Goal: Task Accomplishment & Management: Complete application form

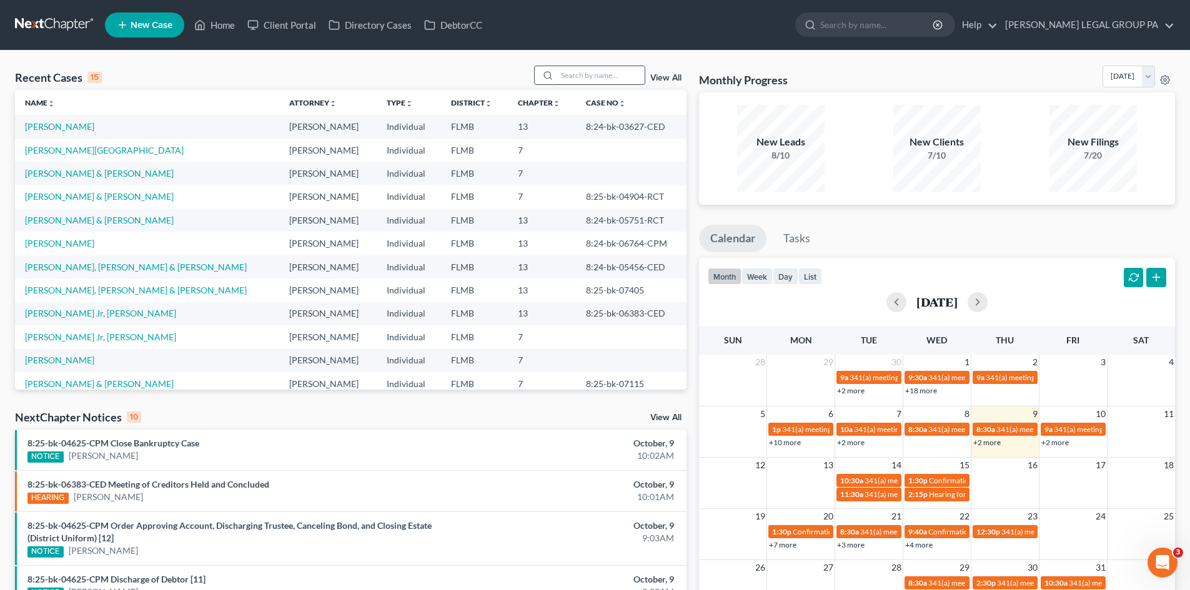
click at [588, 80] on input "search" at bounding box center [600, 75] width 87 height 18
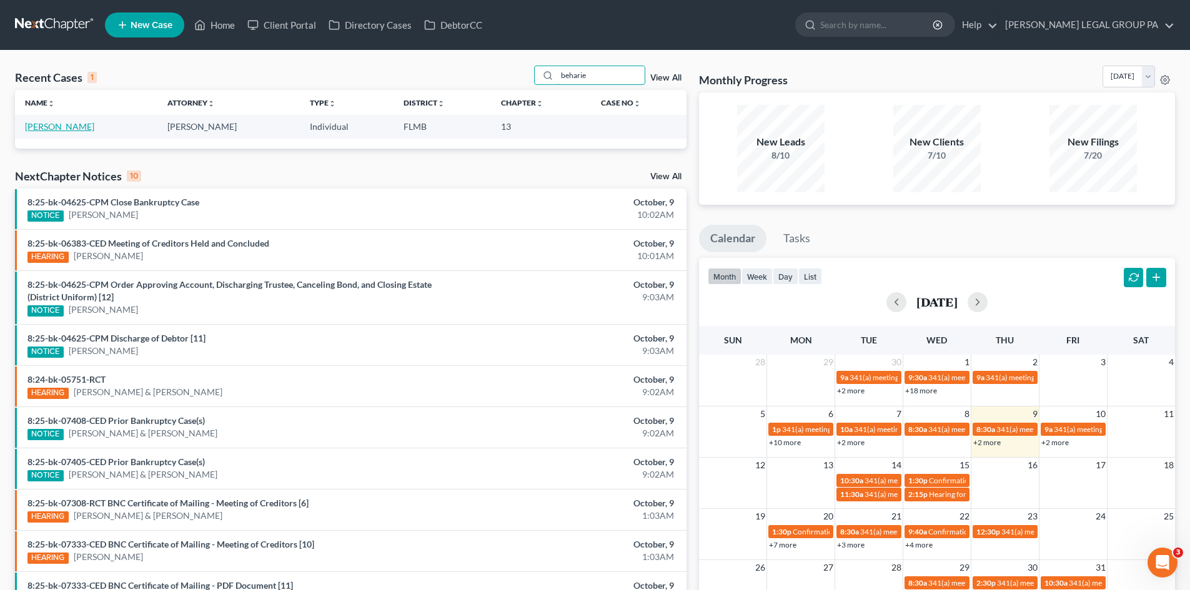
type input "beharie"
click at [77, 129] on link "[PERSON_NAME]" at bounding box center [59, 126] width 69 height 11
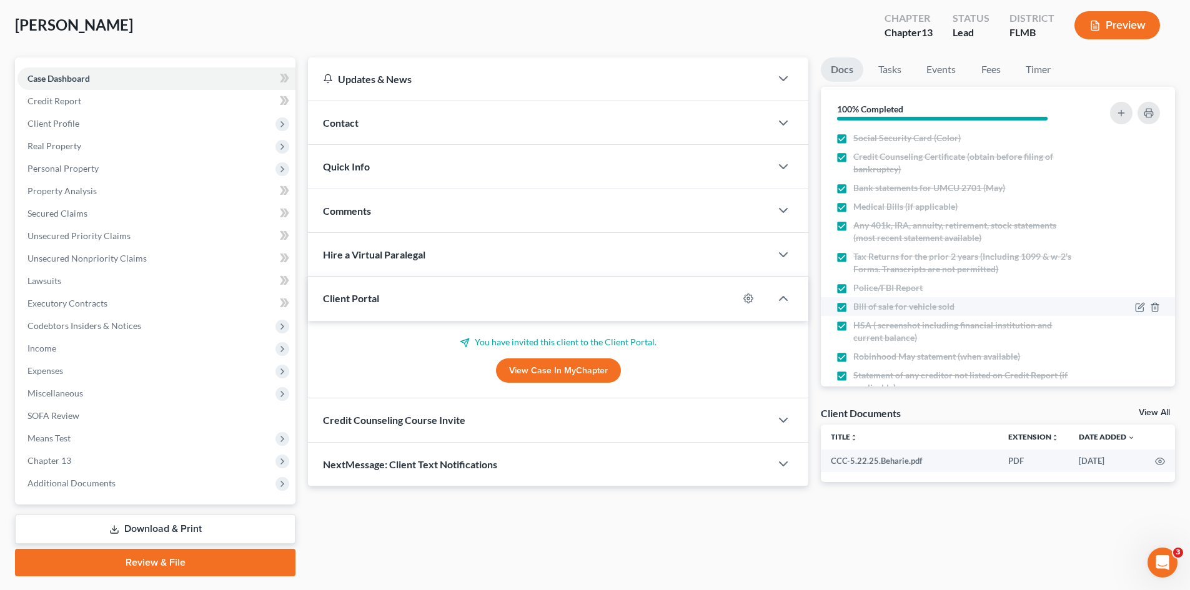
scroll to position [51, 0]
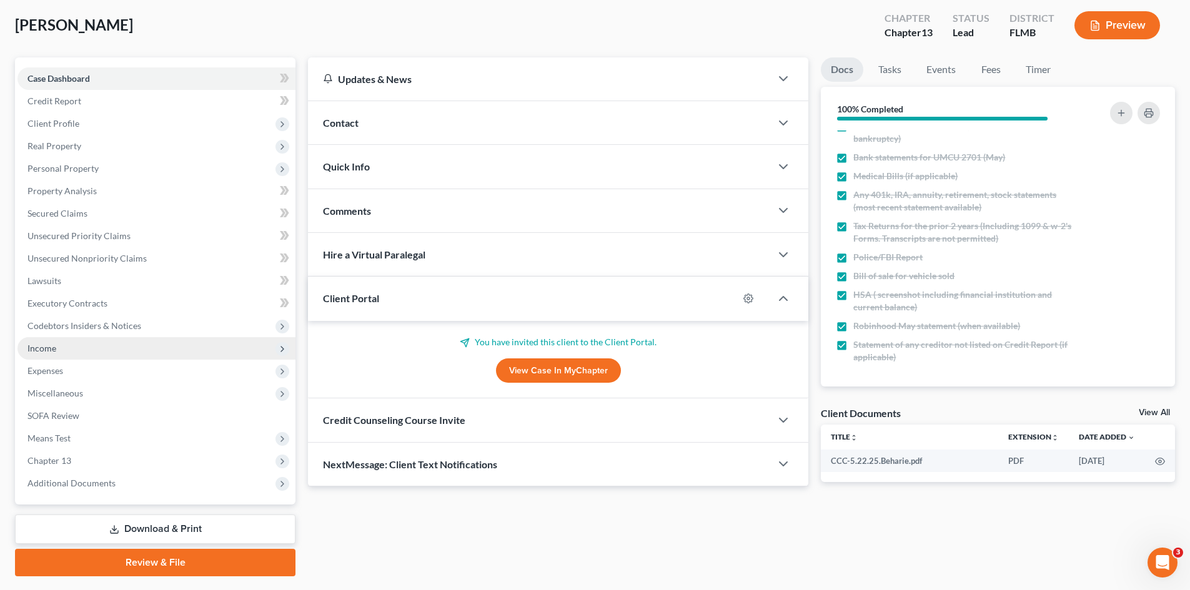
click at [86, 348] on span "Income" at bounding box center [156, 348] width 278 height 22
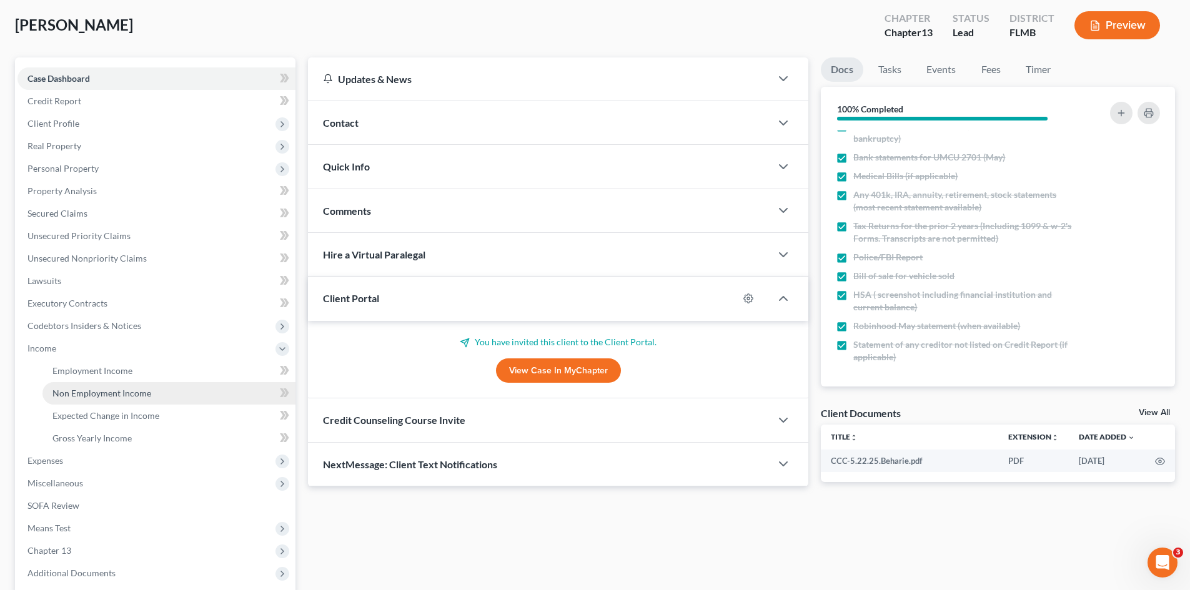
click at [114, 395] on span "Non Employment Income" at bounding box center [101, 393] width 99 height 11
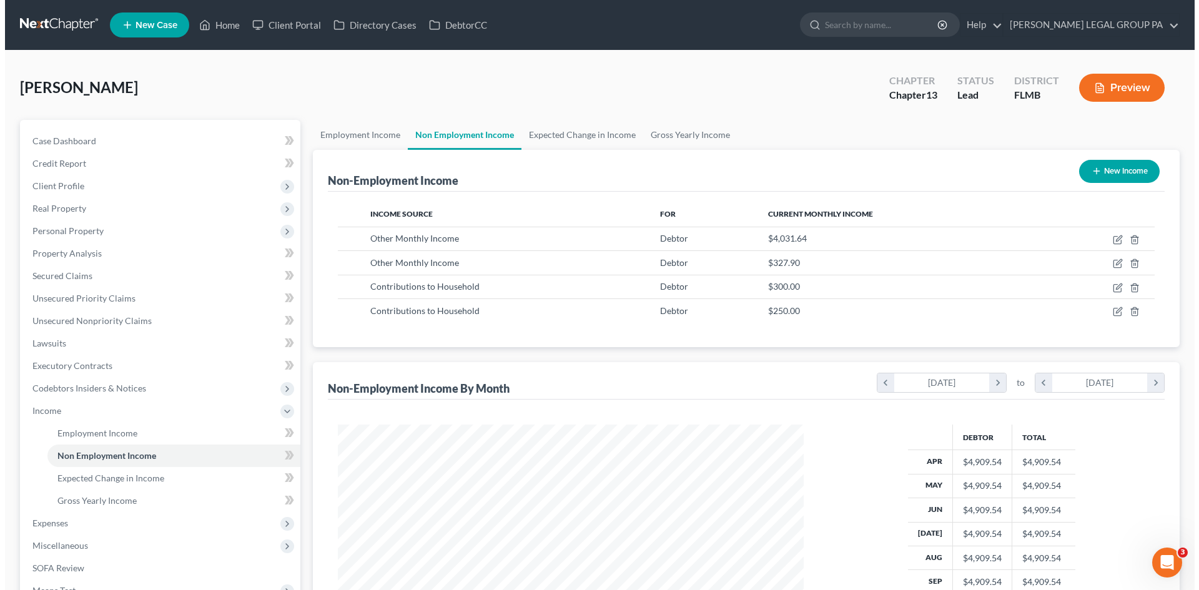
scroll to position [233, 491]
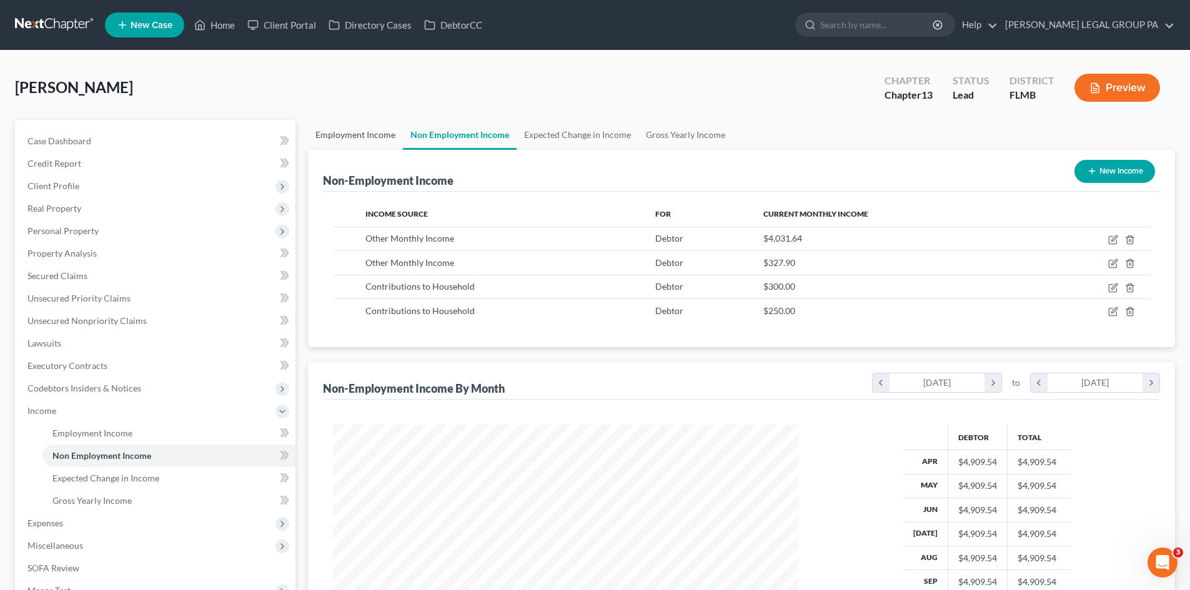
click at [353, 122] on link "Employment Income" at bounding box center [355, 135] width 95 height 30
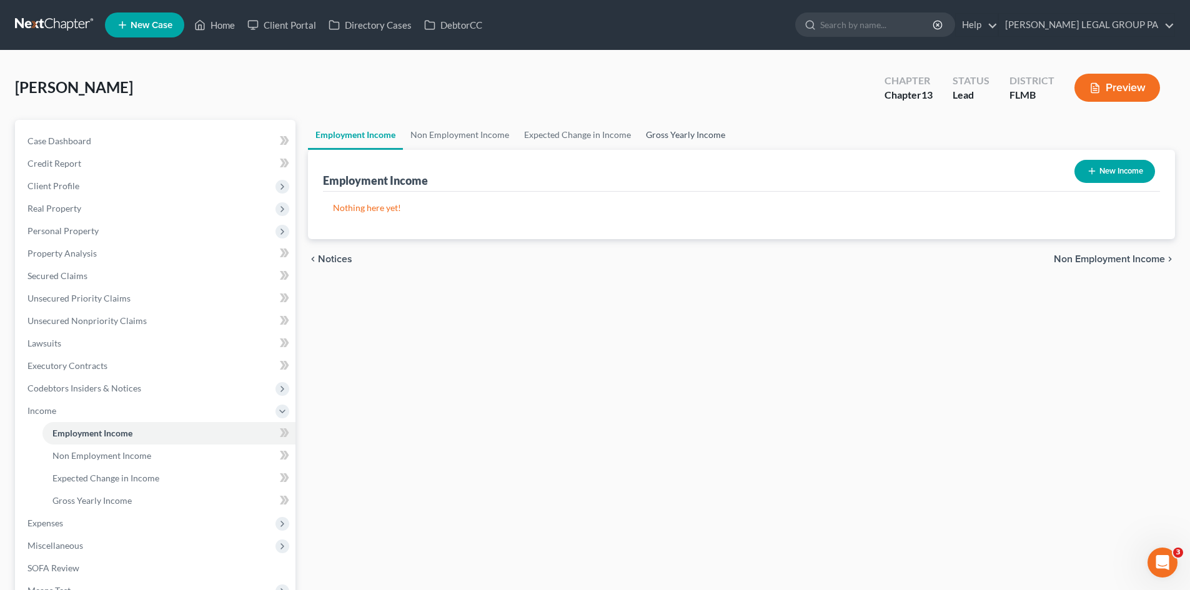
click at [680, 129] on link "Gross Yearly Income" at bounding box center [685, 135] width 94 height 30
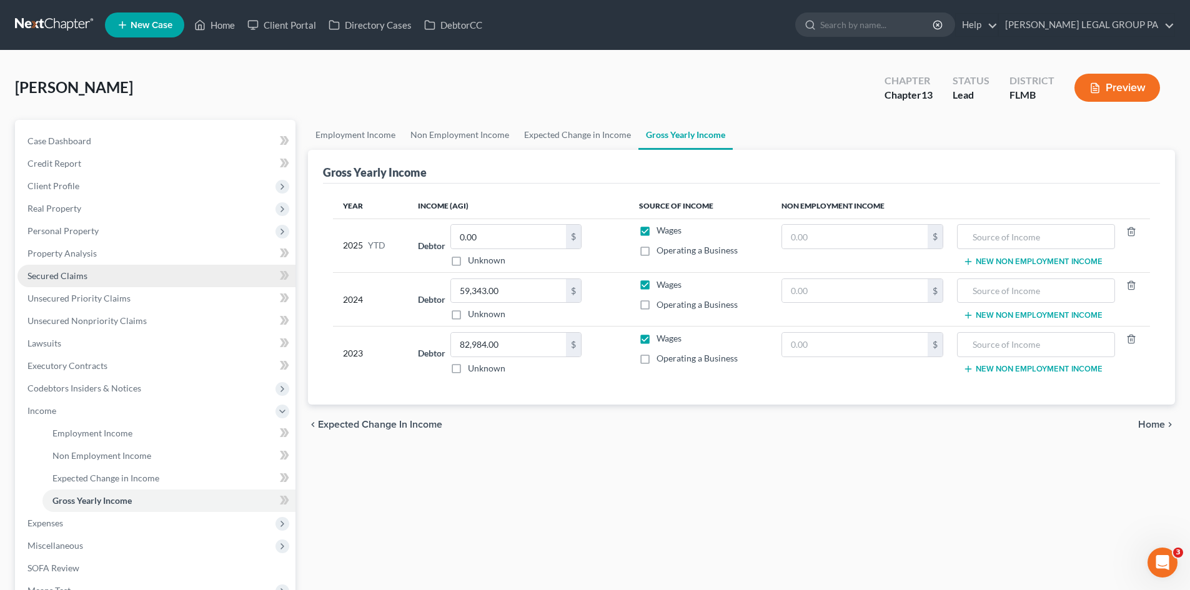
click at [92, 277] on link "Secured Claims" at bounding box center [156, 276] width 278 height 22
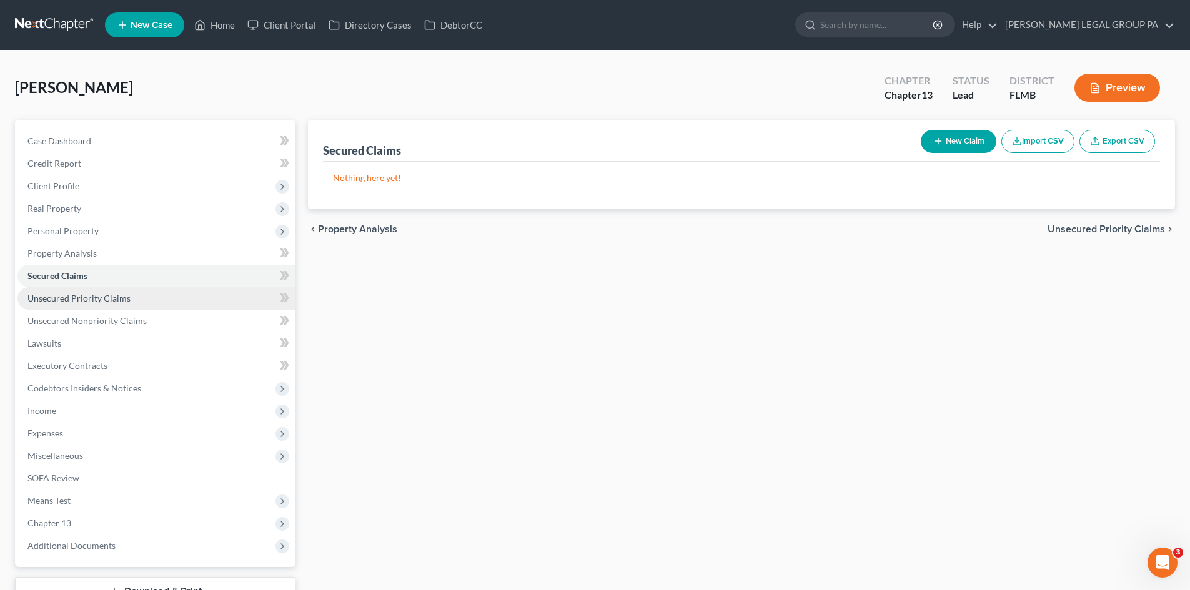
click at [106, 297] on span "Unsecured Priority Claims" at bounding box center [78, 298] width 103 height 11
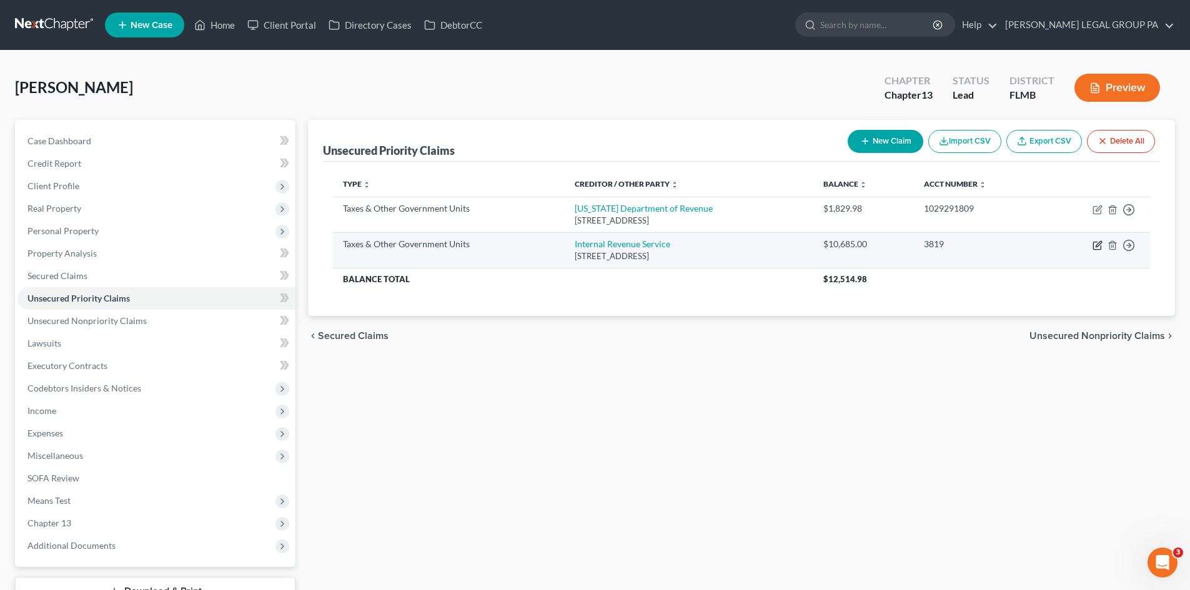
click at [1097, 243] on icon "button" at bounding box center [1097, 245] width 10 height 10
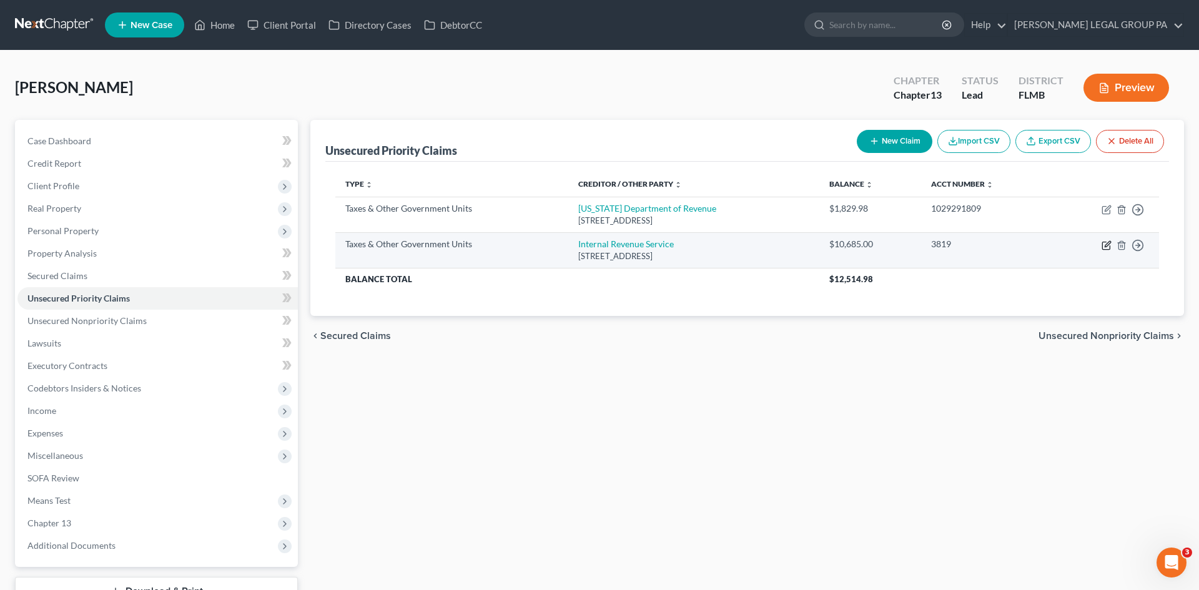
select select "0"
select select "39"
select select "0"
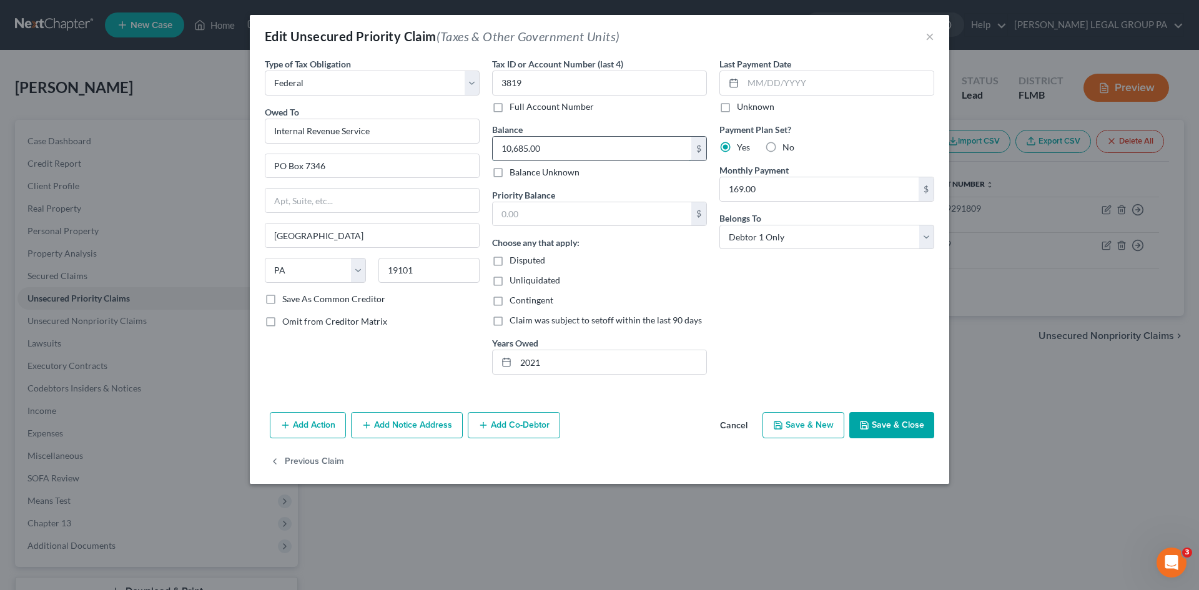
click at [562, 147] on input "10,685.00" at bounding box center [592, 149] width 199 height 24
drag, startPoint x: 562, startPoint y: 147, endPoint x: 413, endPoint y: 144, distance: 149.3
click at [413, 144] on div "Type of Tax Obligation * Select Federal City State Franchise Tax Board Other Ow…" at bounding box center [600, 220] width 682 height 327
type input "10,296.93"
click at [880, 418] on button "Save & Close" at bounding box center [891, 425] width 85 height 26
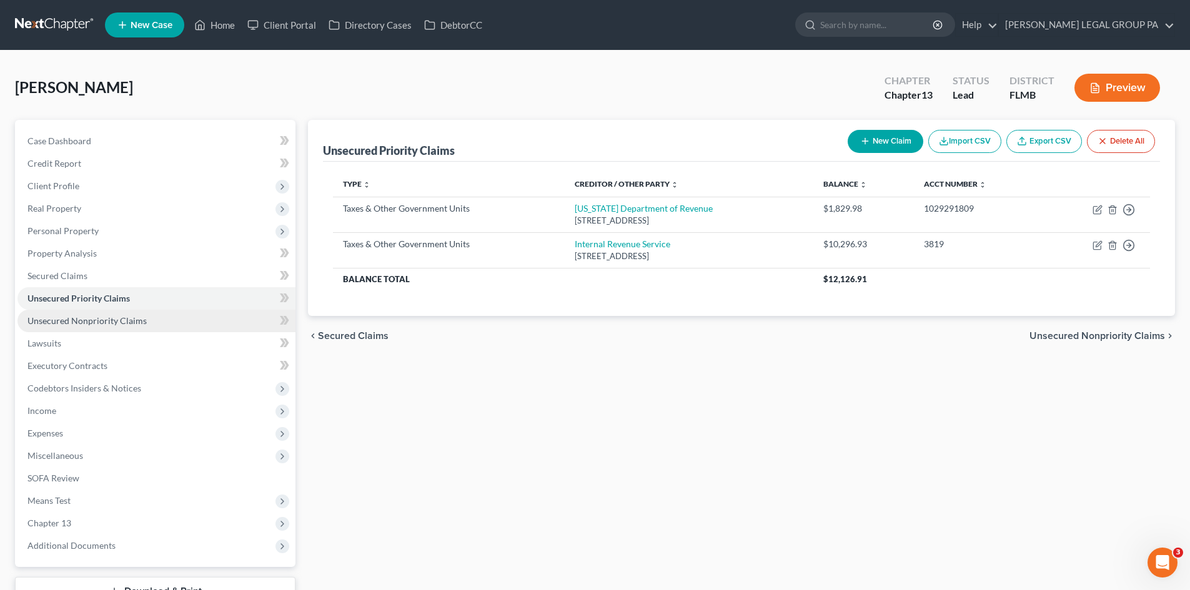
click at [130, 325] on span "Unsecured Nonpriority Claims" at bounding box center [86, 320] width 119 height 11
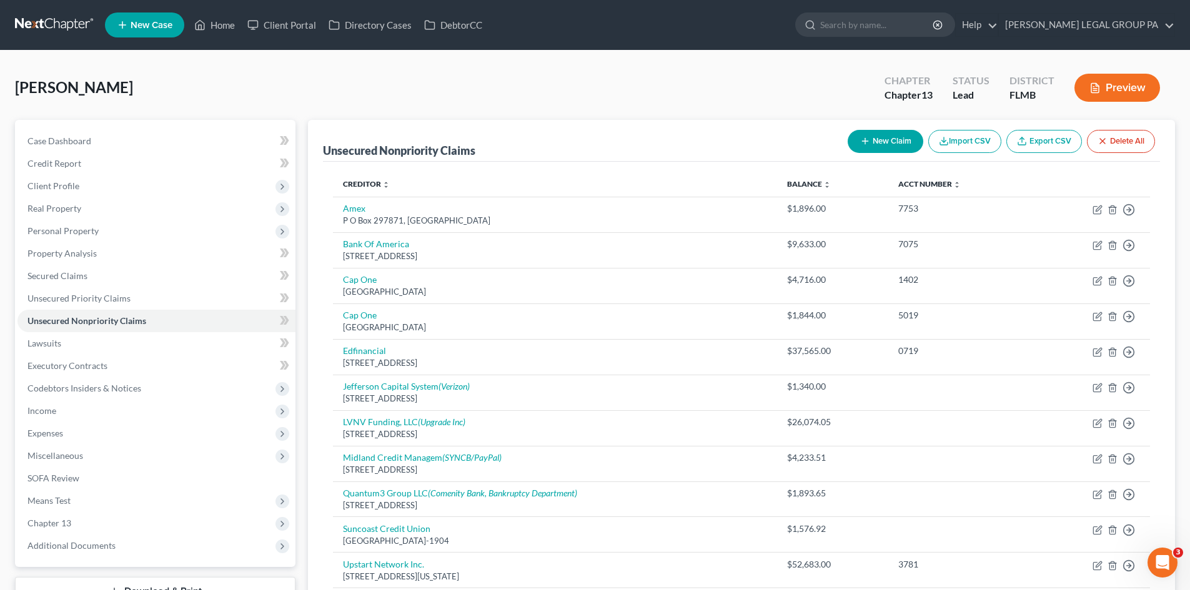
click at [889, 140] on button "New Claim" at bounding box center [886, 141] width 76 height 23
select select "0"
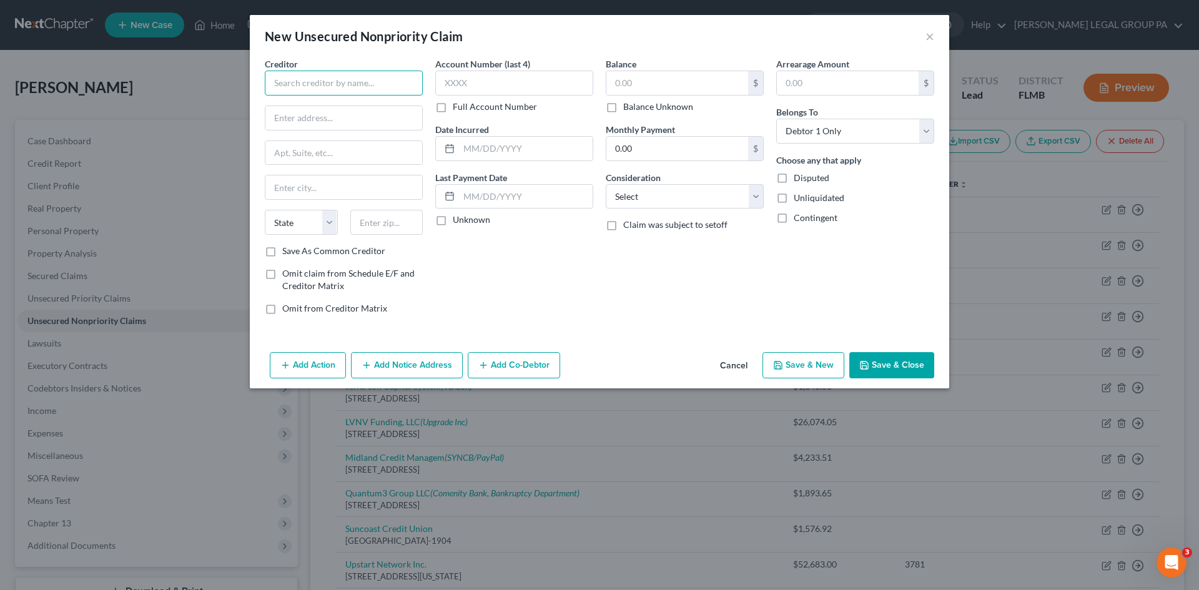
click at [386, 74] on input "text" at bounding box center [344, 83] width 158 height 25
drag, startPoint x: 363, startPoint y: 85, endPoint x: 307, endPoint y: 85, distance: 55.6
click at [307, 85] on input "Labcorp Genetics" at bounding box center [344, 83] width 158 height 25
type input "Labcorp"
click at [320, 116] on div "PO Box 2240, Burlington, NC 227216-2240" at bounding box center [340, 116] width 130 height 11
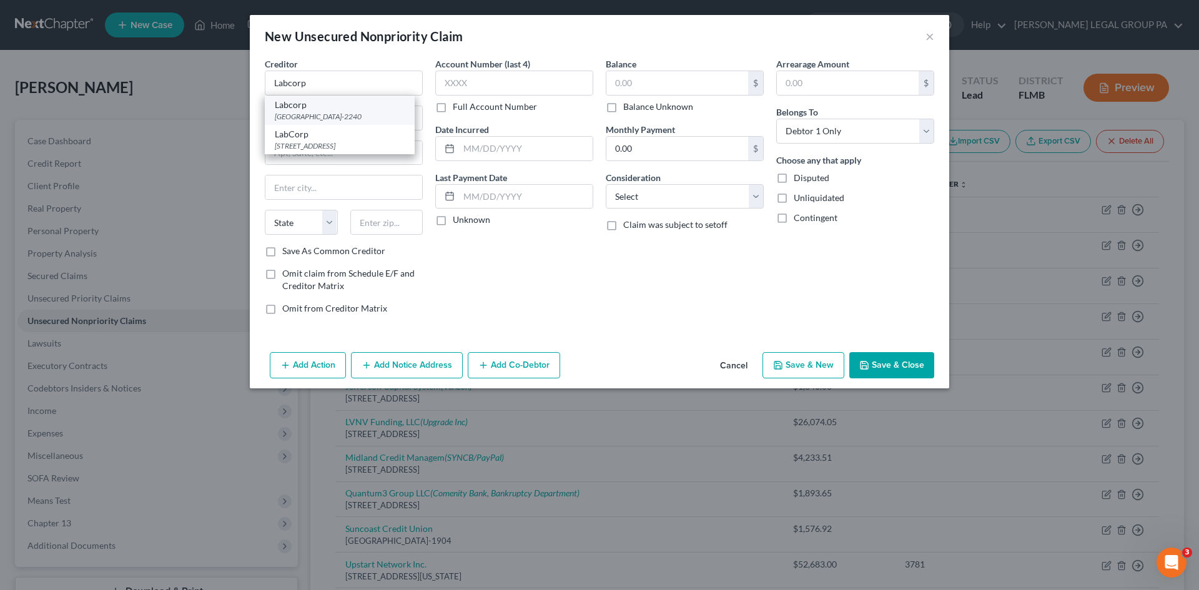
type input "PO Box 2240"
type input "Burlington"
select select "28"
type input "227216-2240"
click at [321, 119] on input "PO Box 2240" at bounding box center [343, 118] width 157 height 24
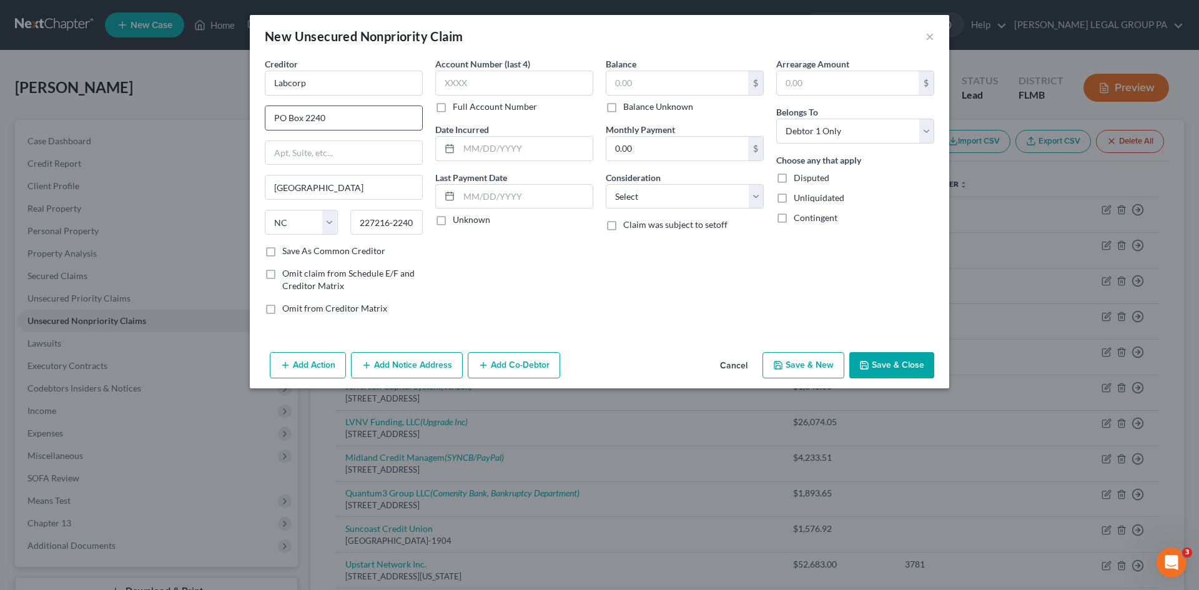
click at [321, 119] on input "PO Box 2240" at bounding box center [343, 118] width 157 height 24
type input "PO Box 8017"
click at [570, 260] on div "Account Number (last 4) Full Account Number Date Incurred Last Payment Date Unk…" at bounding box center [514, 190] width 171 height 267
click at [655, 79] on input "text" at bounding box center [677, 83] width 142 height 24
type input "1,285.00"
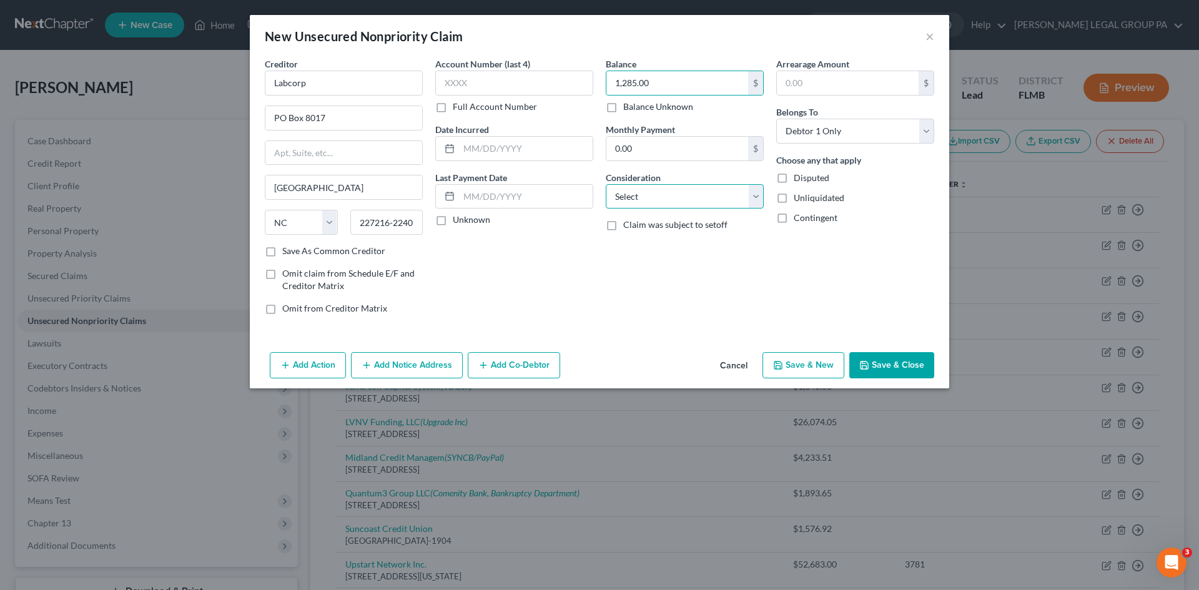
click at [660, 198] on select "Select Cable / Satellite Services Collection Agency Credit Card Debt Debt Couns…" at bounding box center [685, 196] width 158 height 25
select select "9"
click at [606, 184] on select "Select Cable / Satellite Services Collection Agency Credit Card Debt Debt Couns…" at bounding box center [685, 196] width 158 height 25
click at [721, 280] on div "Balance 1,285.00 $ Balance Unknown Balance Undetermined 1,285.00 $ Balance Unkn…" at bounding box center [685, 190] width 171 height 267
click at [485, 82] on input "text" at bounding box center [514, 83] width 158 height 25
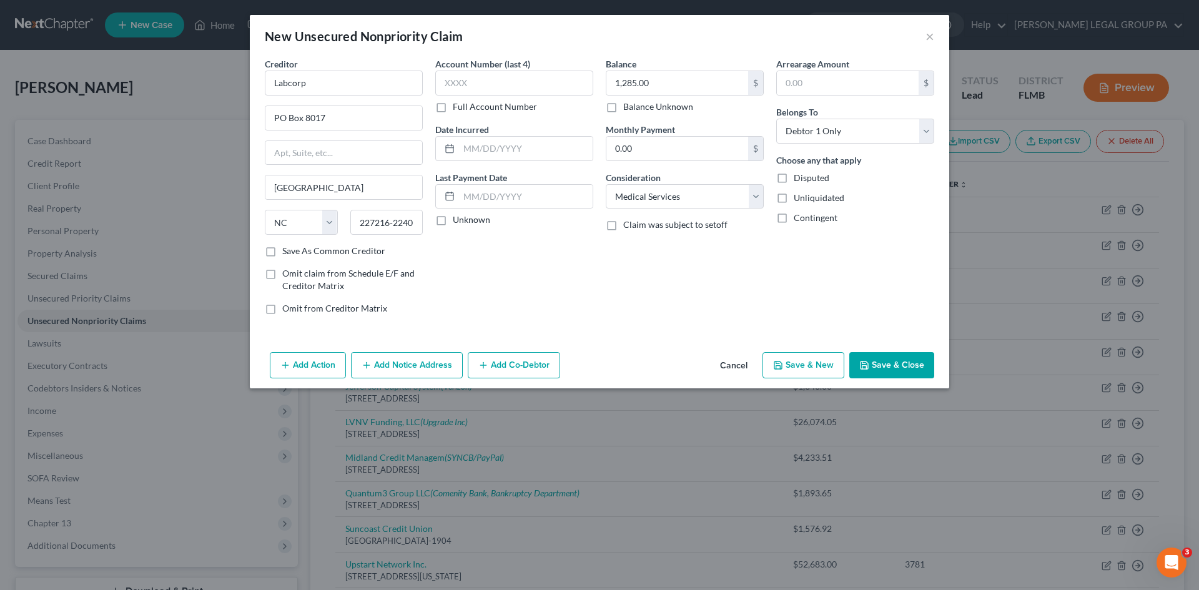
click at [453, 109] on label "Full Account Number" at bounding box center [495, 107] width 84 height 12
click at [458, 109] on input "Full Account Number" at bounding box center [462, 105] width 8 height 8
click at [490, 77] on input "text" at bounding box center [514, 83] width 158 height 25
type input "LG7478961"
click at [879, 355] on button "Save & Close" at bounding box center [891, 365] width 85 height 26
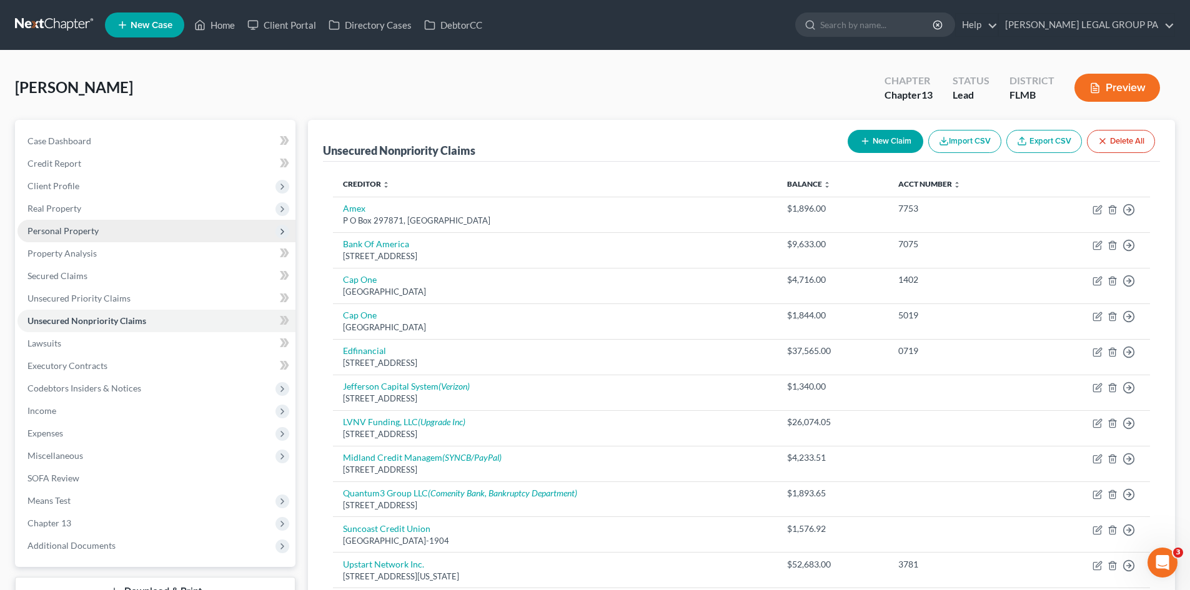
click at [66, 225] on span "Personal Property" at bounding box center [62, 230] width 71 height 11
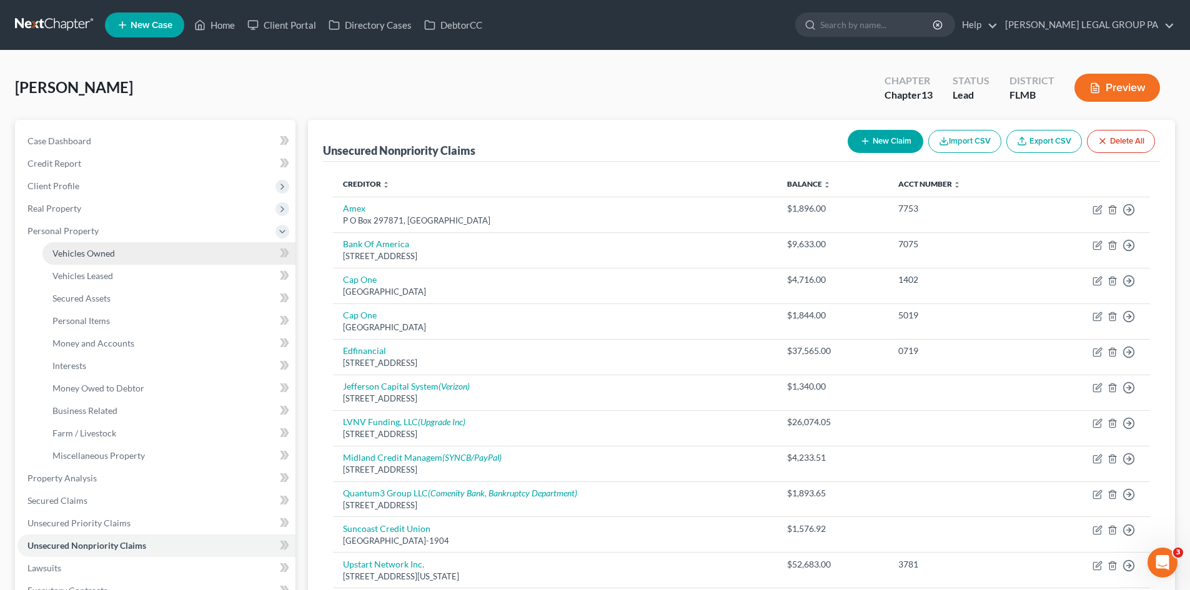
click at [71, 244] on link "Vehicles Owned" at bounding box center [168, 253] width 253 height 22
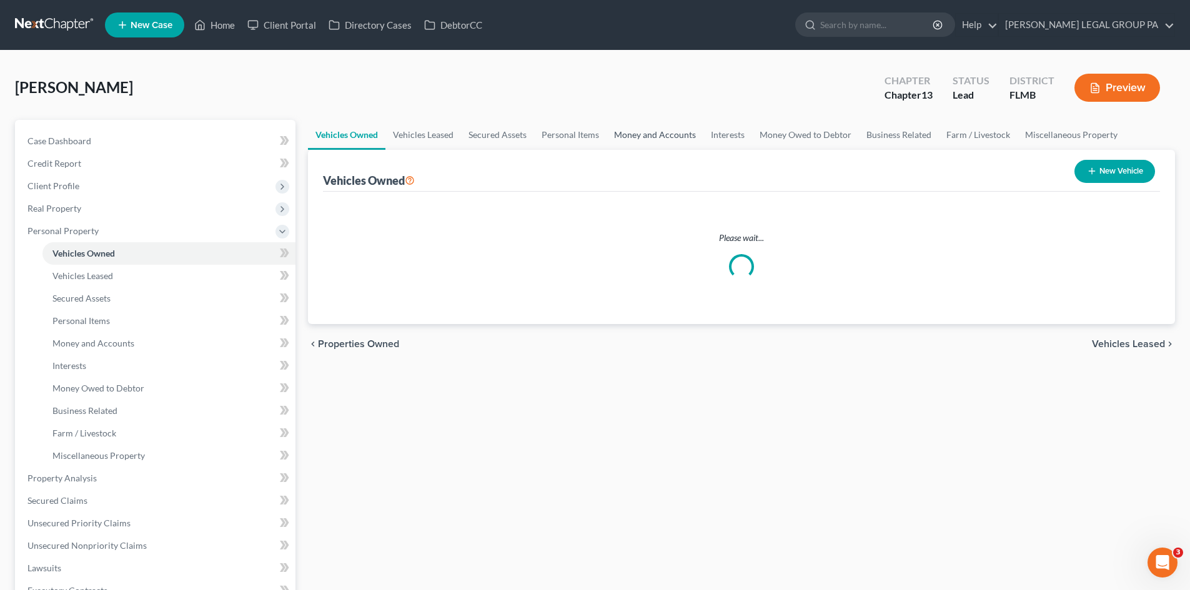
click at [661, 136] on link "Money and Accounts" at bounding box center [654, 135] width 97 height 30
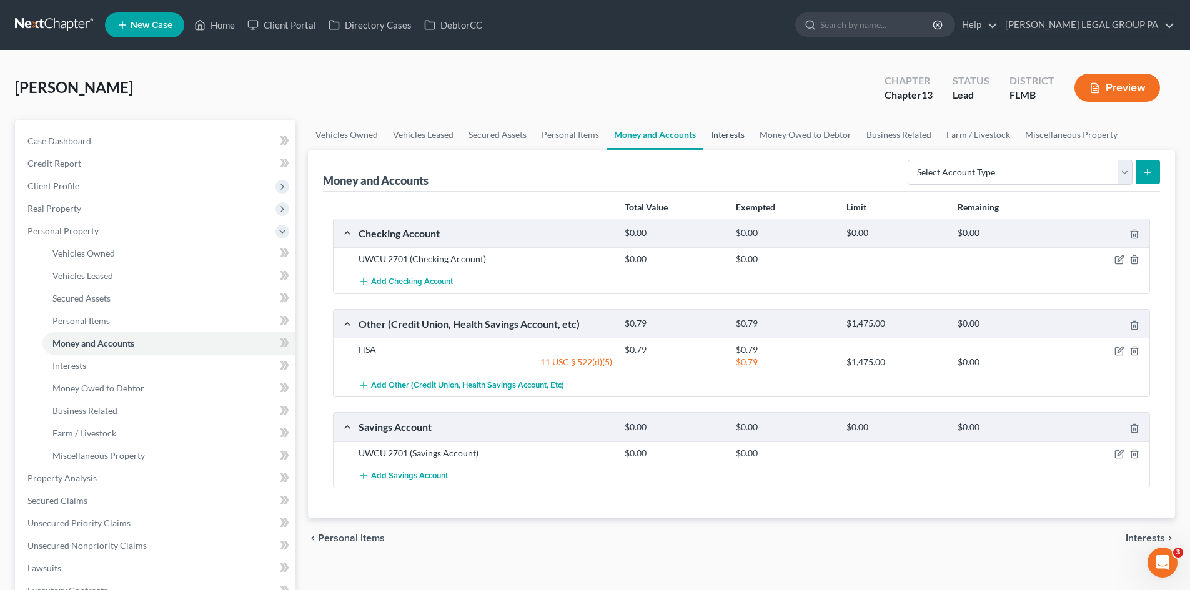
click at [722, 134] on link "Interests" at bounding box center [727, 135] width 49 height 30
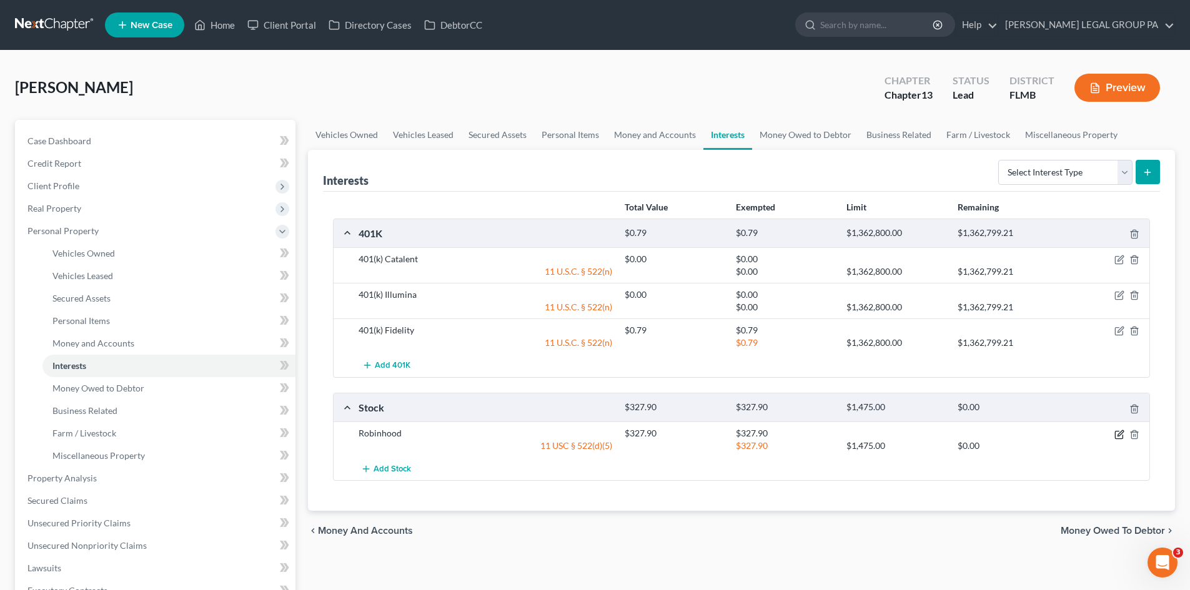
click at [1116, 435] on icon "button" at bounding box center [1119, 435] width 10 height 10
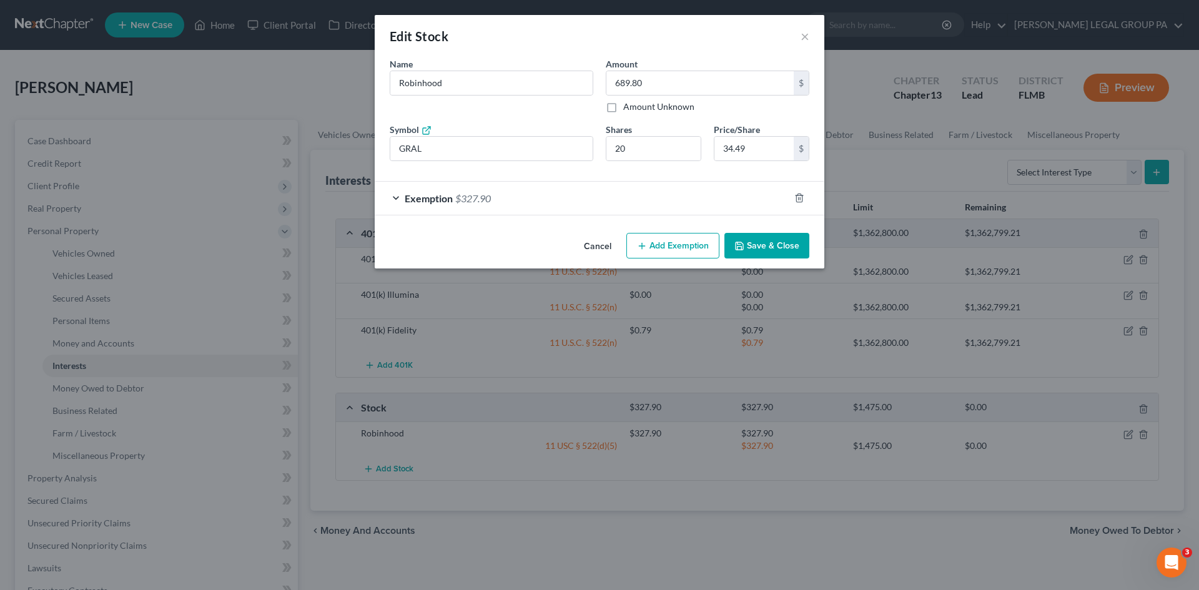
click at [497, 197] on div "Exemption $327.90" at bounding box center [582, 198] width 415 height 33
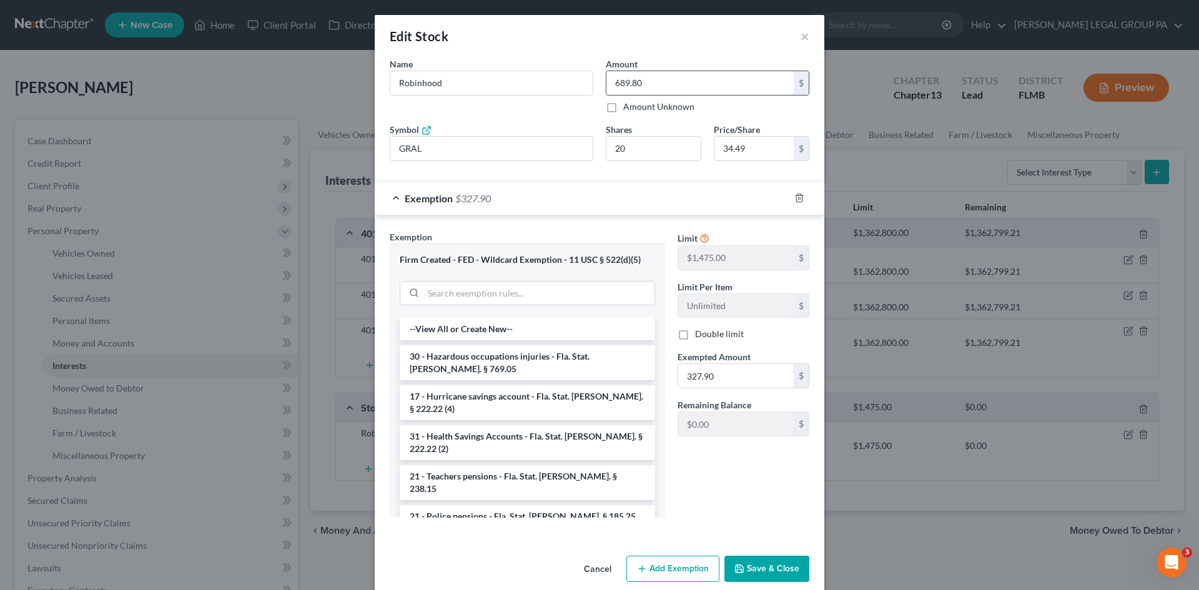
click at [635, 80] on input "689.80" at bounding box center [699, 83] width 187 height 24
click at [621, 88] on input "591.30" at bounding box center [699, 83] width 187 height 24
type input "591.30"
click at [705, 375] on input "327.90" at bounding box center [736, 376] width 116 height 24
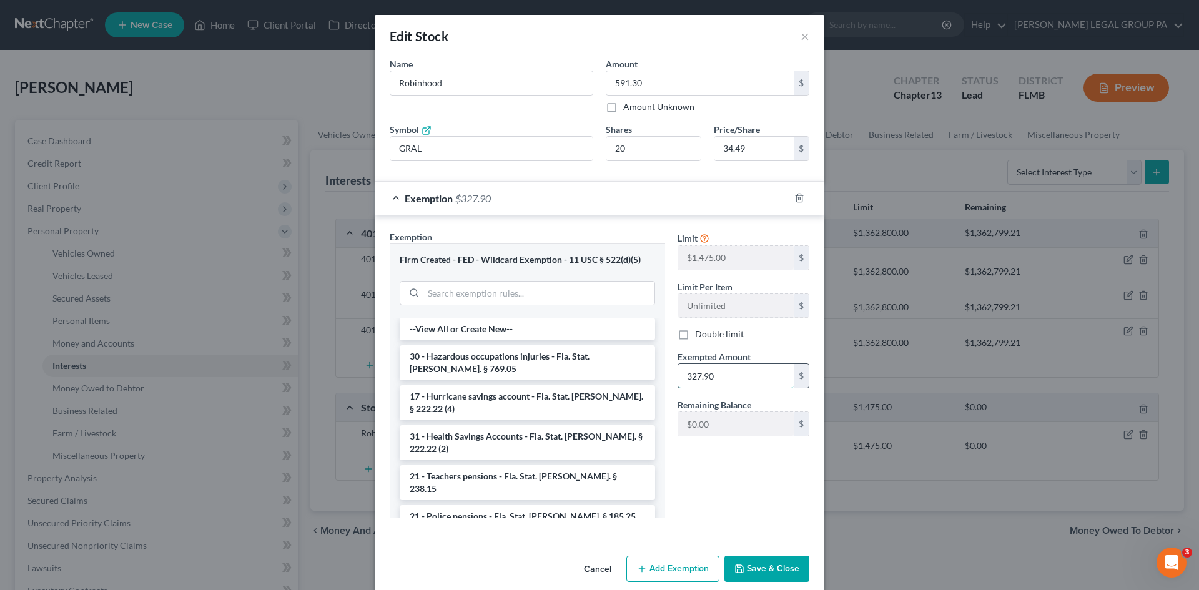
paste input "591.3"
drag, startPoint x: 738, startPoint y: 373, endPoint x: 514, endPoint y: 373, distance: 223.6
click at [514, 373] on div "Exemption Set must be selected for CA. Exemption * Firm Created - FED - Wildcar…" at bounding box center [599, 379] width 432 height 298
click at [696, 375] on input "324.90" at bounding box center [736, 376] width 116 height 24
type input "327.90"
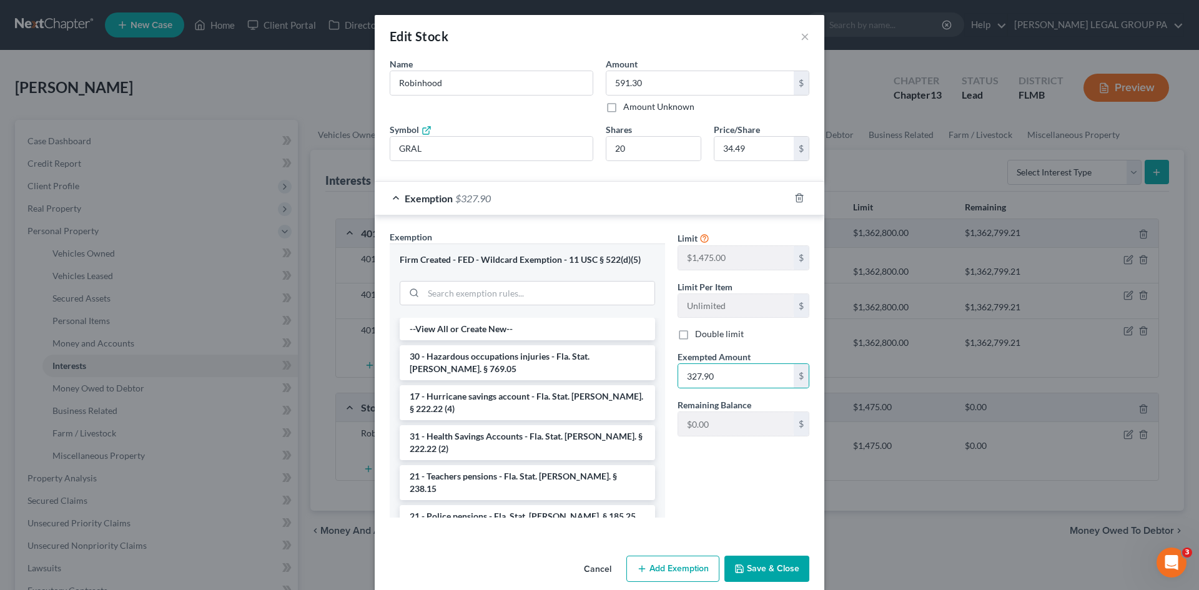
click at [752, 464] on div "Limit $1,475.00 $ Limit Per Item Unlimited $ Double limit Exempted Amount * 327…" at bounding box center [743, 378] width 144 height 297
click at [356, 144] on div "Edit Stock × An exemption set must first be selected from the Filing Informatio…" at bounding box center [599, 295] width 1199 height 590
drag, startPoint x: 643, startPoint y: 154, endPoint x: 525, endPoint y: 150, distance: 117.5
click at [533, 152] on div "Name * Describe * Robinhood Amount 591.30 $ Amount Unknown Balance Undetermined…" at bounding box center [599, 114] width 432 height 114
type input "34.49"
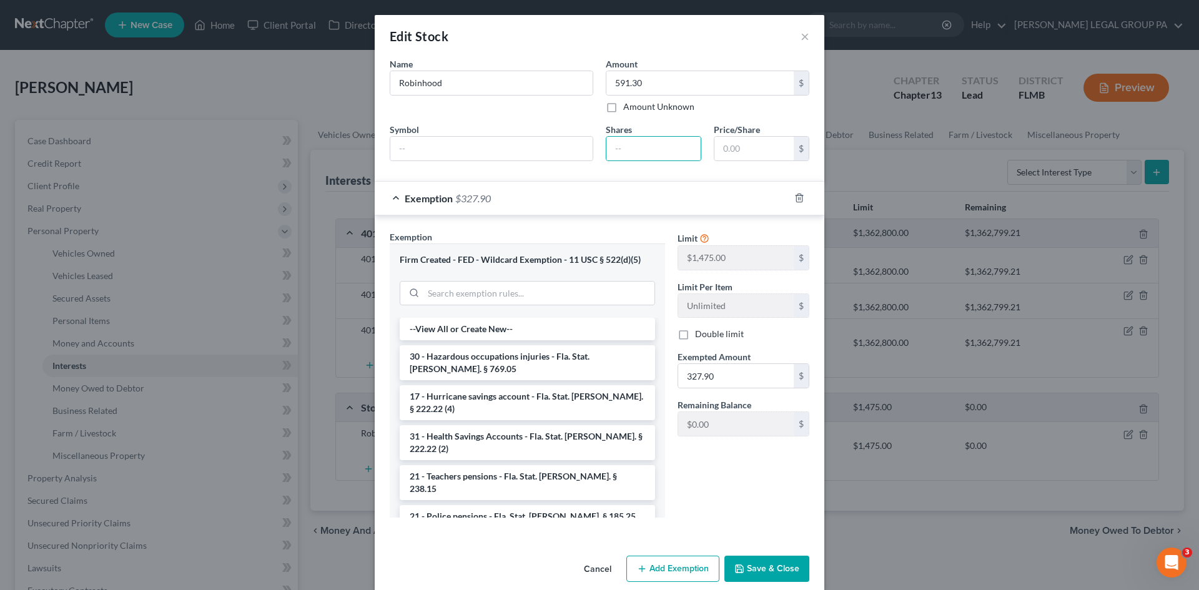
click at [736, 469] on div "Limit $1,475.00 $ Limit Per Item Unlimited $ Double limit Exempted Amount * 327…" at bounding box center [743, 378] width 144 height 297
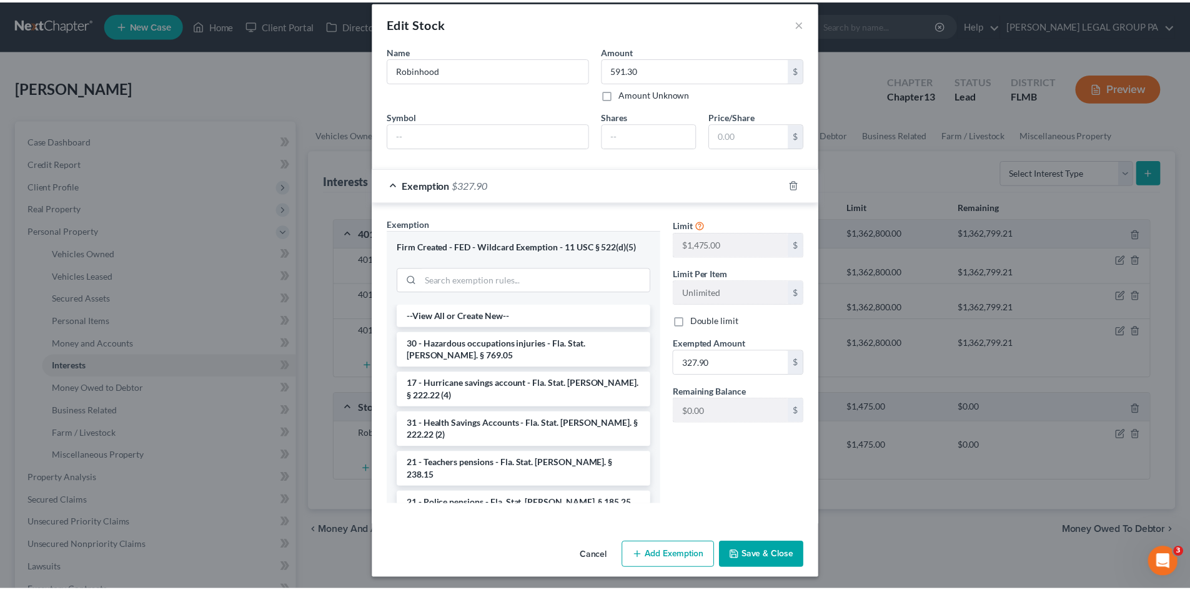
scroll to position [17, 0]
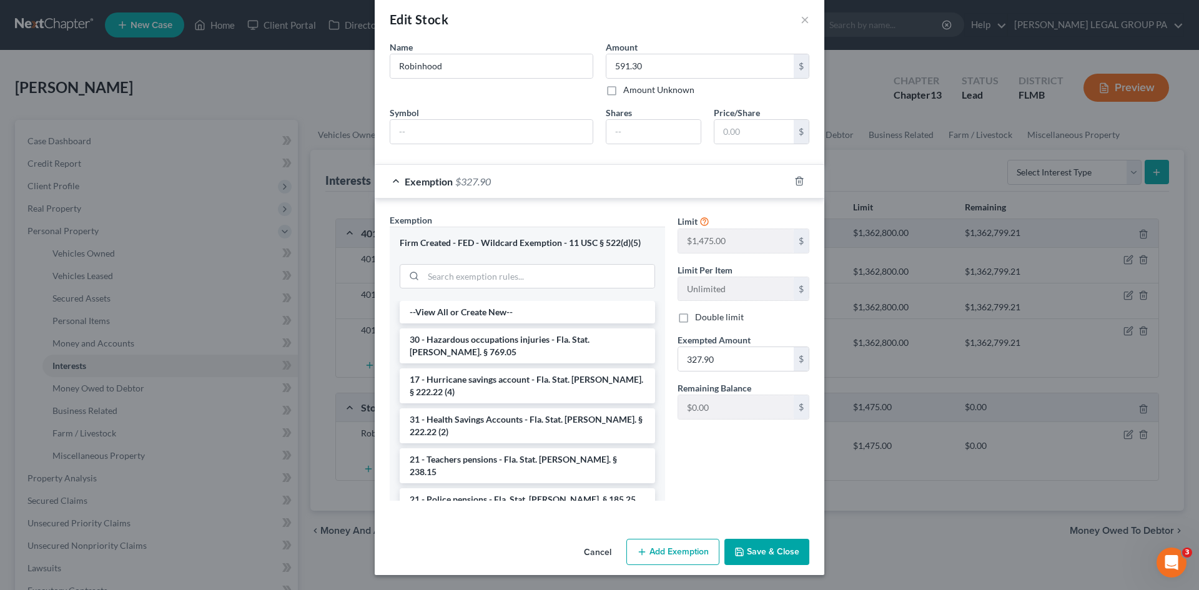
click at [780, 556] on button "Save & Close" at bounding box center [767, 552] width 85 height 26
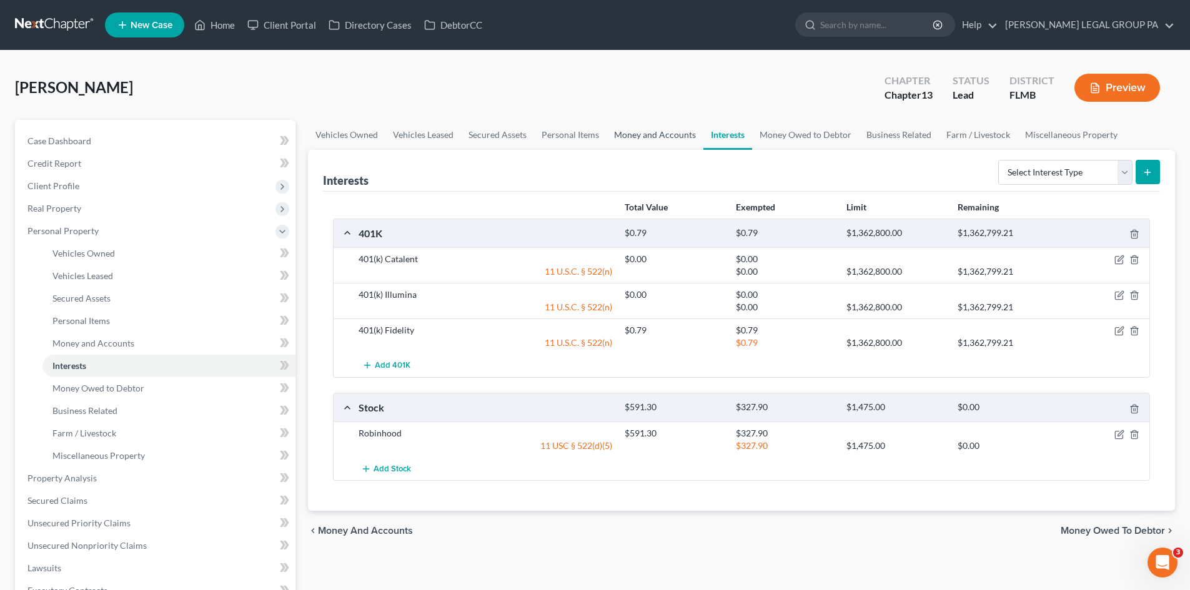
click at [613, 140] on link "Money and Accounts" at bounding box center [654, 135] width 97 height 30
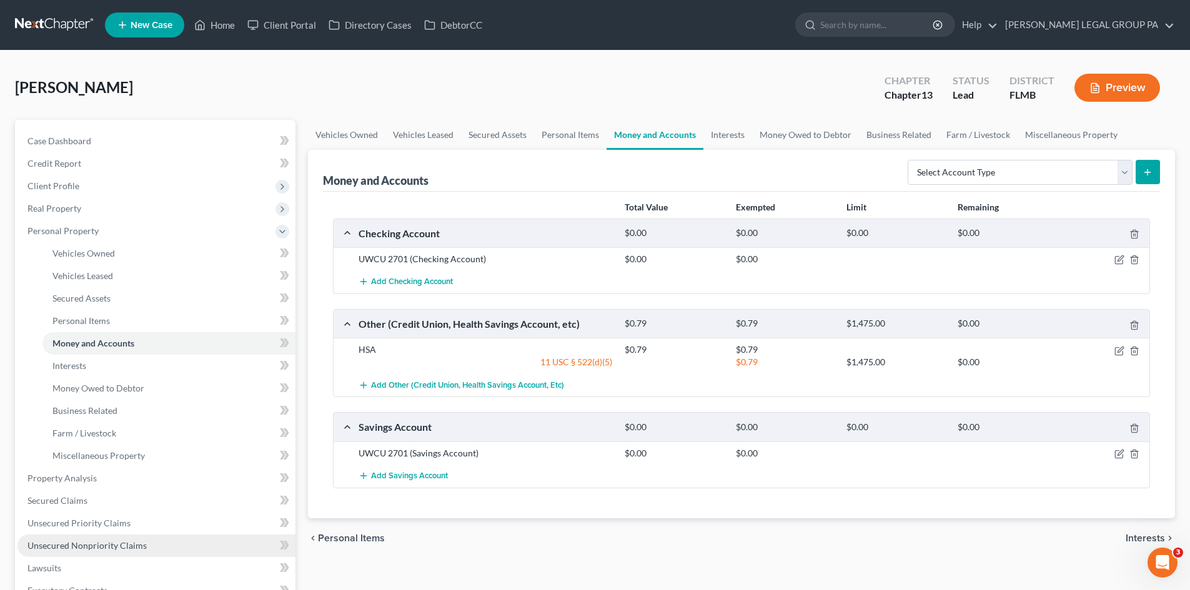
click at [84, 542] on span "Unsecured Nonpriority Claims" at bounding box center [86, 545] width 119 height 11
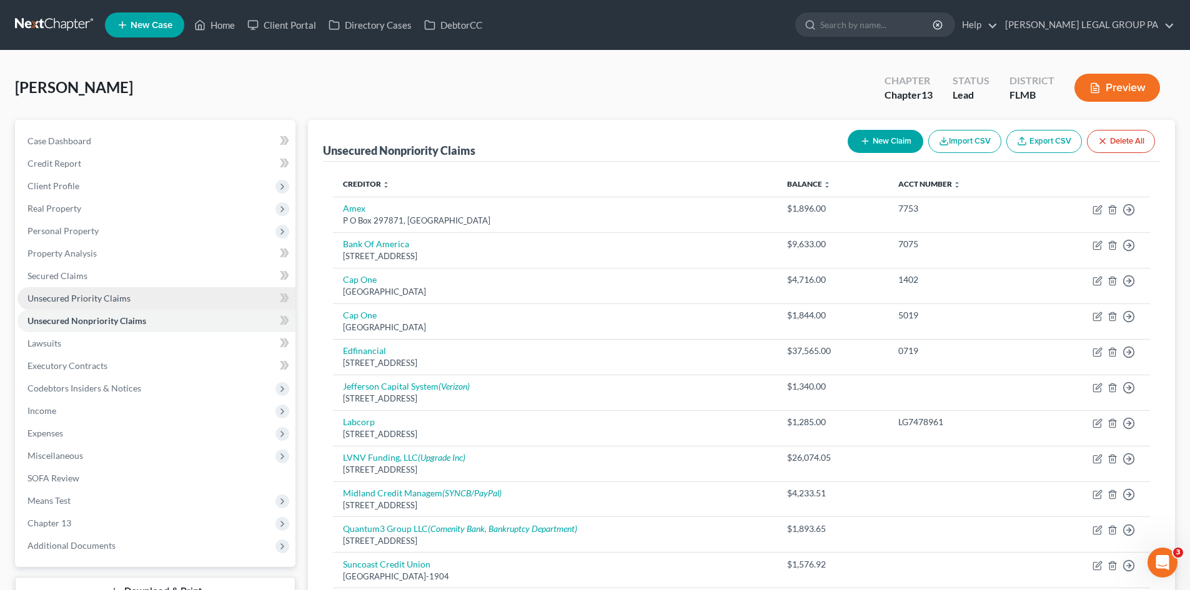
click at [88, 300] on span "Unsecured Priority Claims" at bounding box center [78, 298] width 103 height 11
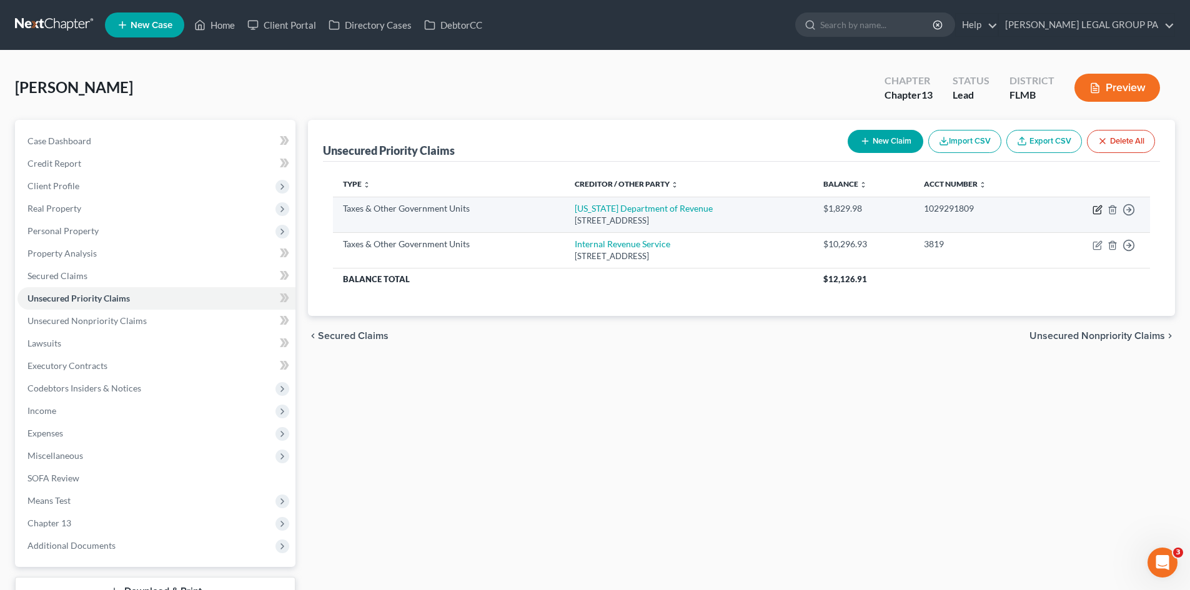
click at [1096, 208] on icon "button" at bounding box center [1097, 210] width 10 height 10
select select "2"
select select "52"
select select "0"
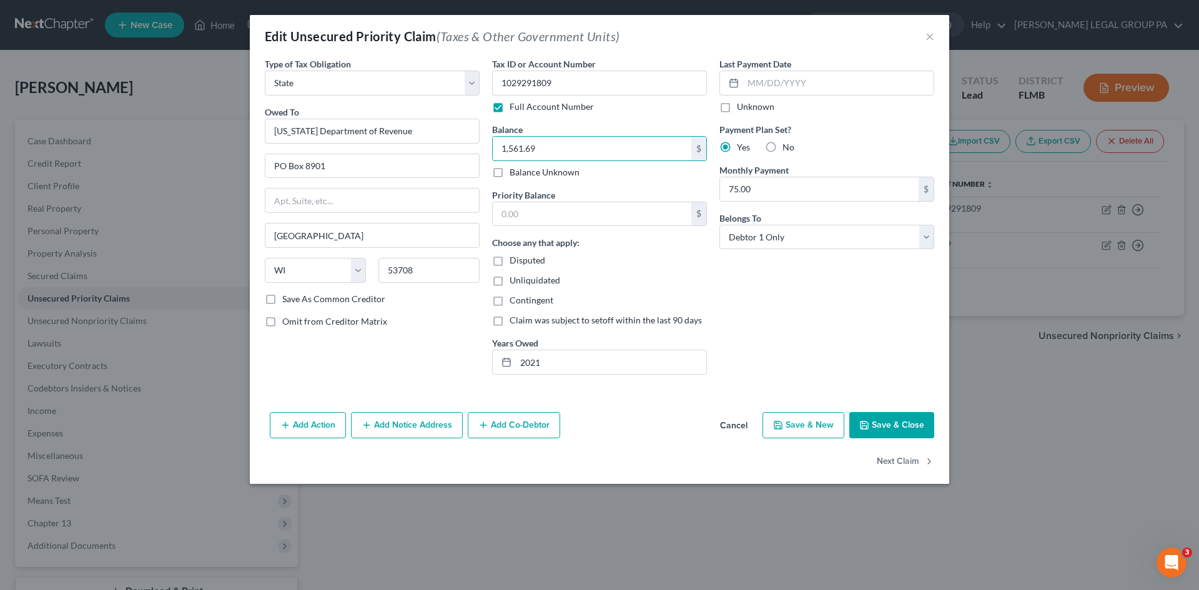
type input "1,561.69"
click at [880, 420] on button "Save & Close" at bounding box center [891, 425] width 85 height 26
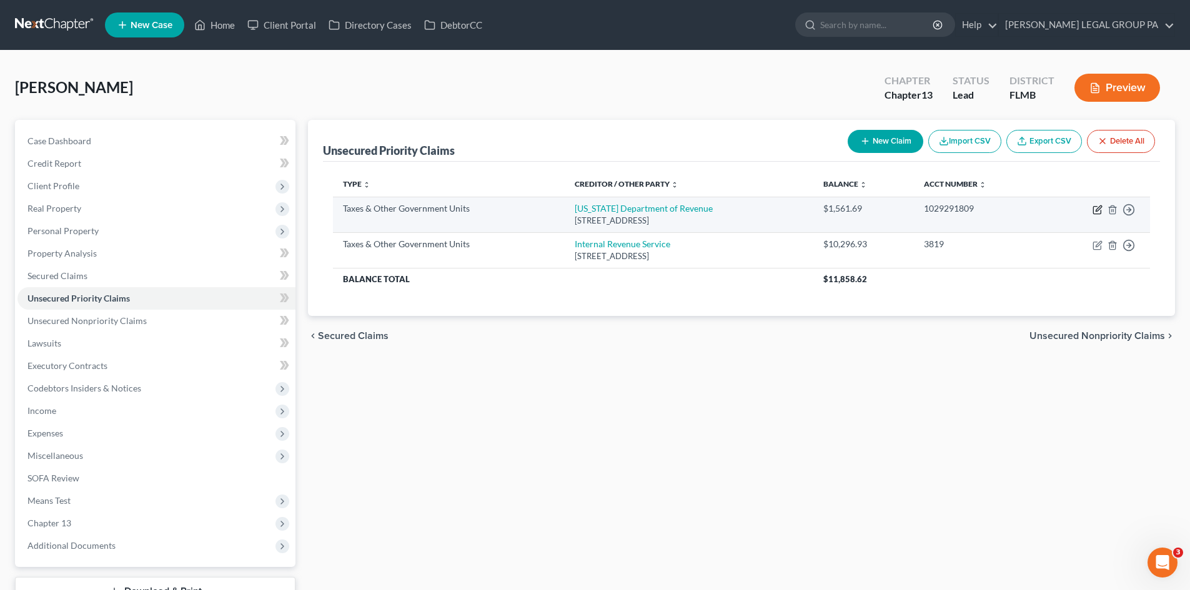
click at [1095, 212] on icon "button" at bounding box center [1097, 210] width 10 height 10
select select "2"
select select "52"
select select "0"
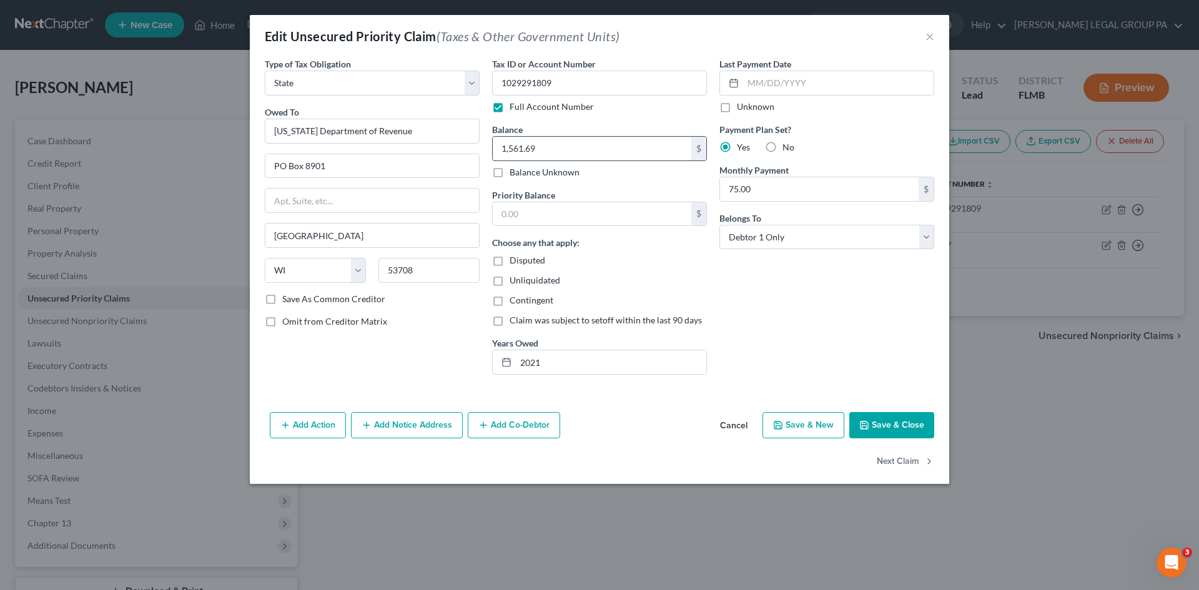
click at [586, 140] on input "1,561.69" at bounding box center [592, 149] width 199 height 24
type input "879.69"
click at [877, 420] on button "Save & Close" at bounding box center [891, 425] width 85 height 26
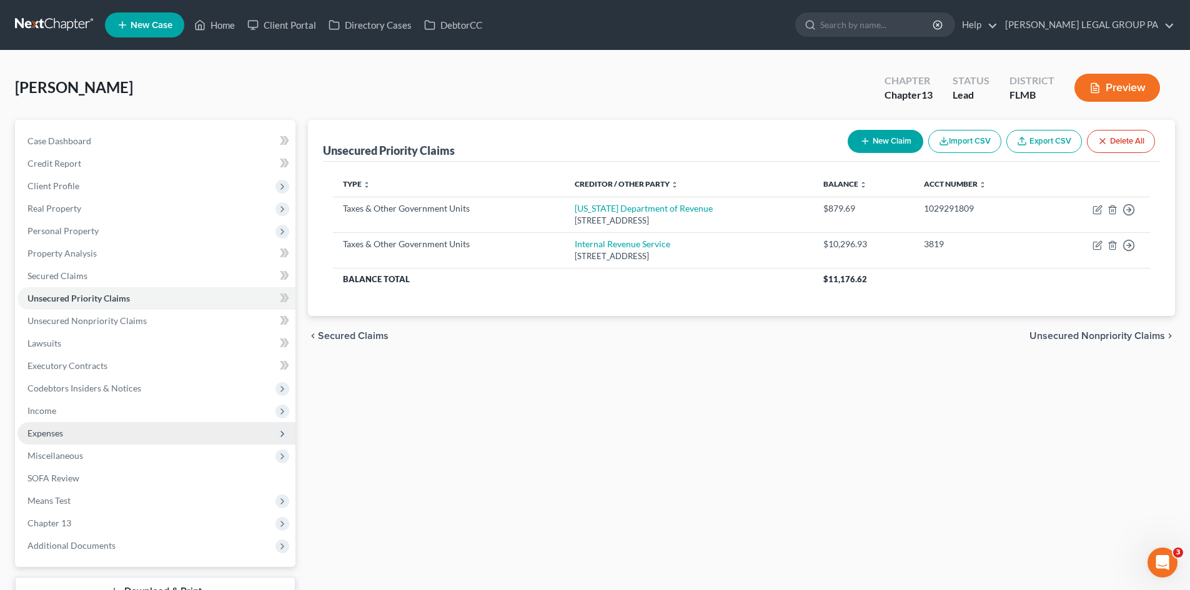
click at [79, 428] on span "Expenses" at bounding box center [156, 433] width 278 height 22
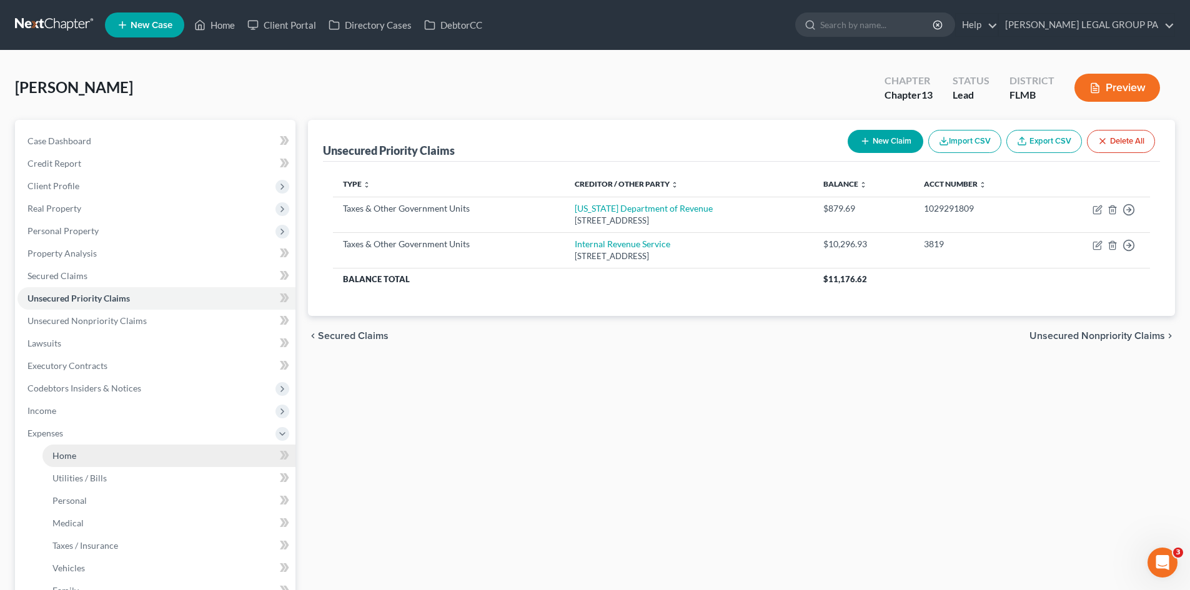
click at [89, 455] on link "Home" at bounding box center [168, 456] width 253 height 22
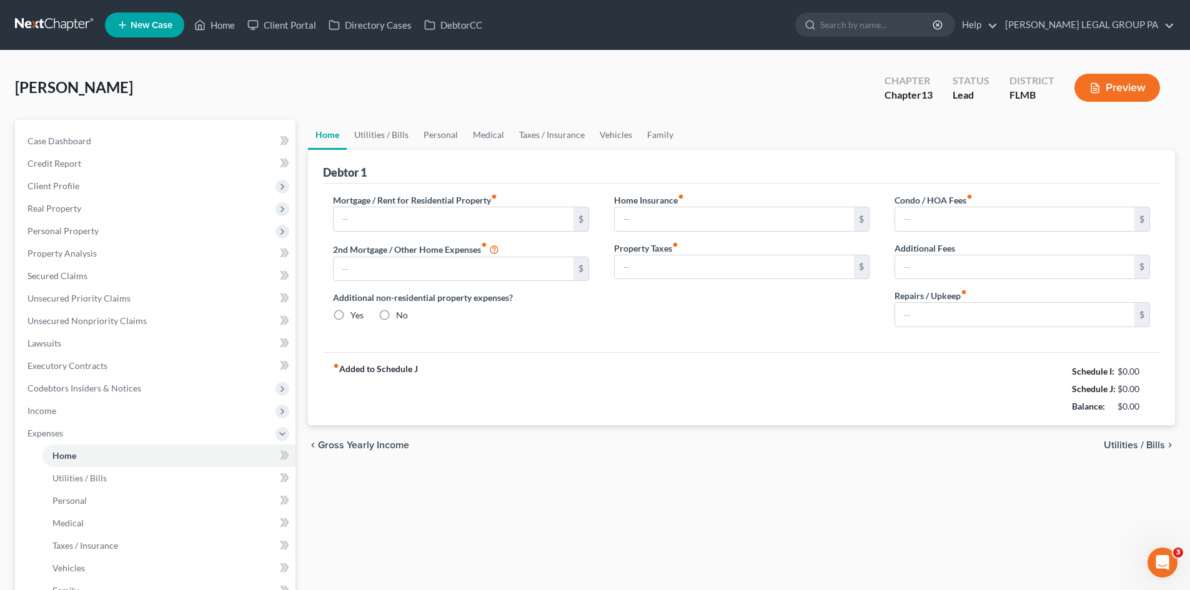
type input "0.00"
radio input "true"
type input "0.00"
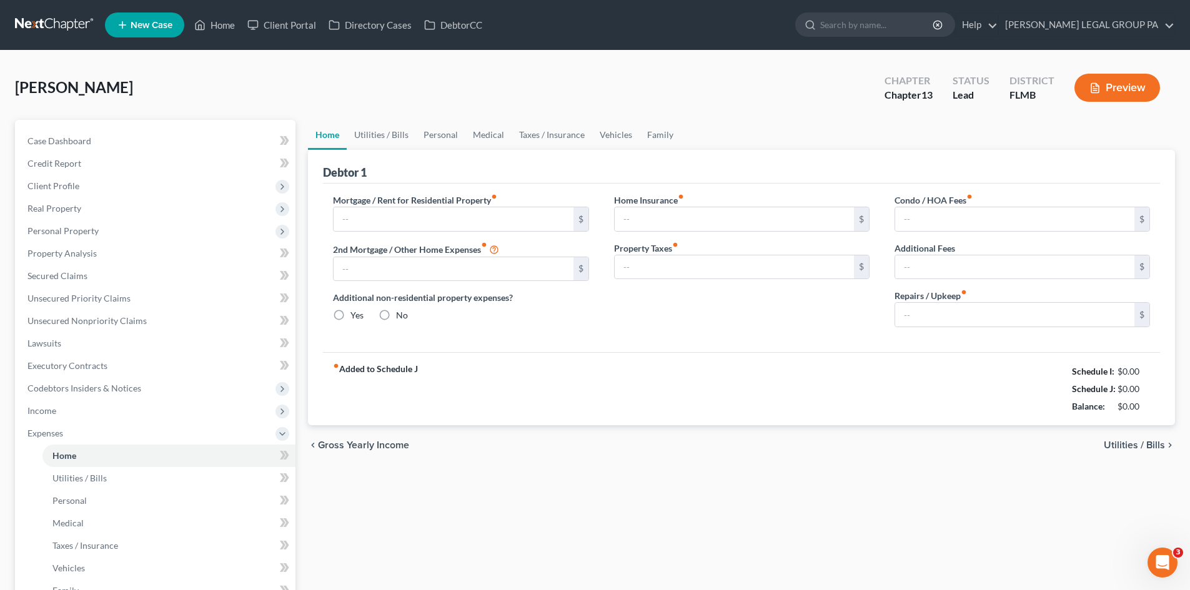
type input "0.00"
click at [380, 132] on link "Utilities / Bills" at bounding box center [381, 135] width 69 height 30
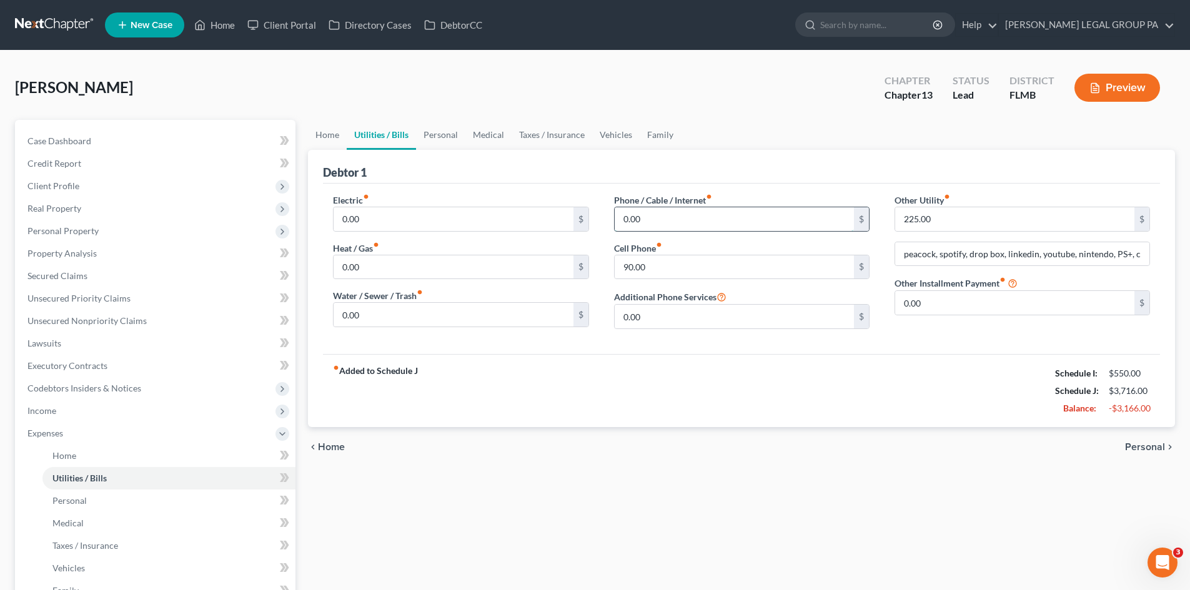
click at [716, 222] on input "0.00" at bounding box center [734, 219] width 239 height 24
type input "85.55"
click at [702, 264] on input "90.00" at bounding box center [734, 267] width 239 height 24
type input "0.00"
click at [563, 495] on div "Home Utilities / Bills Personal Medical Taxes / Insurance Vehicles Family Debto…" at bounding box center [741, 458] width 879 height 676
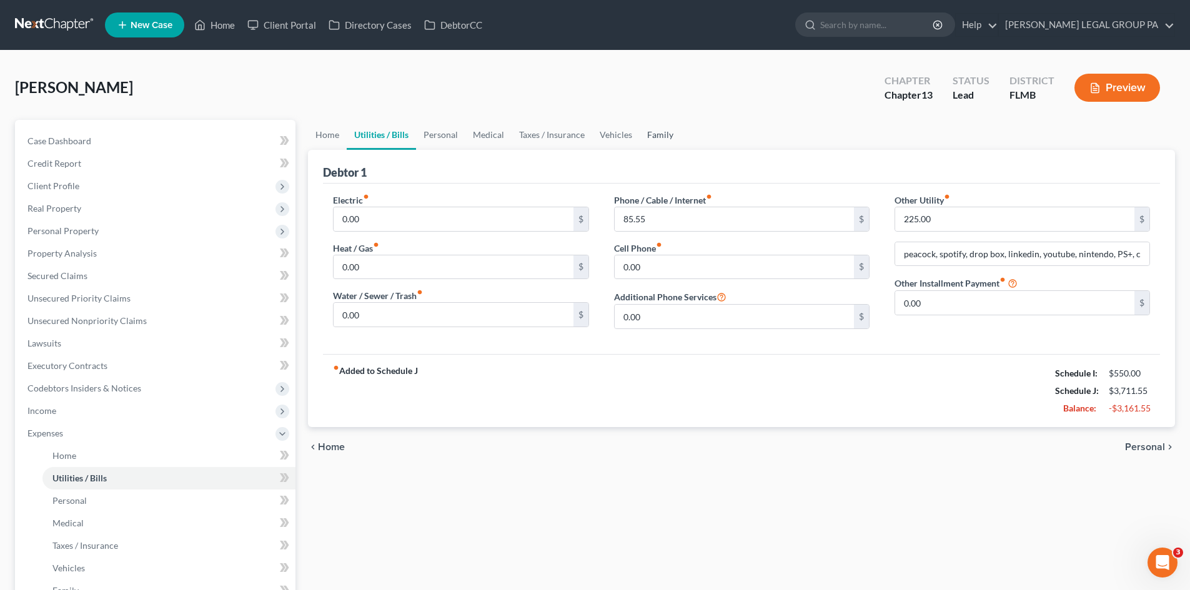
click at [665, 134] on link "Family" at bounding box center [660, 135] width 41 height 30
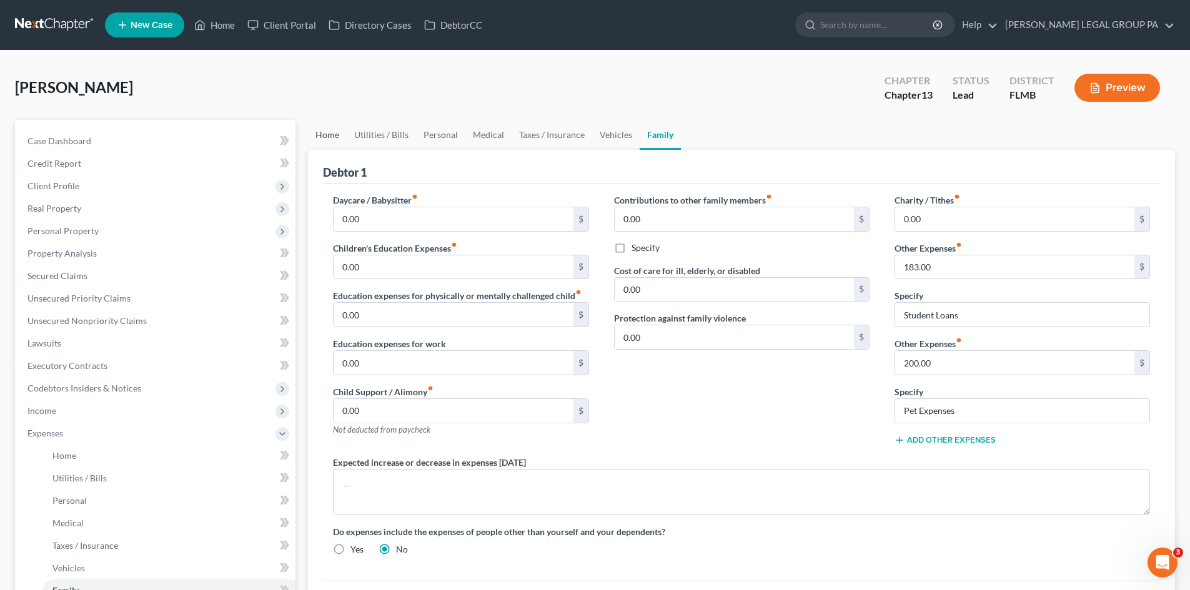
click at [315, 132] on link "Home" at bounding box center [327, 135] width 39 height 30
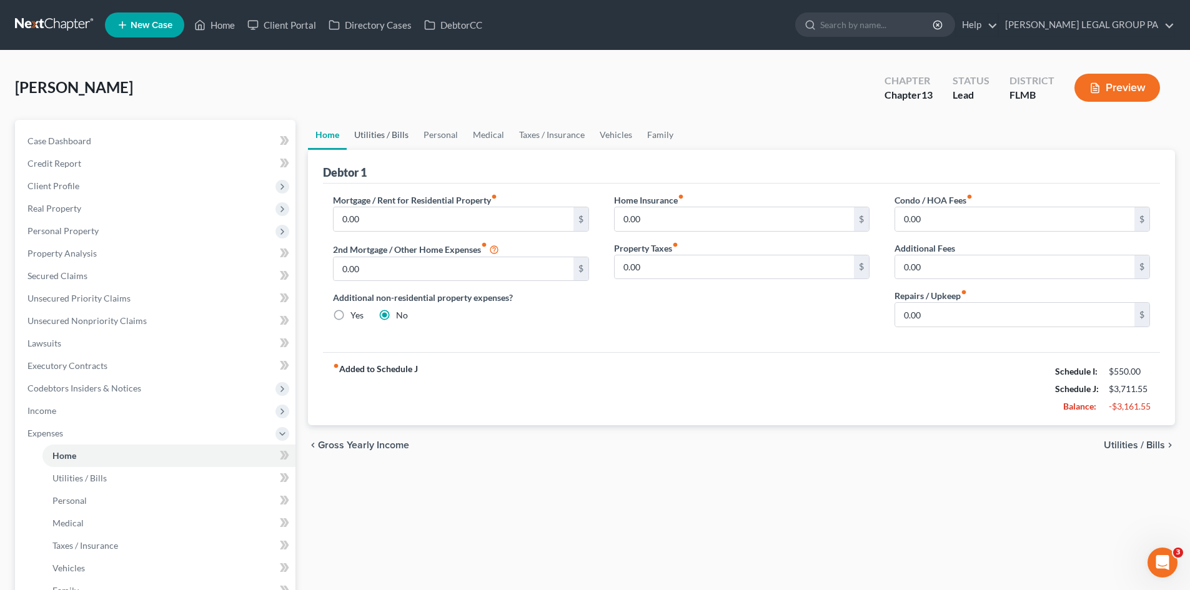
click at [388, 139] on link "Utilities / Bills" at bounding box center [381, 135] width 69 height 30
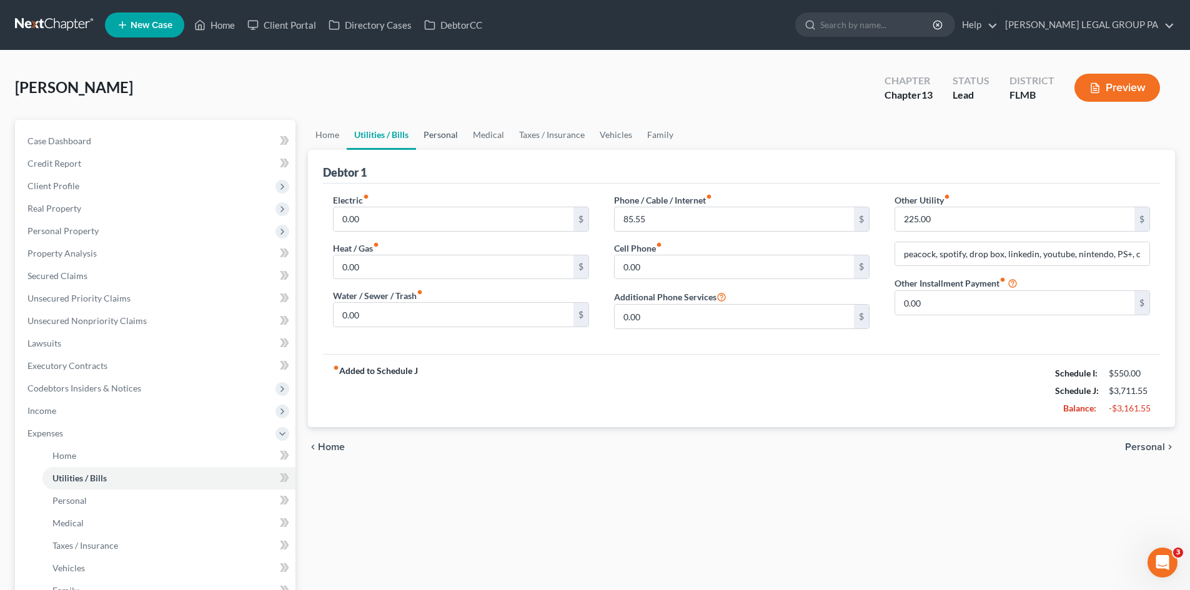
click at [437, 132] on link "Personal" at bounding box center [440, 135] width 49 height 30
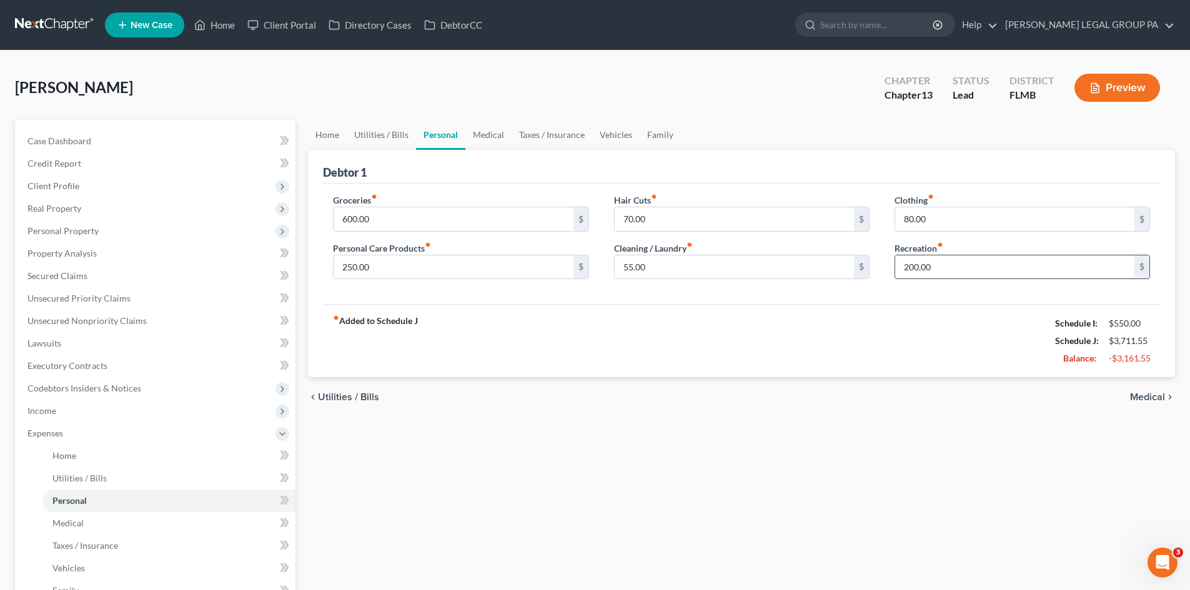
click at [1017, 265] on input "200.00" at bounding box center [1014, 267] width 239 height 24
type input "50.00"
click at [603, 140] on link "Vehicles" at bounding box center [615, 135] width 47 height 30
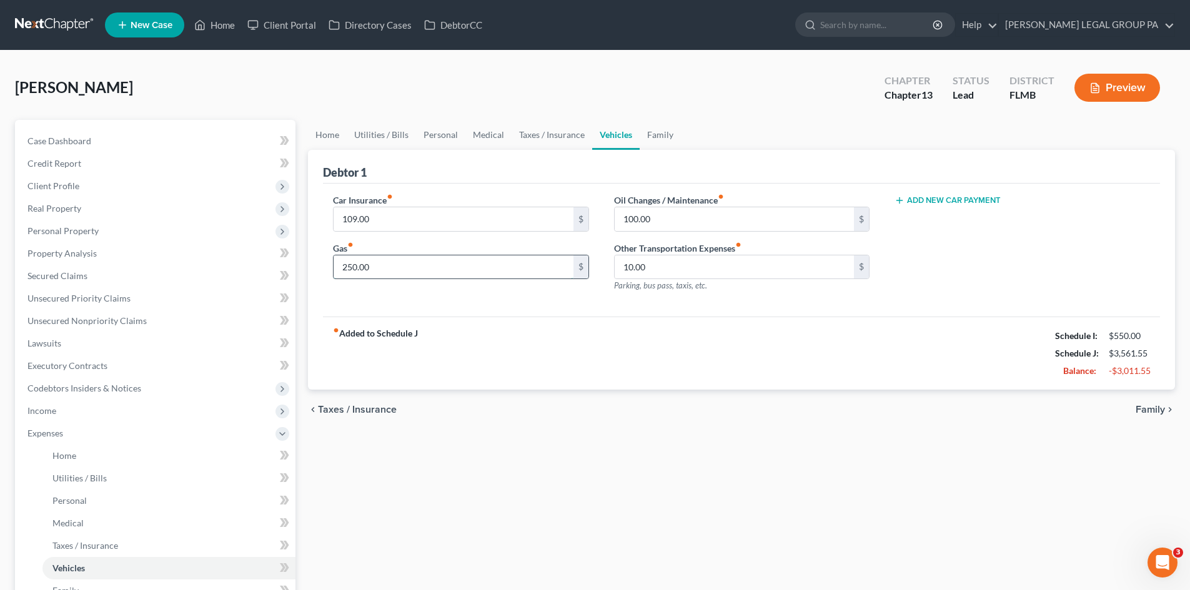
click at [385, 257] on input "250.00" at bounding box center [453, 267] width 239 height 24
type input "50.00"
click at [678, 220] on input "100.00" at bounding box center [734, 219] width 239 height 24
type input "20.00"
click at [695, 258] on input "10.00" at bounding box center [734, 267] width 239 height 24
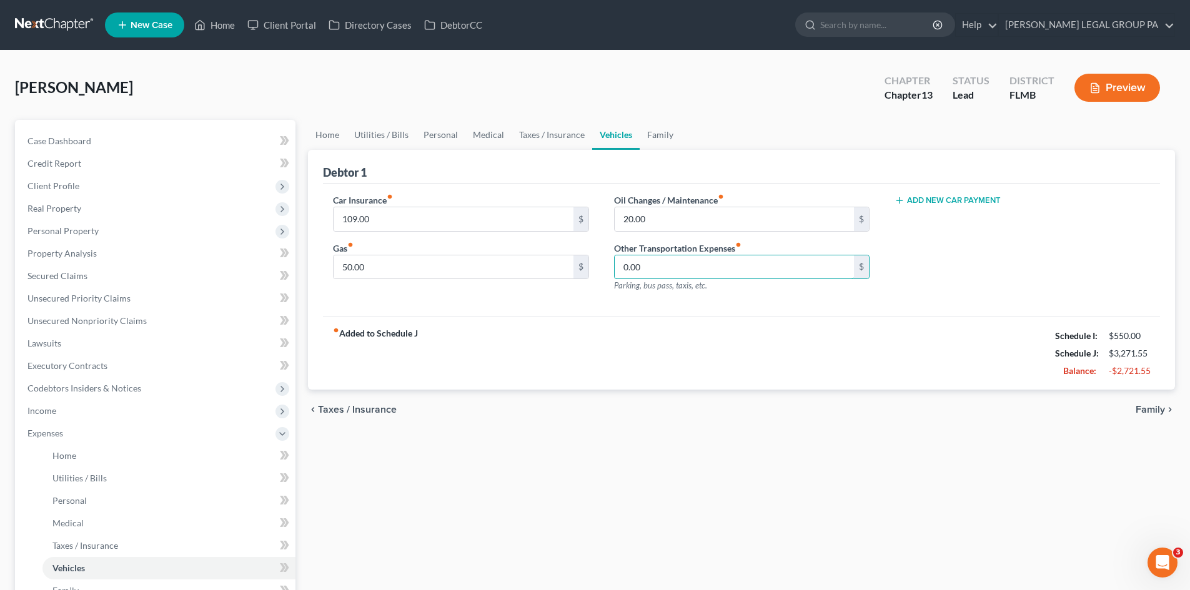
type input "0.00"
click at [760, 407] on div "chevron_left Taxes / Insurance Family chevron_right" at bounding box center [741, 410] width 867 height 40
click at [466, 218] on input "109.00" at bounding box center [453, 219] width 239 height 24
type input "0.00"
drag, startPoint x: 578, startPoint y: 411, endPoint x: 604, endPoint y: 362, distance: 55.6
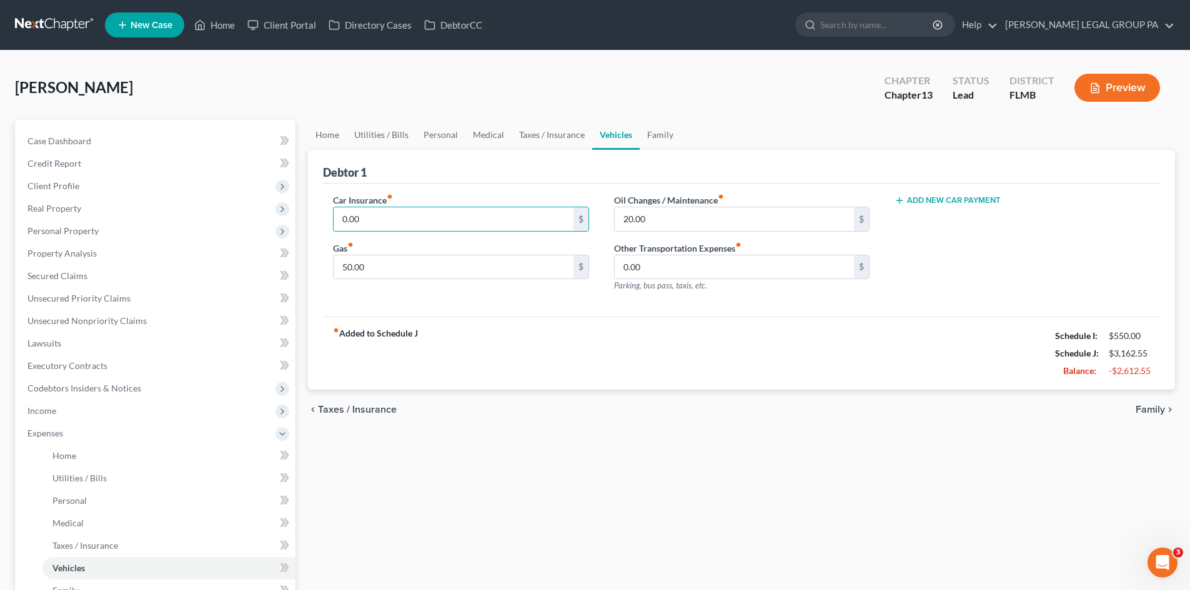
click at [579, 411] on div "chevron_left Taxes / Insurance Family chevron_right" at bounding box center [741, 410] width 867 height 40
click at [658, 134] on link "Family" at bounding box center [660, 135] width 41 height 30
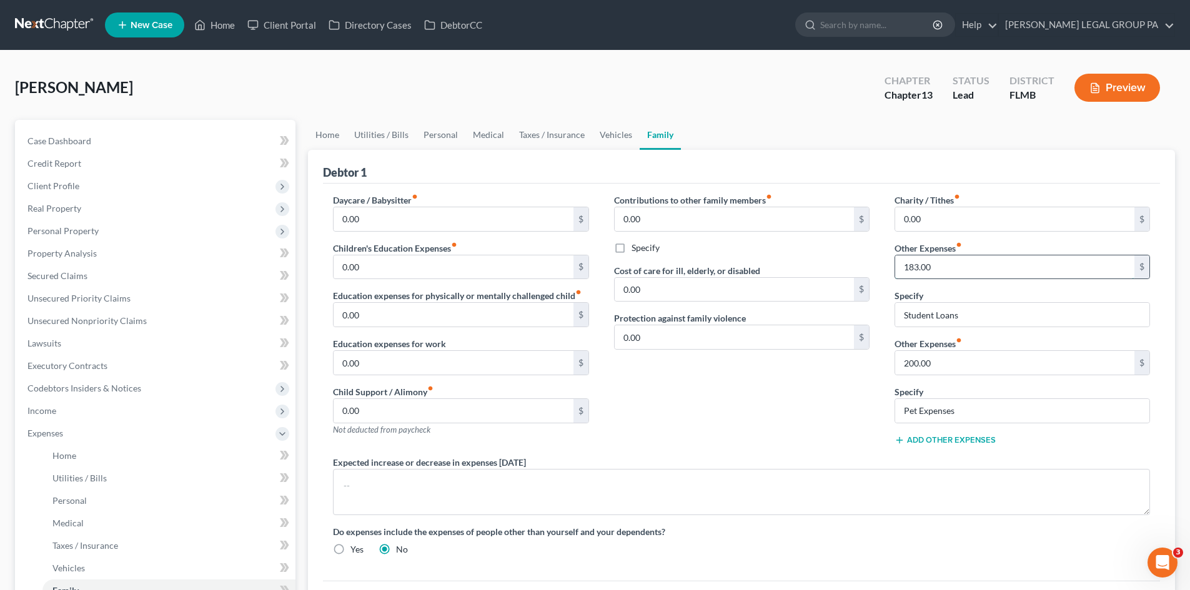
click at [949, 268] on input "183.00" at bounding box center [1014, 267] width 239 height 24
type input "12.81"
drag, startPoint x: 804, startPoint y: 453, endPoint x: 819, endPoint y: 430, distance: 27.0
click at [804, 452] on div "Contributions to other family members fiber_manual_record 0.00 $ Specify Cost o…" at bounding box center [741, 325] width 280 height 262
click at [938, 367] on input "200.00" at bounding box center [1014, 363] width 239 height 24
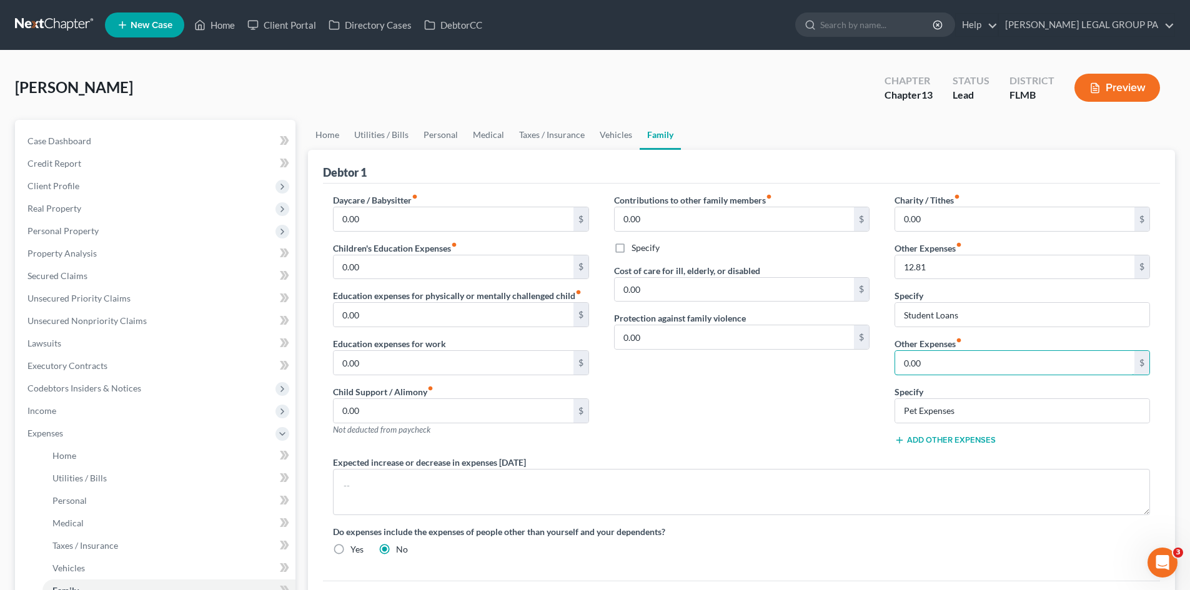
type input "0.00"
click at [774, 427] on div "Contributions to other family members fiber_manual_record 0.00 $ Specify Cost o…" at bounding box center [741, 325] width 280 height 262
click at [611, 133] on link "Vehicles" at bounding box center [615, 135] width 47 height 30
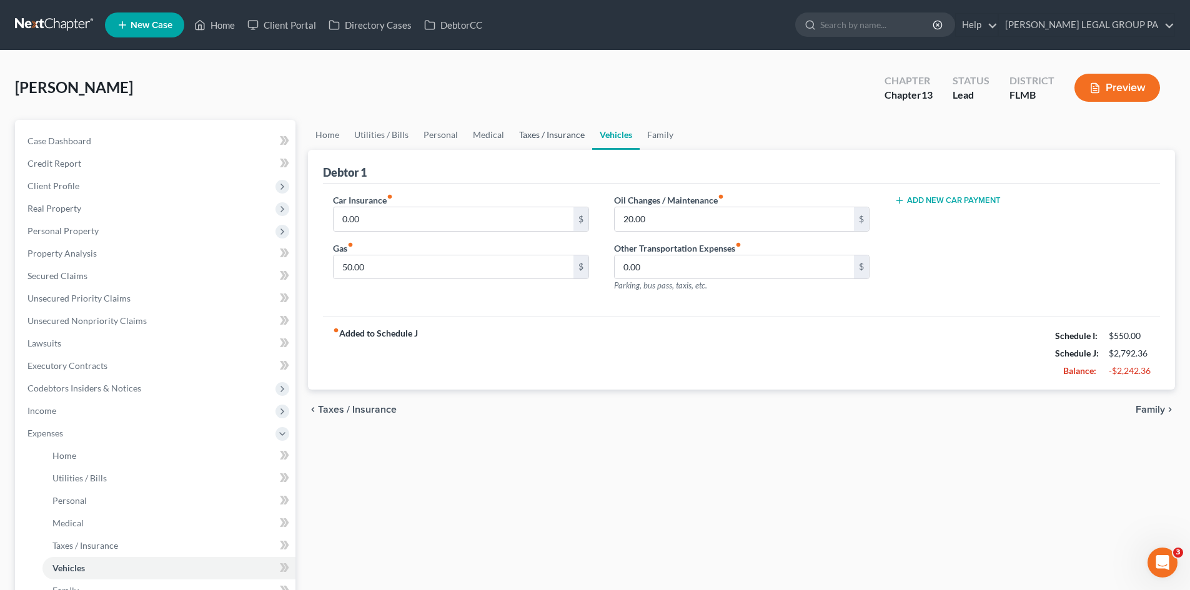
click at [552, 139] on link "Taxes / Insurance" at bounding box center [552, 135] width 81 height 30
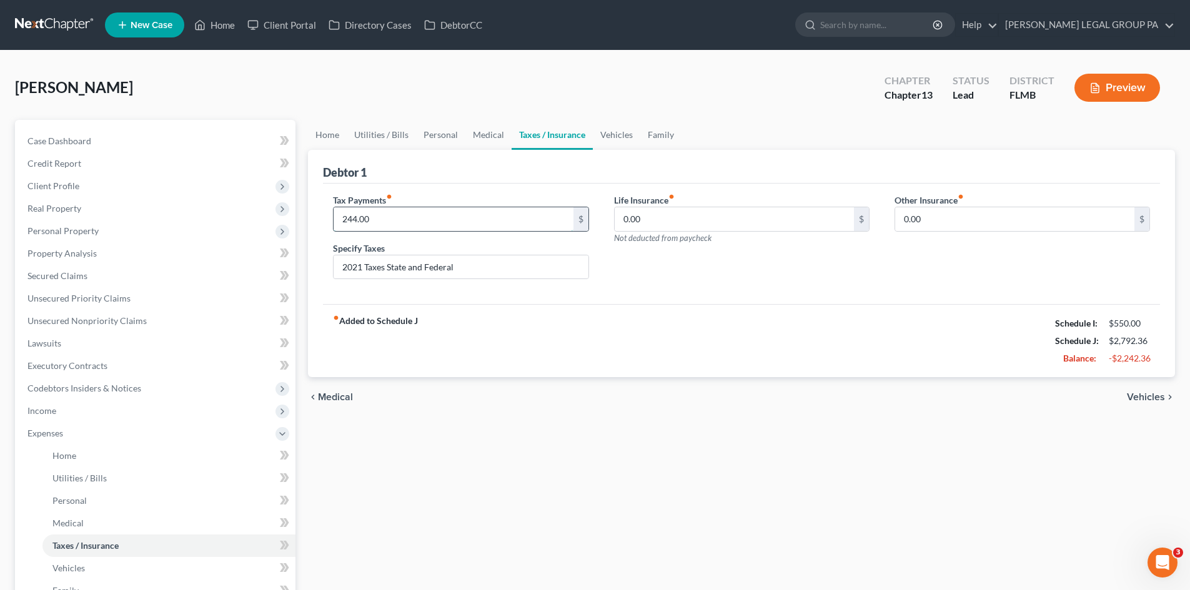
click at [408, 222] on input "244.00" at bounding box center [453, 219] width 239 height 24
type input "0.00"
click at [743, 422] on div "Home Utilities / Bills Personal Medical Taxes / Insurance Vehicles Family Debto…" at bounding box center [741, 458] width 879 height 676
click at [487, 132] on link "Medical" at bounding box center [488, 135] width 46 height 30
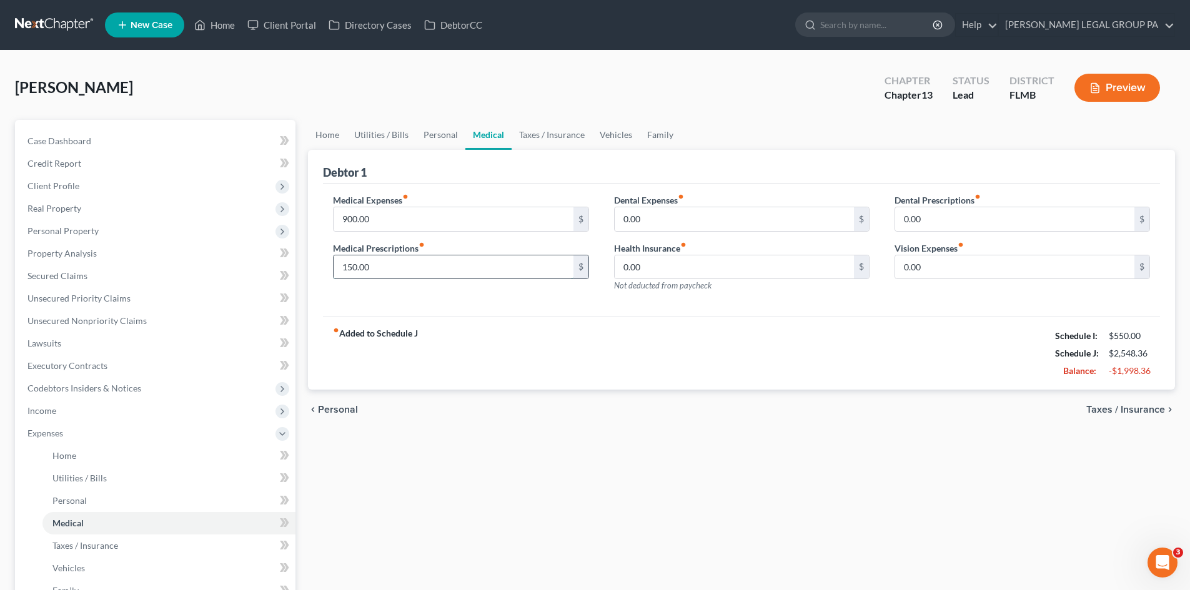
click at [399, 261] on input "150.00" at bounding box center [453, 267] width 239 height 24
type input "0.00"
click at [405, 225] on input "900.00" at bounding box center [453, 219] width 239 height 24
type input "0.00"
click at [427, 132] on link "Personal" at bounding box center [440, 135] width 49 height 30
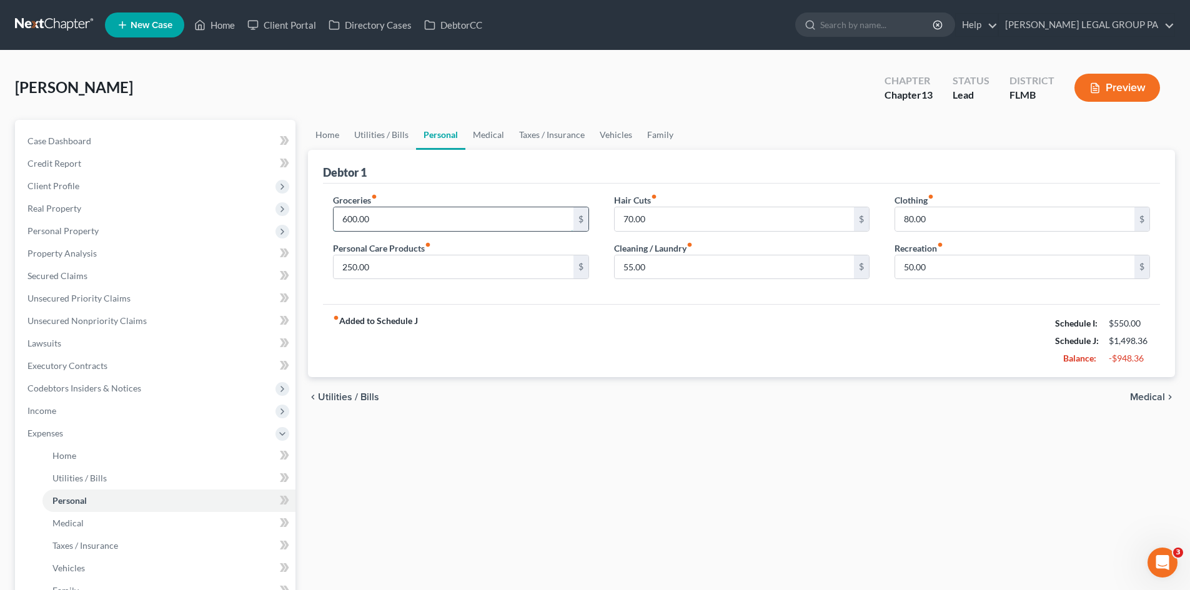
click at [422, 222] on input "600.00" at bounding box center [453, 219] width 239 height 24
type input "0.00"
click at [442, 270] on input "250.00" at bounding box center [453, 267] width 239 height 24
type input "0.00"
click at [652, 221] on input "70.00" at bounding box center [734, 219] width 239 height 24
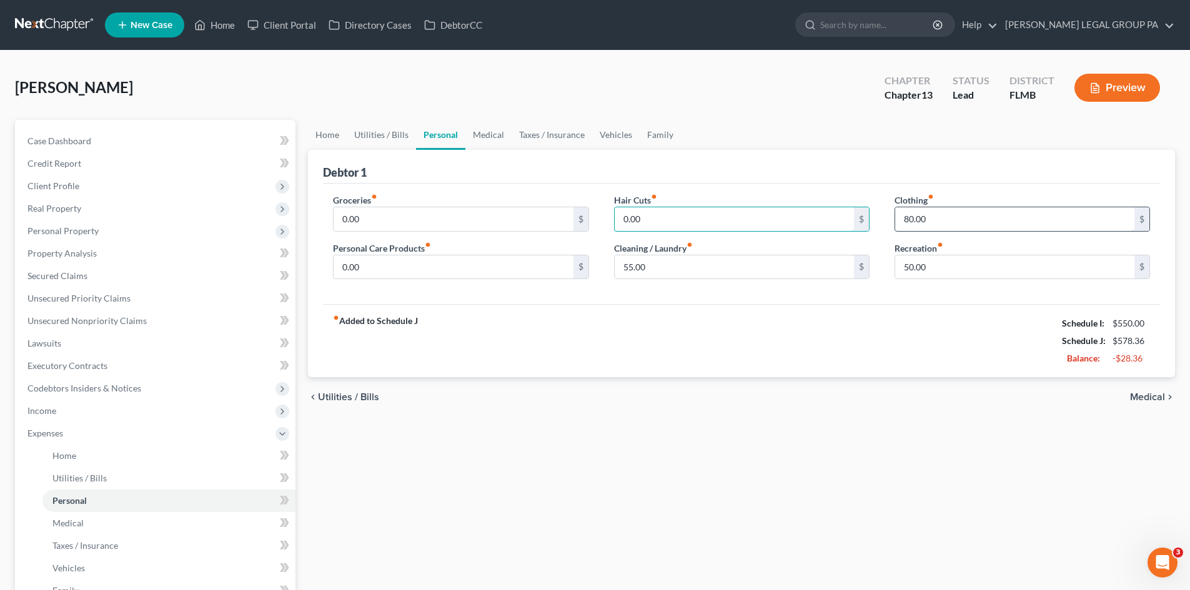
type input "0.00"
click at [918, 219] on input "80.00" at bounding box center [1014, 219] width 239 height 24
type input "0.00"
click at [764, 259] on input "55.00" at bounding box center [734, 267] width 239 height 24
type input "0.00"
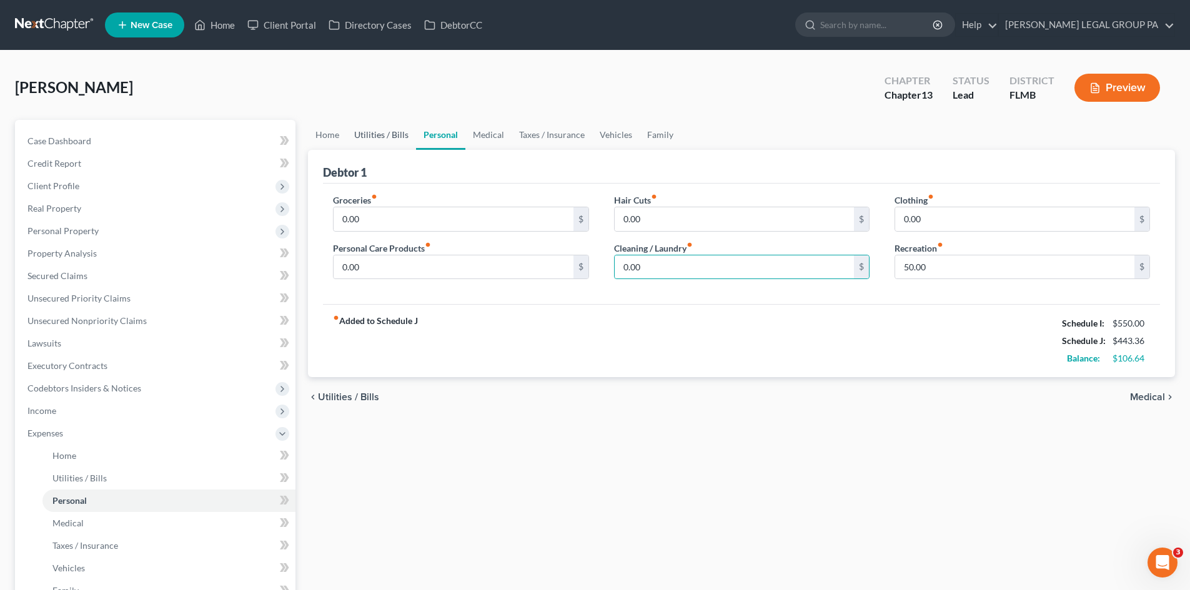
click at [383, 133] on link "Utilities / Bills" at bounding box center [381, 135] width 69 height 30
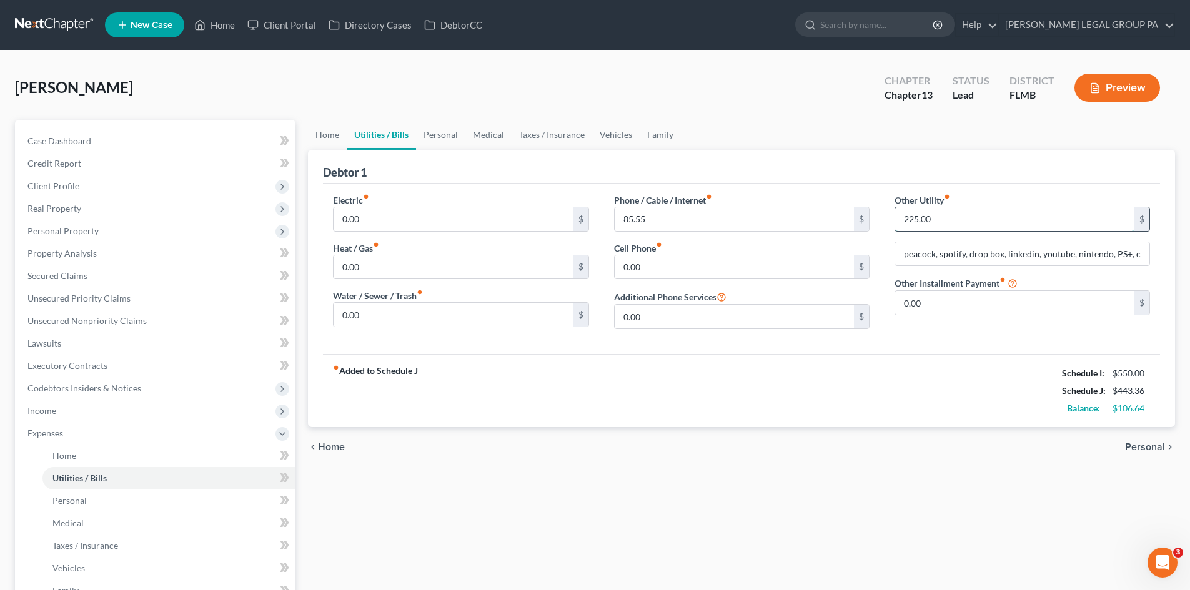
click at [942, 225] on input "225.00" at bounding box center [1014, 219] width 239 height 24
type input "112.87"
click at [964, 251] on input "peacock, spotify, drop box, linkedin, youtube, nintendo, PS+, chatgpt, busch ga…" at bounding box center [1022, 254] width 254 height 24
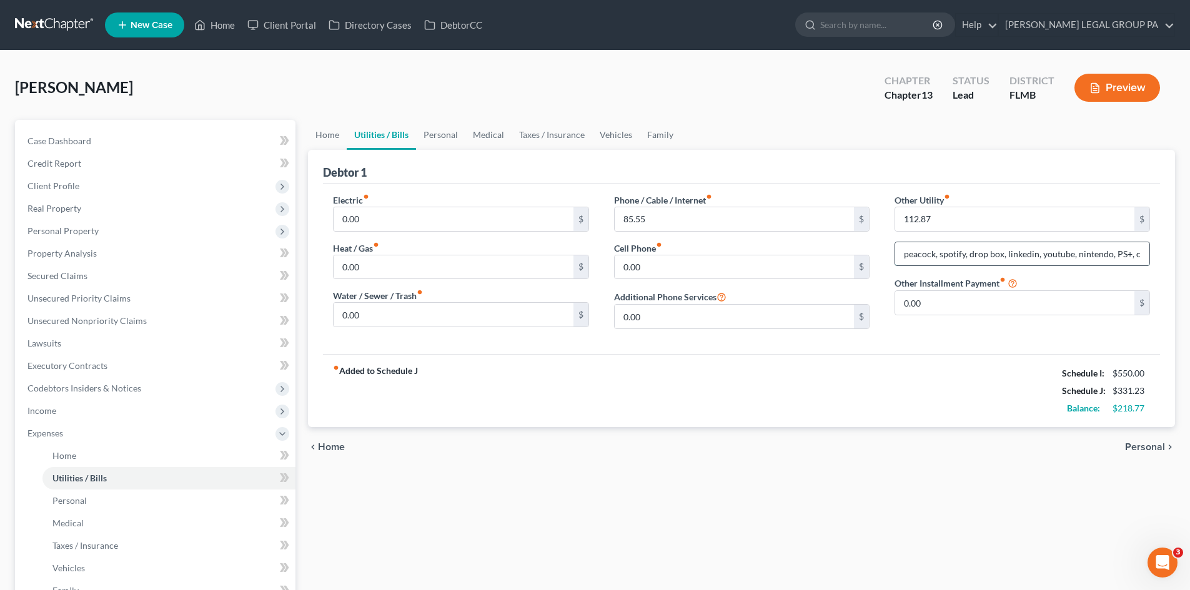
click at [964, 251] on input "peacock, spotify, drop box, linkedin, youtube, nintendo, PS+, chatgpt, busch ga…" at bounding box center [1022, 254] width 254 height 24
type input "Streaming Services"
click at [873, 419] on div "fiber_manual_record Added to Schedule J Schedule I: $550.00 Schedule J: $331.23…" at bounding box center [741, 390] width 837 height 73
click at [116, 409] on span "Income" at bounding box center [156, 411] width 278 height 22
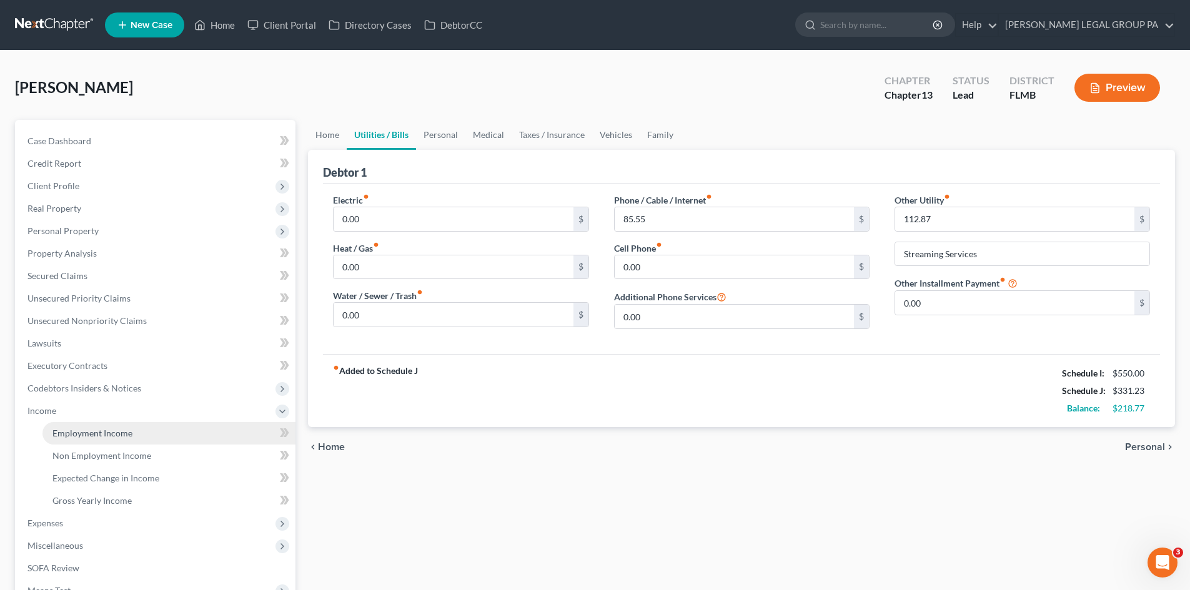
click at [117, 432] on span "Employment Income" at bounding box center [92, 433] width 80 height 11
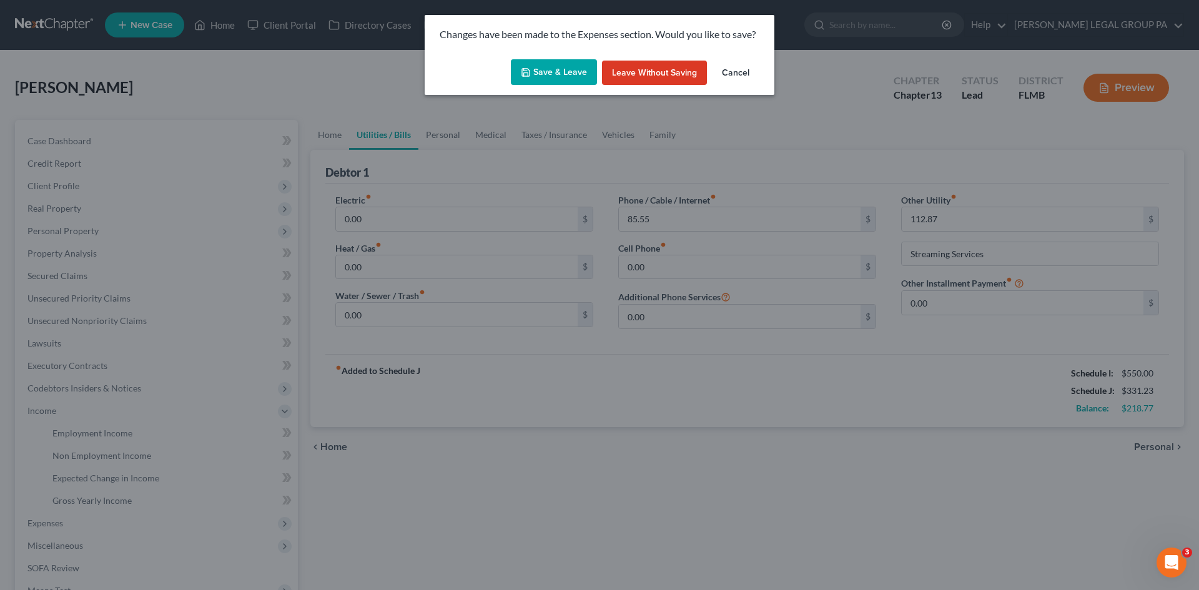
click at [553, 67] on button "Save & Leave" at bounding box center [554, 72] width 86 height 26
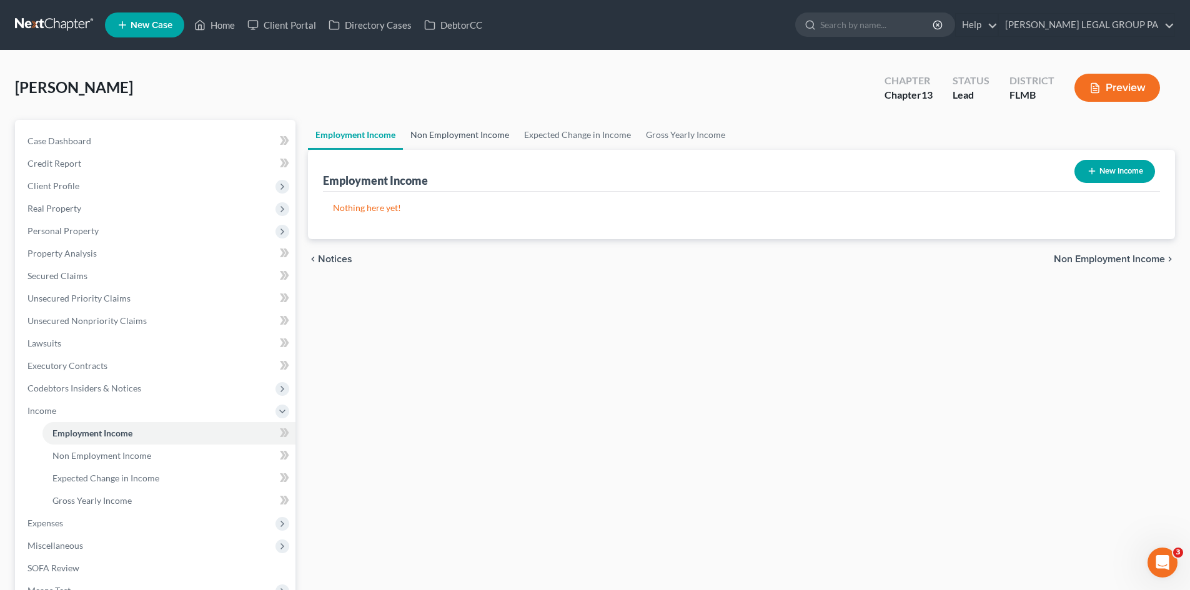
click at [448, 137] on link "Non Employment Income" at bounding box center [460, 135] width 114 height 30
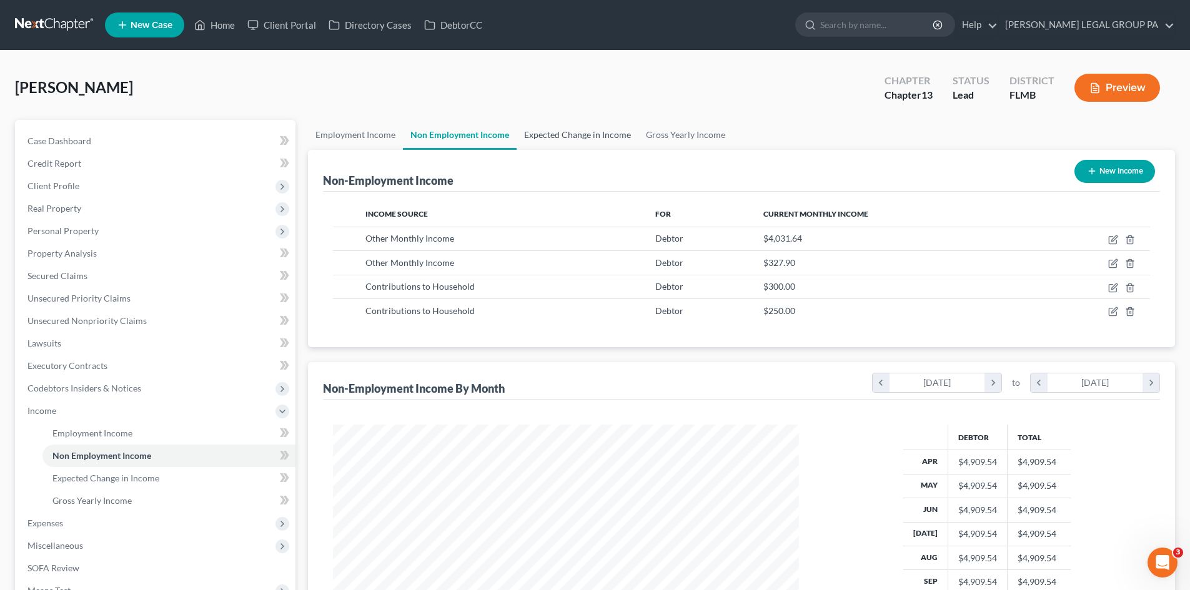
scroll to position [233, 491]
click at [578, 134] on link "Expected Change in Income" at bounding box center [578, 135] width 122 height 30
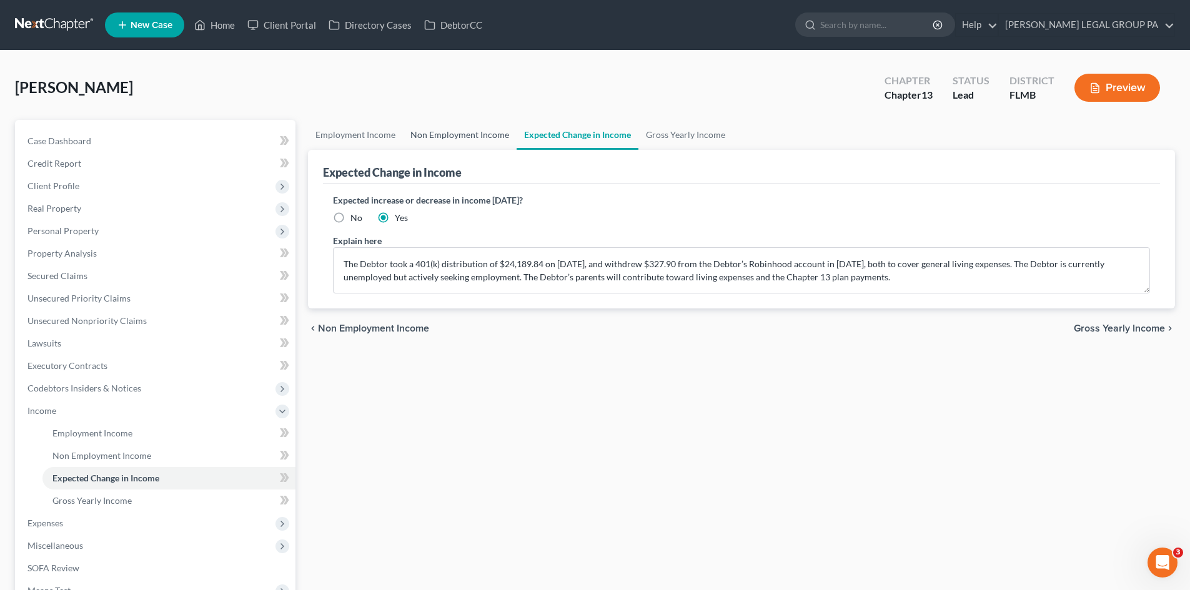
click at [480, 134] on link "Non Employment Income" at bounding box center [460, 135] width 114 height 30
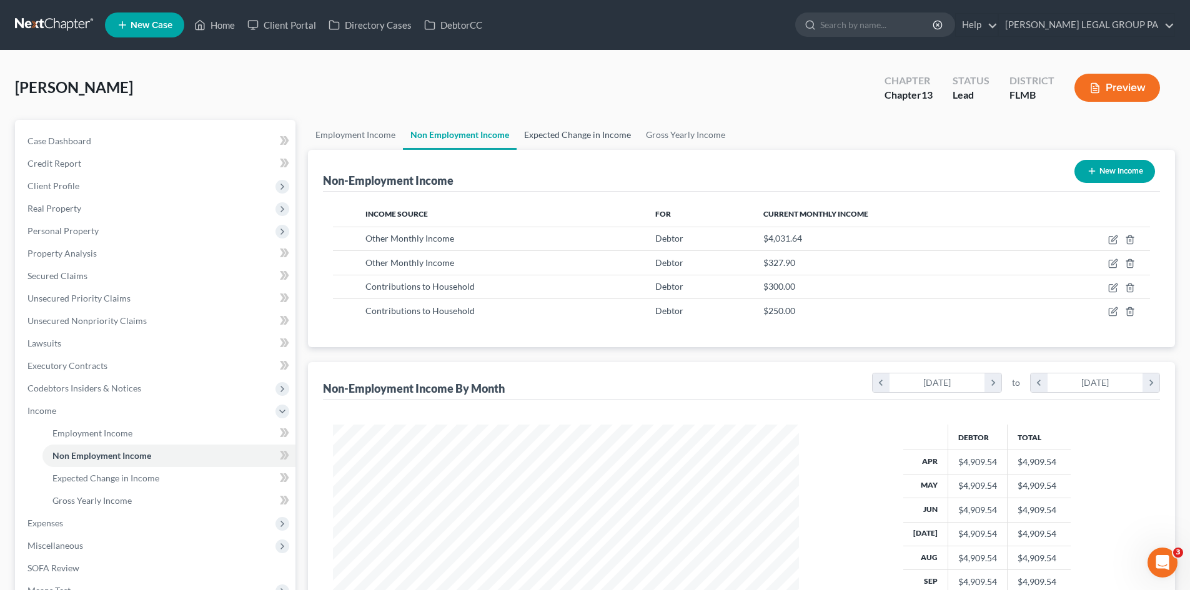
scroll to position [233, 491]
click at [547, 132] on link "Expected Change in Income" at bounding box center [578, 135] width 122 height 30
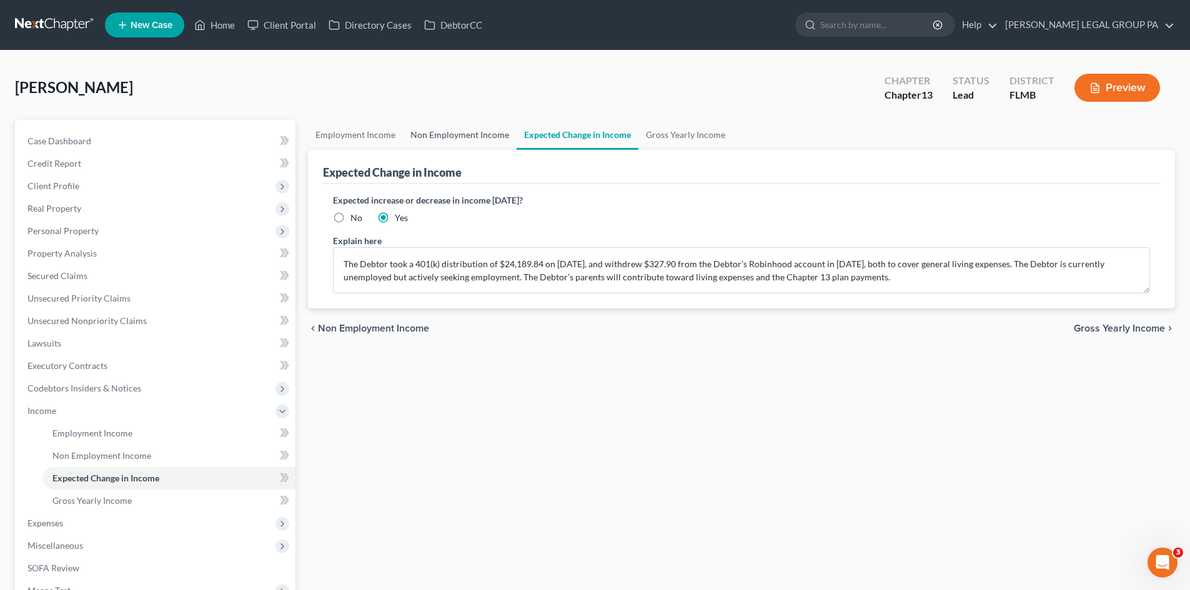
click at [480, 126] on link "Non Employment Income" at bounding box center [460, 135] width 114 height 30
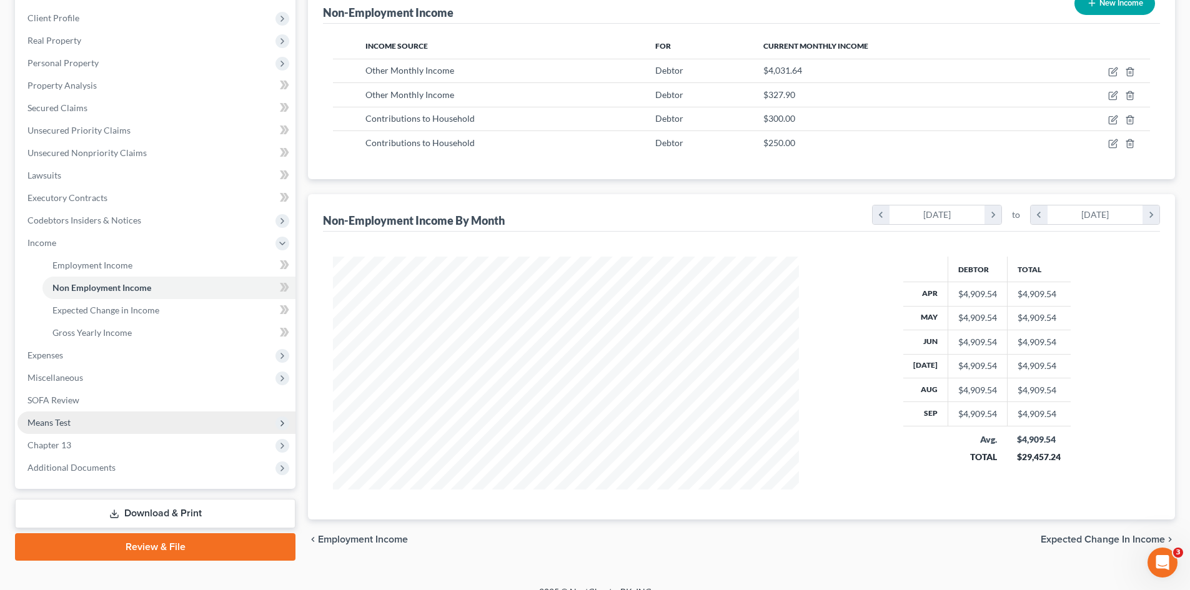
scroll to position [186, 0]
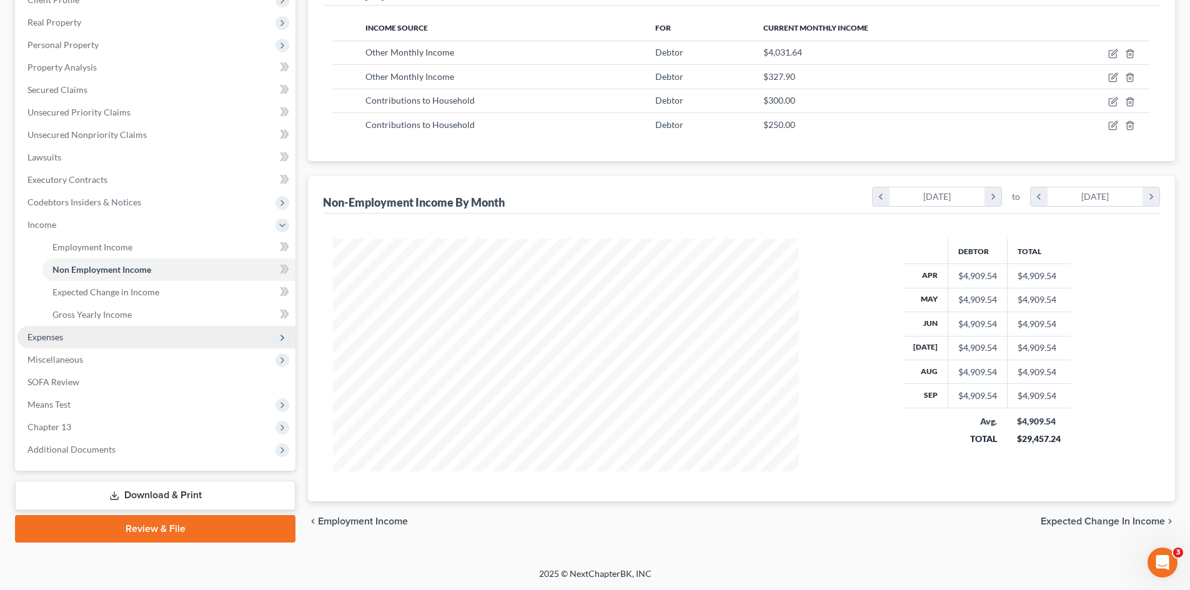
click at [92, 335] on span "Expenses" at bounding box center [156, 337] width 278 height 22
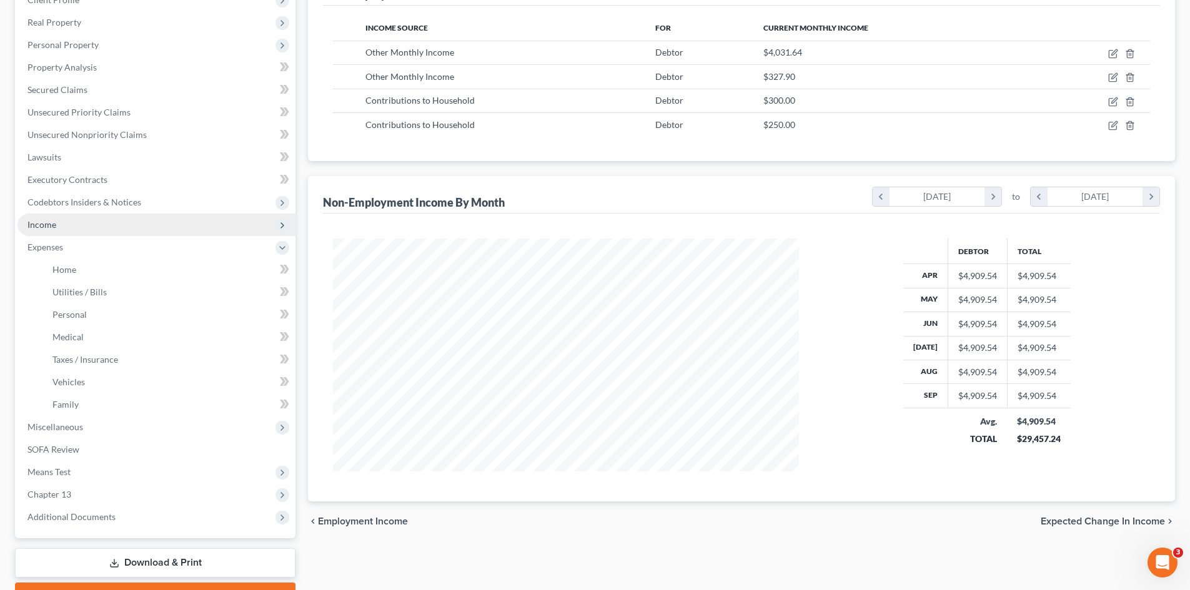
drag, startPoint x: 108, startPoint y: 235, endPoint x: 109, endPoint y: 225, distance: 10.0
click at [108, 236] on span "Expenses" at bounding box center [156, 247] width 278 height 22
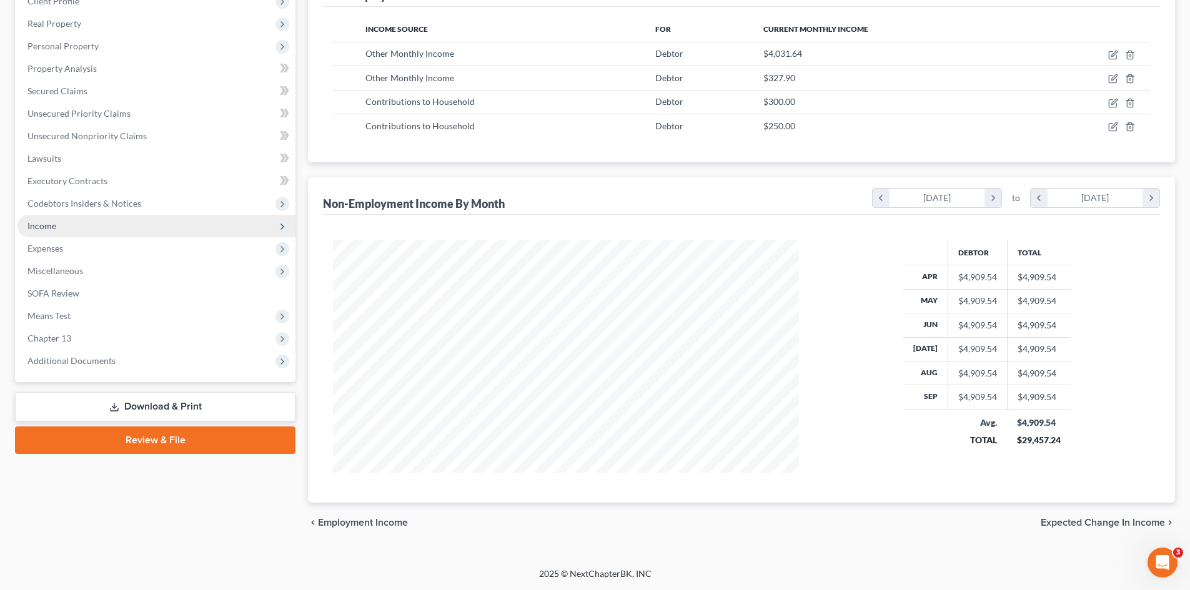
click at [109, 226] on span "Income" at bounding box center [156, 226] width 278 height 22
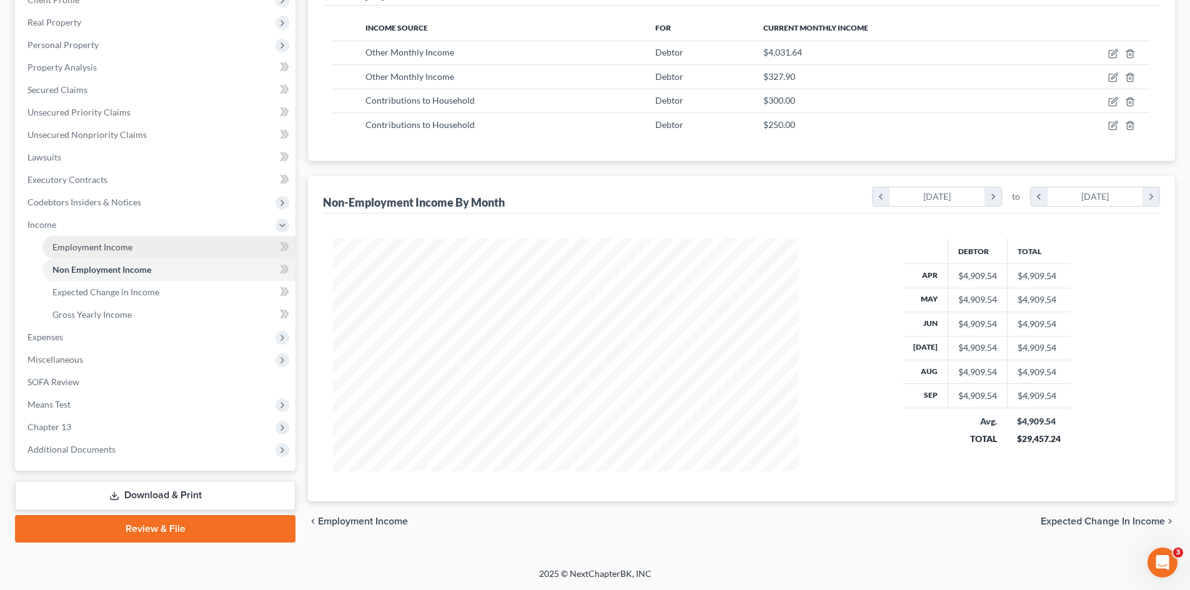
click at [119, 252] on span "Employment Income" at bounding box center [92, 247] width 80 height 11
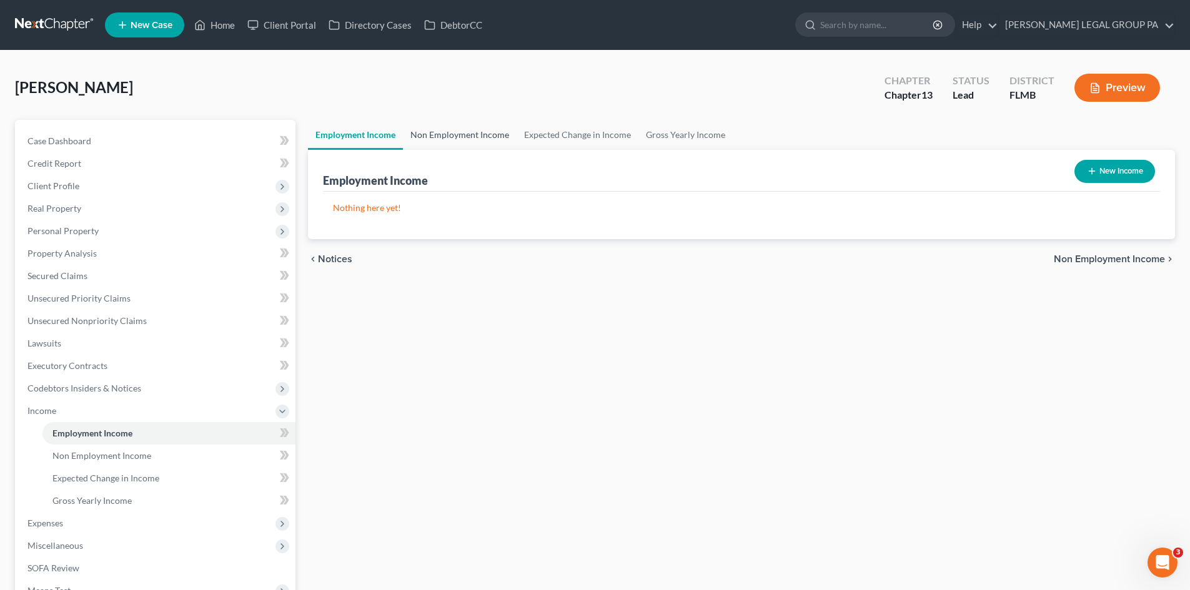
click at [479, 132] on link "Non Employment Income" at bounding box center [460, 135] width 114 height 30
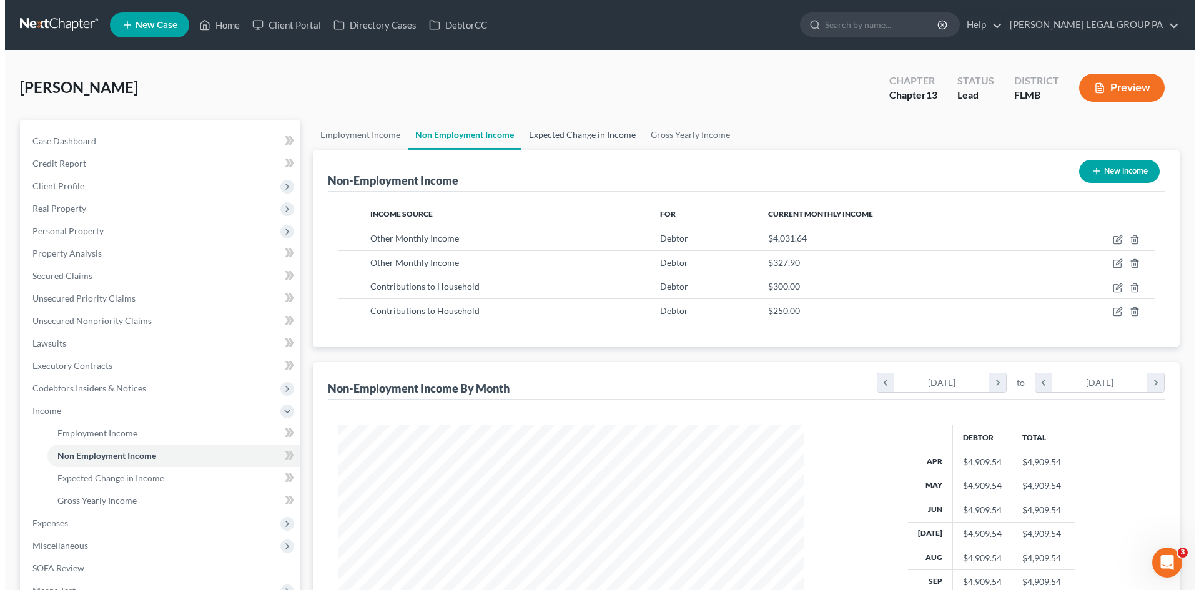
scroll to position [233, 491]
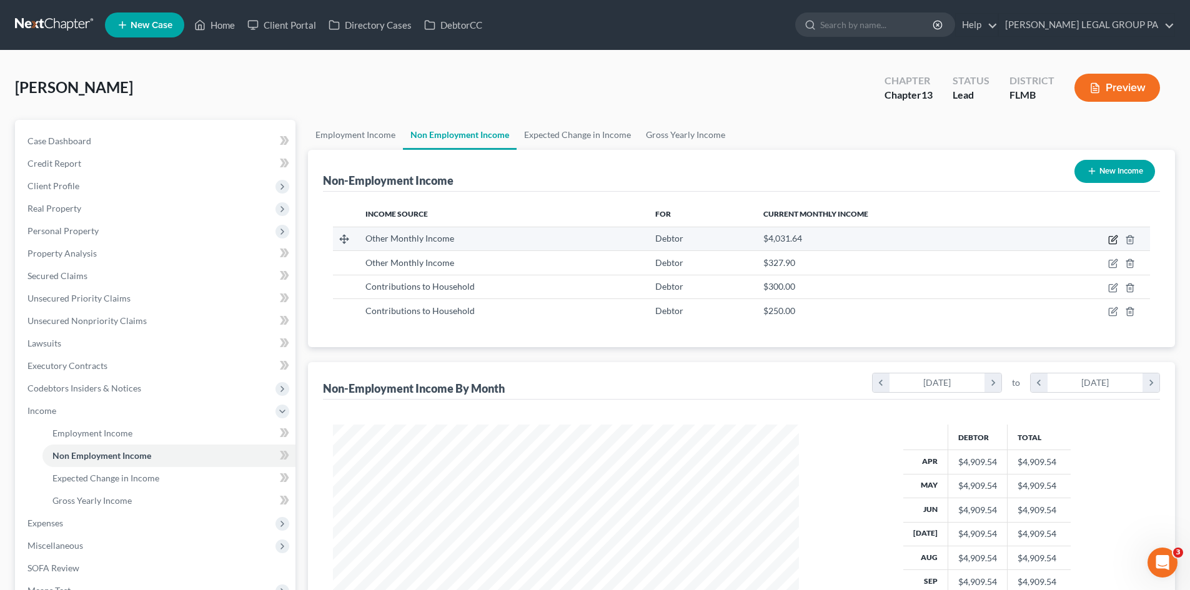
click at [1112, 240] on icon "button" at bounding box center [1114, 238] width 6 height 6
select select "13"
select select "0"
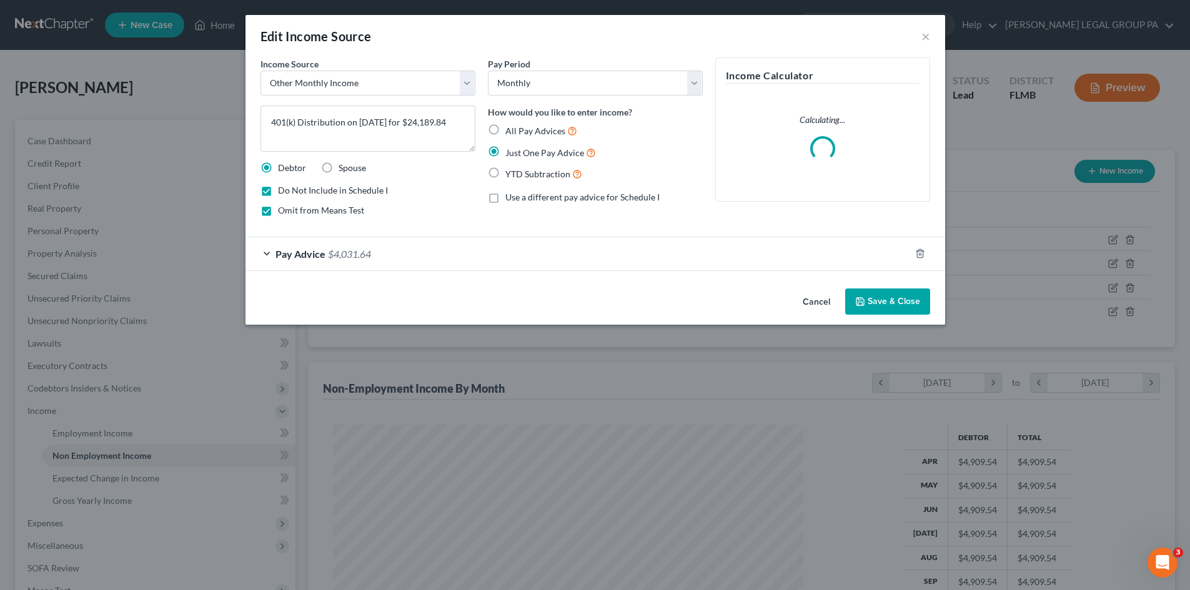
scroll to position [235, 495]
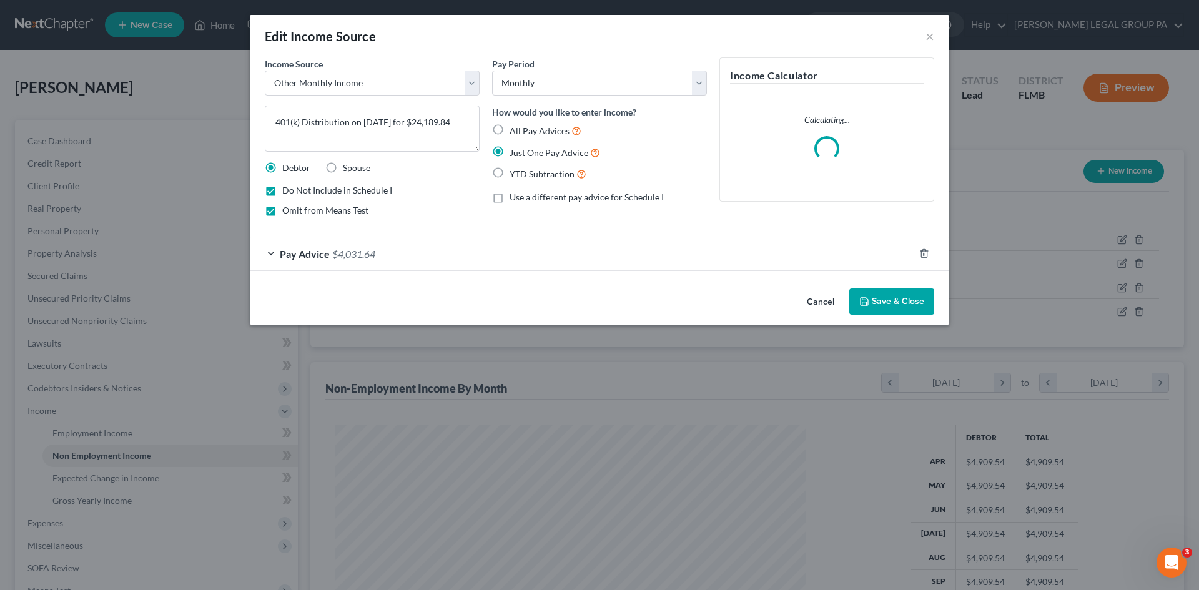
click at [410, 252] on div "Pay Advice $4,031.64" at bounding box center [582, 253] width 665 height 33
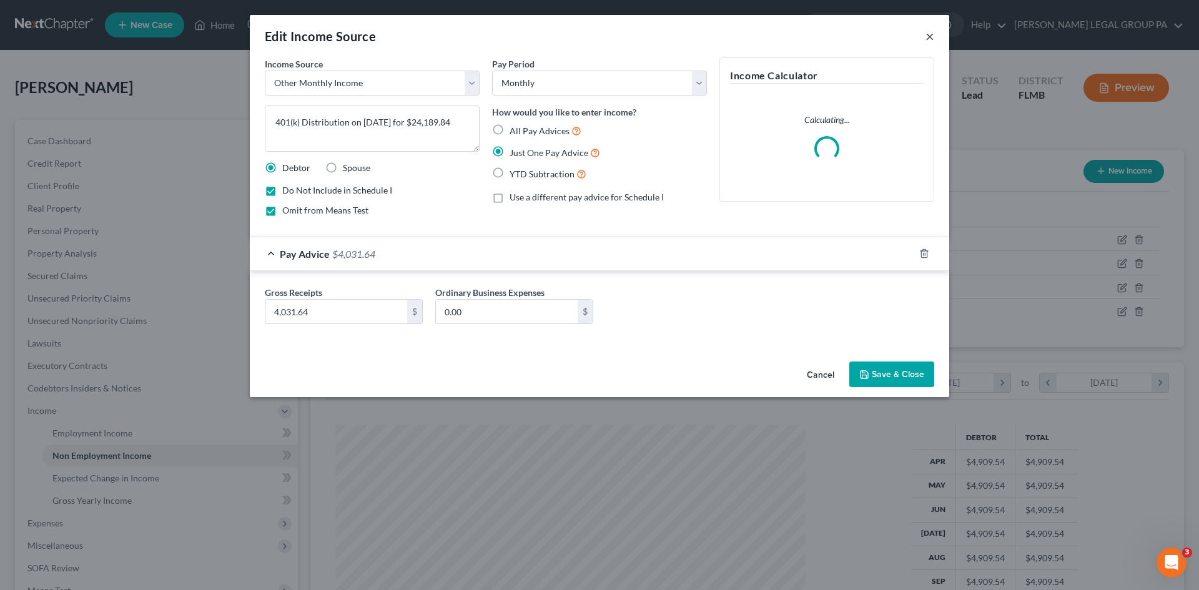
click at [929, 38] on button "×" at bounding box center [930, 36] width 9 height 15
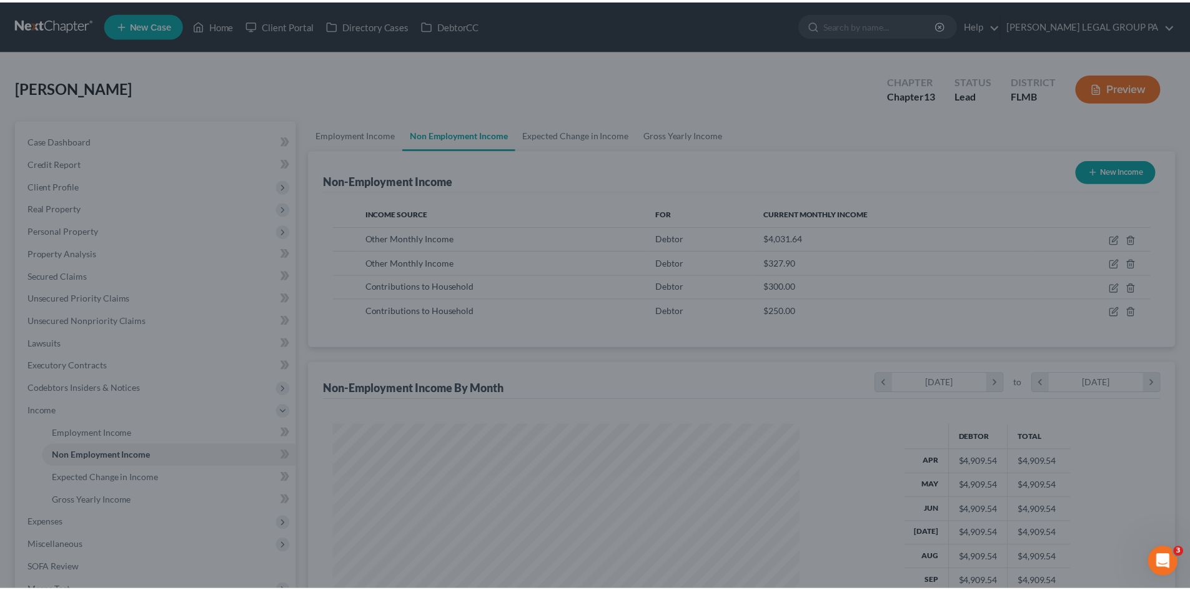
scroll to position [233, 491]
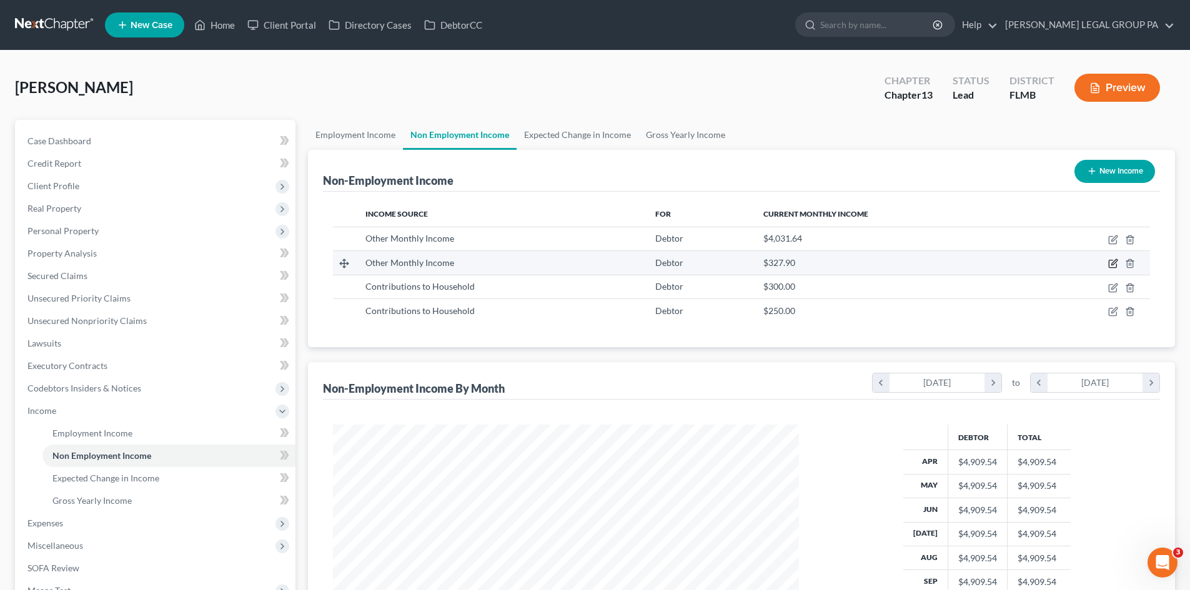
click at [1112, 267] on icon "button" at bounding box center [1113, 264] width 10 height 10
select select "13"
select select "0"
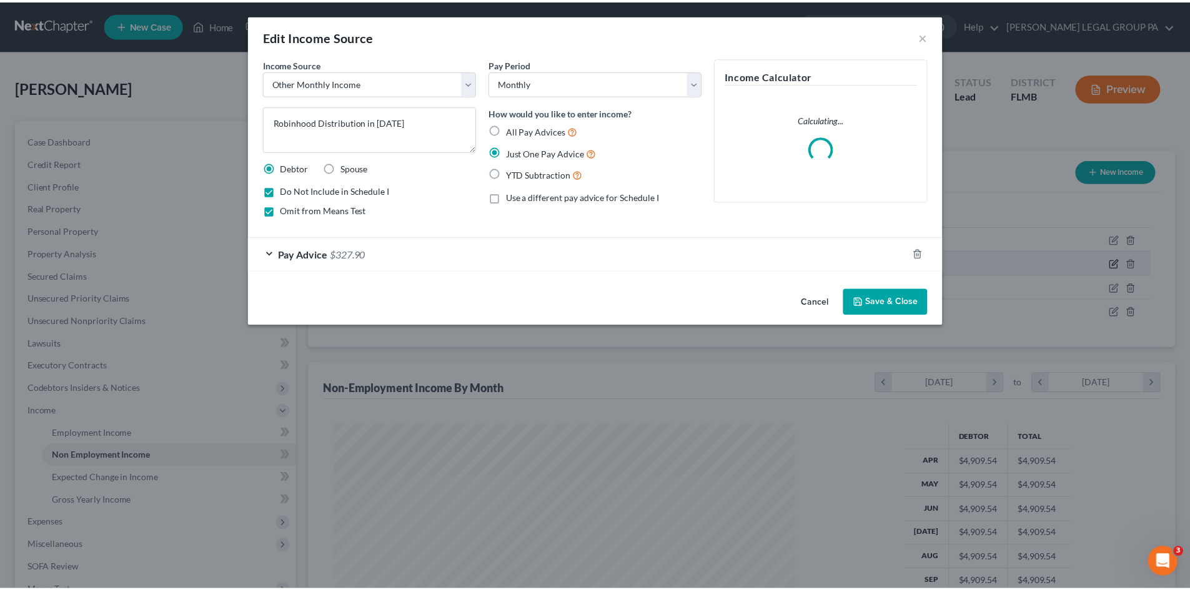
scroll to position [235, 495]
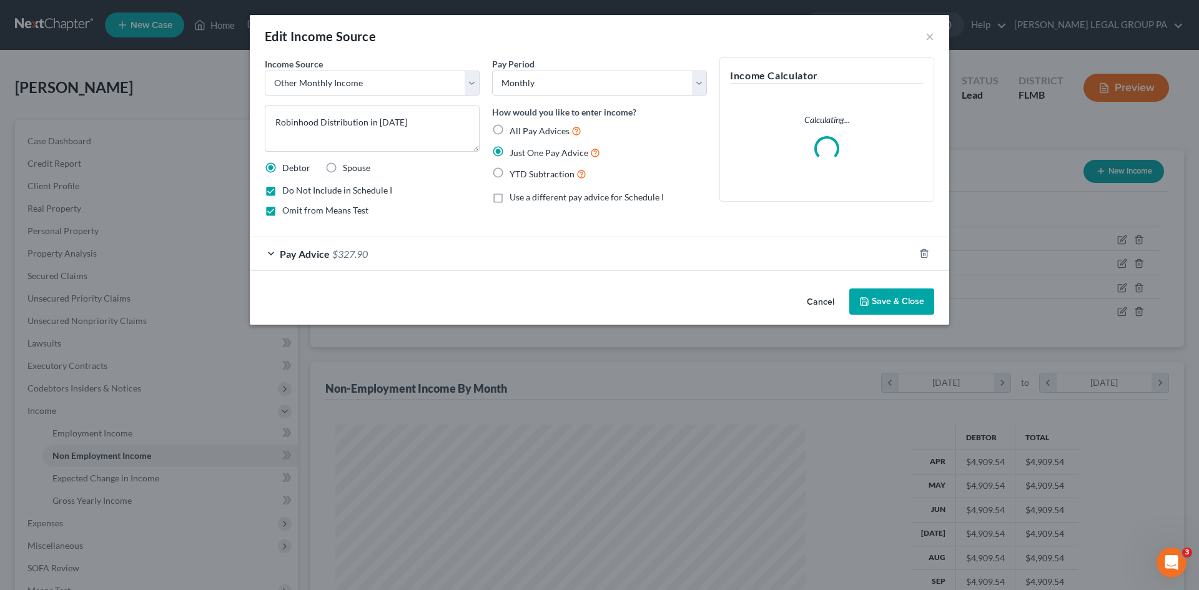
click at [400, 257] on div "Pay Advice $327.90" at bounding box center [582, 253] width 665 height 33
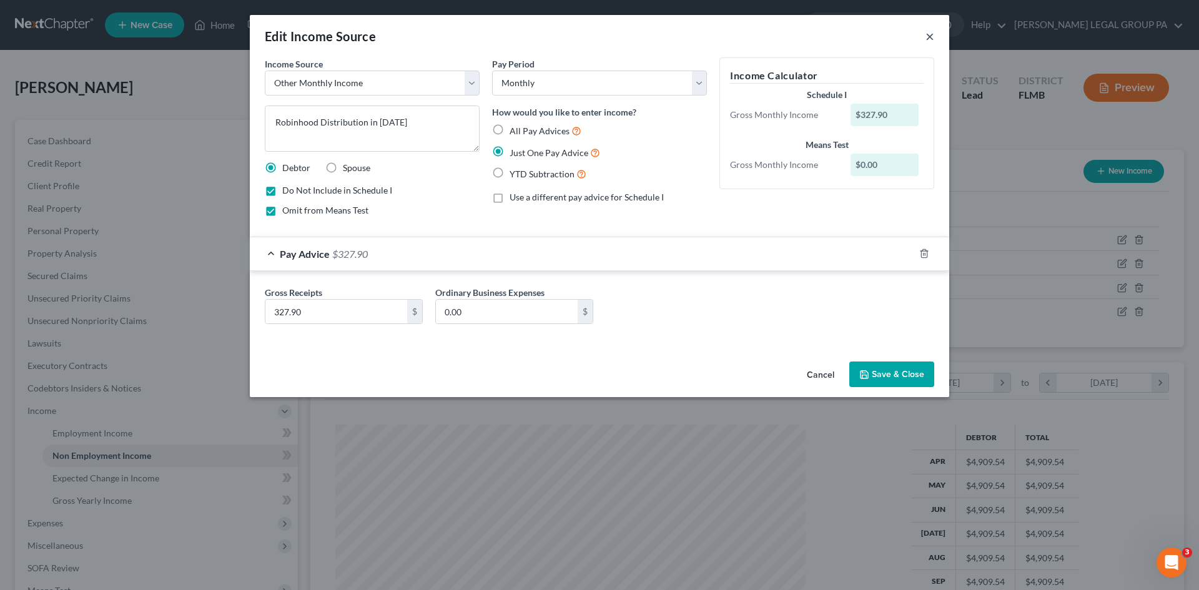
click at [929, 34] on button "×" at bounding box center [930, 36] width 9 height 15
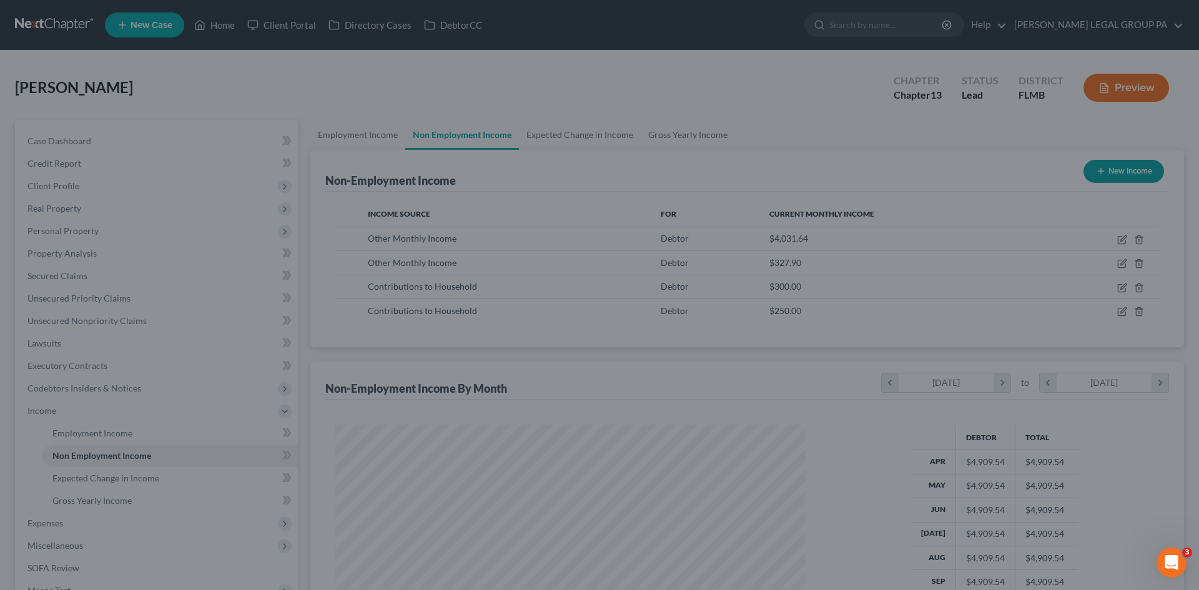
scroll to position [624348, 624090]
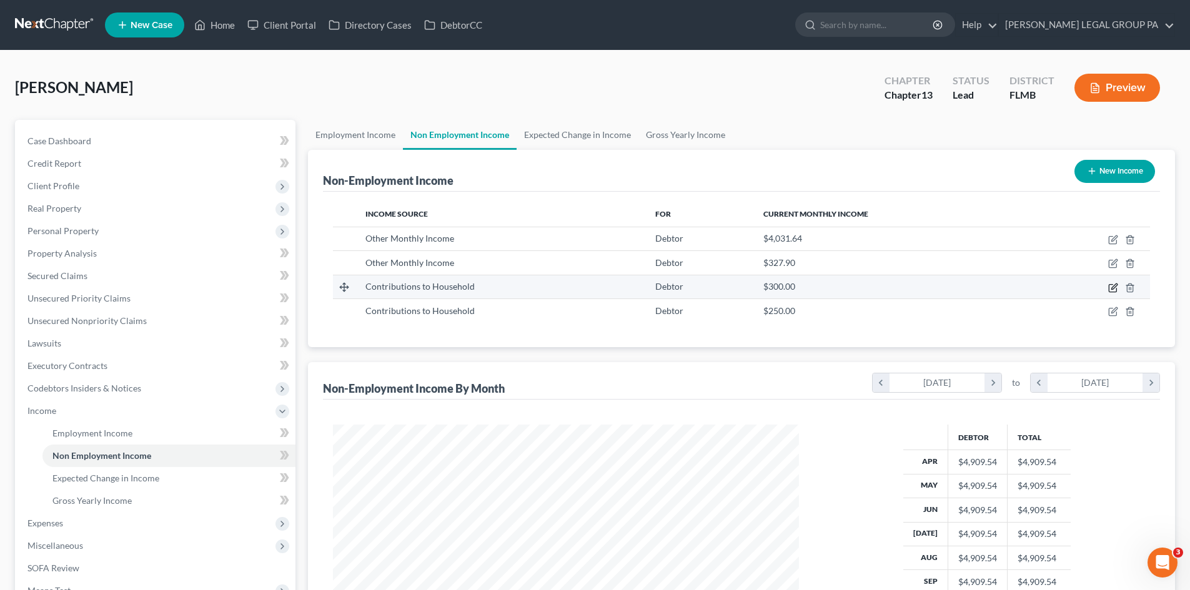
click at [1110, 287] on icon "button" at bounding box center [1113, 288] width 10 height 10
select select "8"
select select "0"
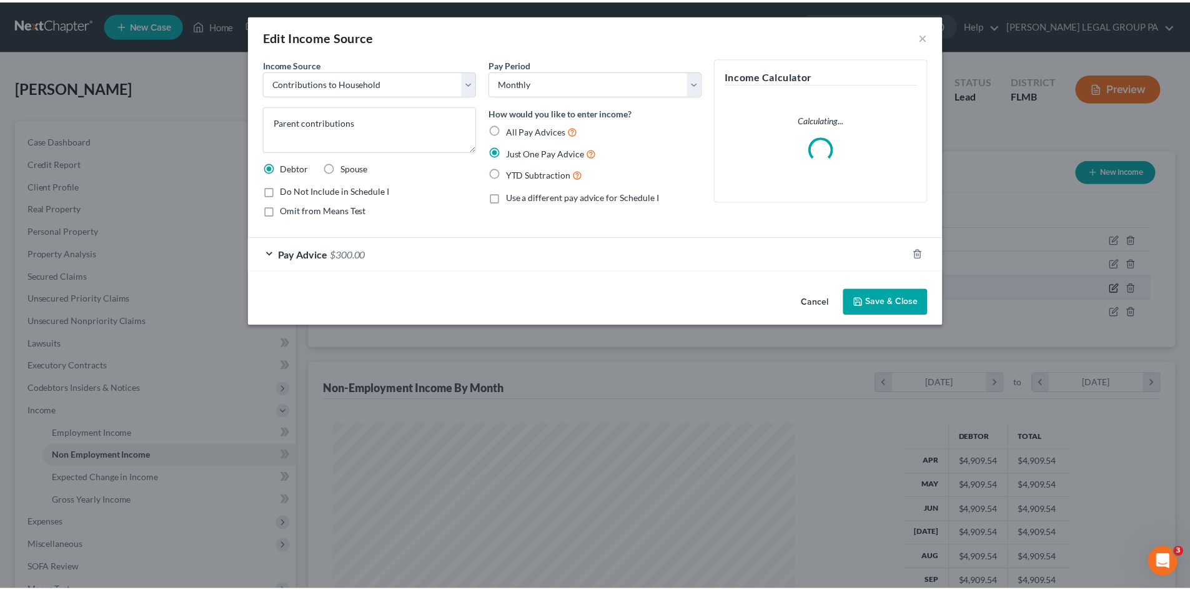
scroll to position [235, 495]
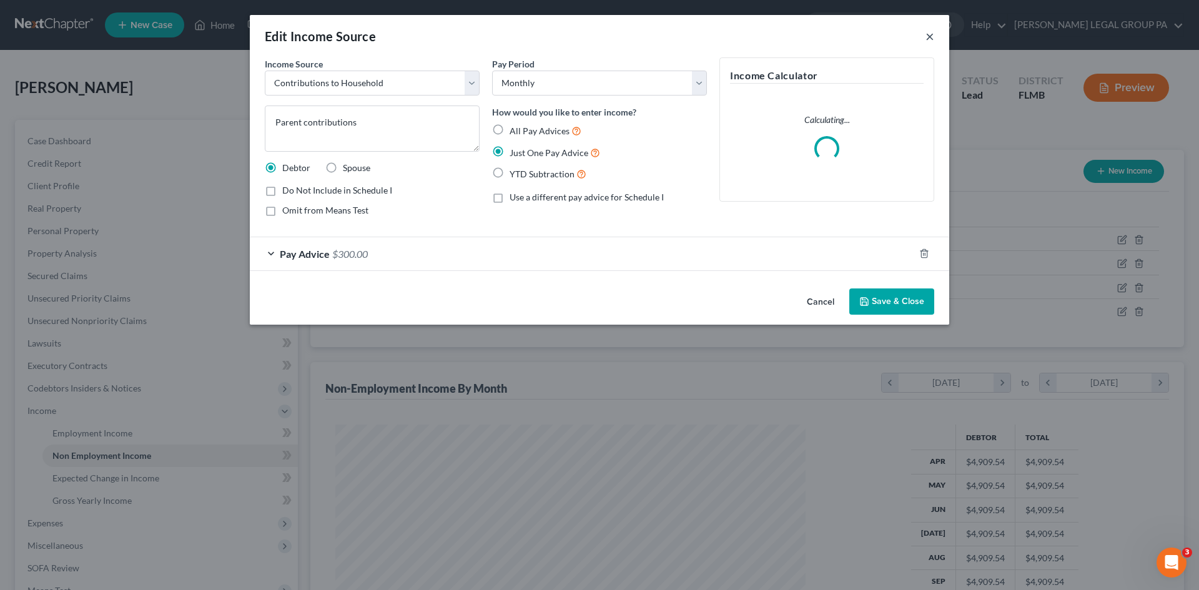
click at [926, 31] on button "×" at bounding box center [930, 36] width 9 height 15
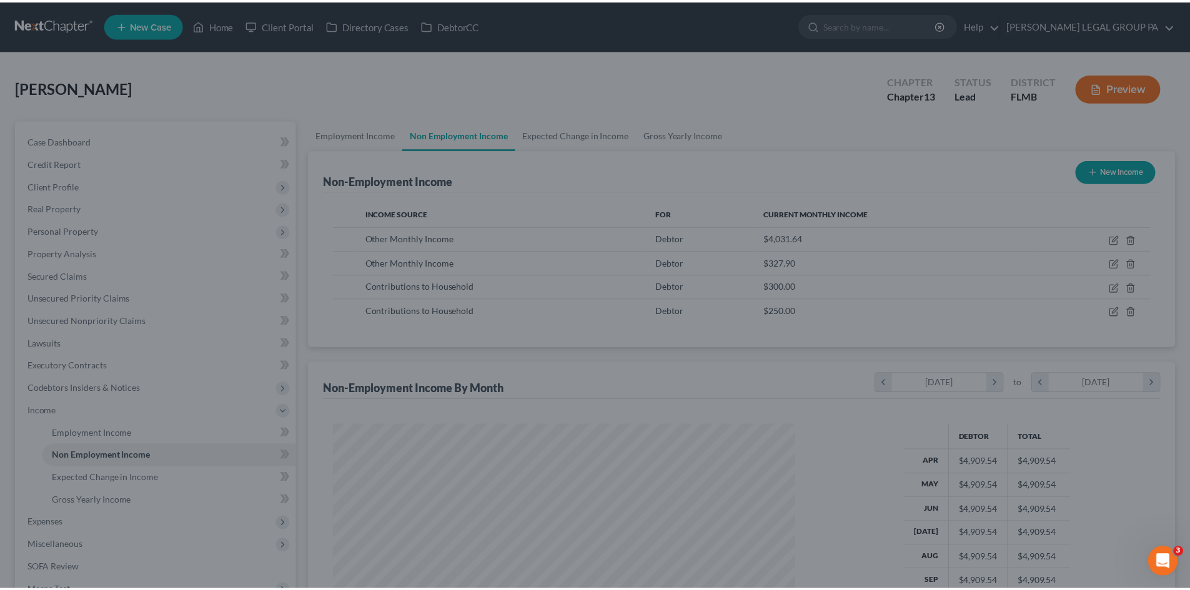
scroll to position [624348, 624090]
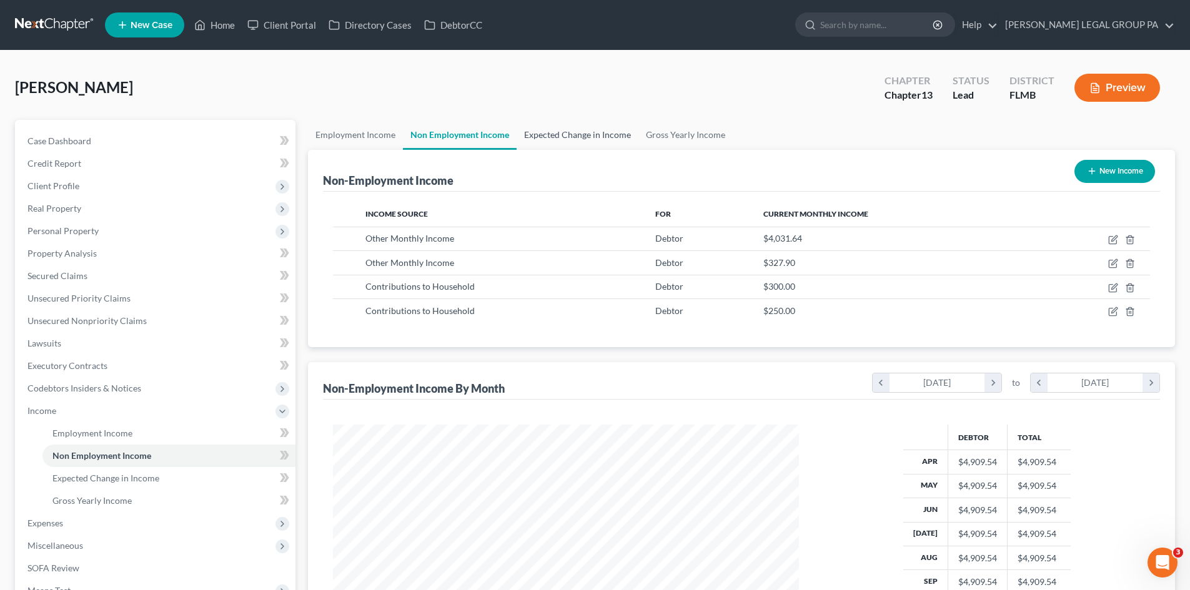
click at [566, 137] on link "Expected Change in Income" at bounding box center [578, 135] width 122 height 30
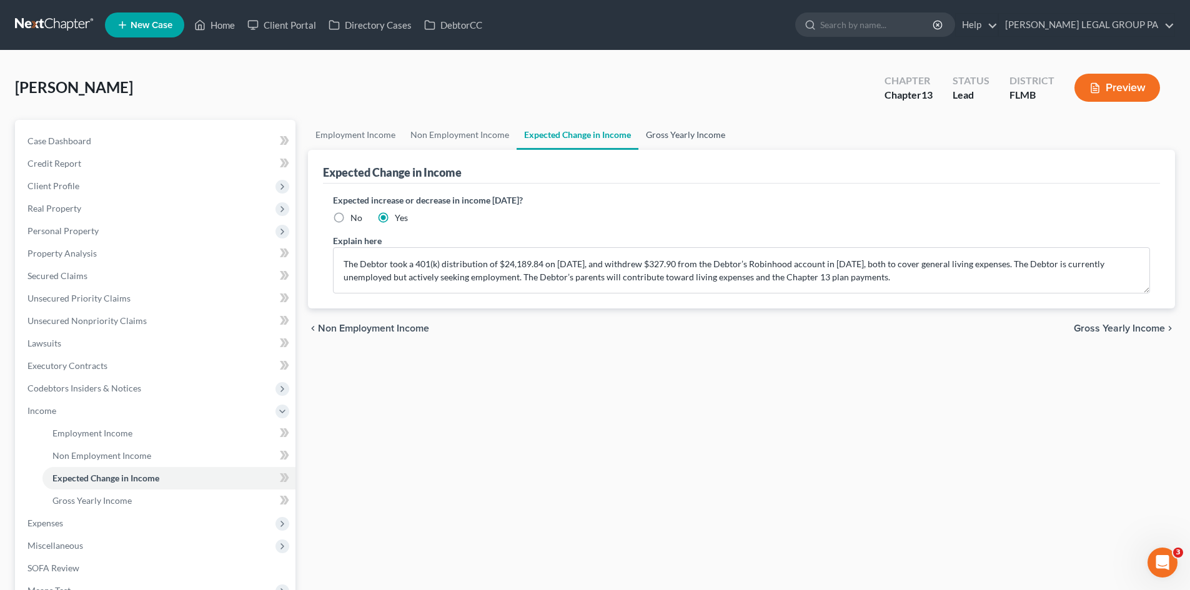
click at [676, 139] on link "Gross Yearly Income" at bounding box center [685, 135] width 94 height 30
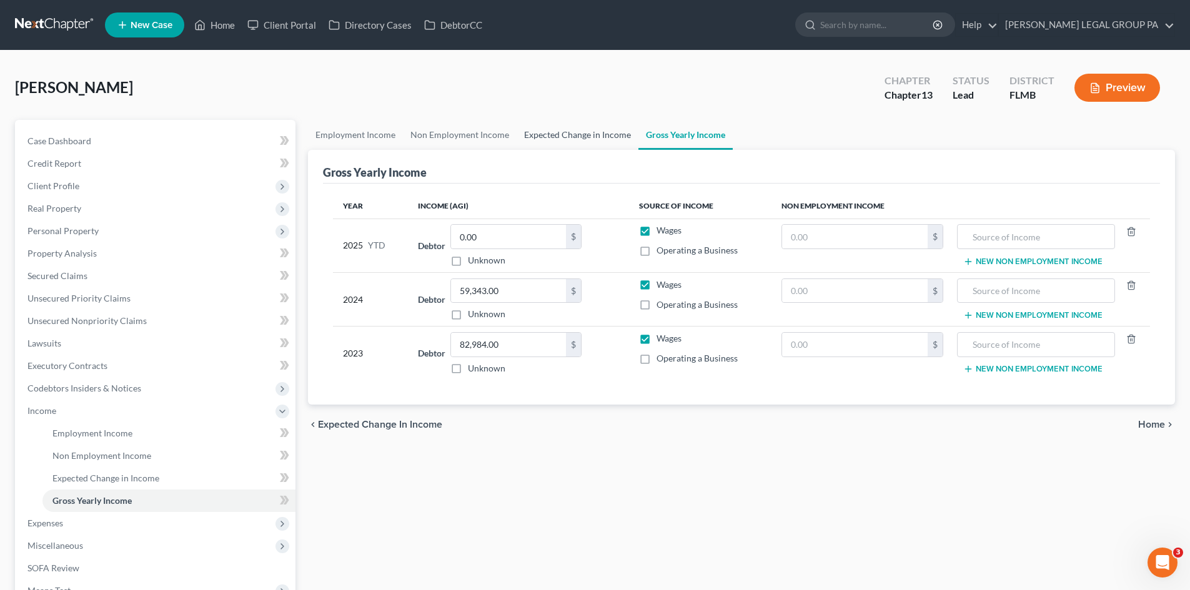
click at [580, 133] on link "Expected Change in Income" at bounding box center [578, 135] width 122 height 30
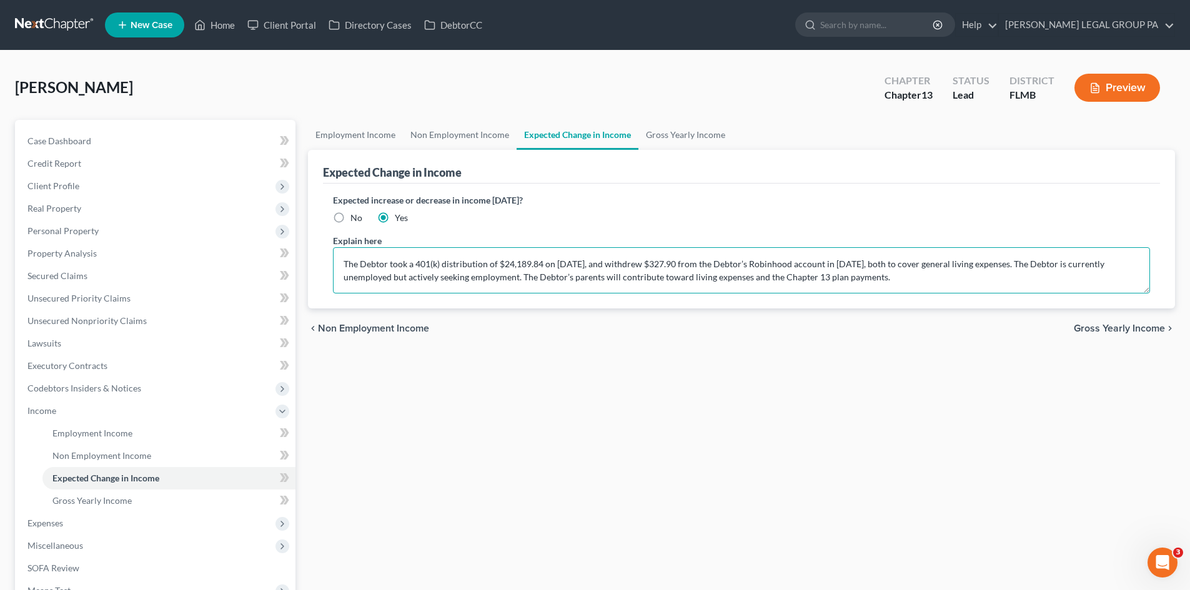
drag, startPoint x: 555, startPoint y: 279, endPoint x: 1068, endPoint y: 265, distance: 513.6
click at [1068, 265] on textarea "The Debtor took a 401(k) distribution of $24,189.84 on February 27, 2025, and w…" at bounding box center [741, 270] width 817 height 46
click at [340, 265] on textarea "The Debtor took a 401(k) distribution of $24,189.84 on February 27, 2025, and w…" at bounding box center [741, 270] width 817 height 46
paste textarea "The Debtor is currently unemployed but actively seeking employment"
drag, startPoint x: 389, startPoint y: 264, endPoint x: 447, endPoint y: 274, distance: 58.4
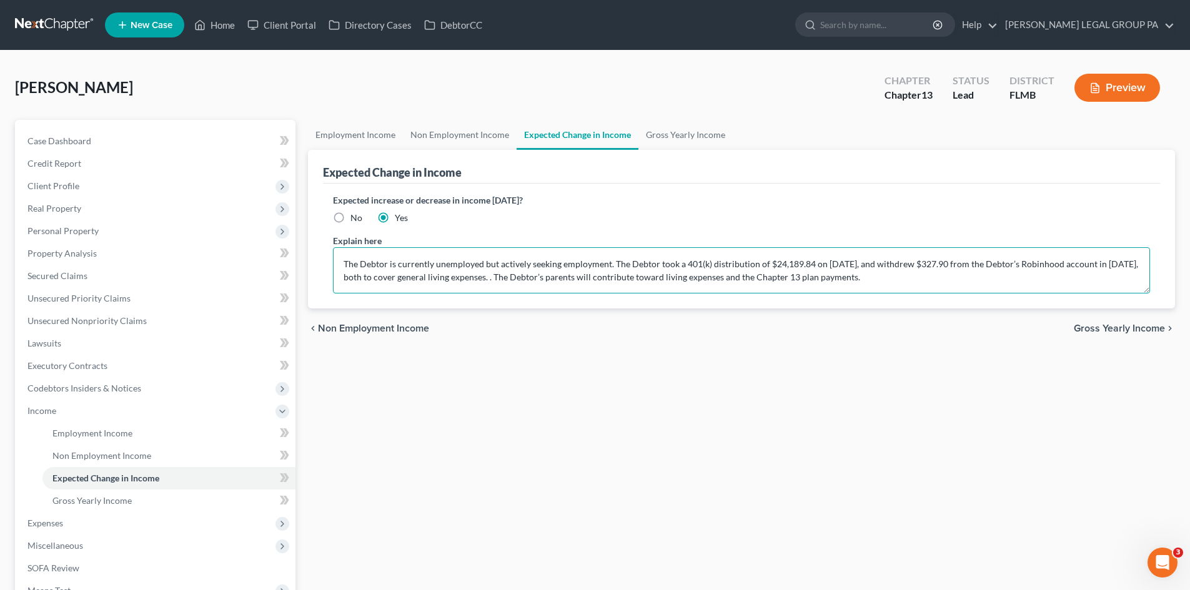
click at [389, 264] on textarea "The Debtor is currently unemployed but actively seeking employment. The Debtor …" at bounding box center [741, 270] width 817 height 46
drag, startPoint x: 587, startPoint y: 266, endPoint x: 577, endPoint y: 265, distance: 10.0
click at [577, 265] on textarea "The Debtor has been unemployed since is currently unemployed but actively seeki…" at bounding box center [741, 270] width 817 height 46
click at [606, 266] on textarea "The Debtor has been unemployed since is currently unemployed but actively seeki…" at bounding box center [741, 270] width 817 height 46
drag, startPoint x: 494, startPoint y: 266, endPoint x: 586, endPoint y: 267, distance: 91.8
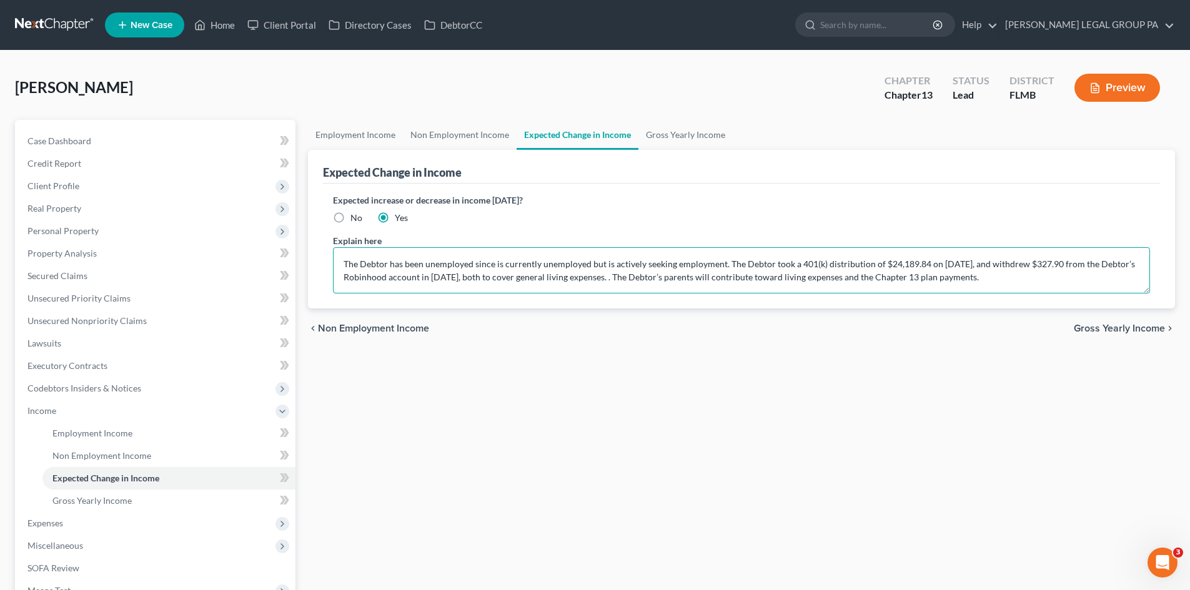
click at [586, 267] on textarea "The Debtor has been unemployed since is currently unemployed but is actively se…" at bounding box center [741, 270] width 817 height 46
click at [803, 282] on textarea "The Debtor has been unemployed since ____ but is actively seeking employment. T…" at bounding box center [741, 270] width 817 height 46
type textarea "The Debtor has been unemployed since ____ but is actively seeking employment. T…"
click at [668, 130] on link "Gross Yearly Income" at bounding box center [685, 135] width 94 height 30
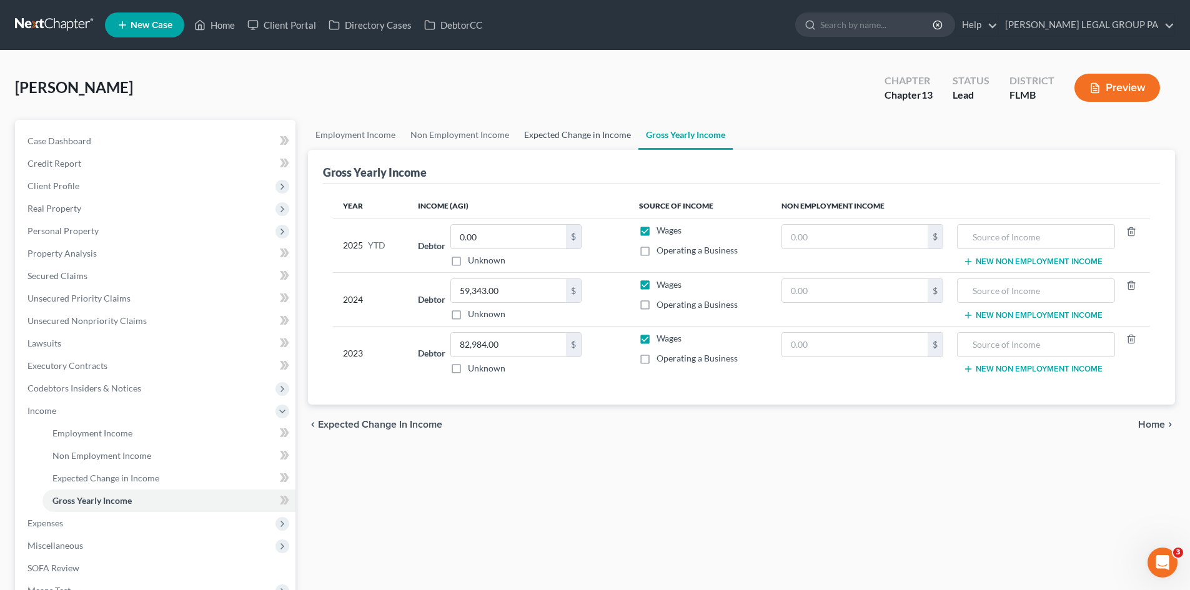
click at [585, 132] on link "Expected Change in Income" at bounding box center [578, 135] width 122 height 30
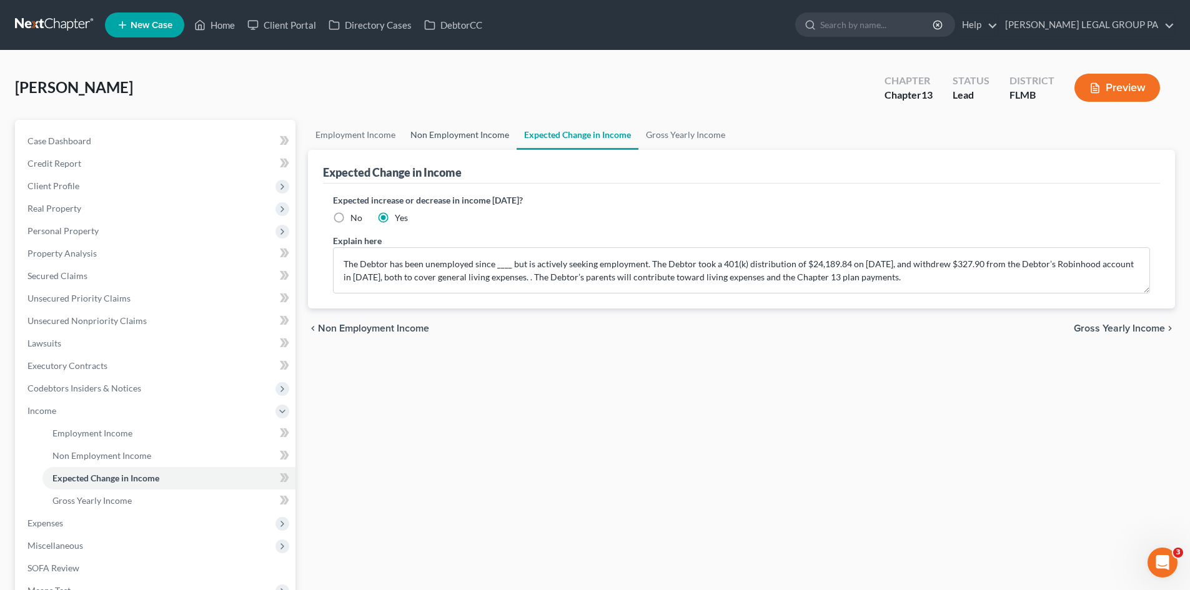
click at [491, 135] on link "Non Employment Income" at bounding box center [460, 135] width 114 height 30
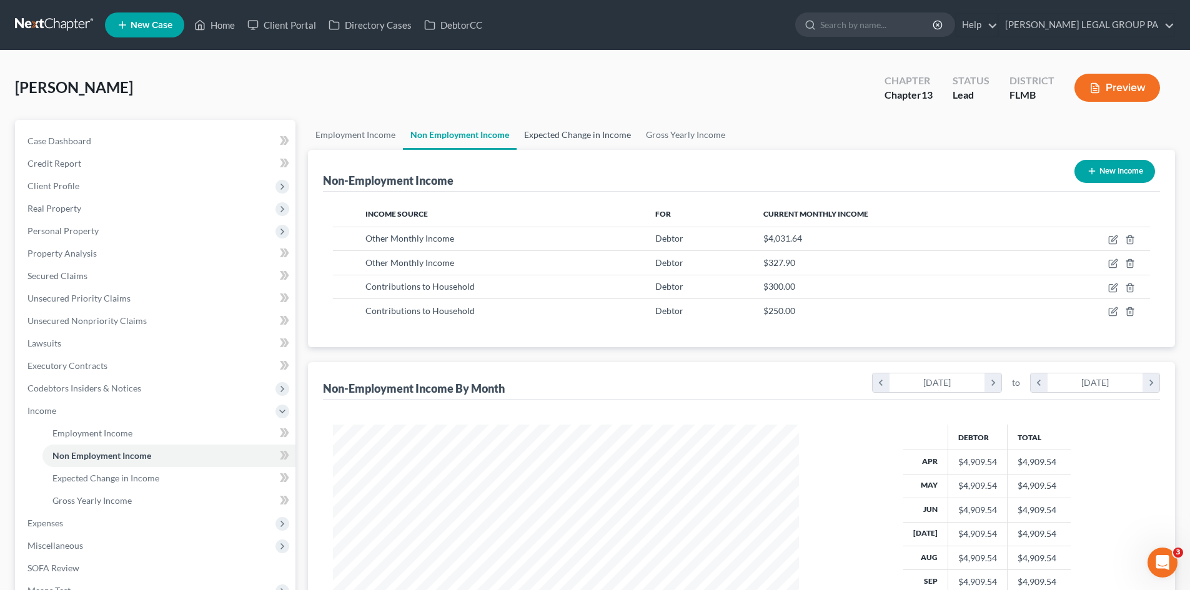
scroll to position [233, 491]
click at [566, 131] on link "Expected Change in Income" at bounding box center [578, 135] width 122 height 30
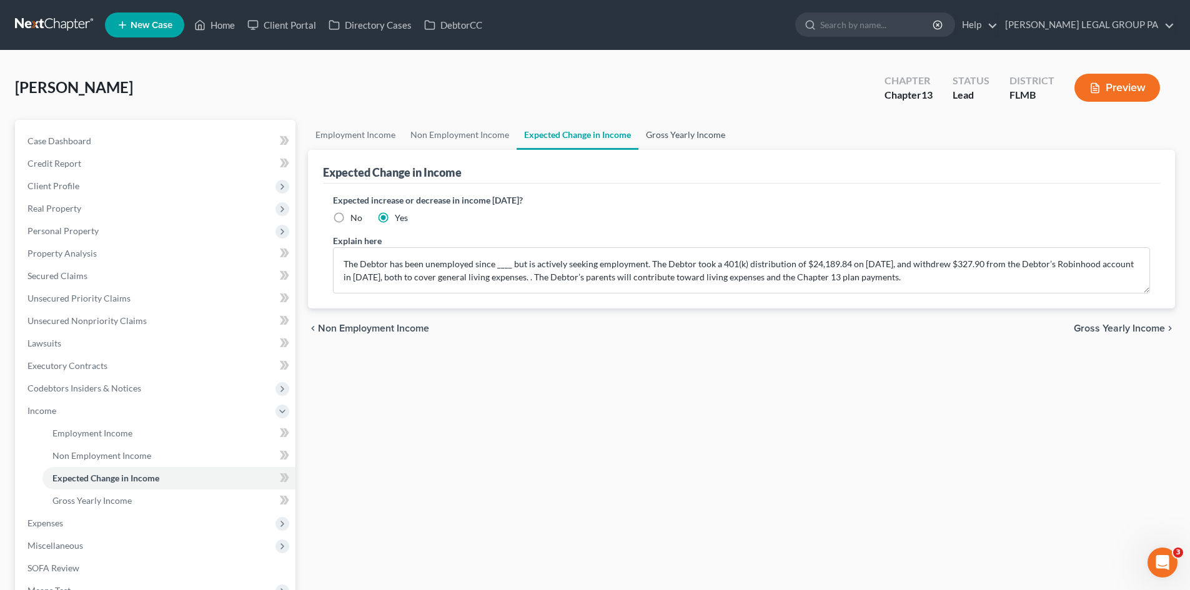
click at [650, 134] on link "Gross Yearly Income" at bounding box center [685, 135] width 94 height 30
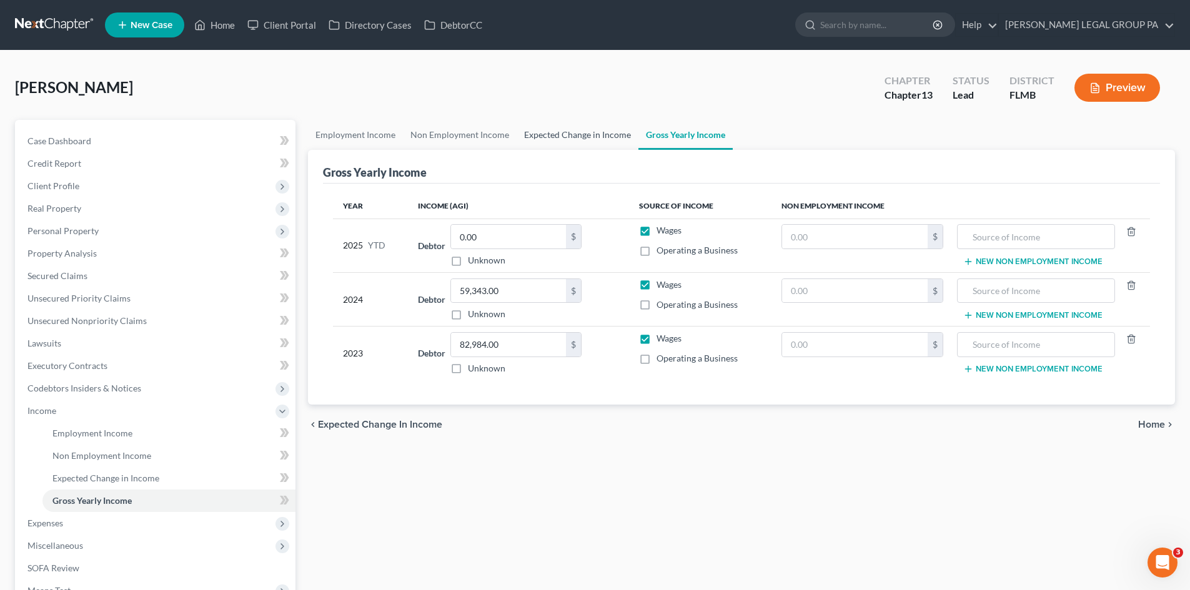
click at [579, 134] on link "Expected Change in Income" at bounding box center [578, 135] width 122 height 30
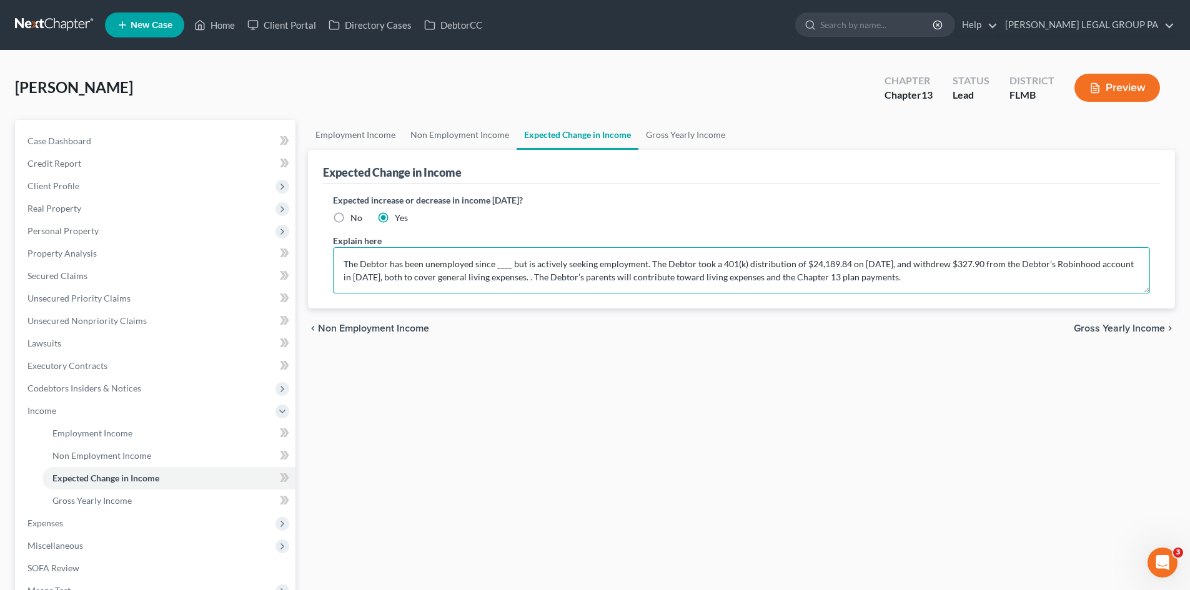
click at [677, 281] on textarea "The Debtor has been unemployed since ____ but is actively seeking employment. T…" at bounding box center [741, 270] width 817 height 46
click at [706, 279] on textarea "The Debtor has been unemployed since ____ but is actively seeking employment. T…" at bounding box center [741, 270] width 817 height 46
click at [813, 278] on textarea "The Debtor has been unemployed since ____ but is actively seeking employment. T…" at bounding box center [741, 270] width 817 height 46
type textarea "The Debtor has been unemployed since ____ but is actively seeking employment. T…"
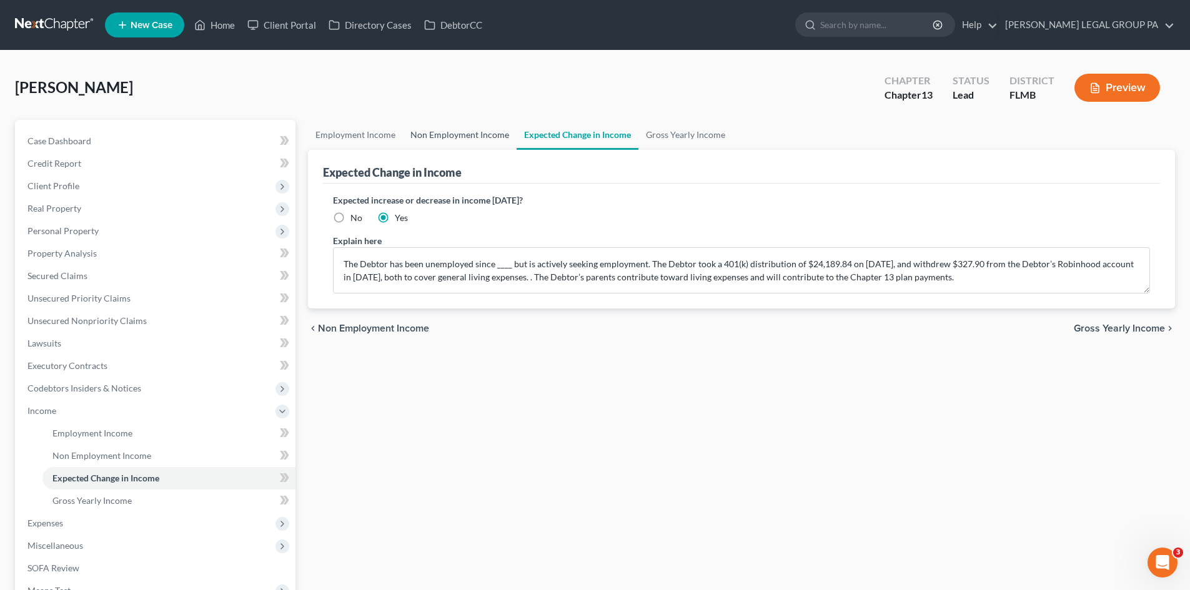
click at [475, 131] on link "Non Employment Income" at bounding box center [460, 135] width 114 height 30
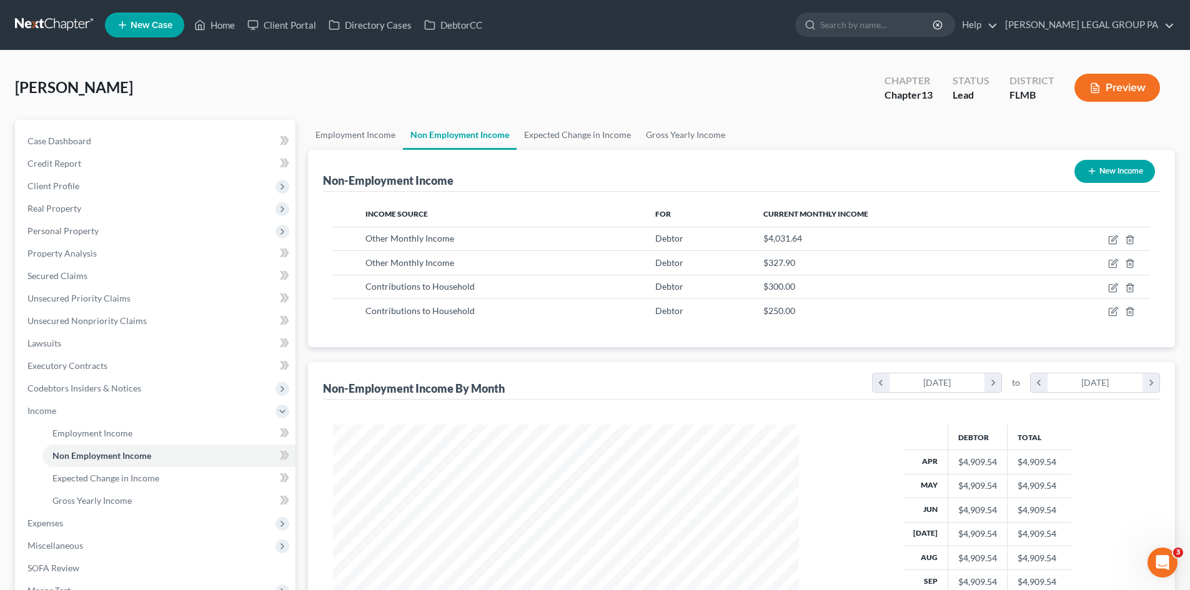
scroll to position [233, 491]
click at [369, 139] on link "Employment Income" at bounding box center [355, 135] width 95 height 30
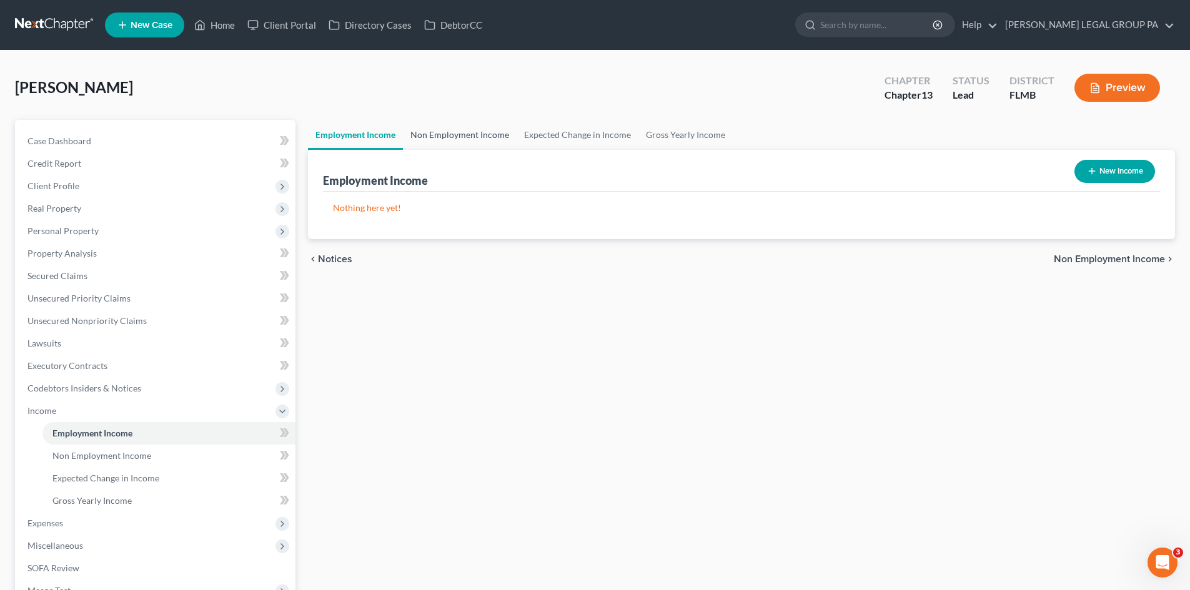
click at [472, 142] on link "Non Employment Income" at bounding box center [460, 135] width 114 height 30
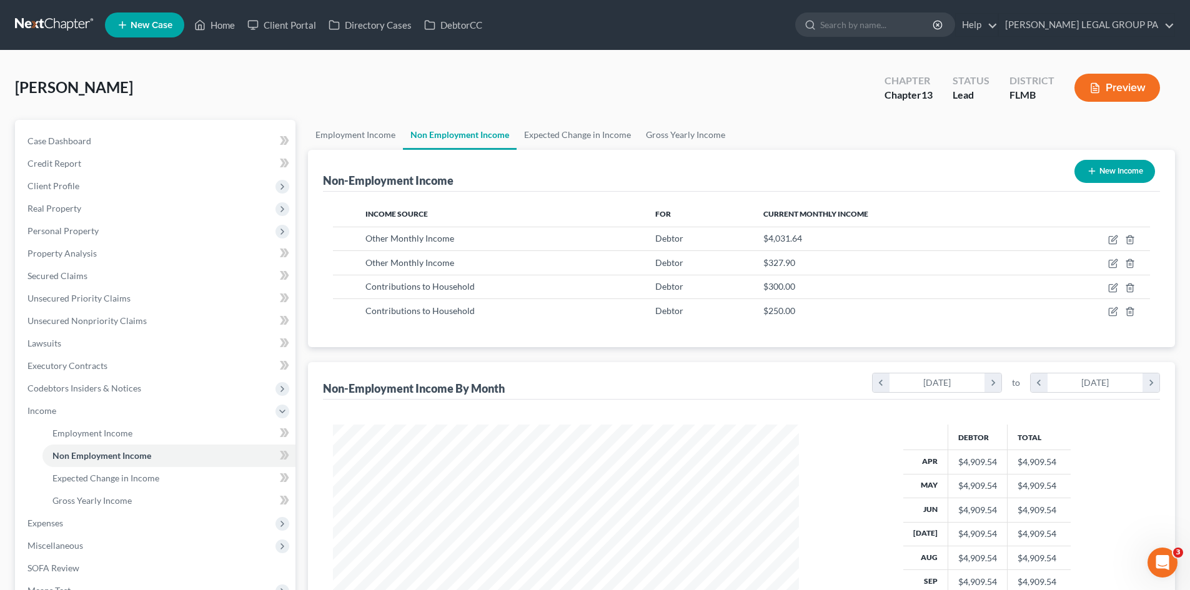
scroll to position [233, 491]
click at [578, 137] on link "Expected Change in Income" at bounding box center [578, 135] width 122 height 30
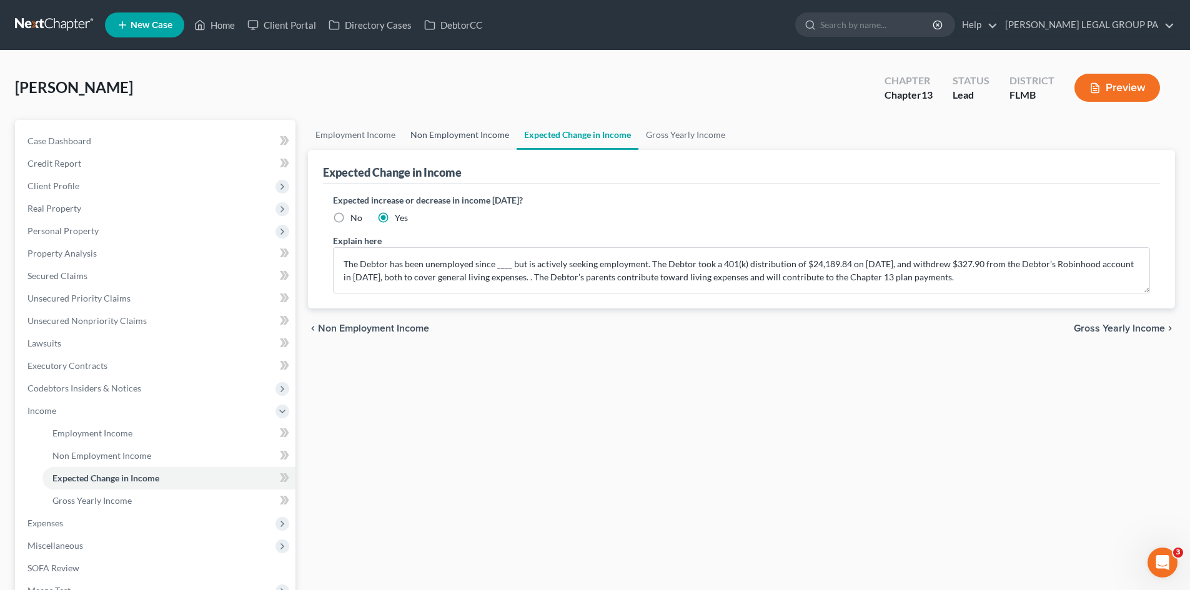
click at [455, 144] on link "Non Employment Income" at bounding box center [460, 135] width 114 height 30
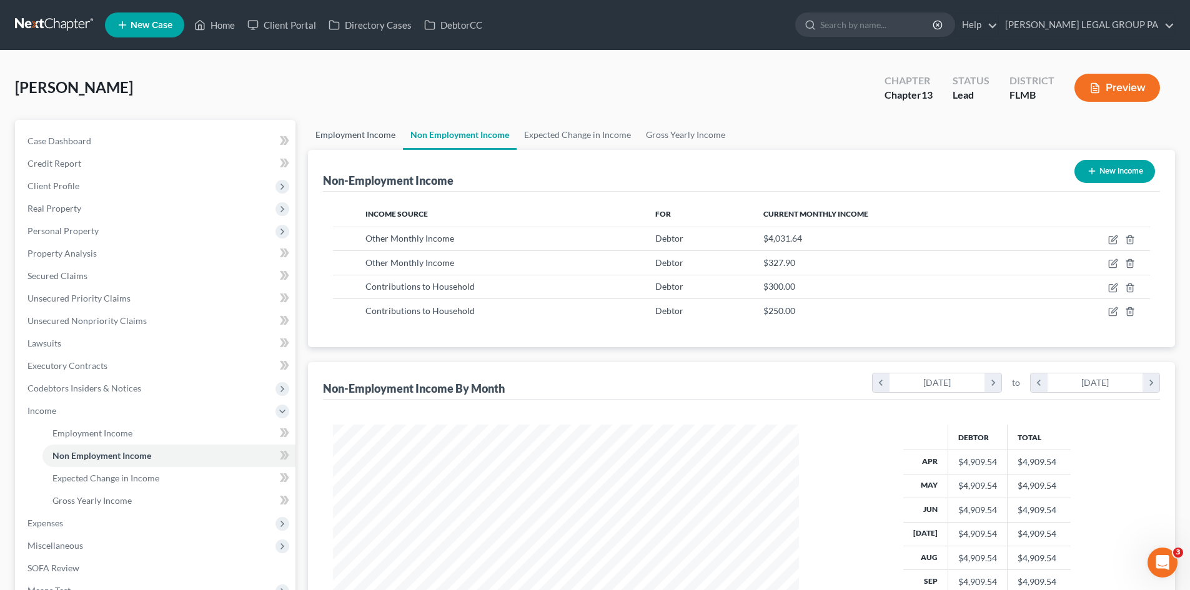
scroll to position [233, 491]
click at [382, 131] on link "Employment Income" at bounding box center [355, 135] width 95 height 30
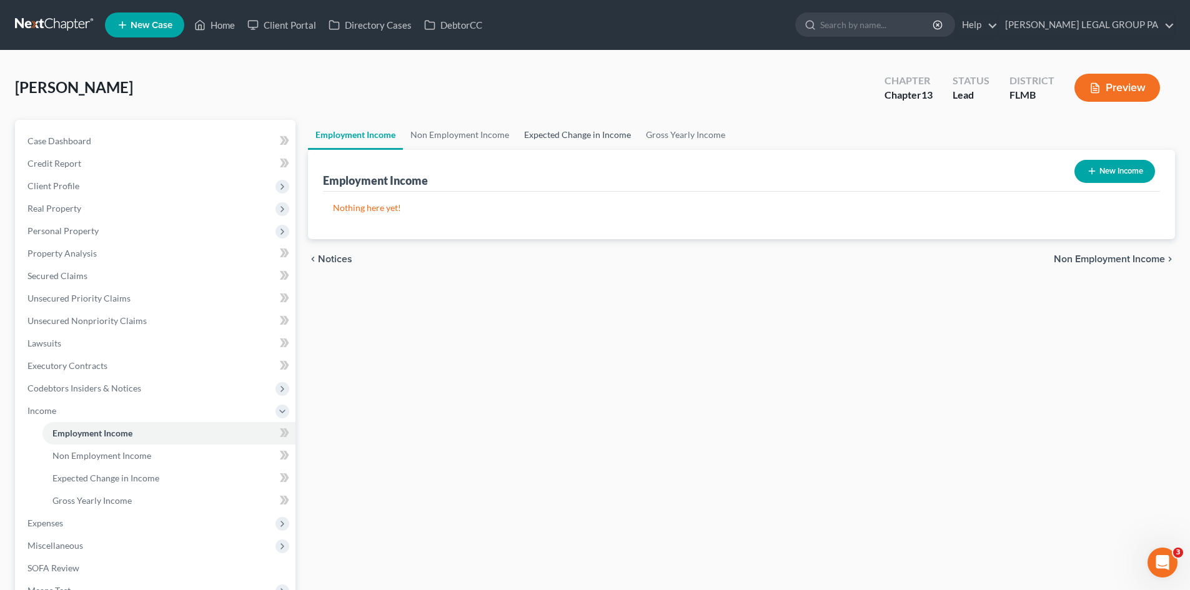
click at [577, 125] on link "Expected Change in Income" at bounding box center [578, 135] width 122 height 30
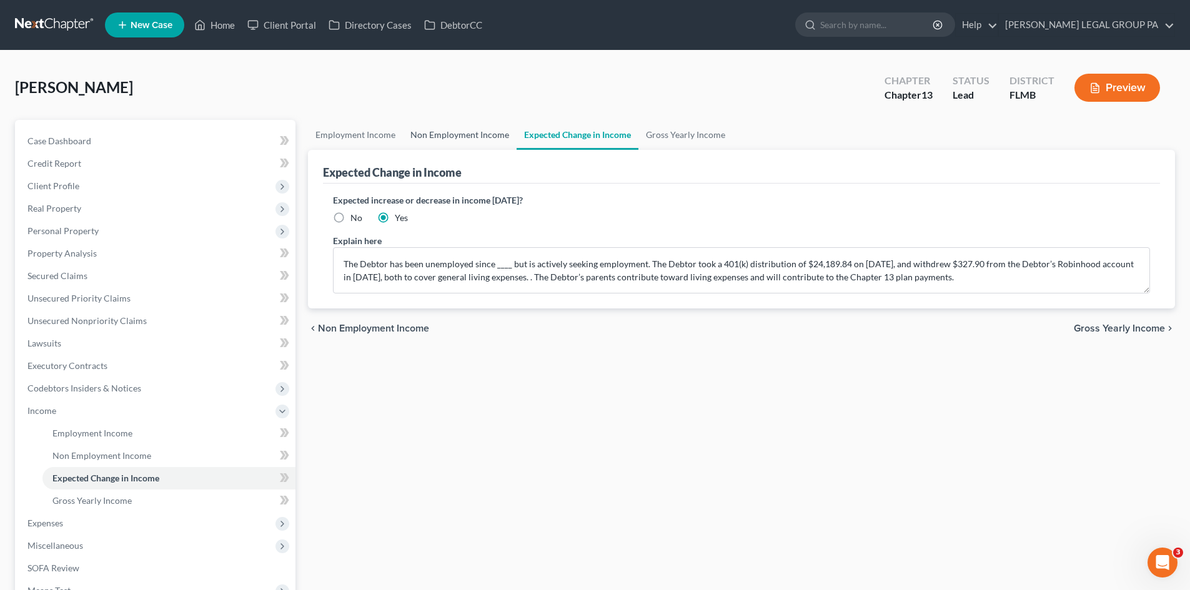
click at [452, 131] on link "Non Employment Income" at bounding box center [460, 135] width 114 height 30
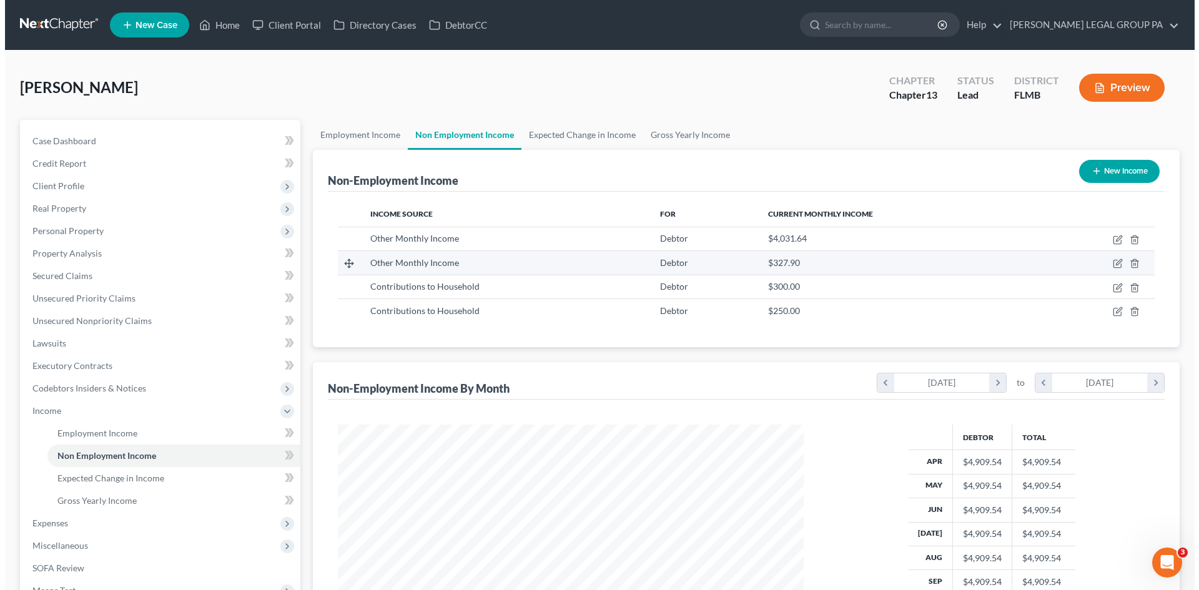
scroll to position [233, 491]
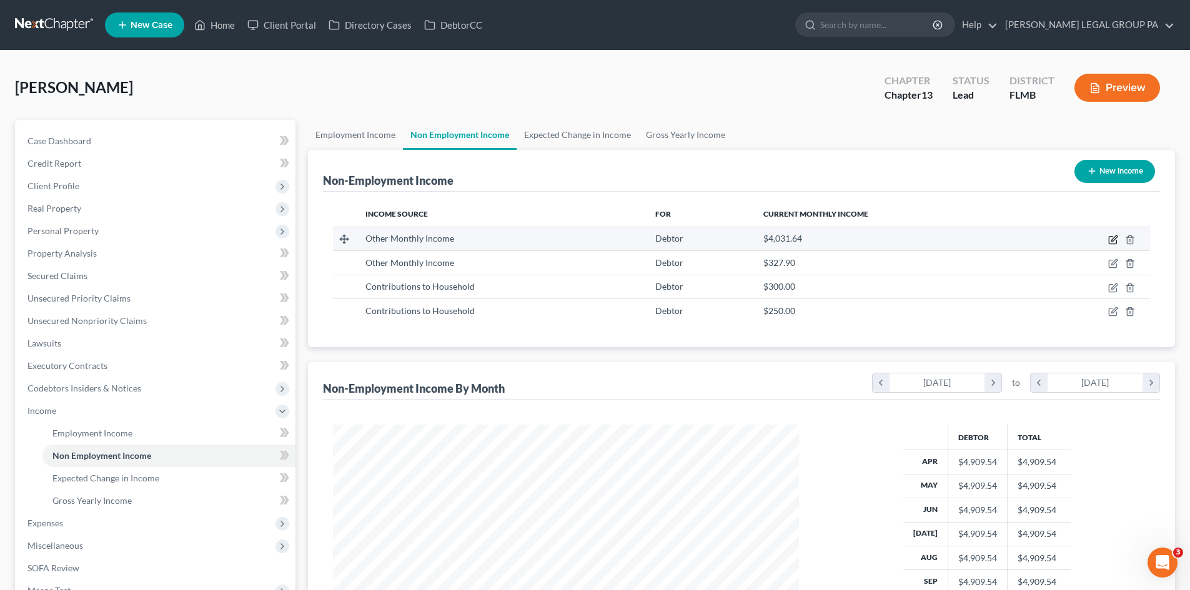
click at [1113, 244] on icon "button" at bounding box center [1112, 240] width 7 height 7
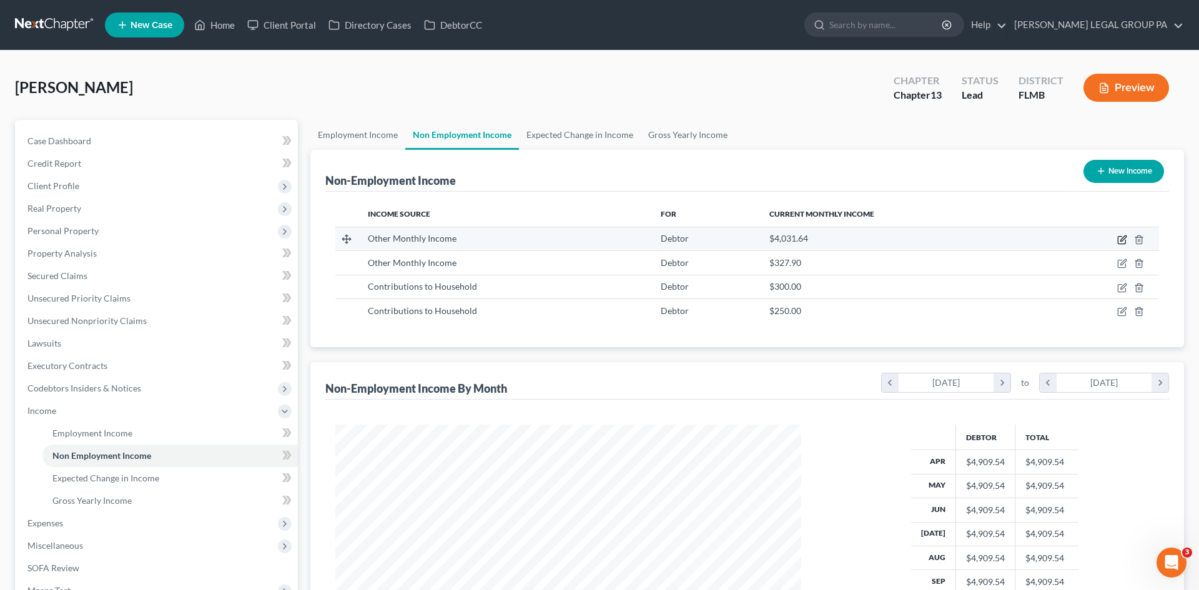
select select "13"
select select "0"
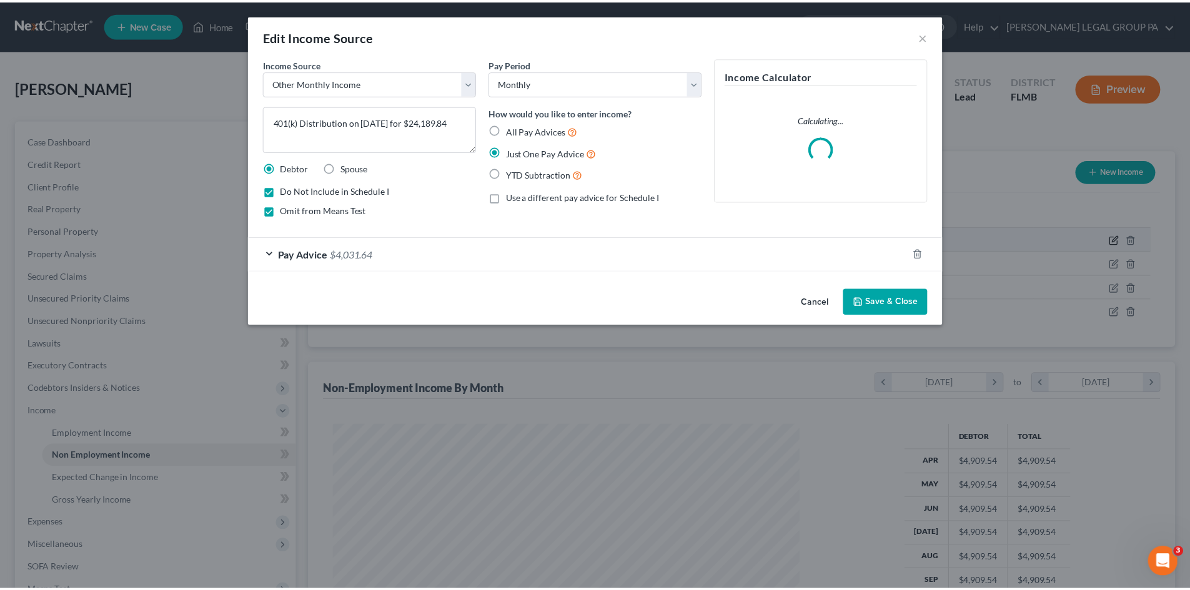
scroll to position [235, 495]
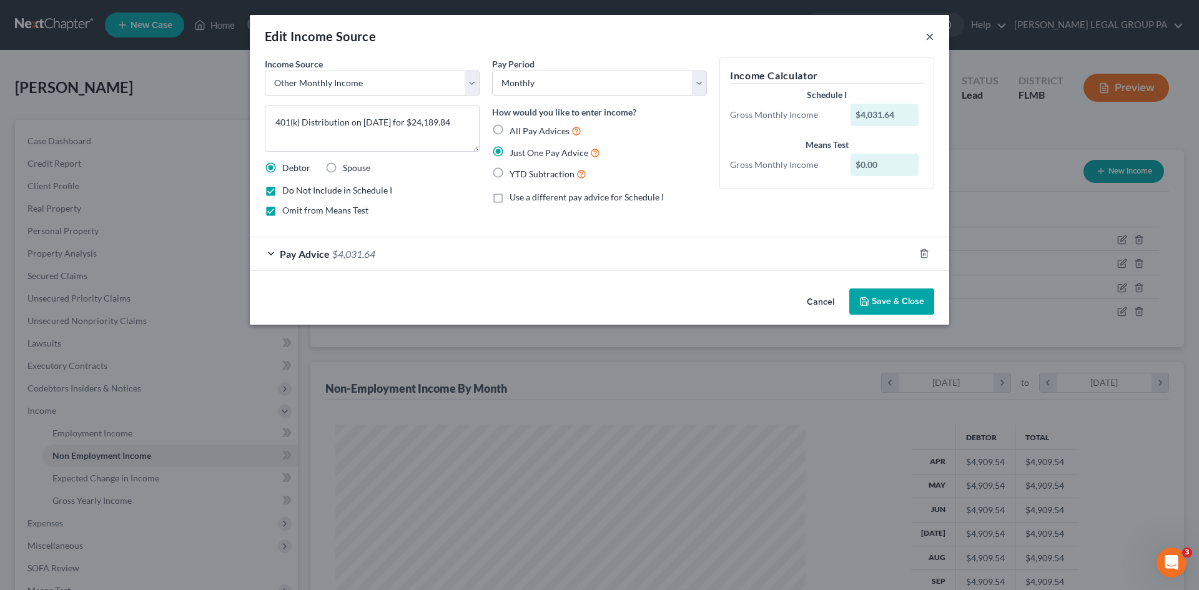
click at [929, 35] on button "×" at bounding box center [930, 36] width 9 height 15
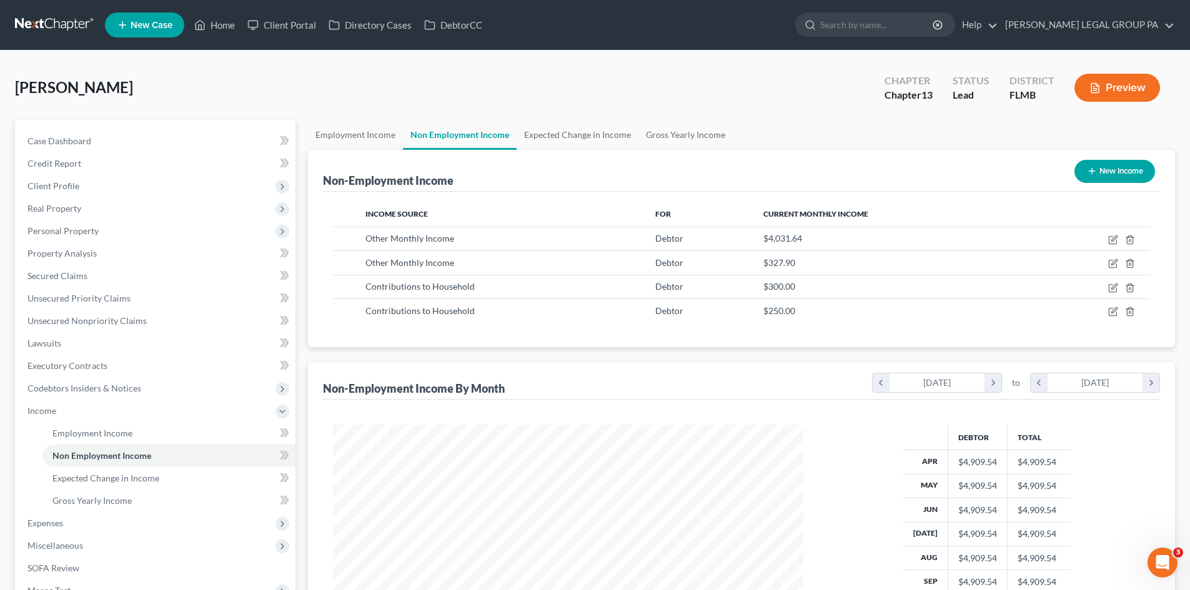
scroll to position [624348, 624090]
click at [1130, 239] on icon "button" at bounding box center [1130, 240] width 10 height 10
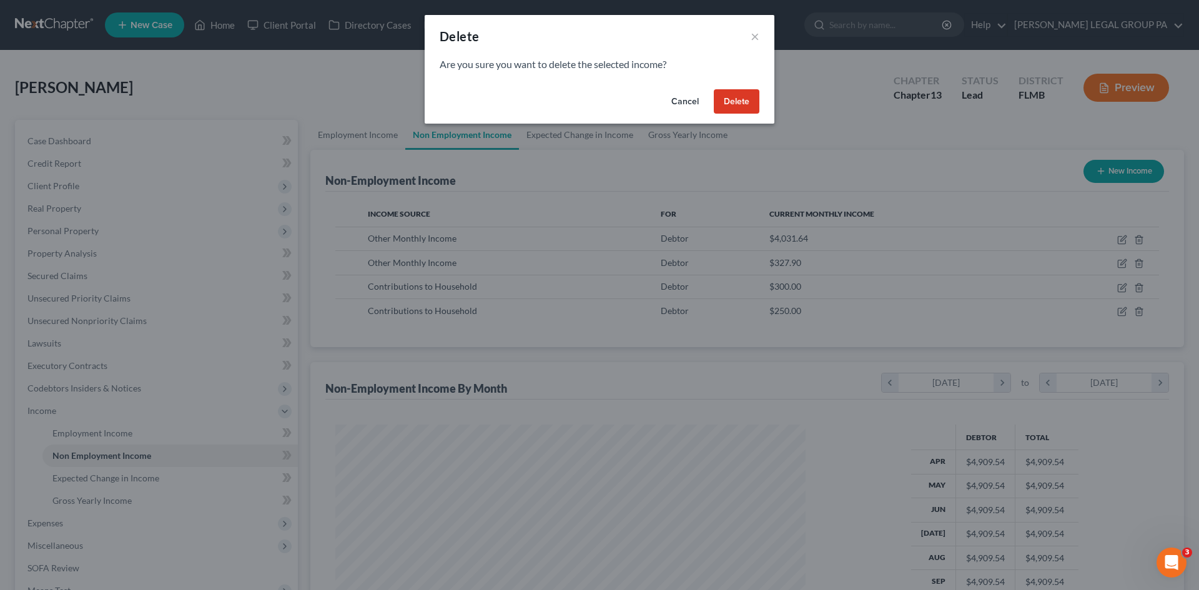
click at [741, 102] on button "Delete" at bounding box center [737, 101] width 46 height 25
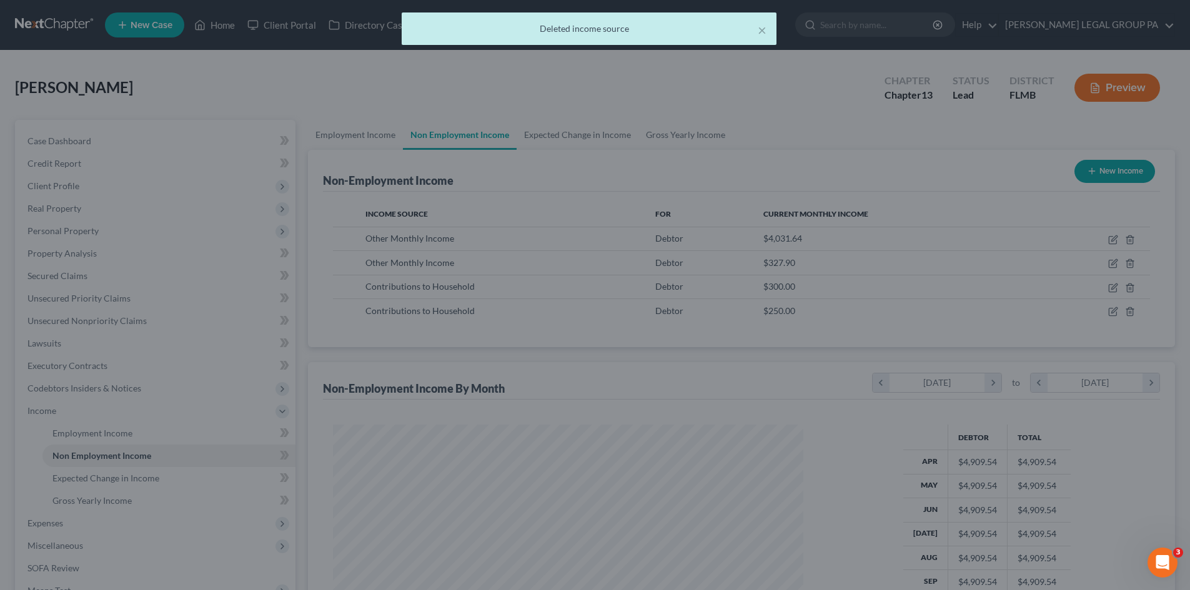
scroll to position [624348, 624090]
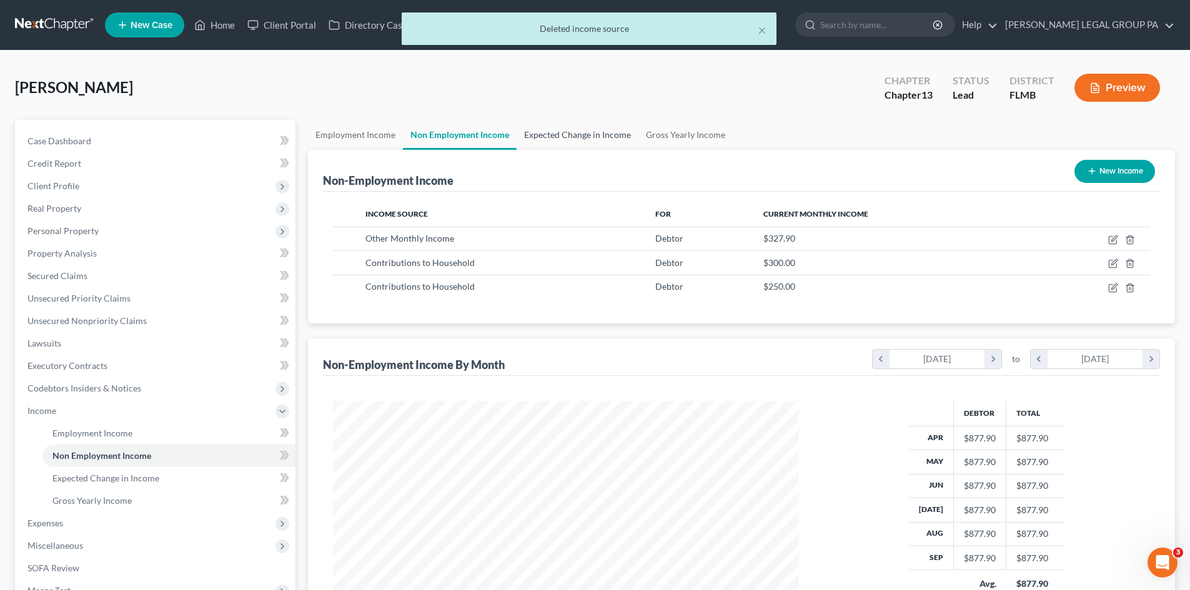
click at [539, 134] on link "Expected Change in Income" at bounding box center [578, 135] width 122 height 30
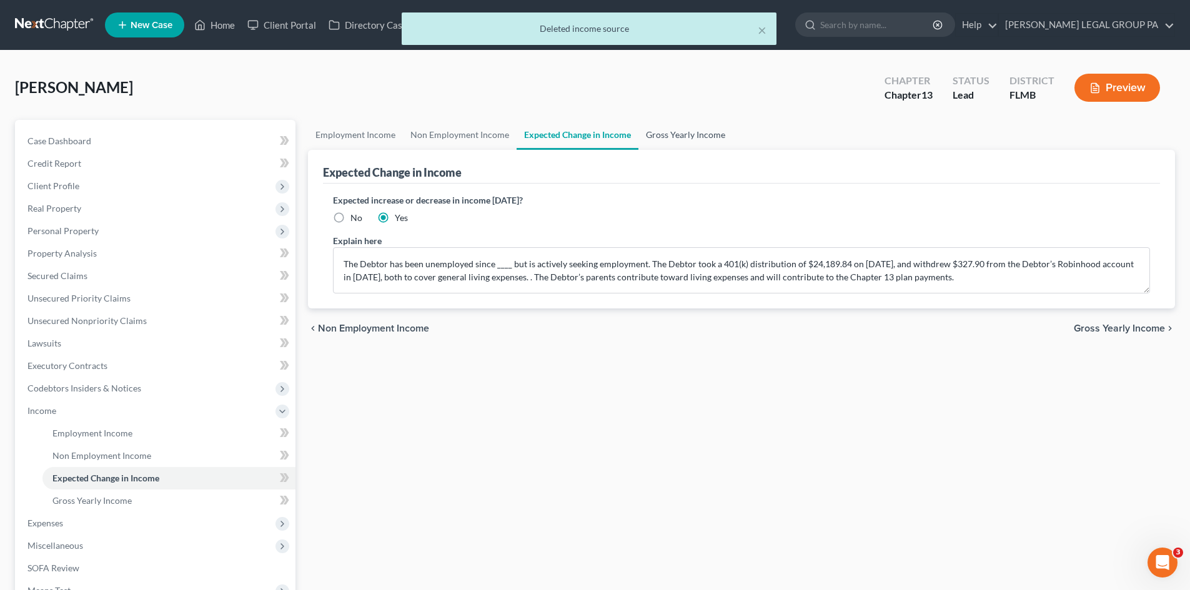
click at [681, 134] on link "Gross Yearly Income" at bounding box center [685, 135] width 94 height 30
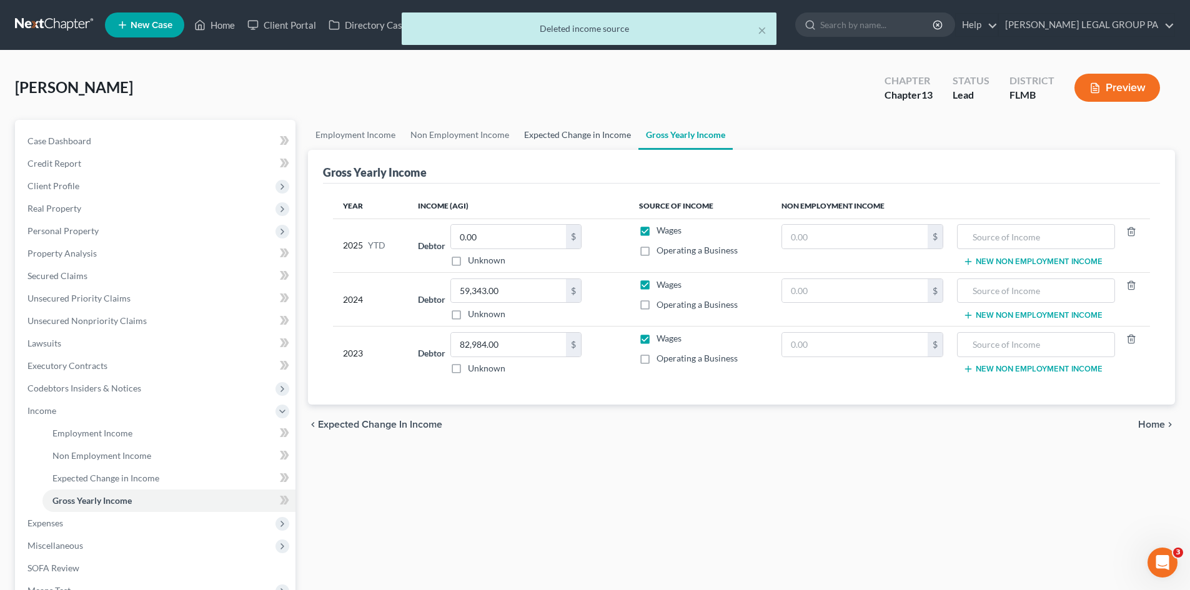
click at [600, 137] on link "Expected Change in Income" at bounding box center [578, 135] width 122 height 30
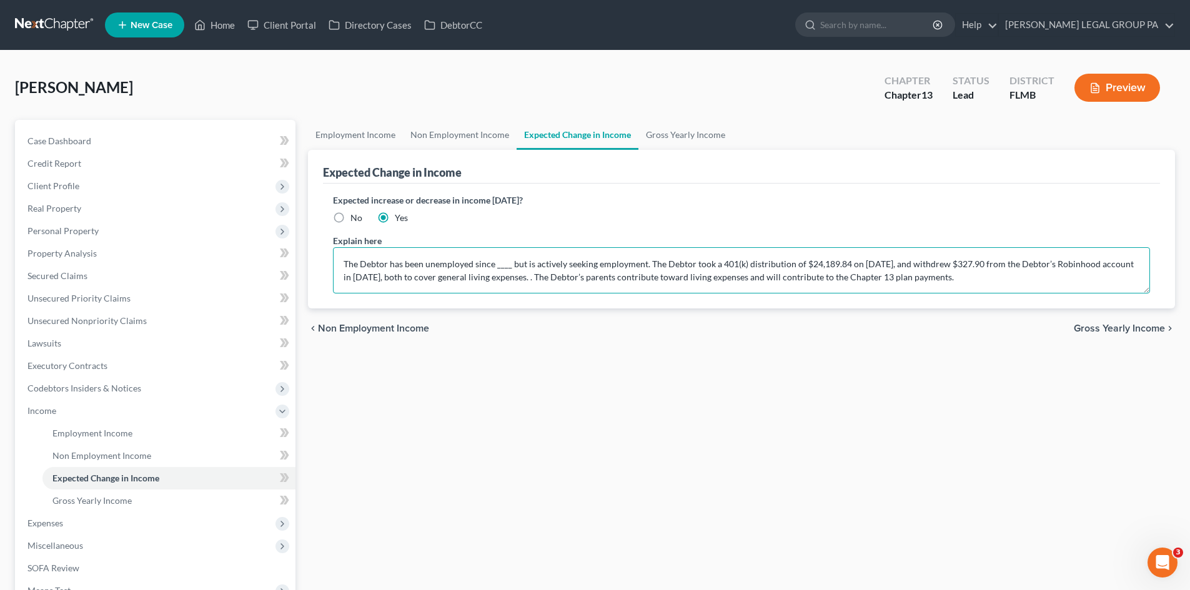
drag, startPoint x: 647, startPoint y: 264, endPoint x: 951, endPoint y: 268, distance: 304.2
click at [951, 268] on textarea "The Debtor has been unemployed since ____ but is actively seeking employment. T…" at bounding box center [741, 270] width 817 height 46
click at [982, 265] on textarea "The Debtor has been unemployed since ____ but is actively seeking employment. T…" at bounding box center [741, 270] width 817 height 46
type textarea "The Debtor has been unemployed since ____ but is actively seeking employment. T…"
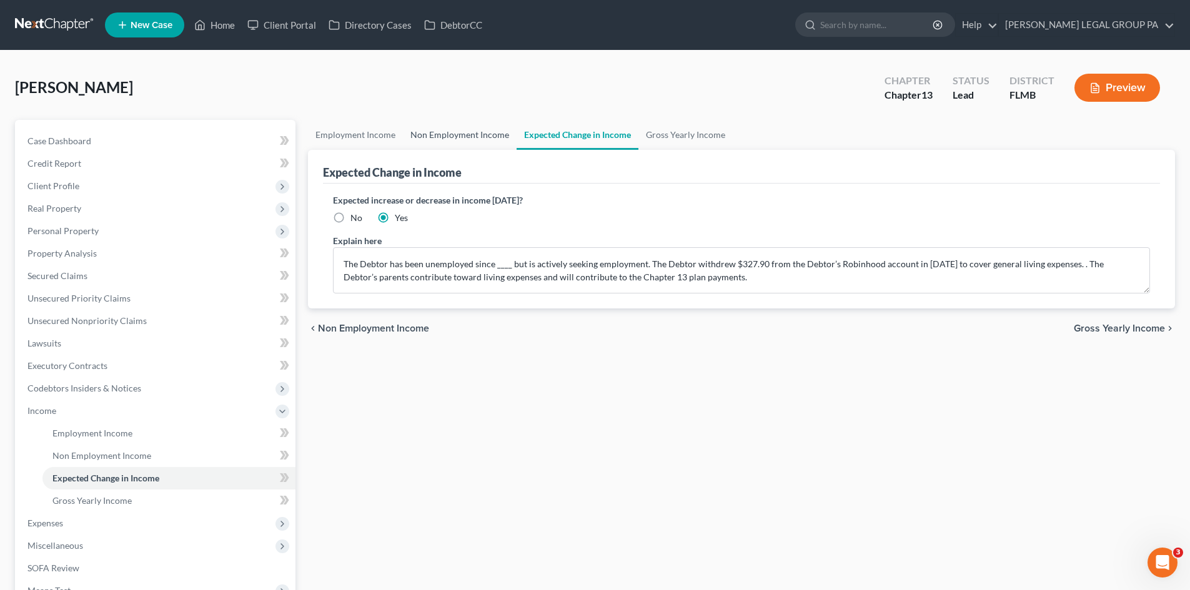
click at [478, 145] on link "Non Employment Income" at bounding box center [460, 135] width 114 height 30
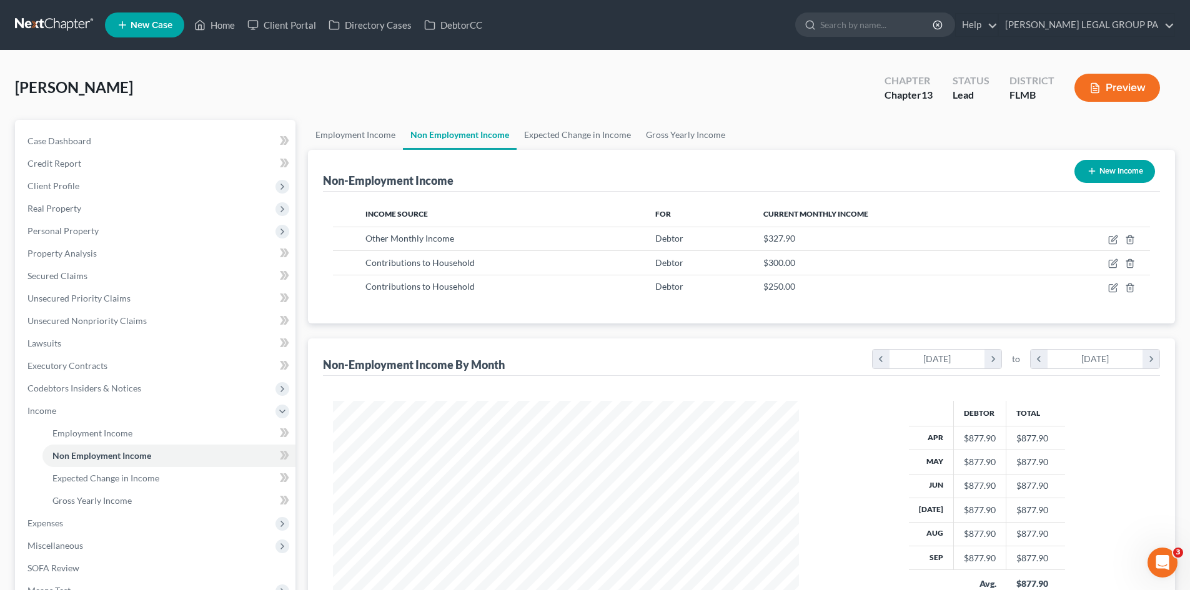
scroll to position [233, 491]
click at [594, 139] on link "Expected Change in Income" at bounding box center [578, 135] width 122 height 30
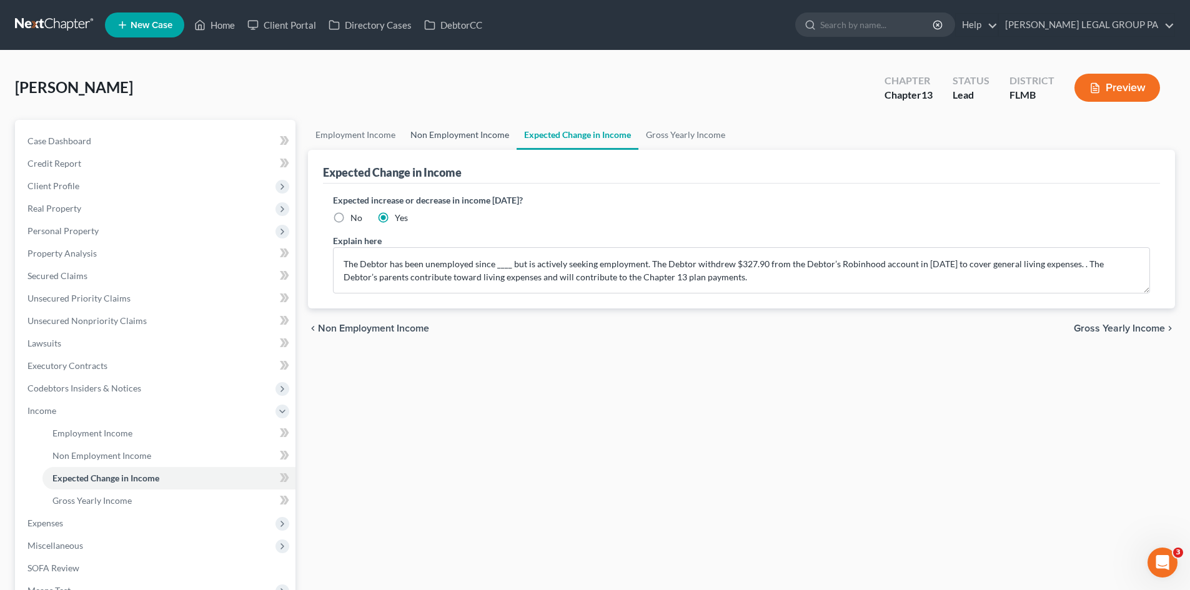
click at [485, 130] on link "Non Employment Income" at bounding box center [460, 135] width 114 height 30
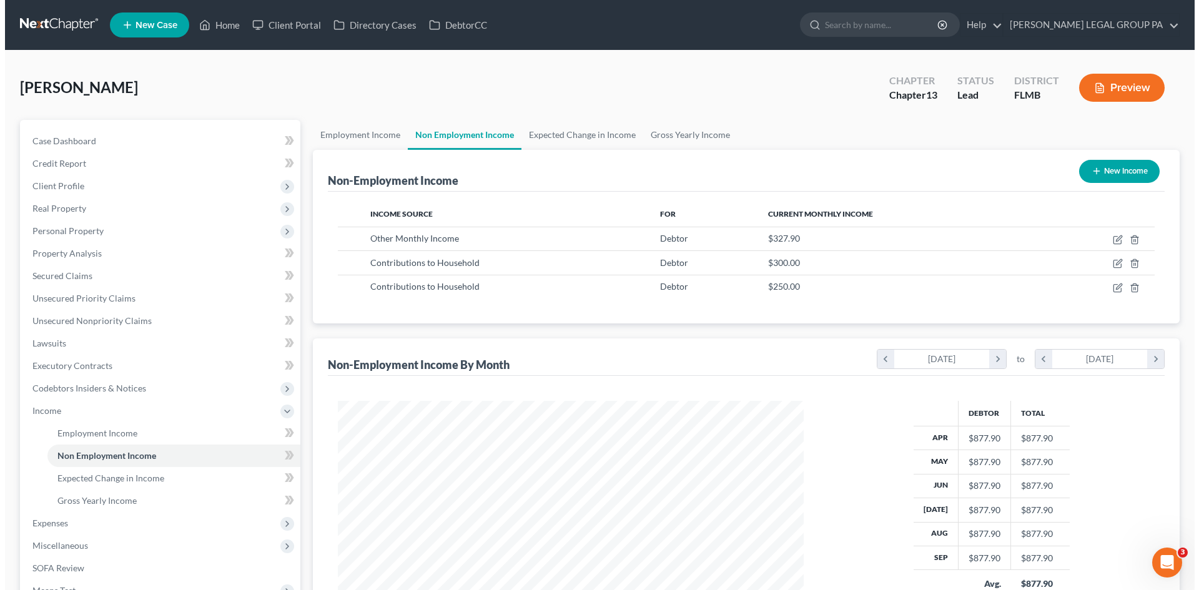
scroll to position [233, 491]
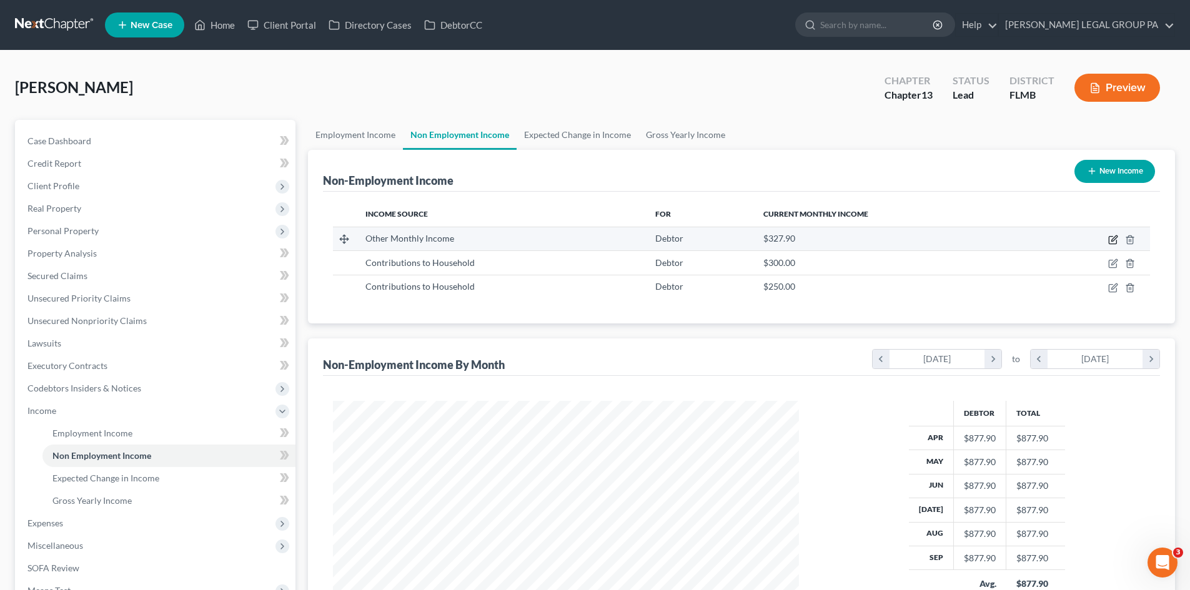
click at [1112, 241] on icon "button" at bounding box center [1114, 238] width 6 height 6
select select "13"
select select "0"
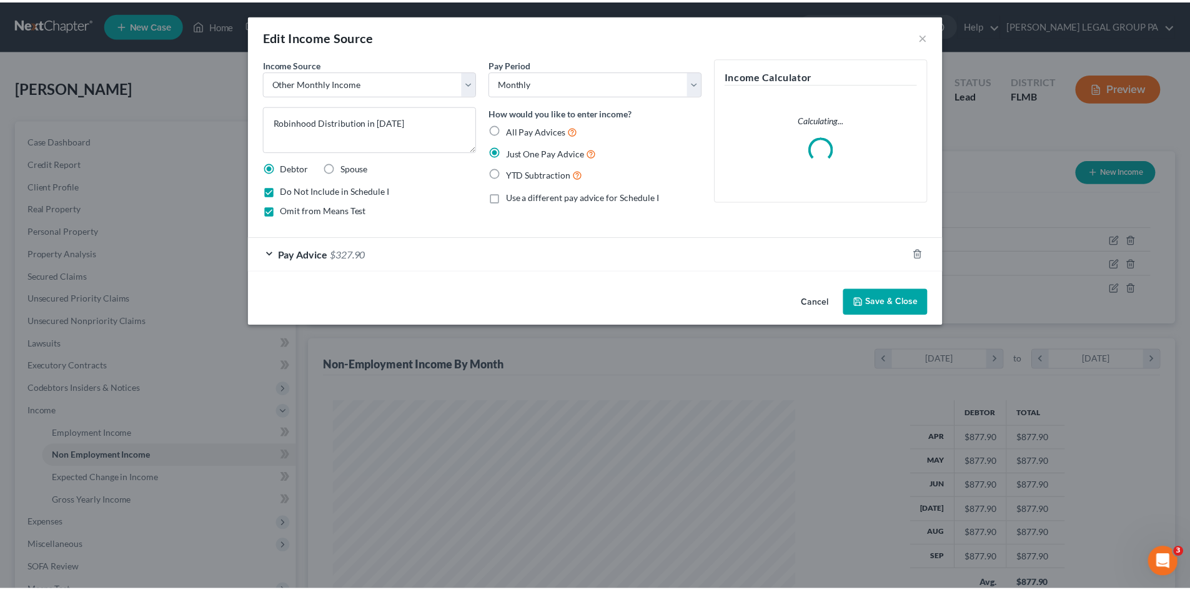
scroll to position [235, 495]
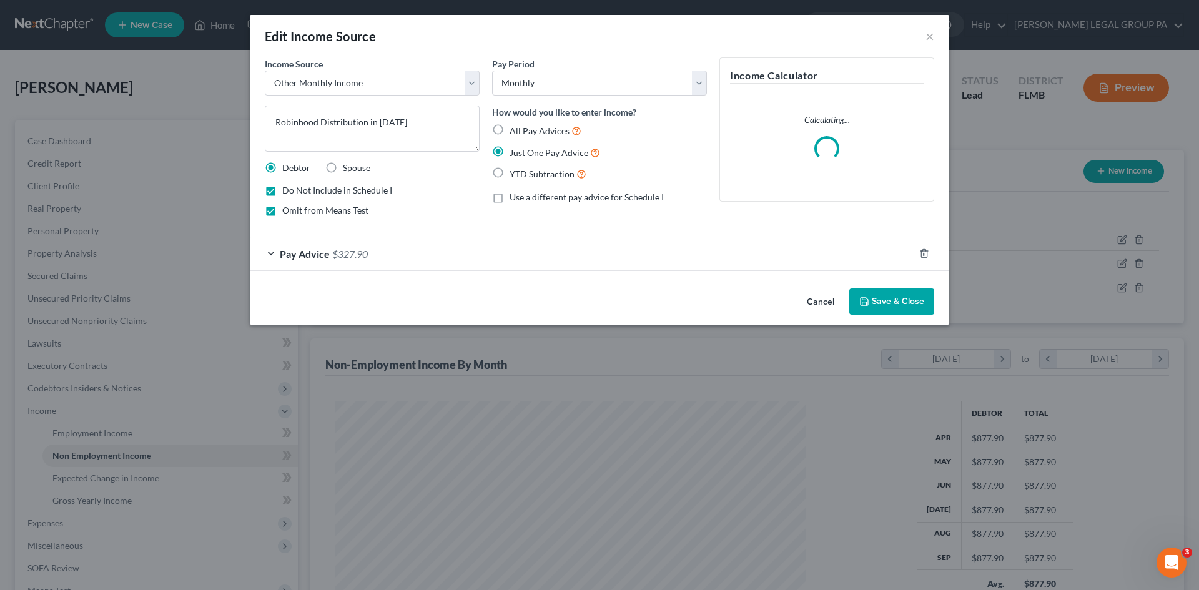
click at [596, 252] on div "Pay Advice $327.90" at bounding box center [582, 253] width 665 height 33
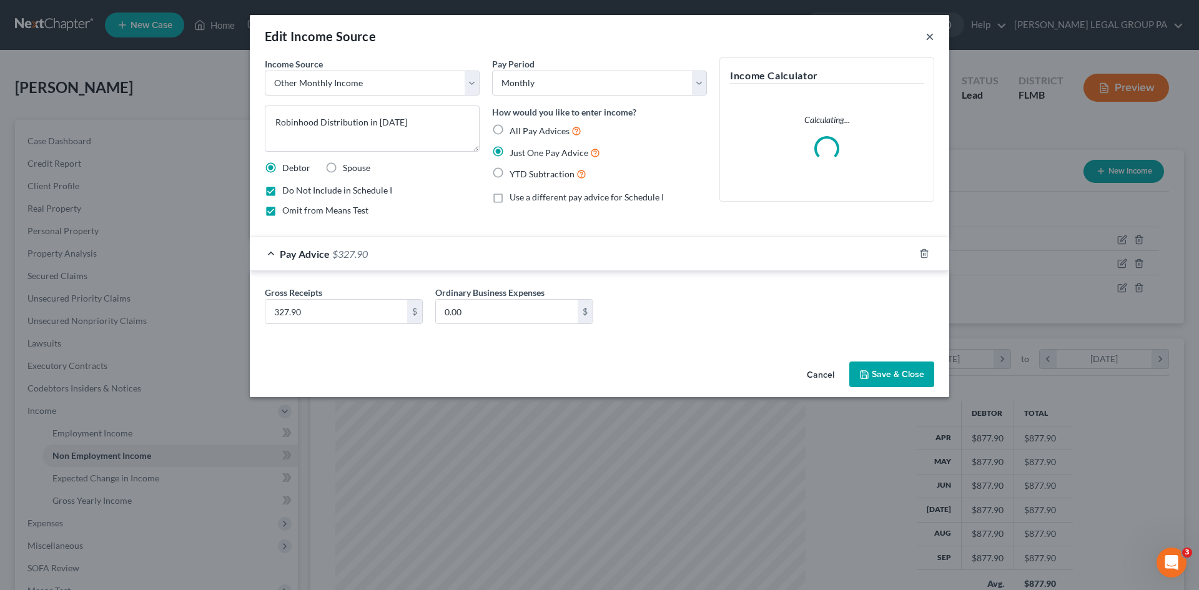
click at [927, 38] on button "×" at bounding box center [930, 36] width 9 height 15
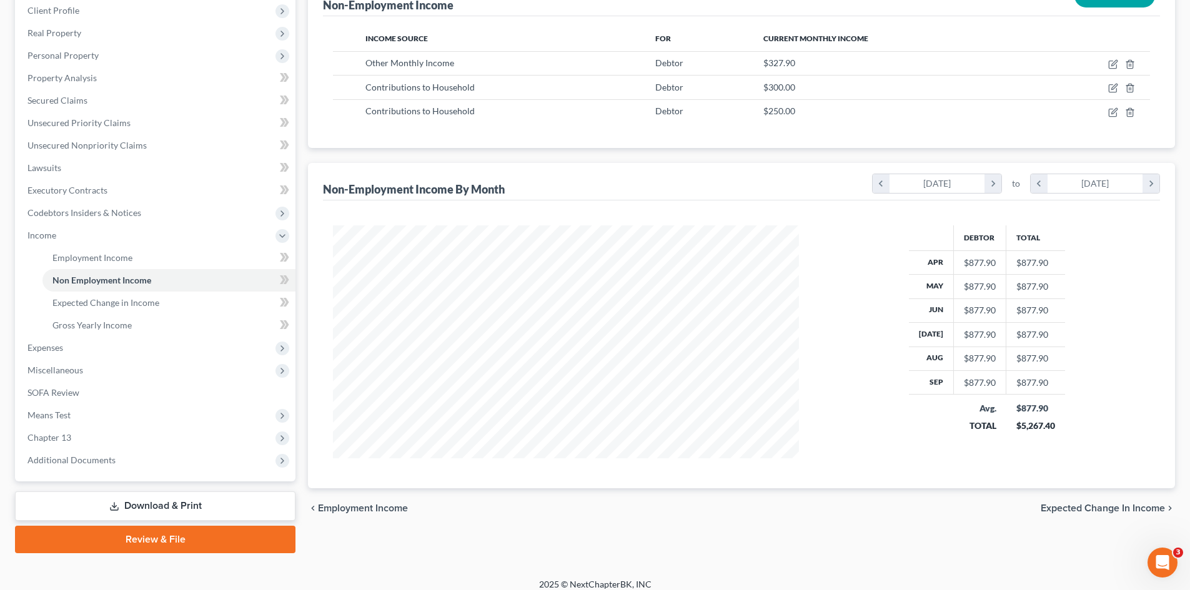
scroll to position [186, 0]
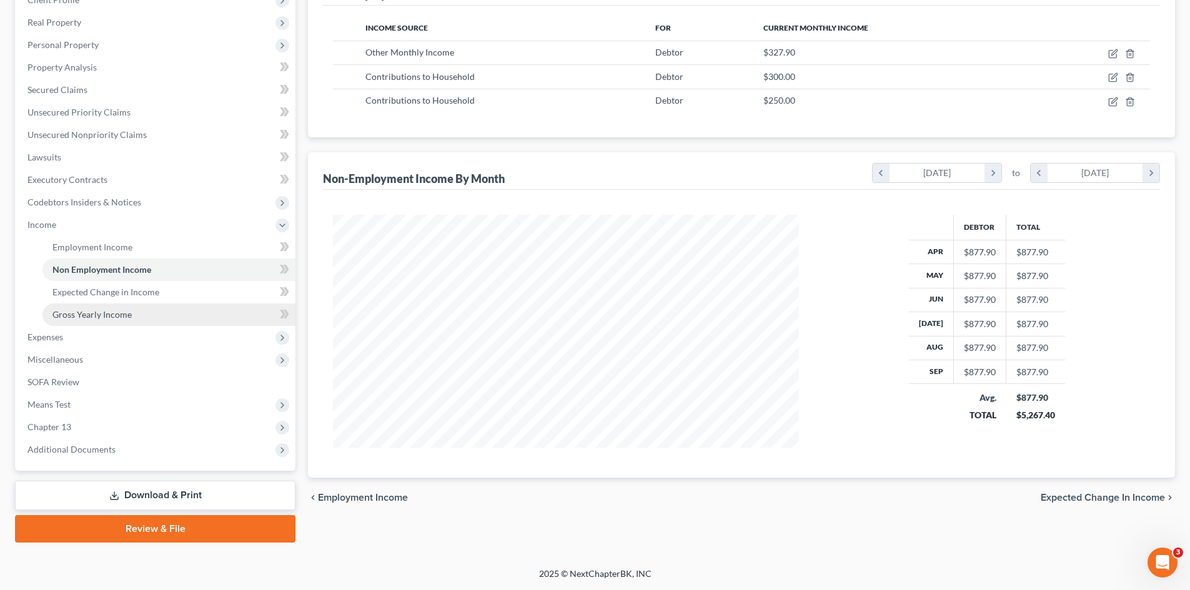
click at [104, 323] on link "Gross Yearly Income" at bounding box center [168, 315] width 253 height 22
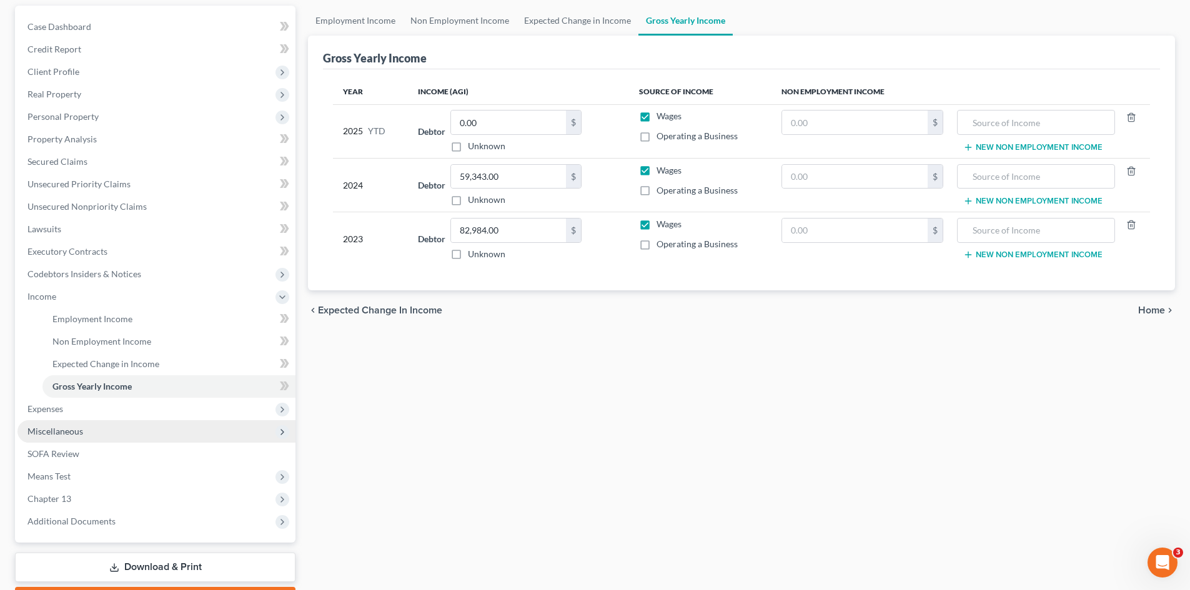
scroll to position [125, 0]
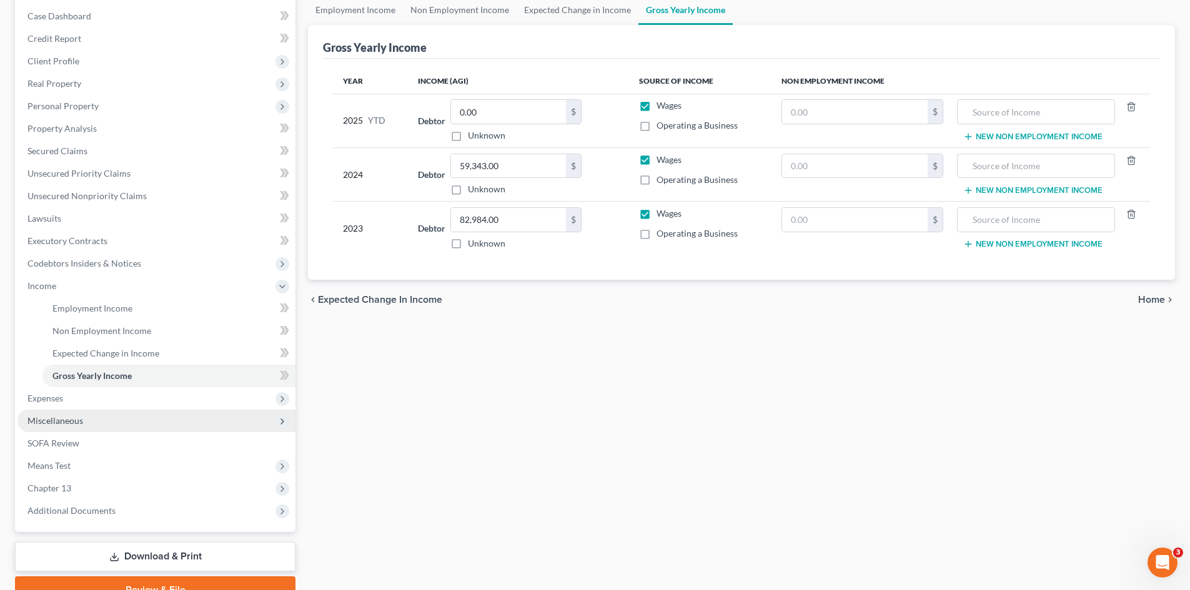
click at [102, 410] on span "Miscellaneous" at bounding box center [156, 421] width 278 height 22
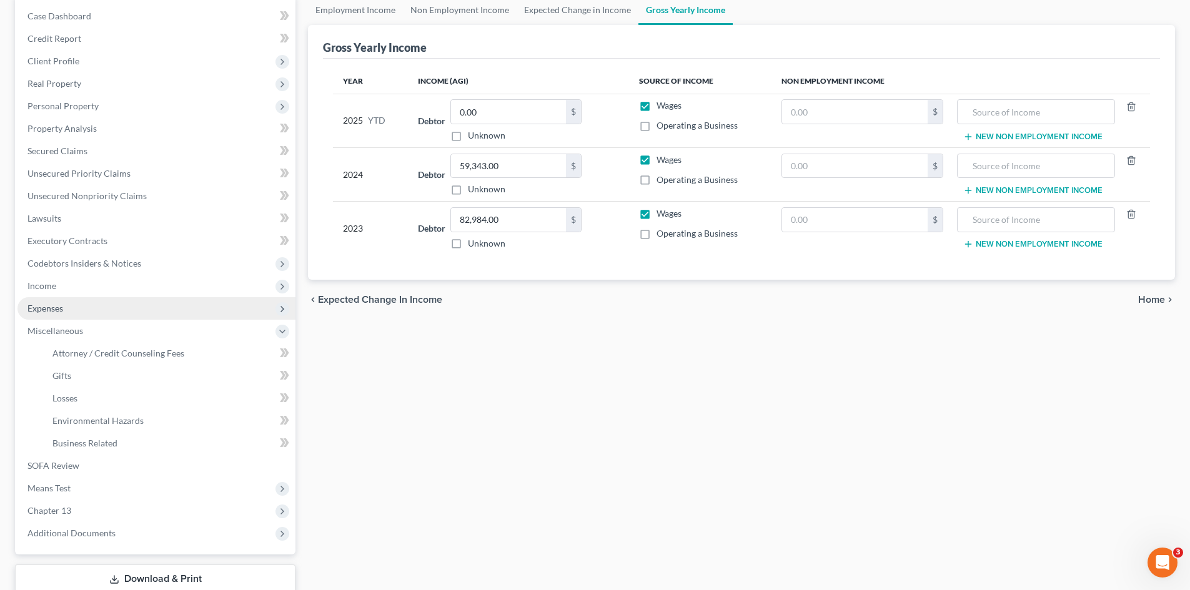
click at [119, 318] on span "Expenses" at bounding box center [156, 308] width 278 height 22
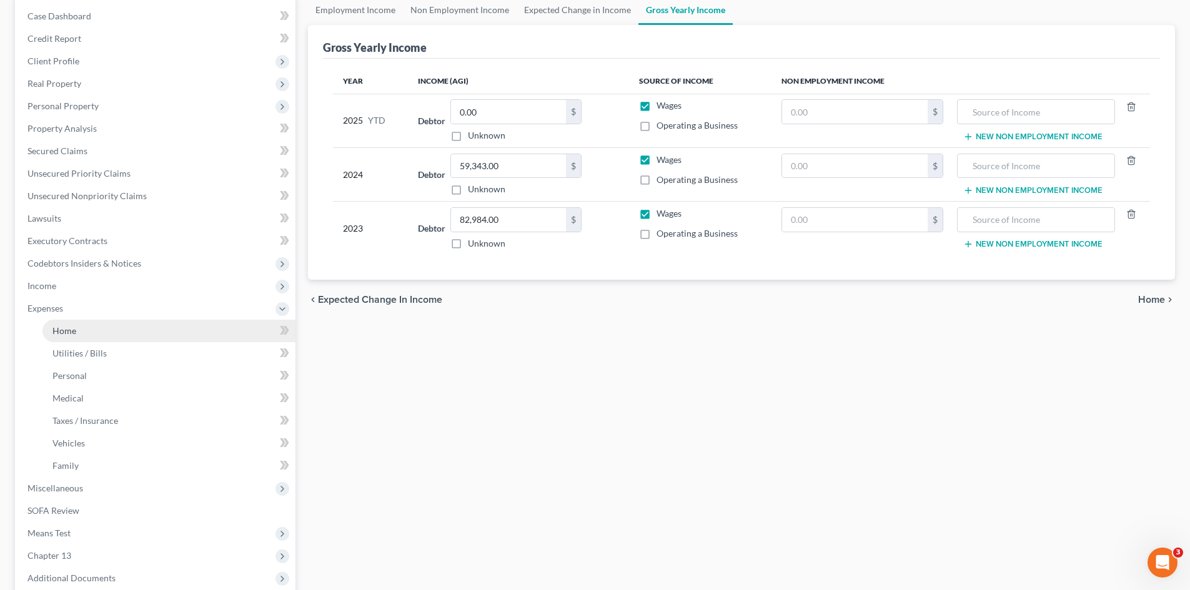
click at [121, 340] on link "Home" at bounding box center [168, 331] width 253 height 22
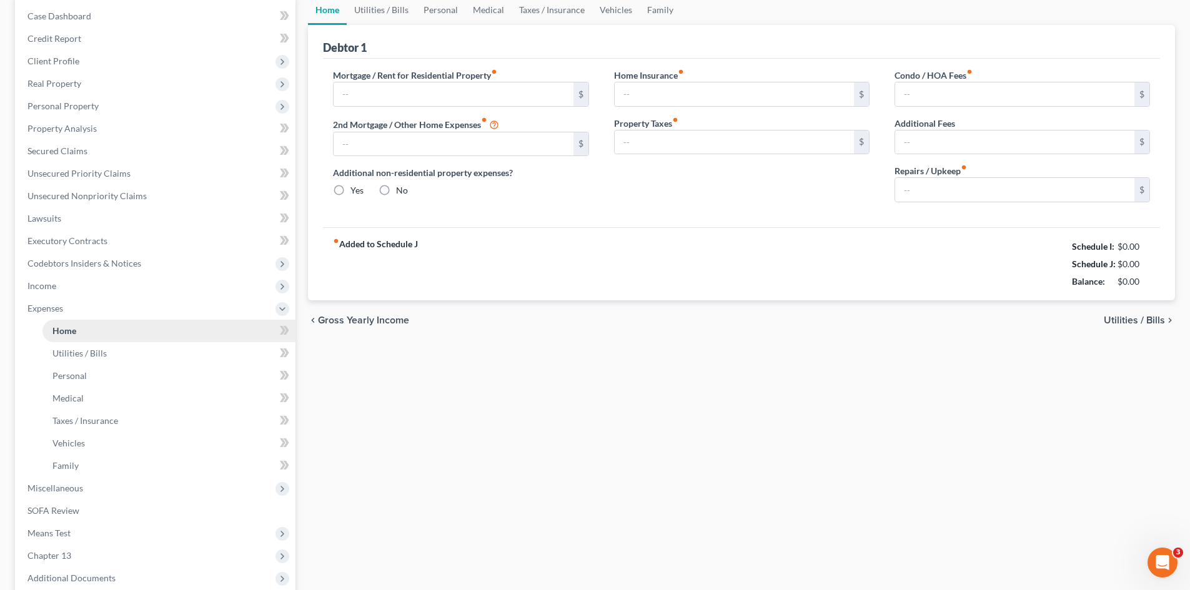
type input "0.00"
radio input "true"
type input "0.00"
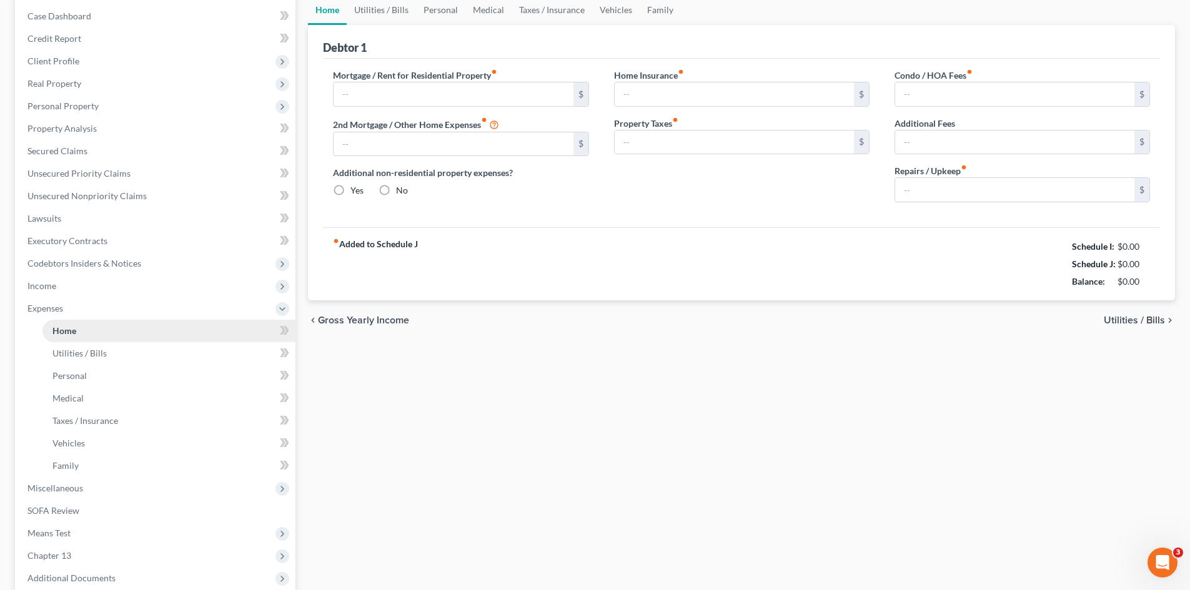
type input "0.00"
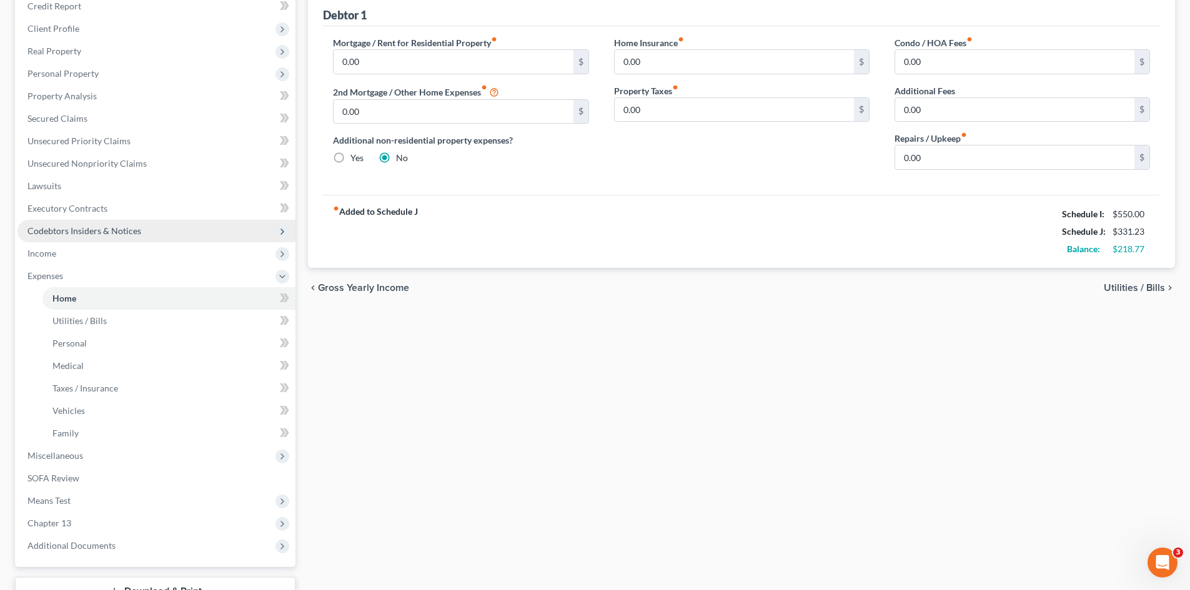
scroll to position [187, 0]
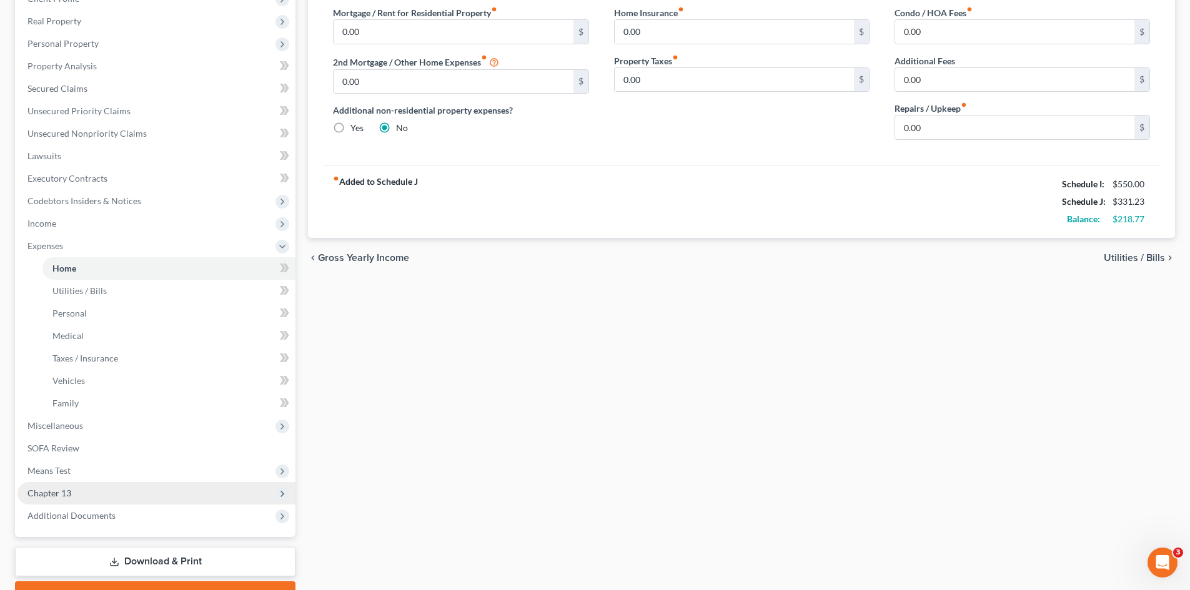
click at [151, 488] on span "Chapter 13" at bounding box center [156, 493] width 278 height 22
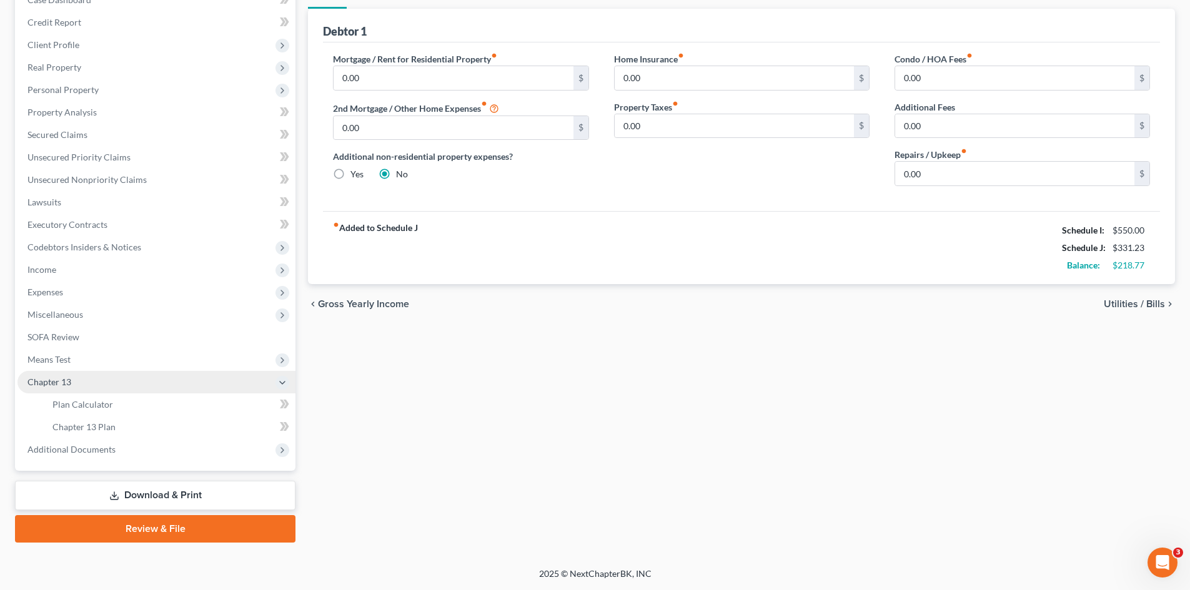
scroll to position [141, 0]
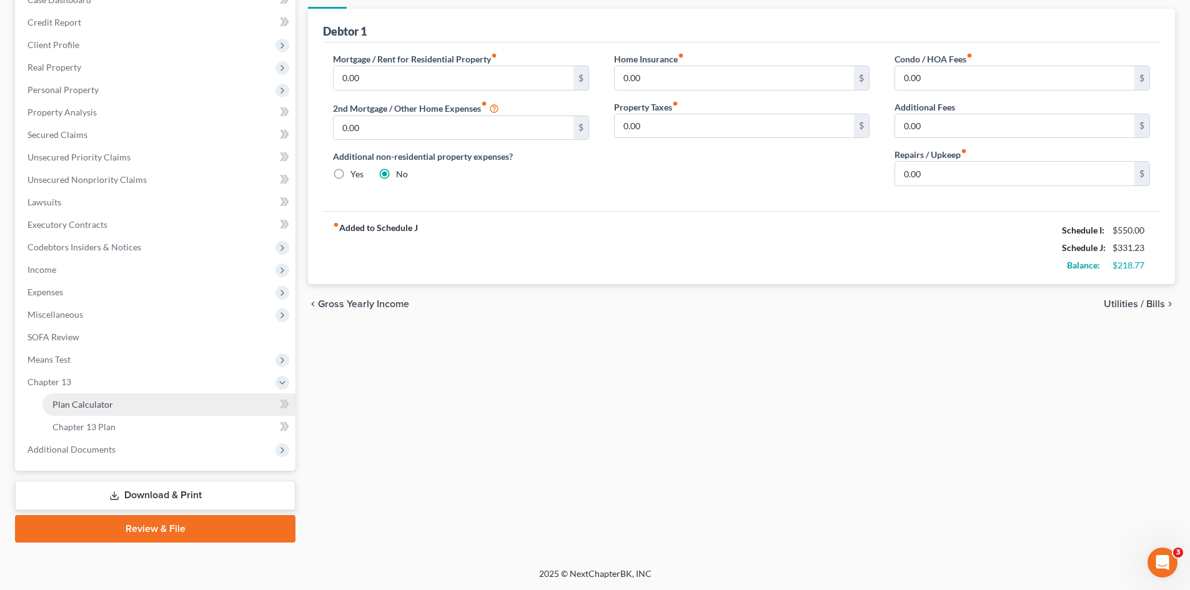
click at [144, 400] on link "Plan Calculator" at bounding box center [168, 404] width 253 height 22
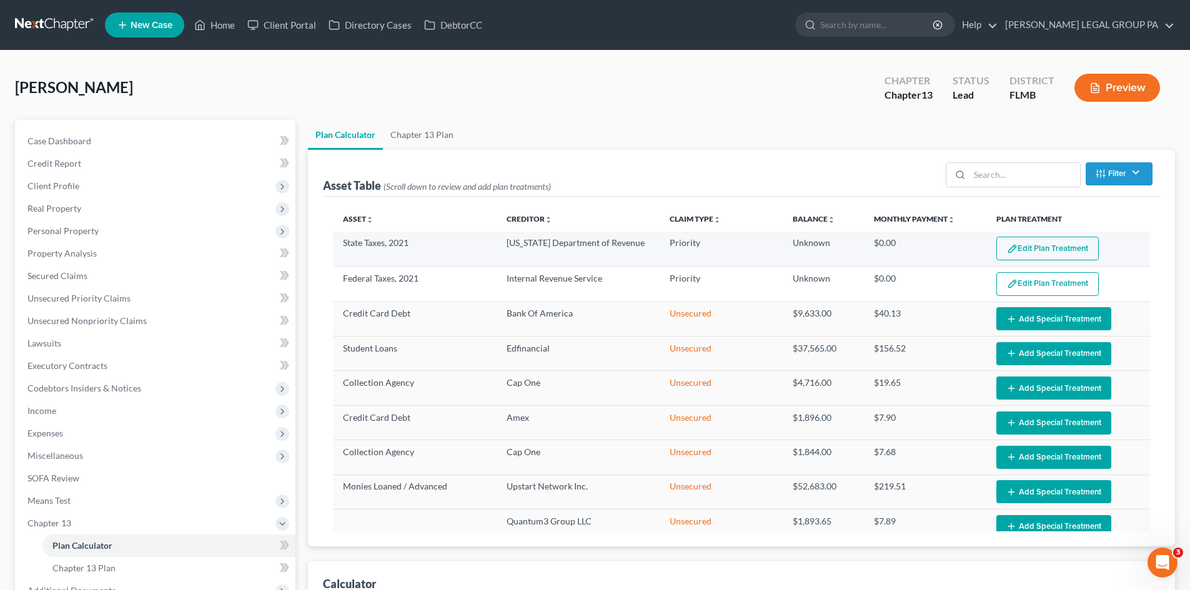
select select "59"
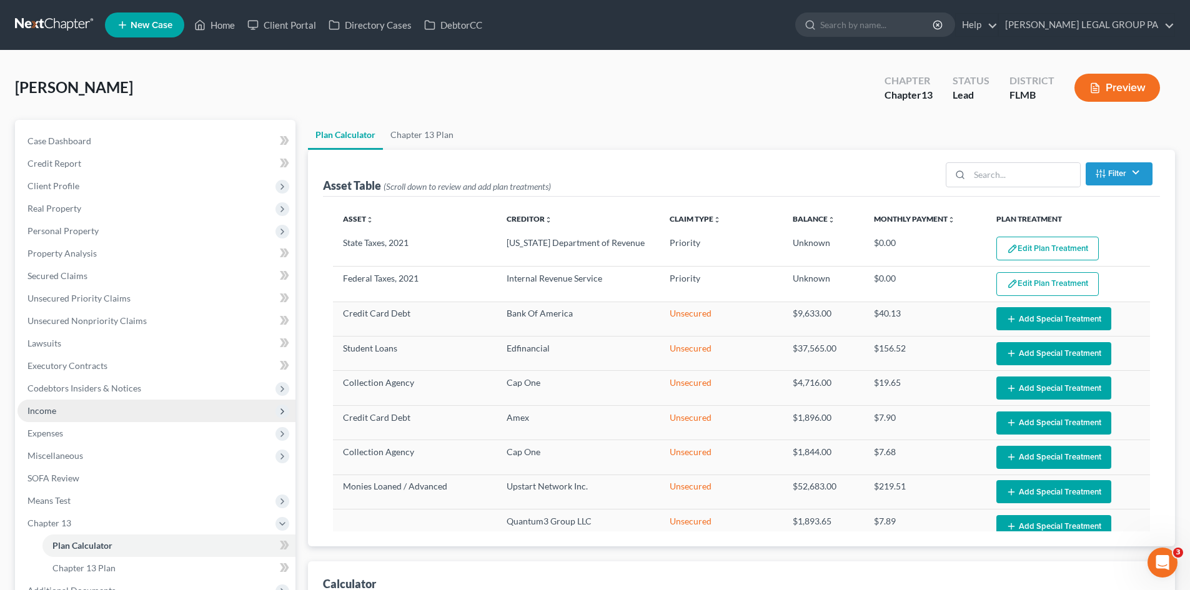
click at [91, 416] on span "Income" at bounding box center [156, 411] width 278 height 22
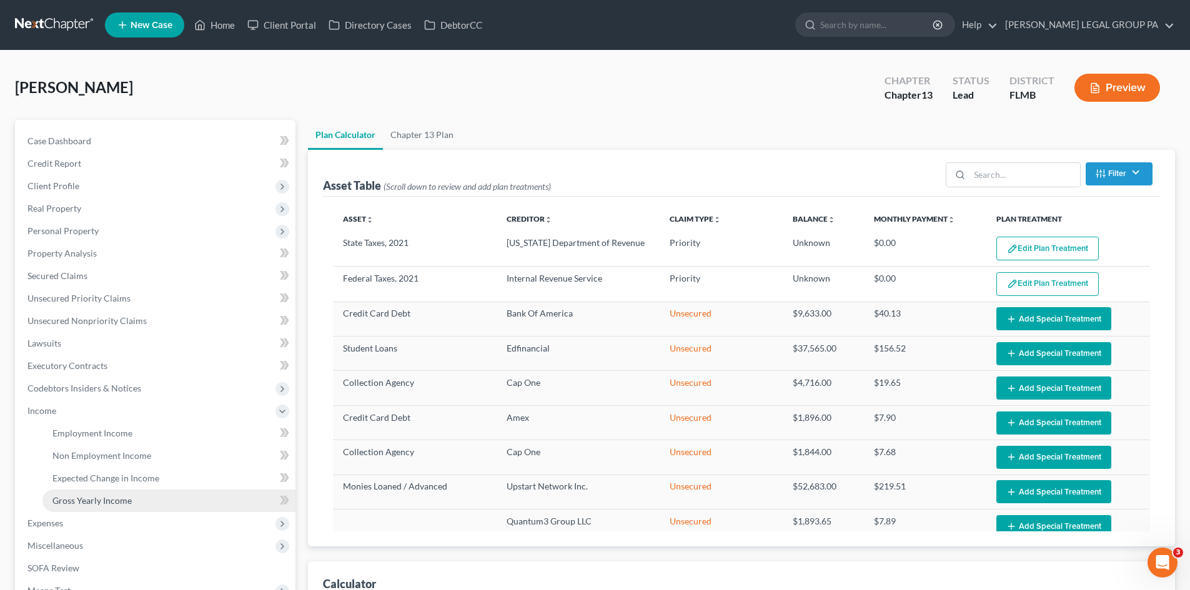
click at [123, 492] on link "Gross Yearly Income" at bounding box center [168, 501] width 253 height 22
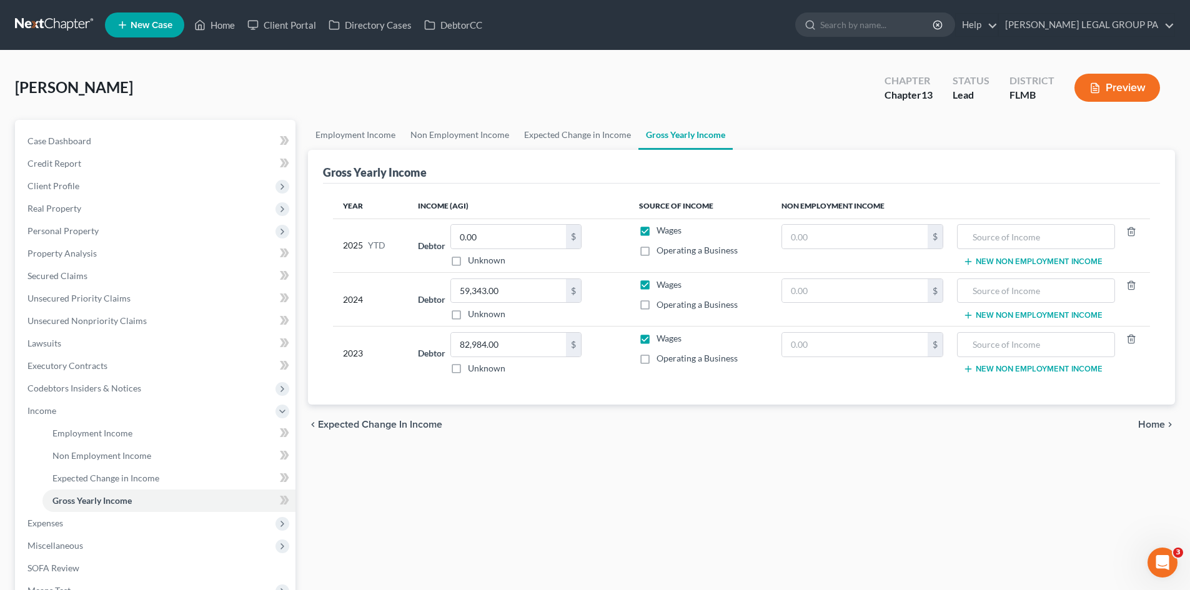
click at [583, 151] on div "Gross Yearly Income" at bounding box center [741, 167] width 837 height 34
click at [584, 129] on link "Expected Change in Income" at bounding box center [578, 135] width 122 height 30
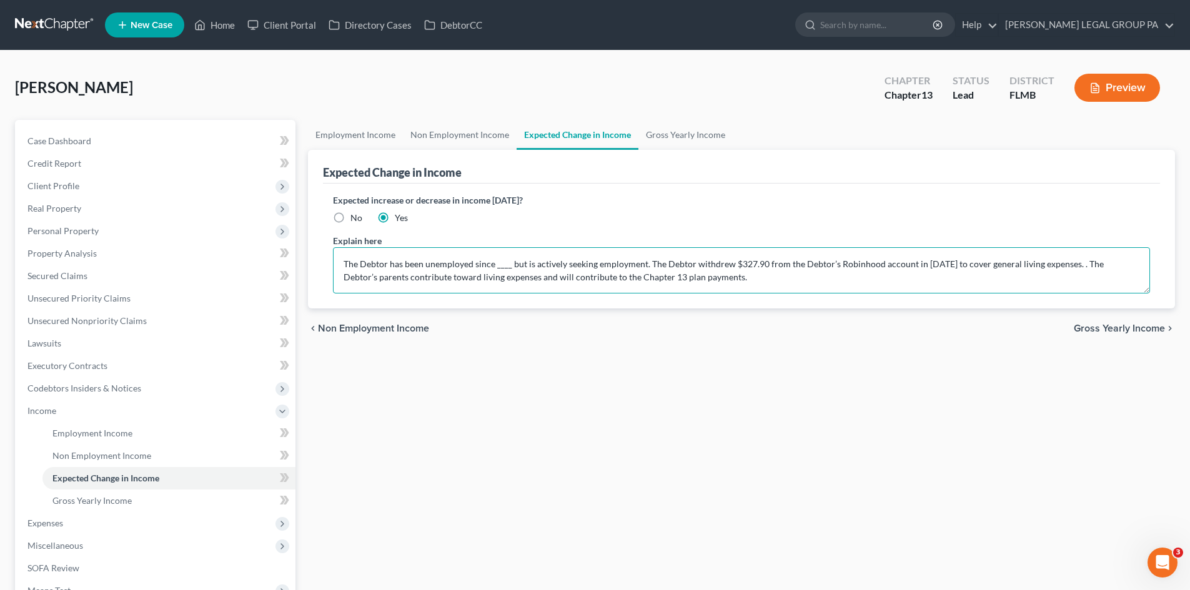
click at [503, 266] on textarea "The Debtor has been unemployed since ____ but is actively seeking employment. T…" at bounding box center [741, 270] width 817 height 46
click at [508, 266] on textarea "The Debtor has been unemployed since ____ but is actively seeking employment. T…" at bounding box center [741, 270] width 817 height 46
drag, startPoint x: 509, startPoint y: 266, endPoint x: 499, endPoint y: 265, distance: 10.0
click at [499, 265] on textarea "The Debtor has been unemployed since ____ but is actively seeking employment. T…" at bounding box center [741, 270] width 817 height 46
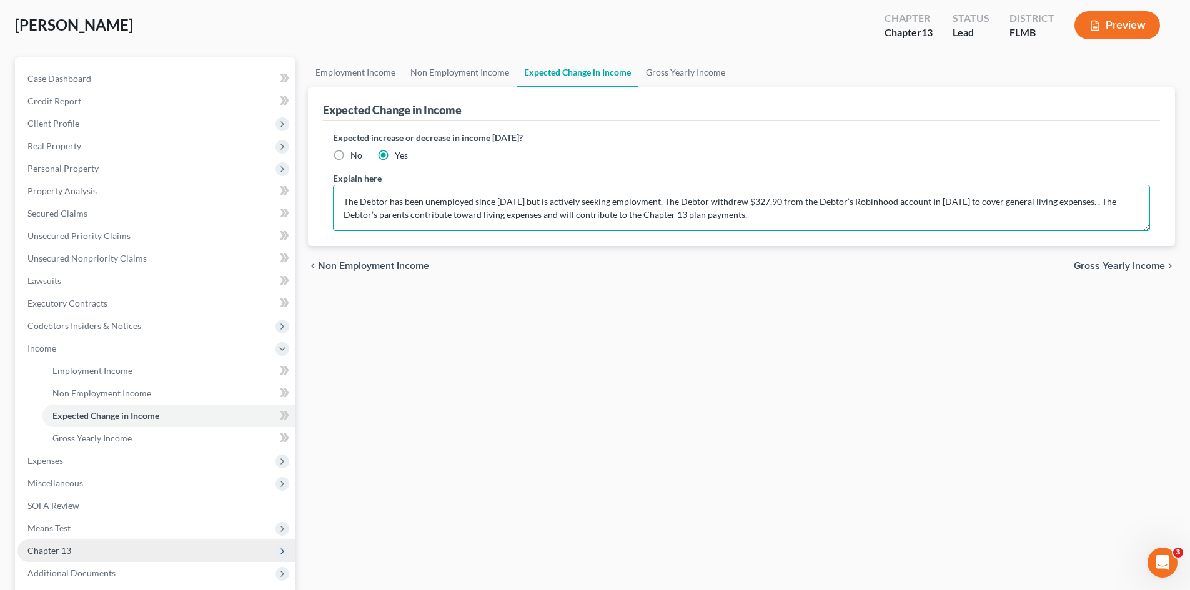
type textarea "The Debtor has been unemployed since [DATE] but is actively seeking employment.…"
click at [75, 548] on span "Chapter 13" at bounding box center [156, 551] width 278 height 22
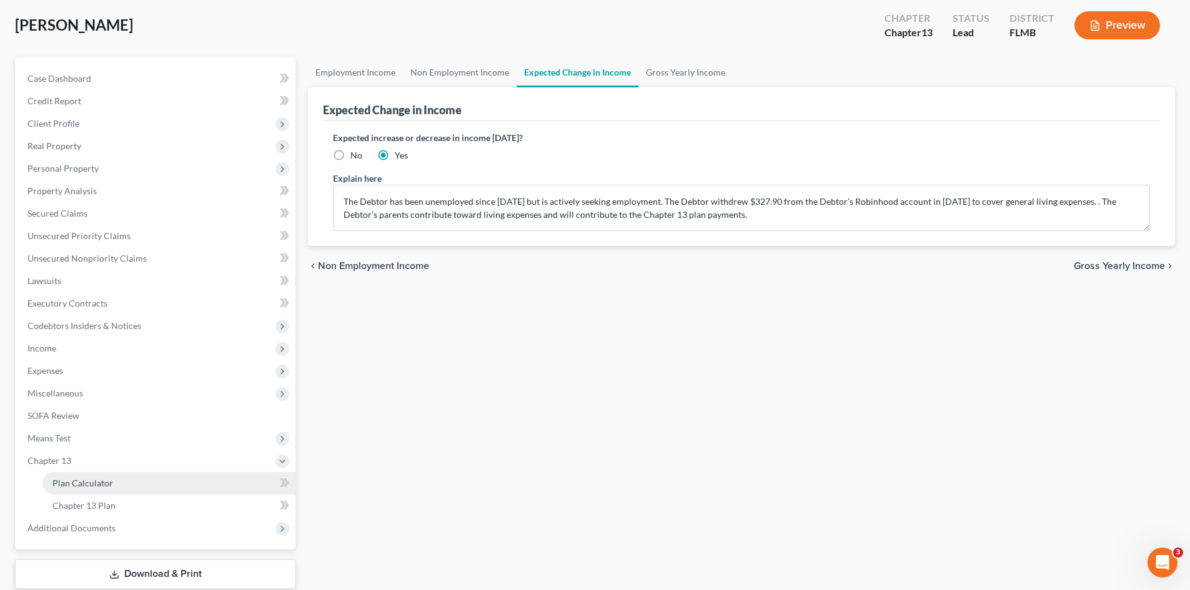
click at [102, 484] on span "Plan Calculator" at bounding box center [82, 483] width 61 height 11
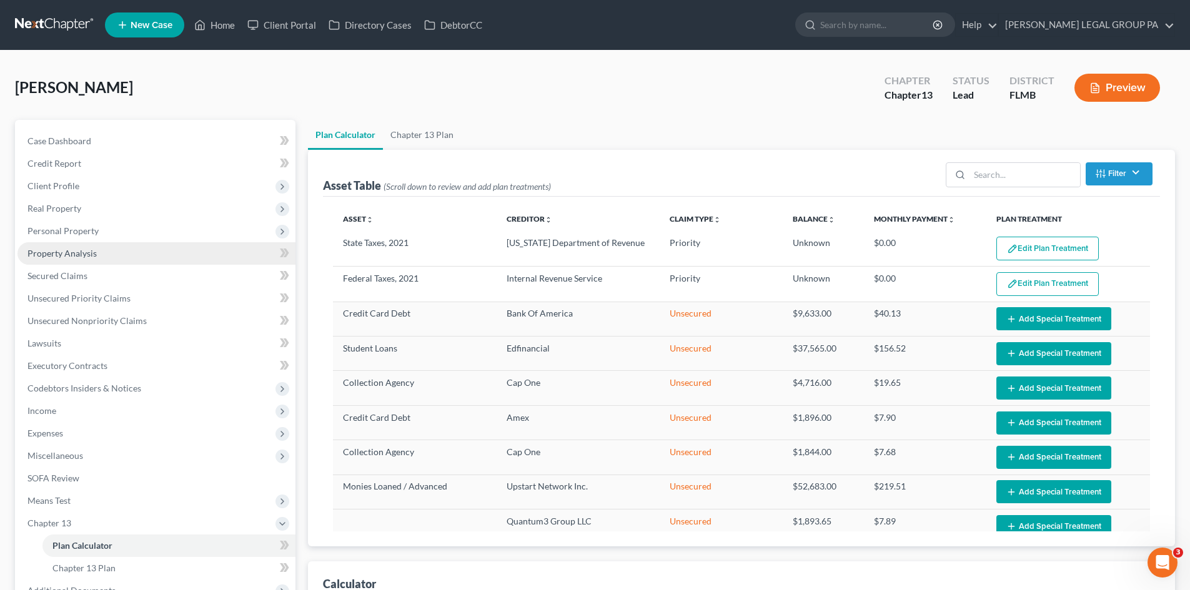
select select "59"
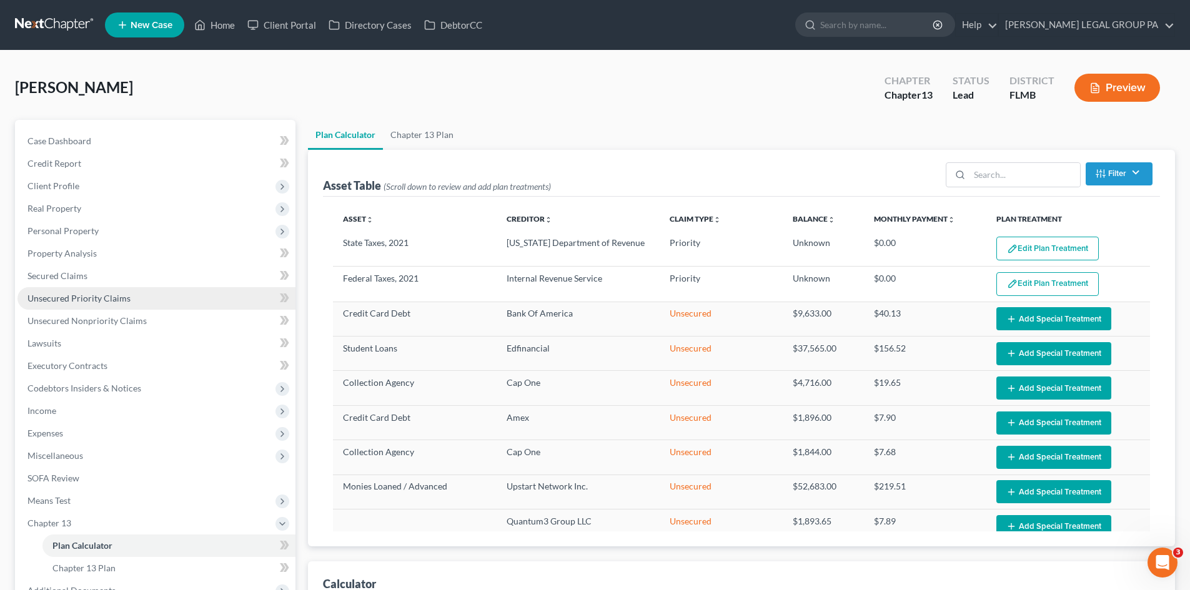
click at [113, 307] on link "Unsecured Priority Claims" at bounding box center [156, 298] width 278 height 22
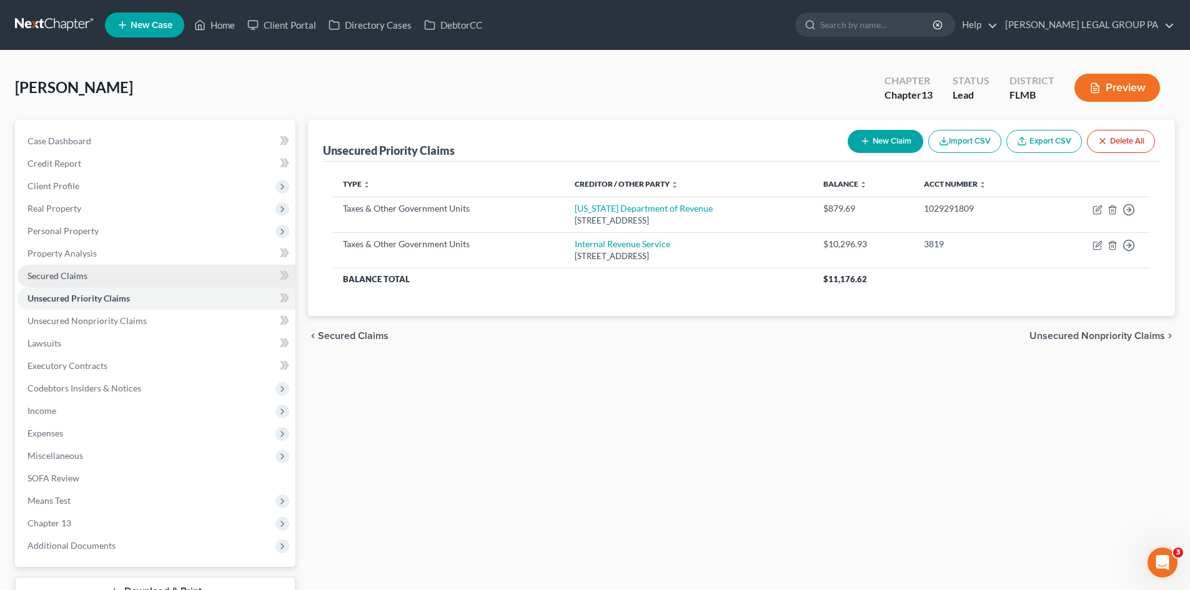
click at [122, 274] on link "Secured Claims" at bounding box center [156, 276] width 278 height 22
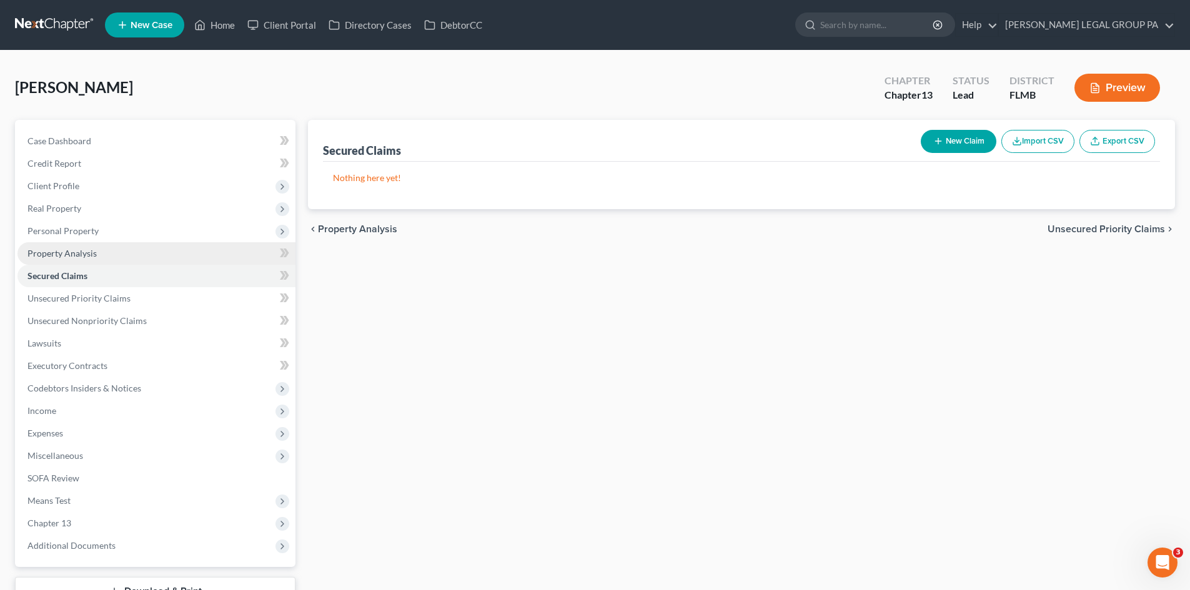
click at [114, 256] on link "Property Analysis" at bounding box center [156, 253] width 278 height 22
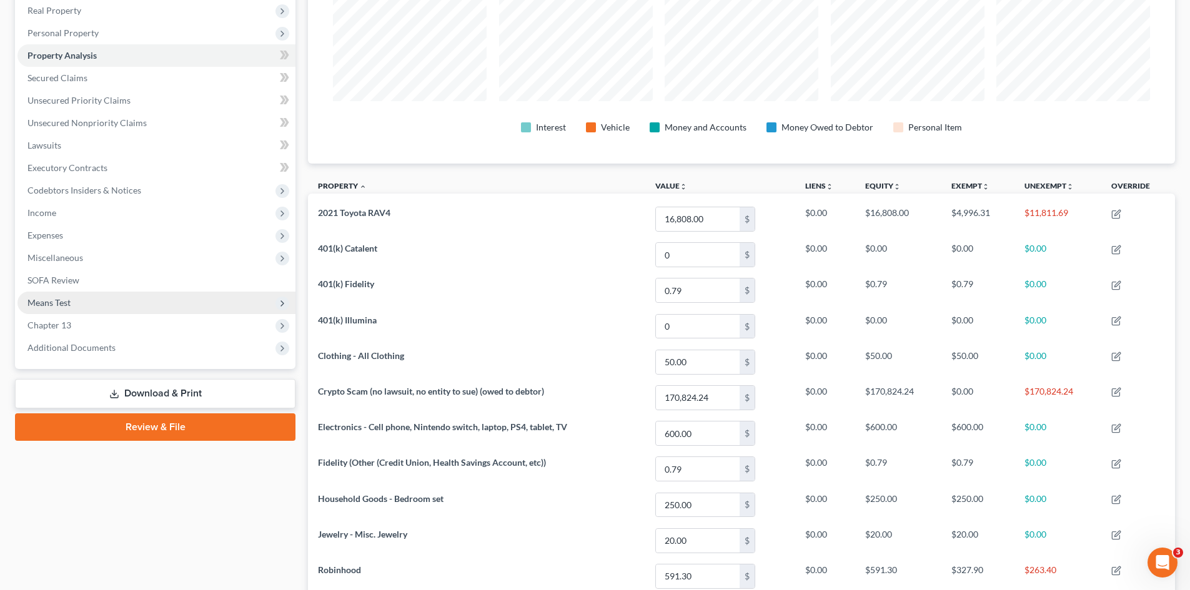
scroll to position [187, 0]
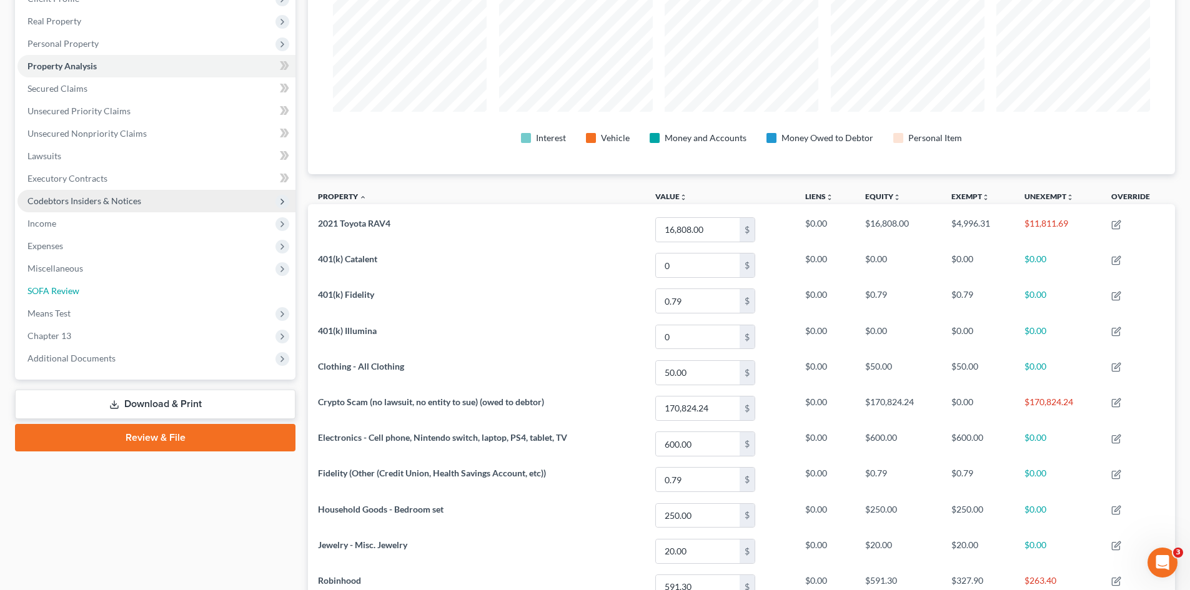
click at [120, 291] on link "SOFA Review" at bounding box center [156, 291] width 278 height 22
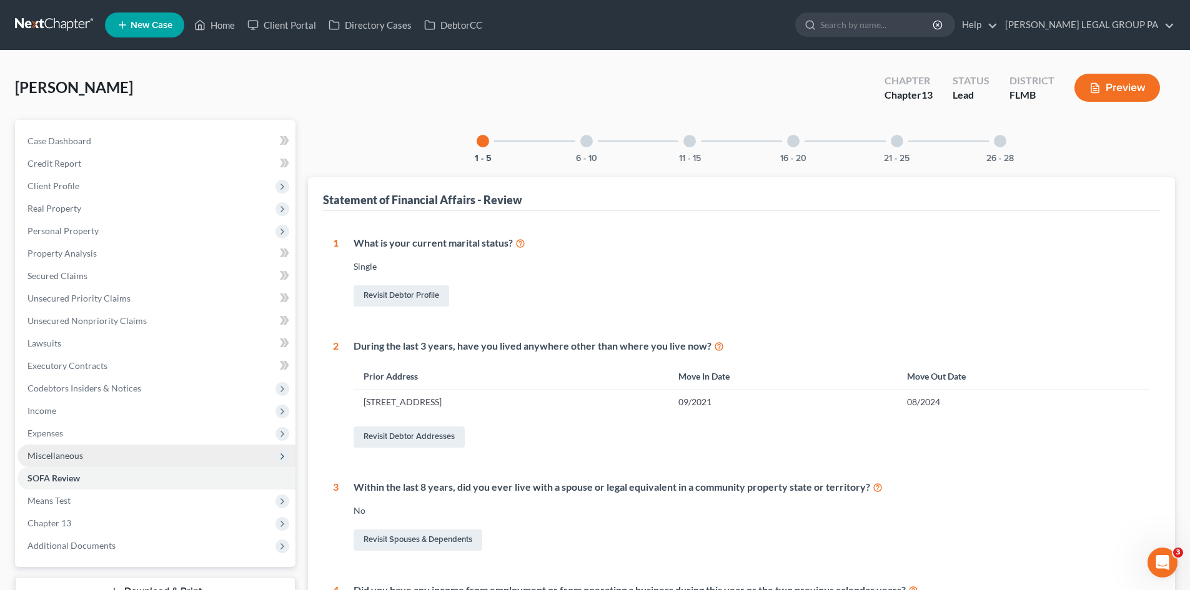
click at [117, 458] on span "Miscellaneous" at bounding box center [156, 456] width 278 height 22
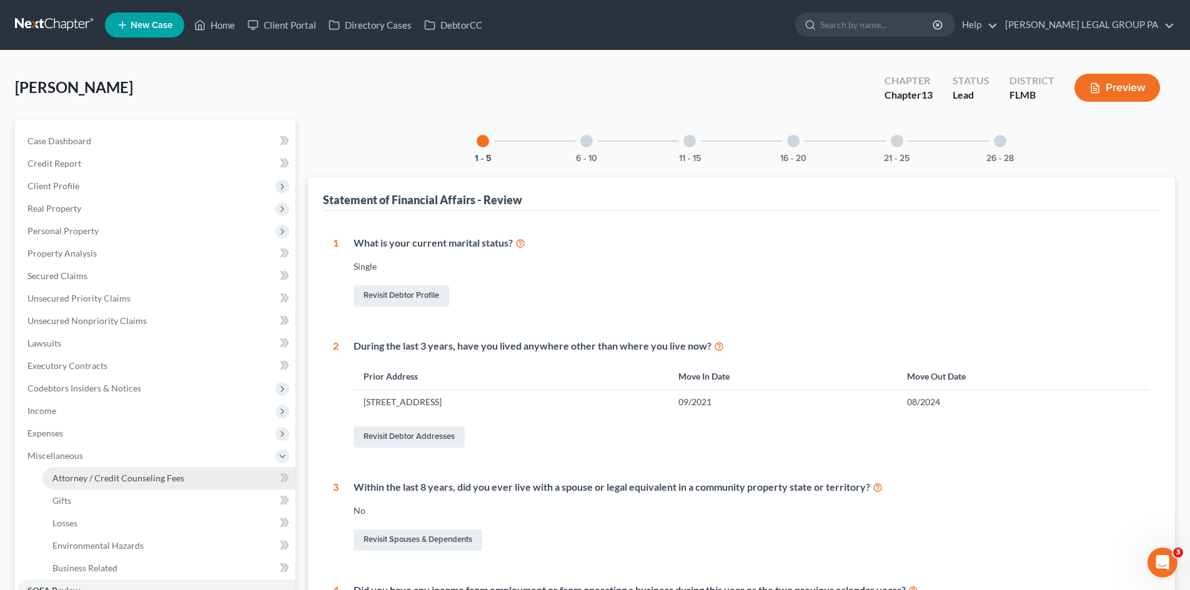
click at [127, 475] on span "Attorney / Credit Counseling Fees" at bounding box center [118, 478] width 132 height 11
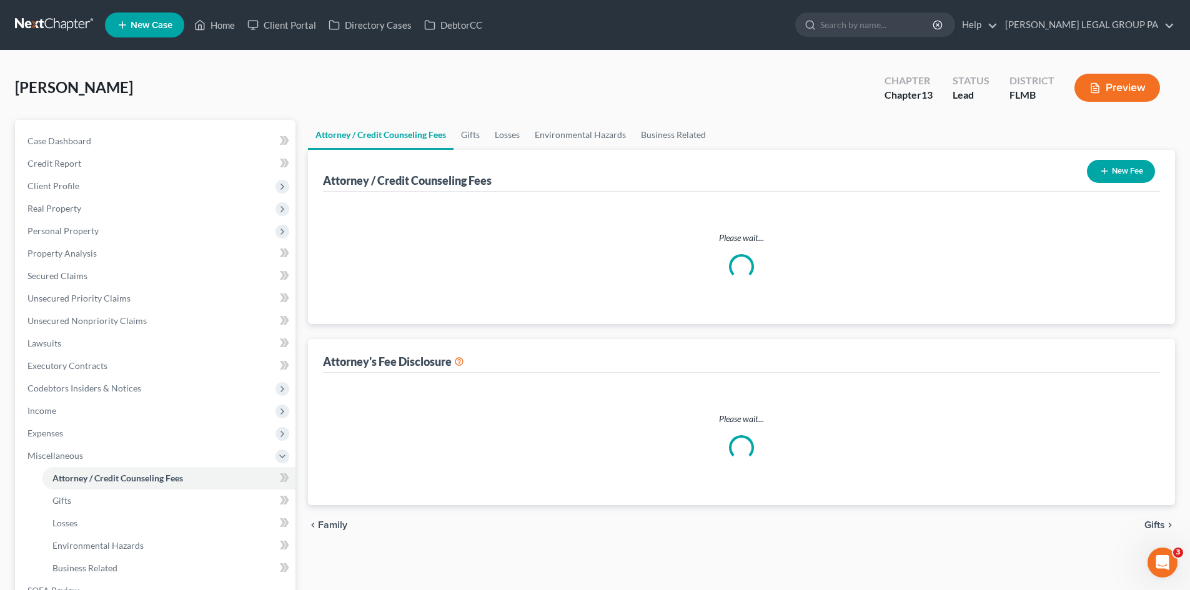
select select "0"
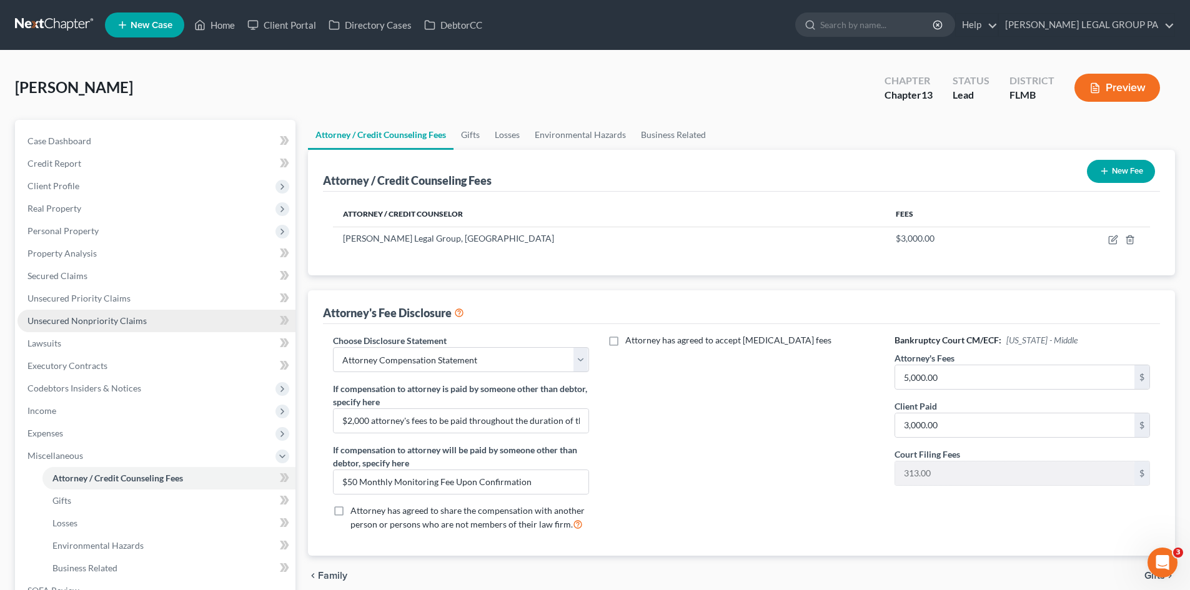
click at [132, 322] on span "Unsecured Nonpriority Claims" at bounding box center [86, 320] width 119 height 11
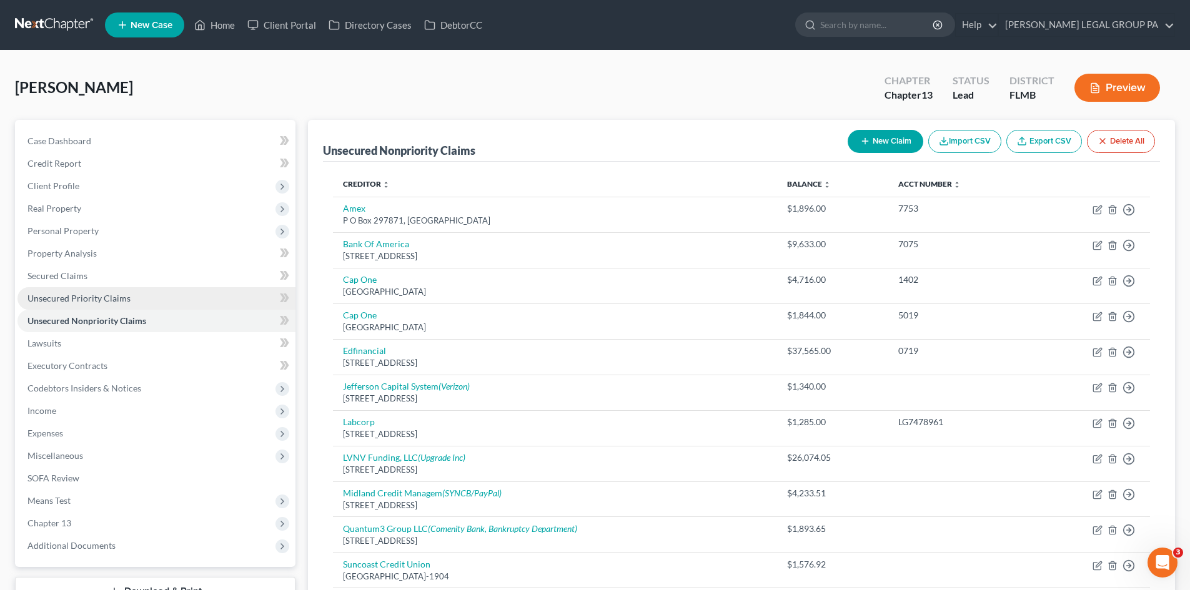
click at [135, 302] on link "Unsecured Priority Claims" at bounding box center [156, 298] width 278 height 22
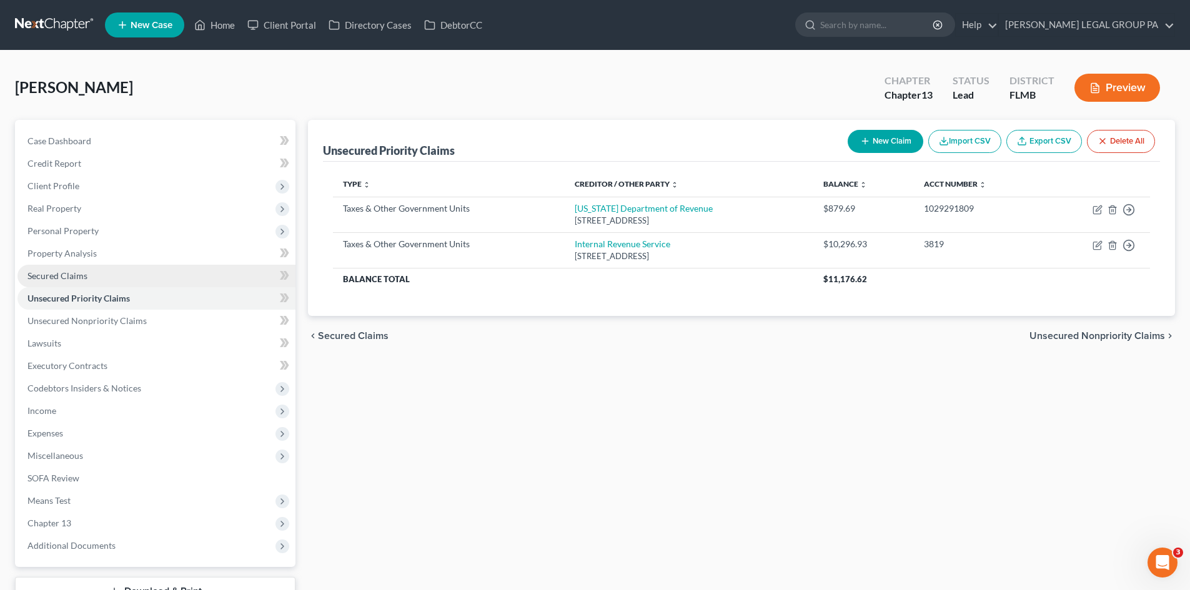
click at [99, 277] on link "Secured Claims" at bounding box center [156, 276] width 278 height 22
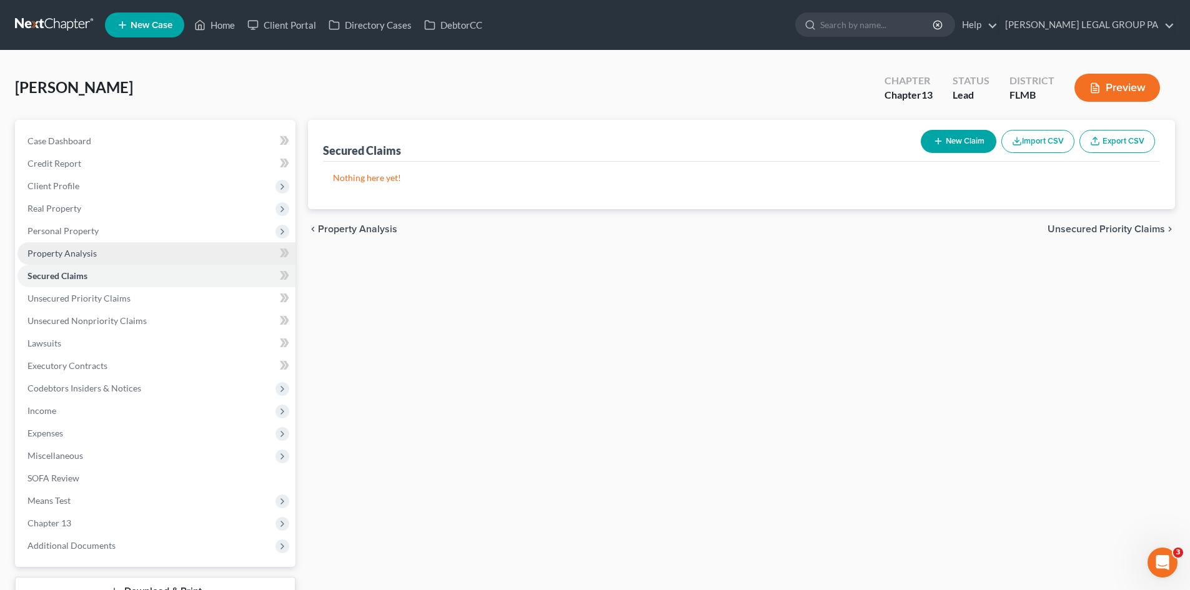
click at [84, 242] on link "Property Analysis" at bounding box center [156, 253] width 278 height 22
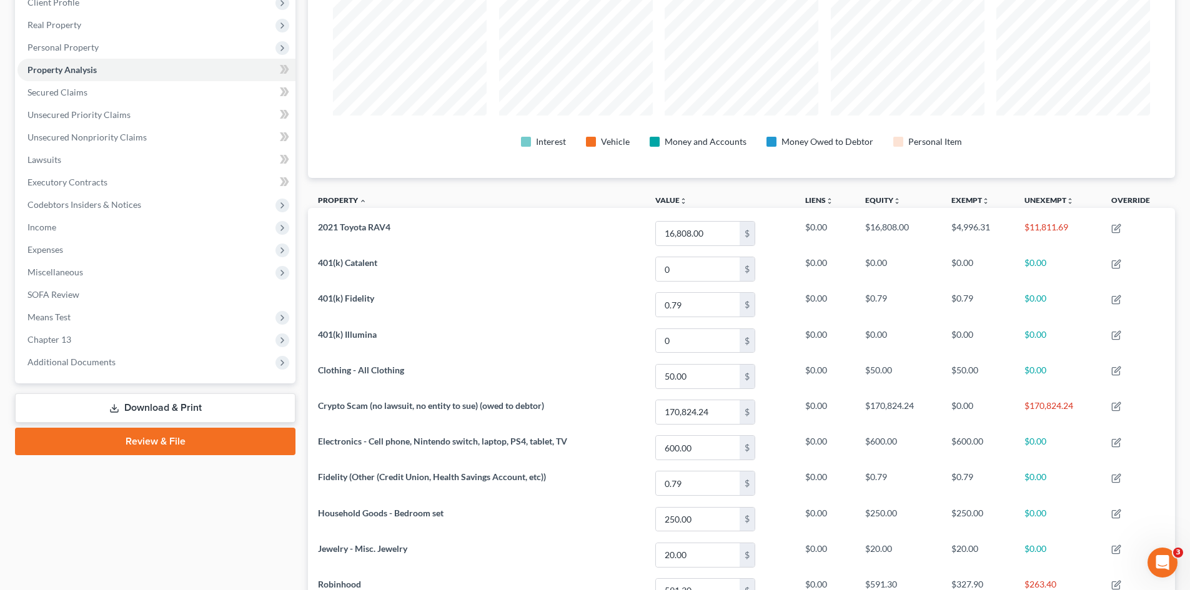
scroll to position [62, 0]
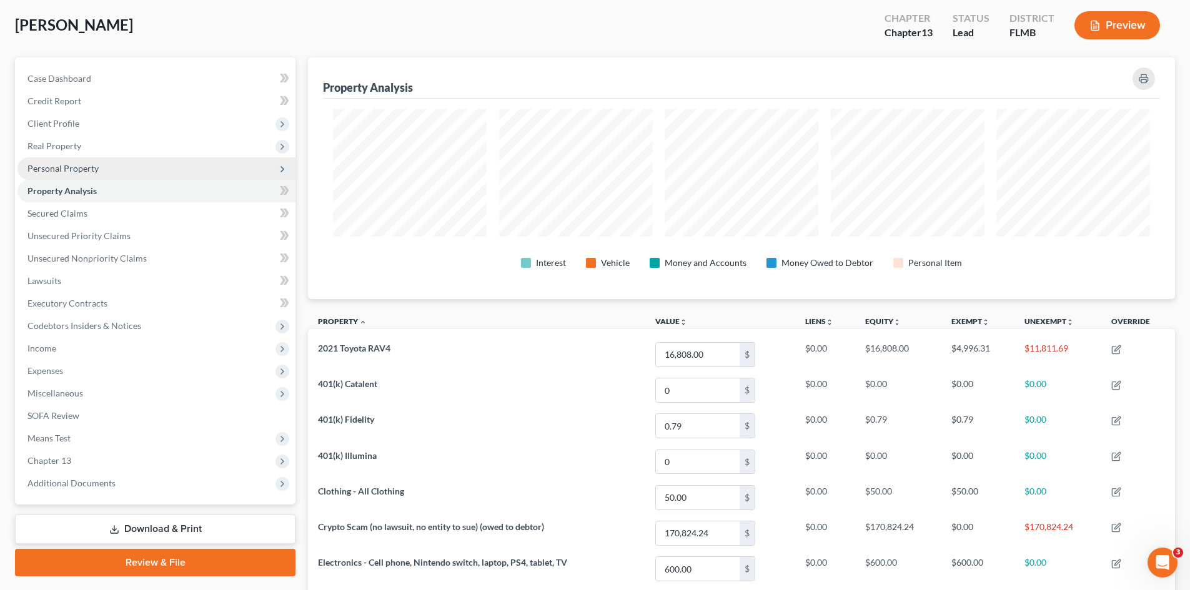
click at [105, 164] on span "Personal Property" at bounding box center [156, 168] width 278 height 22
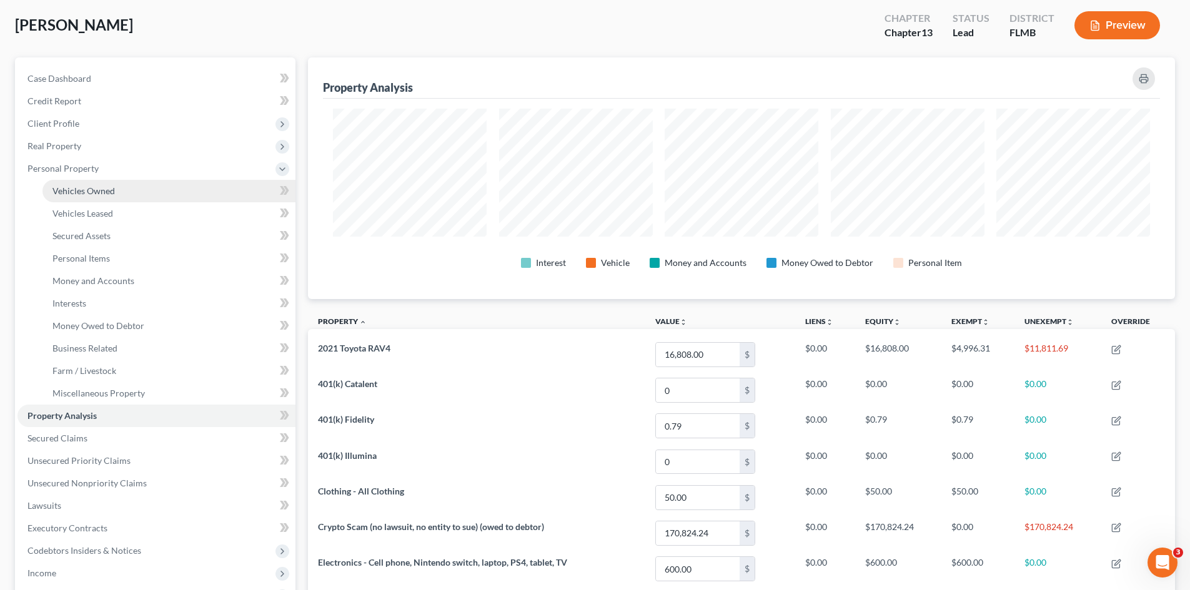
click at [102, 194] on span "Vehicles Owned" at bounding box center [83, 191] width 62 height 11
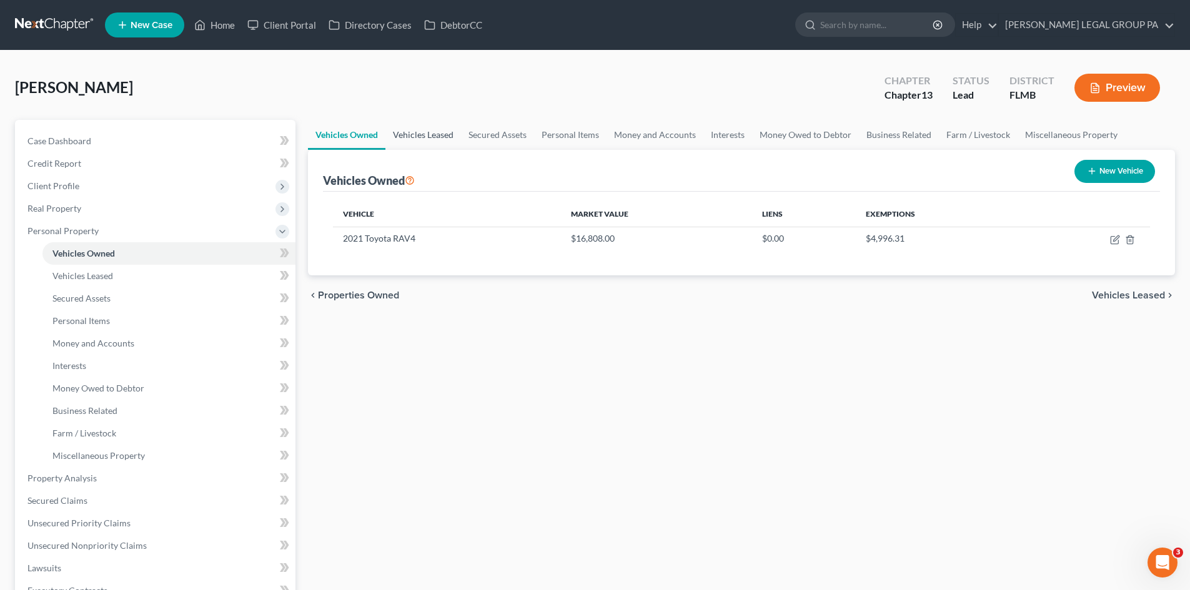
click at [450, 127] on link "Vehicles Leased" at bounding box center [423, 135] width 76 height 30
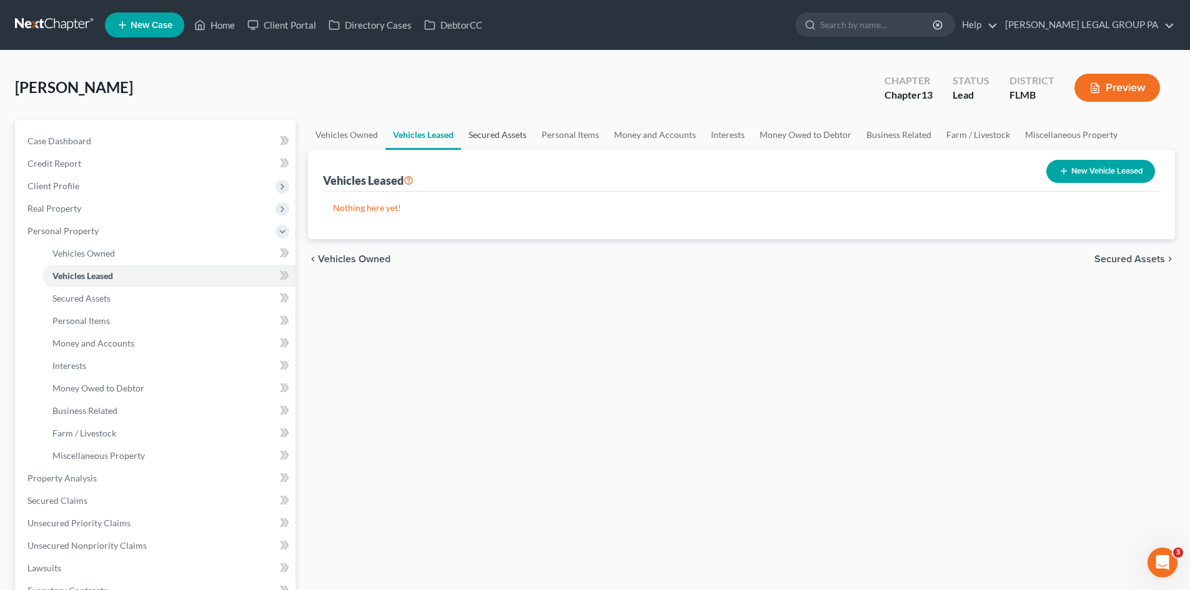
drag, startPoint x: 503, startPoint y: 127, endPoint x: 517, endPoint y: 127, distance: 13.7
click at [503, 127] on link "Secured Assets" at bounding box center [497, 135] width 73 height 30
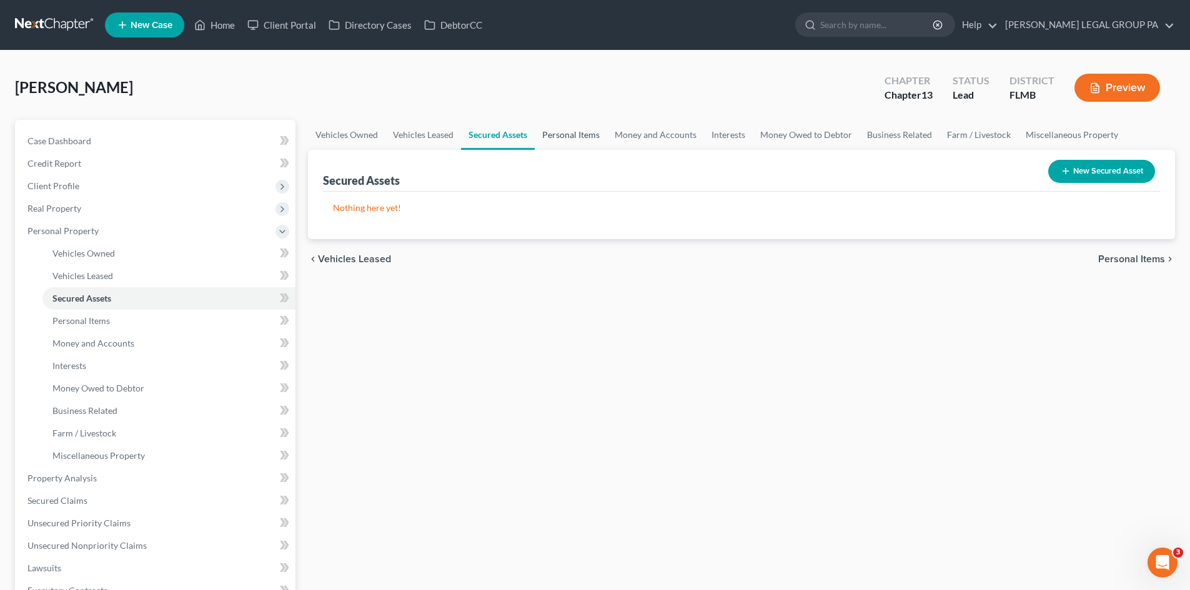
click at [573, 132] on link "Personal Items" at bounding box center [571, 135] width 72 height 30
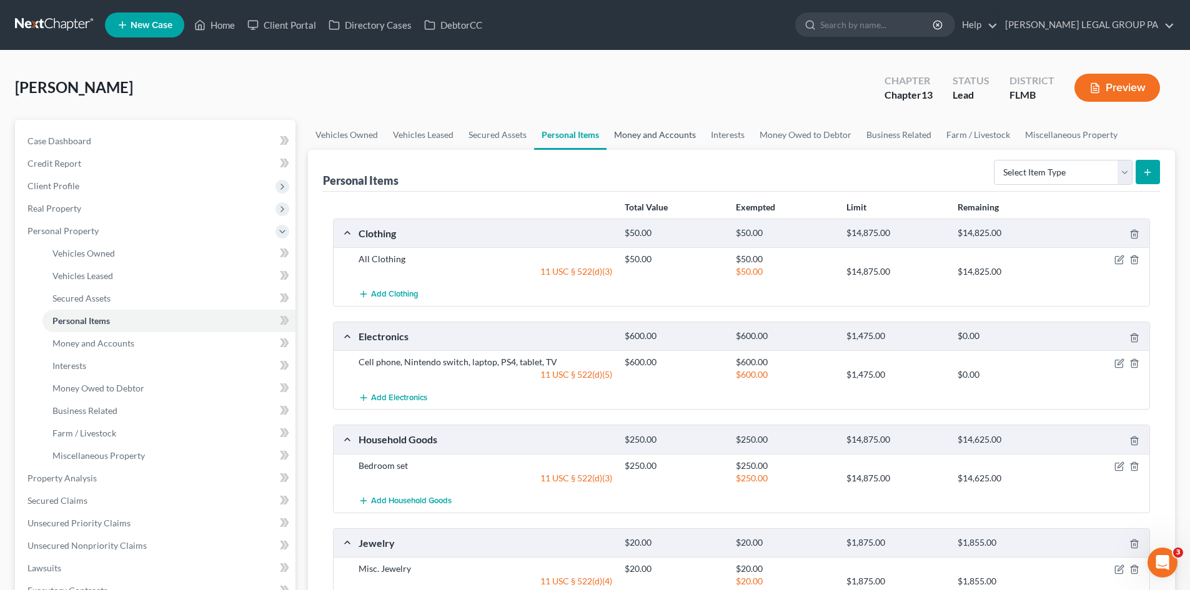
click at [643, 132] on link "Money and Accounts" at bounding box center [654, 135] width 97 height 30
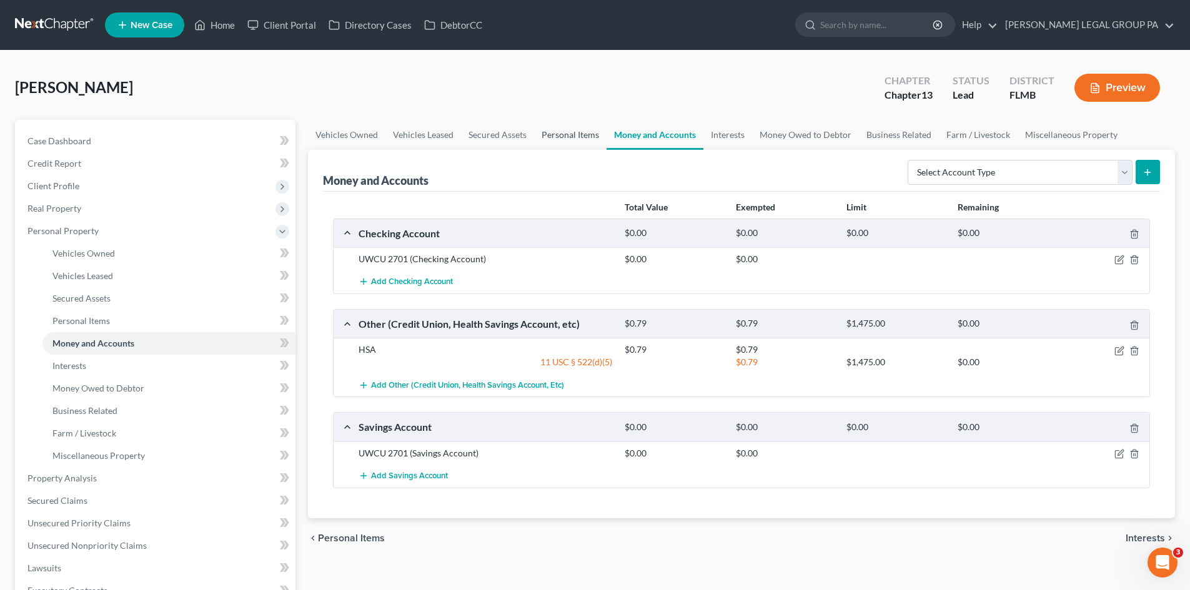
click at [590, 129] on link "Personal Items" at bounding box center [570, 135] width 72 height 30
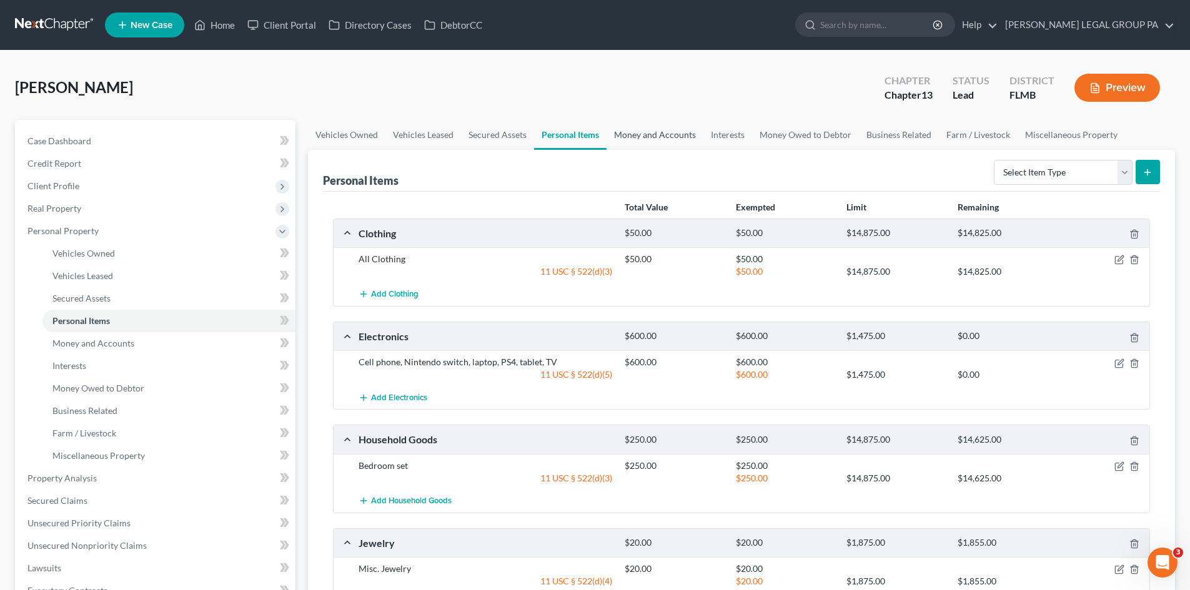
click at [666, 132] on link "Money and Accounts" at bounding box center [654, 135] width 97 height 30
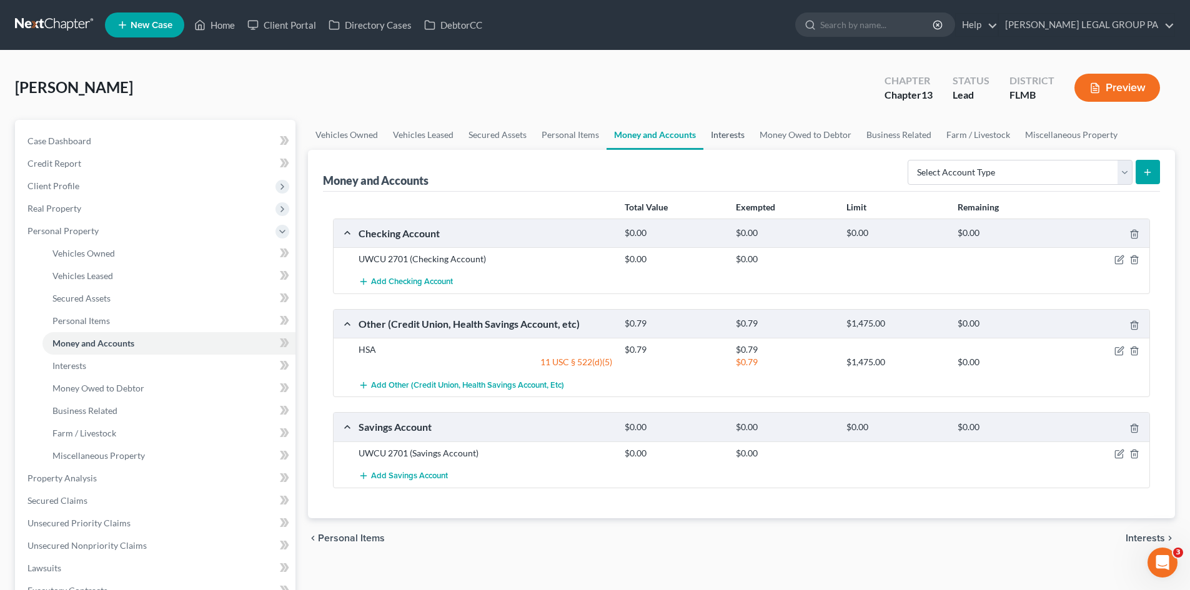
click at [728, 137] on link "Interests" at bounding box center [727, 135] width 49 height 30
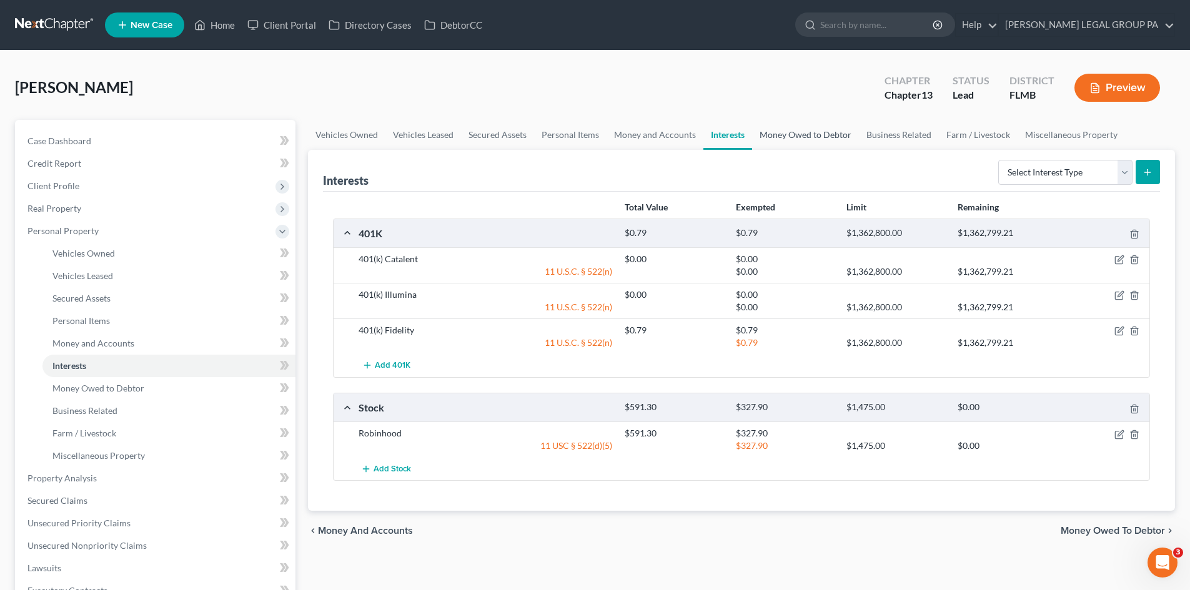
click at [824, 139] on link "Money Owed to Debtor" at bounding box center [805, 135] width 107 height 30
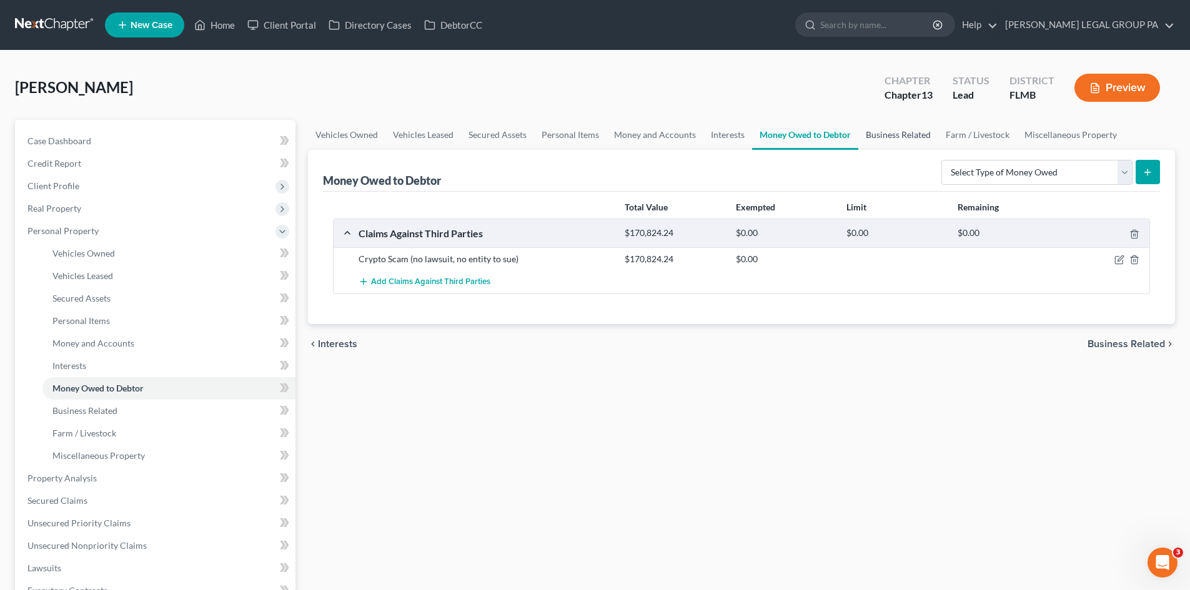
click at [892, 134] on link "Business Related" at bounding box center [898, 135] width 80 height 30
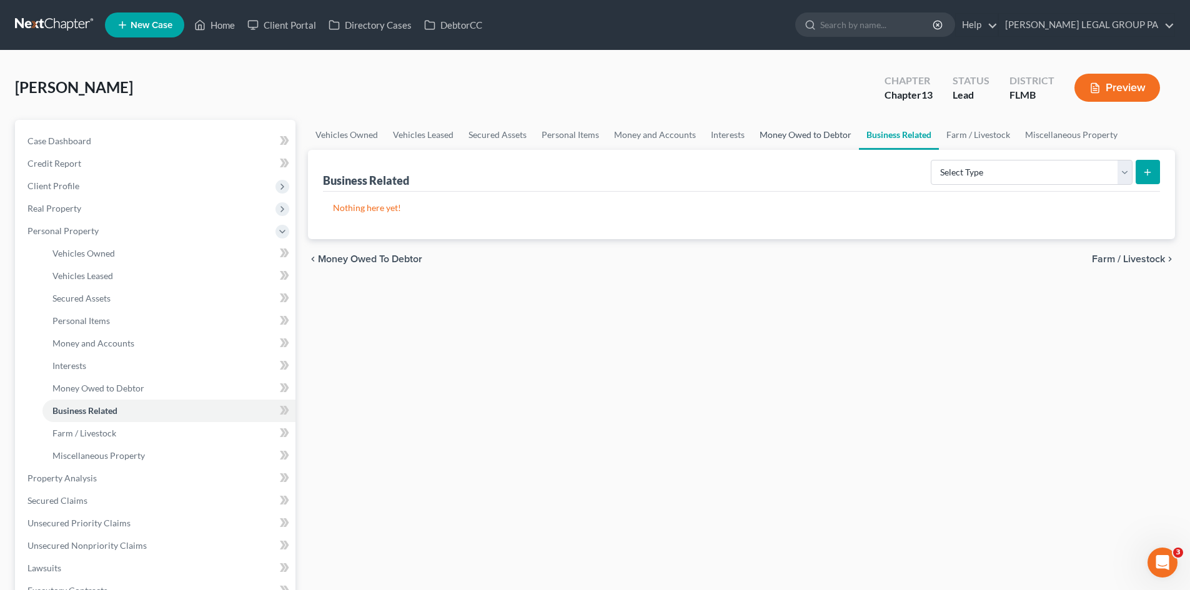
click at [788, 133] on link "Money Owed to Debtor" at bounding box center [805, 135] width 107 height 30
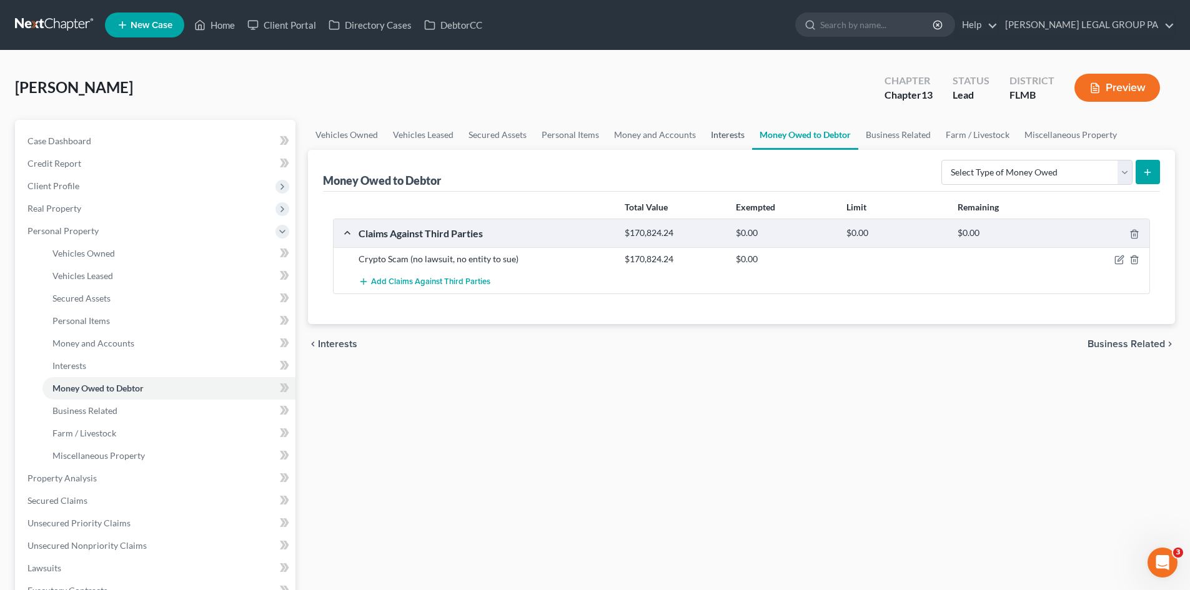
click at [733, 133] on link "Interests" at bounding box center [727, 135] width 49 height 30
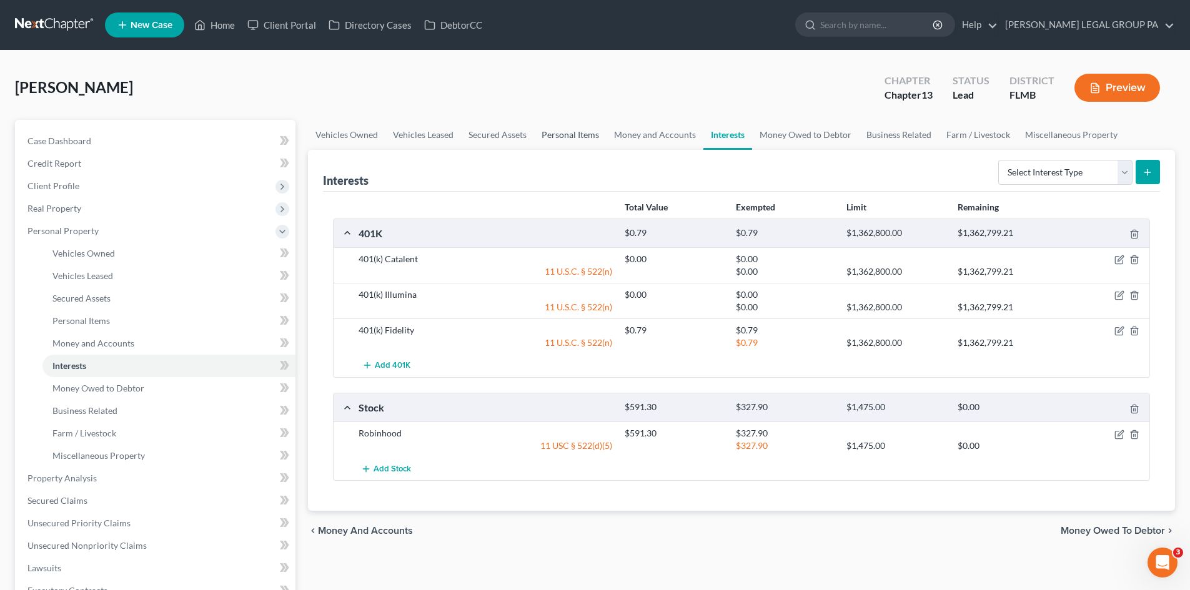
click at [574, 131] on link "Personal Items" at bounding box center [570, 135] width 72 height 30
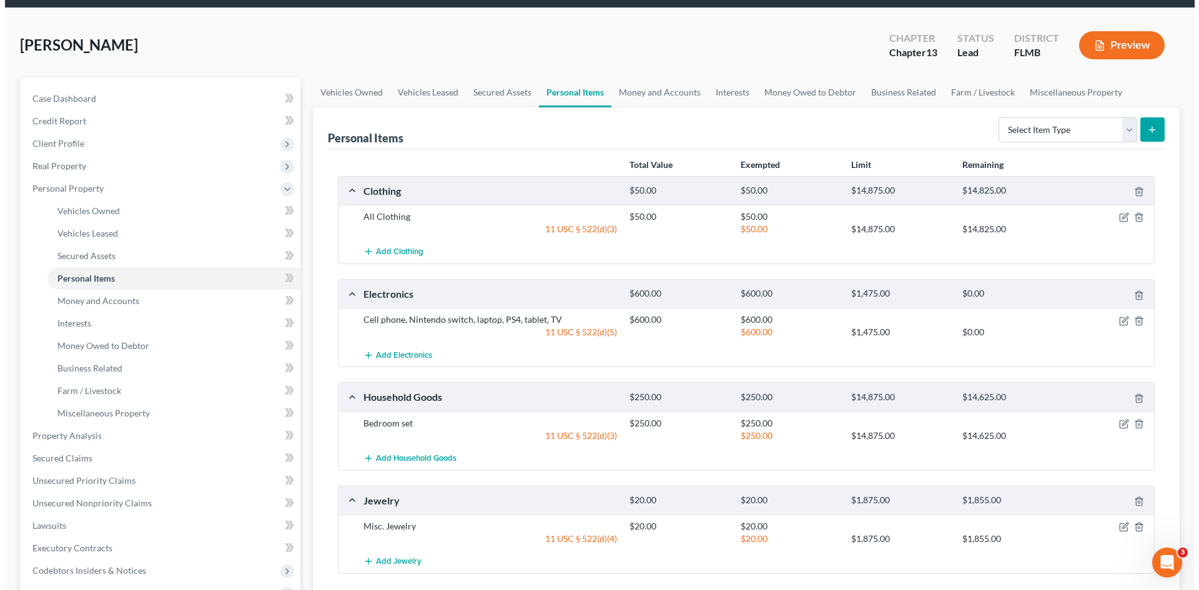
scroll to position [125, 0]
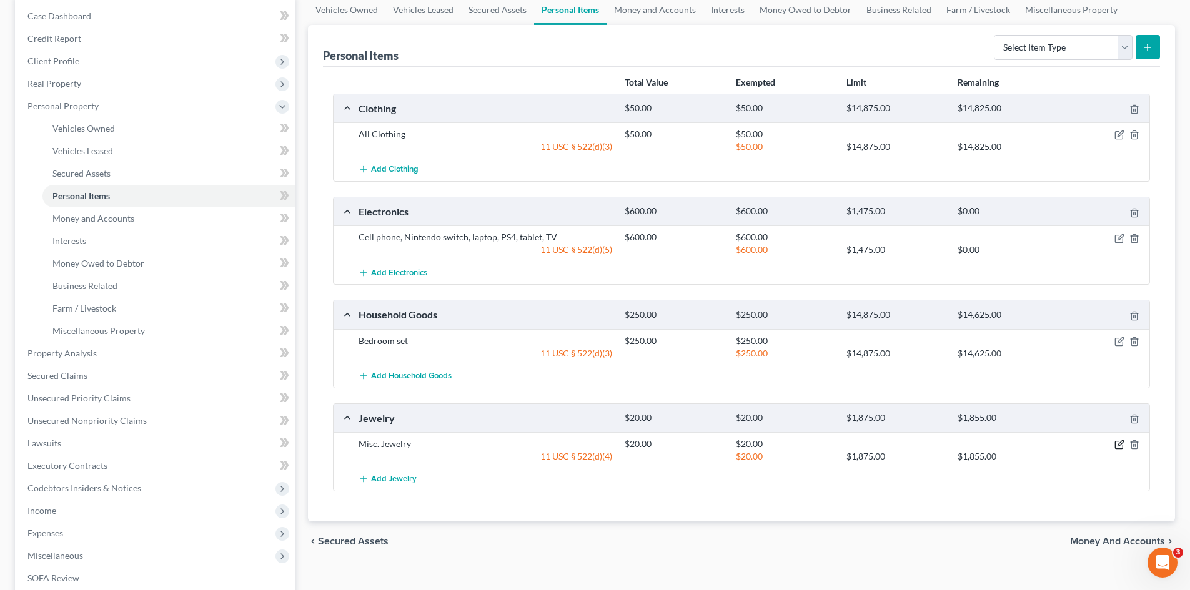
click at [1120, 445] on icon "button" at bounding box center [1120, 444] width 6 height 6
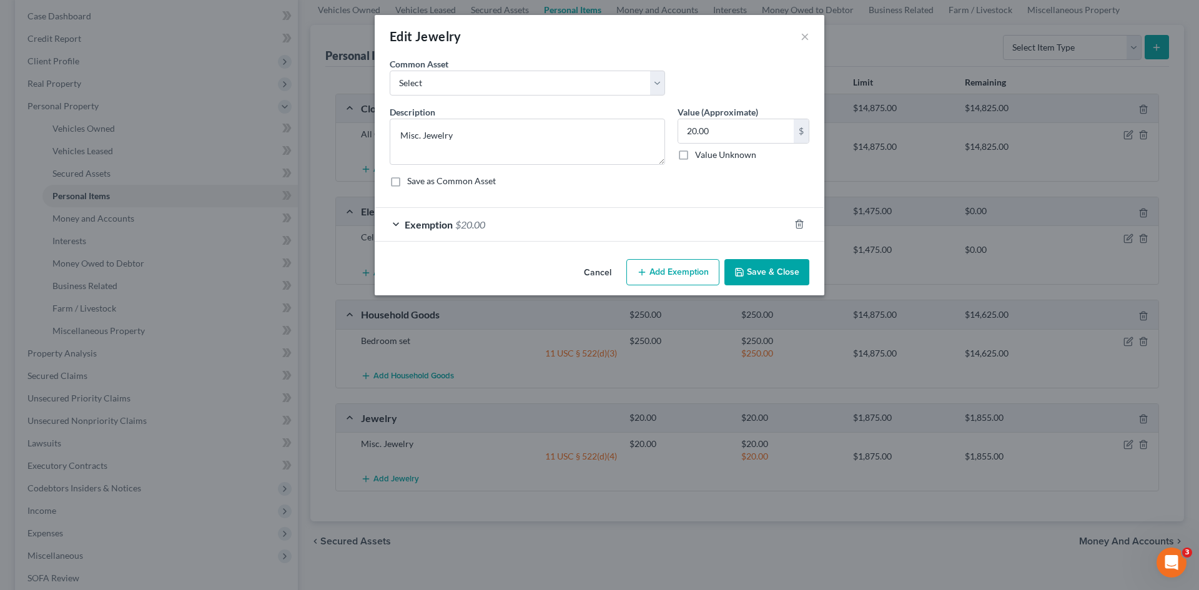
click at [507, 221] on div "Exemption $20.00" at bounding box center [582, 224] width 415 height 33
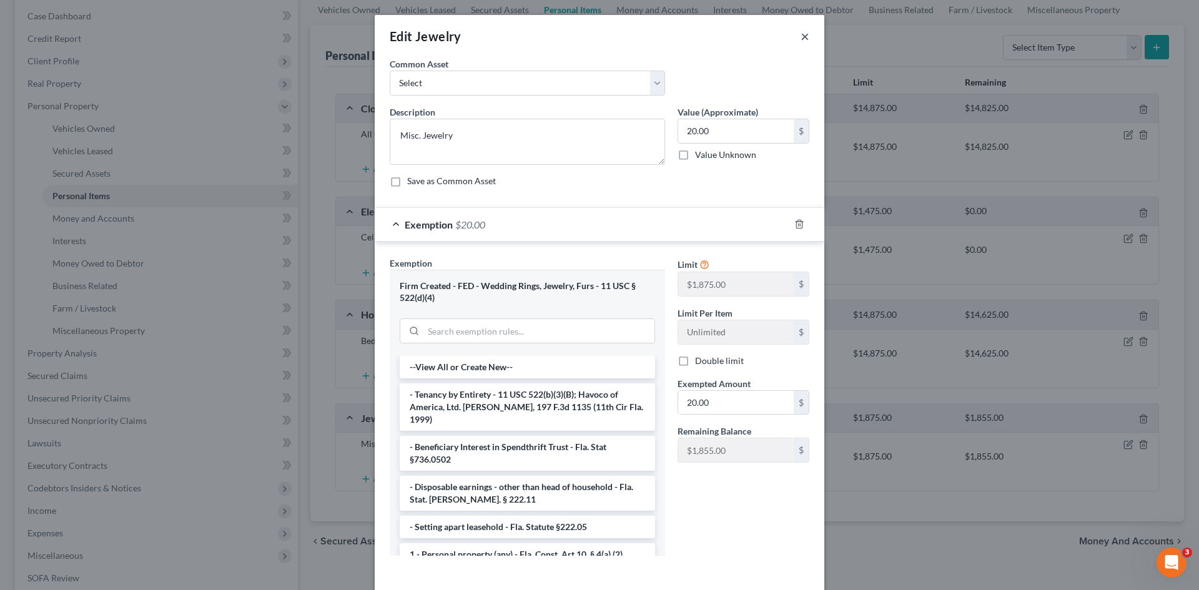
click at [801, 32] on button "×" at bounding box center [805, 36] width 9 height 15
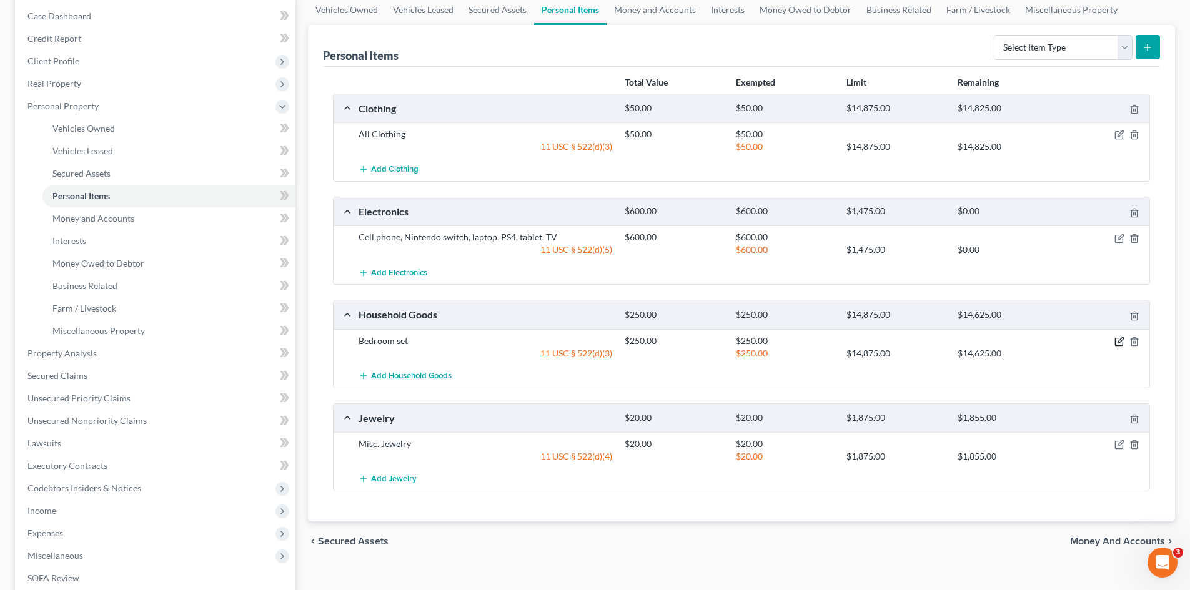
click at [1114, 341] on icon "button" at bounding box center [1119, 342] width 10 height 10
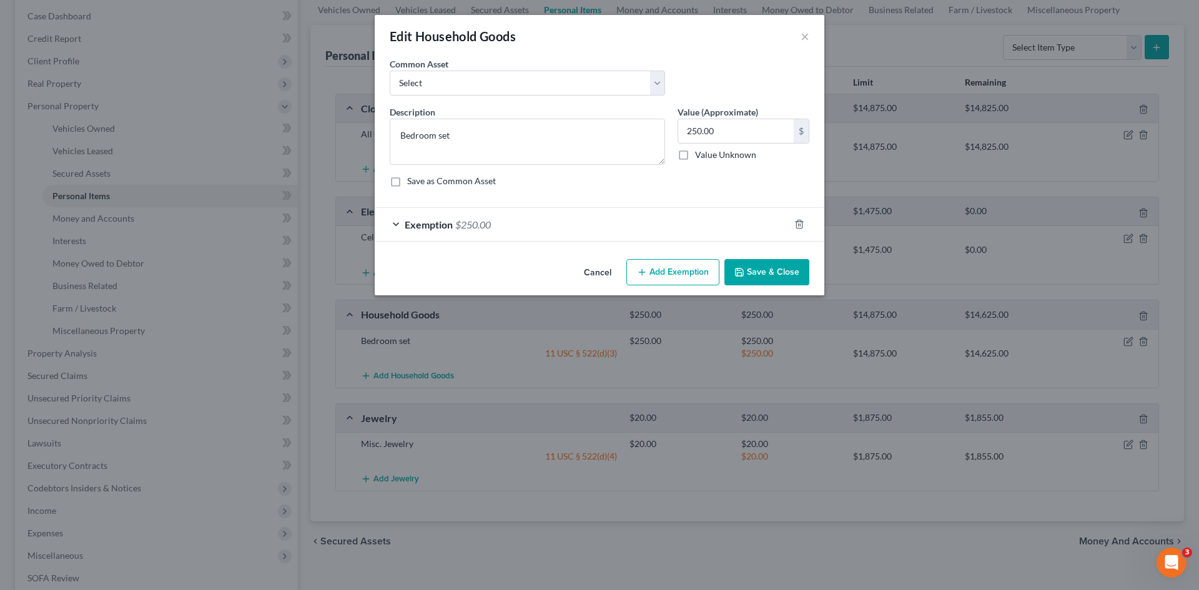
click at [522, 217] on div "Exemption $250.00" at bounding box center [582, 224] width 415 height 33
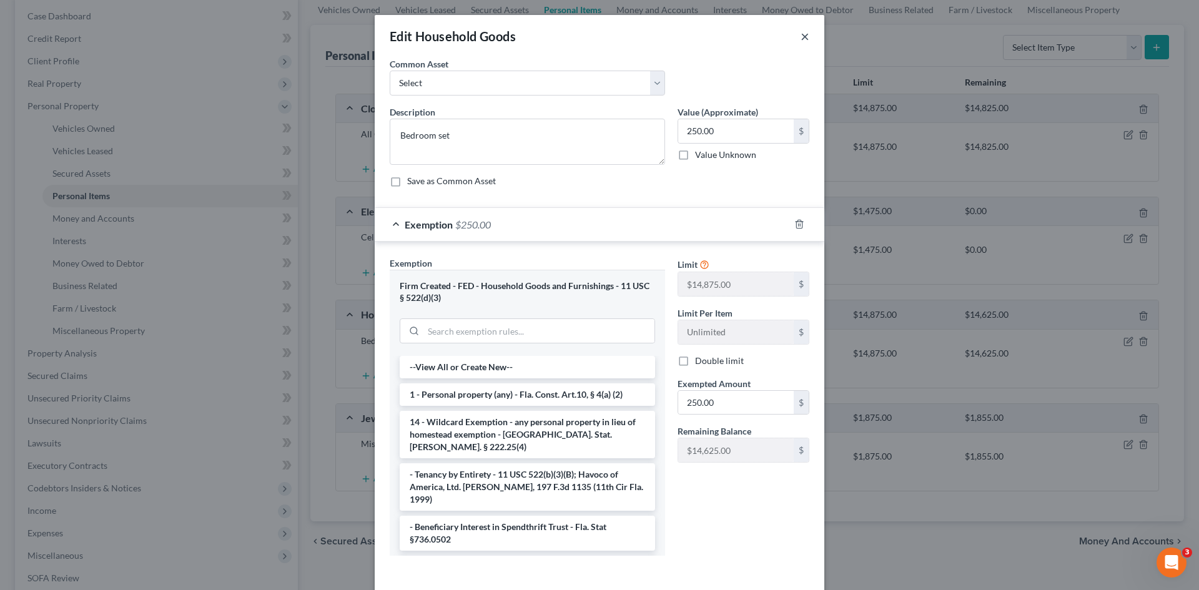
click at [801, 36] on button "×" at bounding box center [805, 36] width 9 height 15
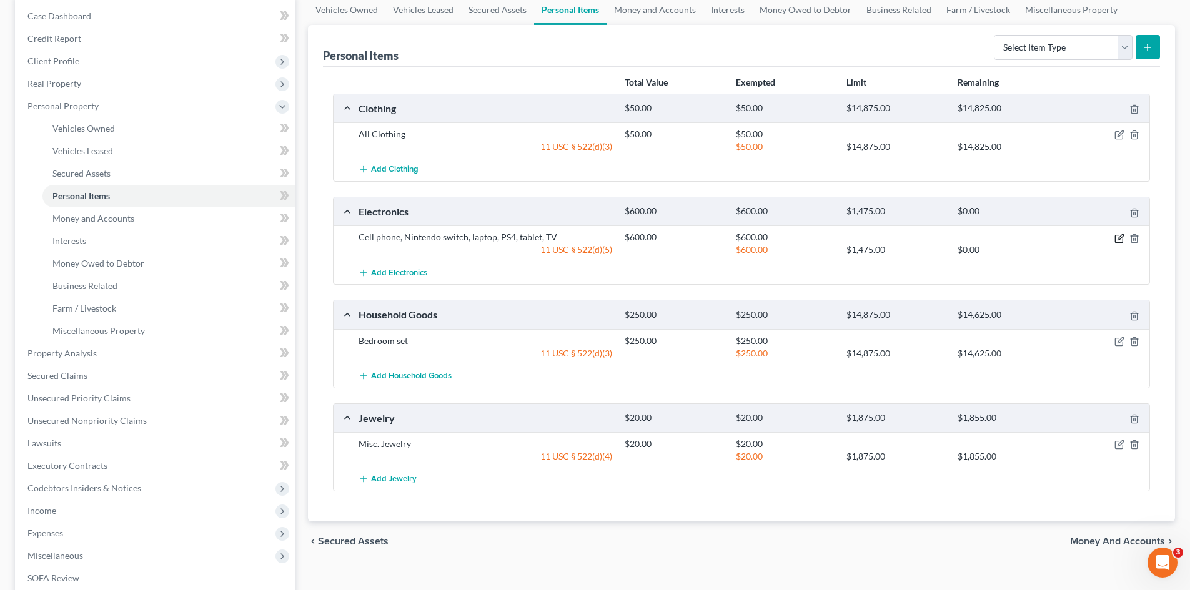
click at [1116, 236] on icon "button" at bounding box center [1119, 239] width 10 height 10
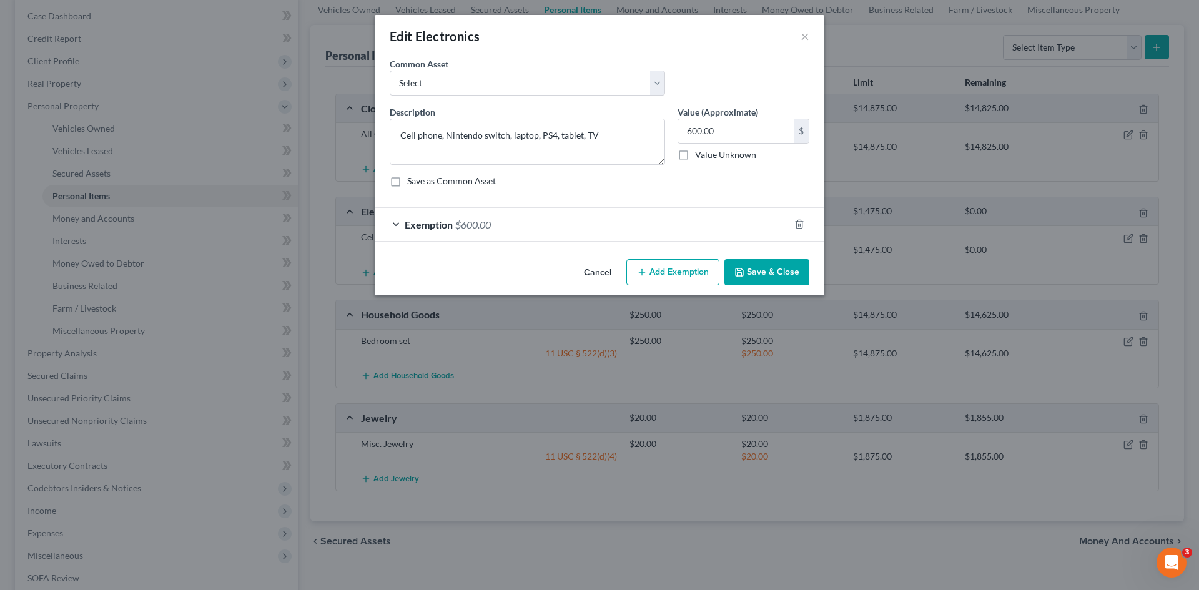
click at [558, 222] on div "Exemption $600.00" at bounding box center [582, 224] width 415 height 33
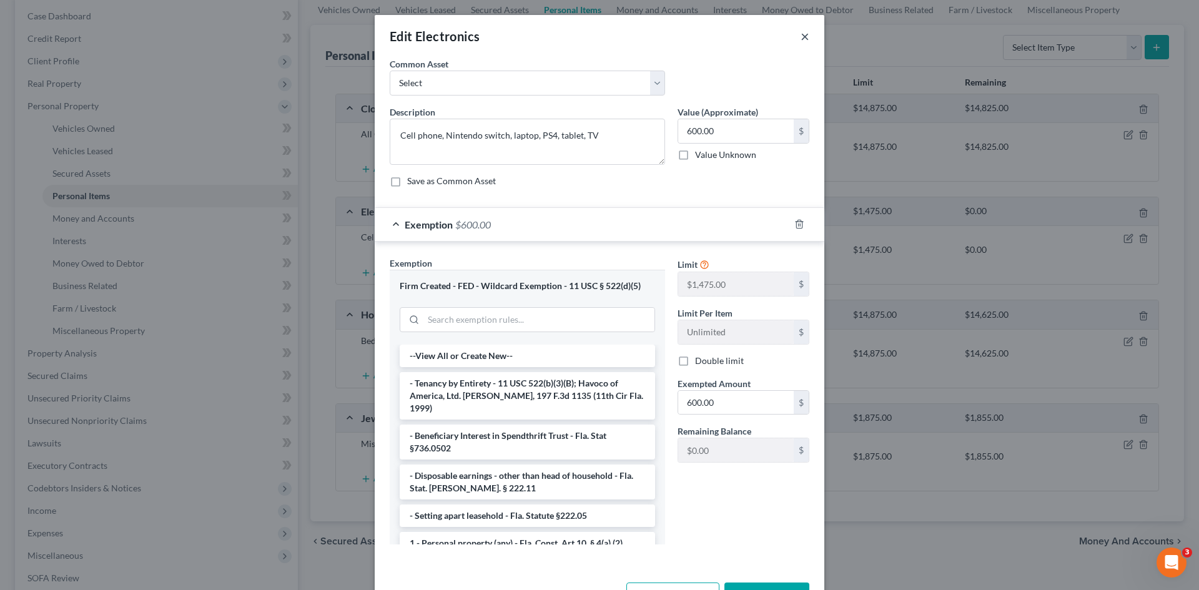
click at [801, 34] on button "×" at bounding box center [805, 36] width 9 height 15
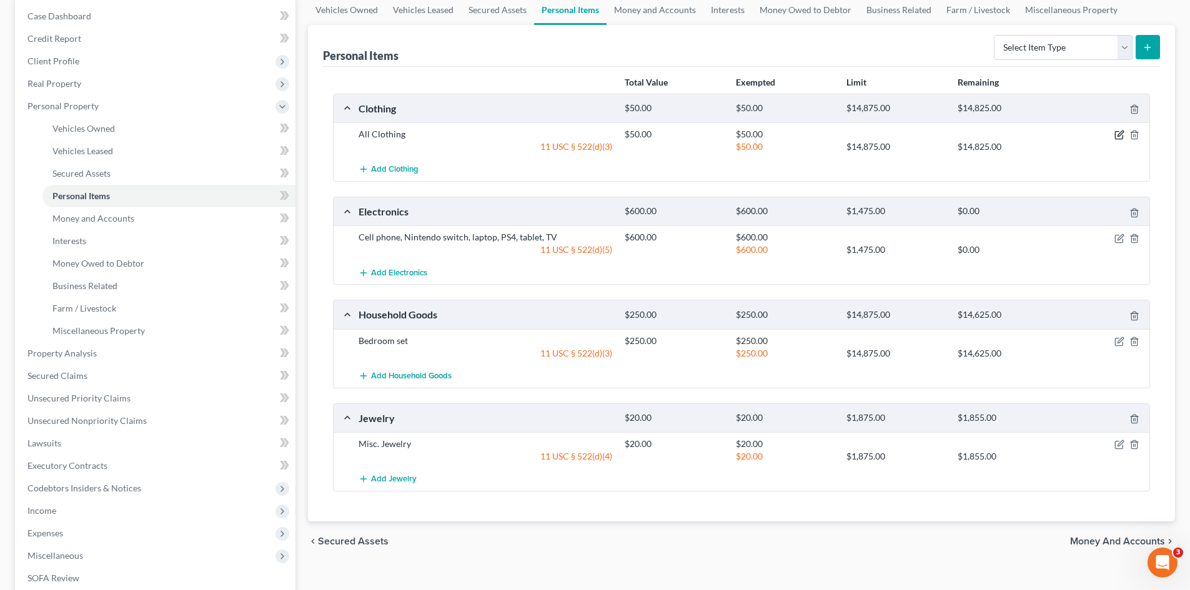
click at [1115, 136] on icon "button" at bounding box center [1118, 135] width 7 height 7
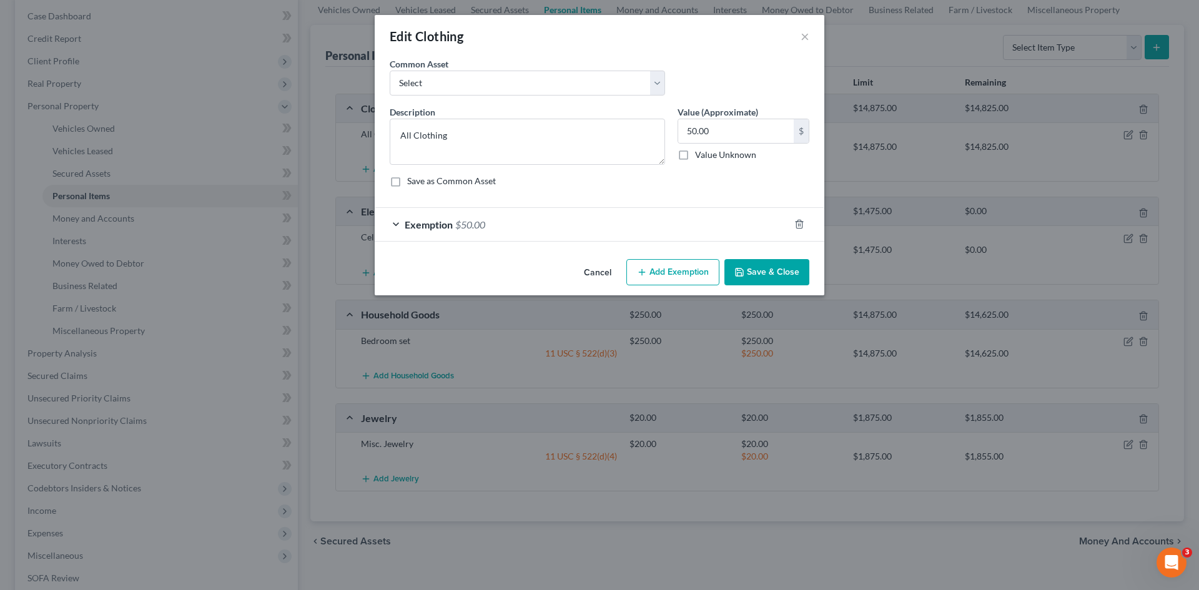
click at [565, 219] on div "Exemption $50.00" at bounding box center [582, 224] width 415 height 33
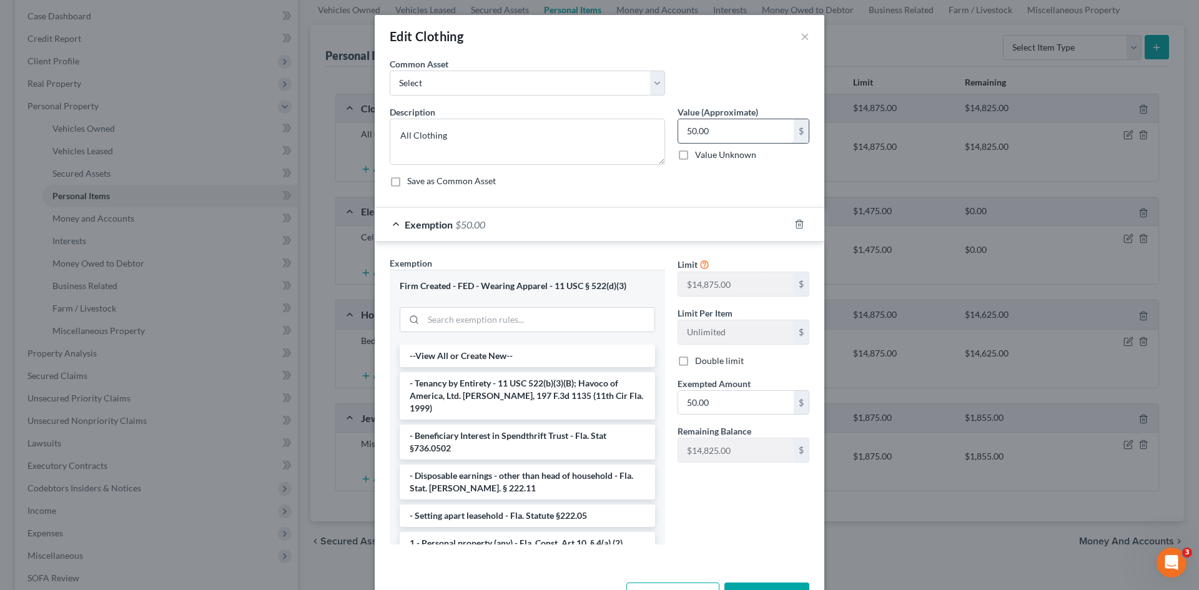
click at [716, 126] on input "50.00" at bounding box center [736, 131] width 116 height 24
type input "100.00"
click at [744, 403] on input "50.00" at bounding box center [736, 403] width 116 height 24
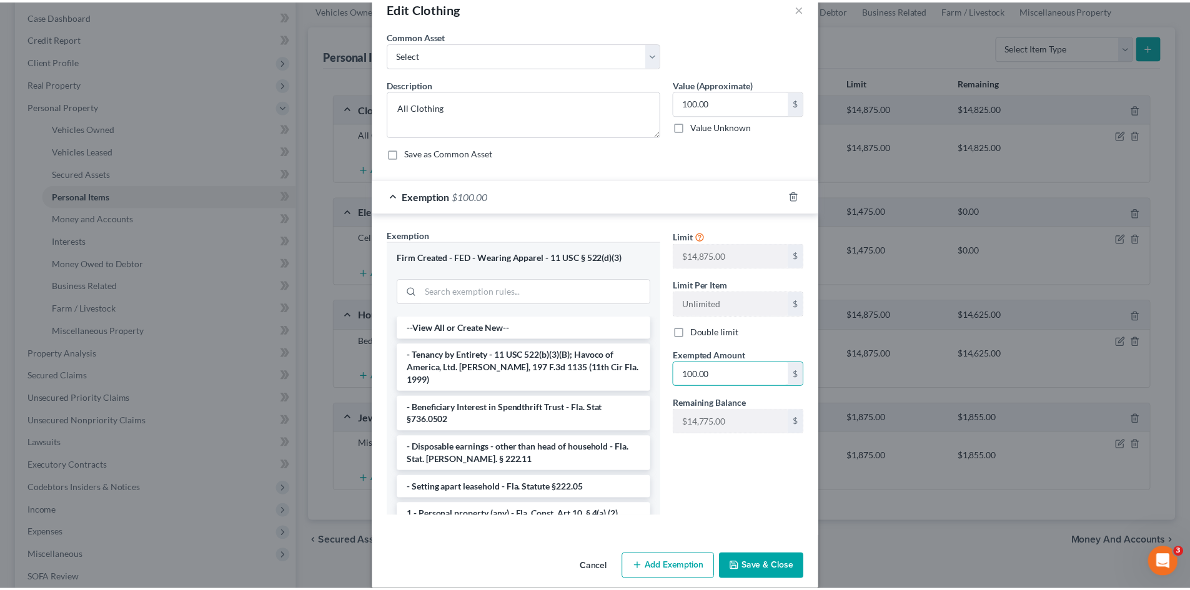
scroll to position [43, 0]
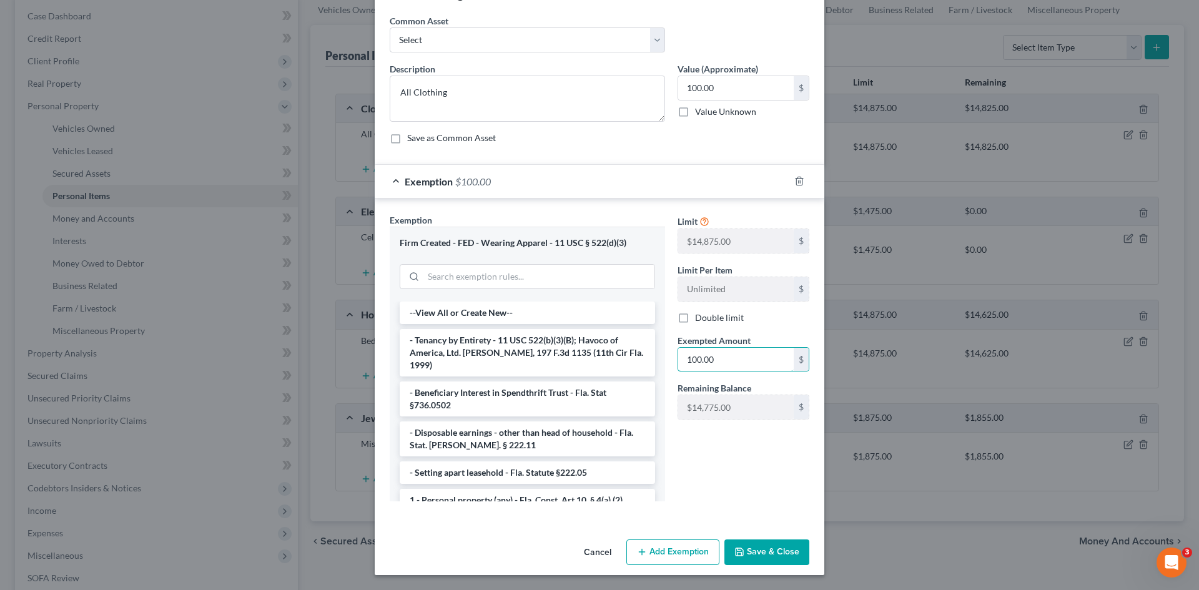
type input "100.00"
click at [771, 544] on button "Save & Close" at bounding box center [767, 553] width 85 height 26
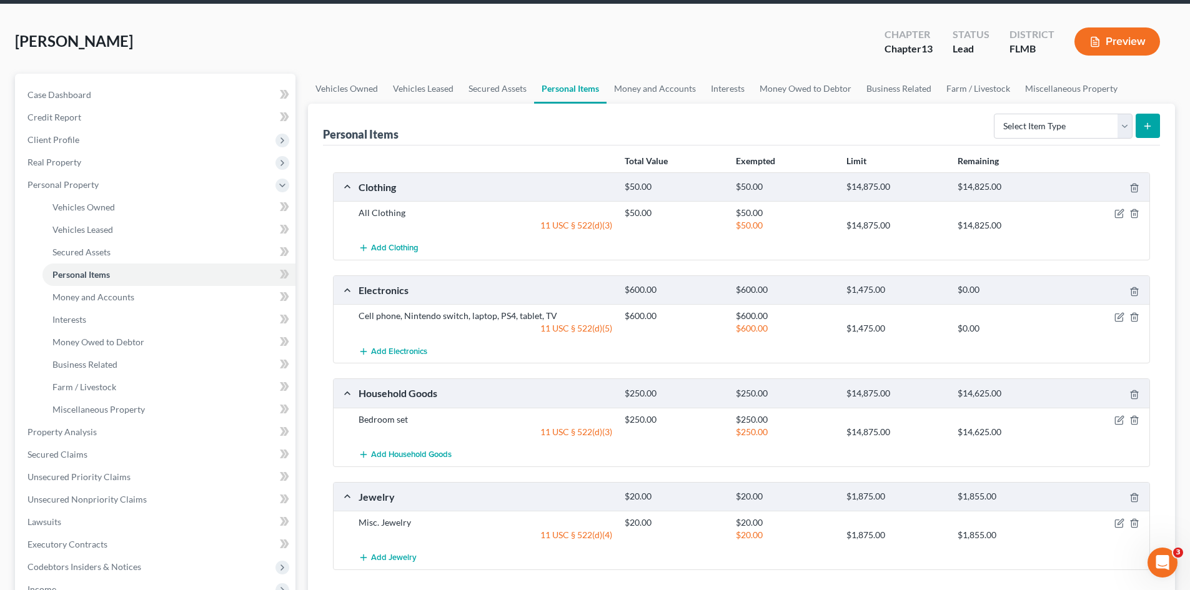
scroll to position [0, 0]
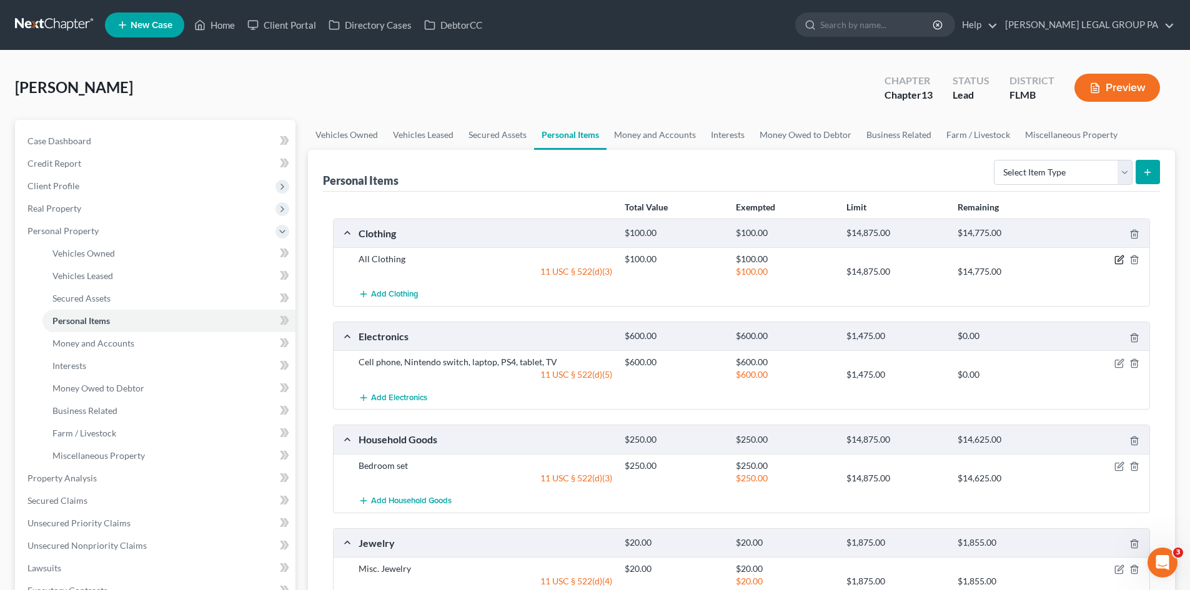
click at [1117, 261] on icon "button" at bounding box center [1119, 260] width 10 height 10
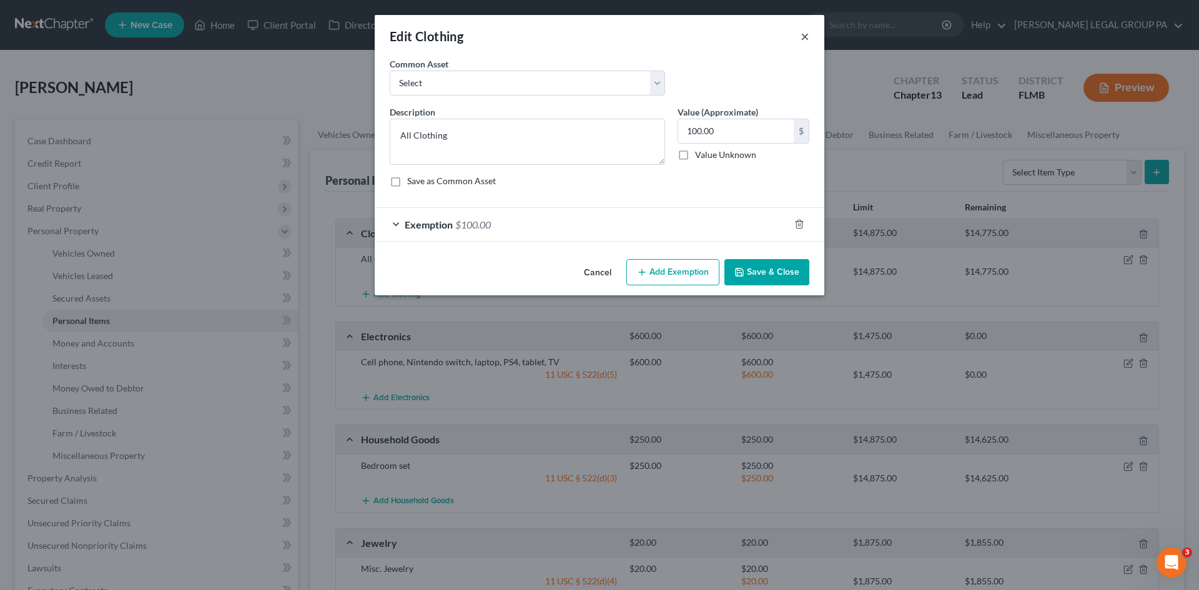
click at [806, 29] on button "×" at bounding box center [805, 36] width 9 height 15
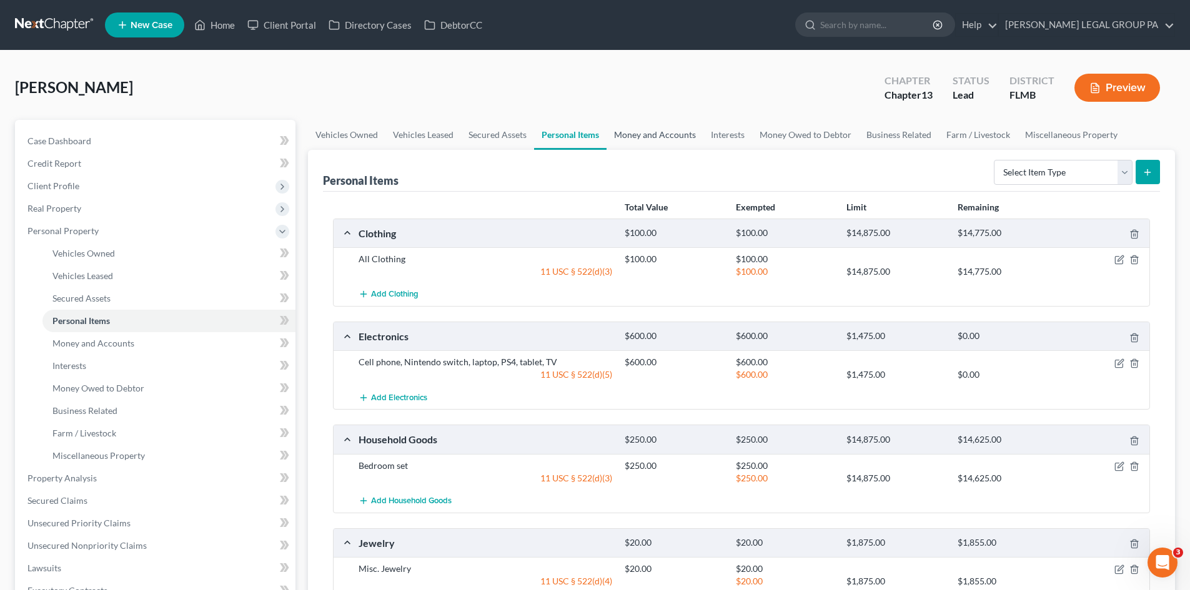
click at [673, 137] on link "Money and Accounts" at bounding box center [654, 135] width 97 height 30
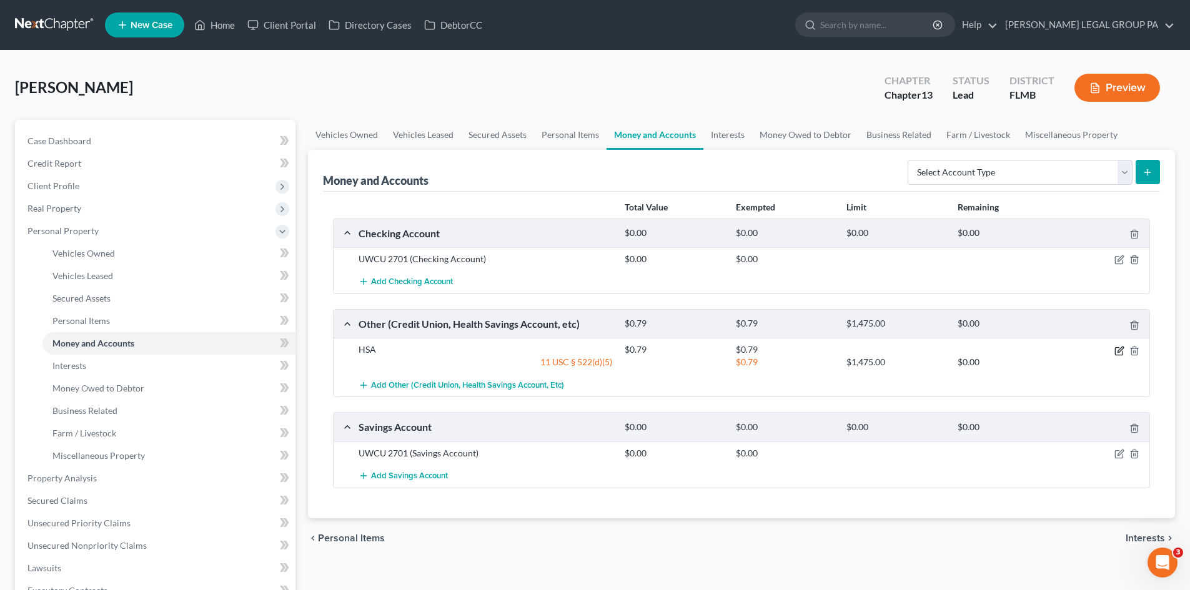
click at [1115, 351] on icon "button" at bounding box center [1118, 350] width 7 height 7
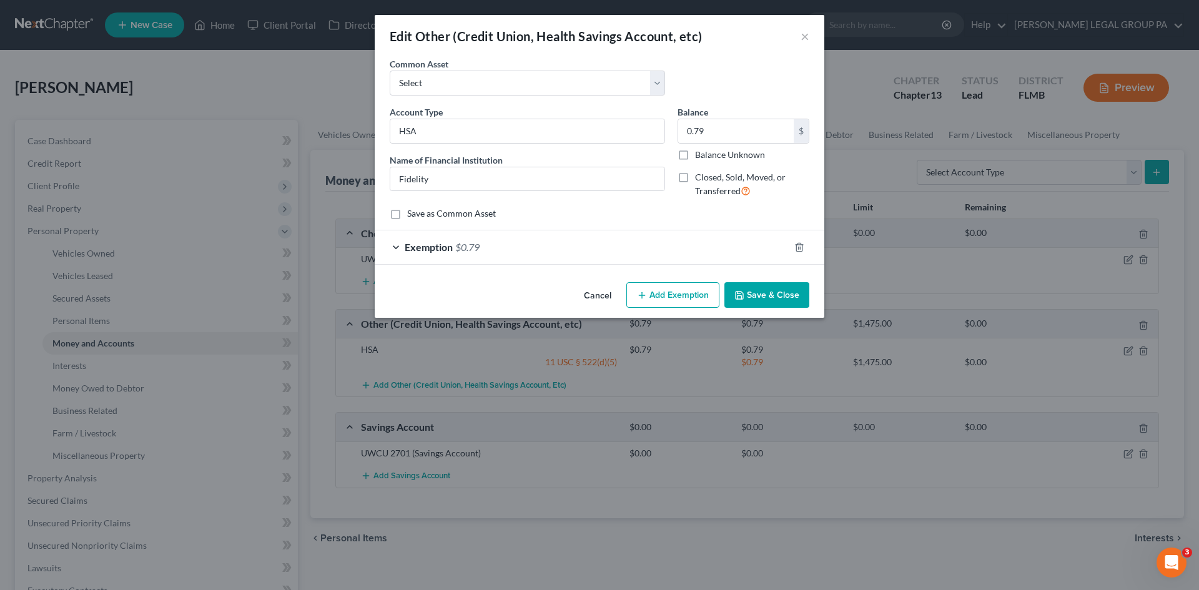
click at [559, 243] on div "Exemption $0.79" at bounding box center [582, 246] width 415 height 33
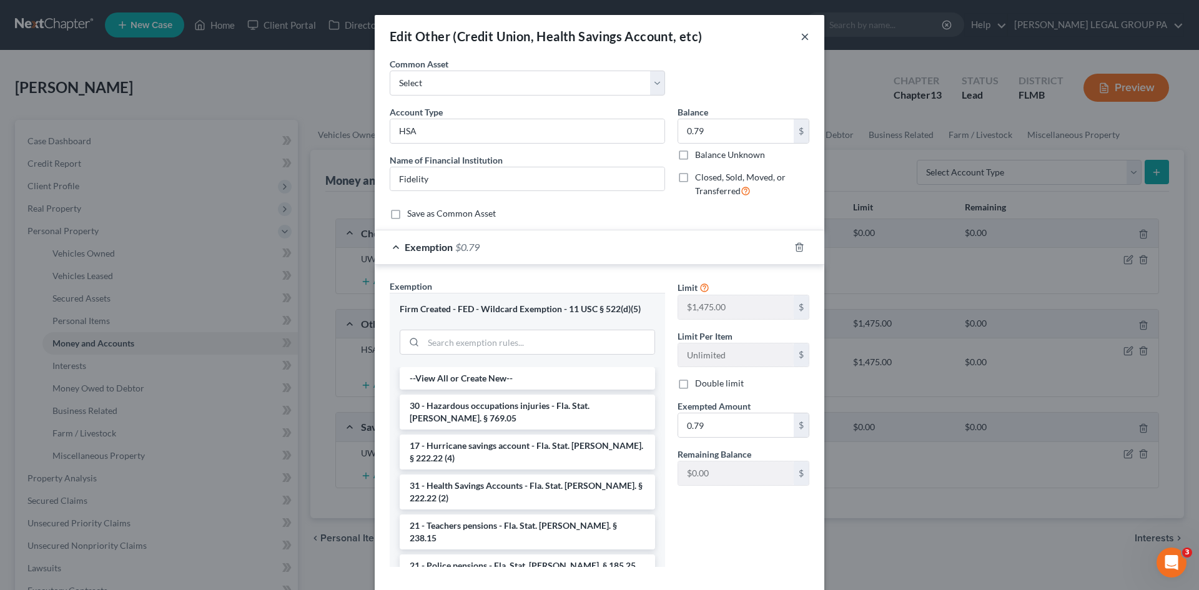
click at [802, 38] on button "×" at bounding box center [805, 36] width 9 height 15
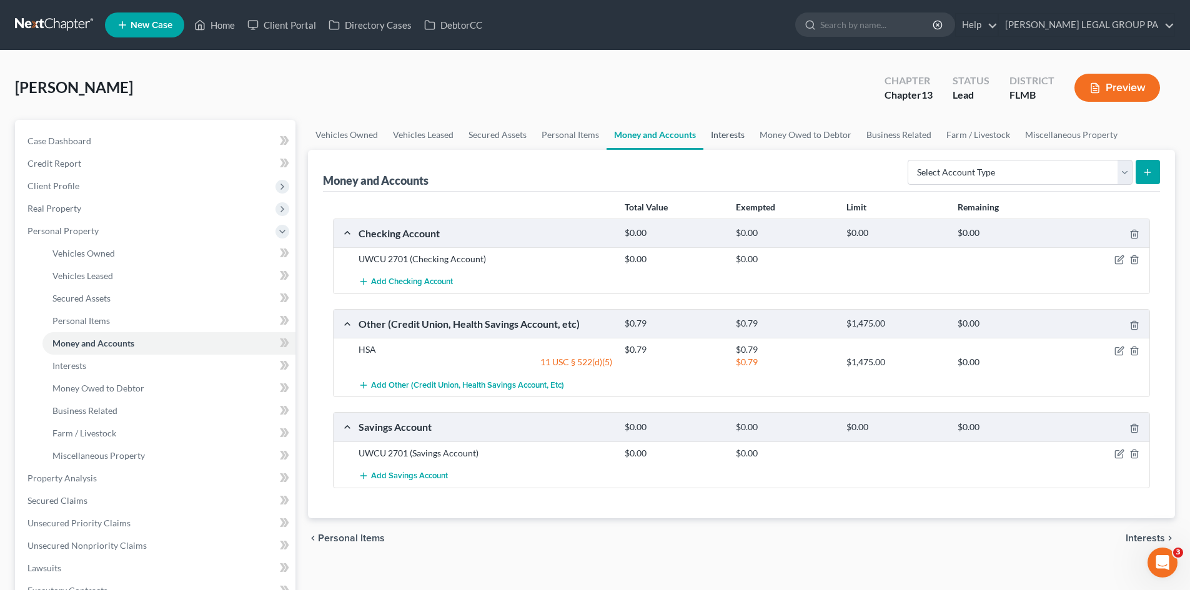
click at [732, 136] on link "Interests" at bounding box center [727, 135] width 49 height 30
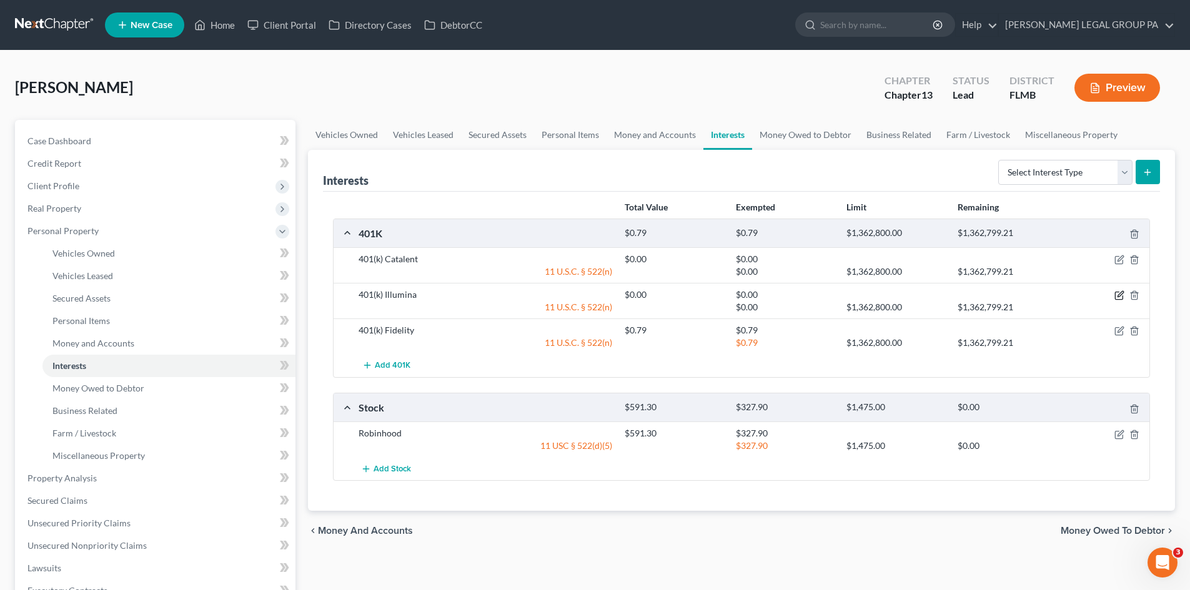
click at [1117, 294] on icon "button" at bounding box center [1119, 295] width 10 height 10
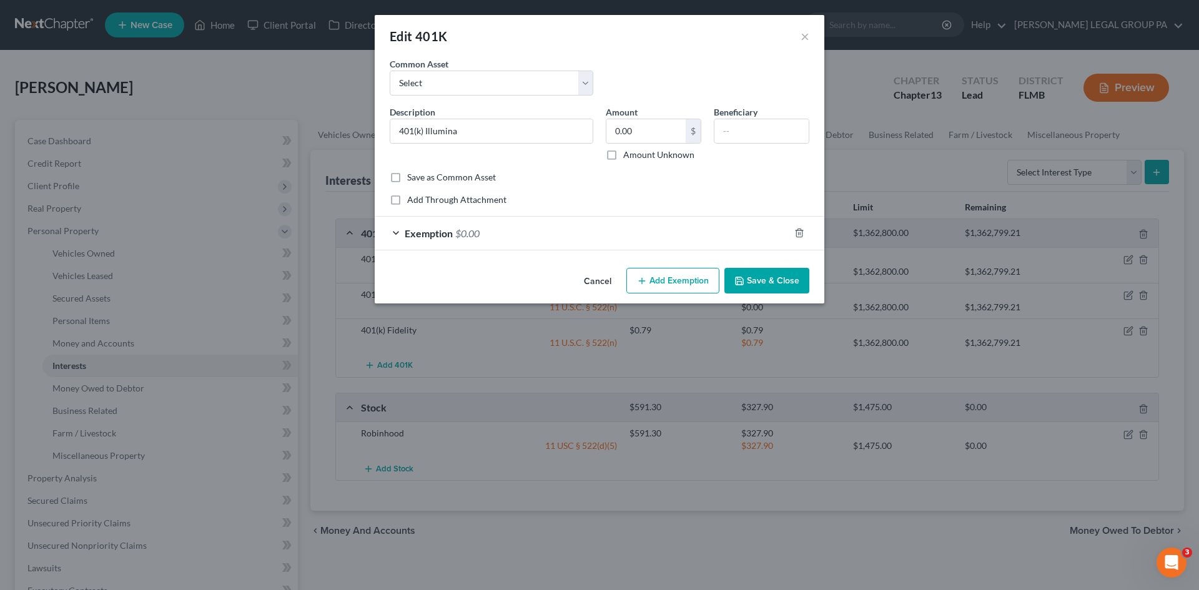
click at [623, 232] on div "Exemption $0.00" at bounding box center [582, 233] width 415 height 33
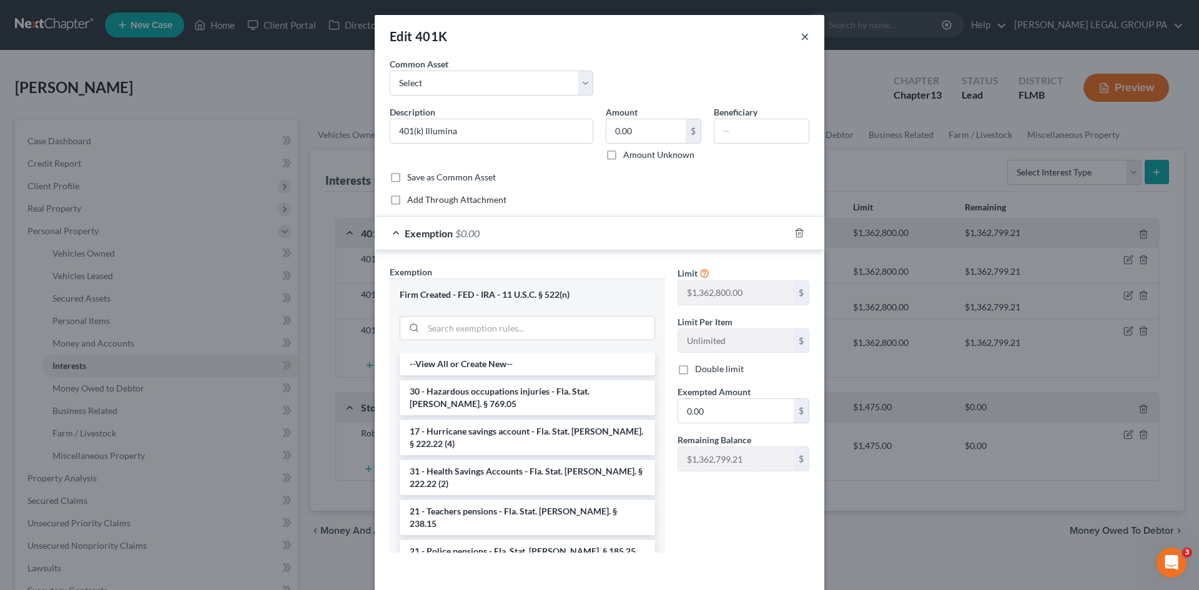
click at [801, 33] on button "×" at bounding box center [805, 36] width 9 height 15
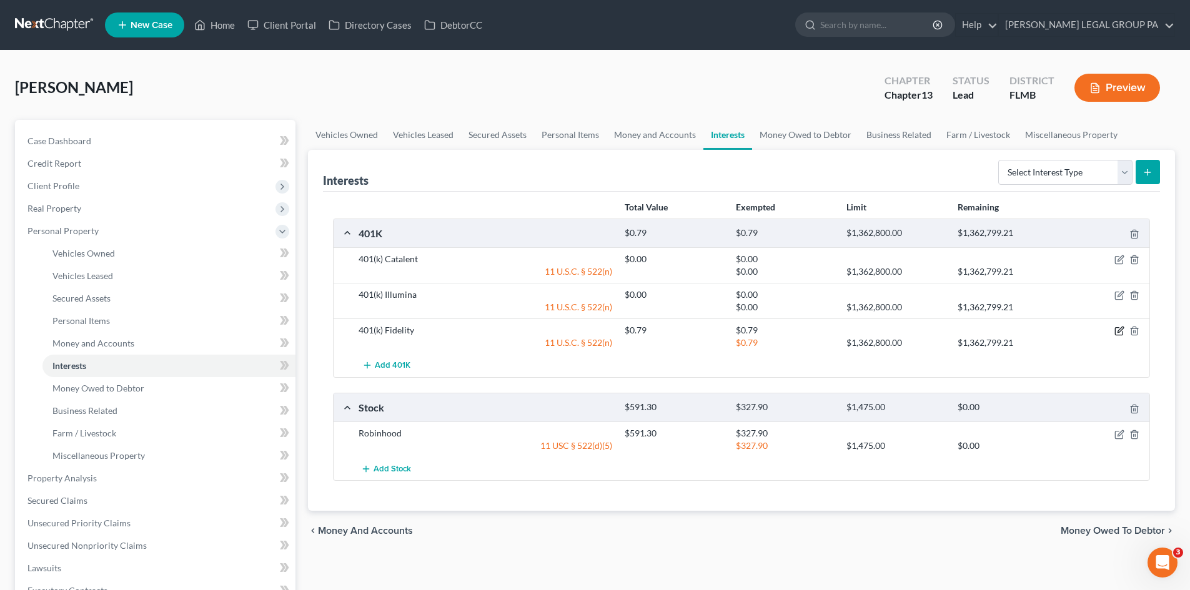
click at [1118, 328] on icon "button" at bounding box center [1118, 331] width 7 height 7
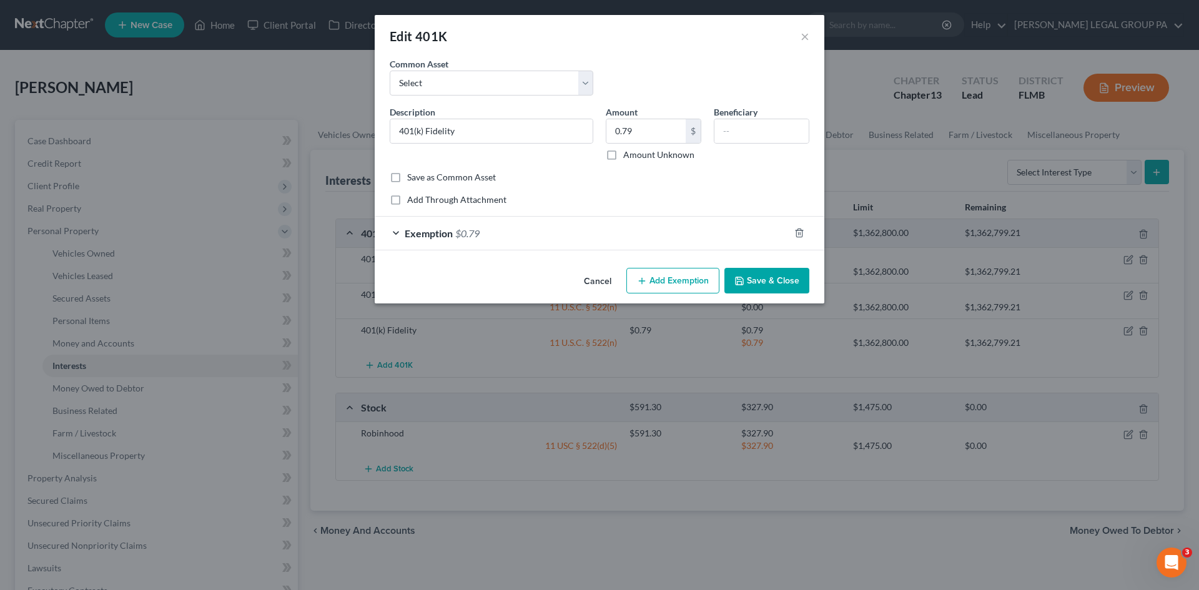
click at [528, 230] on div "Exemption $0.79" at bounding box center [582, 233] width 415 height 33
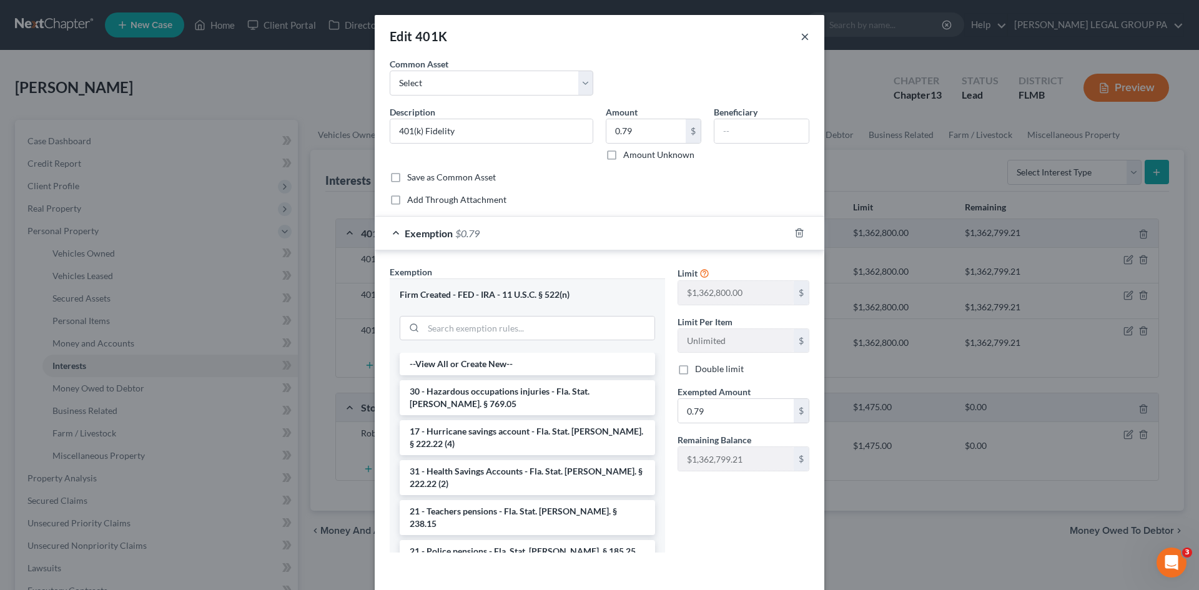
click at [801, 40] on button "×" at bounding box center [805, 36] width 9 height 15
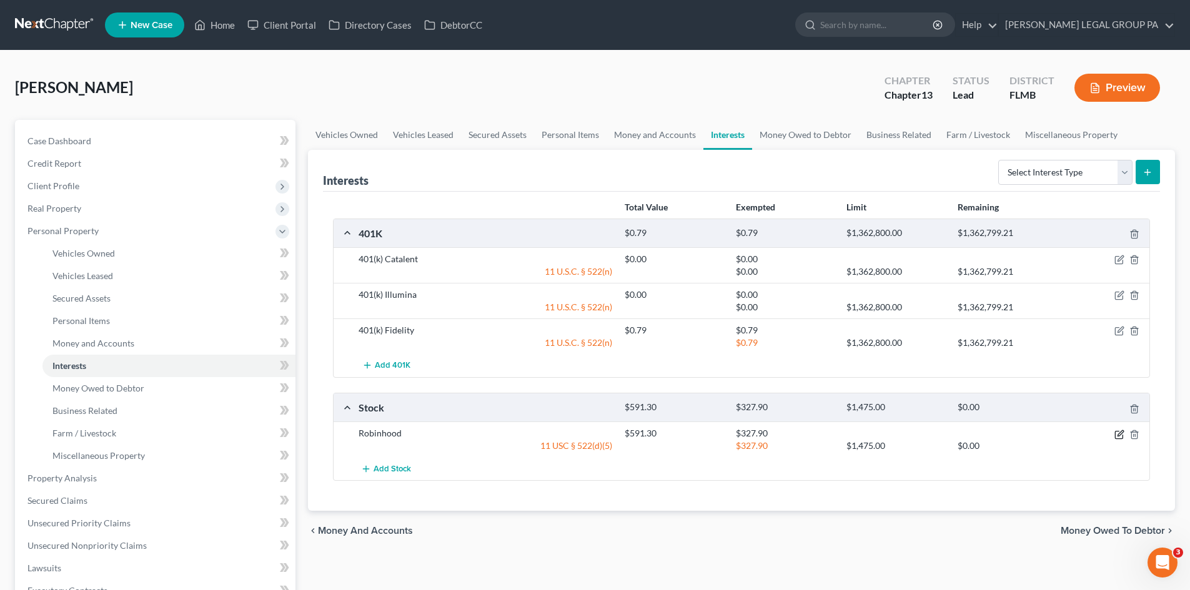
click at [1116, 432] on icon "button" at bounding box center [1119, 435] width 10 height 10
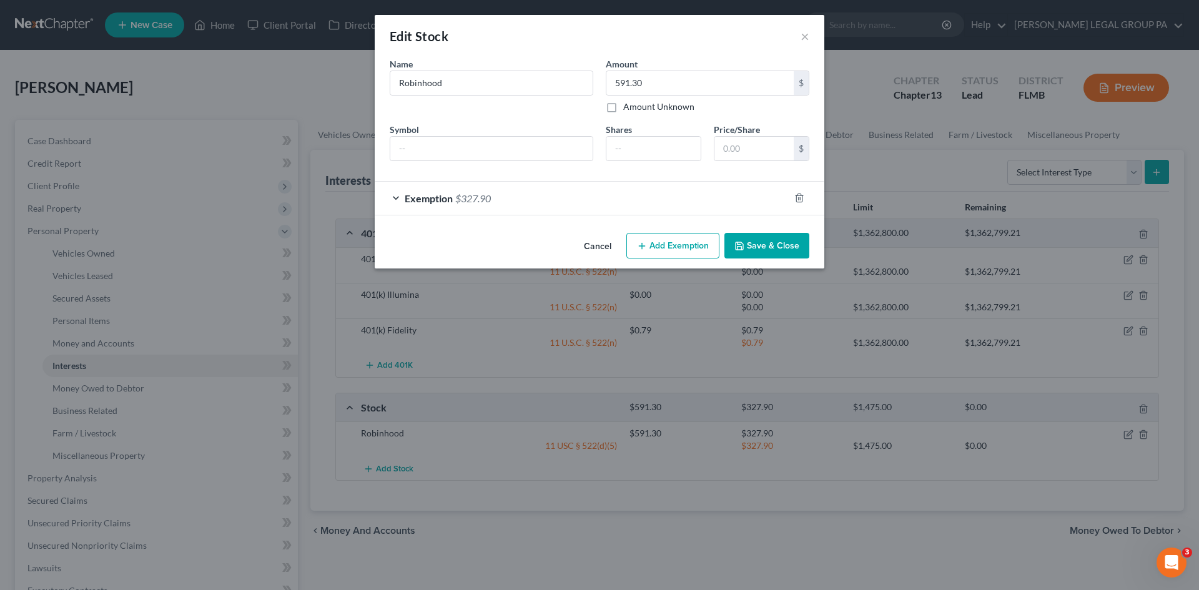
click at [609, 197] on div "Exemption $327.90" at bounding box center [582, 198] width 415 height 33
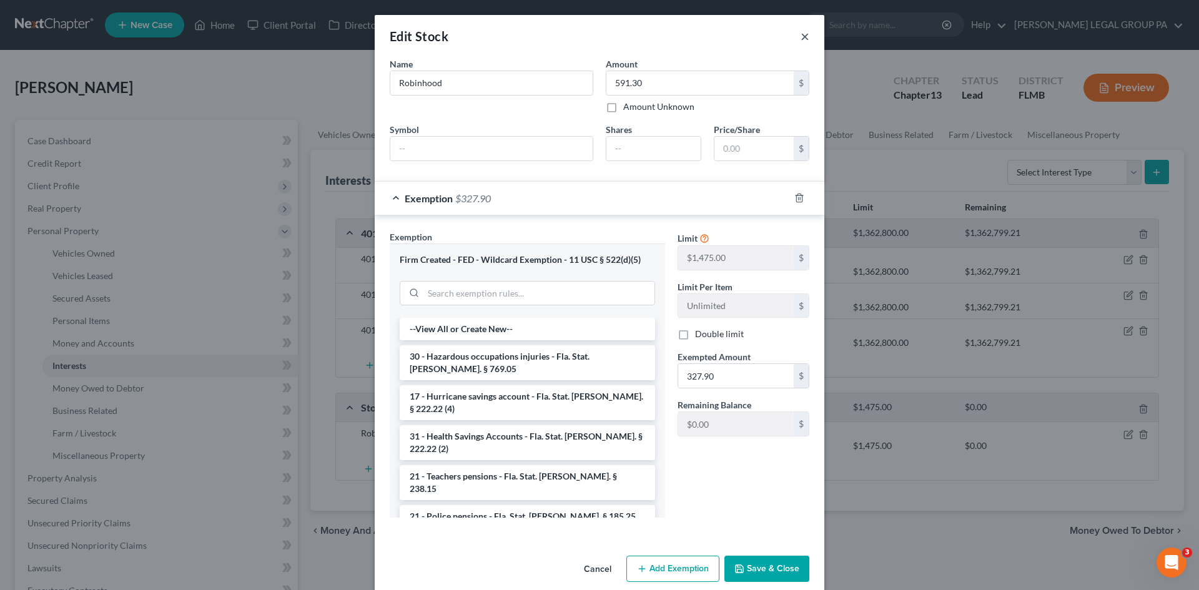
click at [801, 38] on button "×" at bounding box center [805, 36] width 9 height 15
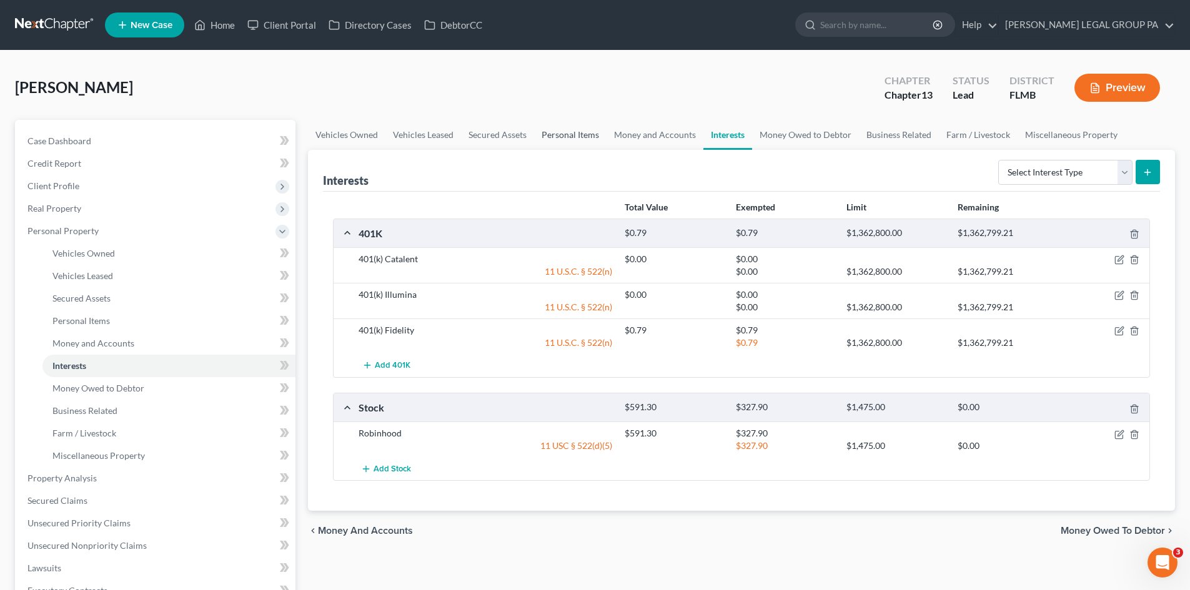
click at [595, 131] on link "Personal Items" at bounding box center [570, 135] width 72 height 30
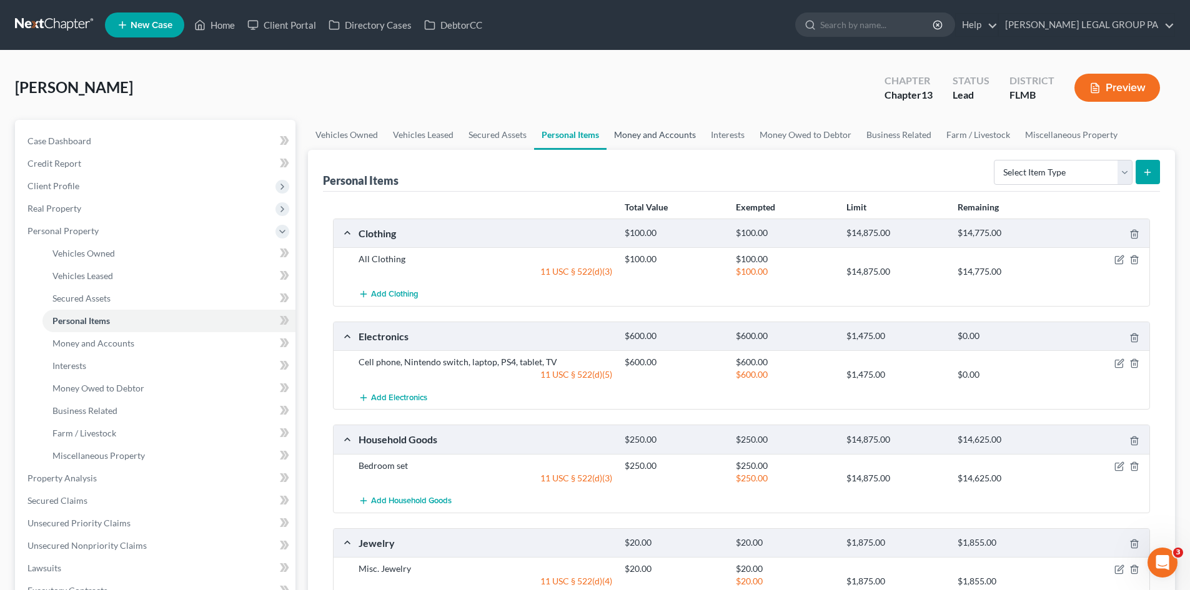
click at [660, 131] on link "Money and Accounts" at bounding box center [654, 135] width 97 height 30
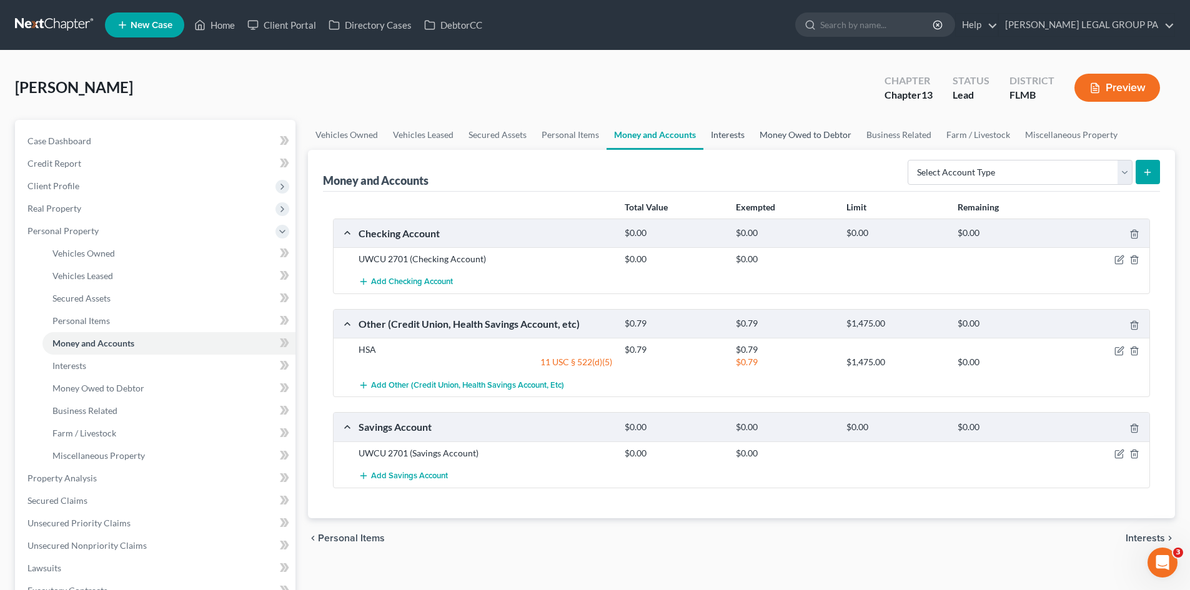
drag, startPoint x: 720, startPoint y: 141, endPoint x: 754, endPoint y: 134, distance: 34.6
click at [720, 141] on link "Interests" at bounding box center [727, 135] width 49 height 30
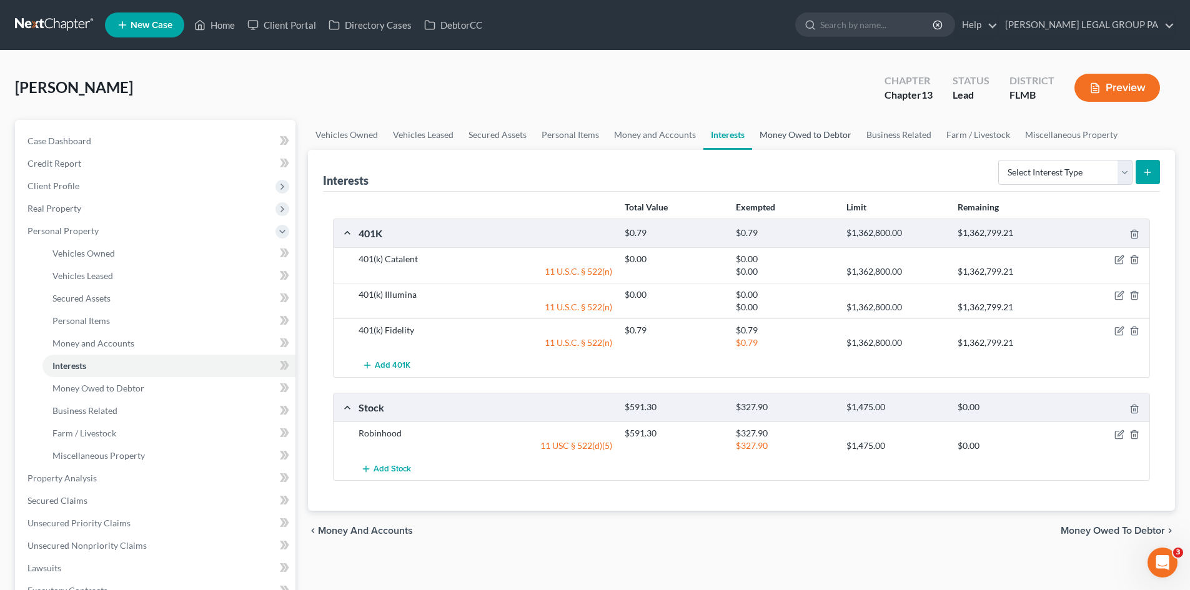
click at [790, 134] on link "Money Owed to Debtor" at bounding box center [805, 135] width 107 height 30
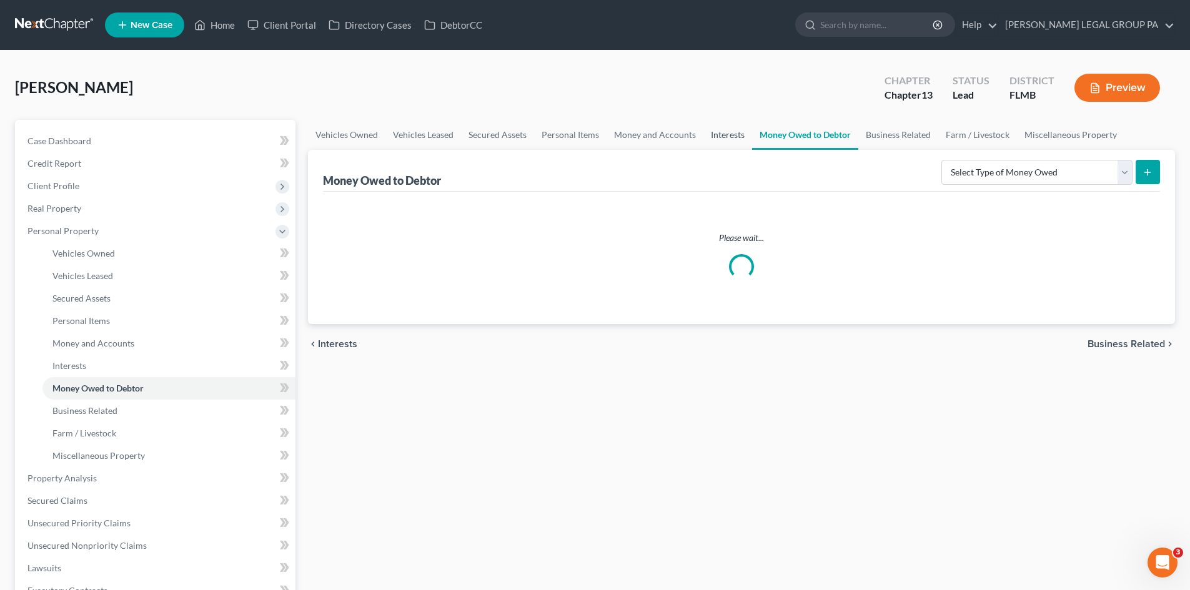
click at [724, 132] on link "Interests" at bounding box center [727, 135] width 49 height 30
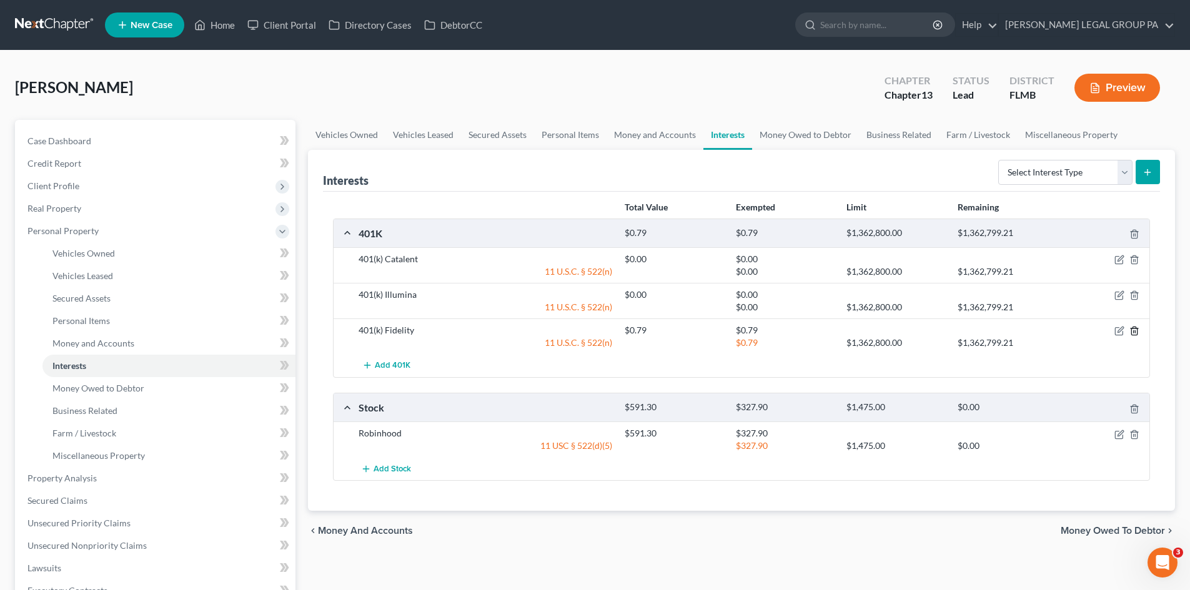
click at [1132, 330] on icon "button" at bounding box center [1134, 331] width 10 height 10
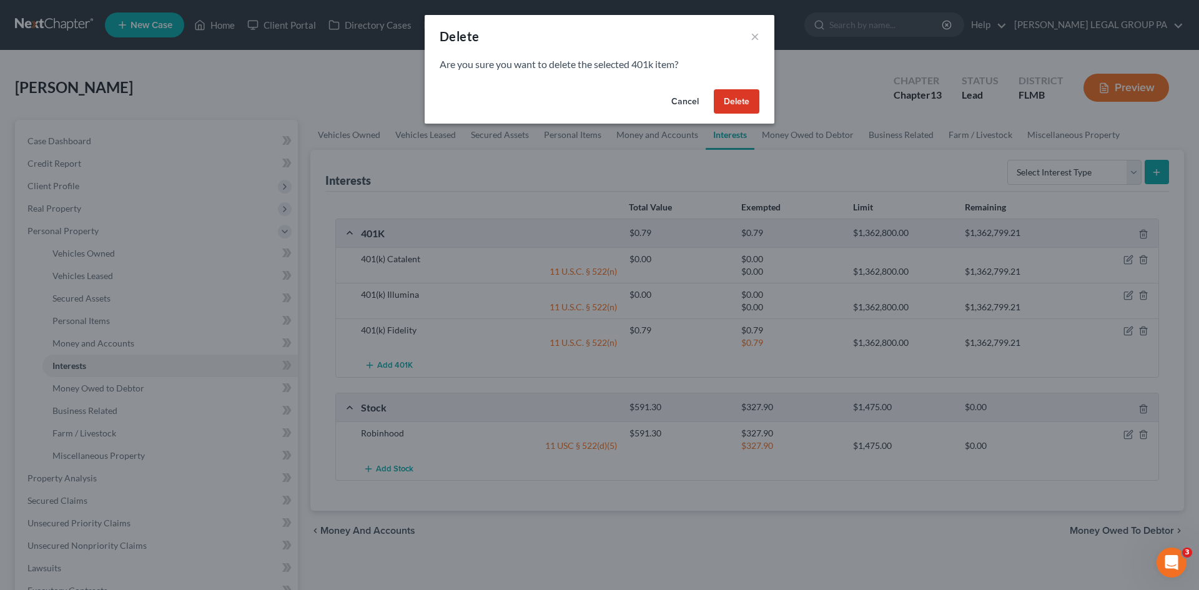
click at [738, 101] on button "Delete" at bounding box center [737, 101] width 46 height 25
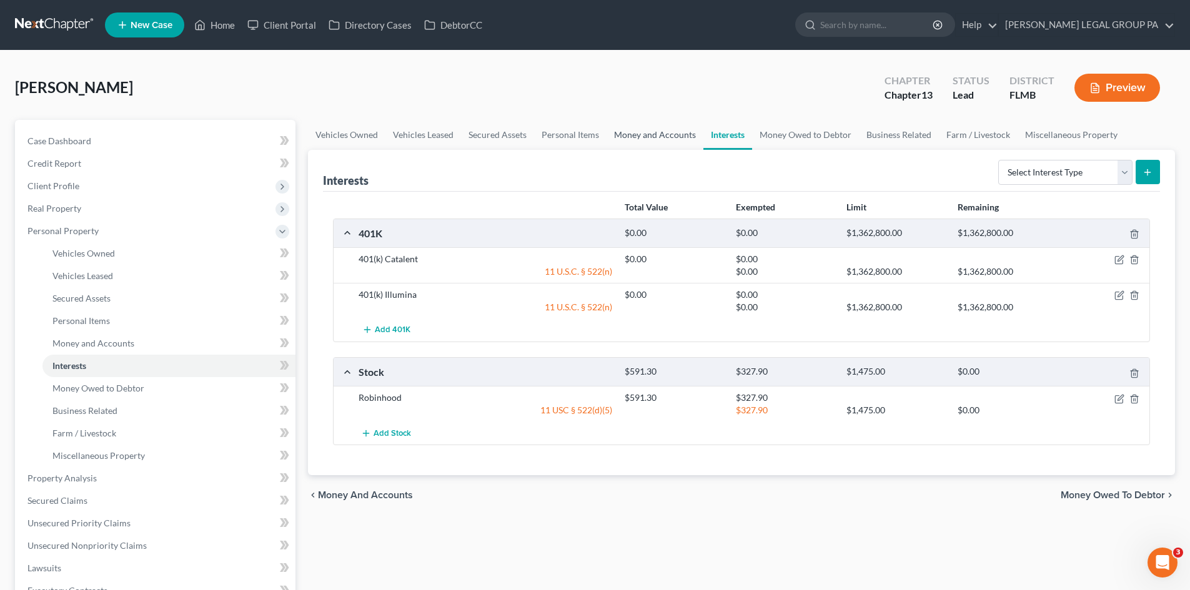
click at [658, 134] on link "Money and Accounts" at bounding box center [654, 135] width 97 height 30
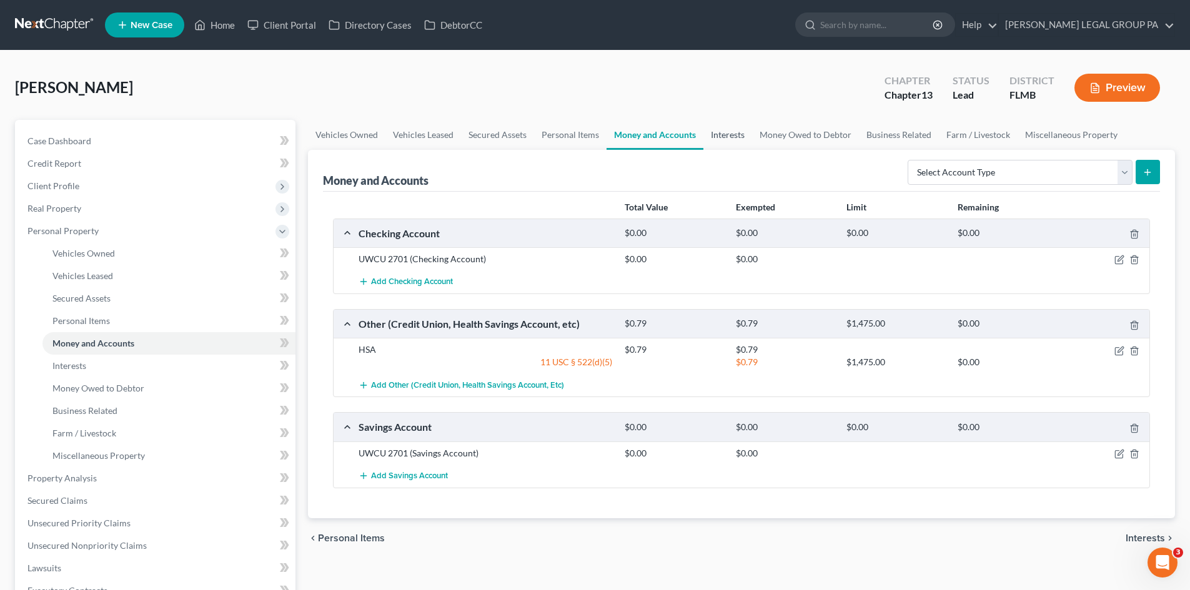
click at [718, 134] on link "Interests" at bounding box center [727, 135] width 49 height 30
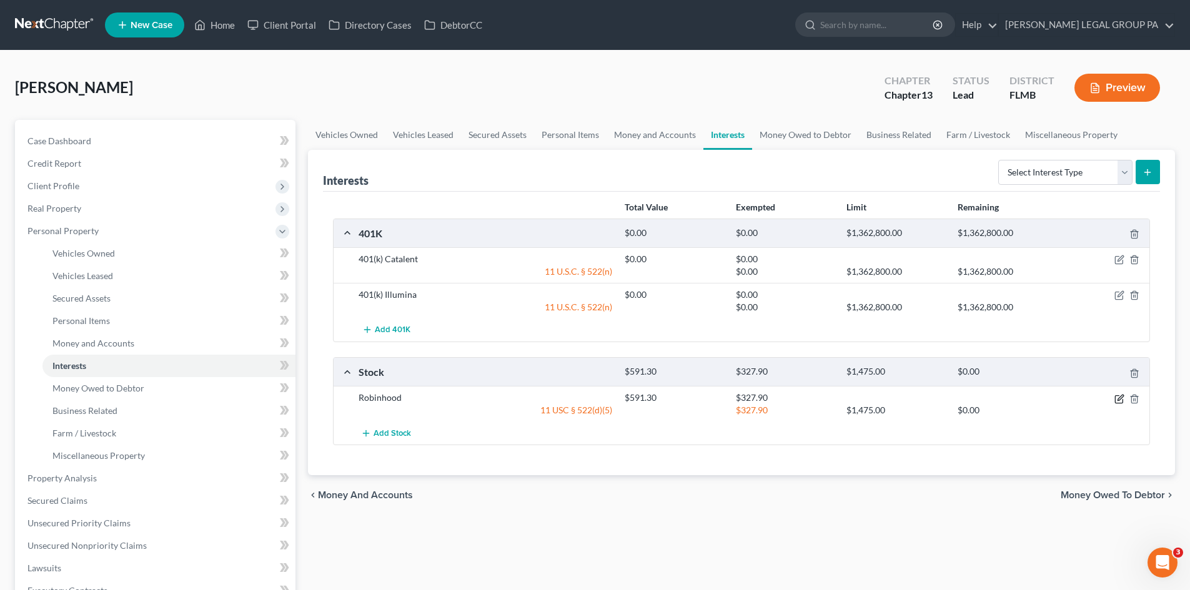
click at [1120, 396] on icon "button" at bounding box center [1119, 399] width 10 height 10
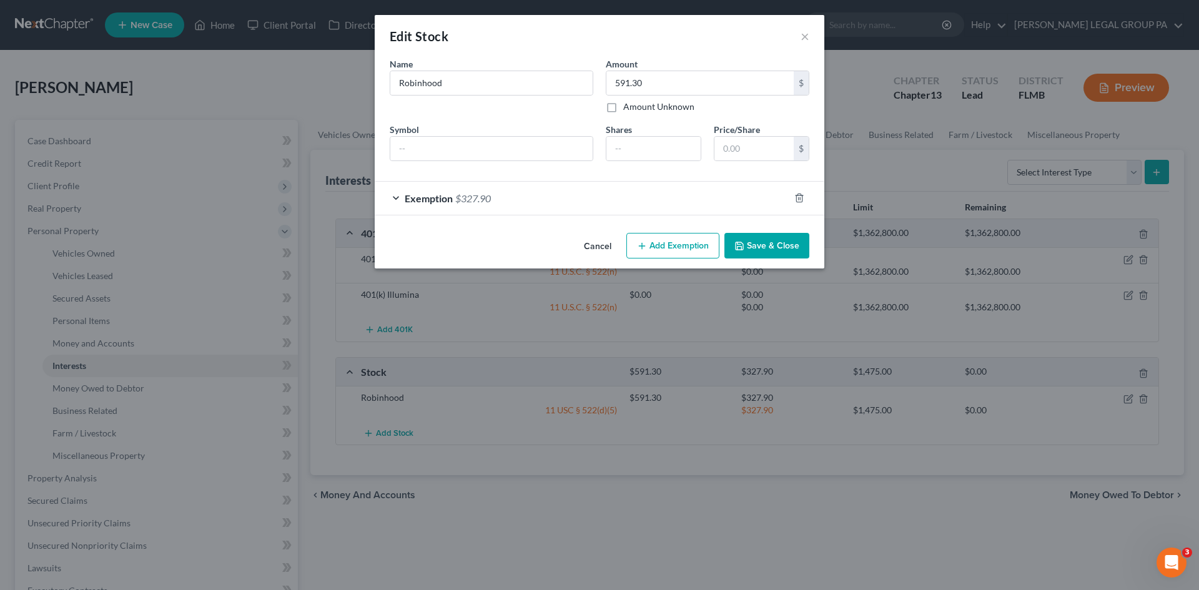
click at [535, 214] on div "Exemption $327.90" at bounding box center [582, 198] width 415 height 33
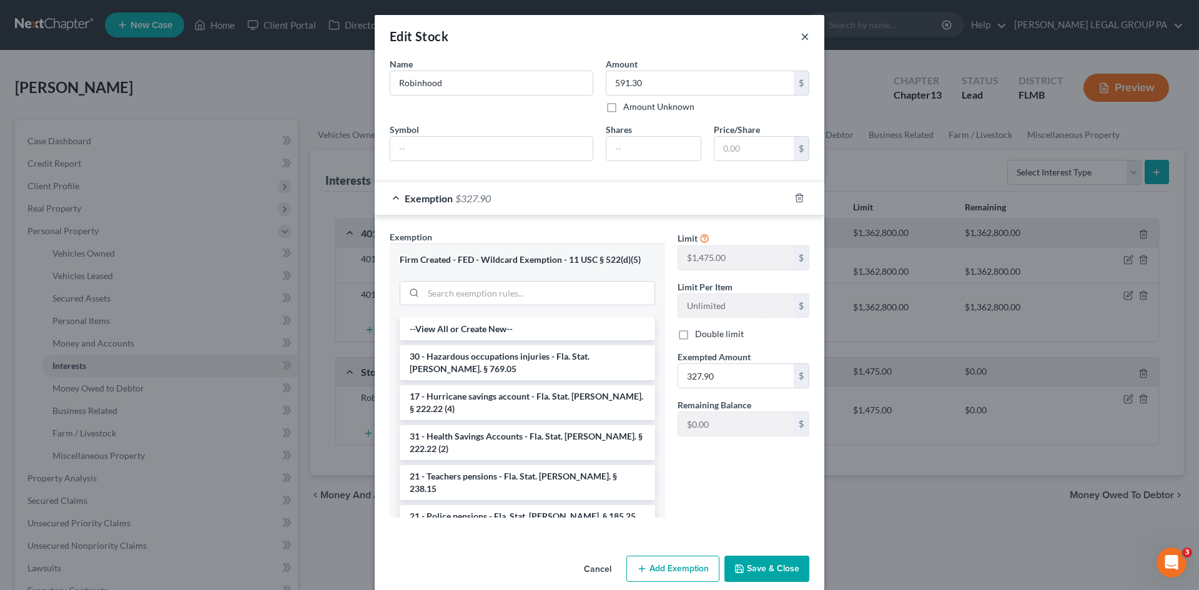
click at [802, 36] on button "×" at bounding box center [805, 36] width 9 height 15
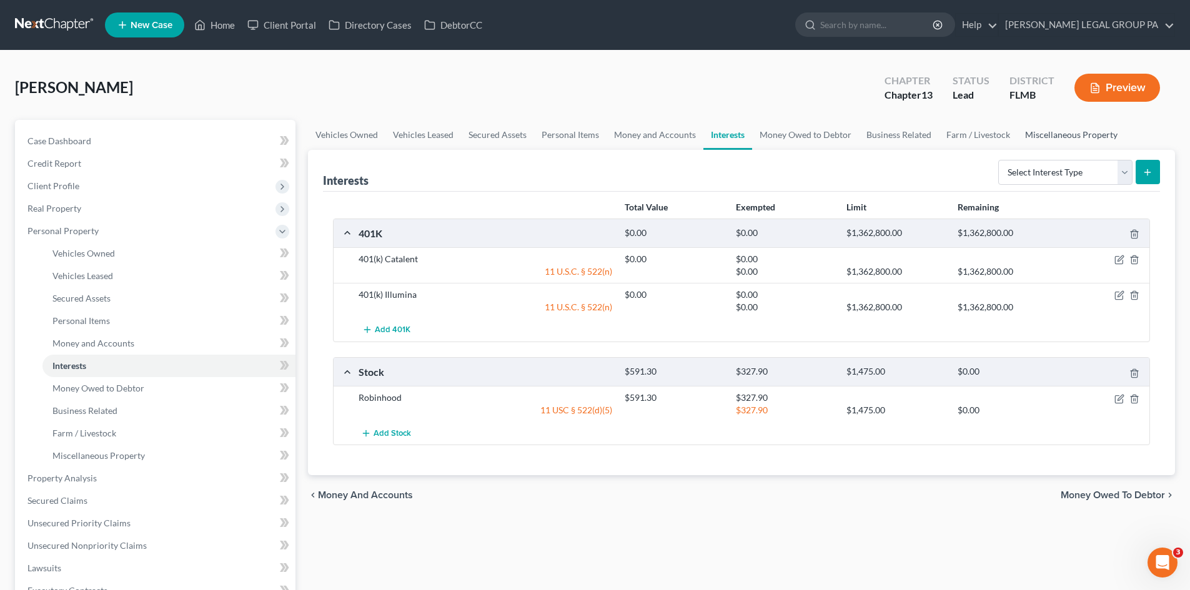
click at [1042, 131] on link "Miscellaneous Property" at bounding box center [1070, 135] width 107 height 30
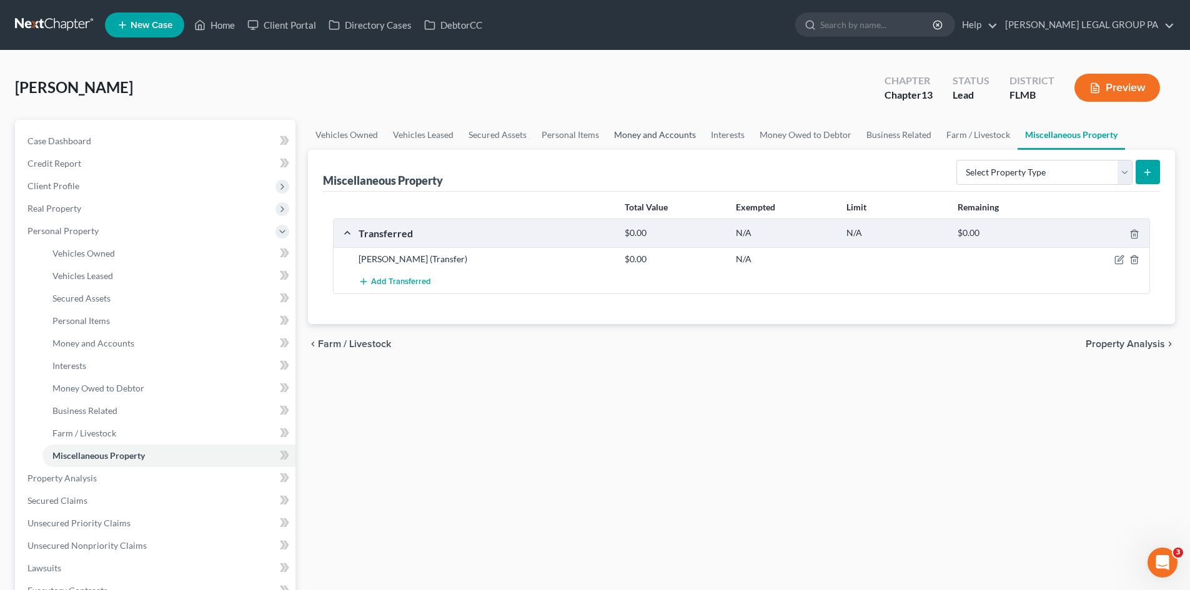
click at [664, 141] on link "Money and Accounts" at bounding box center [654, 135] width 97 height 30
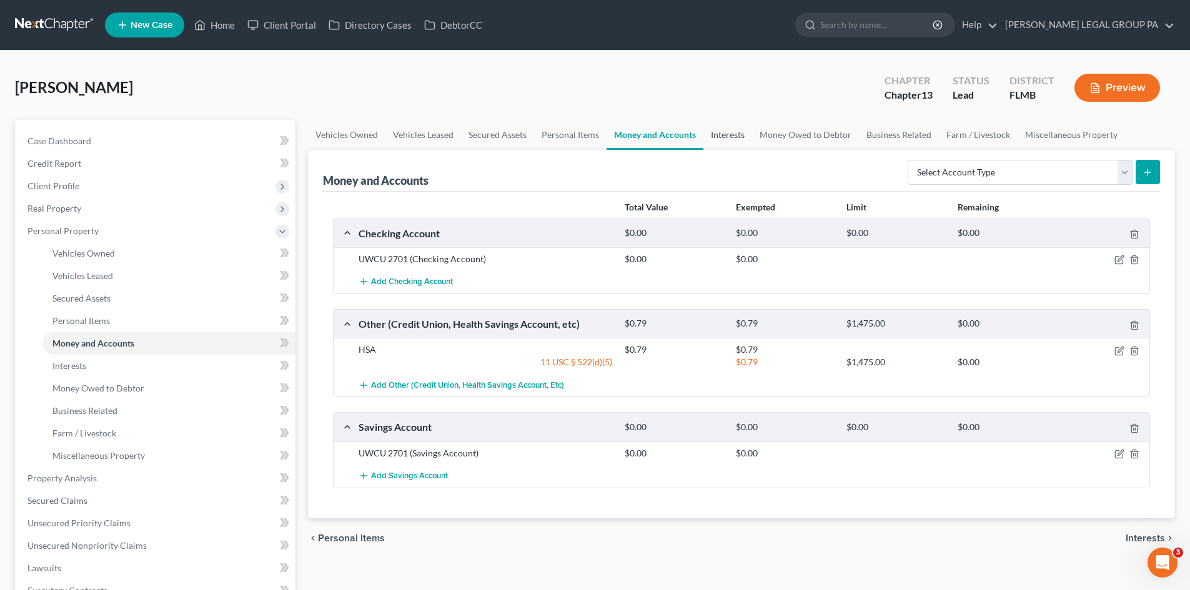
click at [721, 135] on link "Interests" at bounding box center [727, 135] width 49 height 30
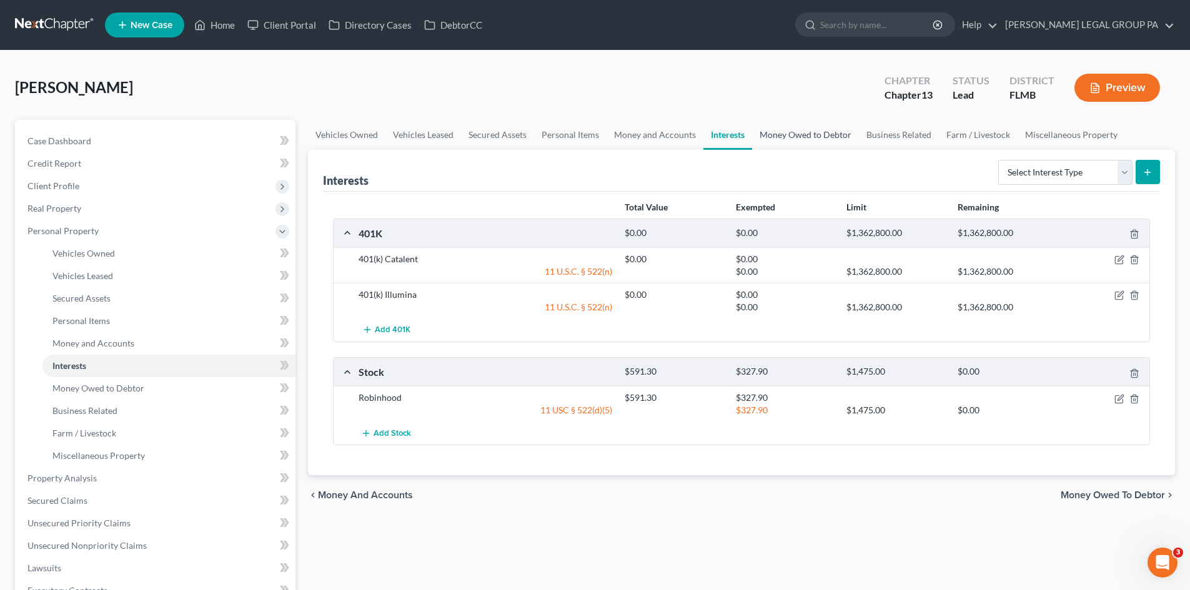
click at [772, 129] on link "Money Owed to Debtor" at bounding box center [805, 135] width 107 height 30
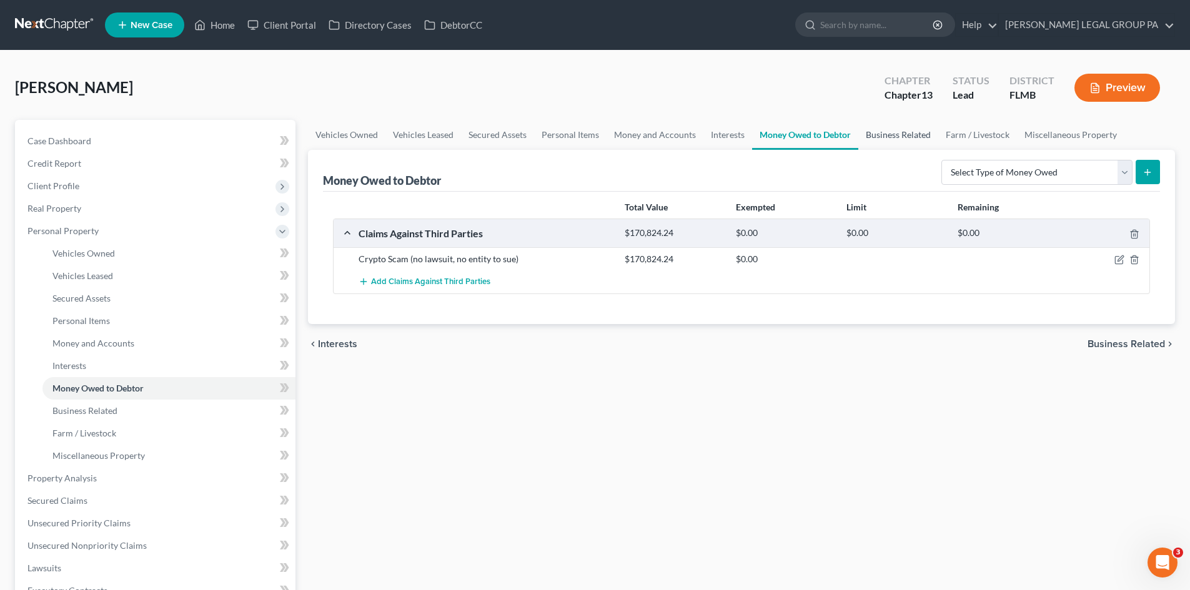
click at [915, 131] on link "Business Related" at bounding box center [898, 135] width 80 height 30
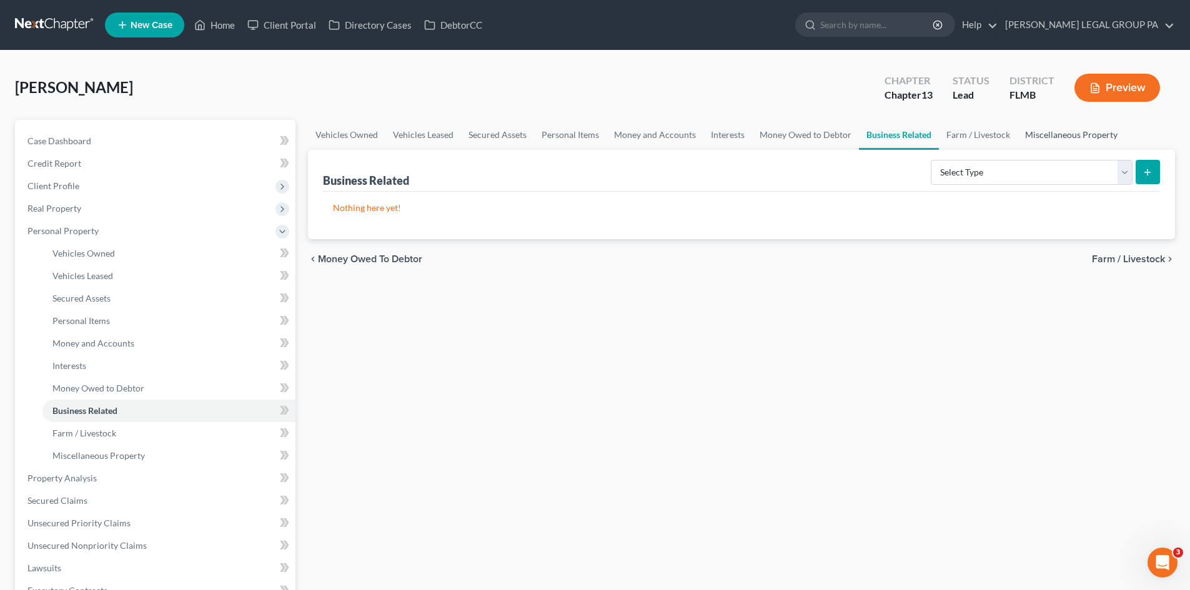
click at [1052, 131] on link "Miscellaneous Property" at bounding box center [1070, 135] width 107 height 30
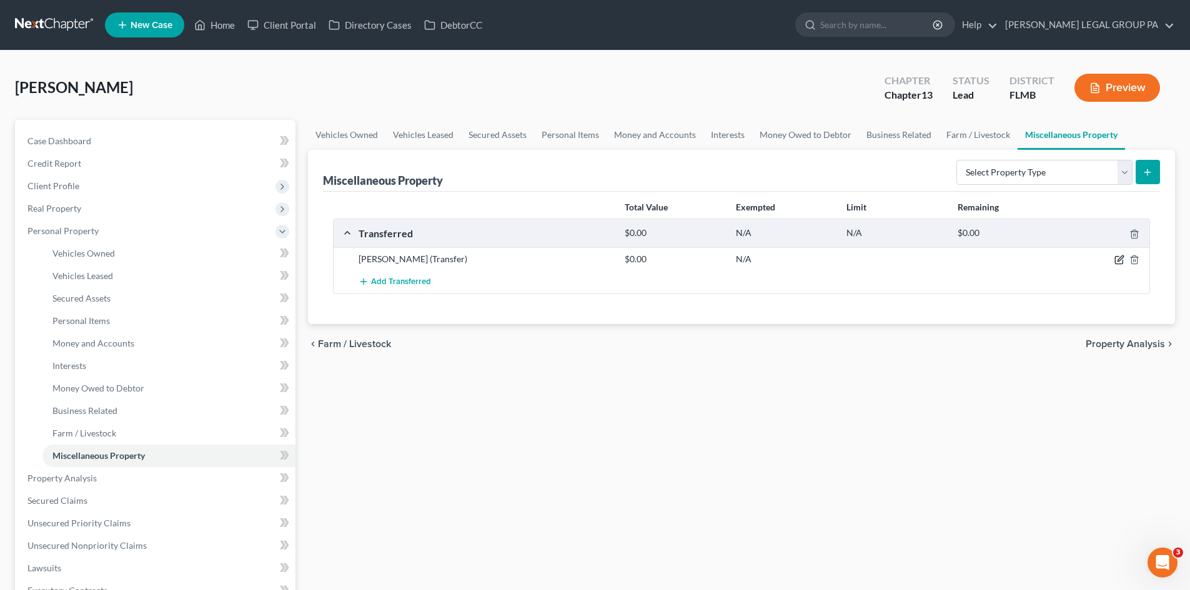
click at [1120, 259] on icon "button" at bounding box center [1120, 259] width 6 height 6
select select "Ordinary (within 2 years)"
select select "9"
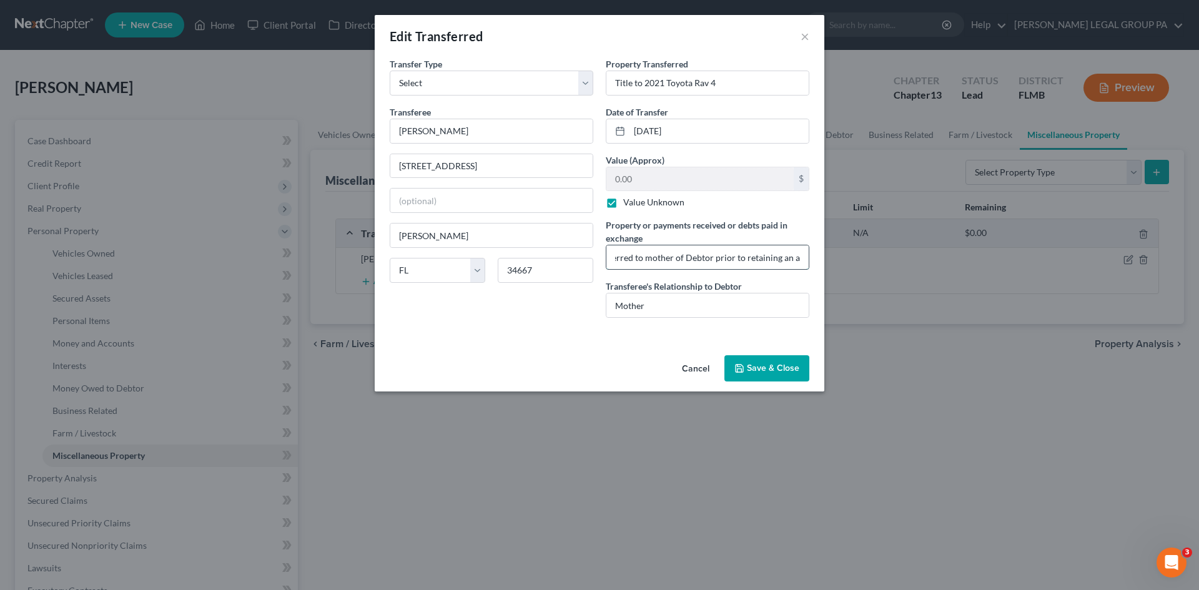
scroll to position [0, 124]
drag, startPoint x: 759, startPoint y: 254, endPoint x: 790, endPoint y: 254, distance: 31.2
click at [790, 254] on input "Property was transferred to mother of Debtor prior to retaining an attorney for…" at bounding box center [707, 257] width 202 height 24
click at [754, 259] on input "Property was transferred to mother of Debtor prior to retaining an attorney for…" at bounding box center [707, 257] width 202 height 24
drag, startPoint x: 747, startPoint y: 260, endPoint x: 794, endPoint y: 260, distance: 46.8
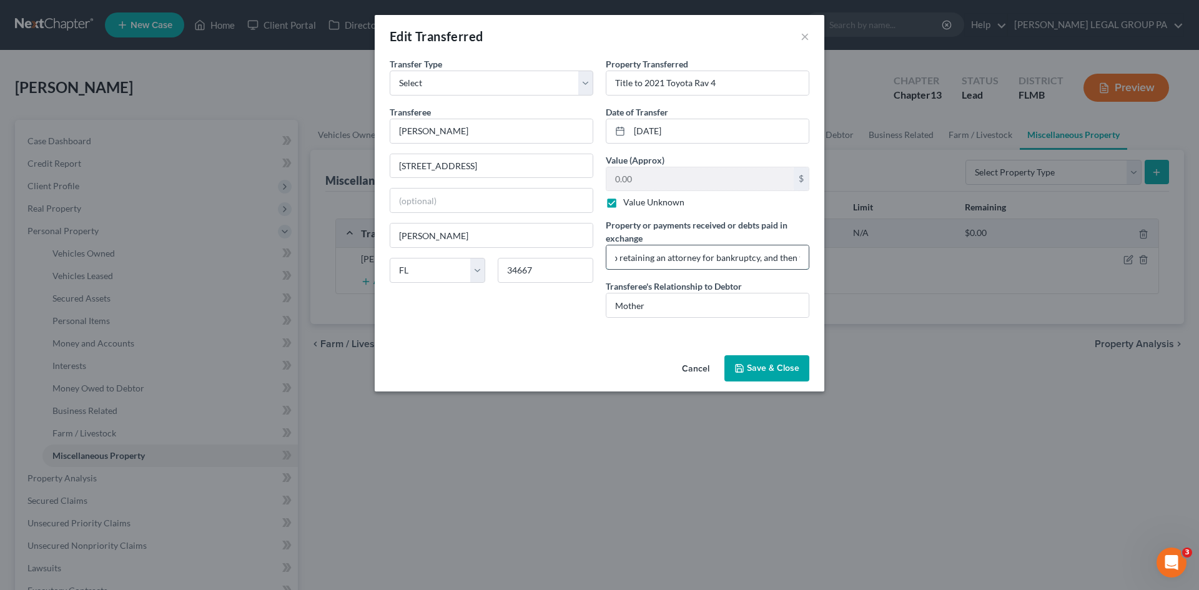
click at [794, 260] on input "Property was transferred to mother of Debtor prior to retaining an attorney for…" at bounding box center [707, 257] width 202 height 24
click at [769, 260] on input "Property was transferred to mother of Debtor prior to retaining an attorney for…" at bounding box center [707, 257] width 202 height 24
click at [812, 260] on div "Property Transferred * Title to 2021 Toyota Rav 4 Date of Transfer * 04/28/2025…" at bounding box center [708, 192] width 216 height 270
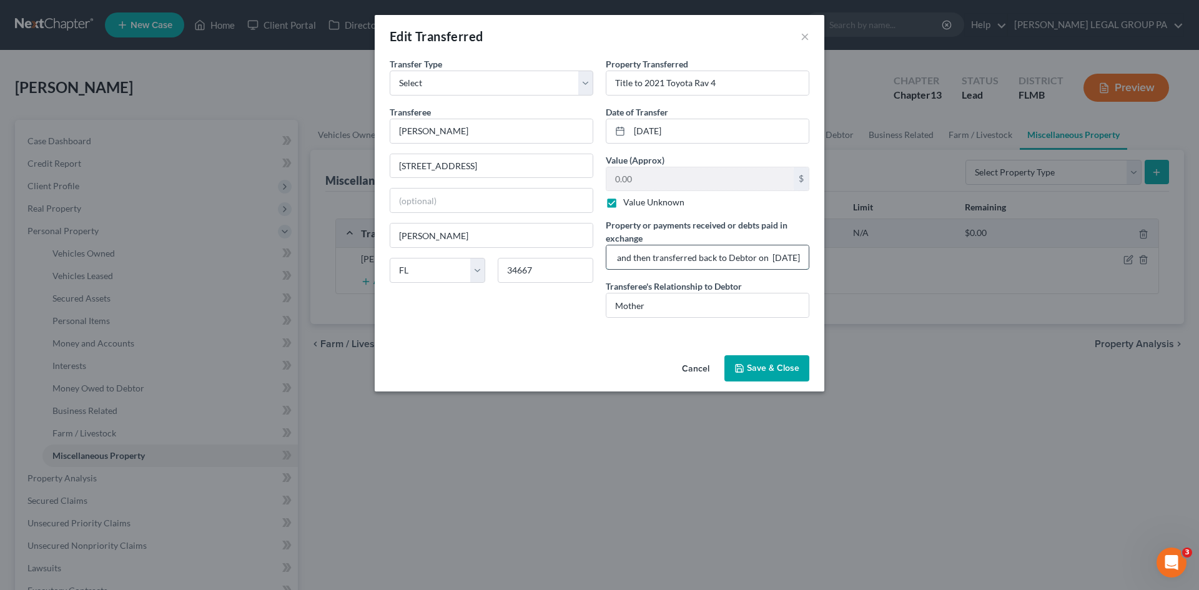
click at [751, 259] on input "Property was transferred to mother of Debtor prior to retaining an attorney for…" at bounding box center [707, 257] width 202 height 24
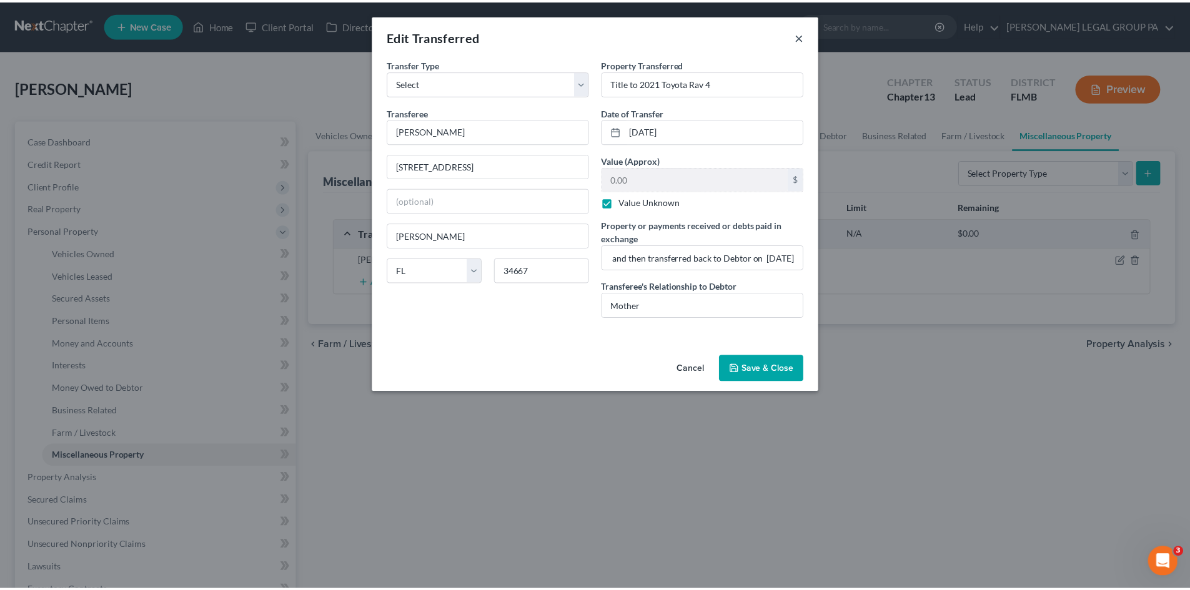
scroll to position [0, 0]
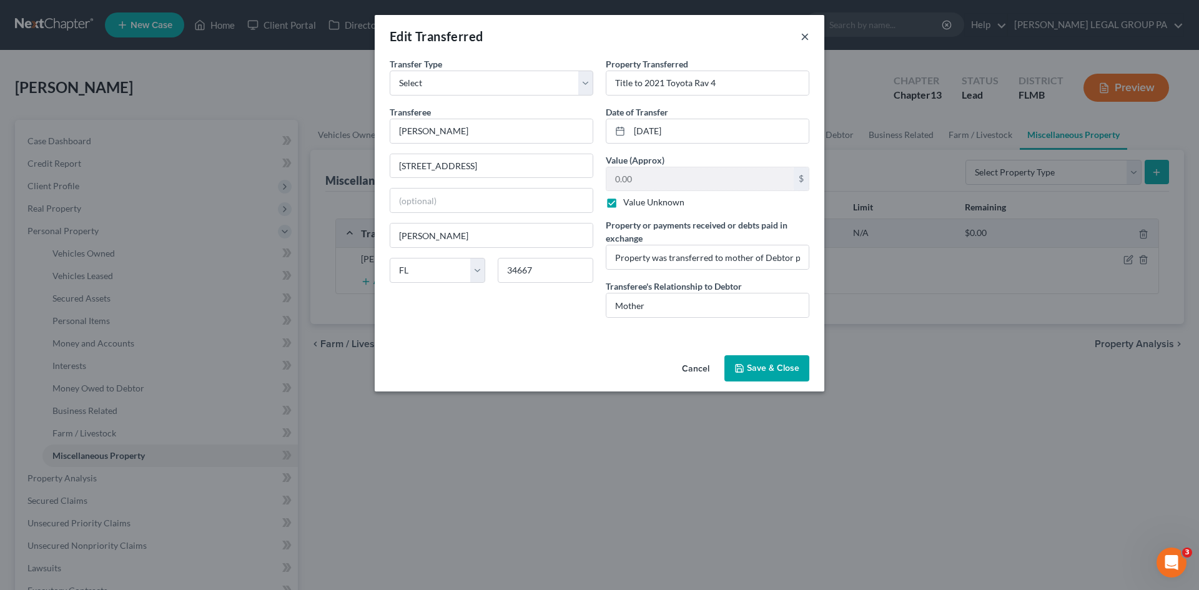
click at [804, 36] on button "×" at bounding box center [805, 36] width 9 height 15
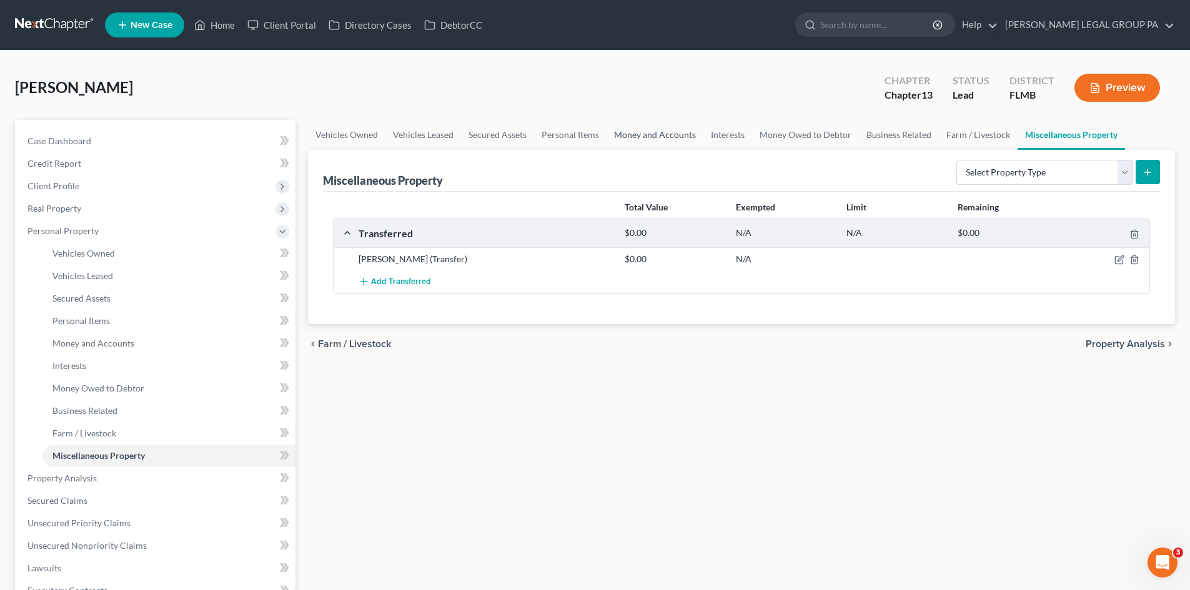
click at [621, 141] on link "Money and Accounts" at bounding box center [654, 135] width 97 height 30
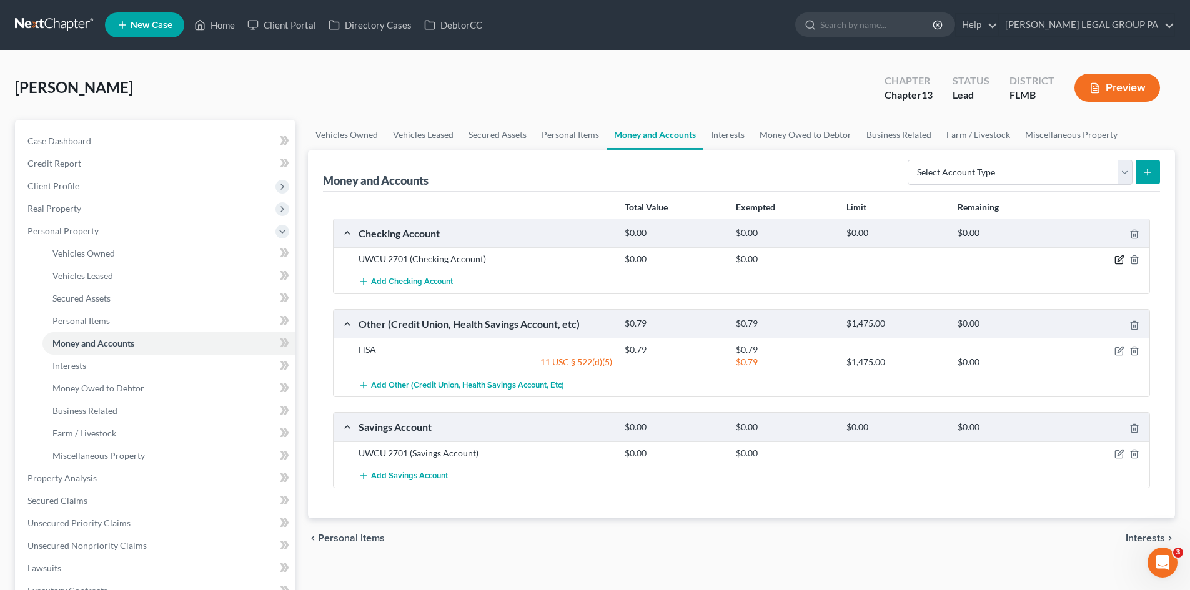
click at [1117, 259] on icon "button" at bounding box center [1119, 260] width 10 height 10
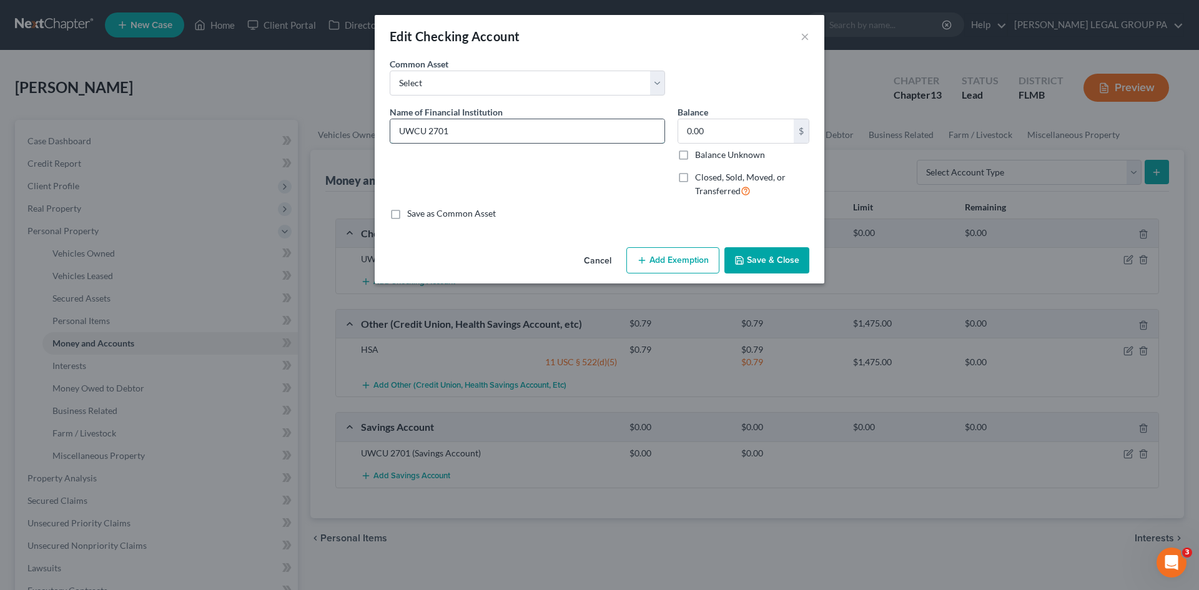
click at [430, 127] on input "UWCU 2701" at bounding box center [527, 131] width 274 height 24
type input "UWCU checking 2701"
click at [740, 131] on input "0.00" at bounding box center [736, 131] width 116 height 24
type input "75.75"
click at [740, 257] on icon "button" at bounding box center [739, 260] width 7 height 7
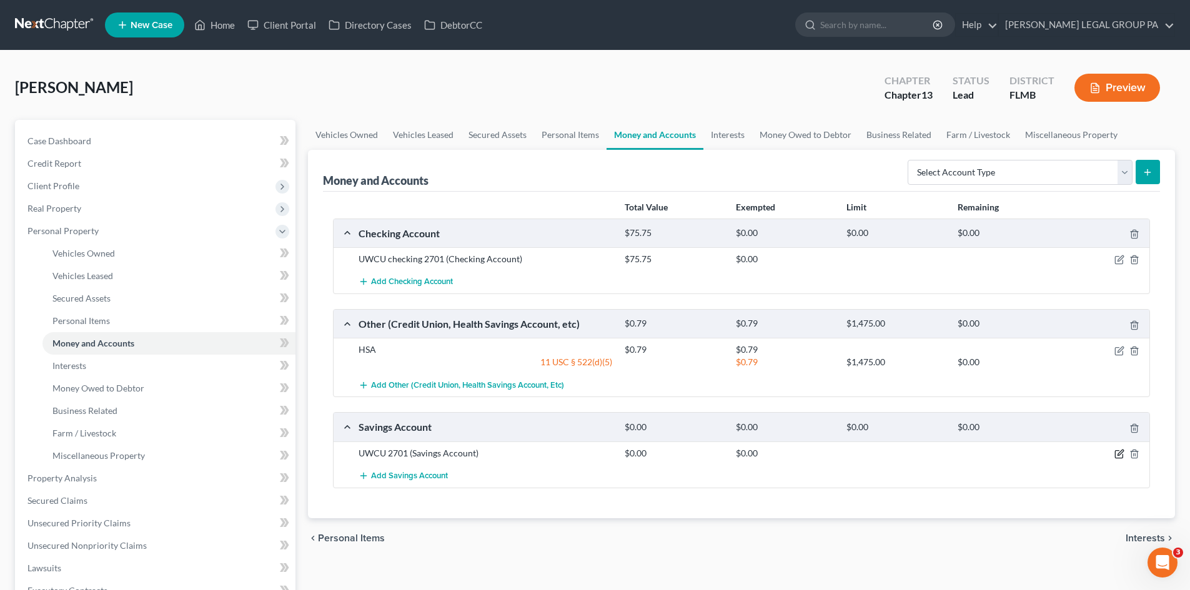
click at [1116, 453] on icon "button" at bounding box center [1119, 454] width 10 height 10
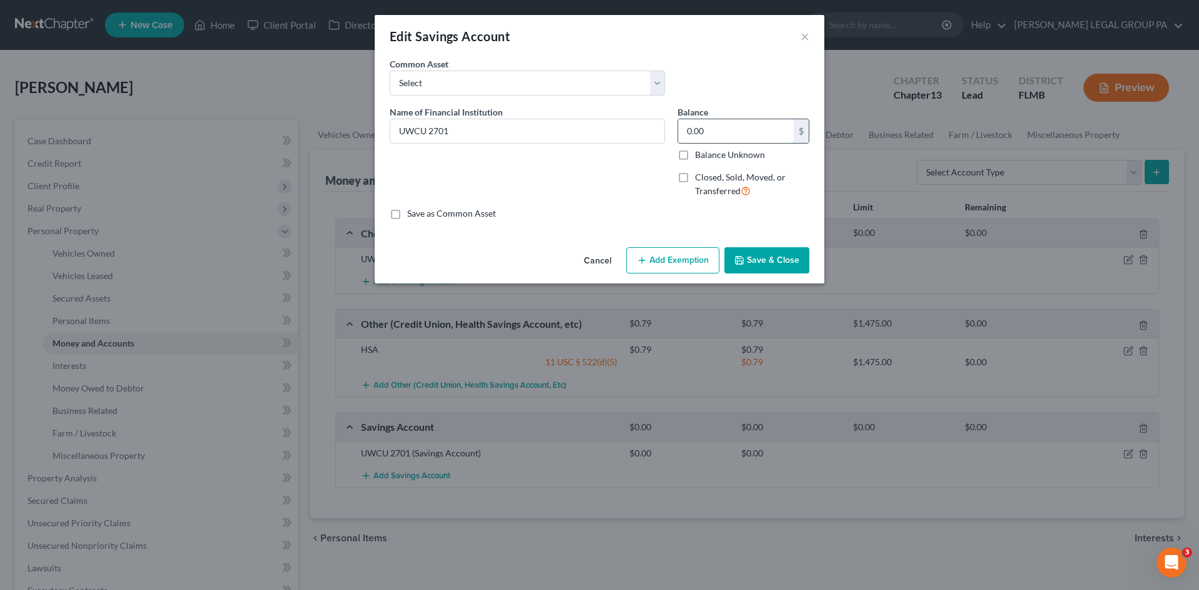
click at [741, 134] on input "0.00" at bounding box center [736, 131] width 116 height 24
type input "5.03"
click at [430, 130] on input "UWCU 2701" at bounding box center [527, 131] width 274 height 24
type input "UWCU savings 2701"
click at [776, 248] on button "Save & Close" at bounding box center [767, 260] width 85 height 26
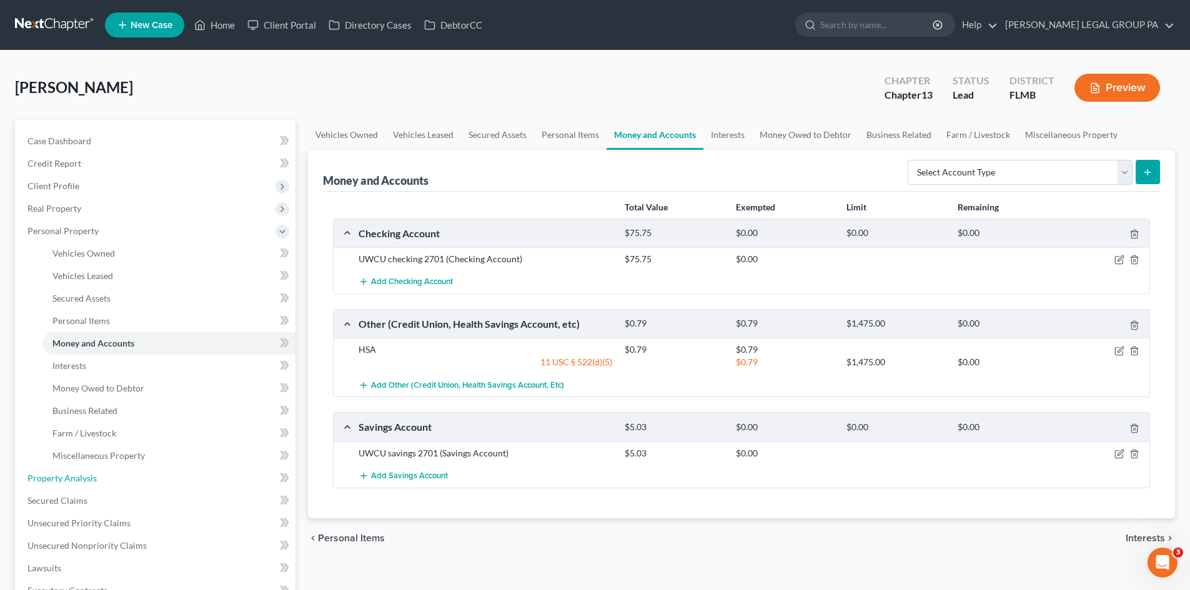
drag, startPoint x: 127, startPoint y: 475, endPoint x: 841, endPoint y: 404, distance: 716.8
click at [127, 475] on link "Property Analysis" at bounding box center [156, 478] width 278 height 22
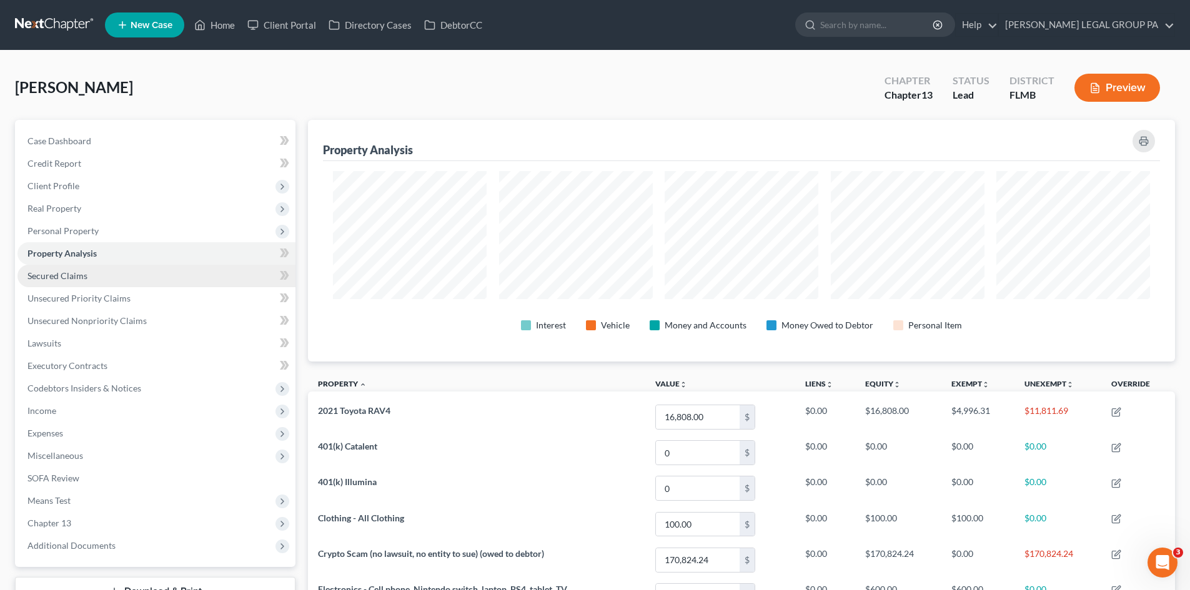
click at [143, 269] on link "Secured Claims" at bounding box center [156, 276] width 278 height 22
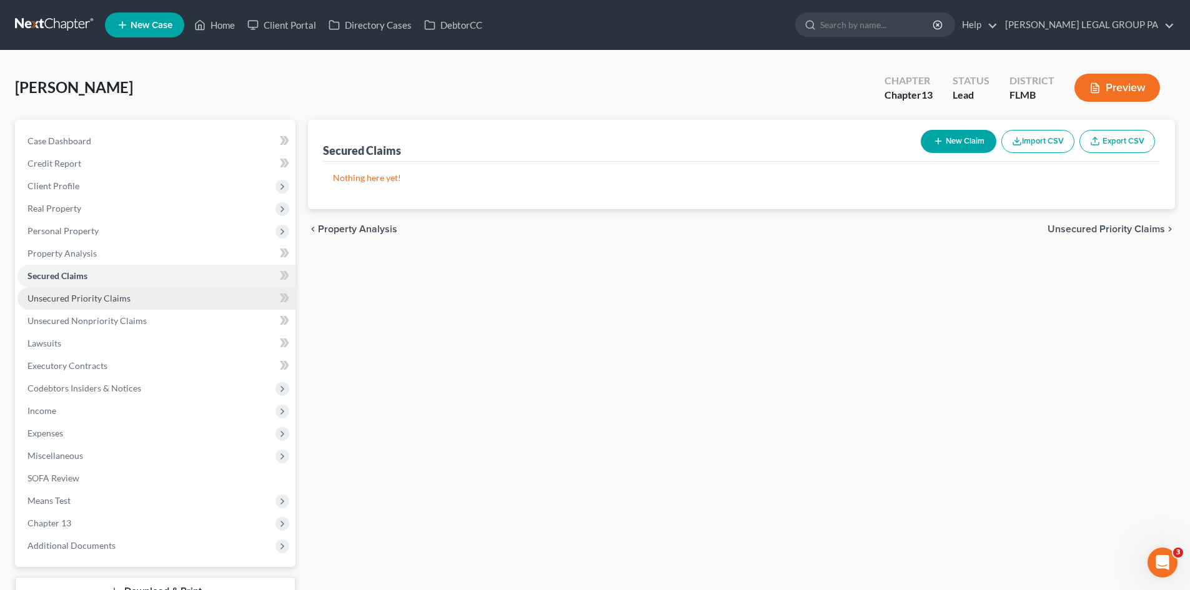
click at [128, 296] on link "Unsecured Priority Claims" at bounding box center [156, 298] width 278 height 22
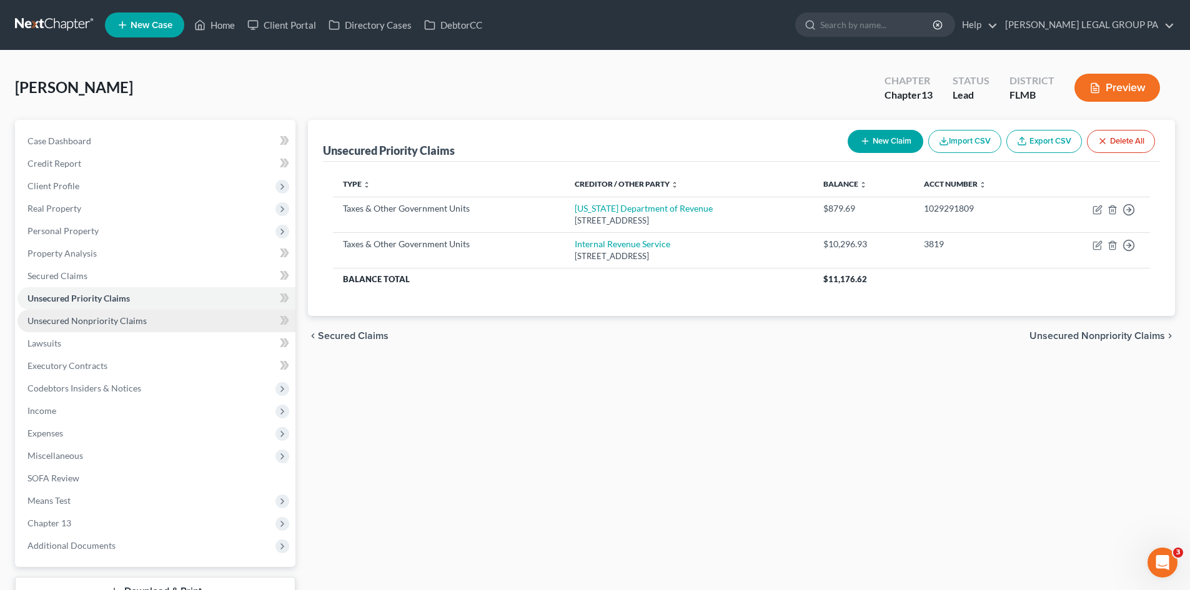
click at [122, 322] on span "Unsecured Nonpriority Claims" at bounding box center [86, 320] width 119 height 11
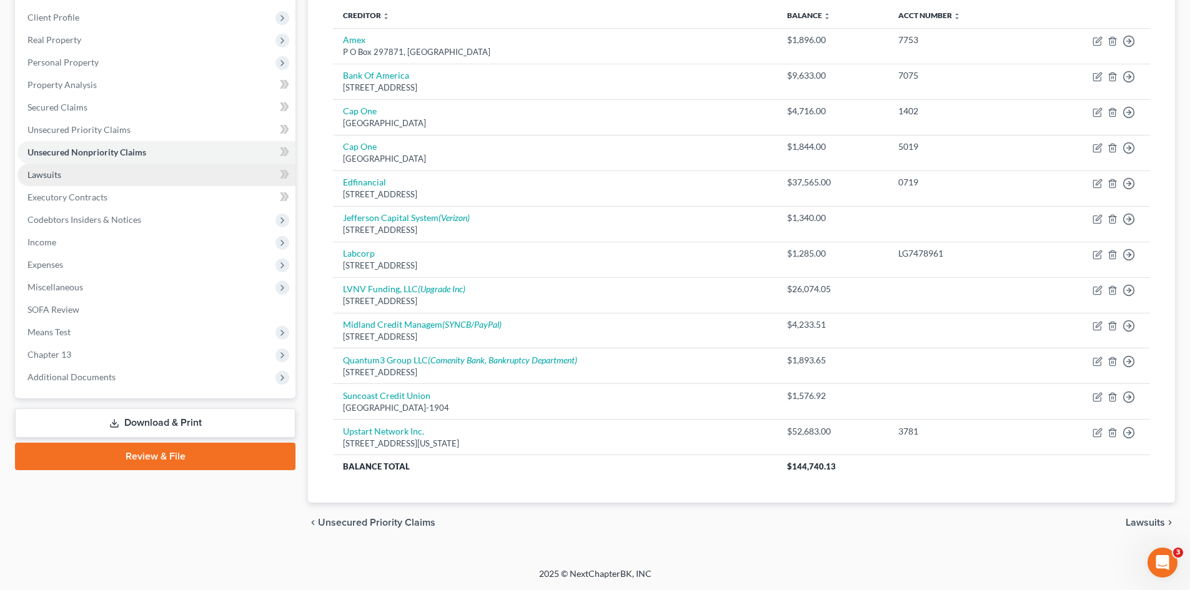
click at [89, 184] on link "Lawsuits" at bounding box center [156, 175] width 278 height 22
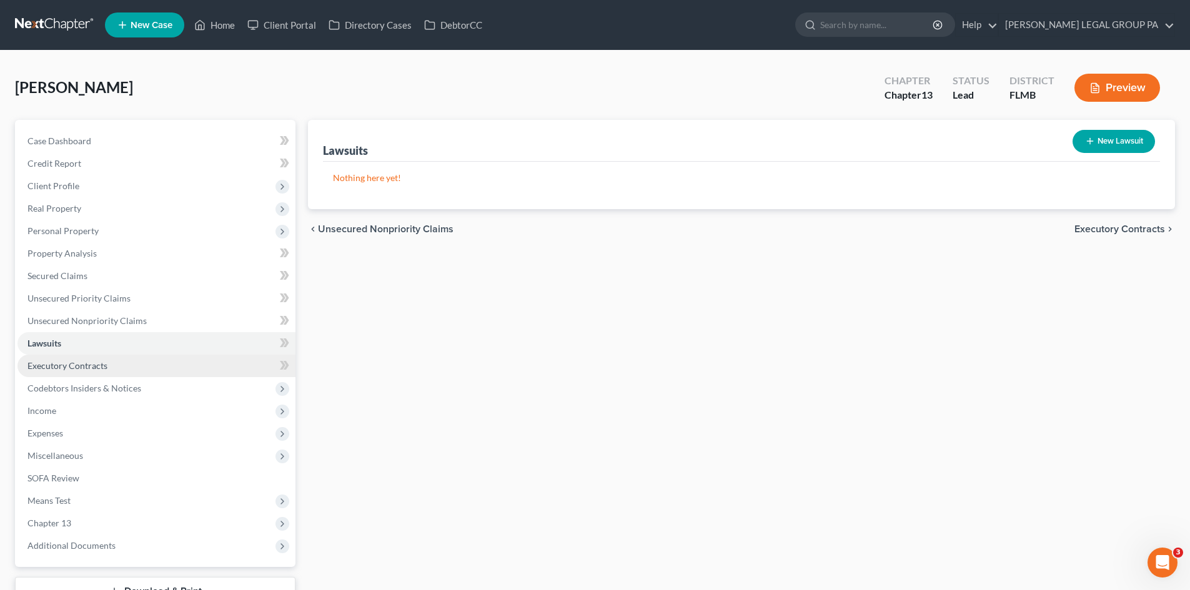
click at [63, 360] on span "Executory Contracts" at bounding box center [67, 365] width 80 height 11
click at [97, 339] on link "Lawsuits" at bounding box center [156, 343] width 278 height 22
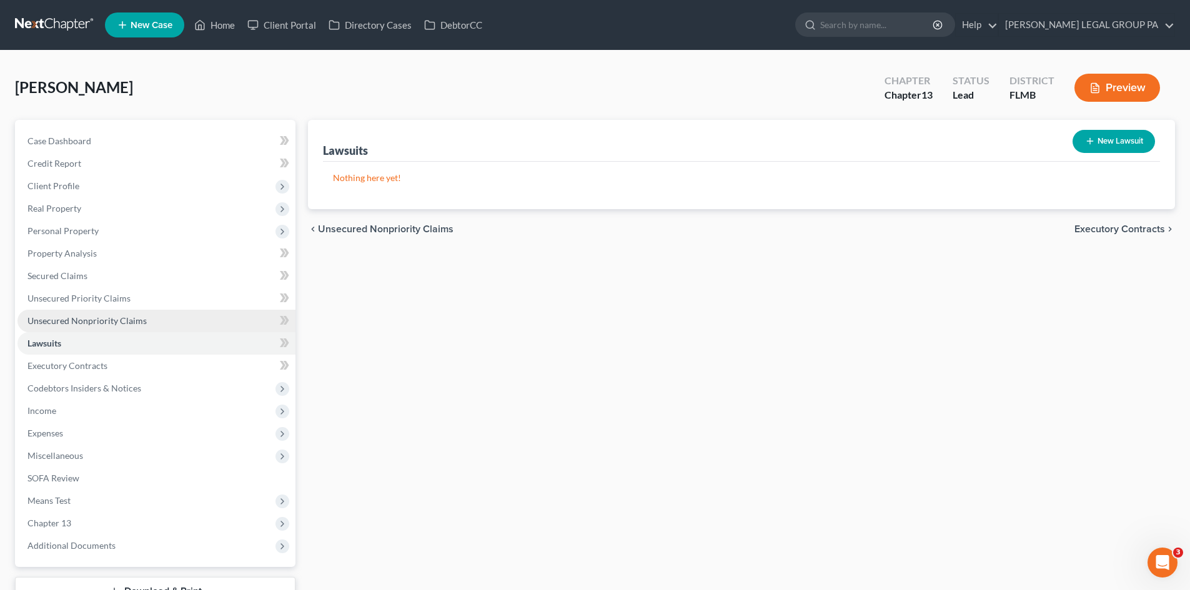
click at [106, 322] on span "Unsecured Nonpriority Claims" at bounding box center [86, 320] width 119 height 11
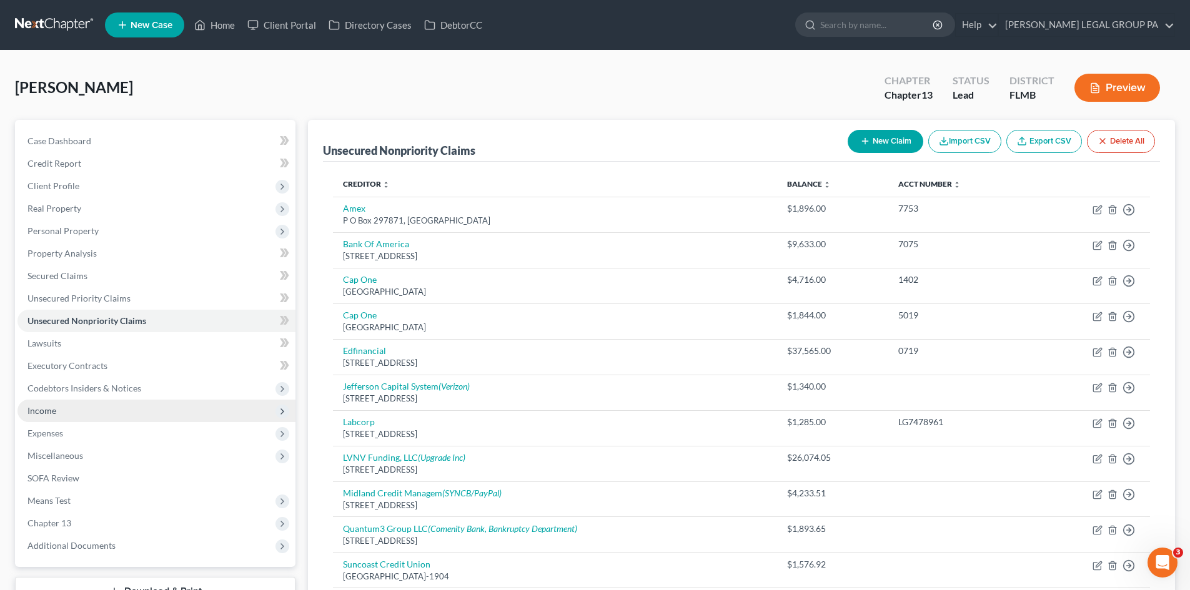
click at [65, 401] on span "Income" at bounding box center [156, 411] width 278 height 22
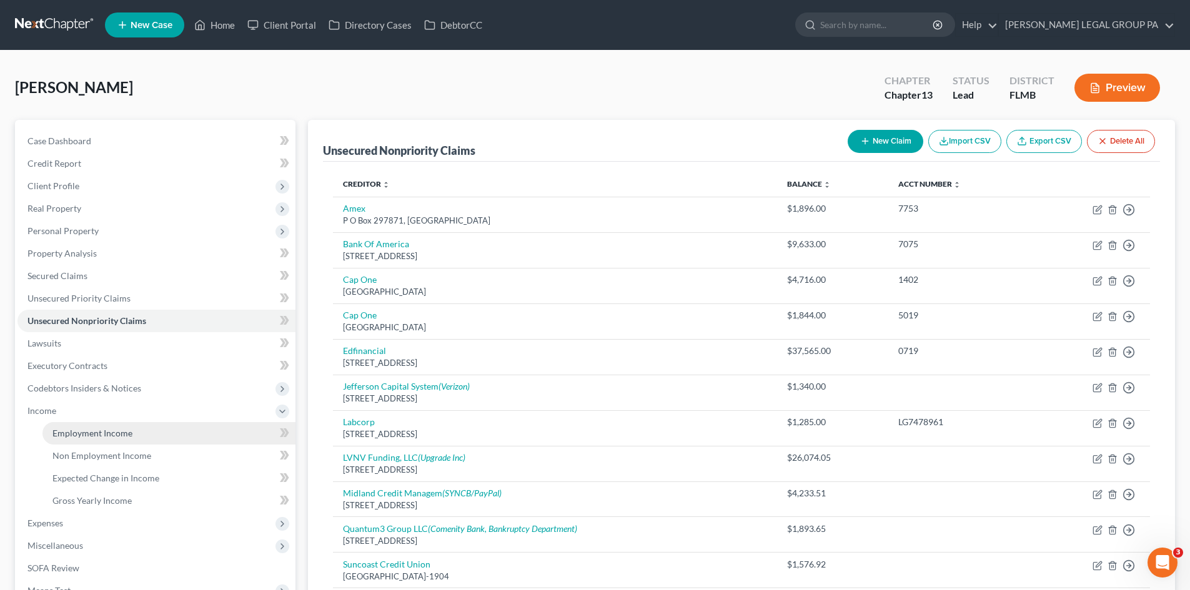
click at [84, 433] on span "Employment Income" at bounding box center [92, 433] width 80 height 11
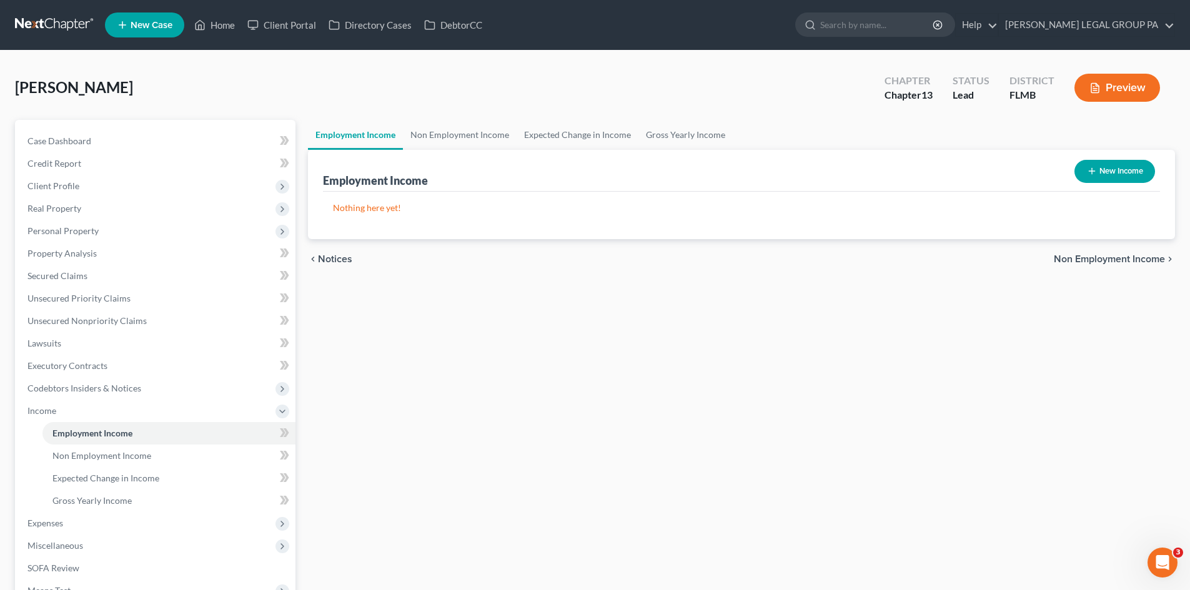
click at [435, 150] on div "Employment Income New Income" at bounding box center [741, 171] width 837 height 42
click at [448, 137] on link "Non Employment Income" at bounding box center [460, 135] width 114 height 30
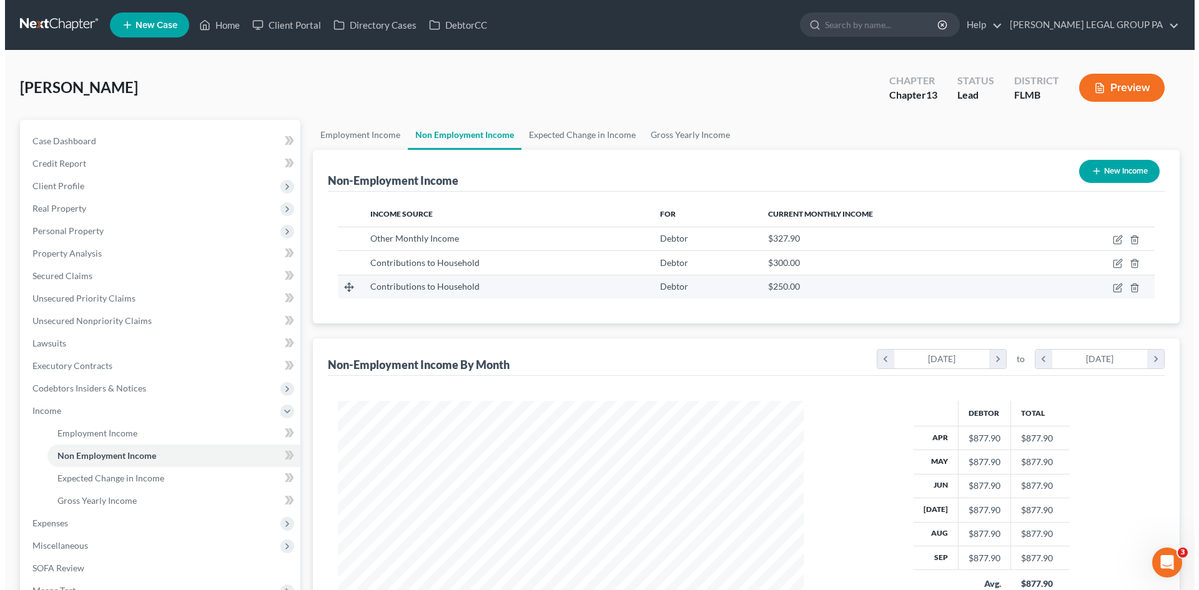
scroll to position [233, 491]
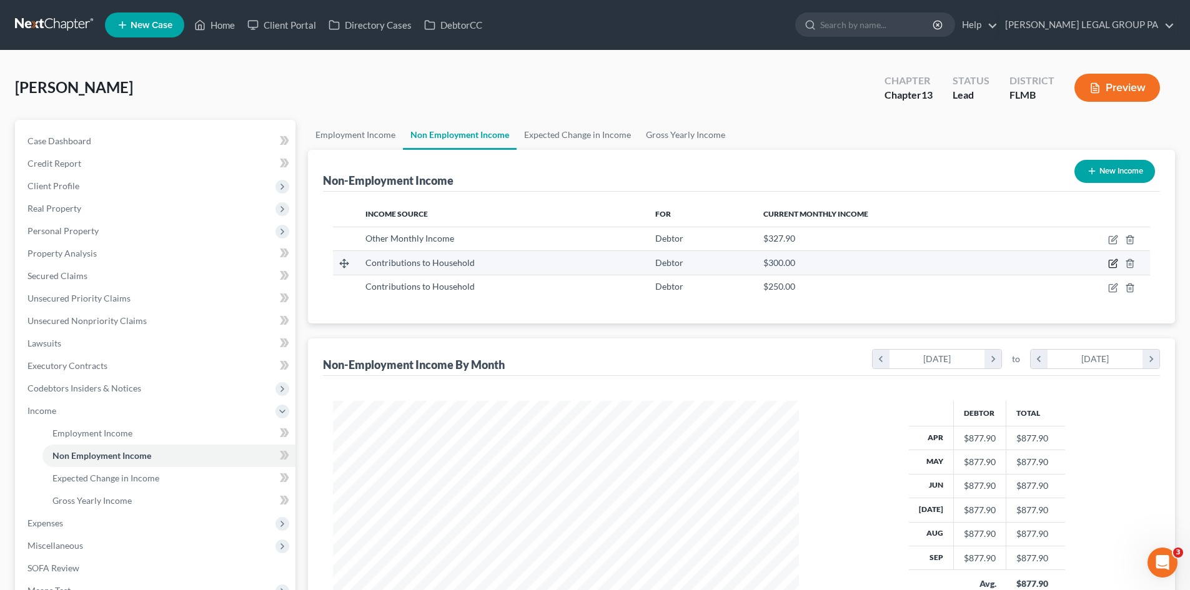
click at [1114, 264] on icon "button" at bounding box center [1114, 263] width 6 height 6
select select "8"
select select "0"
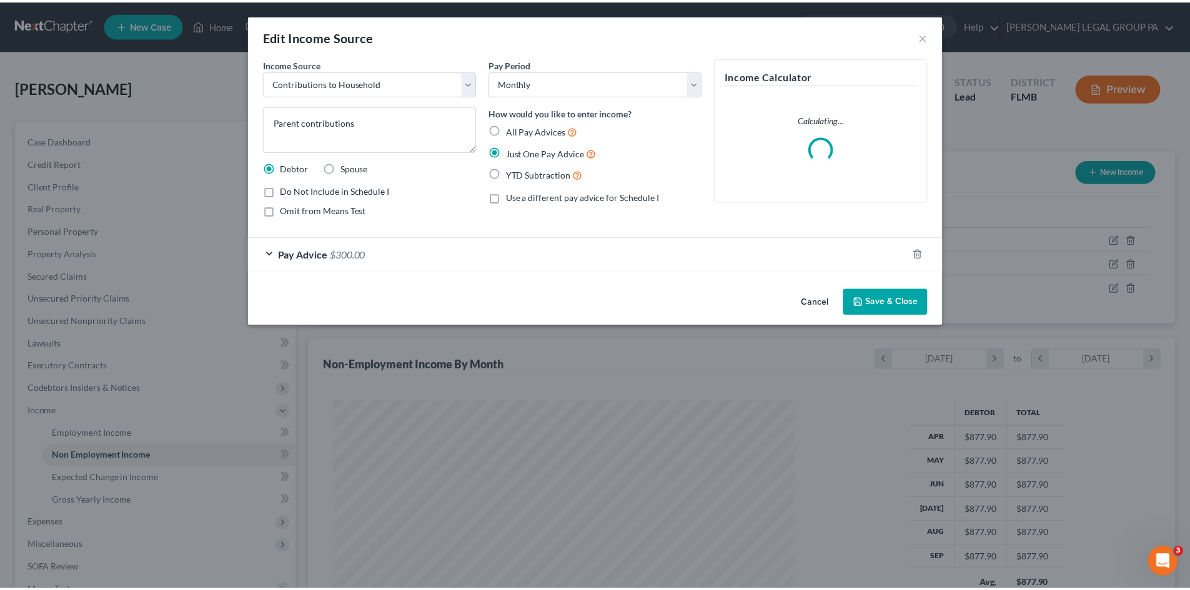
scroll to position [235, 495]
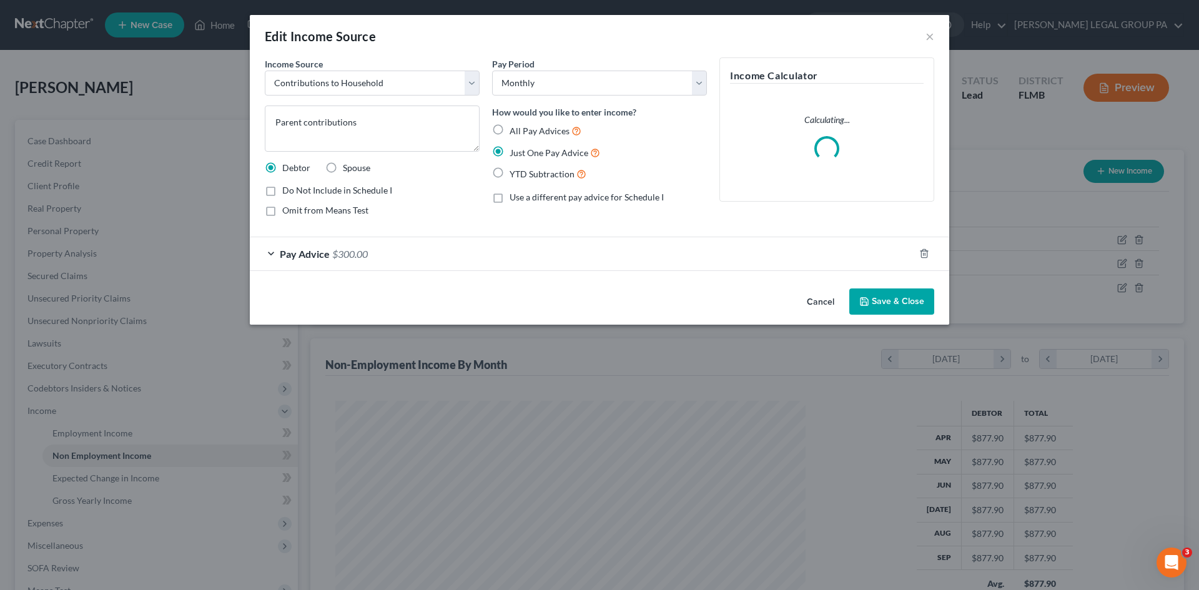
drag, startPoint x: 354, startPoint y: 255, endPoint x: 367, endPoint y: 268, distance: 19.0
click at [354, 255] on span "$300.00" at bounding box center [350, 254] width 36 height 12
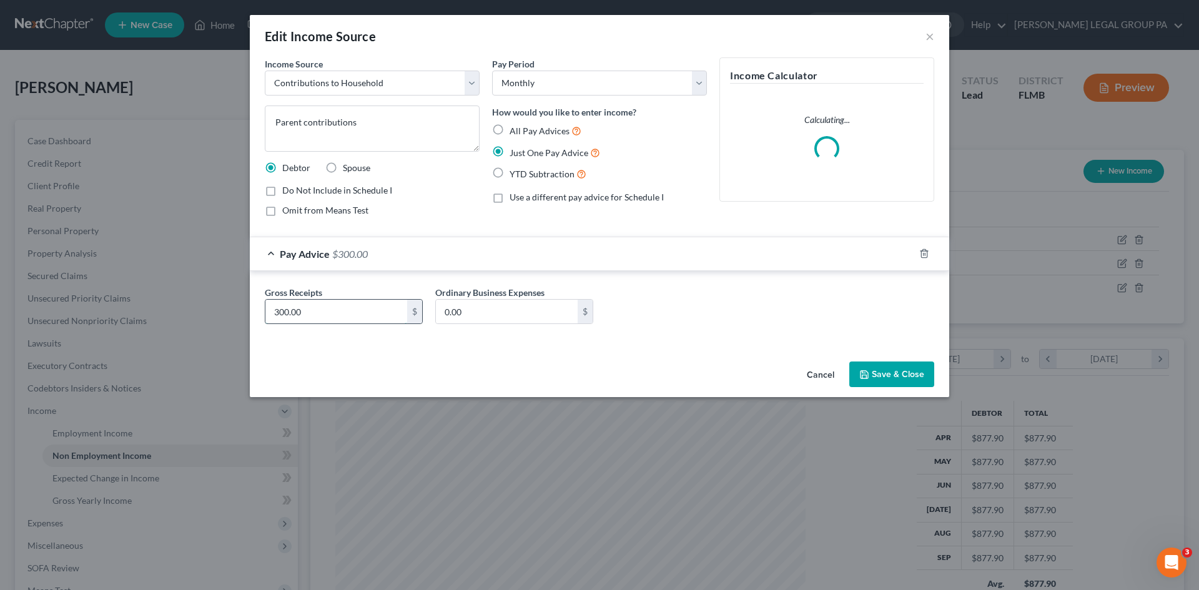
click at [365, 307] on input "300.00" at bounding box center [336, 312] width 142 height 24
type input "600.00"
click at [873, 373] on button "Save & Close" at bounding box center [891, 375] width 85 height 26
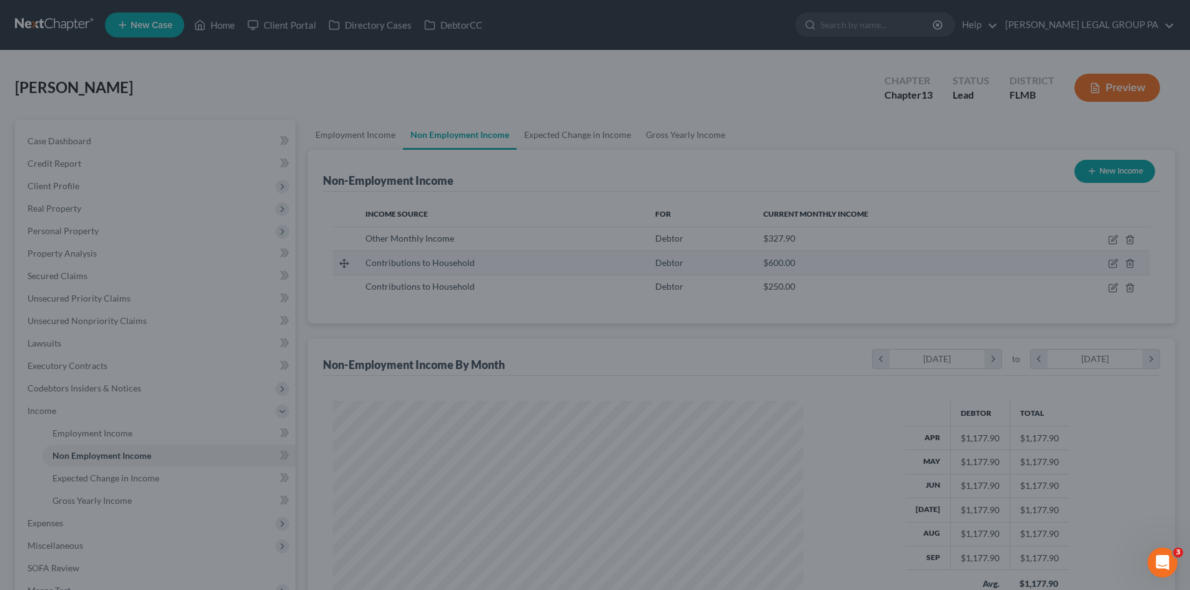
scroll to position [624348, 624090]
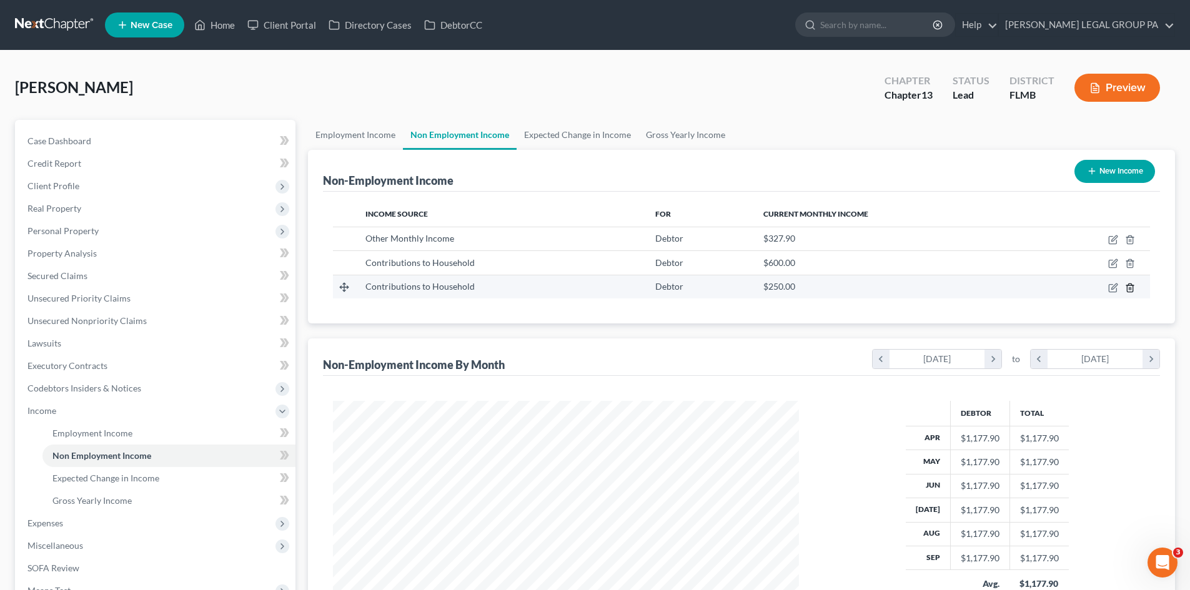
click at [1129, 287] on line "button" at bounding box center [1129, 288] width 0 height 2
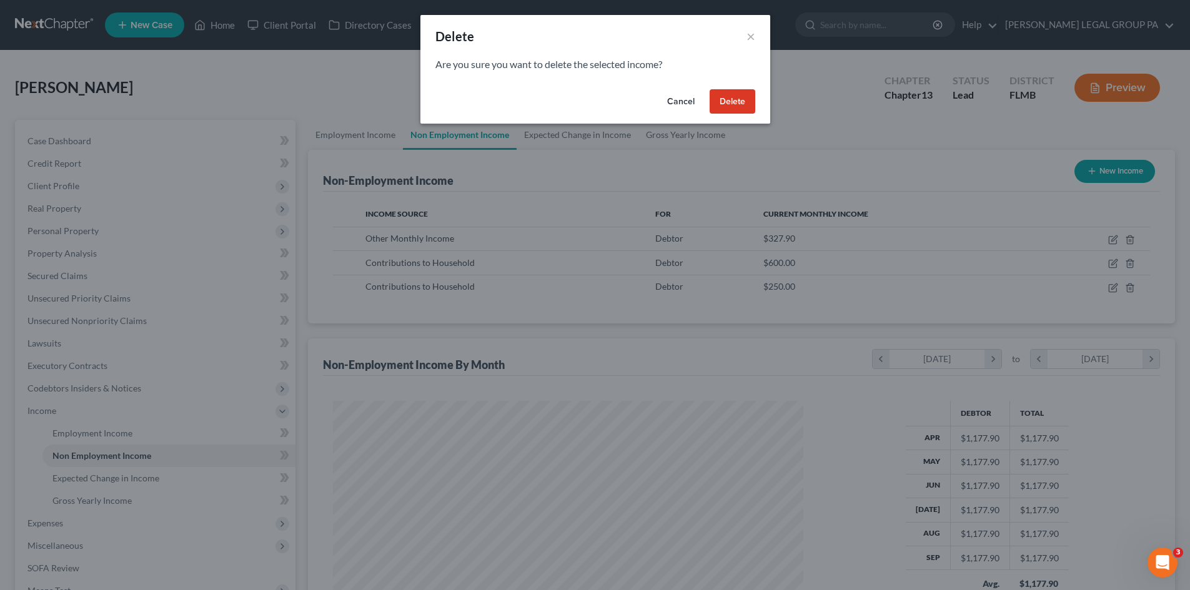
scroll to position [235, 495]
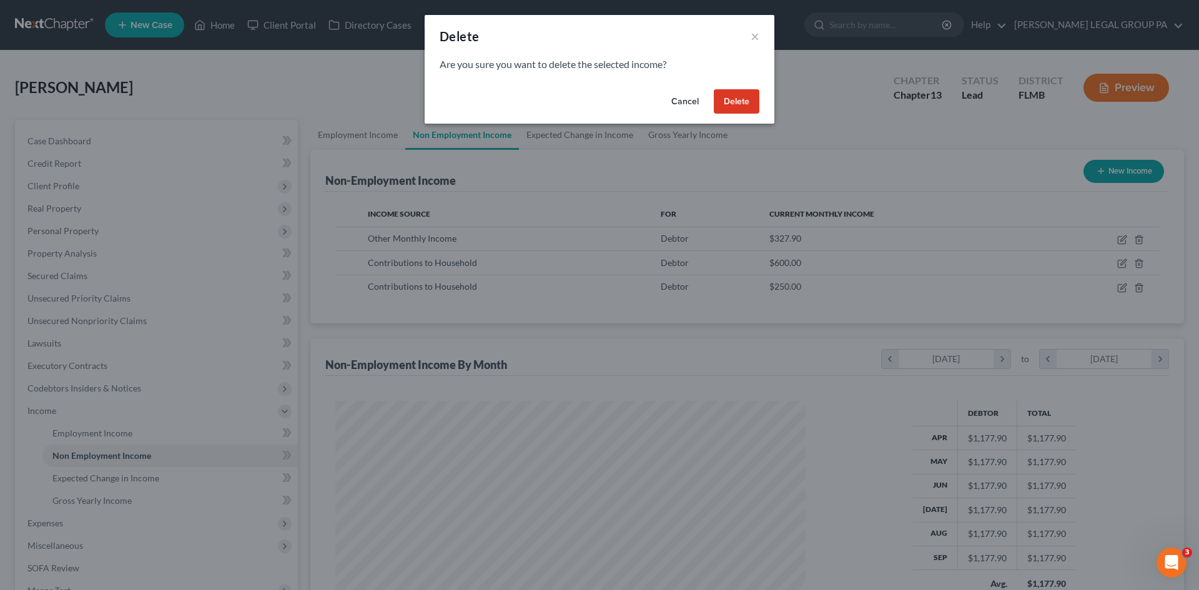
click at [730, 108] on button "Delete" at bounding box center [737, 101] width 46 height 25
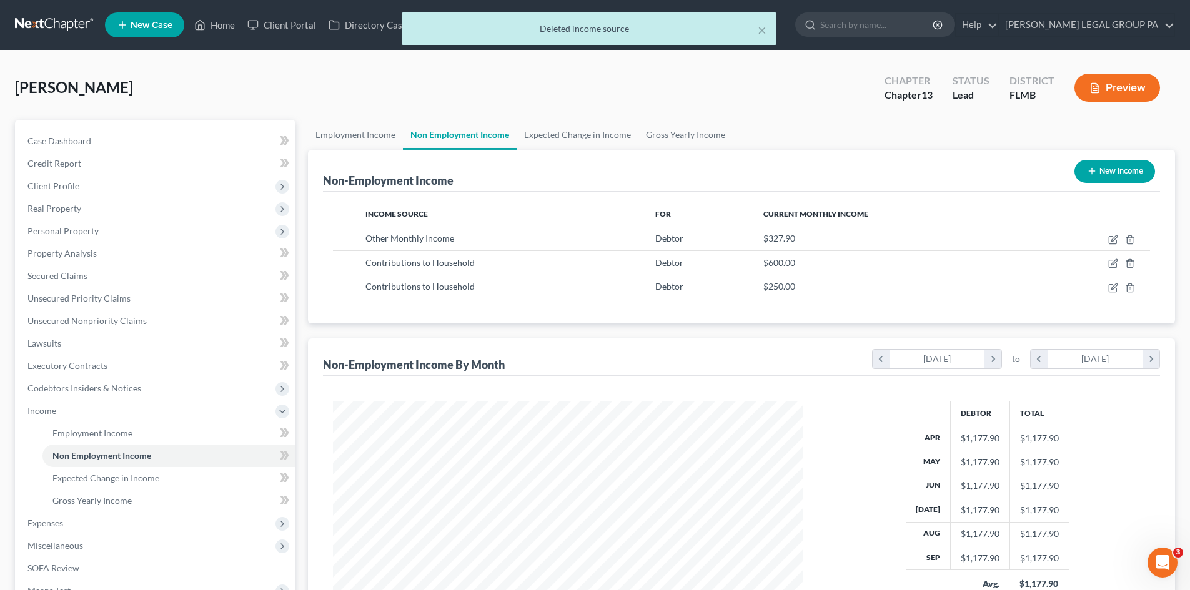
scroll to position [624348, 624090]
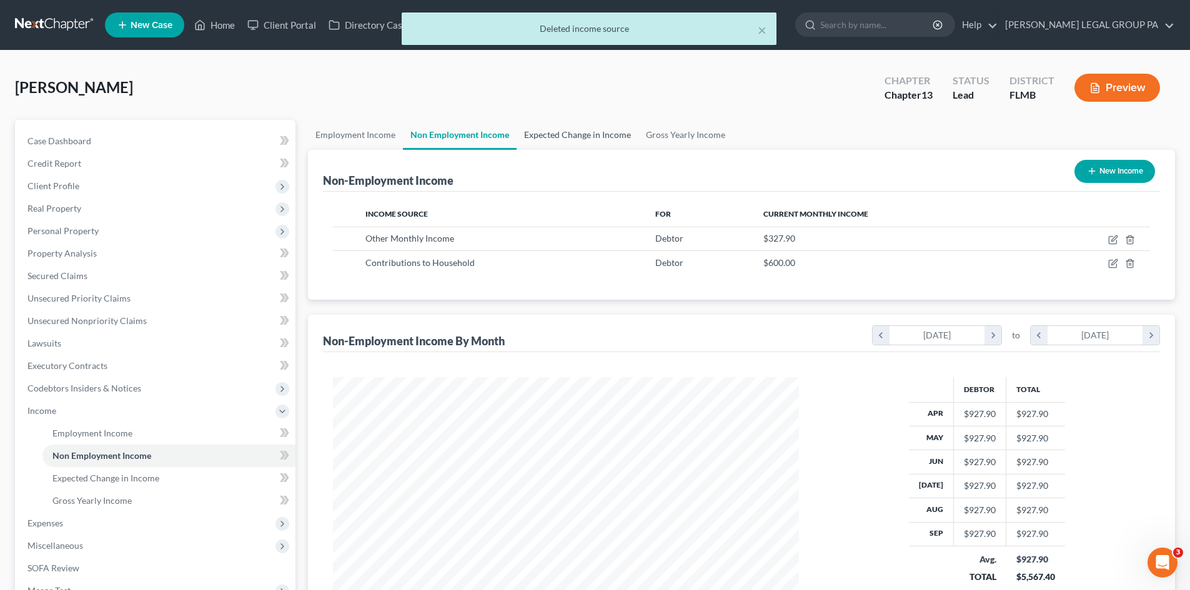
drag, startPoint x: 573, startPoint y: 136, endPoint x: 601, endPoint y: 130, distance: 28.7
click at [573, 136] on link "Expected Change in Income" at bounding box center [578, 135] width 122 height 30
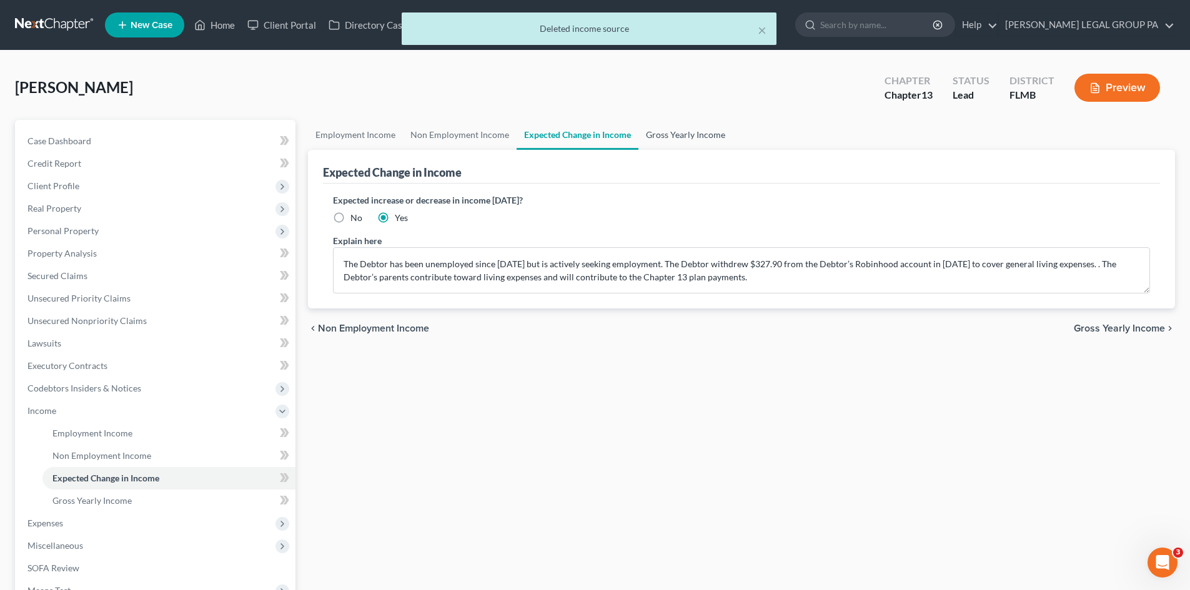
click at [711, 137] on link "Gross Yearly Income" at bounding box center [685, 135] width 94 height 30
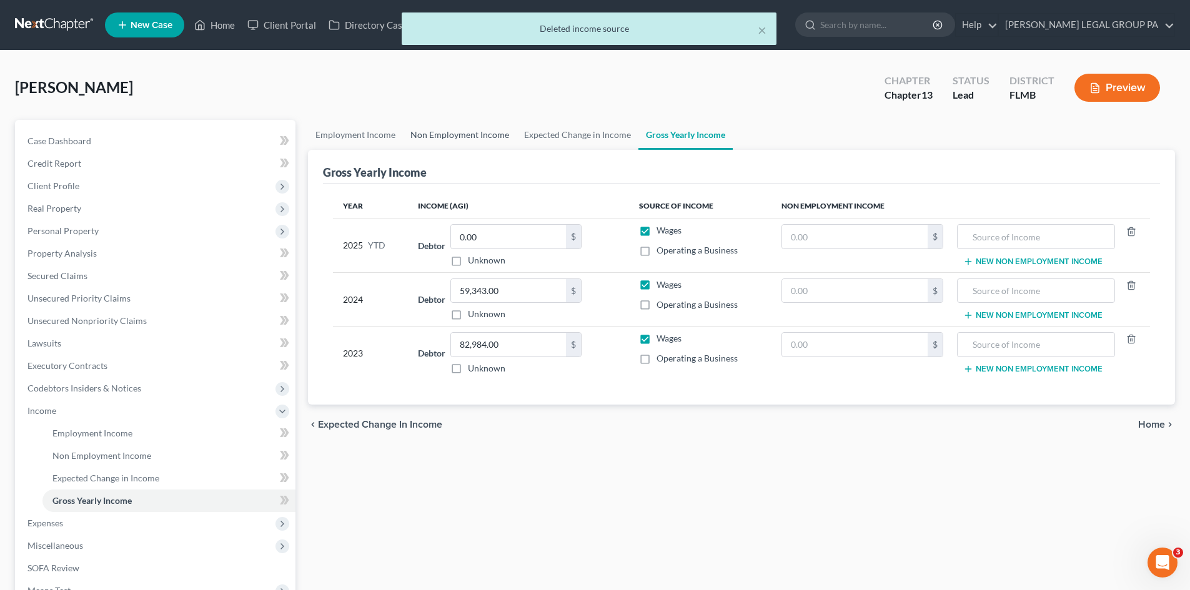
click at [407, 132] on link "Non Employment Income" at bounding box center [460, 135] width 114 height 30
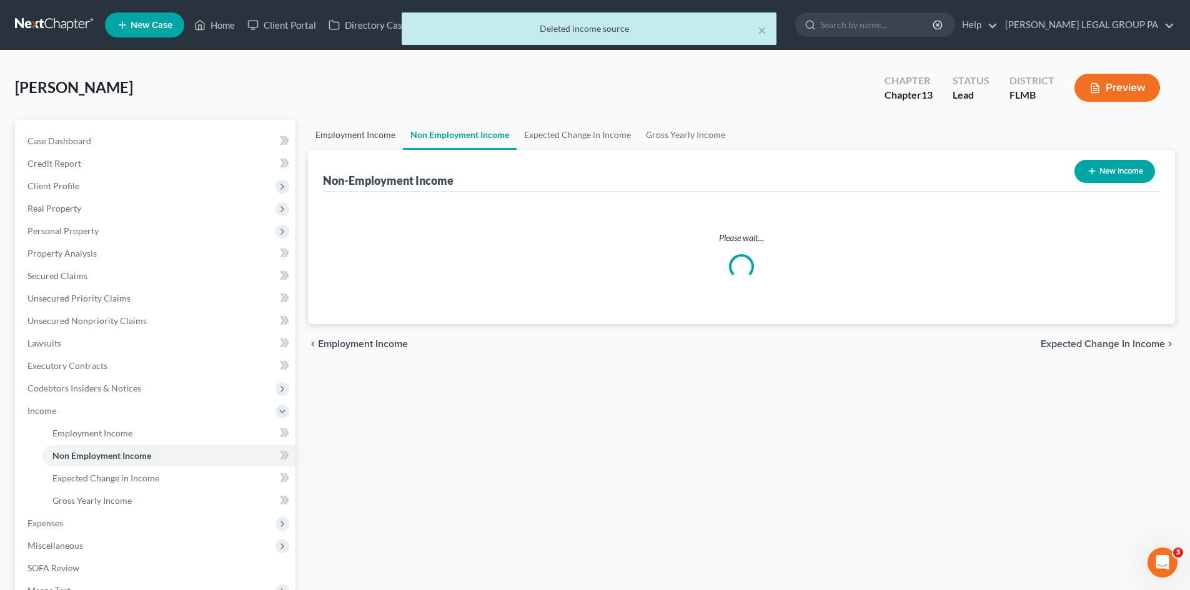
click at [341, 123] on link "Employment Income" at bounding box center [355, 135] width 95 height 30
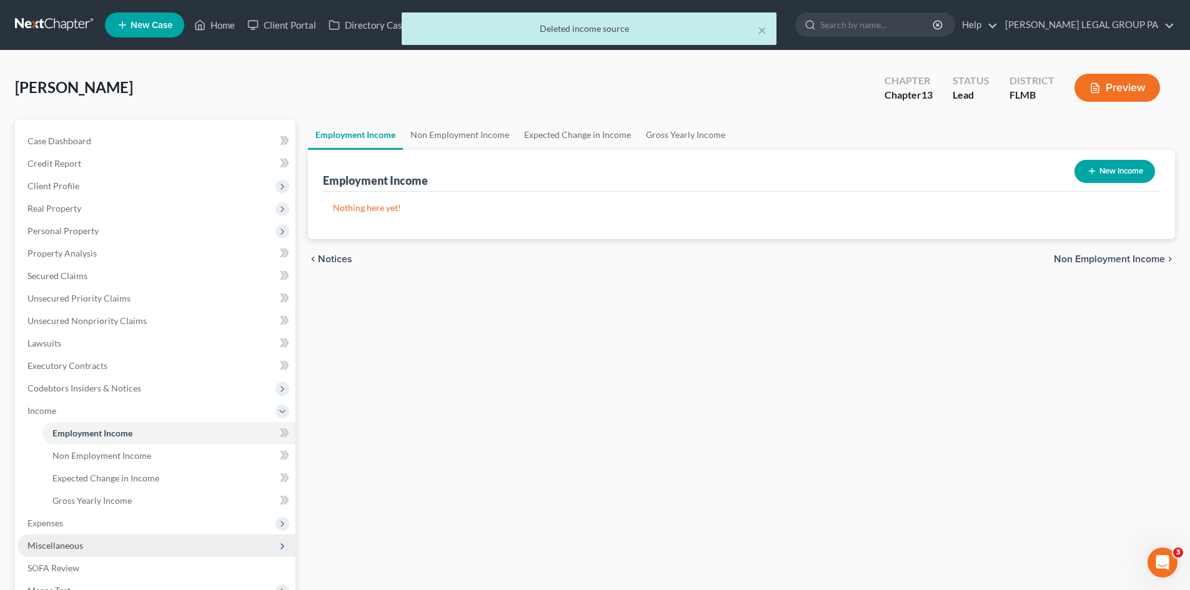
scroll to position [62, 0]
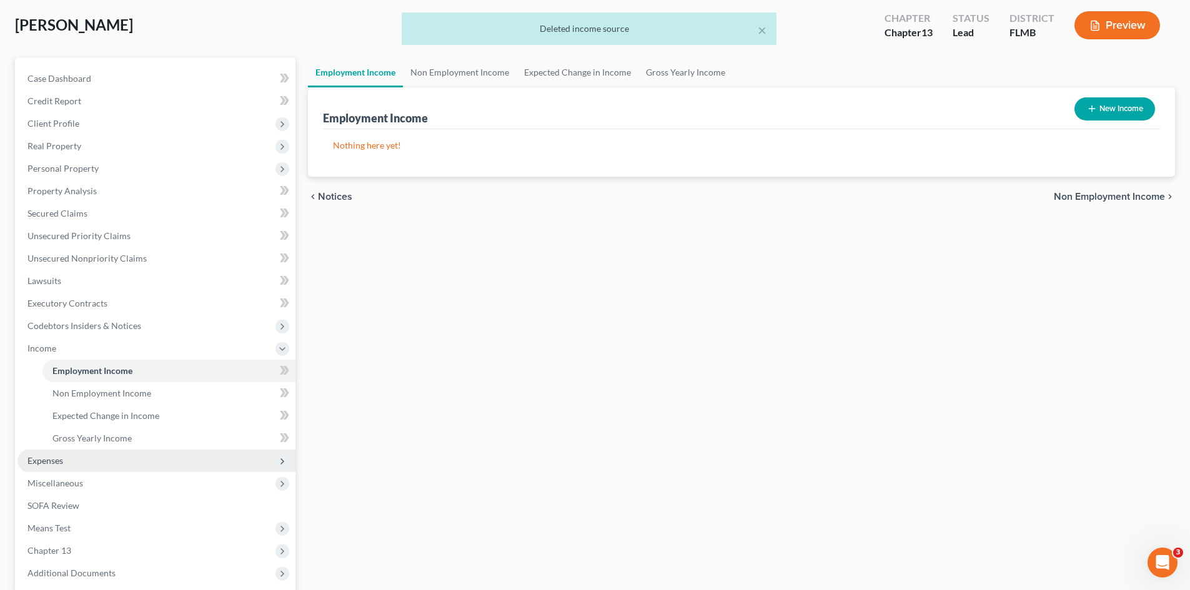
click at [70, 455] on span "Expenses" at bounding box center [156, 461] width 278 height 22
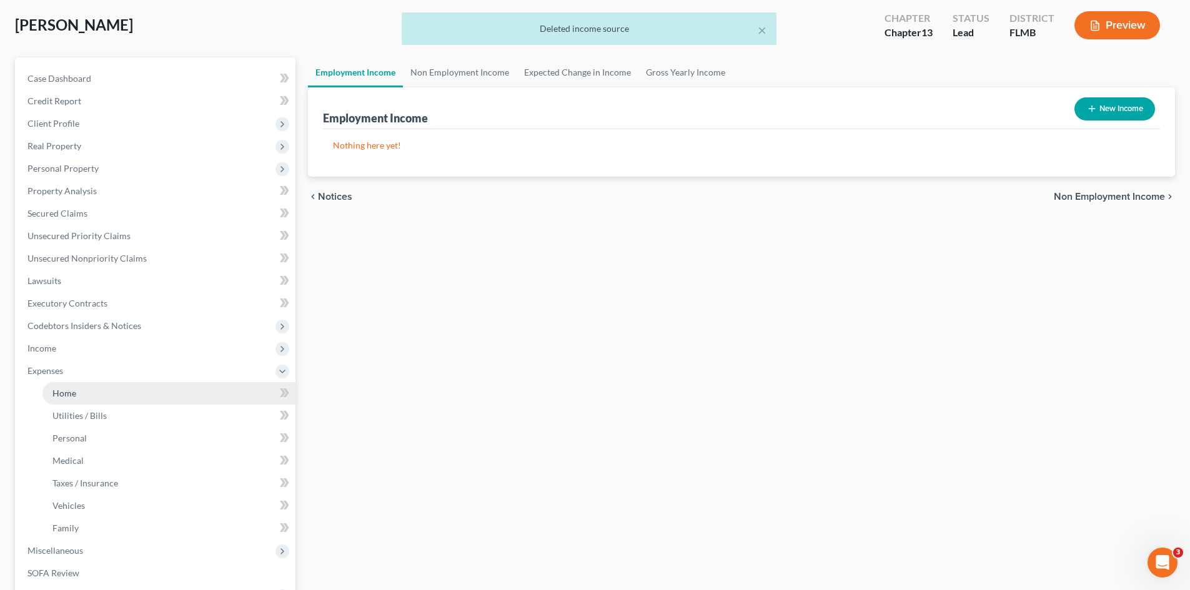
click at [71, 392] on span "Home" at bounding box center [64, 393] width 24 height 11
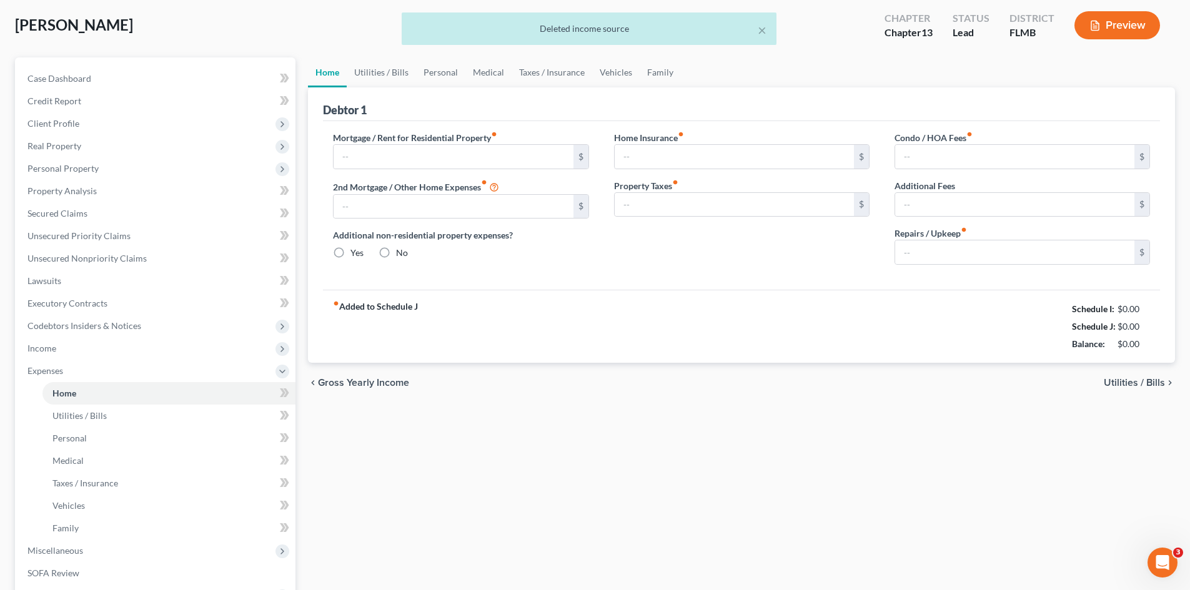
scroll to position [2, 0]
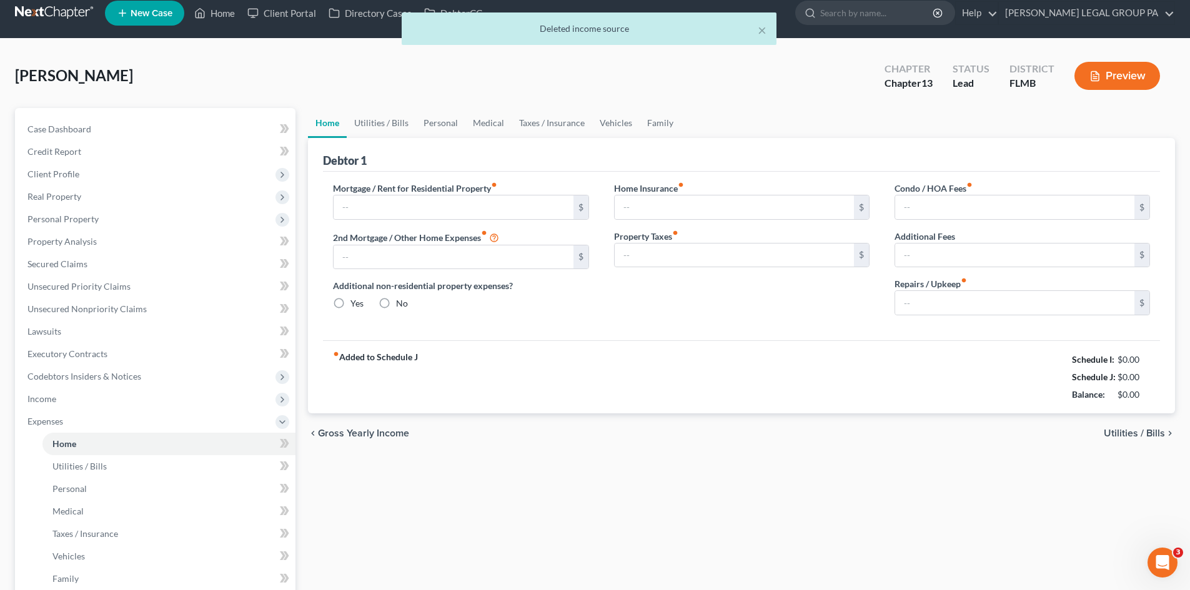
type input "0.00"
radio input "true"
type input "0.00"
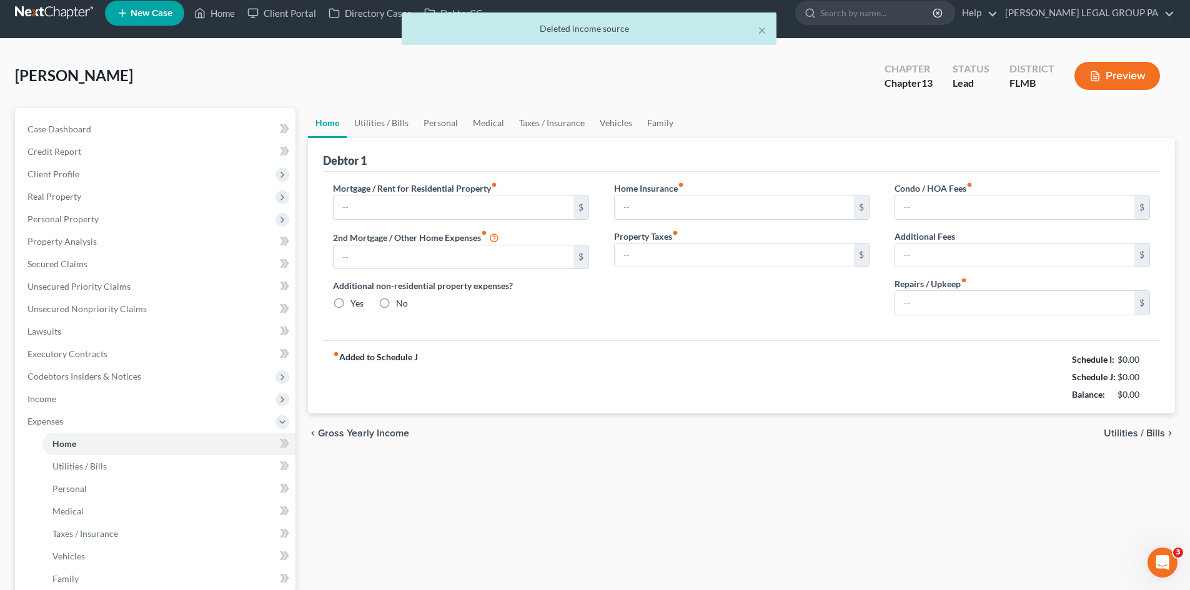
type input "0.00"
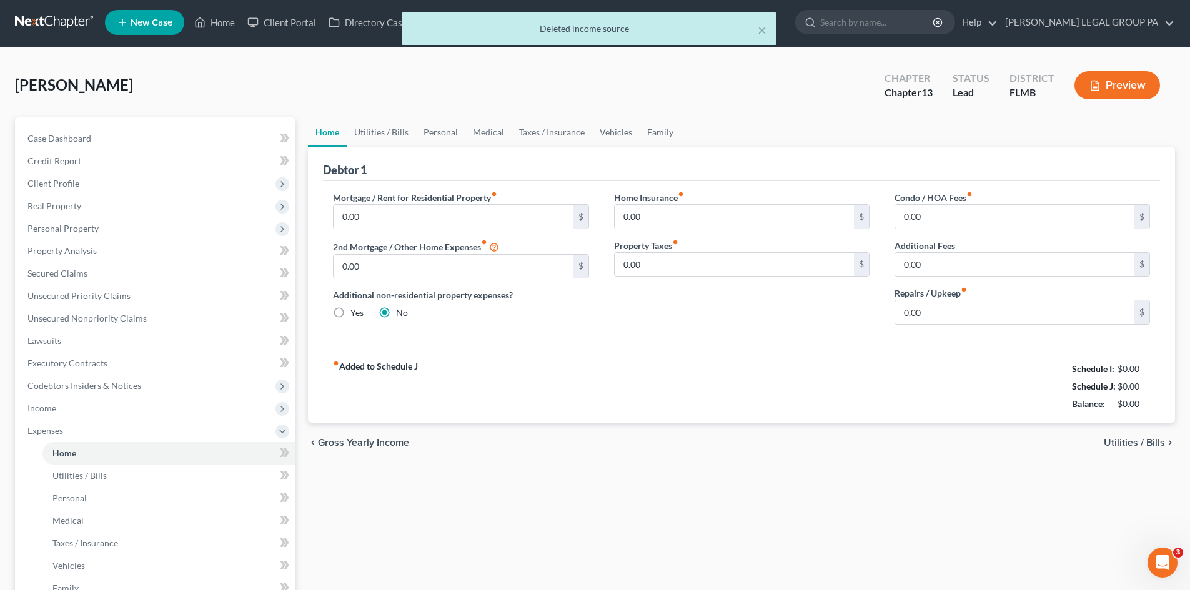
scroll to position [0, 0]
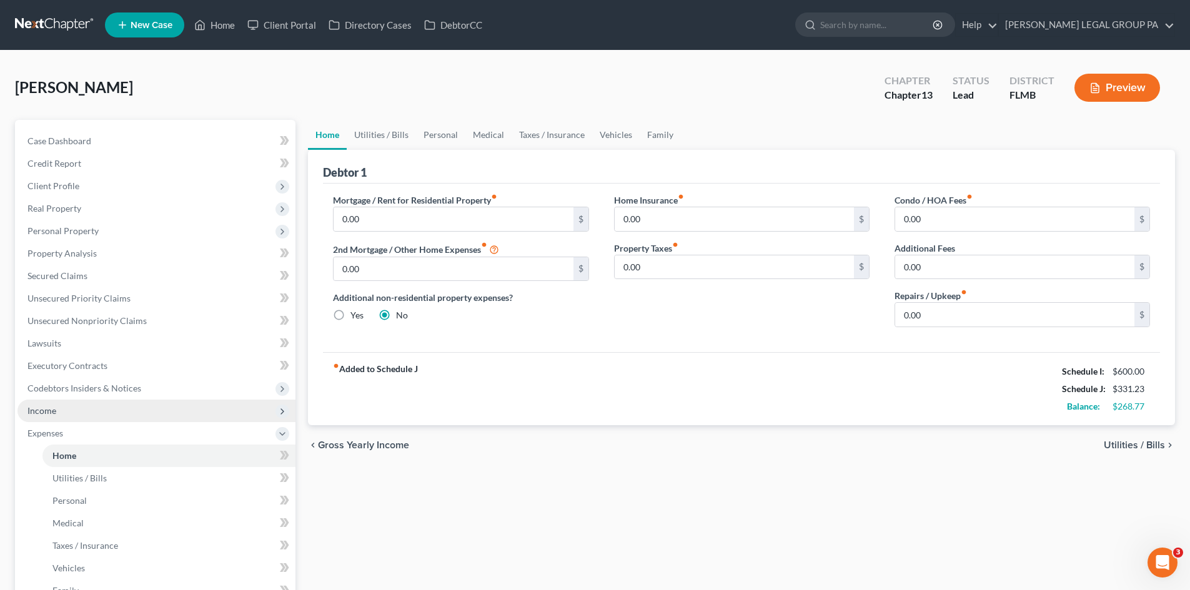
click at [74, 413] on span "Income" at bounding box center [156, 411] width 278 height 22
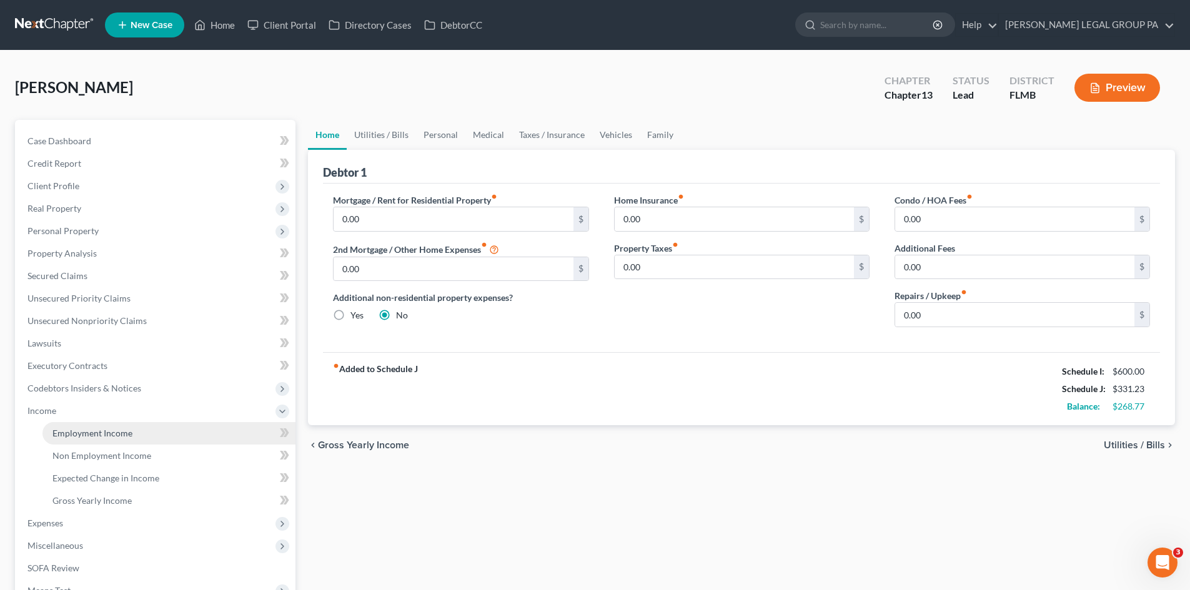
click at [84, 425] on link "Employment Income" at bounding box center [168, 433] width 253 height 22
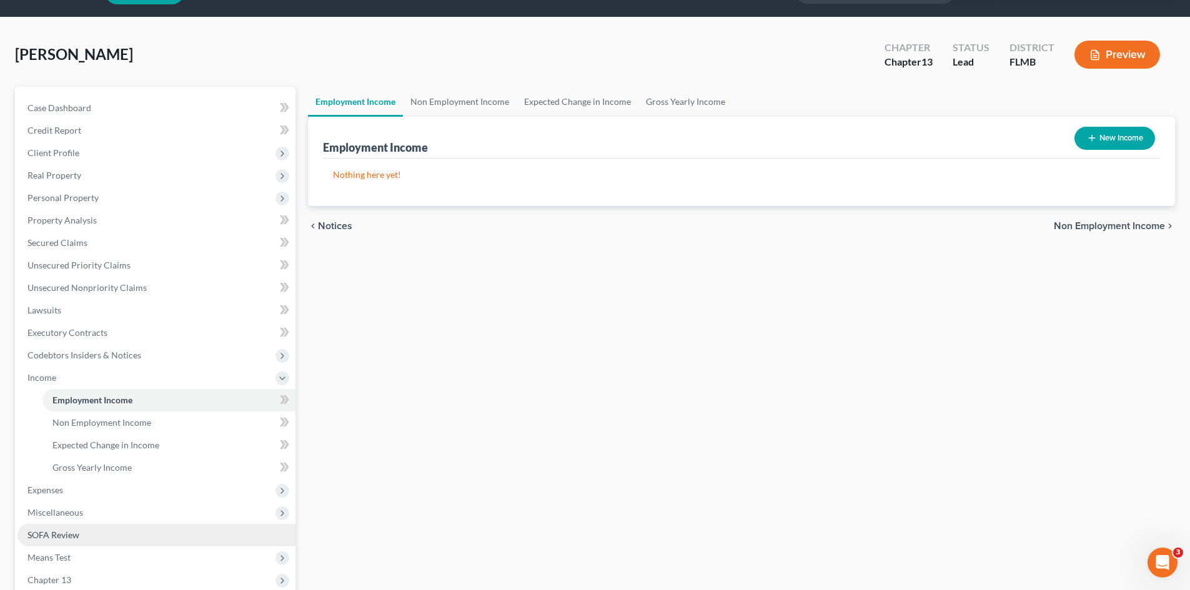
scroll to position [62, 0]
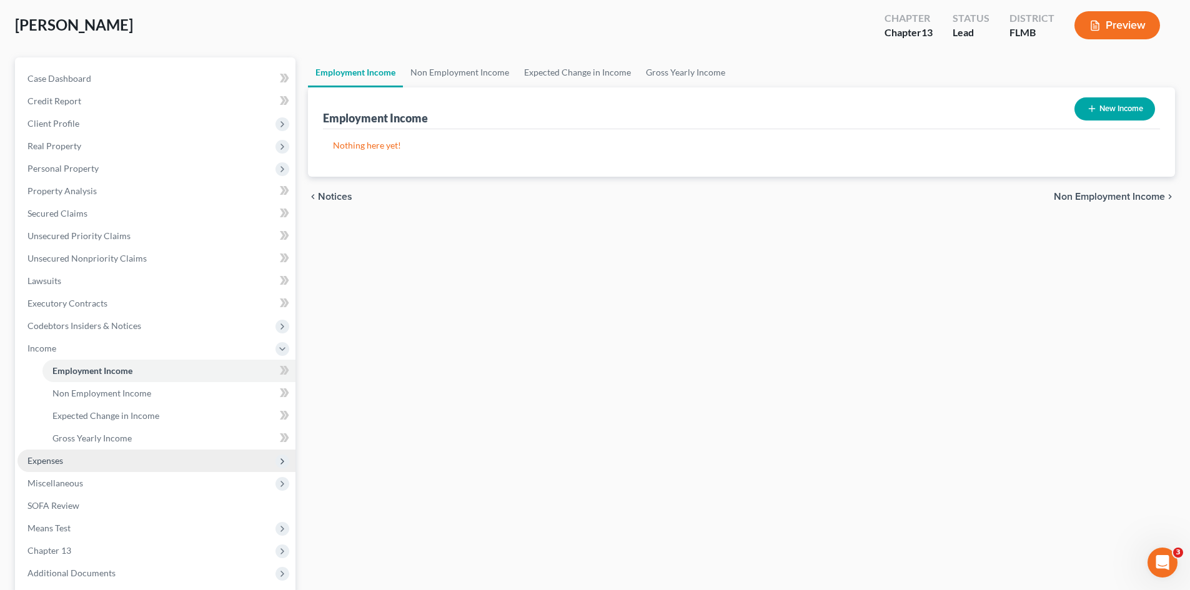
click at [89, 461] on span "Expenses" at bounding box center [156, 461] width 278 height 22
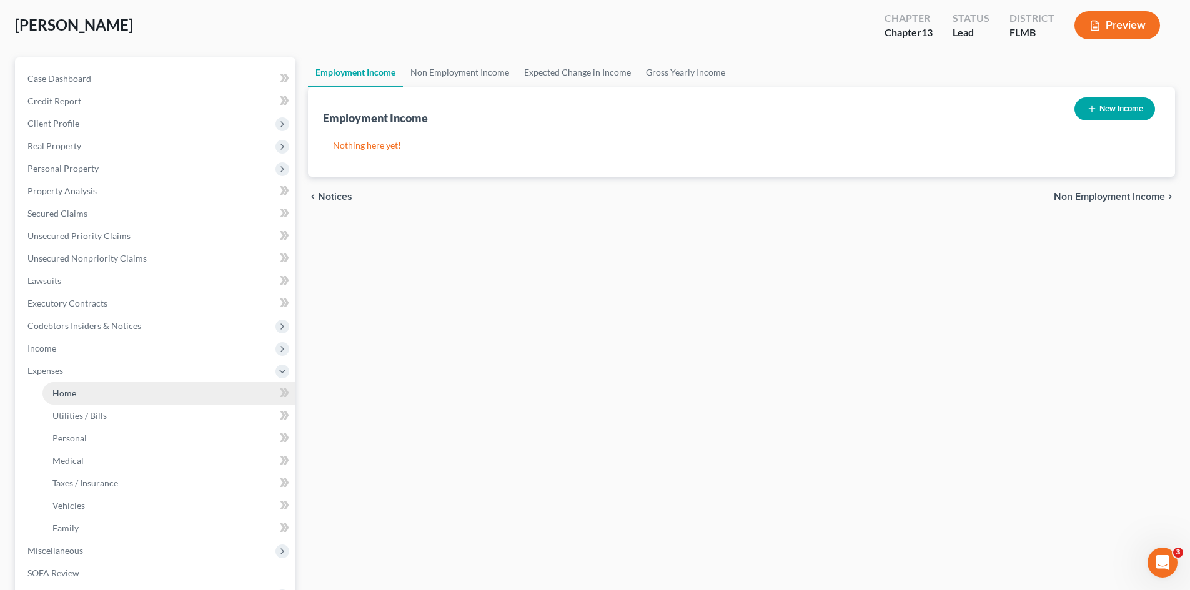
click at [89, 400] on link "Home" at bounding box center [168, 393] width 253 height 22
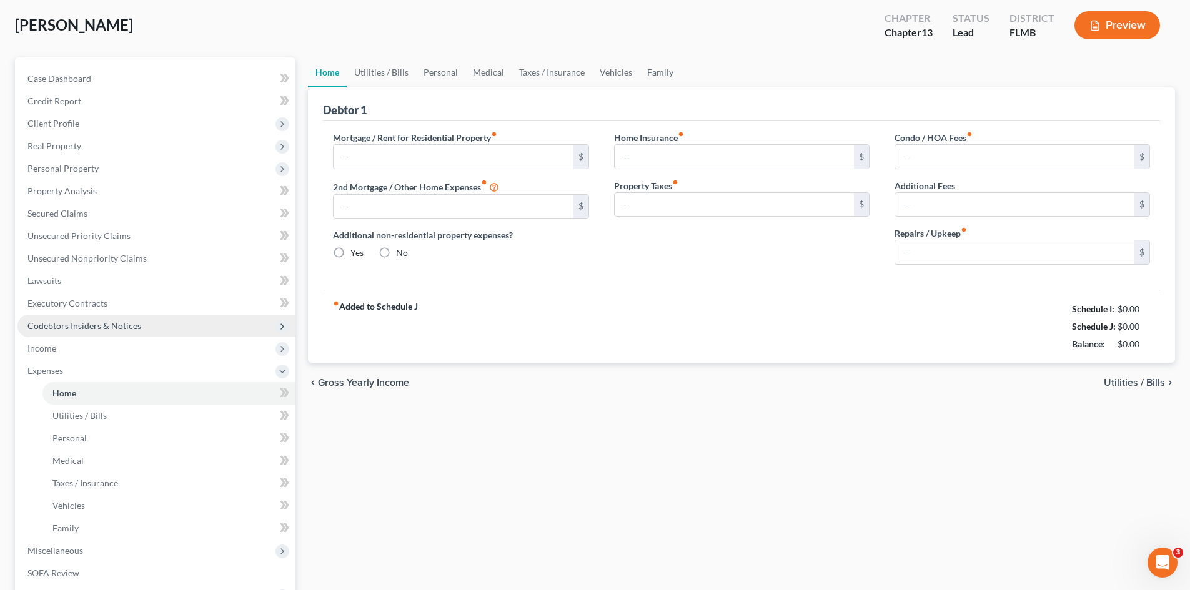
scroll to position [2, 0]
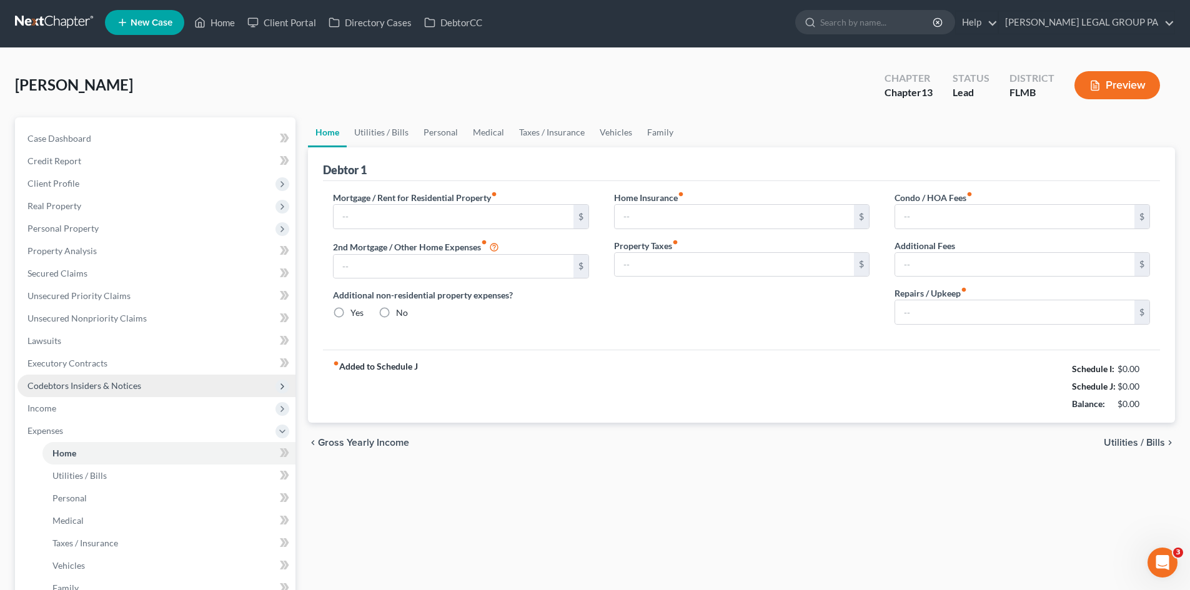
type input "0.00"
radio input "true"
type input "0.00"
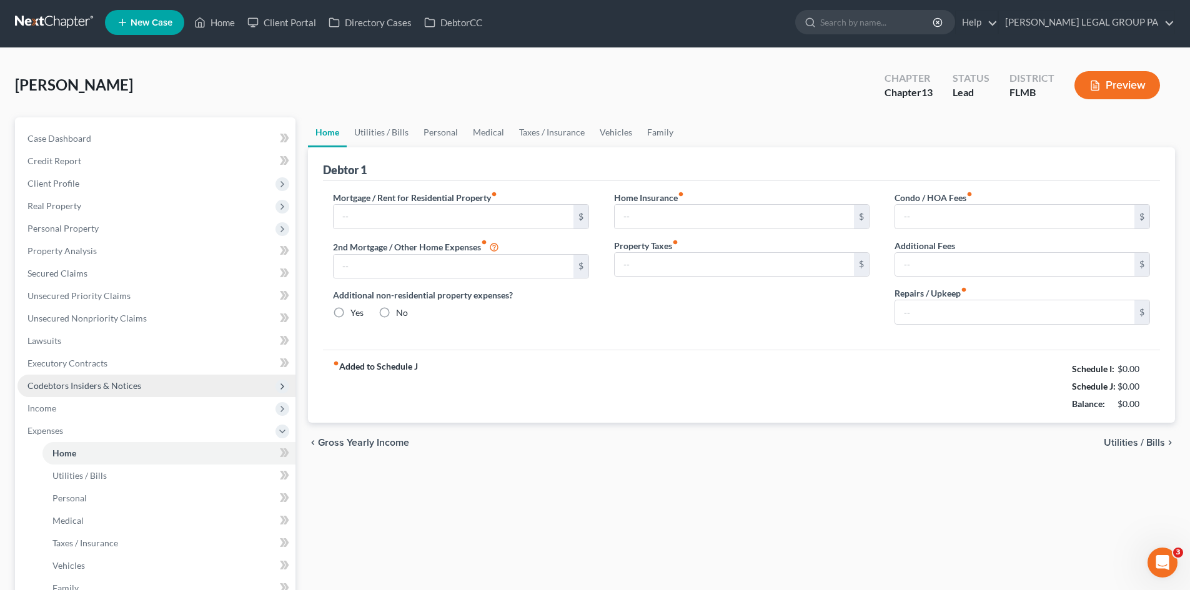
type input "0.00"
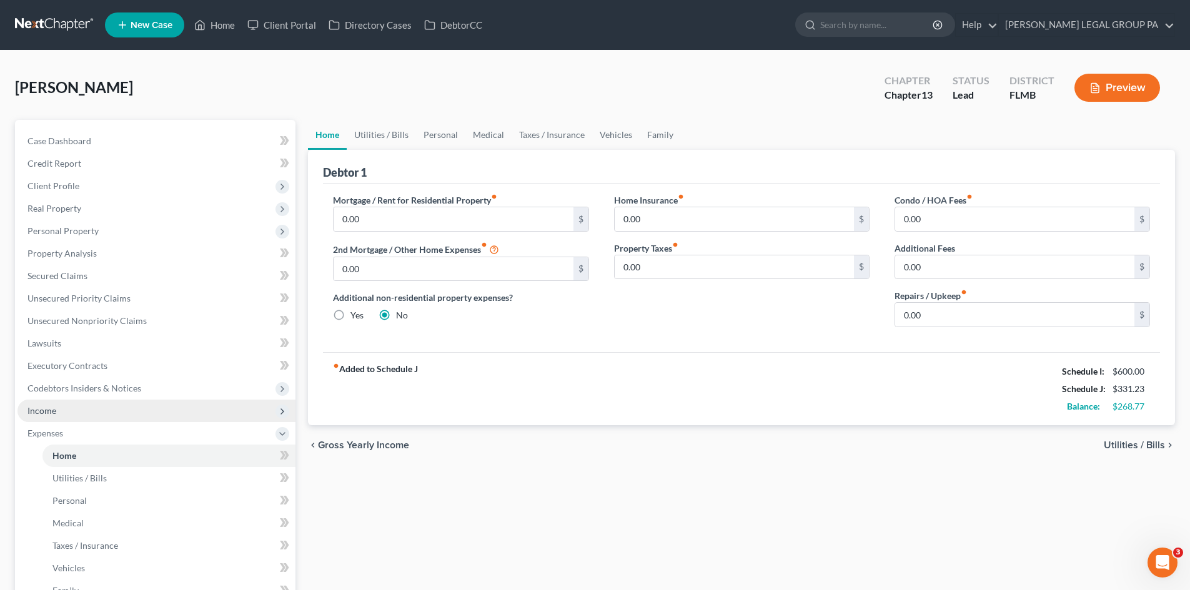
click at [84, 405] on span "Income" at bounding box center [156, 411] width 278 height 22
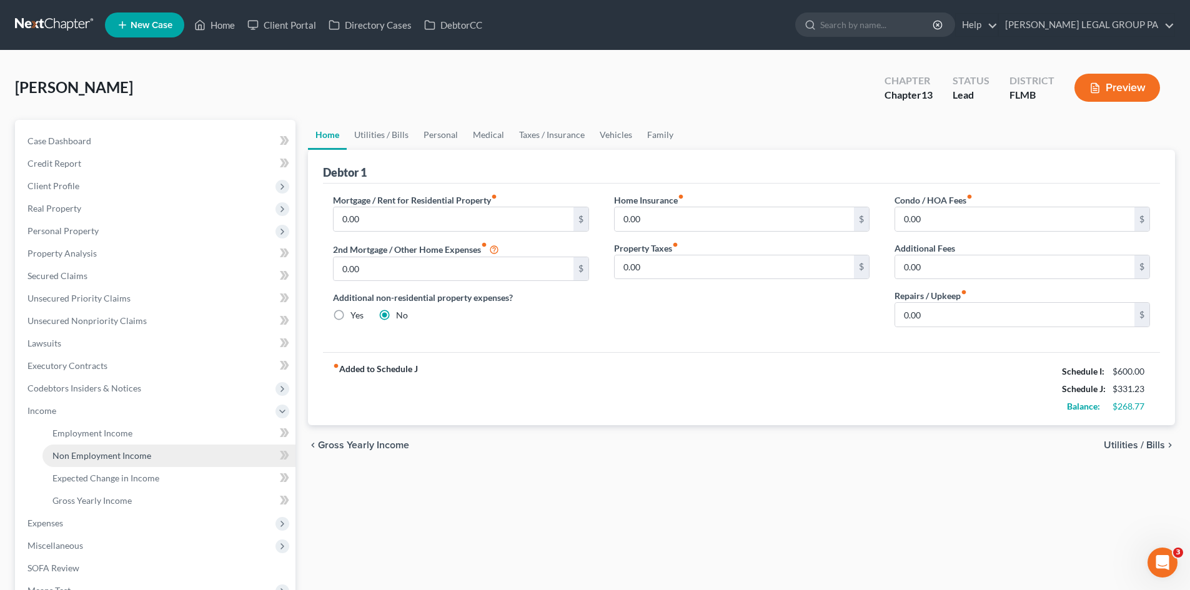
click at [107, 457] on span "Non Employment Income" at bounding box center [101, 455] width 99 height 11
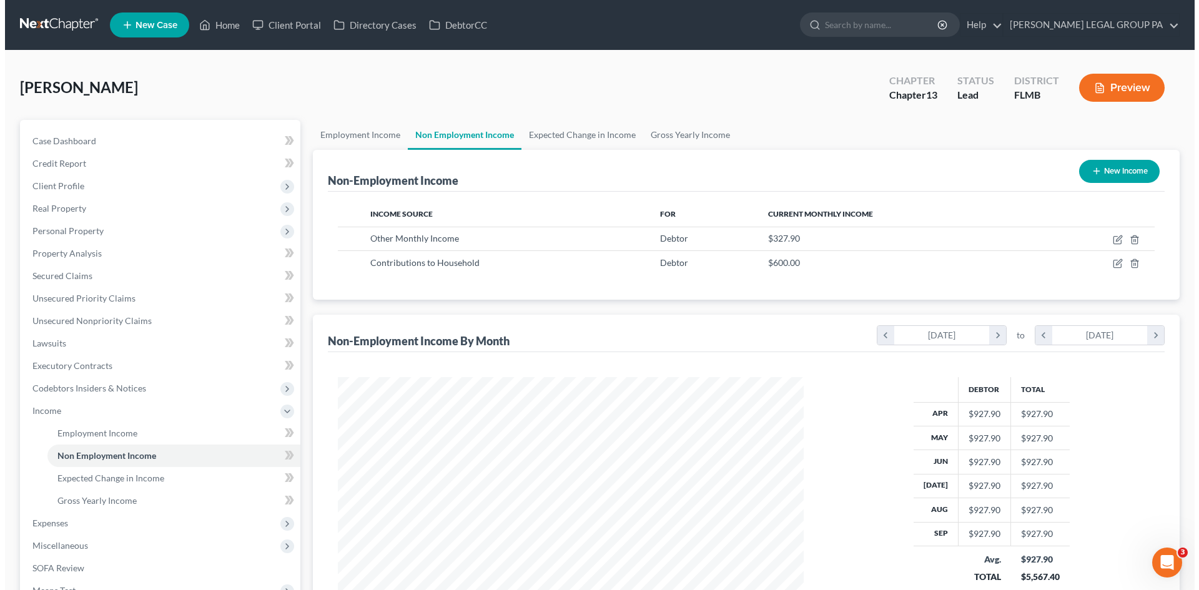
scroll to position [233, 491]
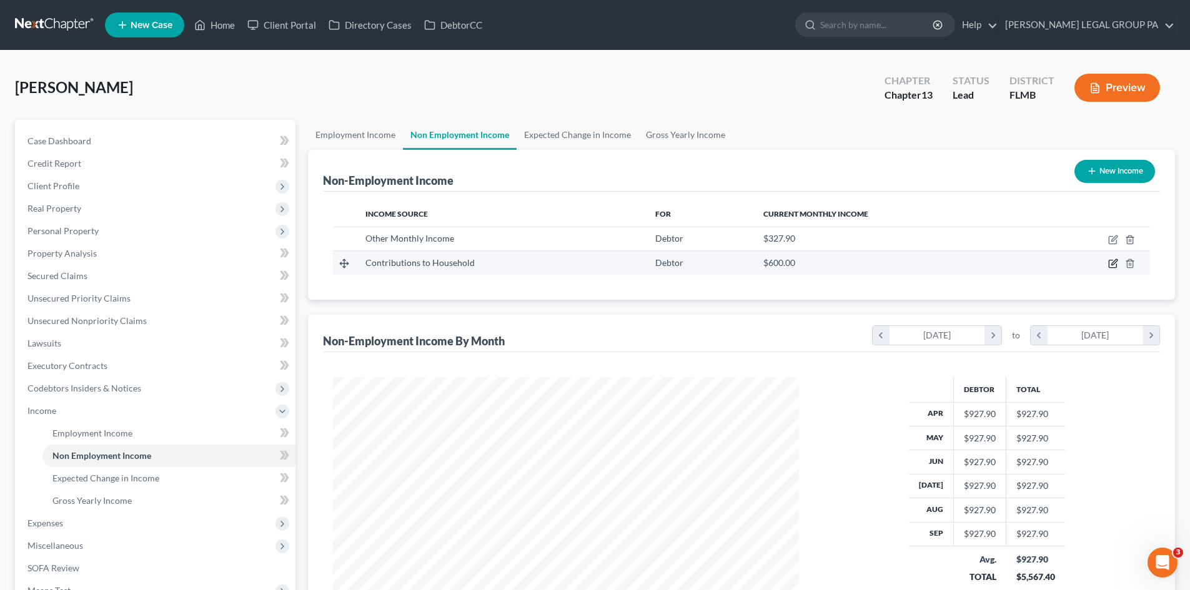
click at [1112, 265] on icon "button" at bounding box center [1114, 263] width 6 height 6
select select "8"
select select "0"
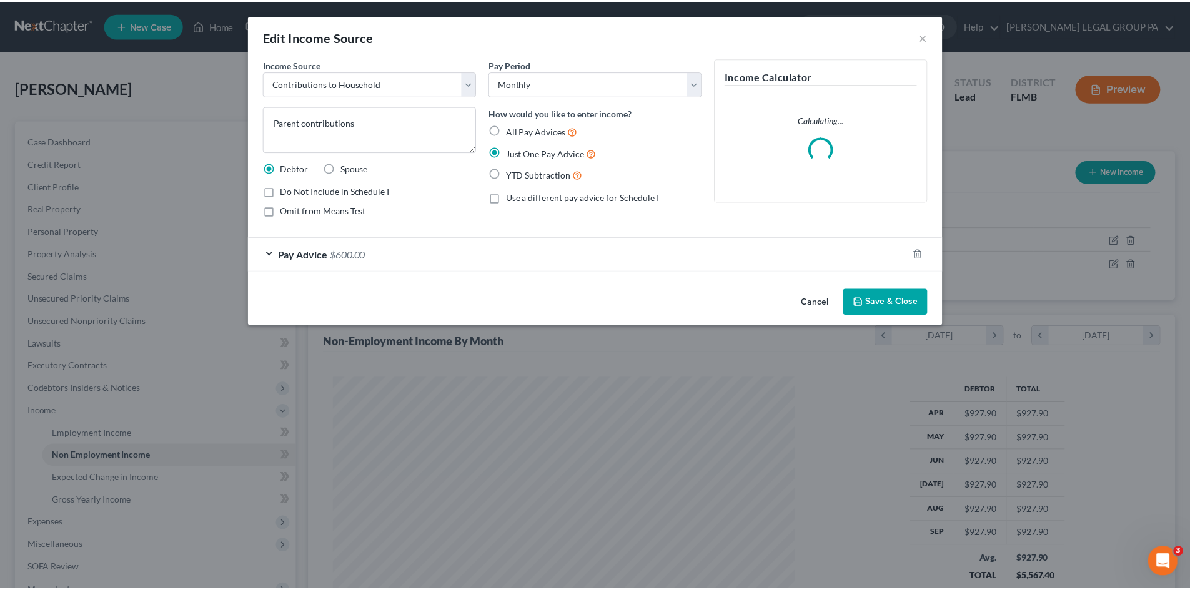
scroll to position [235, 495]
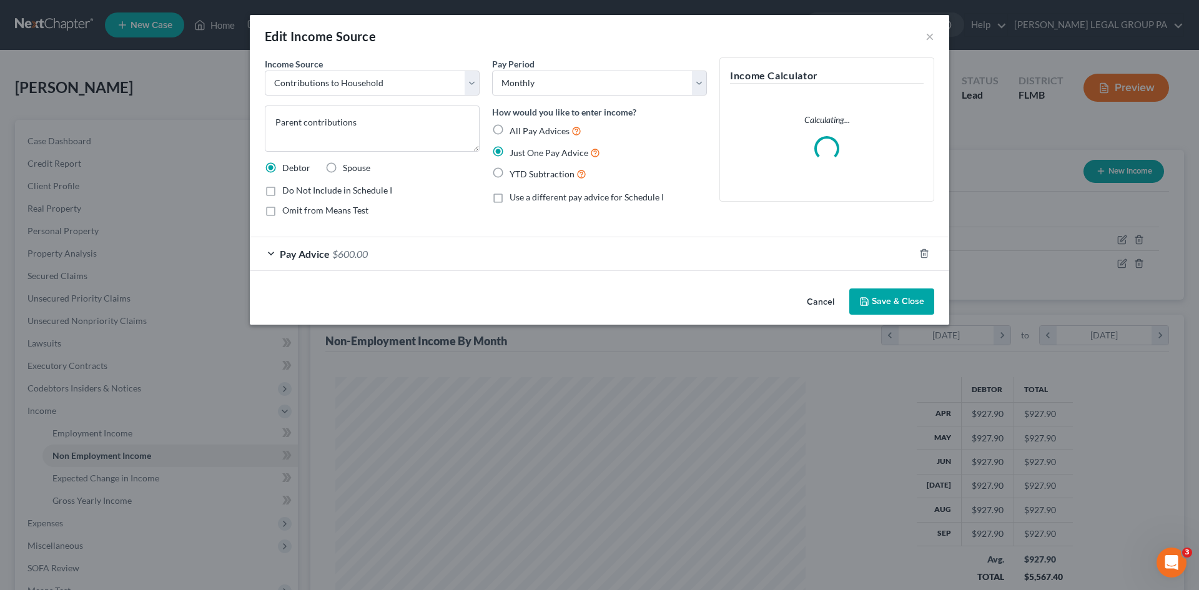
click at [389, 254] on div "Pay Advice $600.00" at bounding box center [582, 253] width 665 height 33
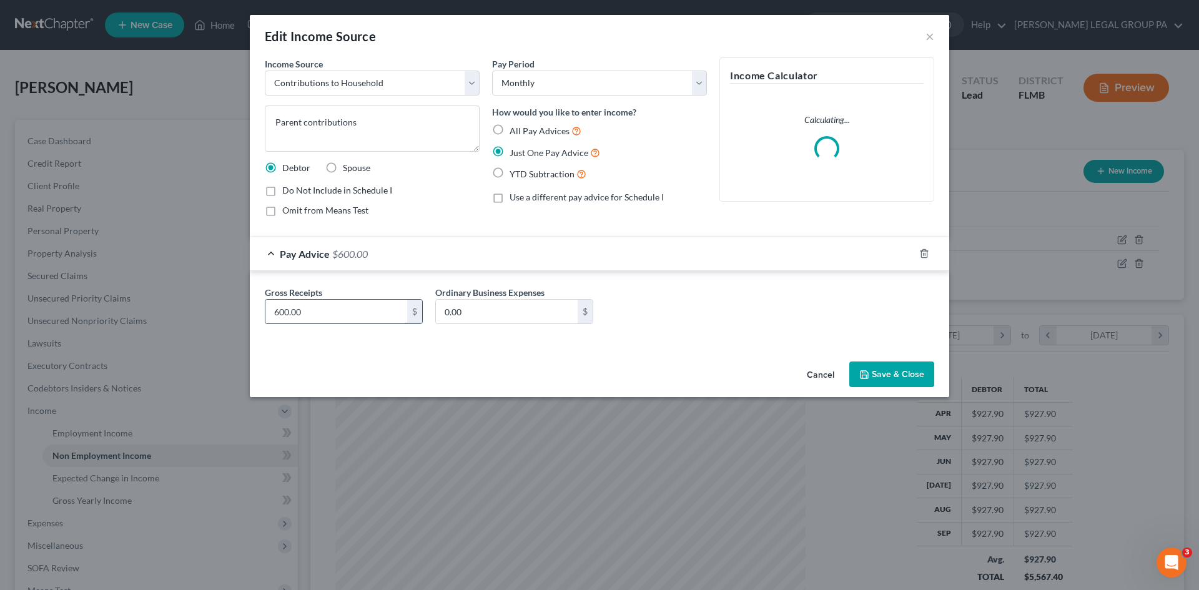
click at [366, 314] on input "600.00" at bounding box center [336, 312] width 142 height 24
type input "650.00"
click at [914, 373] on button "Save & Close" at bounding box center [891, 375] width 85 height 26
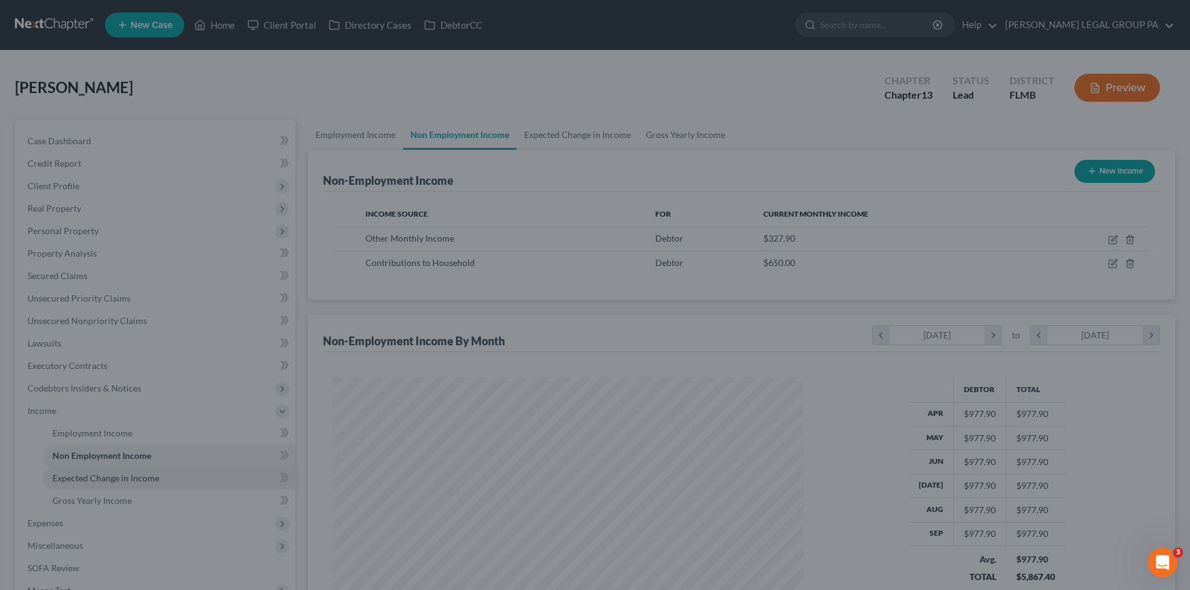
scroll to position [624348, 624090]
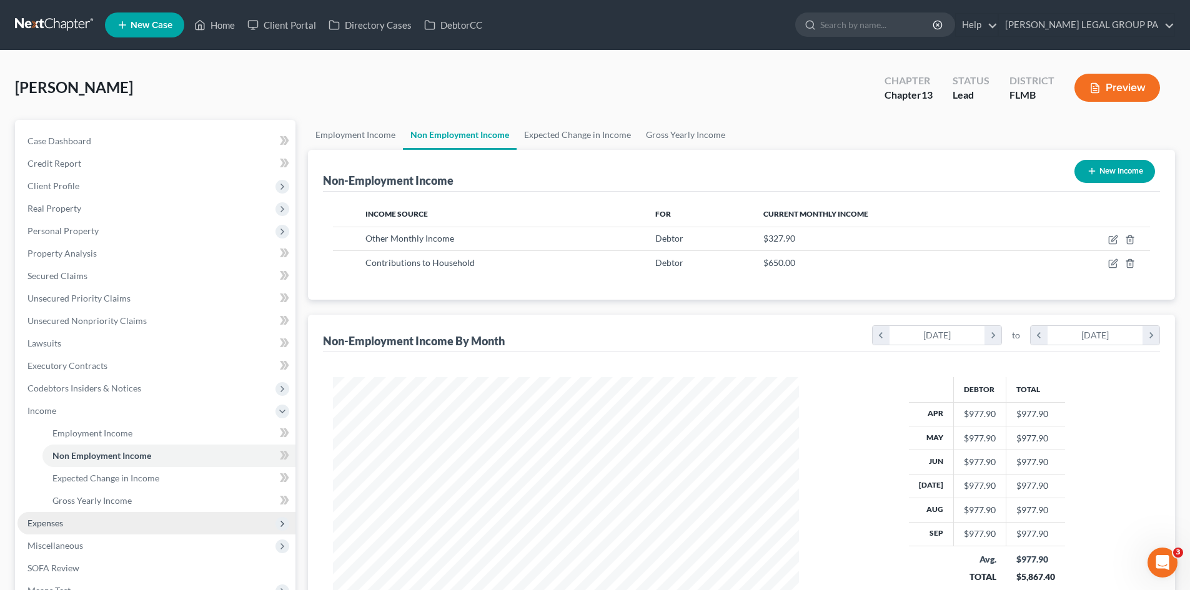
click at [49, 528] on span "Expenses" at bounding box center [45, 523] width 36 height 11
click at [81, 452] on link "Home" at bounding box center [168, 456] width 253 height 22
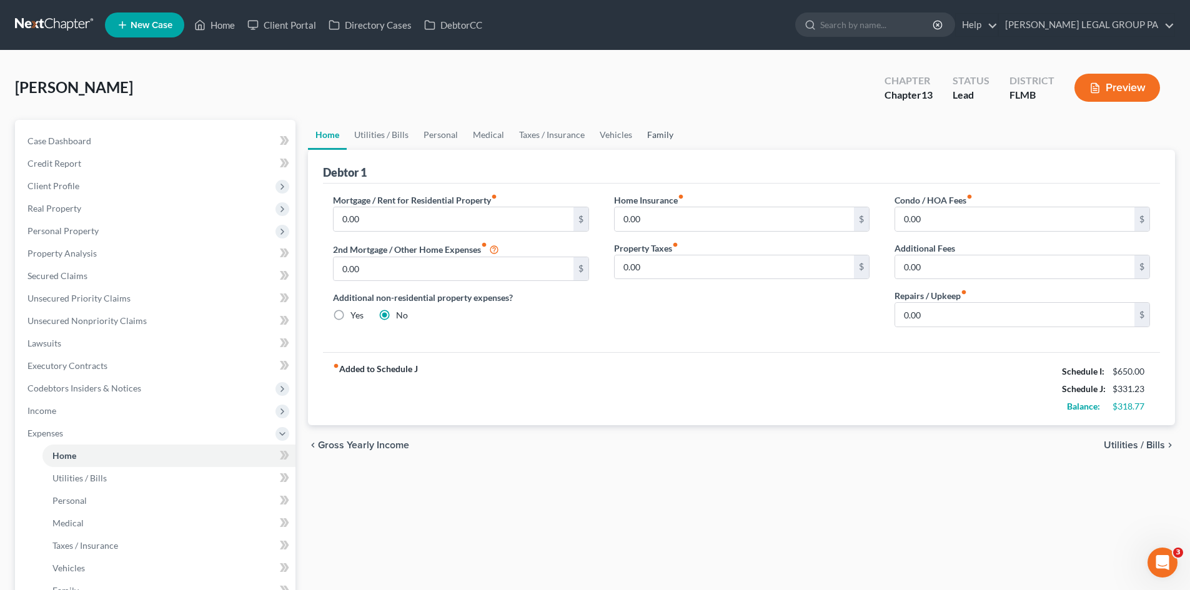
click at [658, 133] on link "Family" at bounding box center [660, 135] width 41 height 30
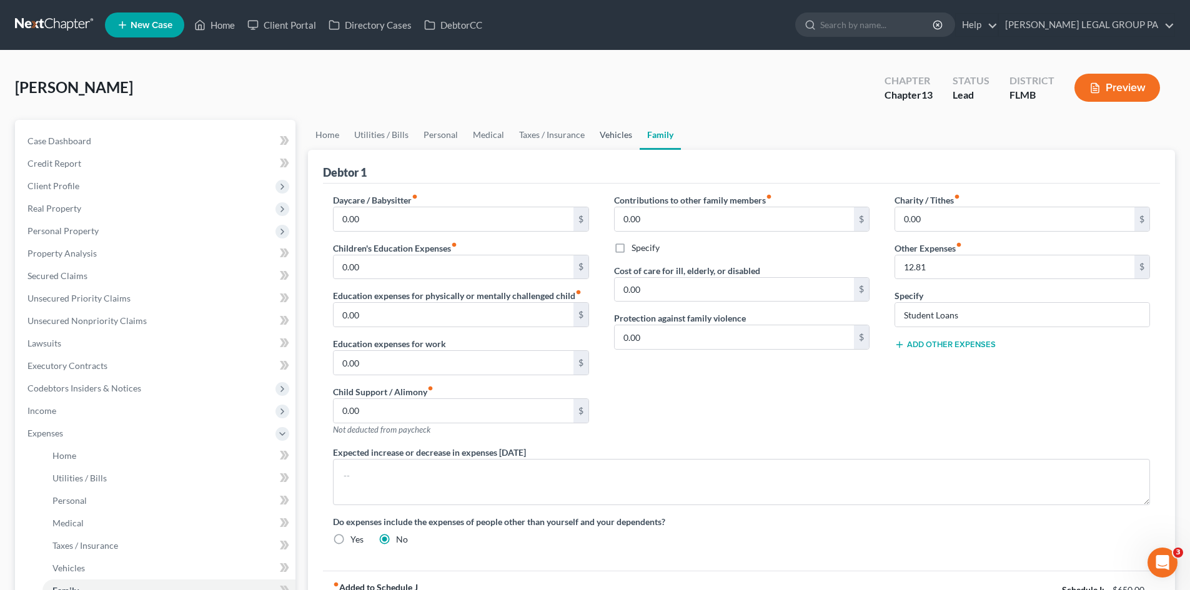
click at [624, 137] on link "Vehicles" at bounding box center [615, 135] width 47 height 30
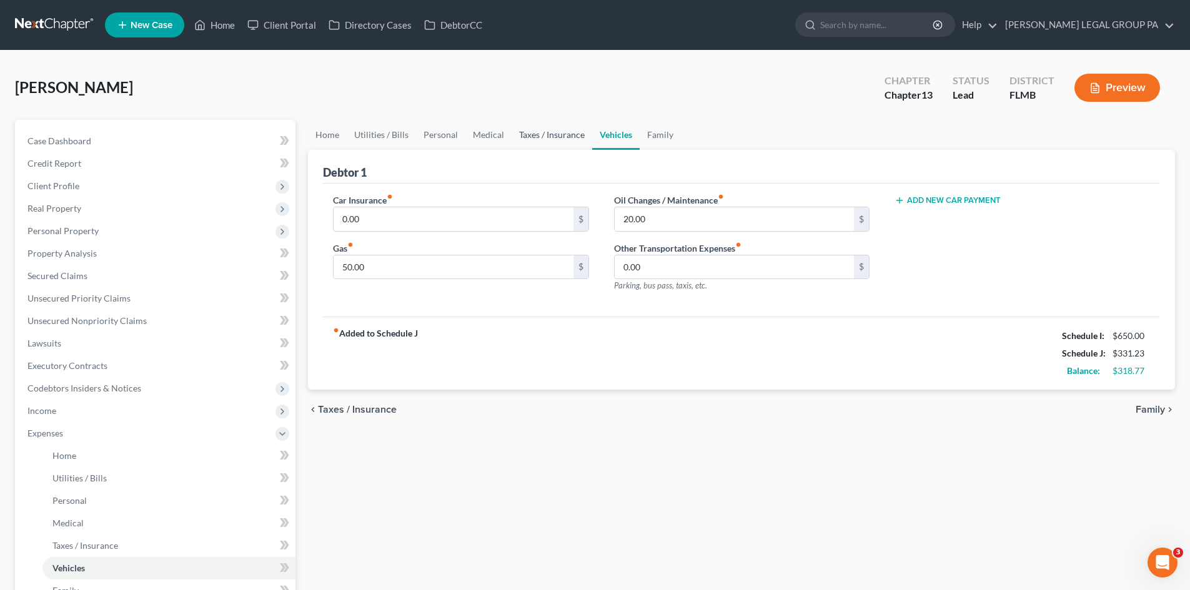
click at [566, 137] on link "Taxes / Insurance" at bounding box center [552, 135] width 81 height 30
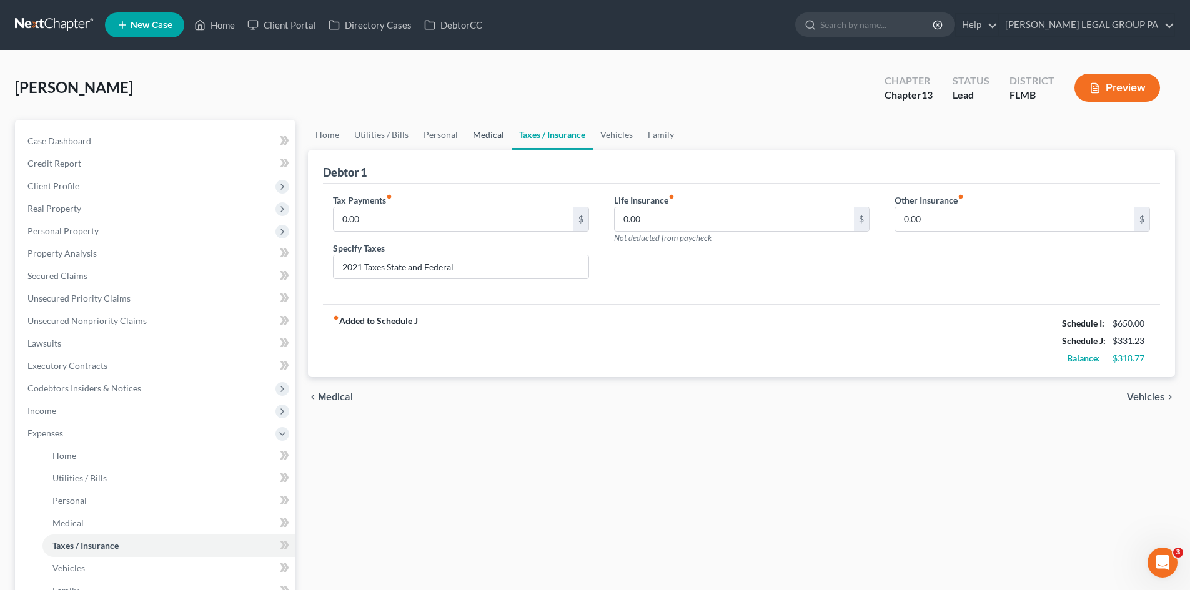
click at [483, 136] on link "Medical" at bounding box center [488, 135] width 46 height 30
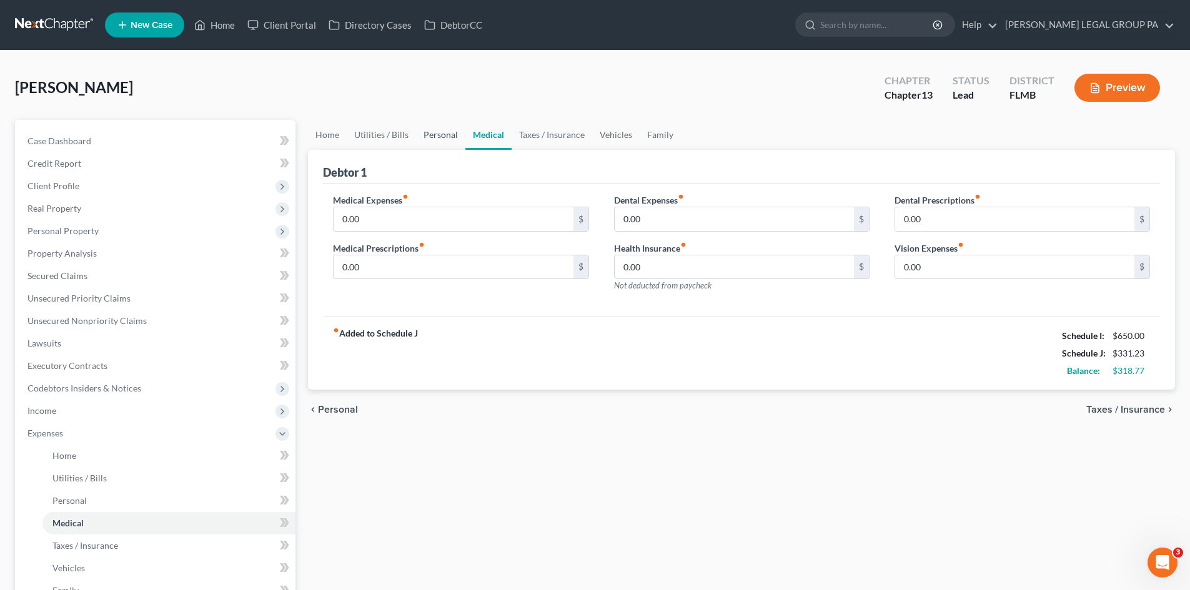
click at [461, 142] on link "Personal" at bounding box center [440, 135] width 49 height 30
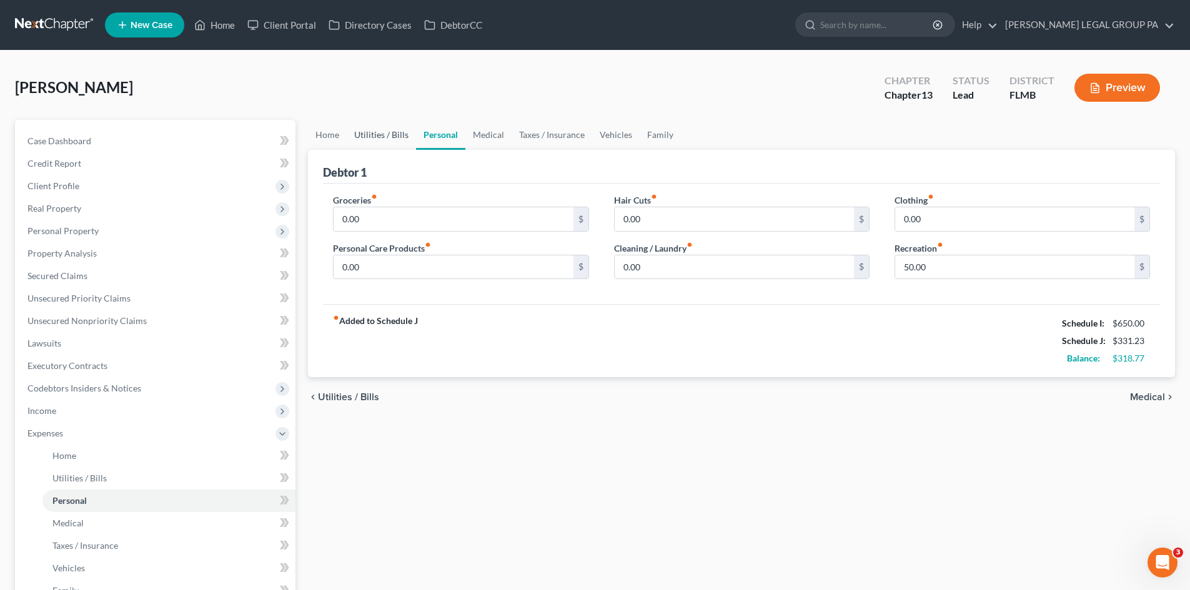
click at [393, 136] on link "Utilities / Bills" at bounding box center [381, 135] width 69 height 30
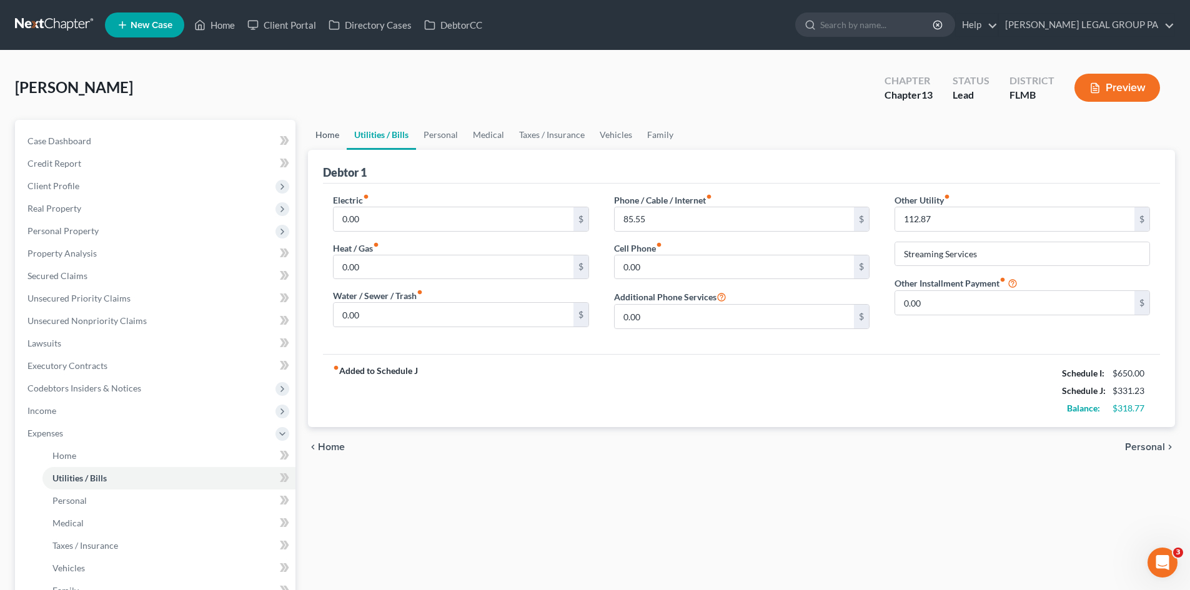
click at [329, 135] on link "Home" at bounding box center [327, 135] width 39 height 30
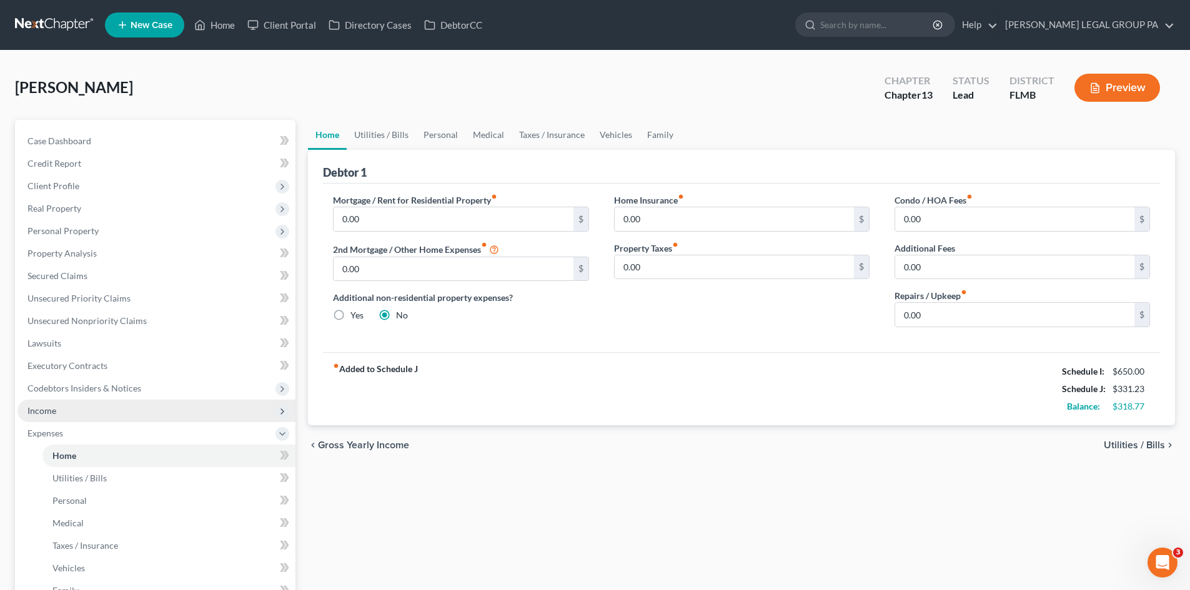
click at [90, 412] on span "Income" at bounding box center [156, 411] width 278 height 22
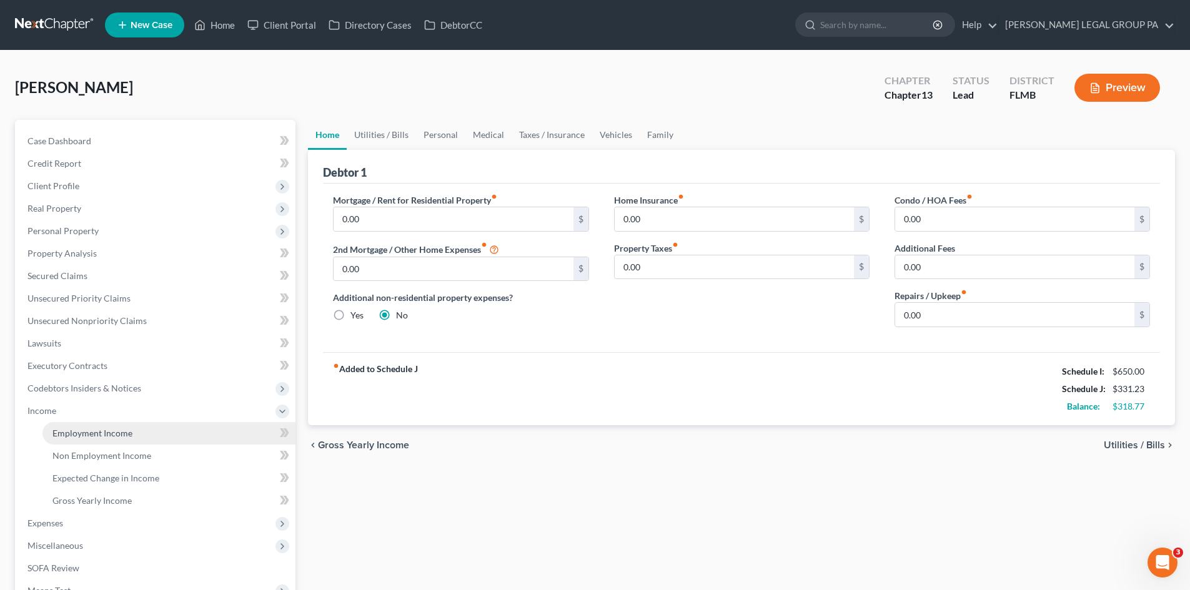
click at [87, 423] on link "Employment Income" at bounding box center [168, 433] width 253 height 22
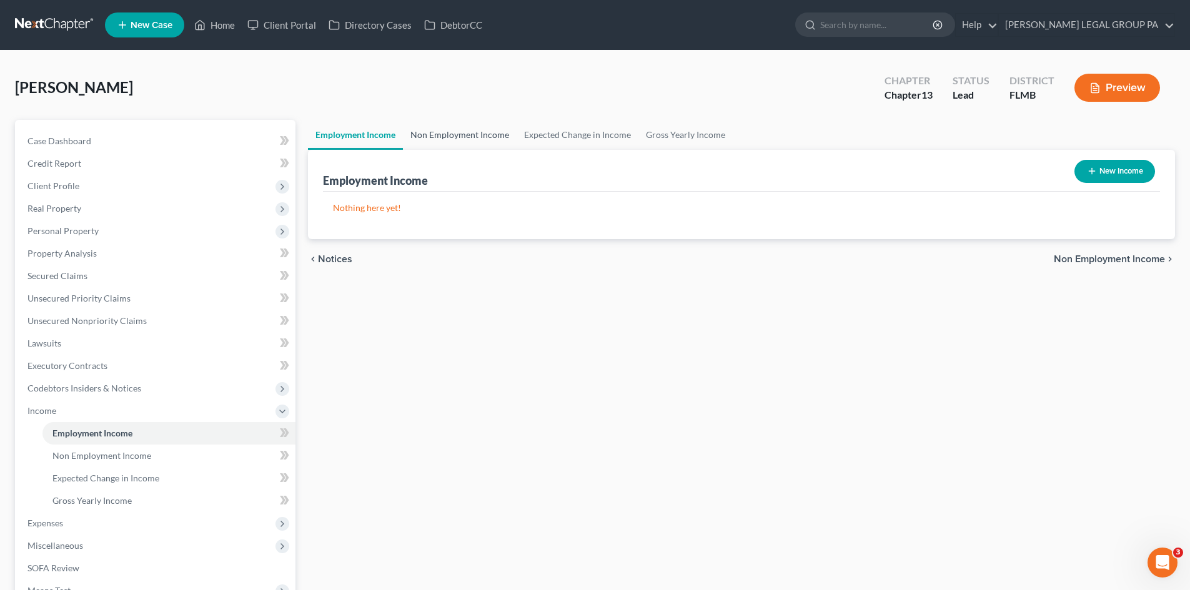
click at [474, 128] on link "Non Employment Income" at bounding box center [460, 135] width 114 height 30
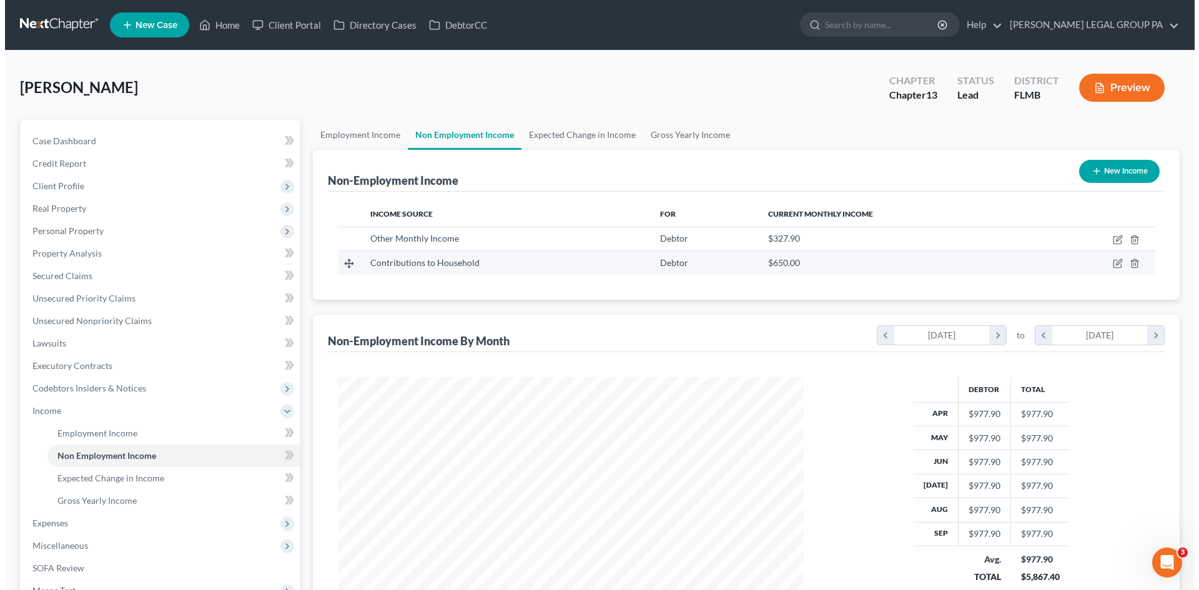
scroll to position [233, 491]
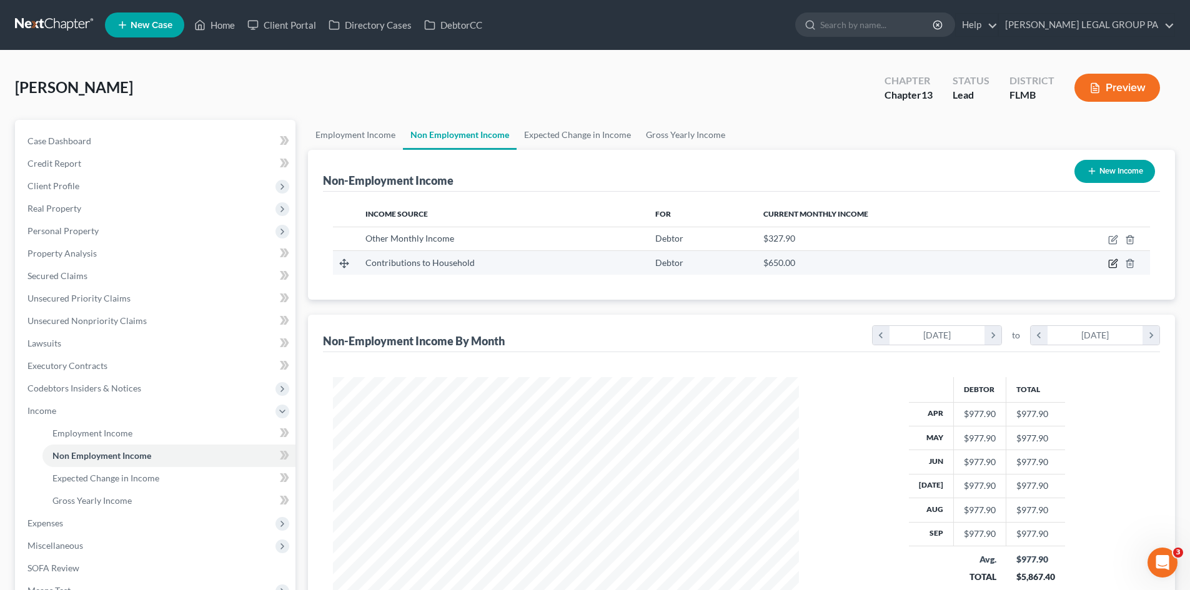
click at [1112, 262] on icon "button" at bounding box center [1113, 264] width 10 height 10
select select "8"
select select "0"
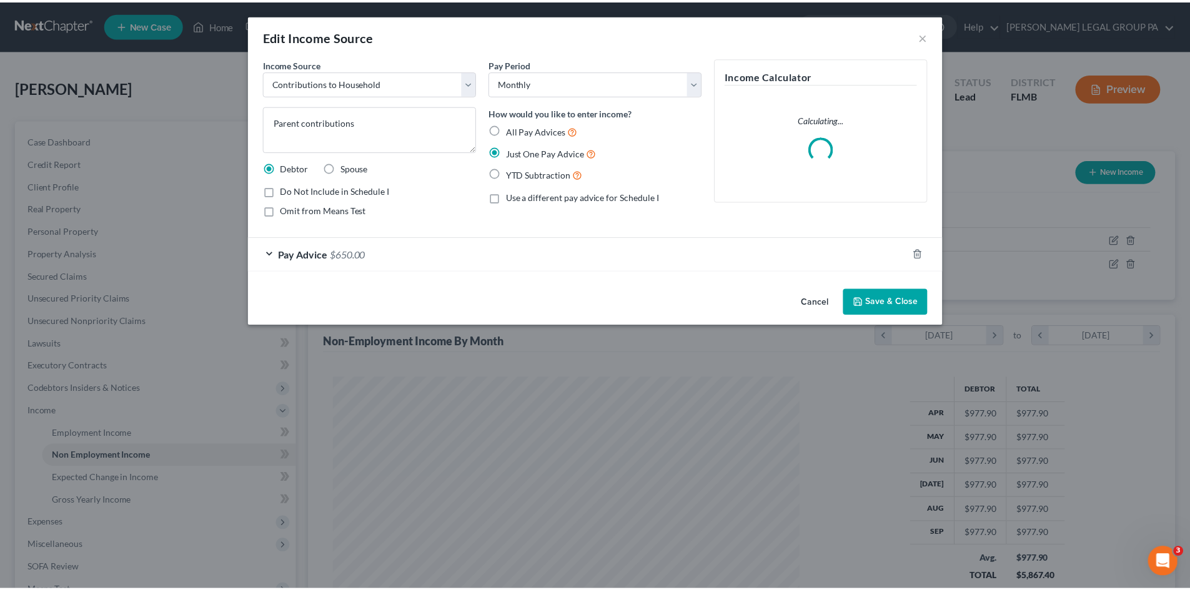
scroll to position [235, 495]
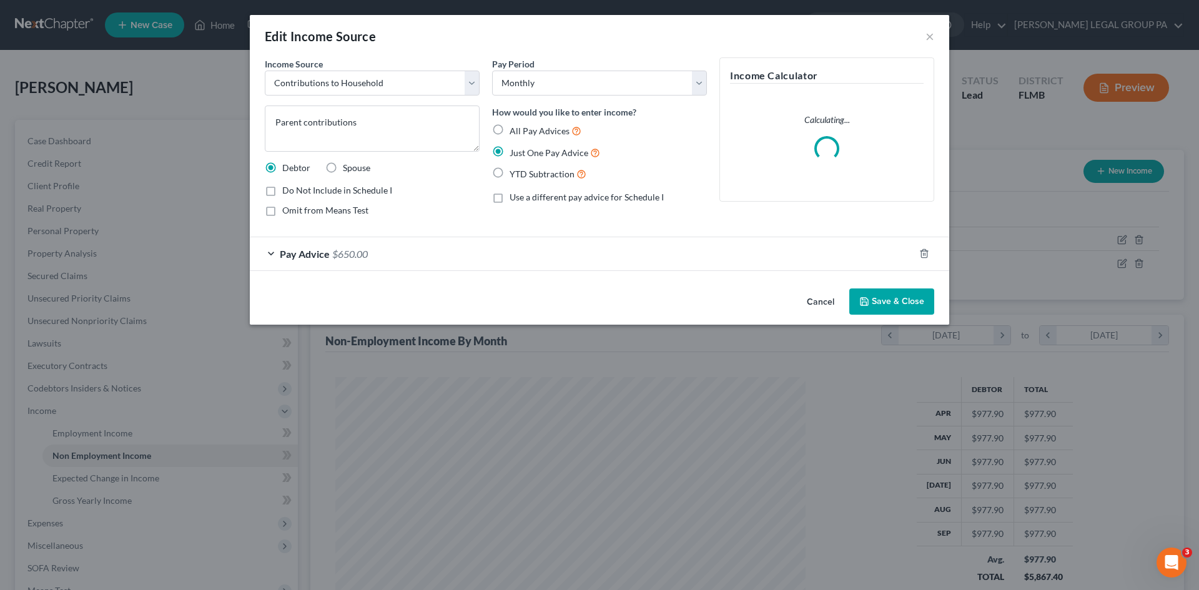
click at [379, 264] on div "Pay Advice $650.00" at bounding box center [582, 253] width 665 height 33
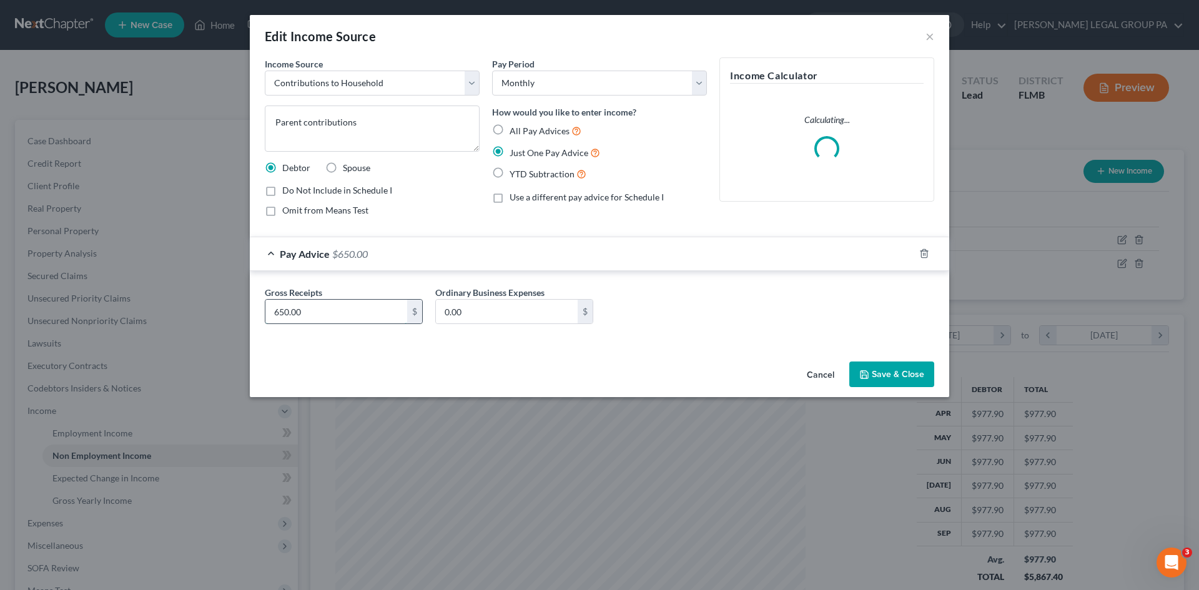
click at [357, 310] on input "650.00" at bounding box center [336, 312] width 142 height 24
type input "675.00"
click at [911, 372] on button "Save & Close" at bounding box center [891, 375] width 85 height 26
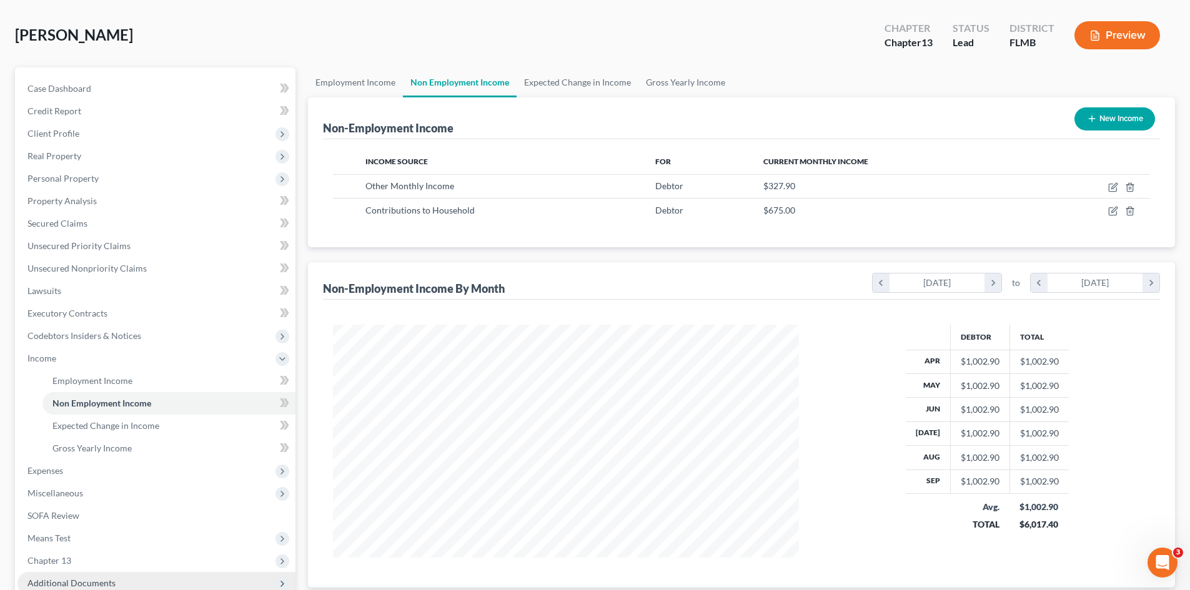
scroll to position [125, 0]
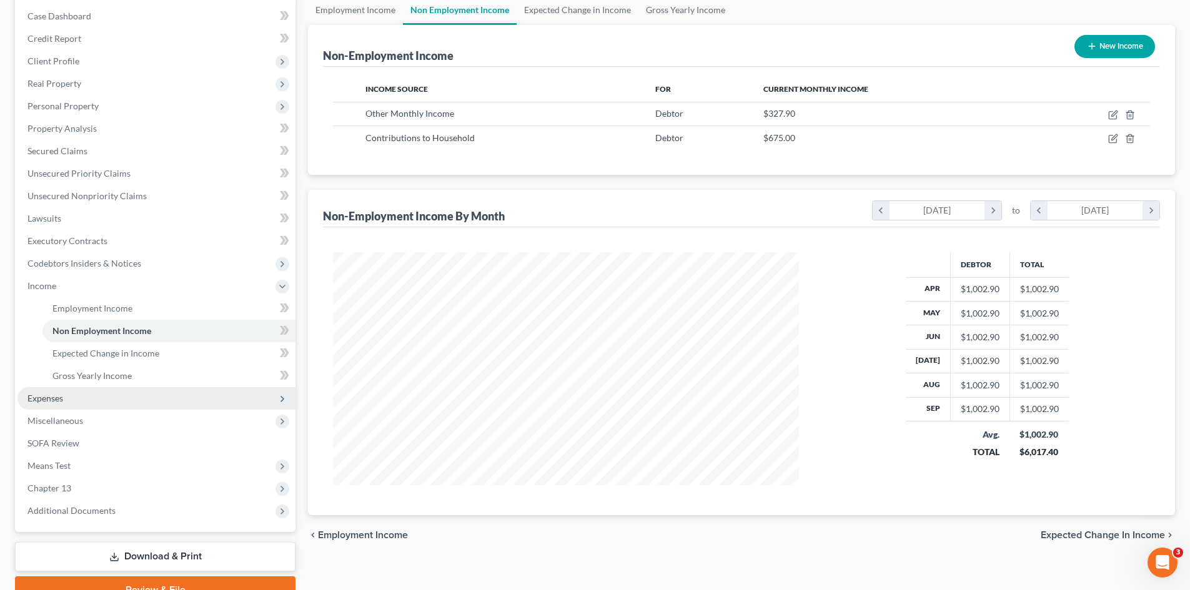
click at [87, 402] on span "Expenses" at bounding box center [156, 398] width 278 height 22
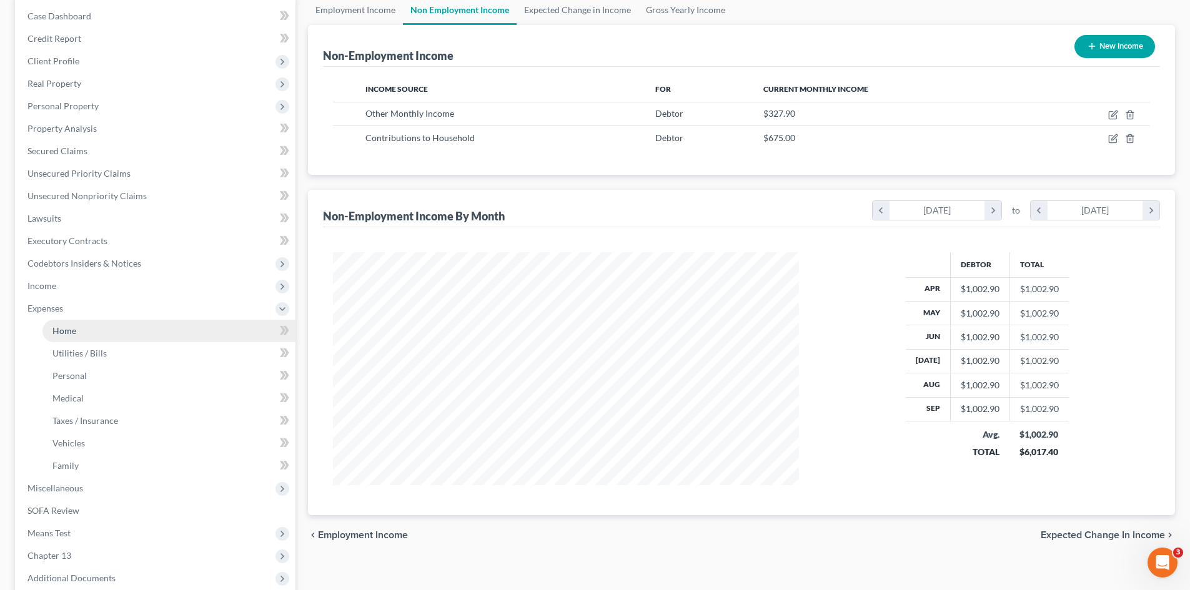
click at [107, 334] on link "Home" at bounding box center [168, 331] width 253 height 22
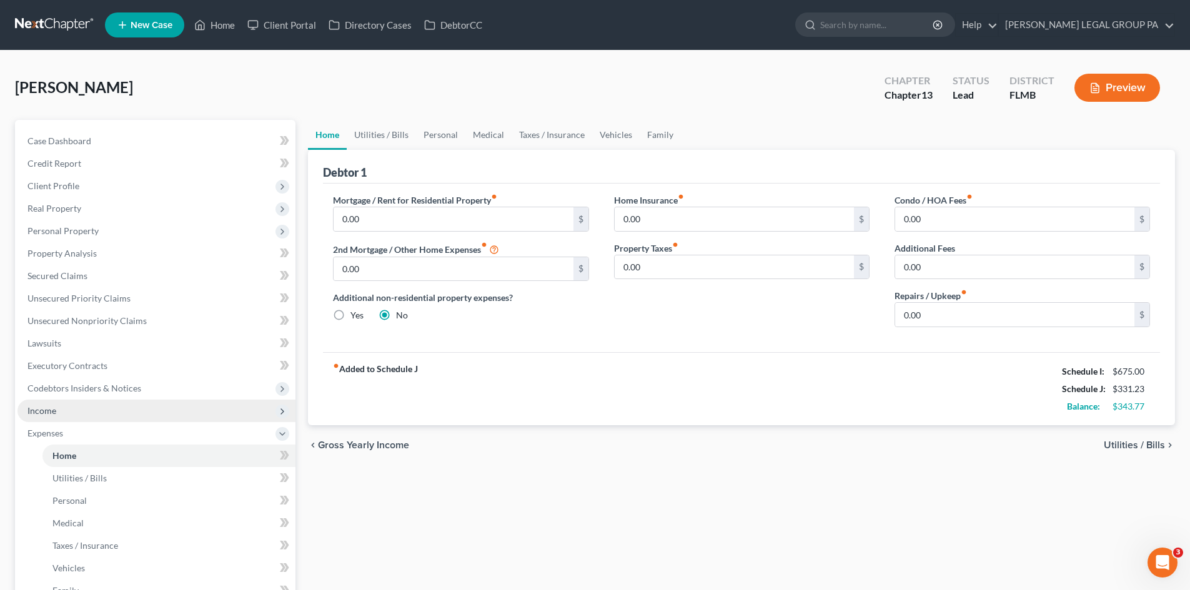
click at [102, 414] on span "Income" at bounding box center [156, 411] width 278 height 22
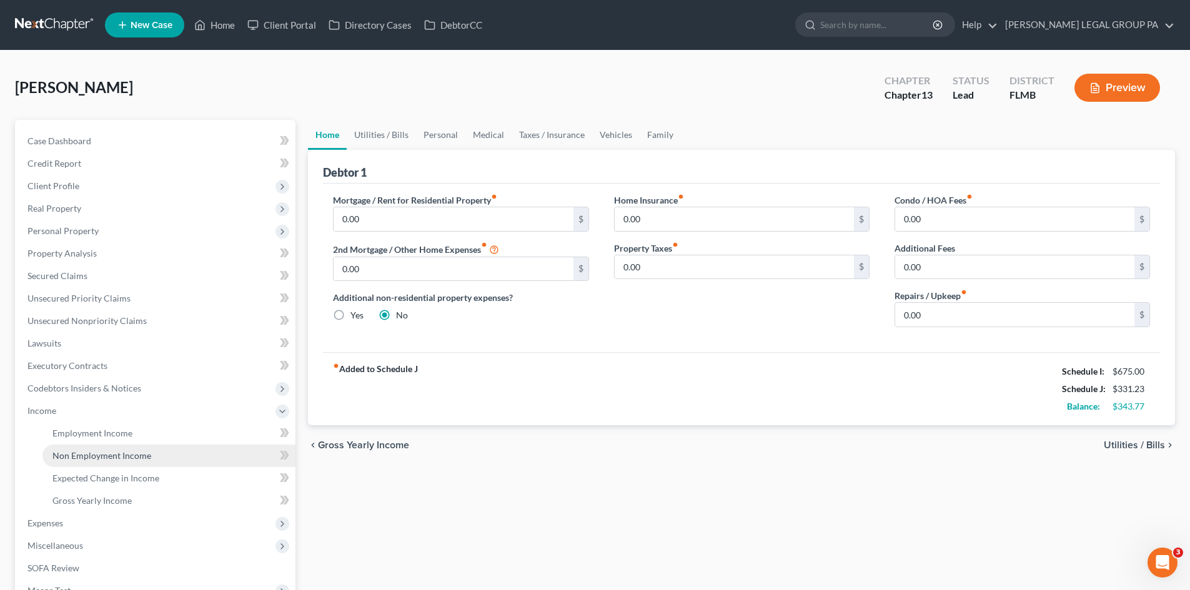
click at [125, 457] on span "Non Employment Income" at bounding box center [101, 455] width 99 height 11
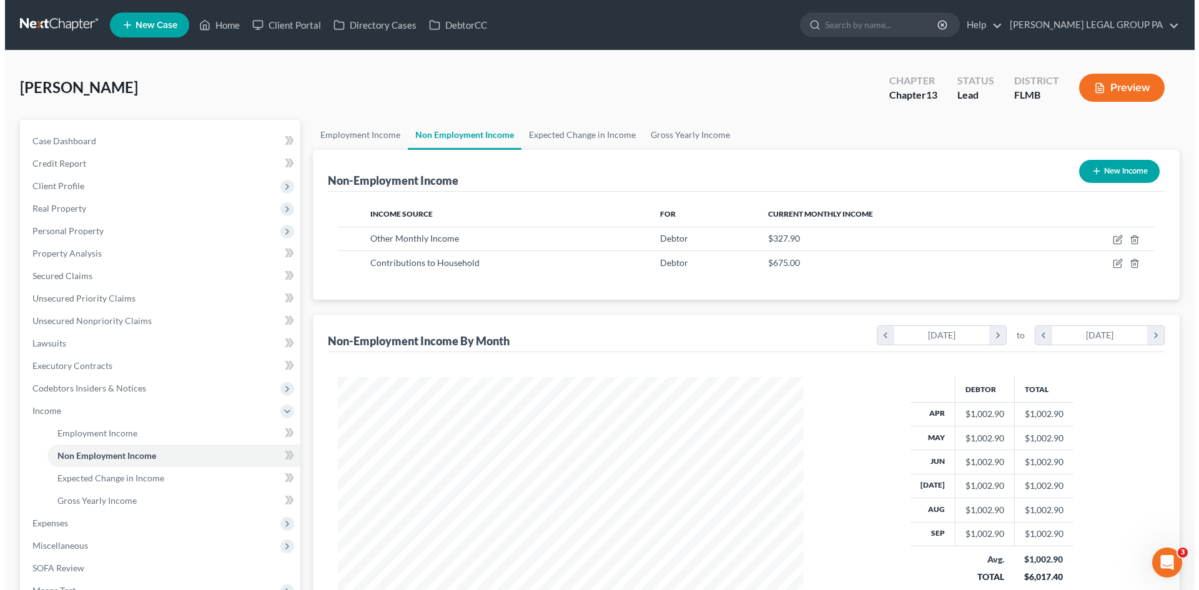
scroll to position [233, 491]
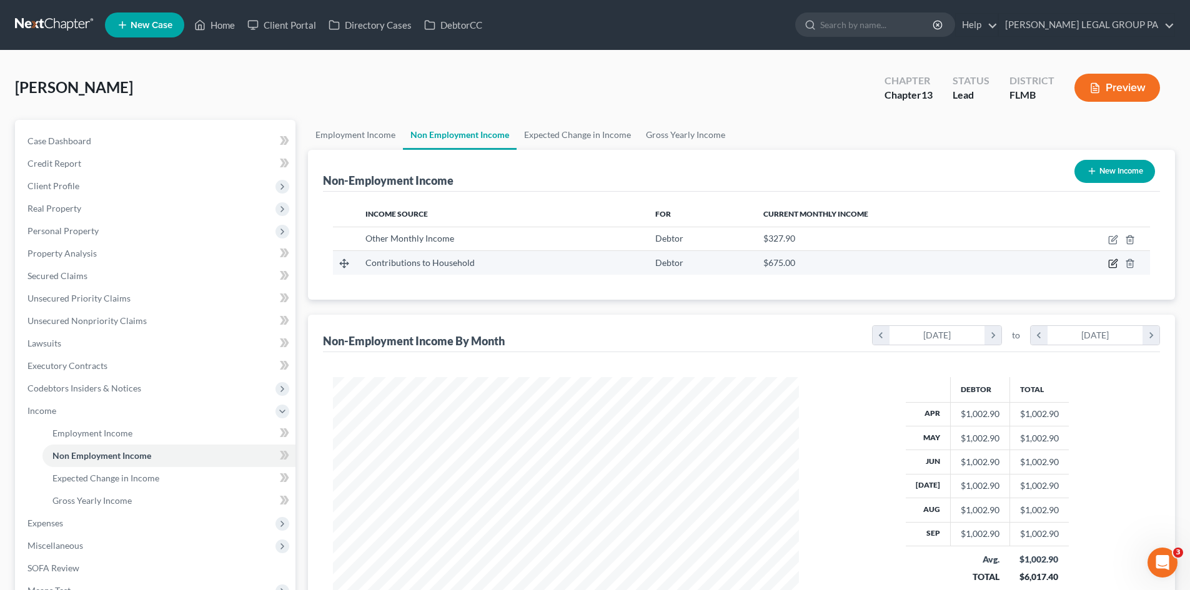
click at [1113, 264] on icon "button" at bounding box center [1113, 264] width 10 height 10
select select "8"
select select "0"
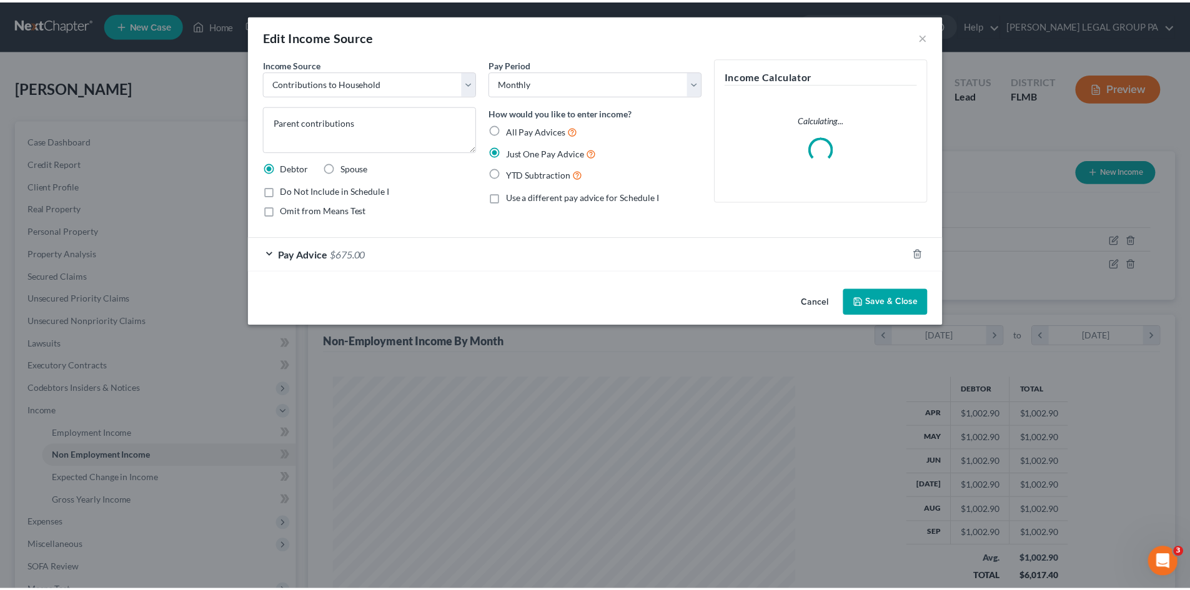
scroll to position [235, 495]
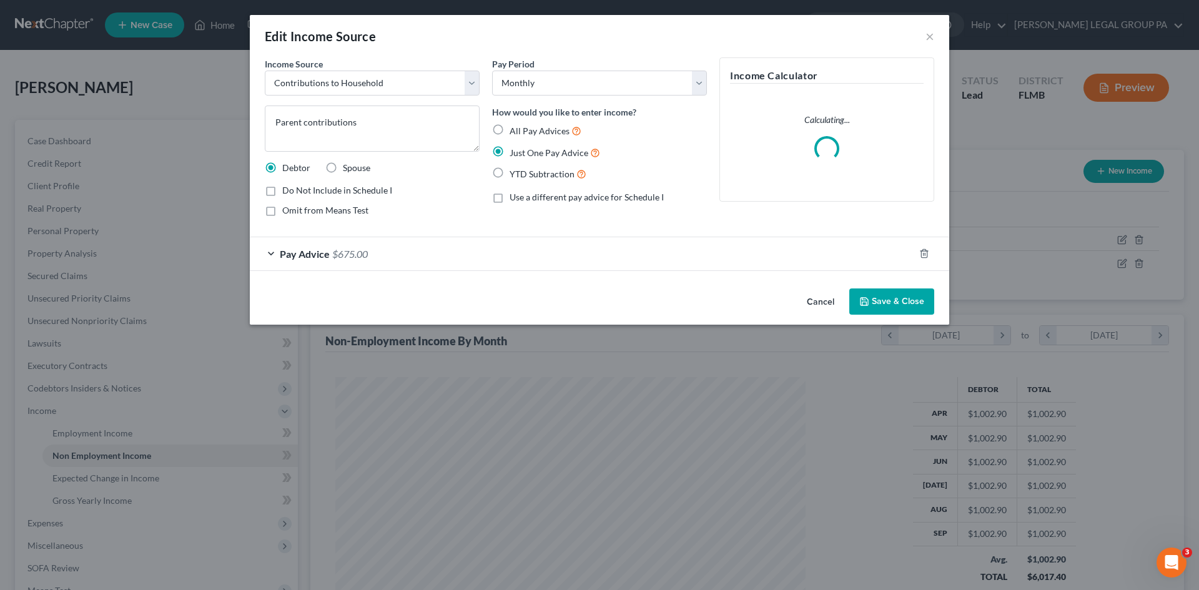
click at [404, 269] on div "Pay Advice $675.00" at bounding box center [582, 253] width 665 height 33
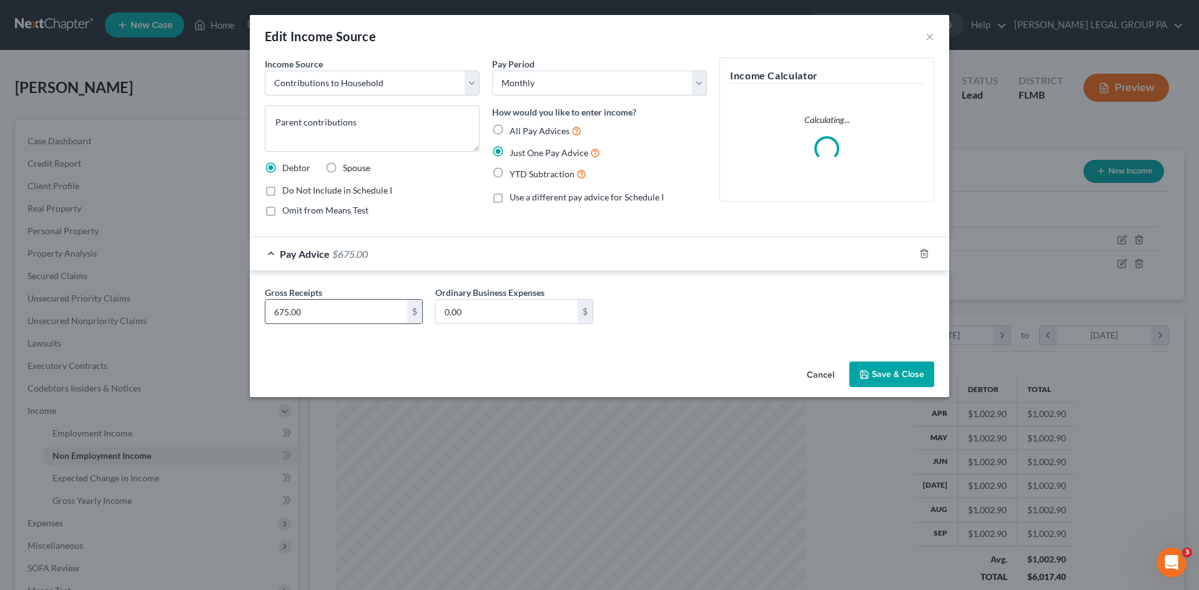
click at [354, 308] on input "675.00" at bounding box center [336, 312] width 142 height 24
type input "665.00"
click at [886, 373] on button "Save & Close" at bounding box center [891, 375] width 85 height 26
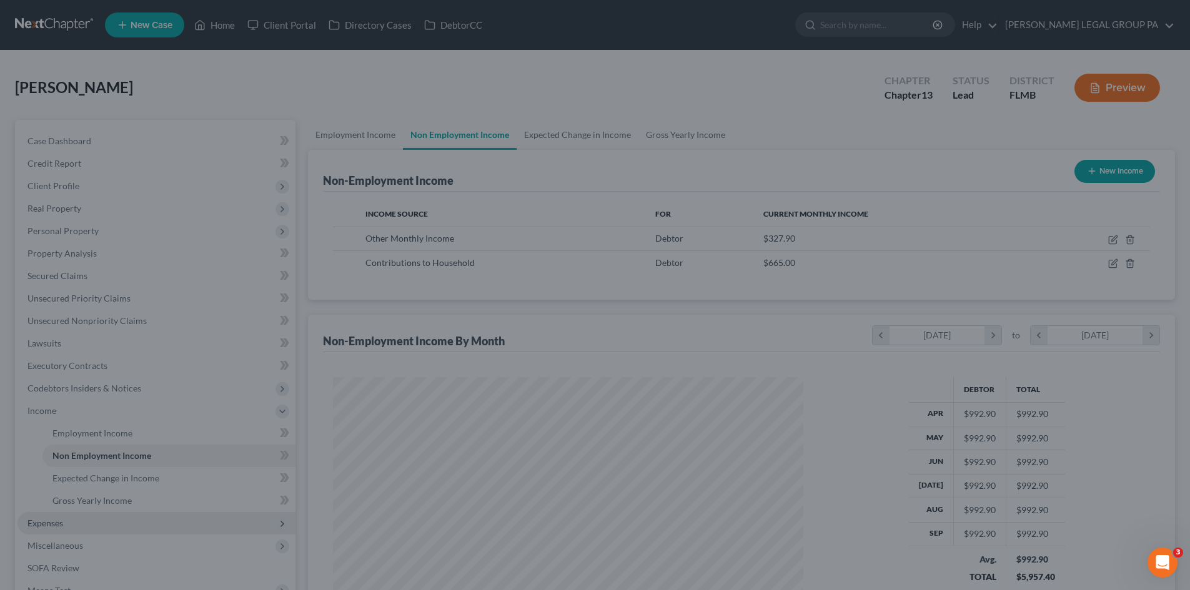
scroll to position [624348, 624090]
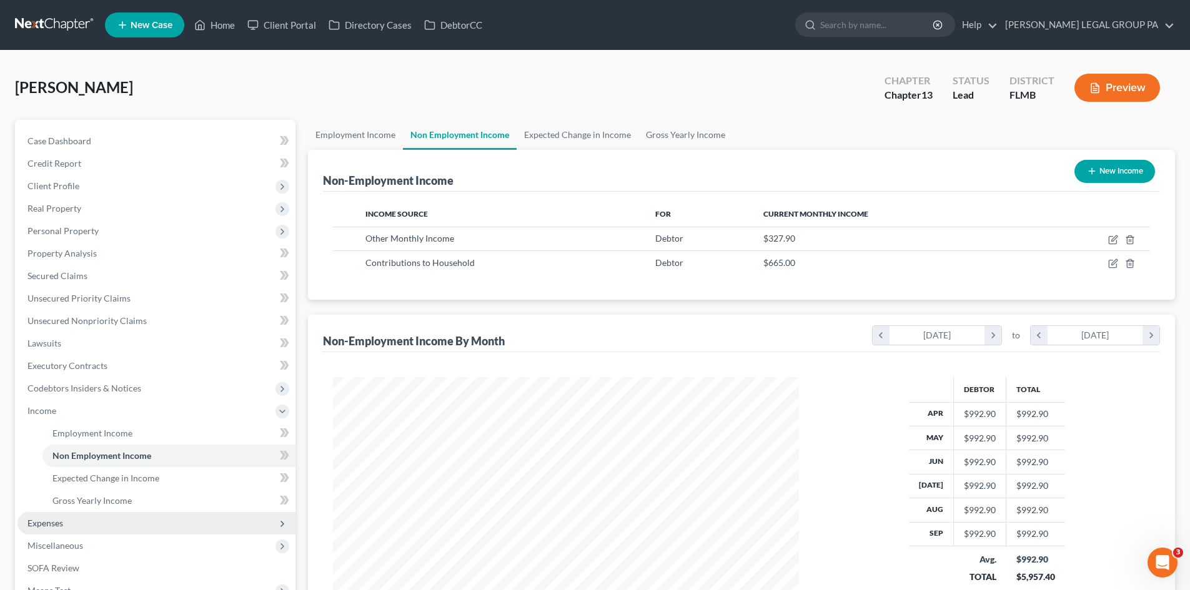
click at [104, 527] on span "Expenses" at bounding box center [156, 523] width 278 height 22
click at [85, 459] on link "Home" at bounding box center [168, 456] width 253 height 22
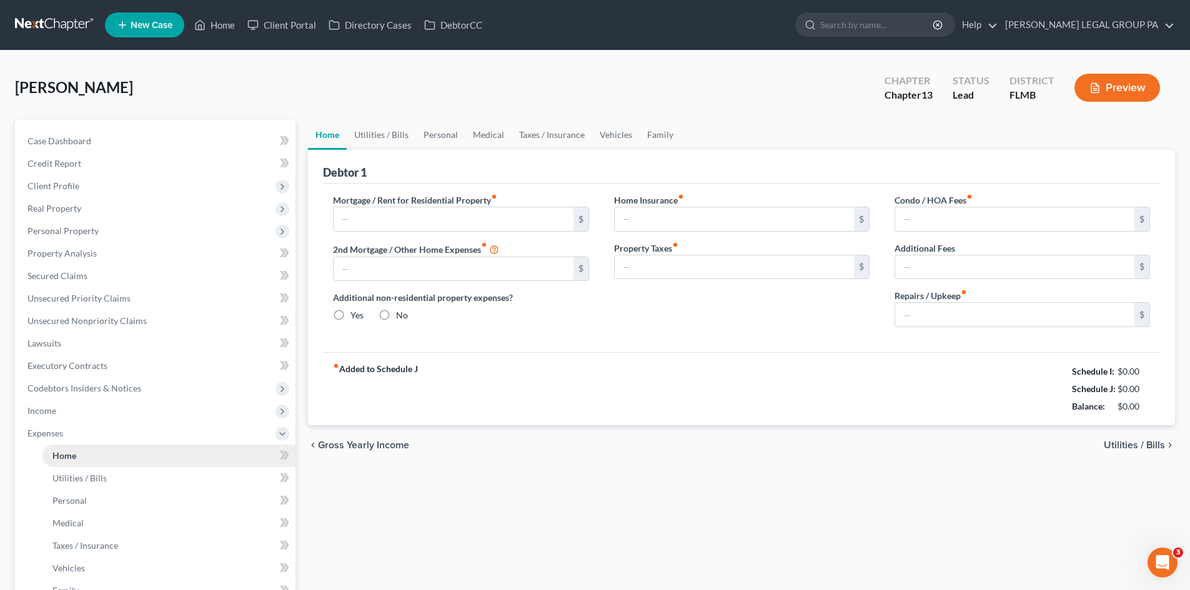
type input "0.00"
radio input "true"
type input "0.00"
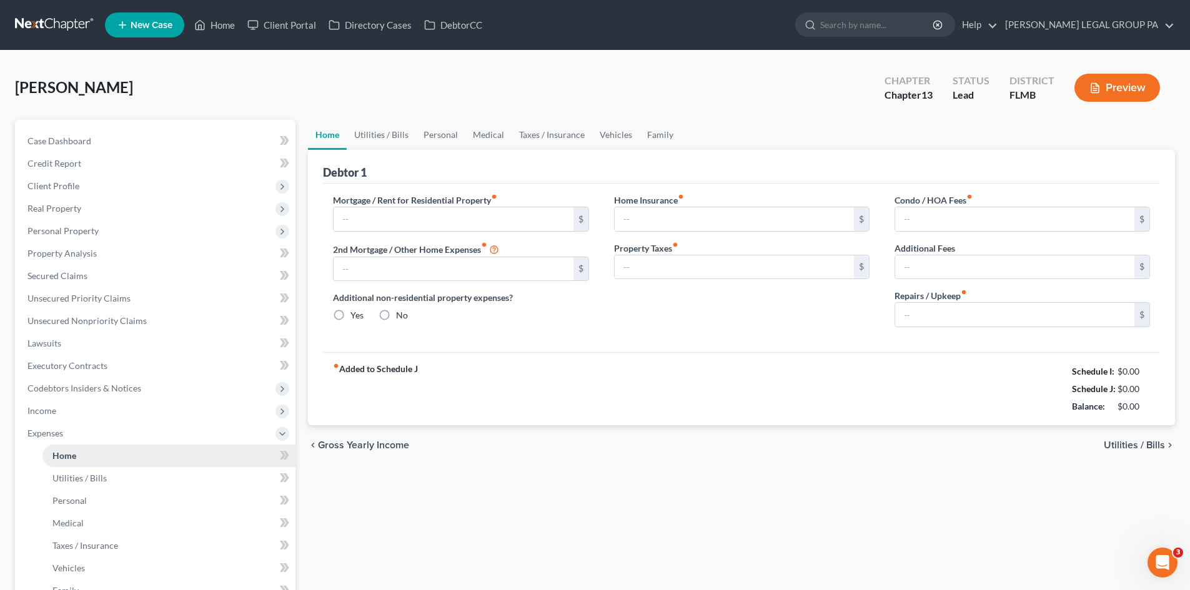
type input "0.00"
click at [91, 410] on span "Income" at bounding box center [156, 411] width 278 height 22
click at [106, 454] on span "Non Employment Income" at bounding box center [101, 455] width 99 height 11
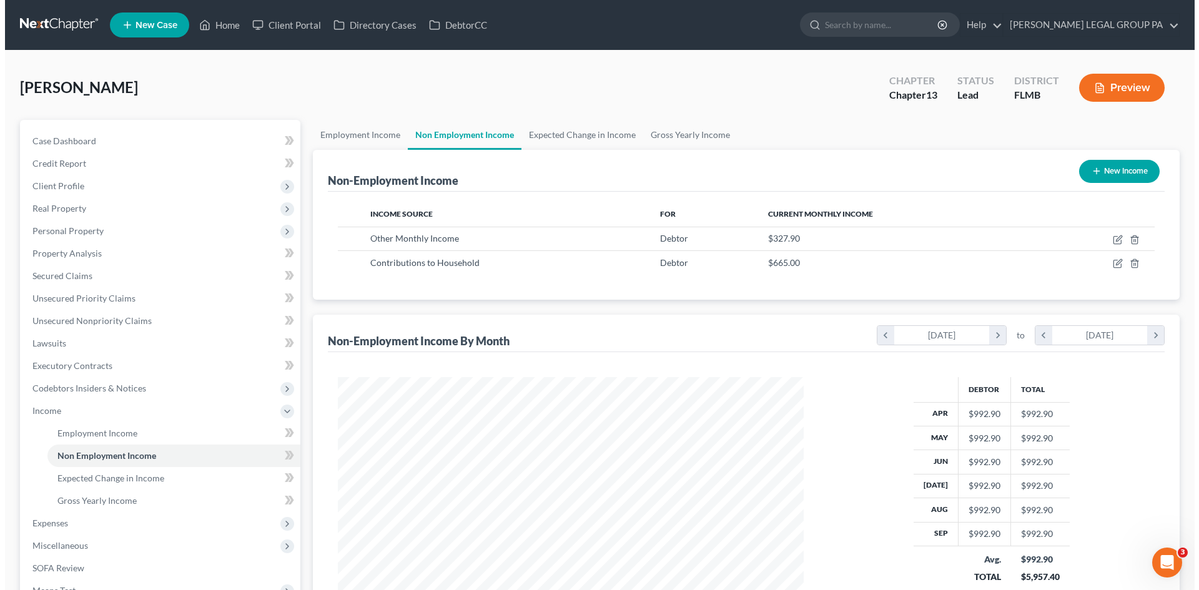
scroll to position [233, 491]
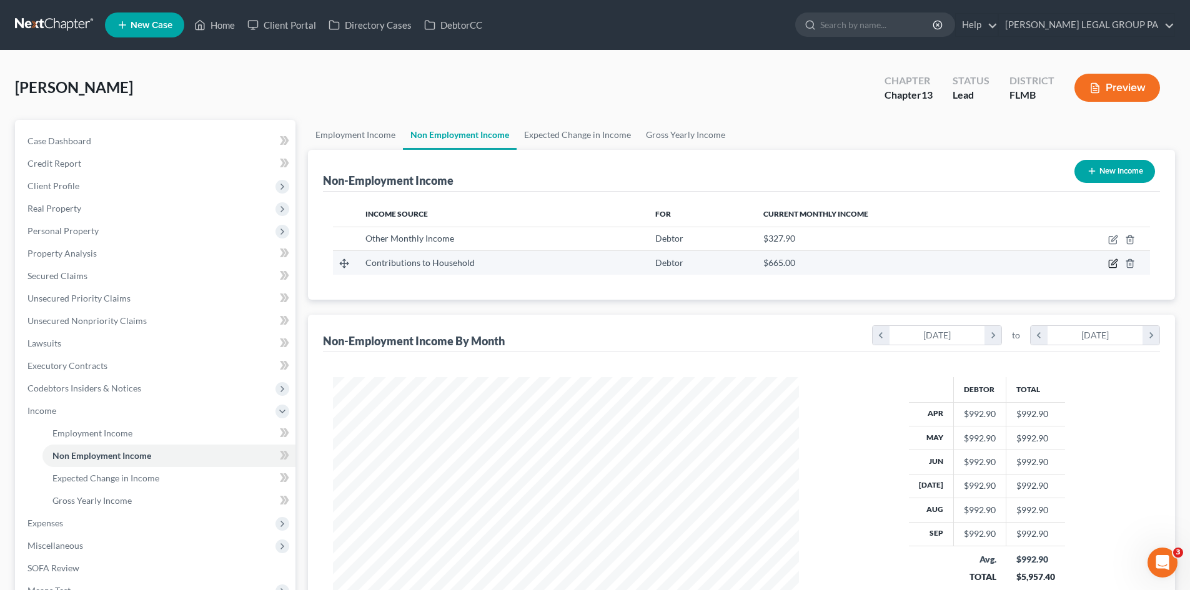
click at [1115, 263] on icon "button" at bounding box center [1114, 263] width 6 height 6
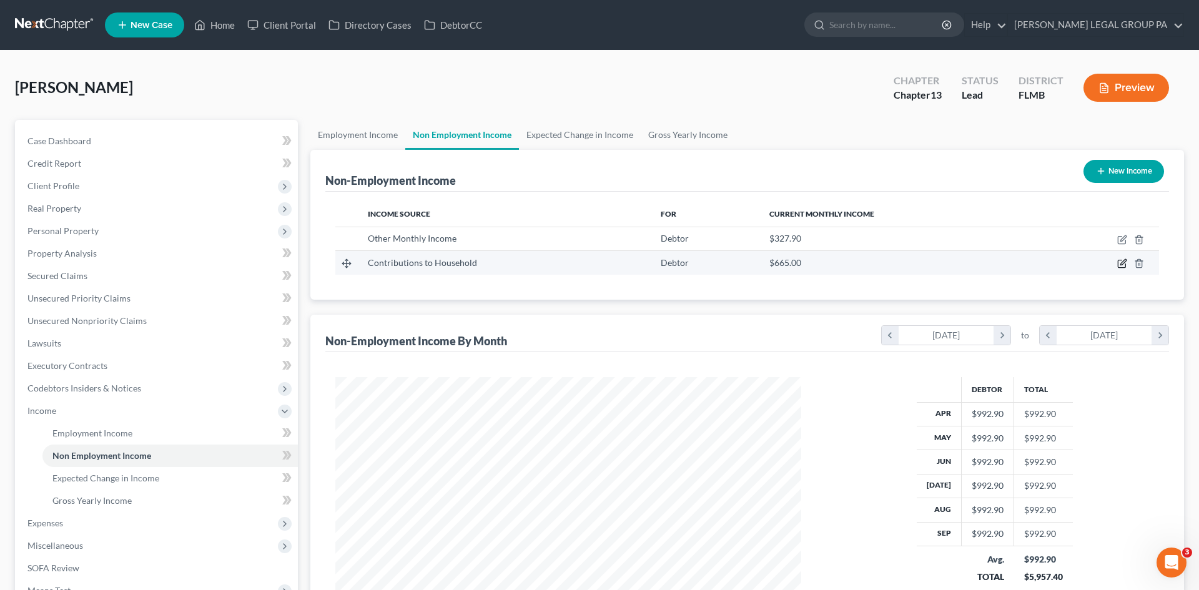
select select "8"
select select "0"
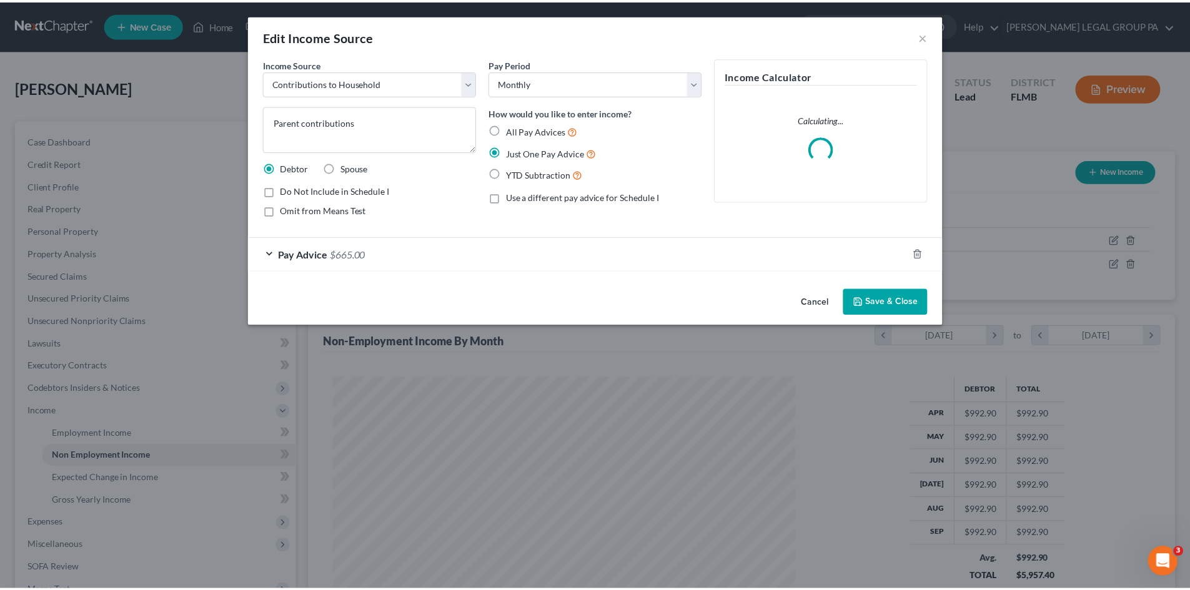
scroll to position [235, 495]
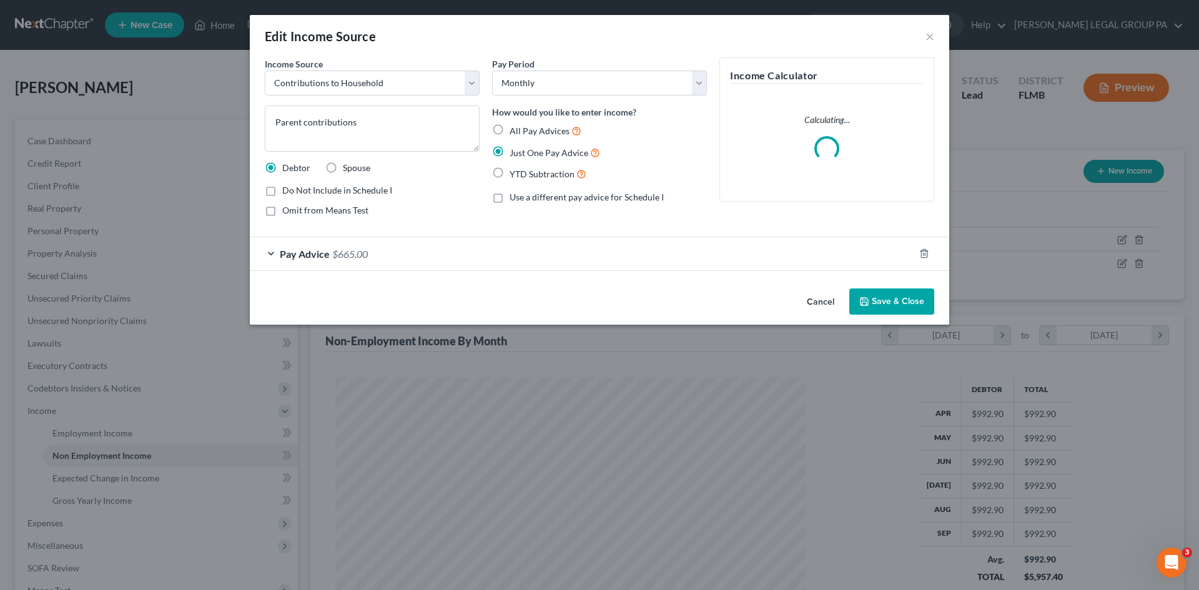
click at [429, 253] on div "Pay Advice $665.00" at bounding box center [582, 253] width 665 height 33
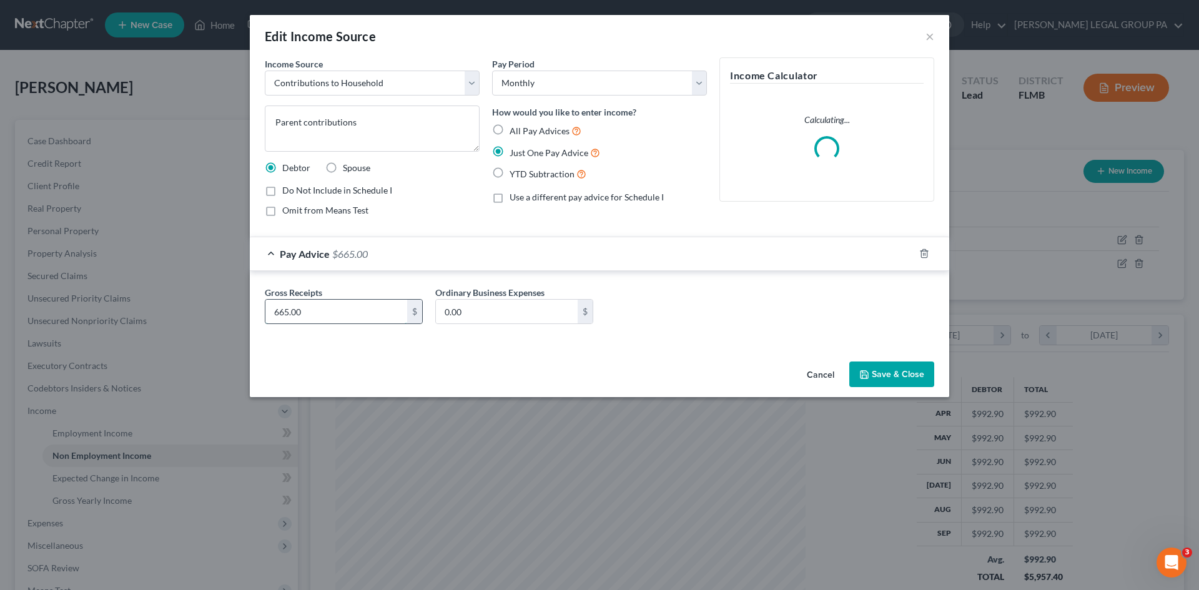
click at [406, 312] on input "665.00" at bounding box center [336, 312] width 142 height 24
type input "660.00"
click at [892, 369] on button "Save & Close" at bounding box center [891, 375] width 85 height 26
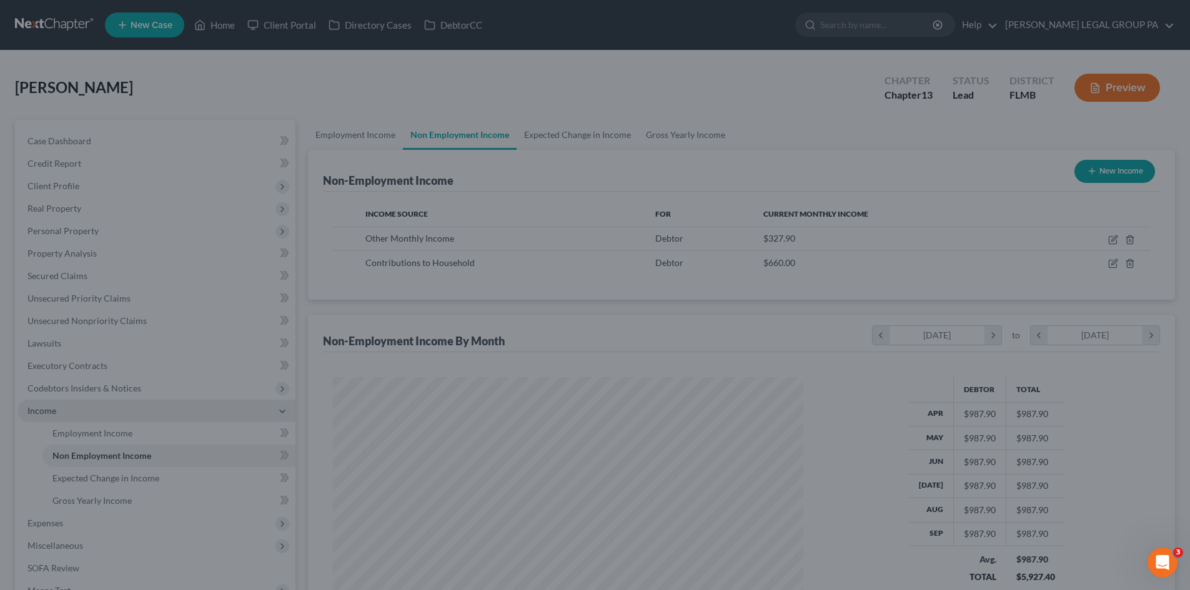
scroll to position [624348, 624090]
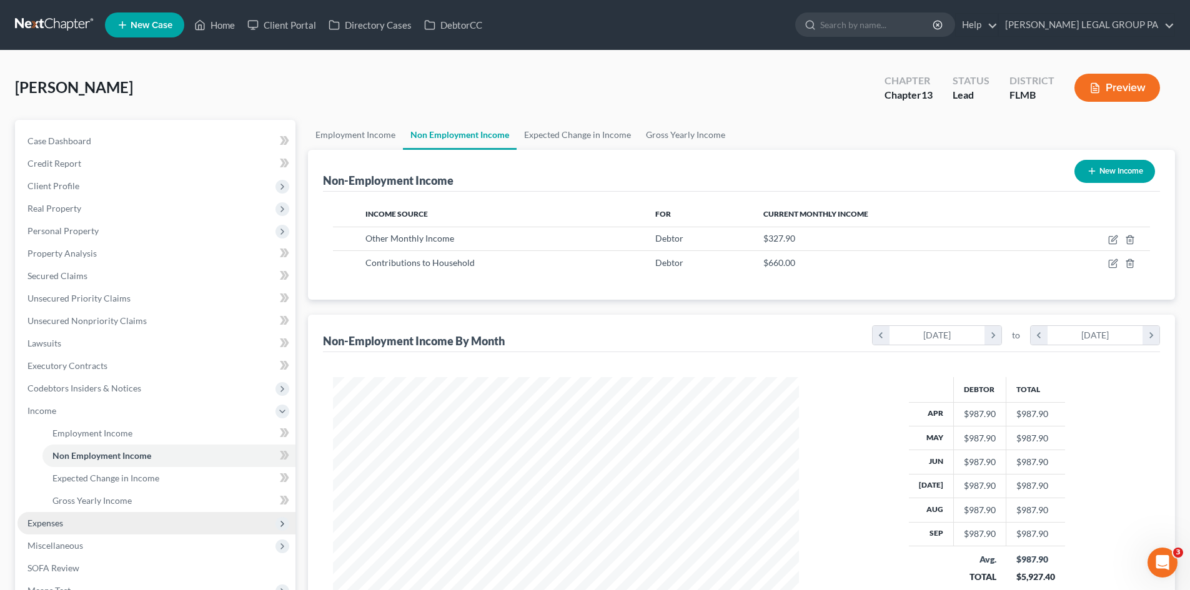
click at [73, 524] on span "Expenses" at bounding box center [156, 523] width 278 height 22
click at [87, 456] on link "Home" at bounding box center [168, 456] width 253 height 22
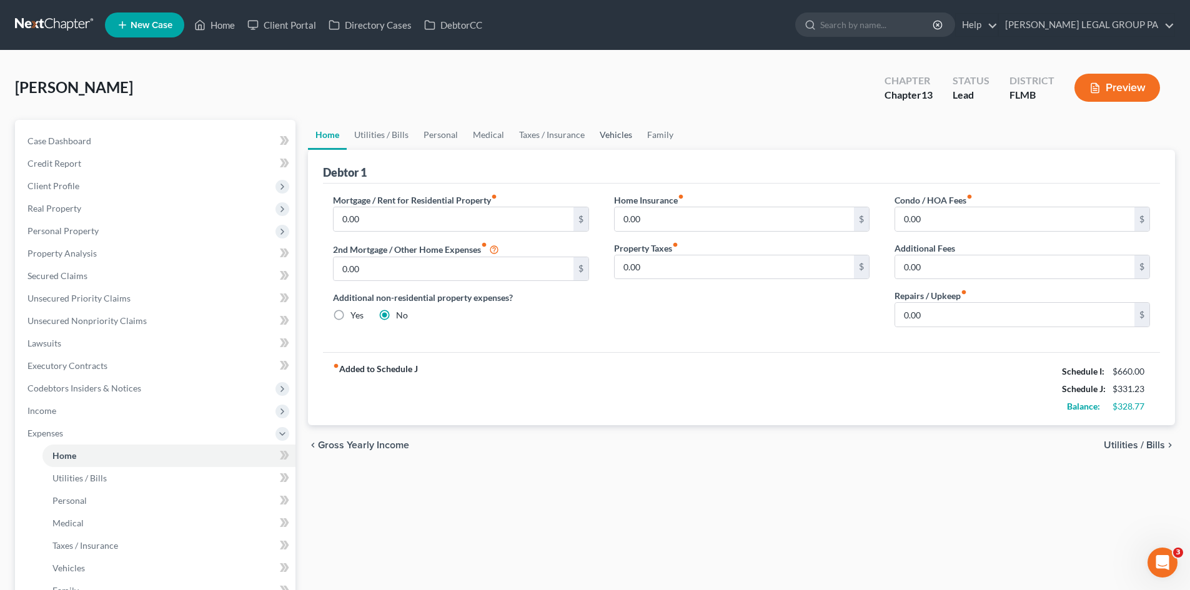
click at [616, 129] on link "Vehicles" at bounding box center [615, 135] width 47 height 30
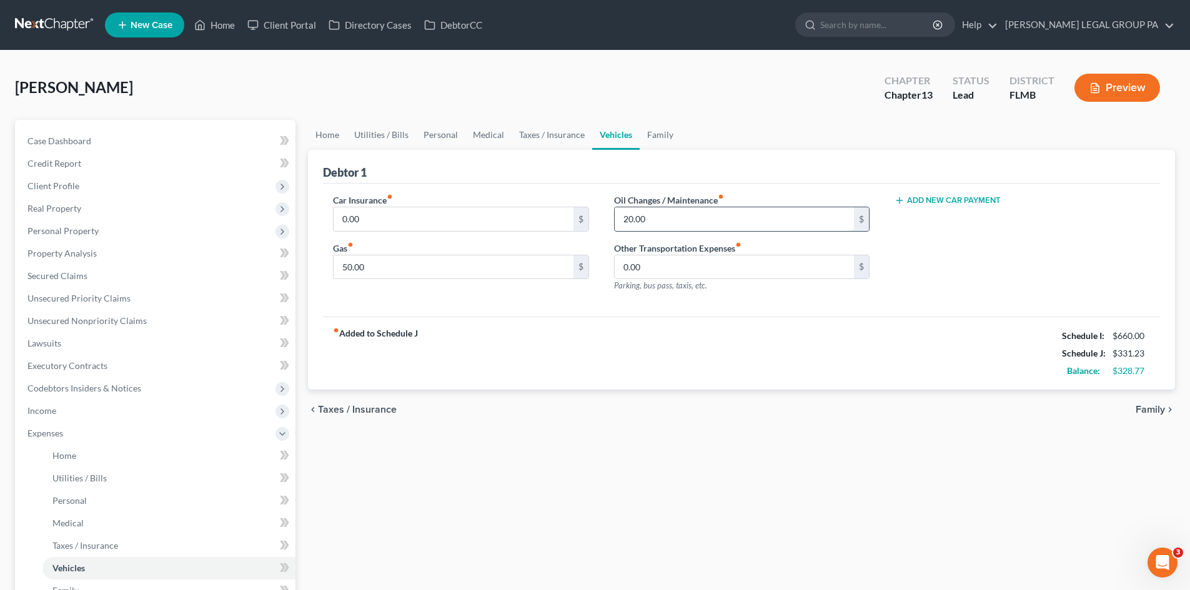
click at [676, 225] on input "20.00" at bounding box center [734, 219] width 239 height 24
type input "10.00"
click at [581, 405] on div "chevron_left Taxes / Insurance Family chevron_right" at bounding box center [741, 410] width 867 height 40
click at [665, 131] on link "Family" at bounding box center [660, 135] width 41 height 30
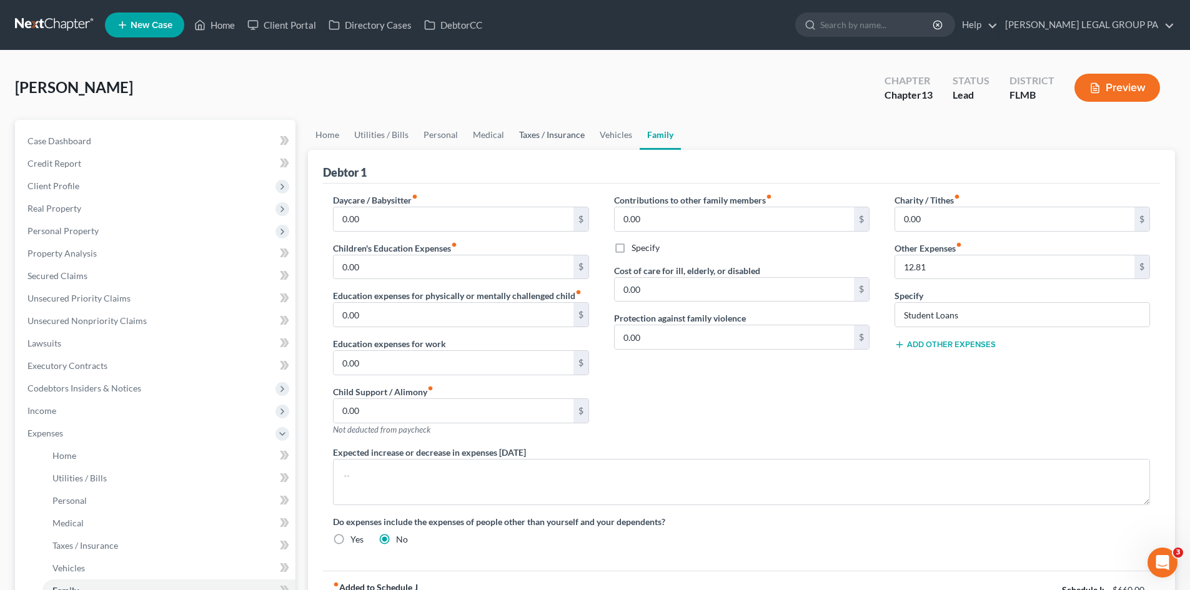
click at [570, 131] on link "Taxes / Insurance" at bounding box center [552, 135] width 81 height 30
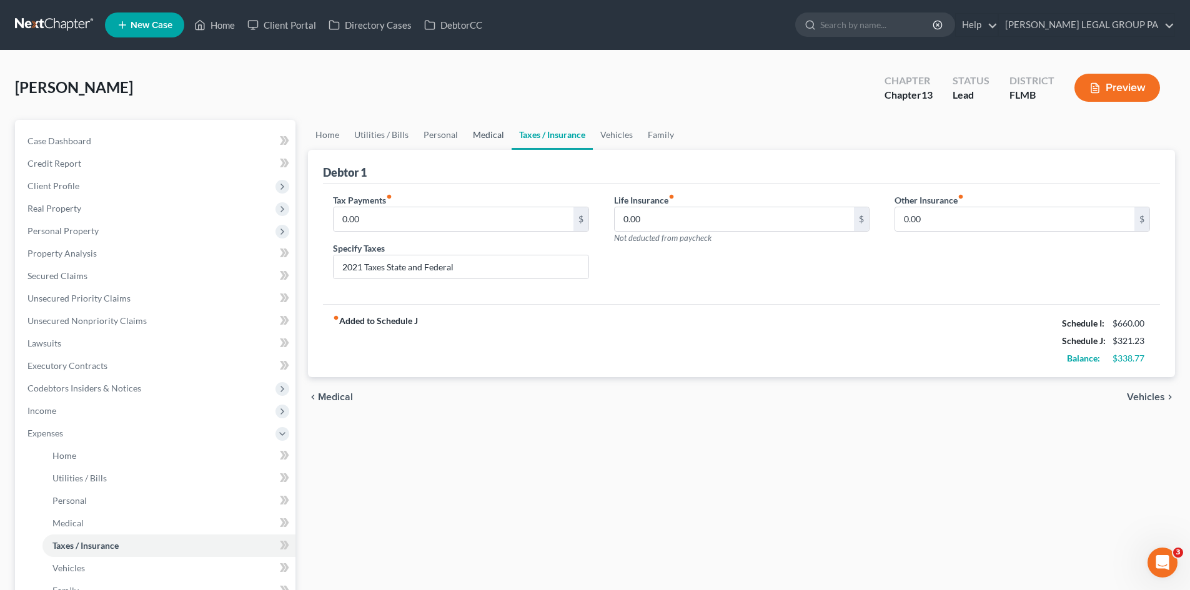
click at [485, 138] on link "Medical" at bounding box center [488, 135] width 46 height 30
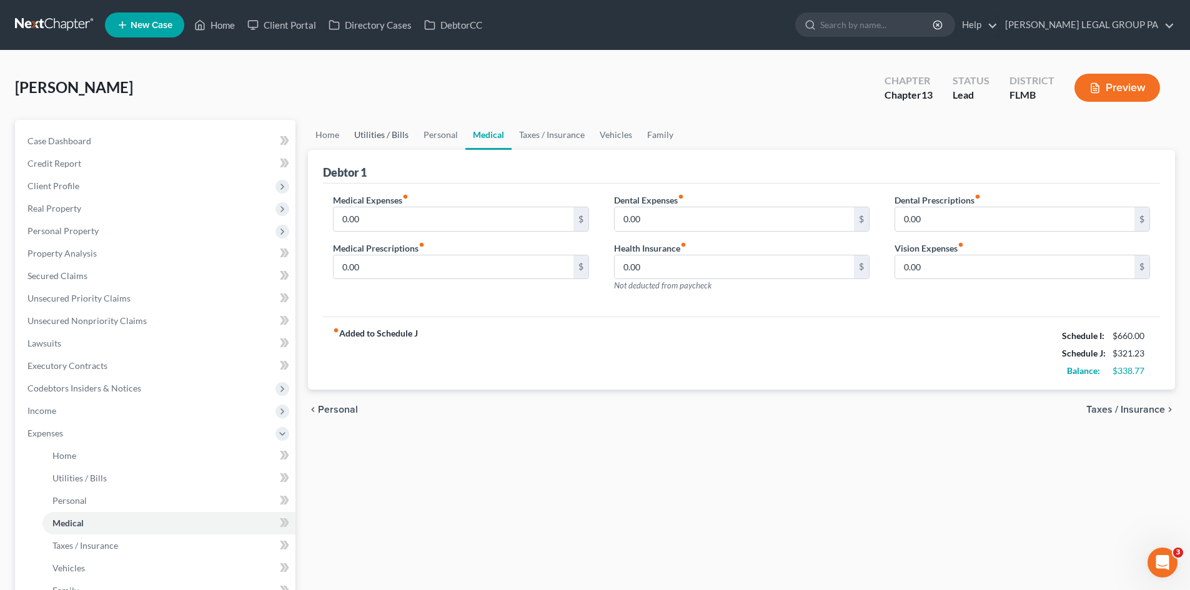
click at [407, 136] on link "Utilities / Bills" at bounding box center [381, 135] width 69 height 30
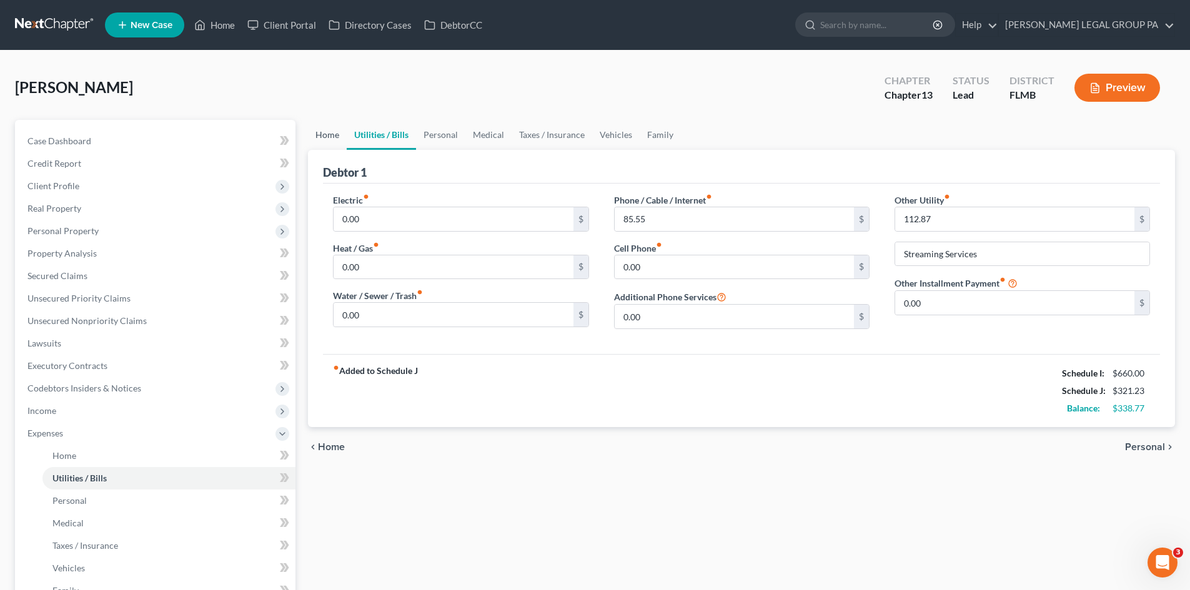
click at [339, 142] on link "Home" at bounding box center [327, 135] width 39 height 30
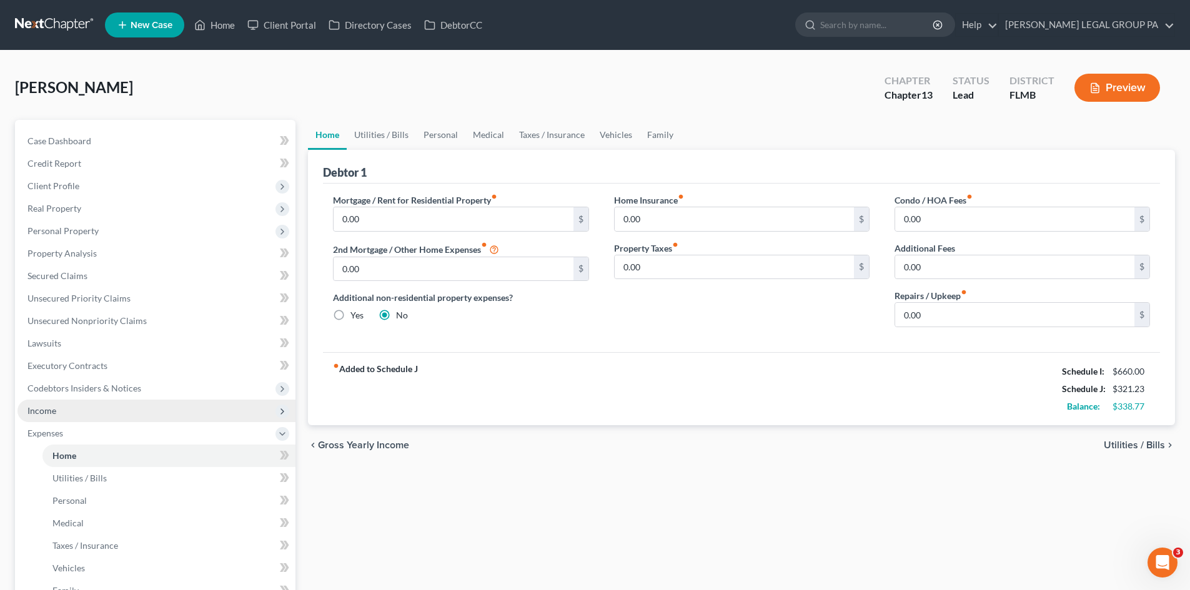
click at [53, 403] on span "Income" at bounding box center [156, 411] width 278 height 22
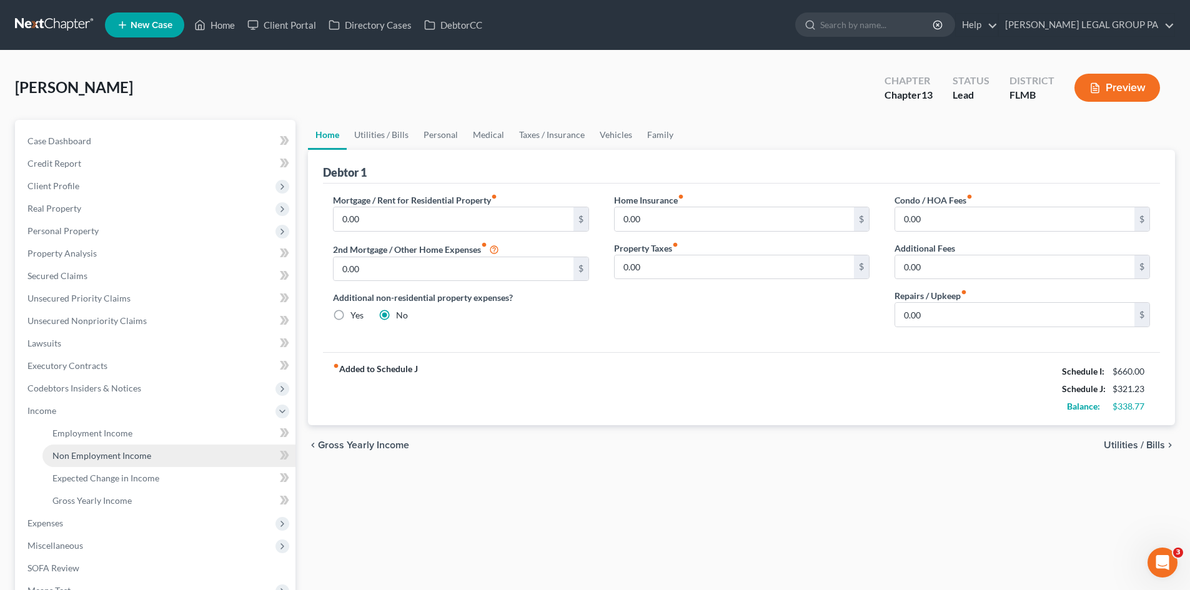
click at [85, 457] on span "Non Employment Income" at bounding box center [101, 455] width 99 height 11
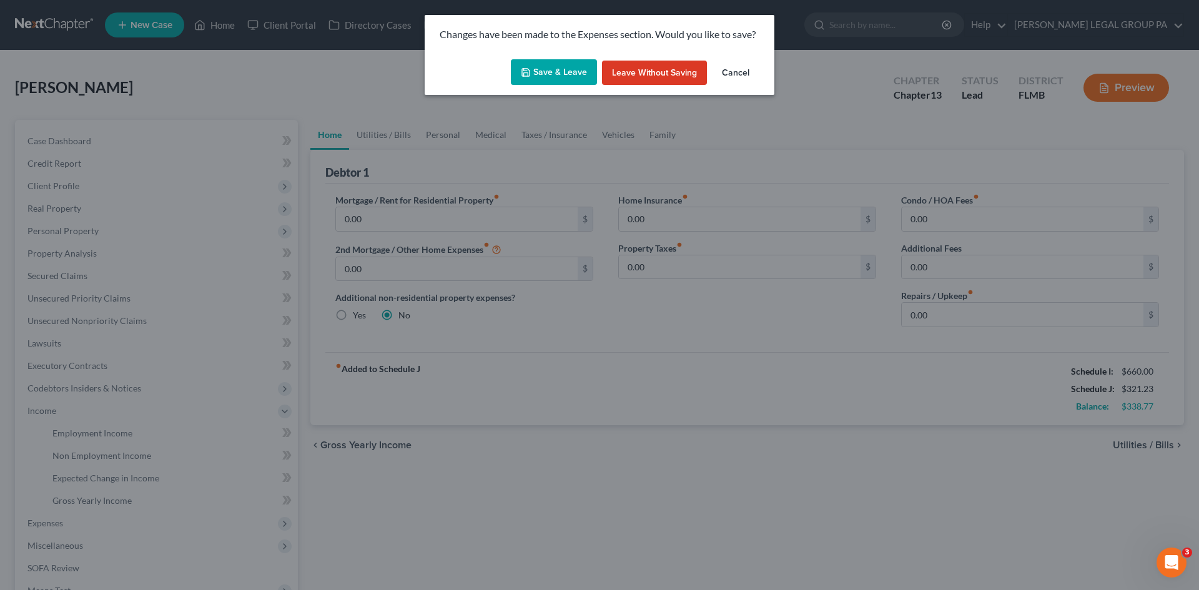
click at [571, 75] on button "Save & Leave" at bounding box center [554, 72] width 86 height 26
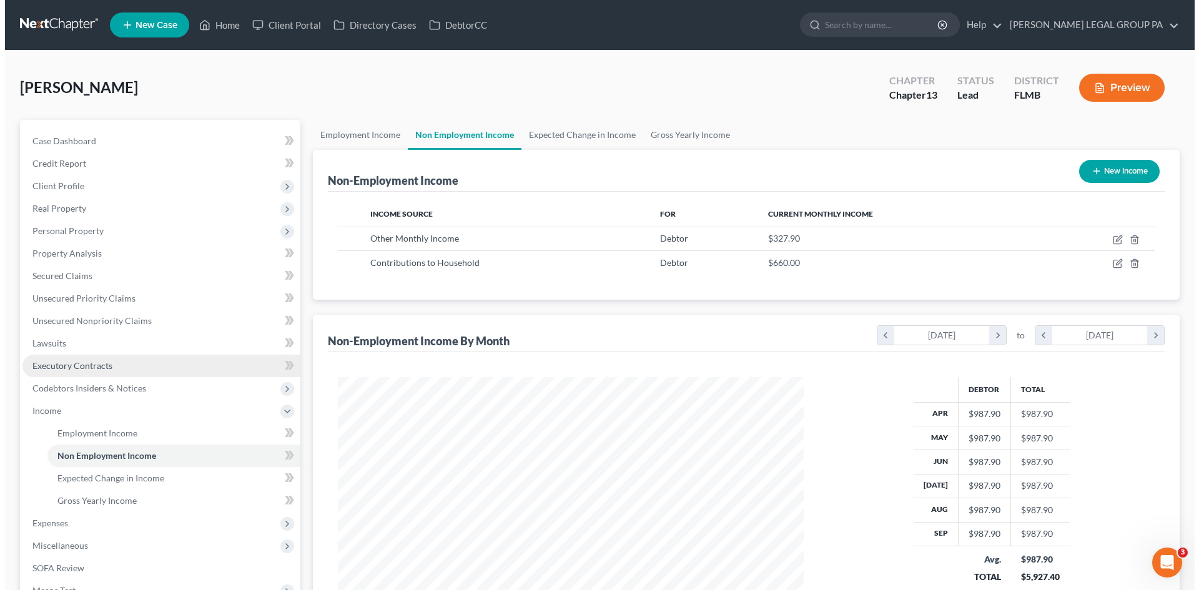
scroll to position [233, 491]
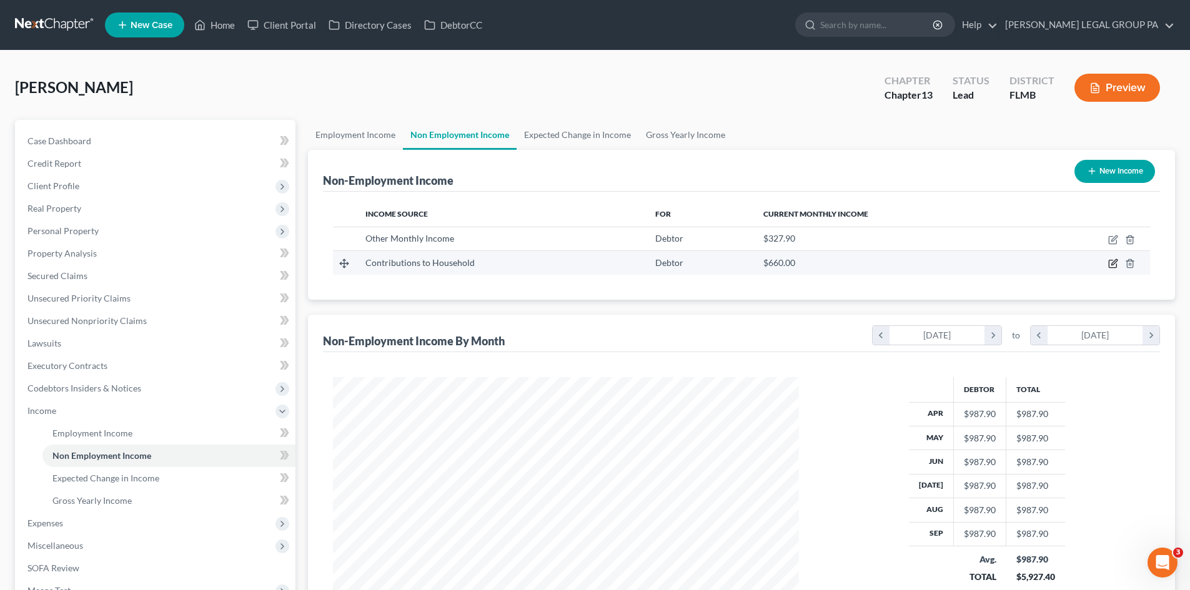
click at [1109, 265] on icon "button" at bounding box center [1112, 263] width 7 height 7
select select "8"
select select "0"
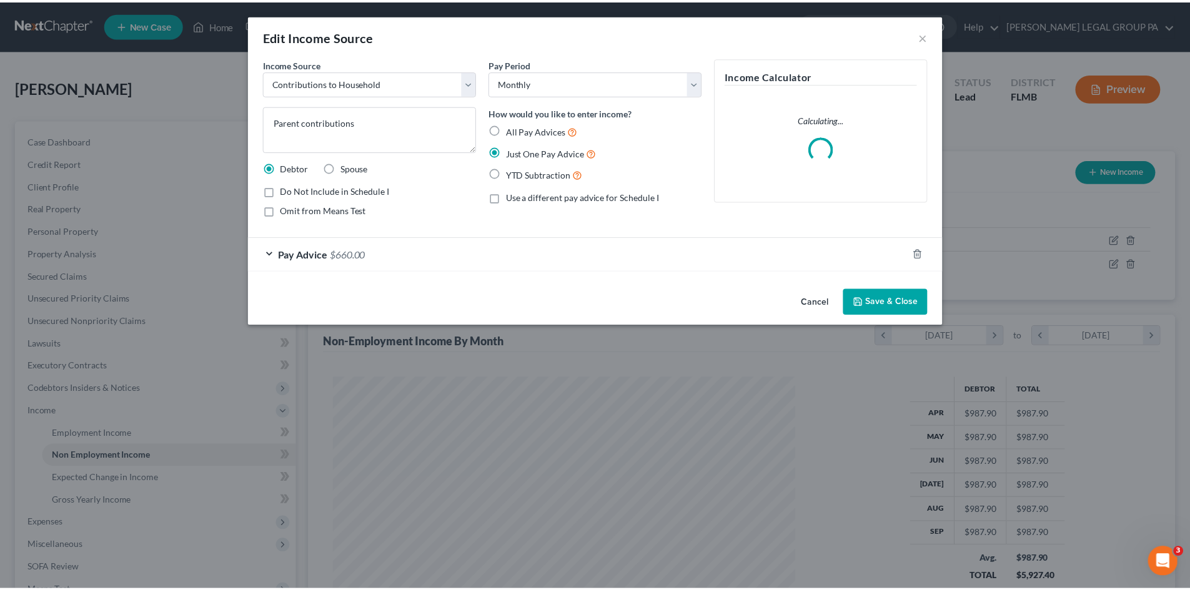
scroll to position [235, 495]
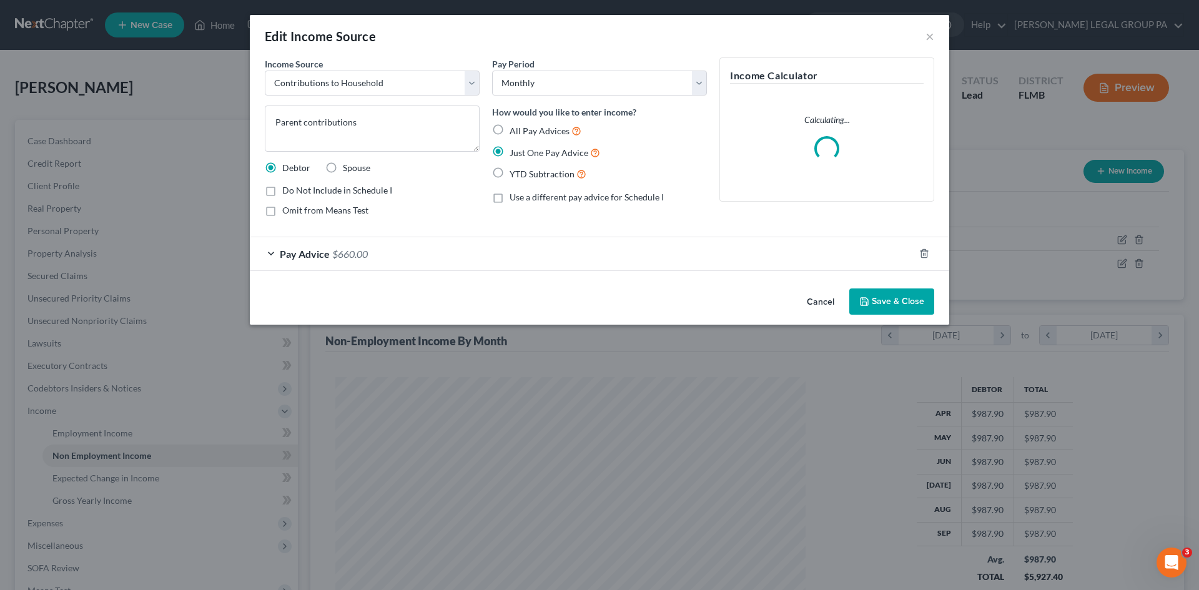
click at [470, 259] on div "Pay Advice $660.00" at bounding box center [582, 253] width 665 height 33
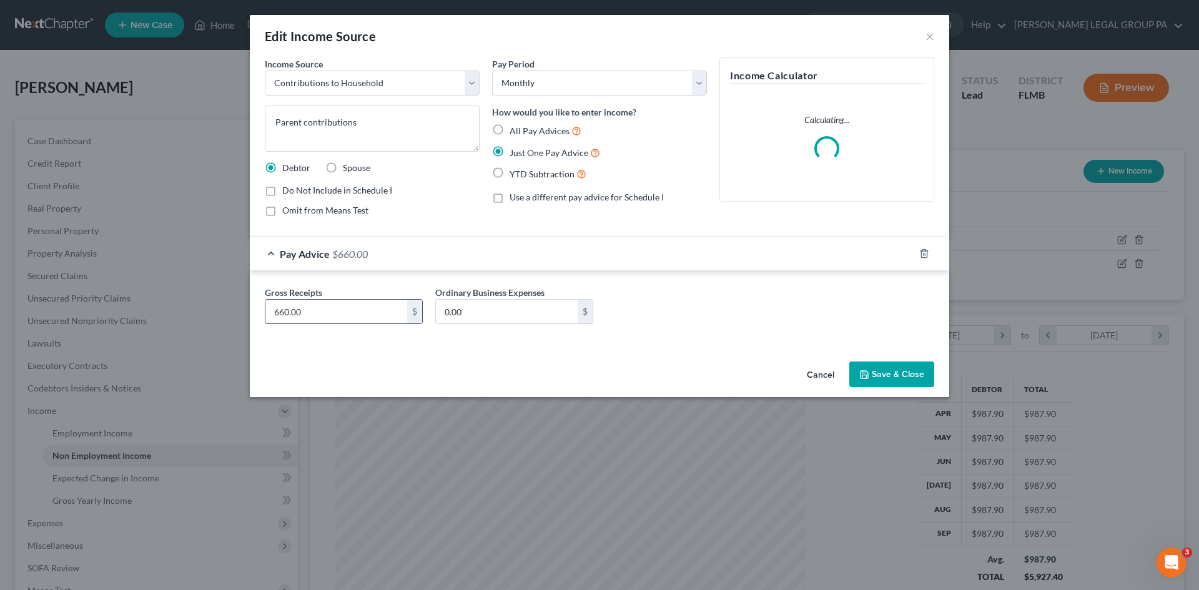
click at [336, 306] on input "660.00" at bounding box center [336, 312] width 142 height 24
type input "650.00"
click at [907, 373] on button "Save & Close" at bounding box center [891, 375] width 85 height 26
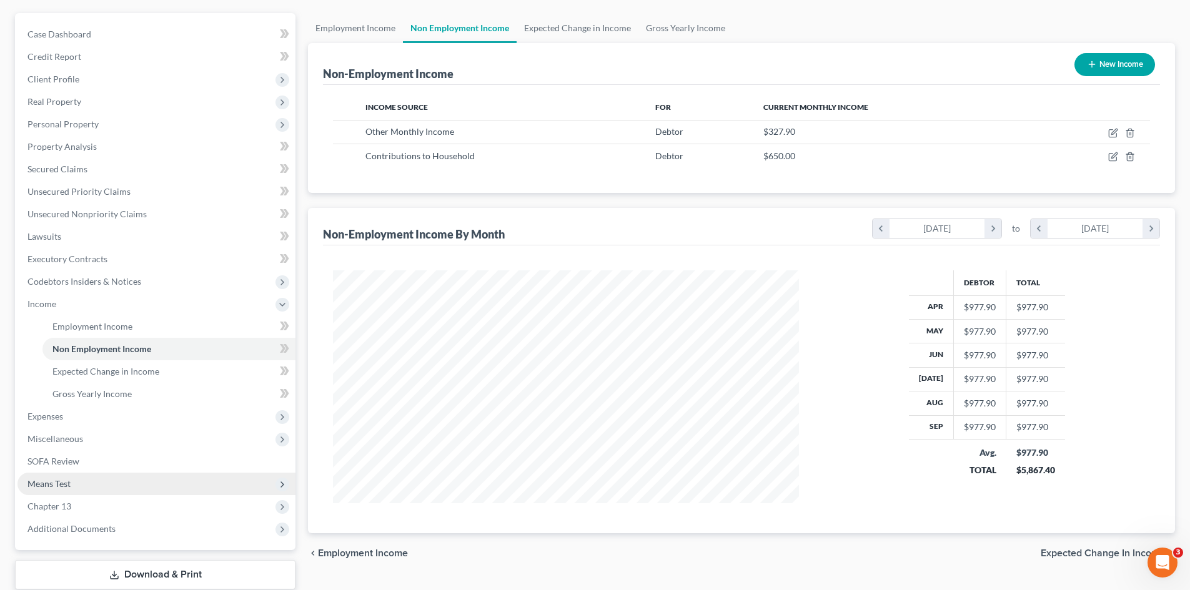
scroll to position [125, 0]
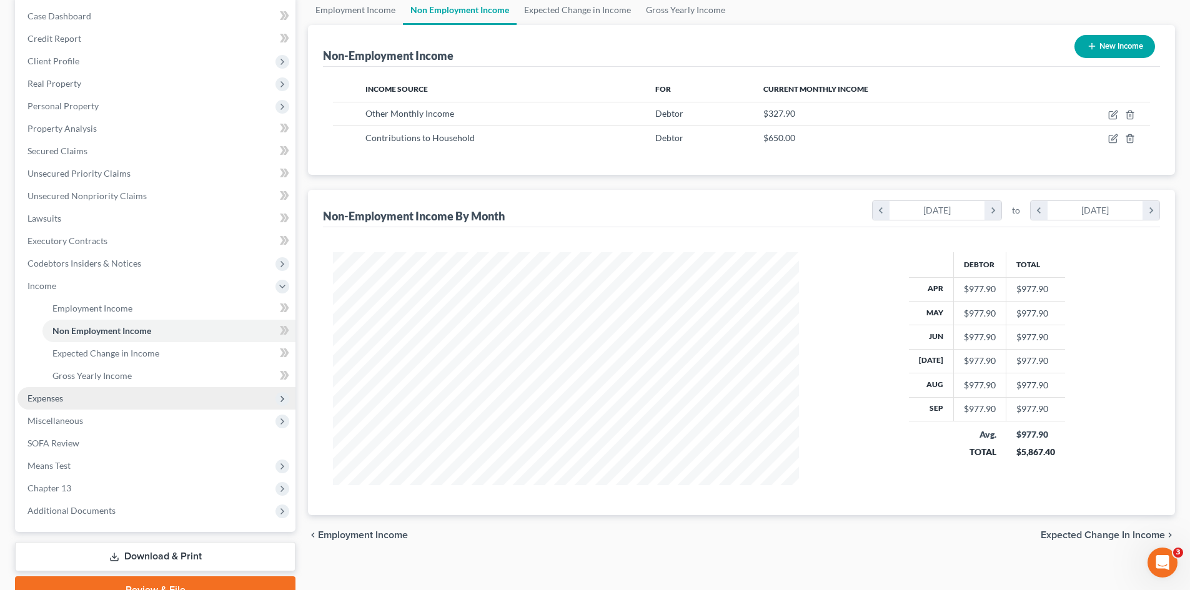
click at [92, 402] on span "Expenses" at bounding box center [156, 398] width 278 height 22
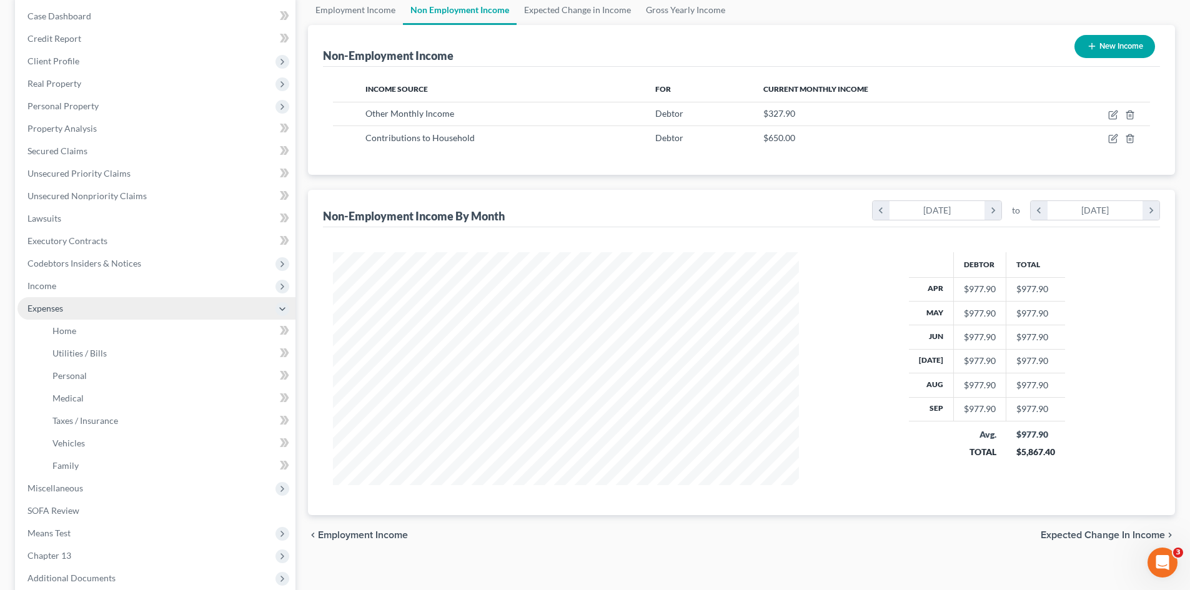
click at [104, 317] on span "Expenses" at bounding box center [156, 308] width 278 height 22
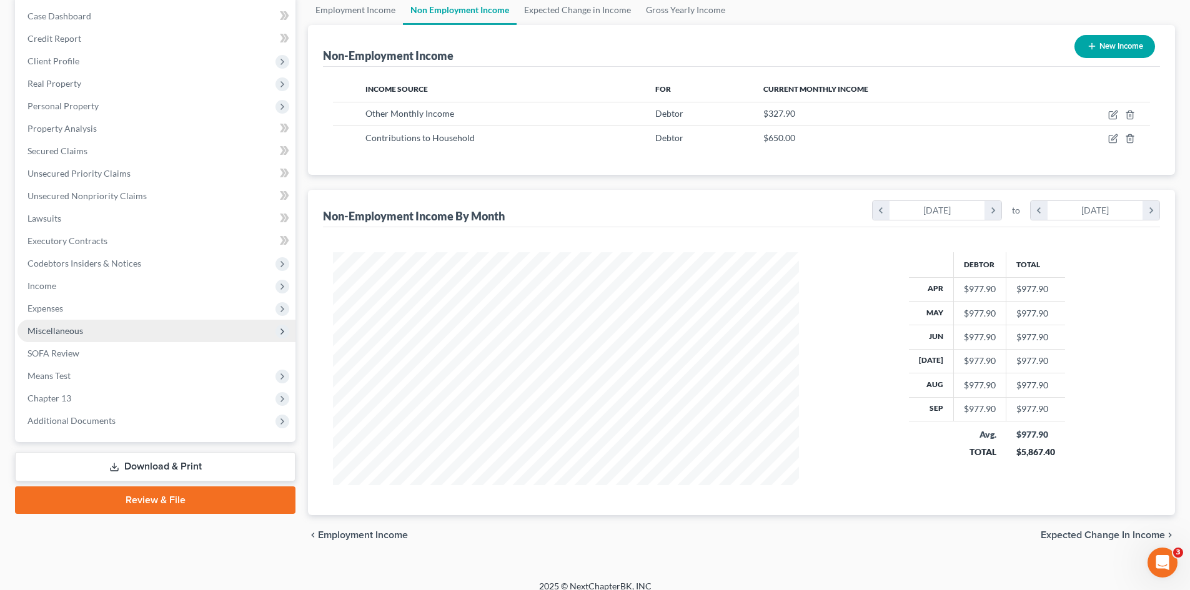
click at [102, 312] on span "Expenses" at bounding box center [156, 308] width 278 height 22
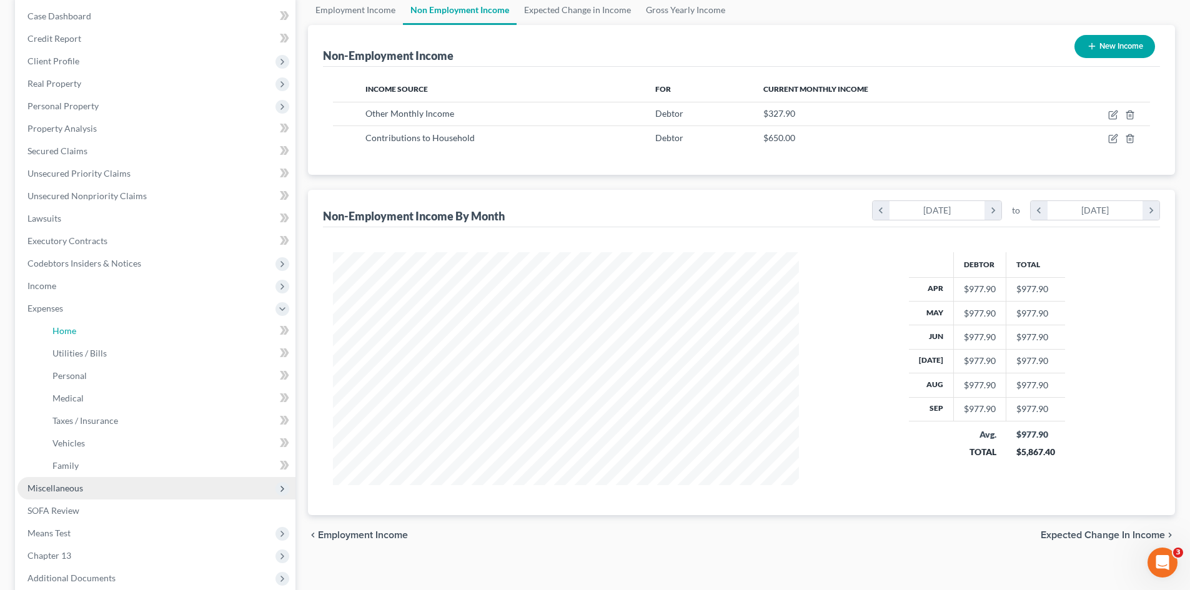
click at [101, 330] on link "Home" at bounding box center [168, 331] width 253 height 22
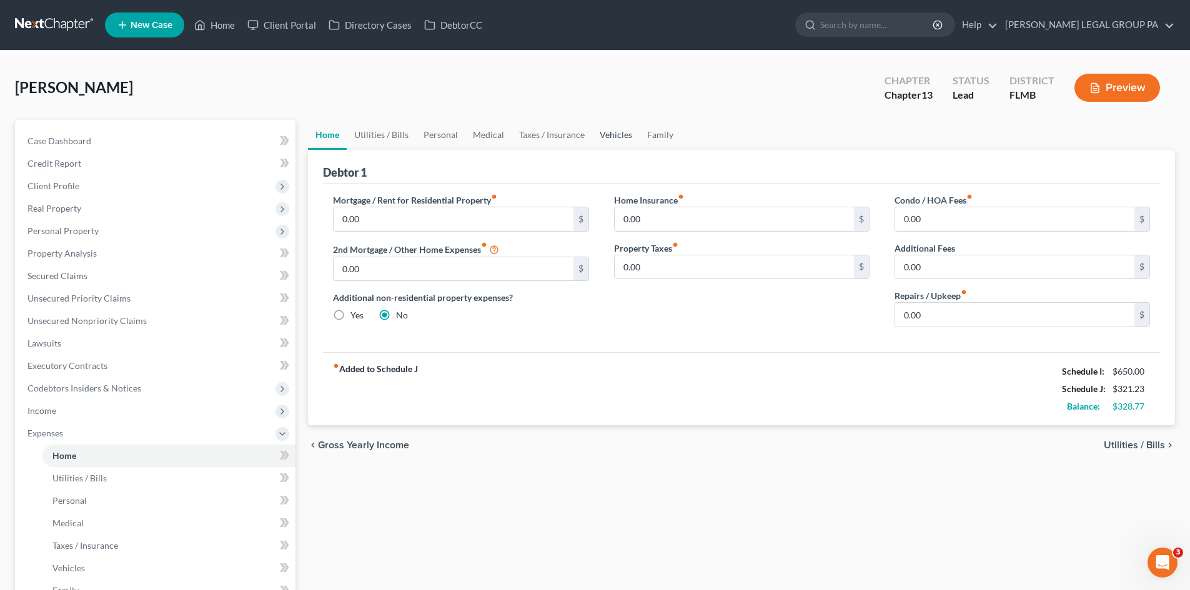
click at [621, 132] on link "Vehicles" at bounding box center [615, 135] width 47 height 30
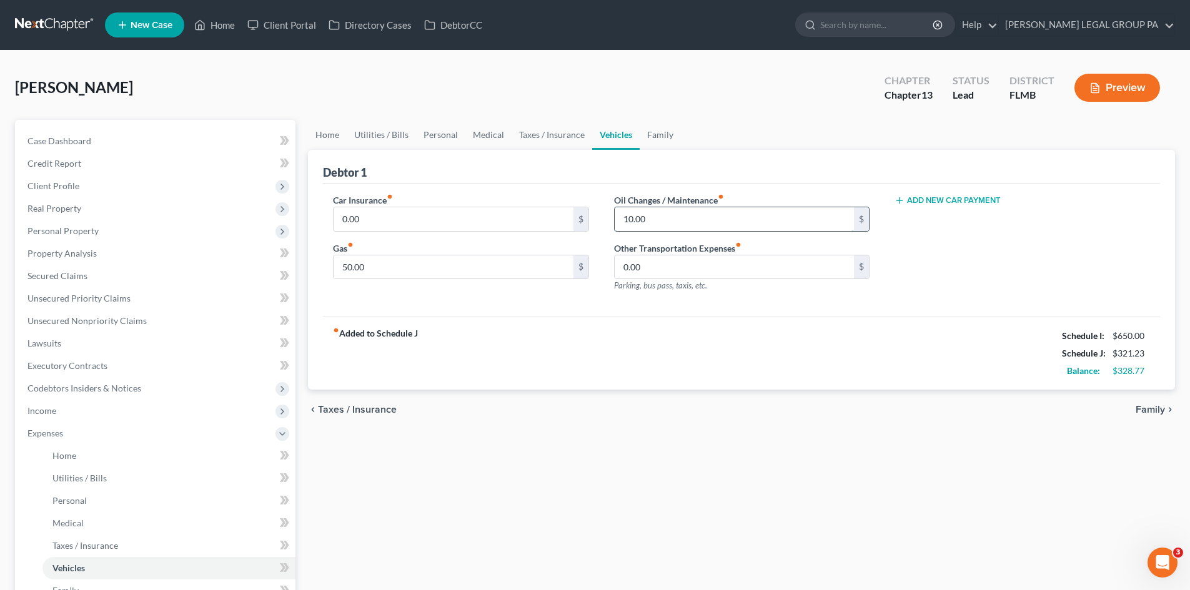
click at [660, 212] on input "10.00" at bounding box center [734, 219] width 239 height 24
type input "20.00"
click at [114, 408] on span "Income" at bounding box center [156, 411] width 278 height 22
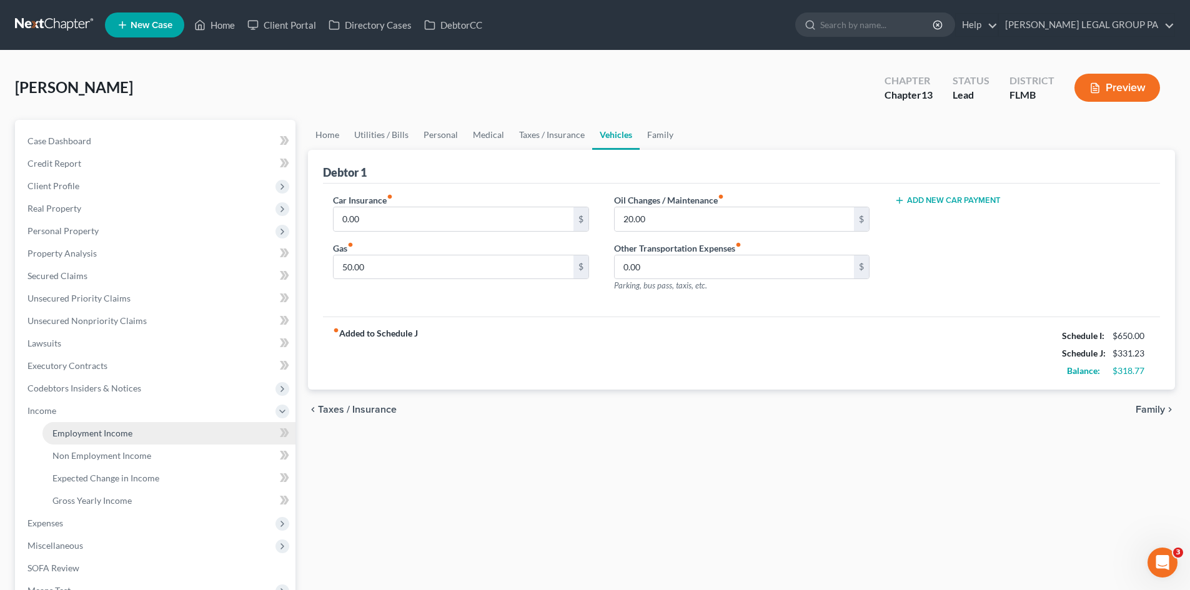
click at [118, 428] on span "Employment Income" at bounding box center [92, 433] width 80 height 11
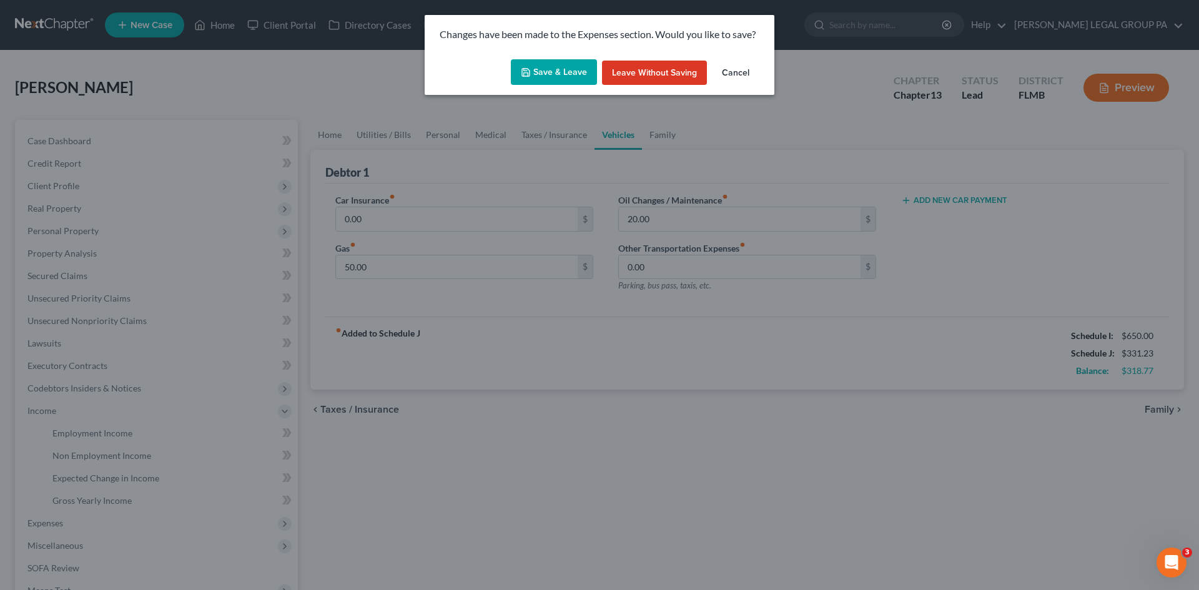
click at [571, 66] on button "Save & Leave" at bounding box center [554, 72] width 86 height 26
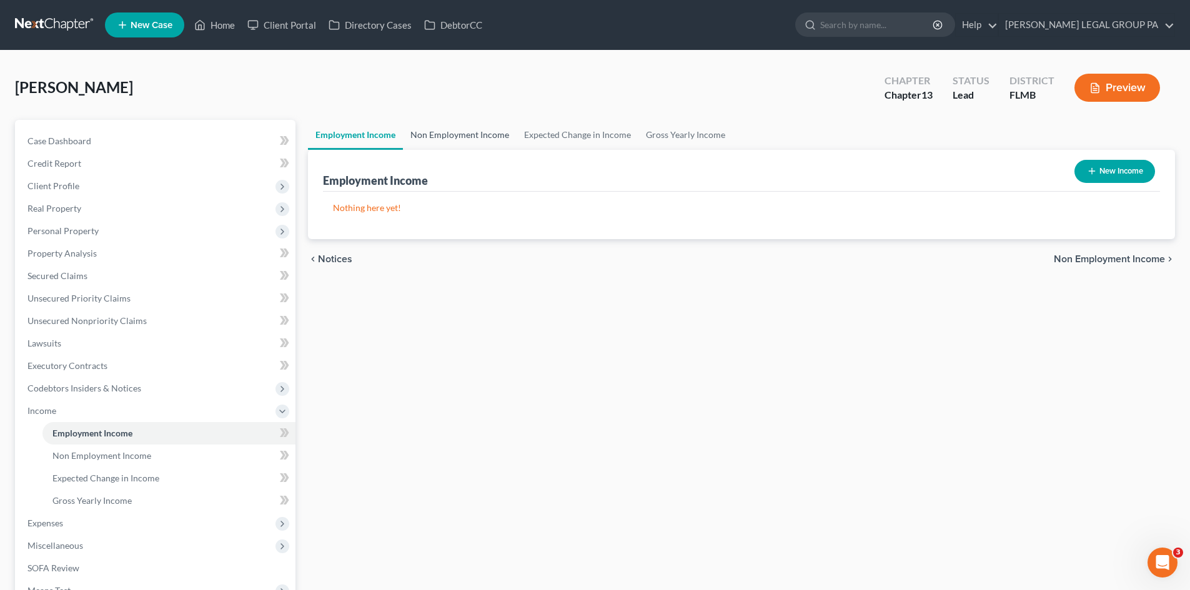
click at [476, 132] on link "Non Employment Income" at bounding box center [460, 135] width 114 height 30
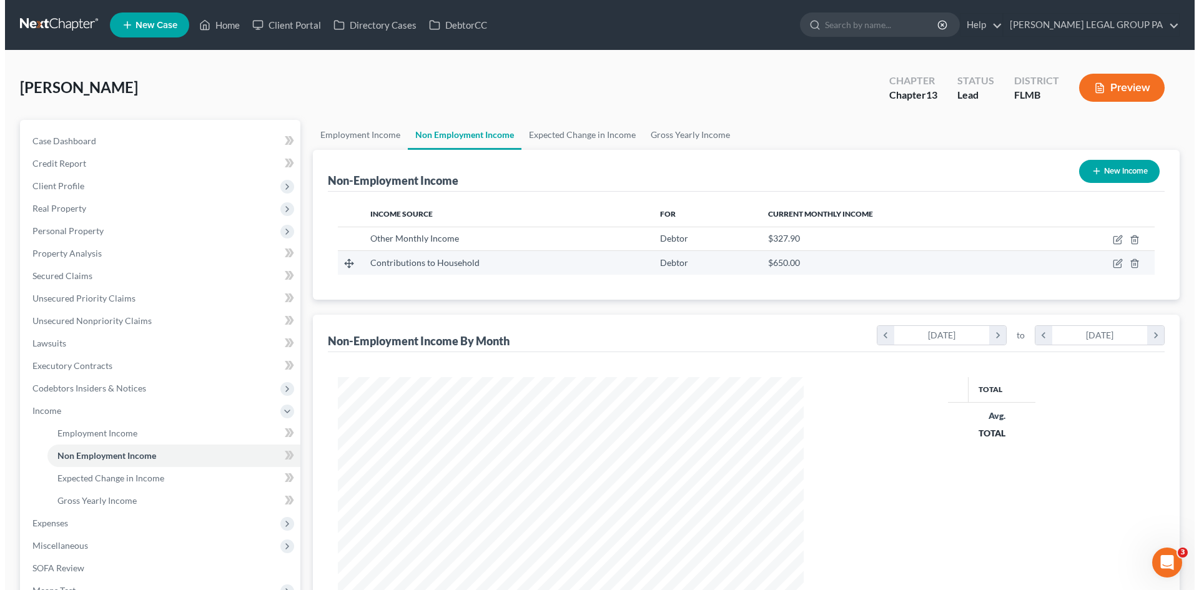
scroll to position [233, 491]
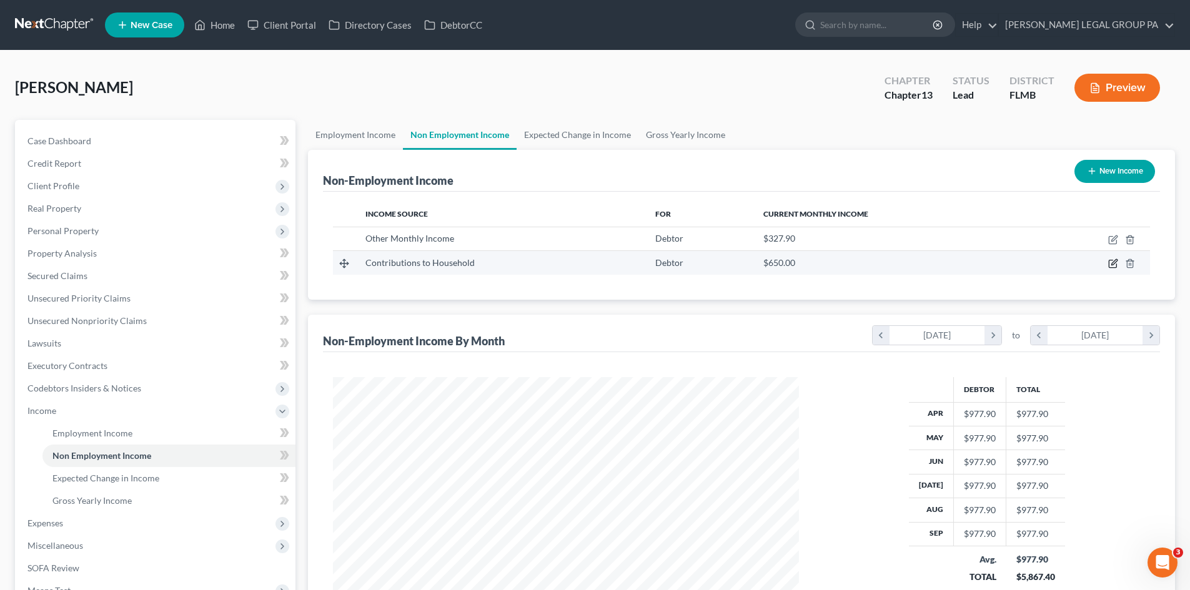
click at [1116, 265] on icon "button" at bounding box center [1113, 264] width 10 height 10
select select "8"
select select "0"
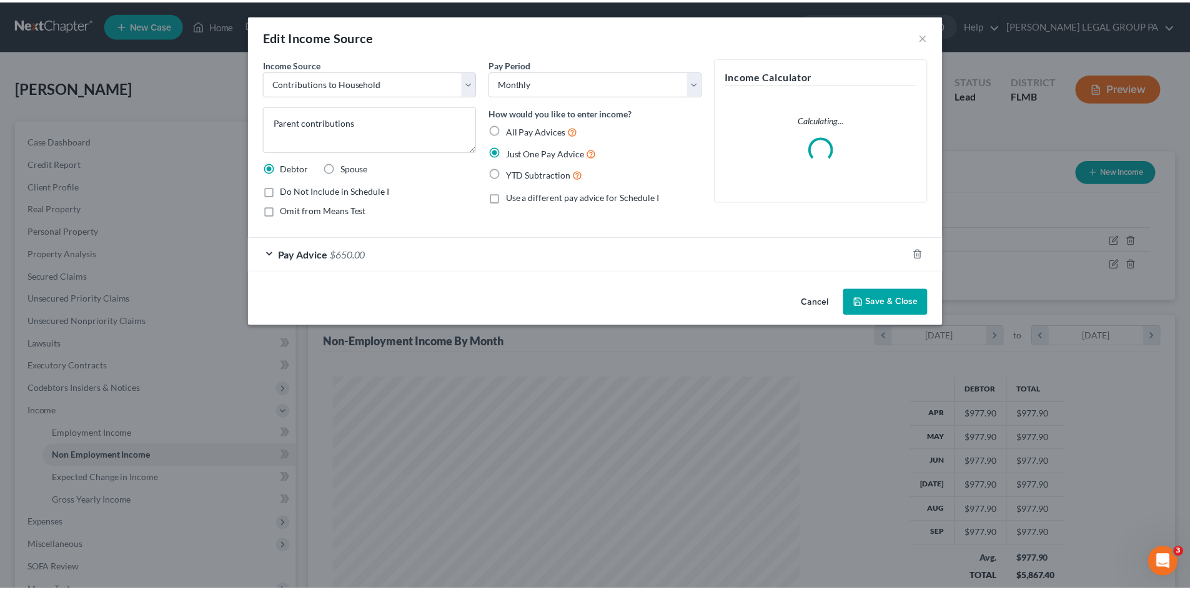
scroll to position [235, 495]
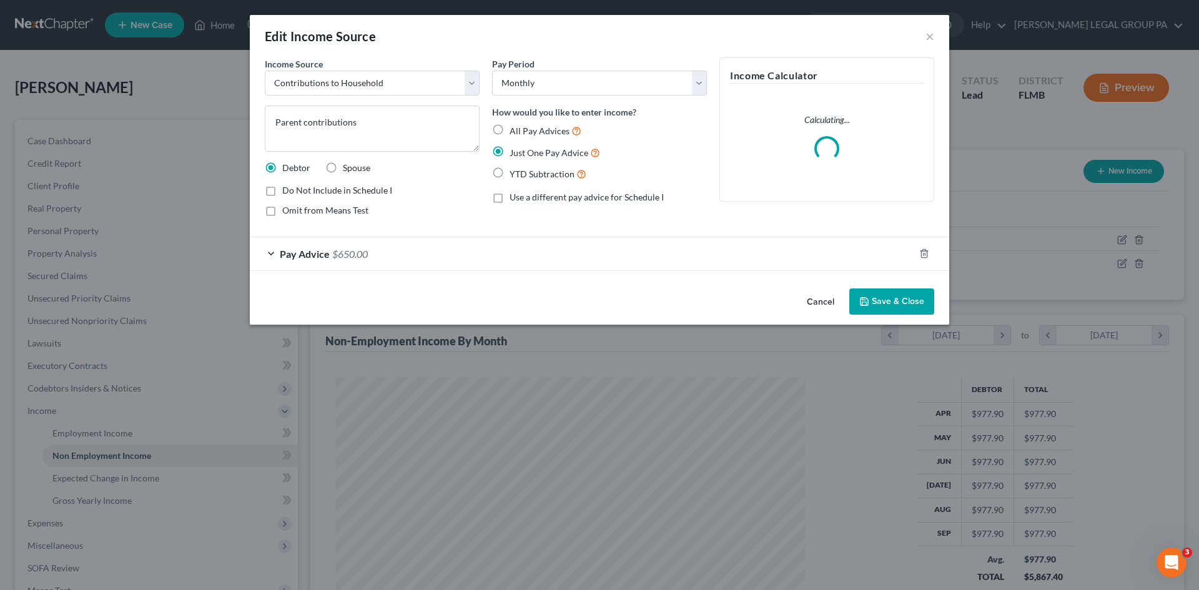
click at [382, 248] on div "Pay Advice $650.00" at bounding box center [582, 253] width 665 height 33
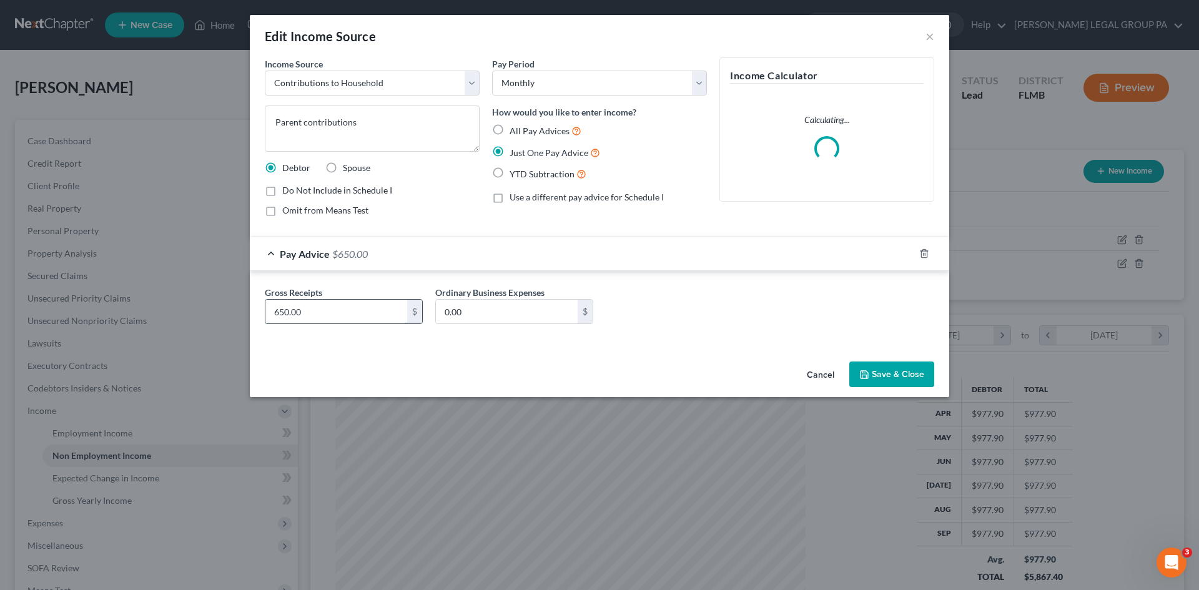
click at [389, 307] on input "650.00" at bounding box center [336, 312] width 142 height 24
type input "660.00"
click at [868, 370] on icon "button" at bounding box center [864, 375] width 10 height 10
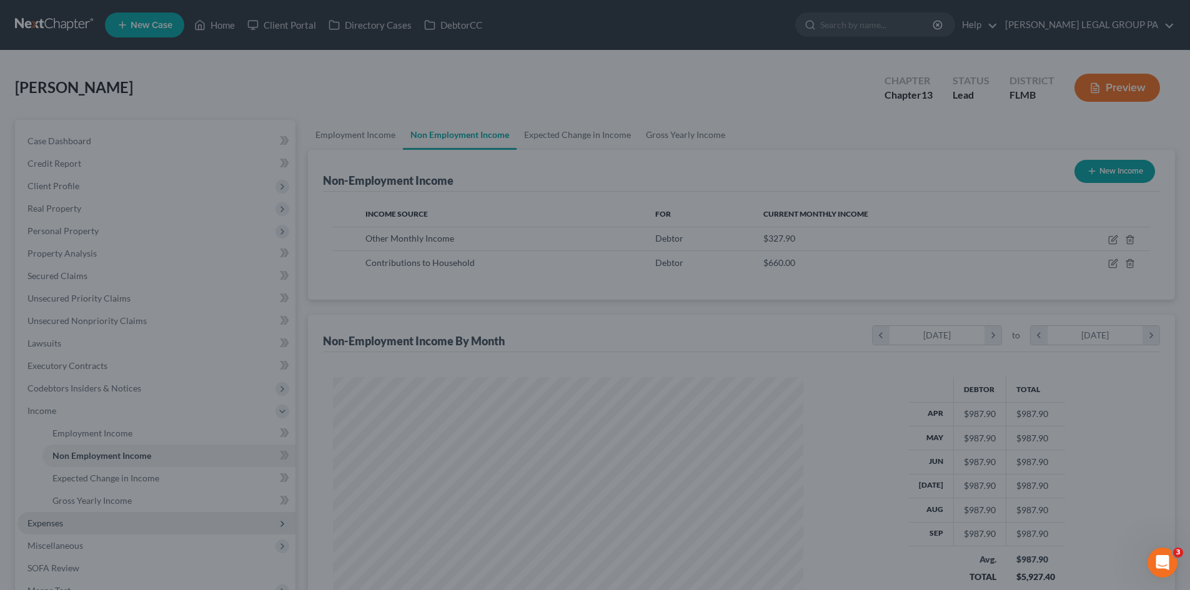
scroll to position [624348, 624090]
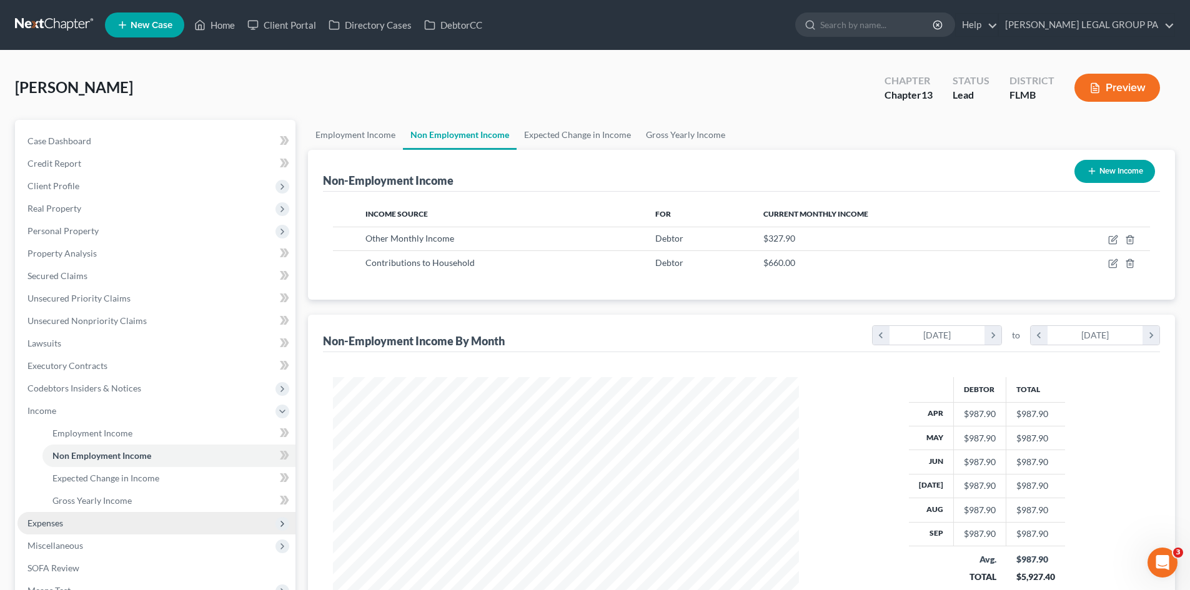
click at [93, 520] on span "Expenses" at bounding box center [156, 523] width 278 height 22
click at [96, 453] on link "Home" at bounding box center [168, 456] width 253 height 22
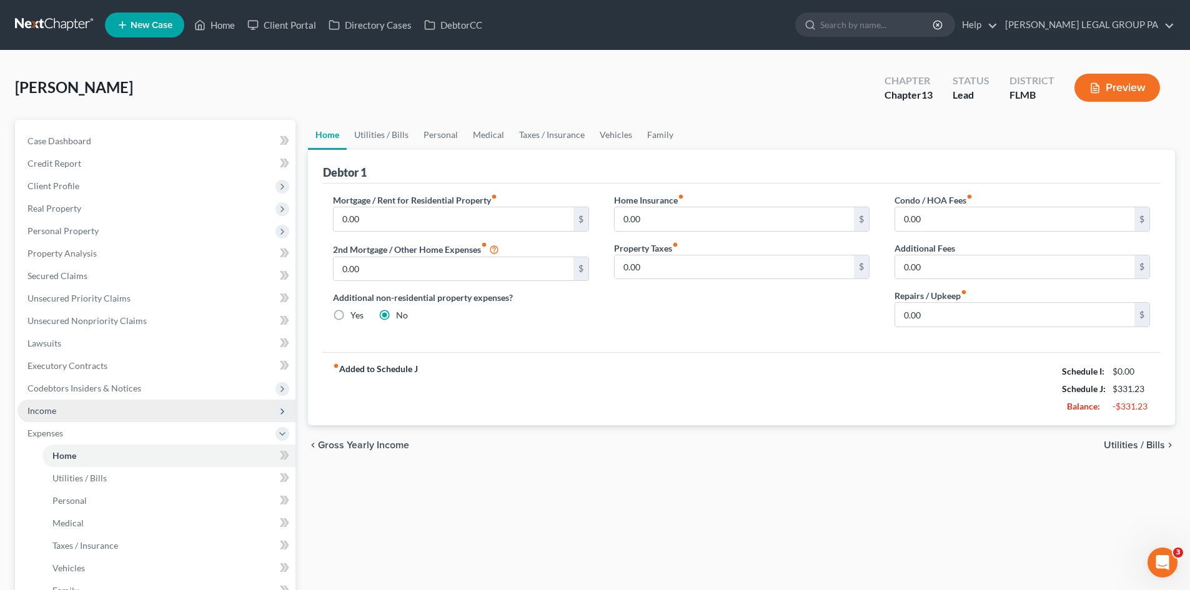
click at [79, 418] on span "Income" at bounding box center [156, 411] width 278 height 22
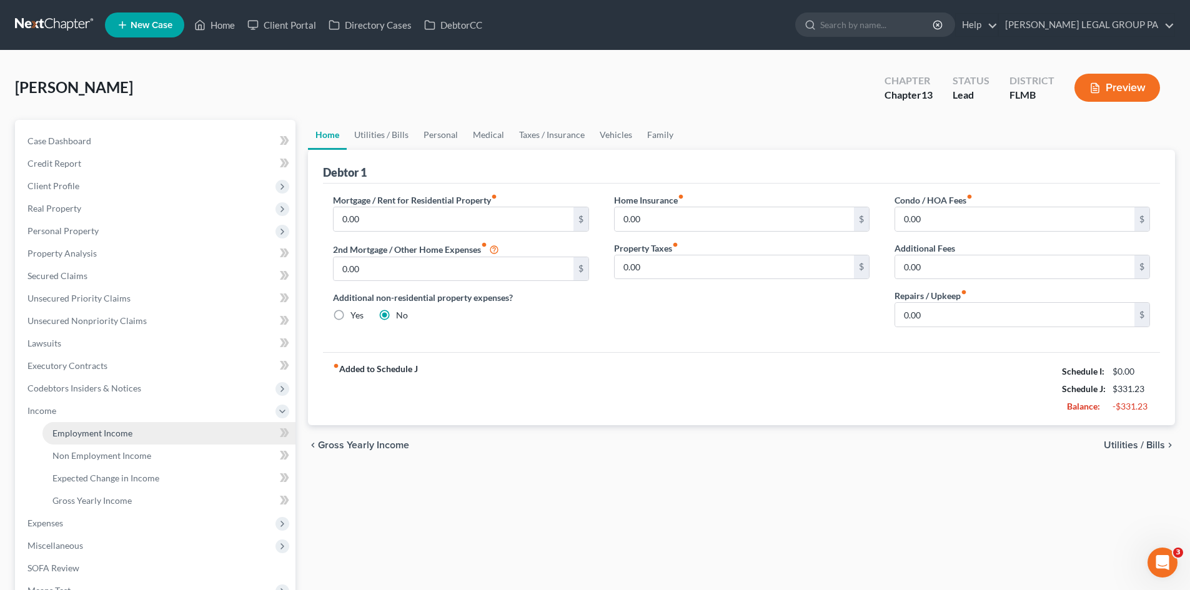
click at [87, 429] on span "Employment Income" at bounding box center [92, 433] width 80 height 11
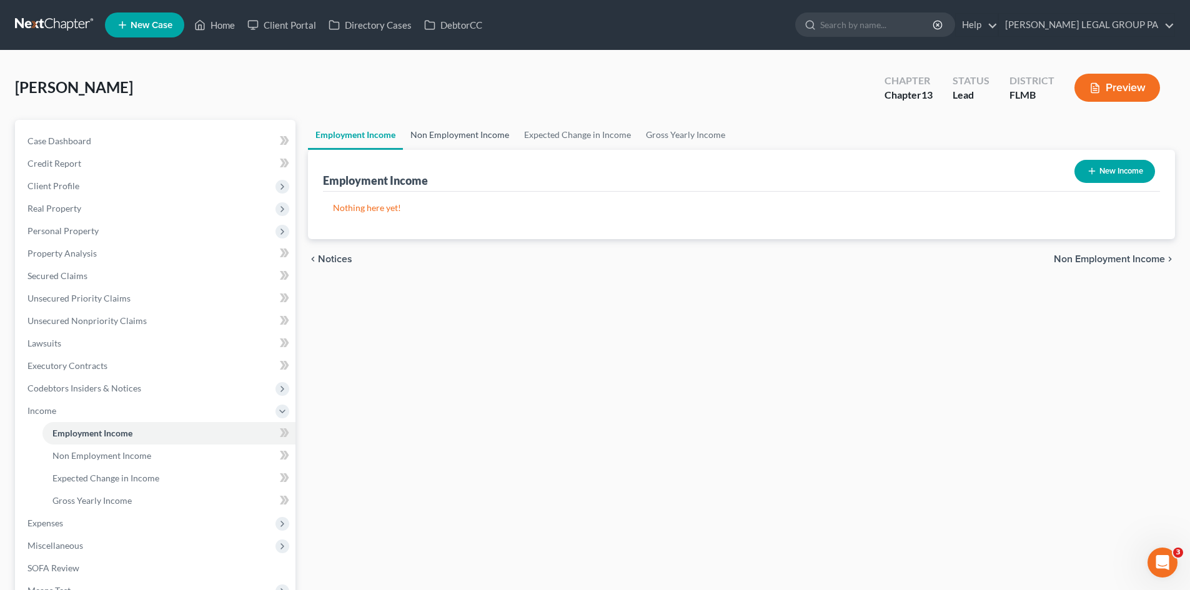
click at [470, 135] on link "Non Employment Income" at bounding box center [460, 135] width 114 height 30
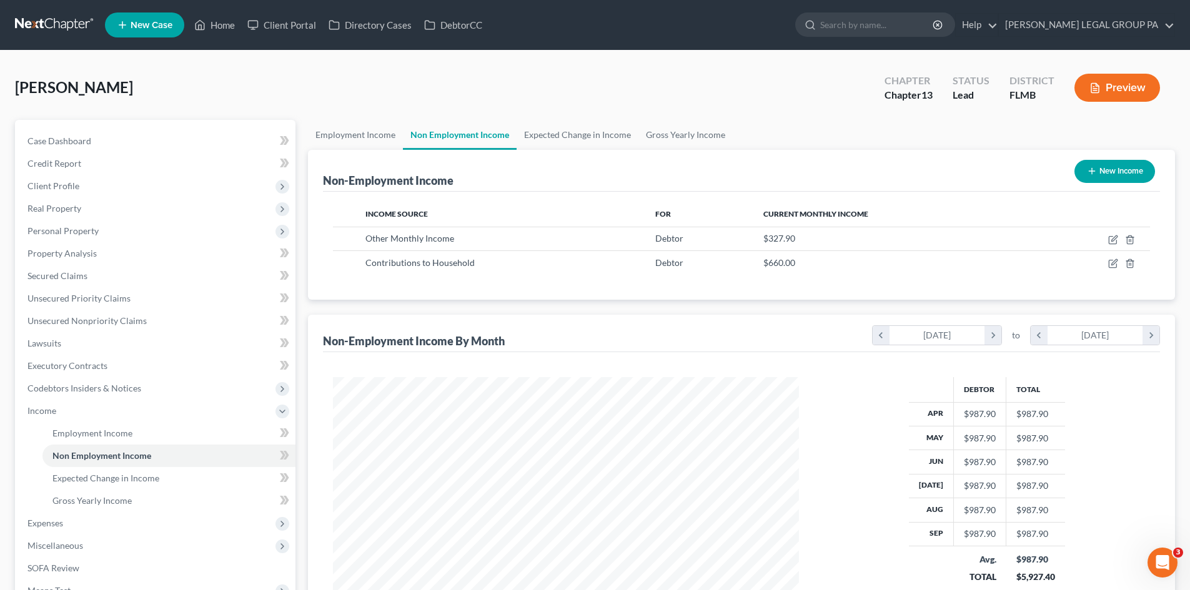
scroll to position [233, 491]
click at [83, 525] on span "Expenses" at bounding box center [156, 523] width 278 height 22
click at [118, 448] on link "Home" at bounding box center [168, 456] width 253 height 22
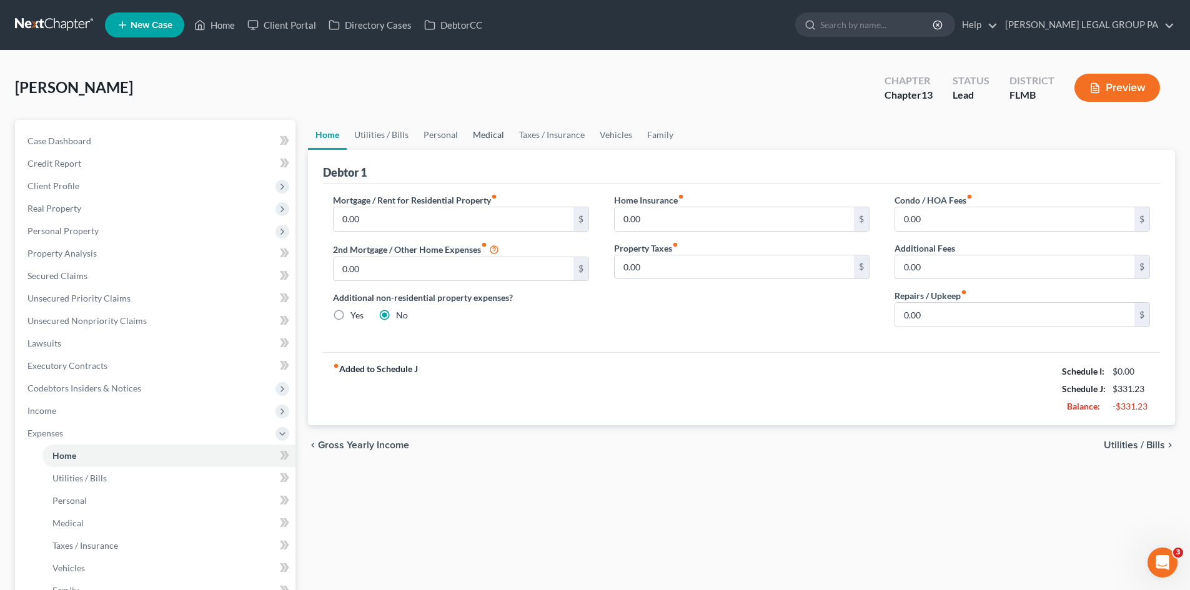
click at [480, 147] on link "Medical" at bounding box center [488, 135] width 46 height 30
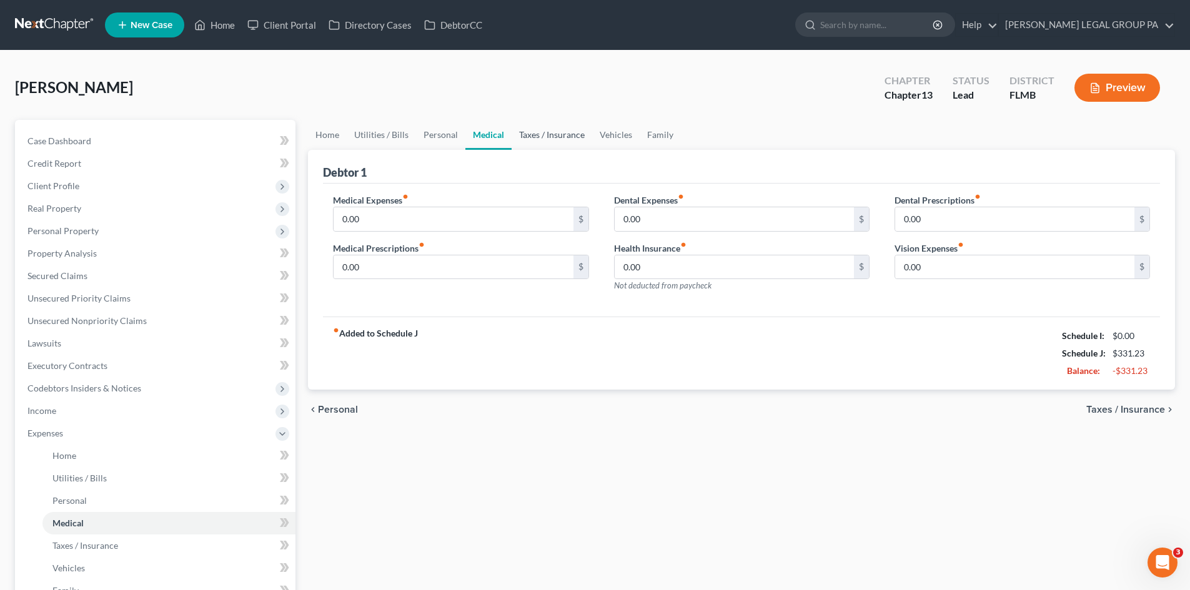
click at [552, 137] on link "Taxes / Insurance" at bounding box center [552, 135] width 81 height 30
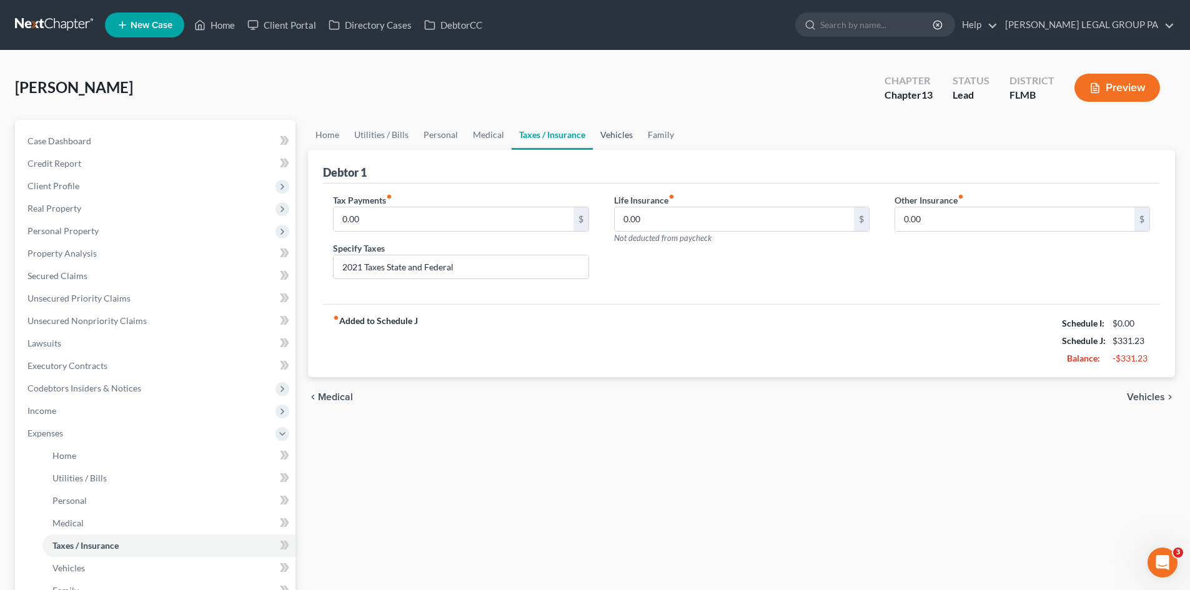
click at [598, 135] on link "Vehicles" at bounding box center [616, 135] width 47 height 30
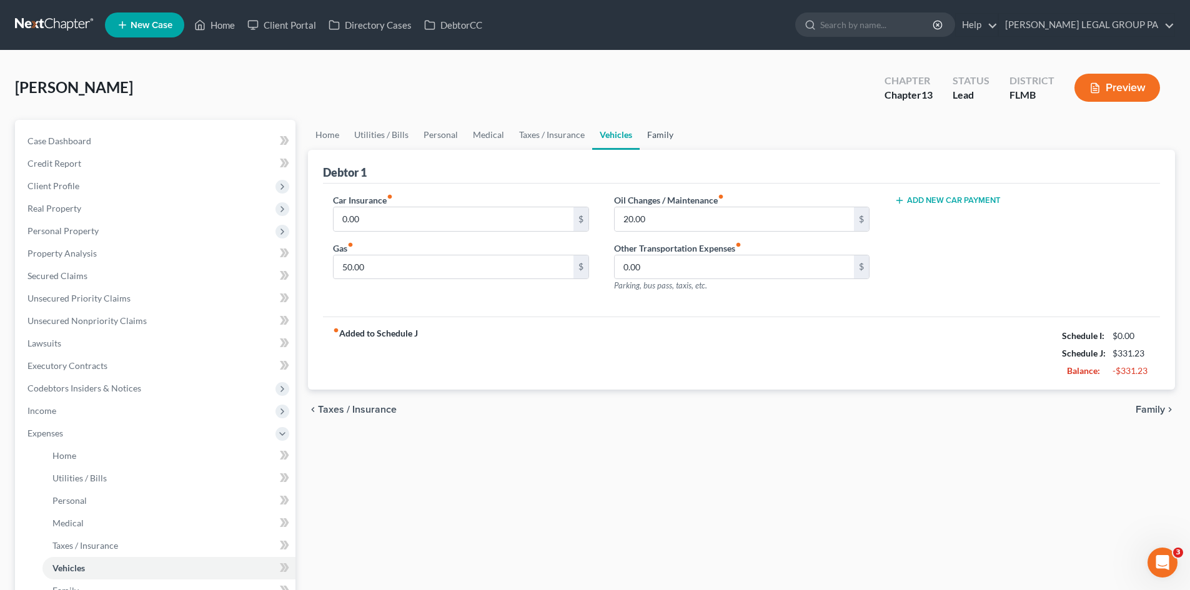
click at [658, 136] on link "Family" at bounding box center [660, 135] width 41 height 30
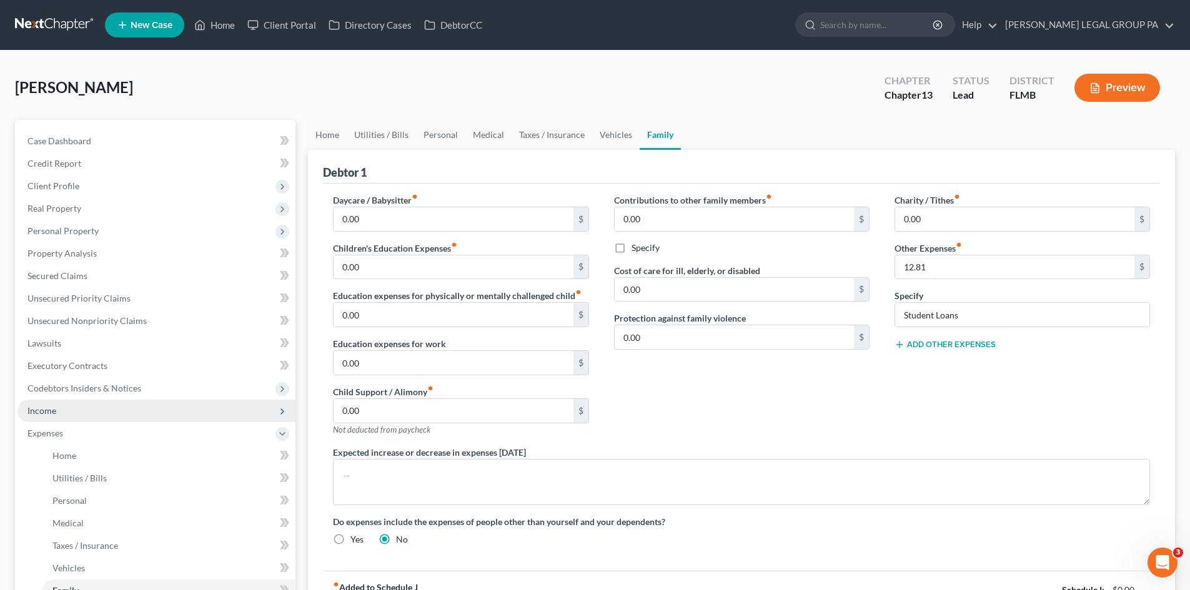
click at [64, 420] on span "Income" at bounding box center [156, 411] width 278 height 22
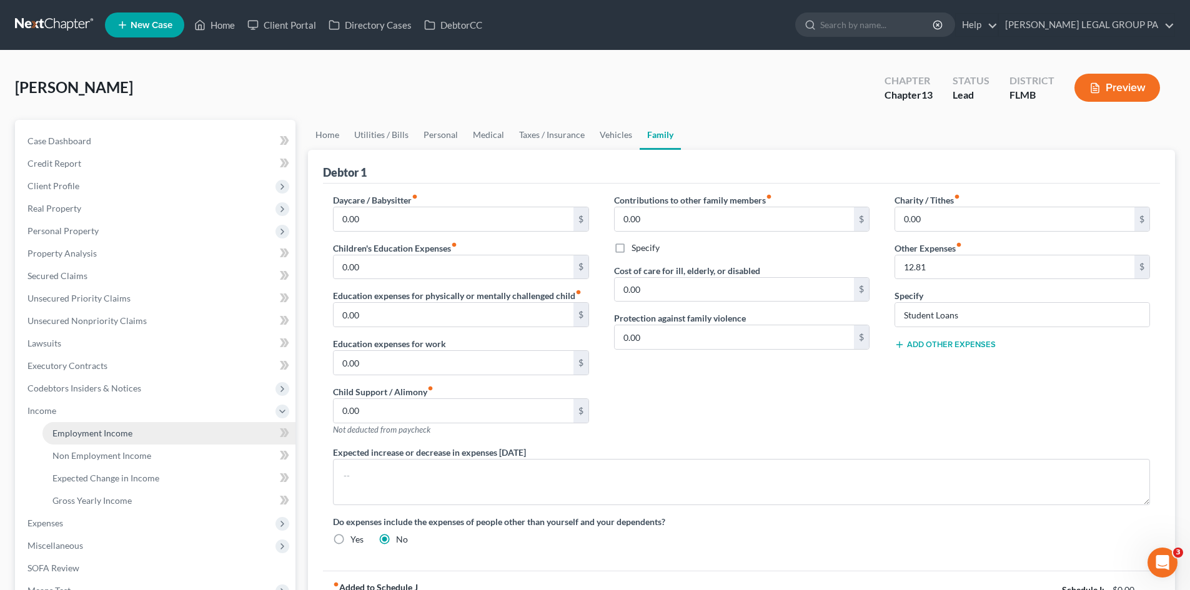
click at [80, 428] on span "Employment Income" at bounding box center [92, 433] width 80 height 11
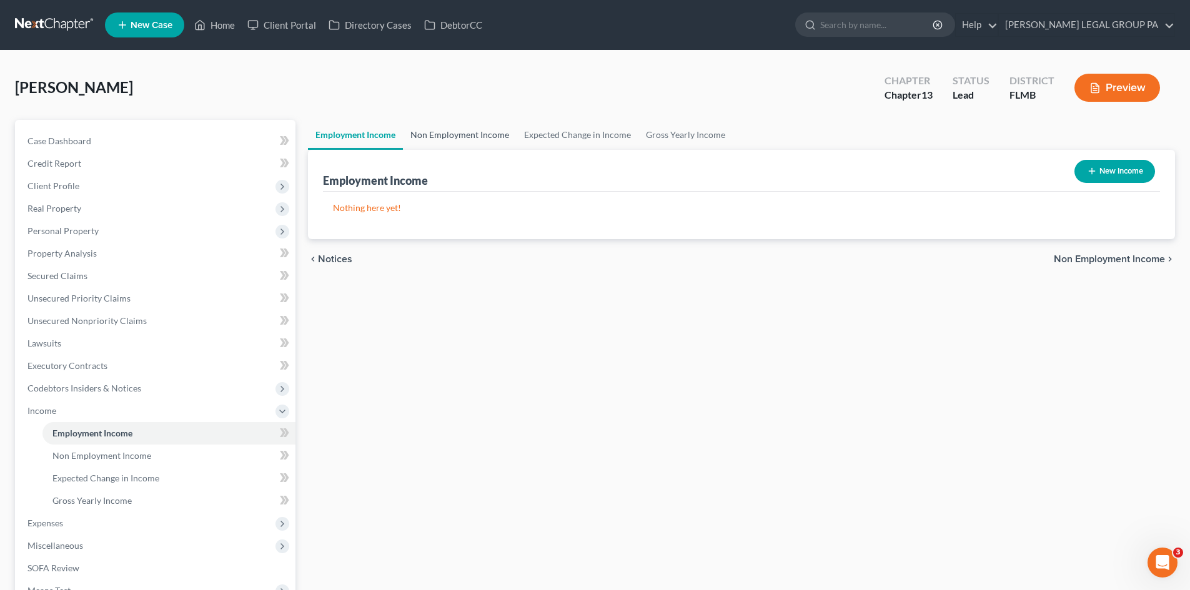
click at [495, 142] on link "Non Employment Income" at bounding box center [460, 135] width 114 height 30
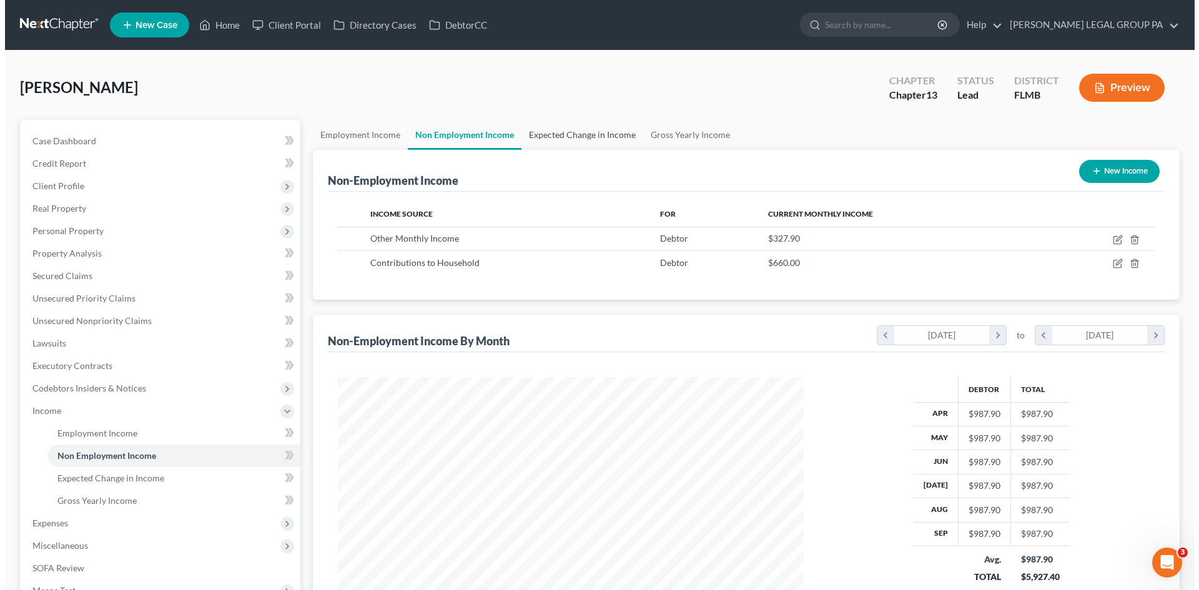
scroll to position [233, 491]
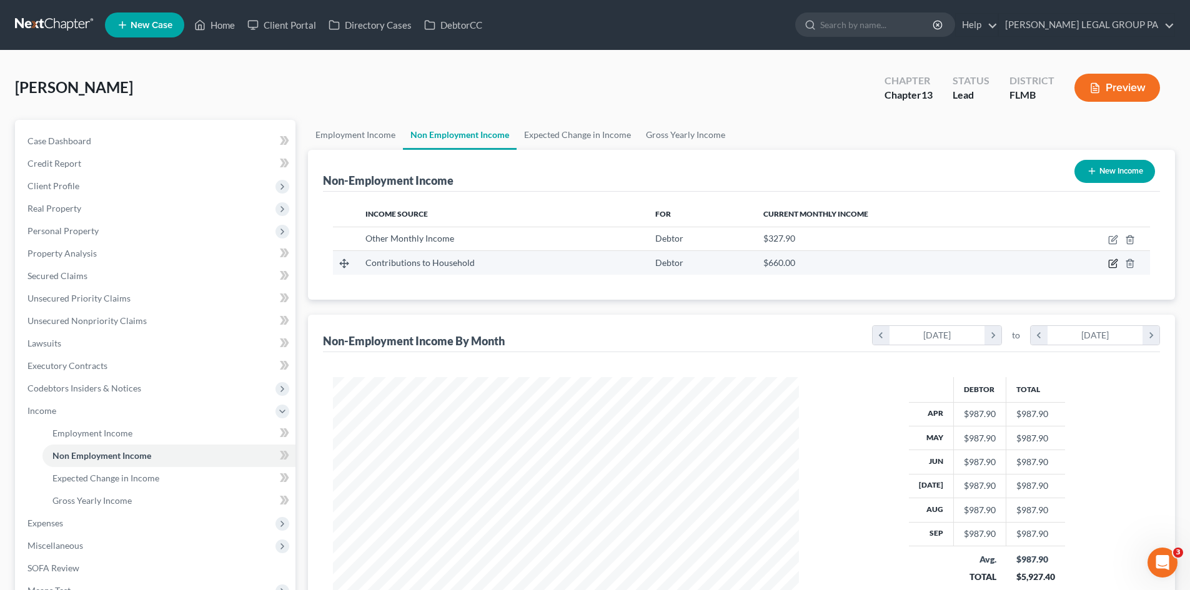
click at [1112, 263] on icon "button" at bounding box center [1114, 263] width 6 height 6
select select "8"
select select "0"
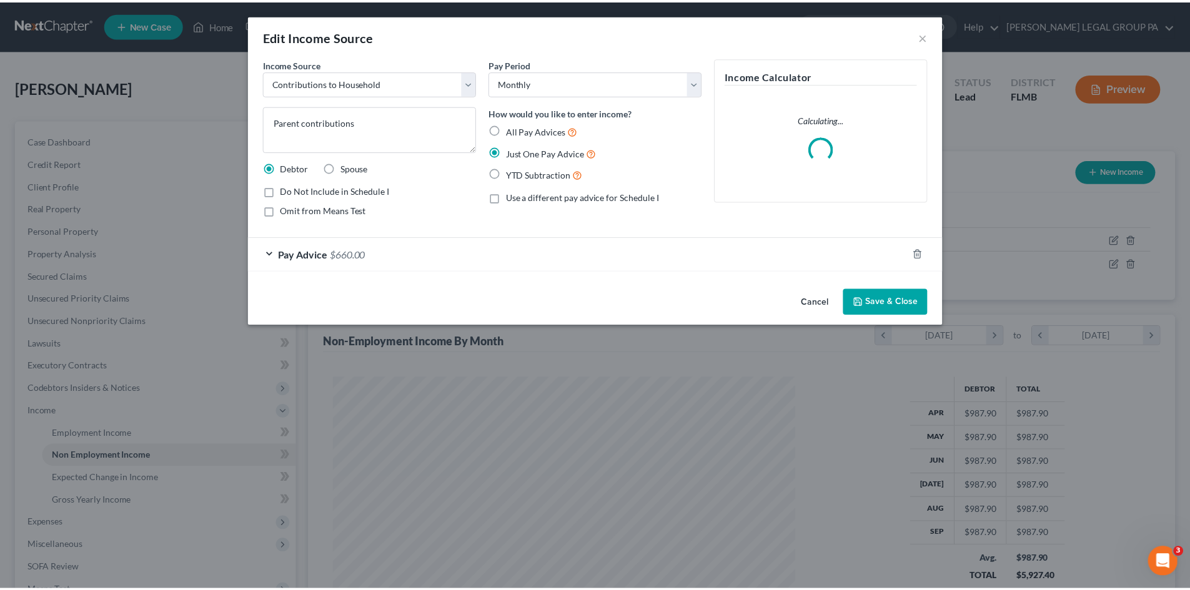
scroll to position [235, 495]
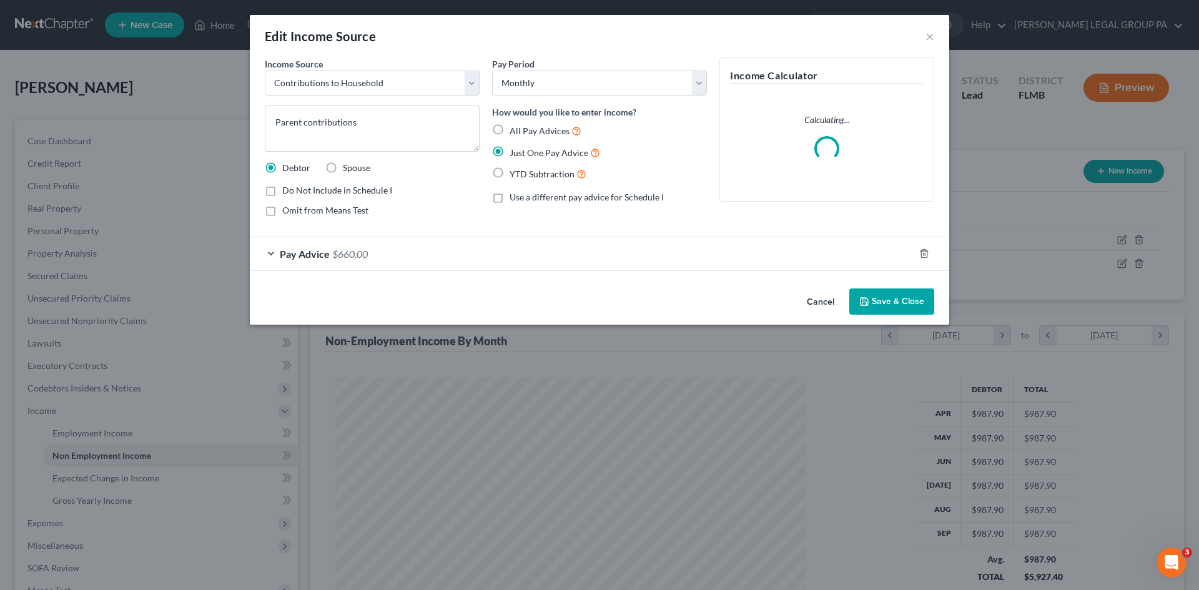
drag, startPoint x: 317, startPoint y: 257, endPoint x: 870, endPoint y: 336, distance: 558.9
click at [317, 257] on span "Pay Advice" at bounding box center [305, 254] width 50 height 12
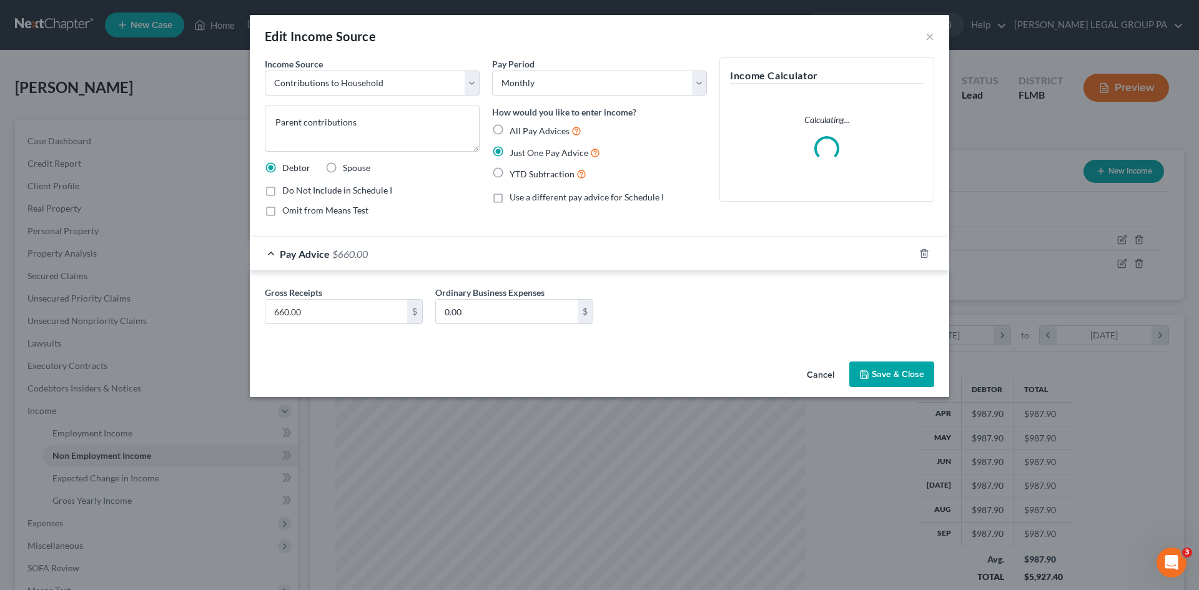
click at [900, 371] on button "Save & Close" at bounding box center [891, 375] width 85 height 26
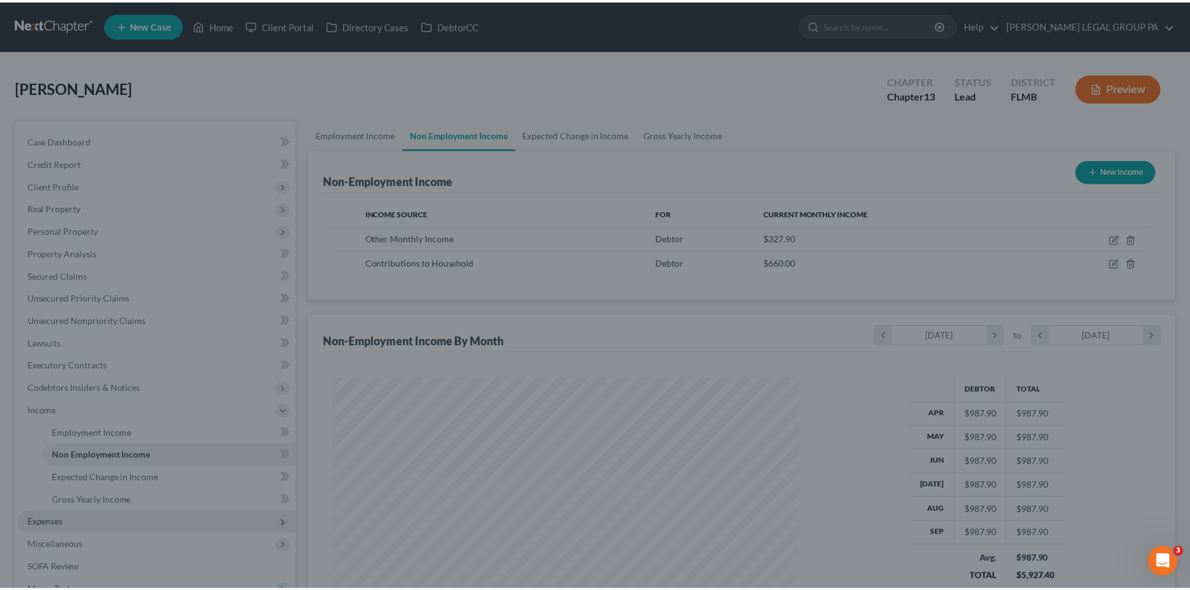
scroll to position [624348, 624090]
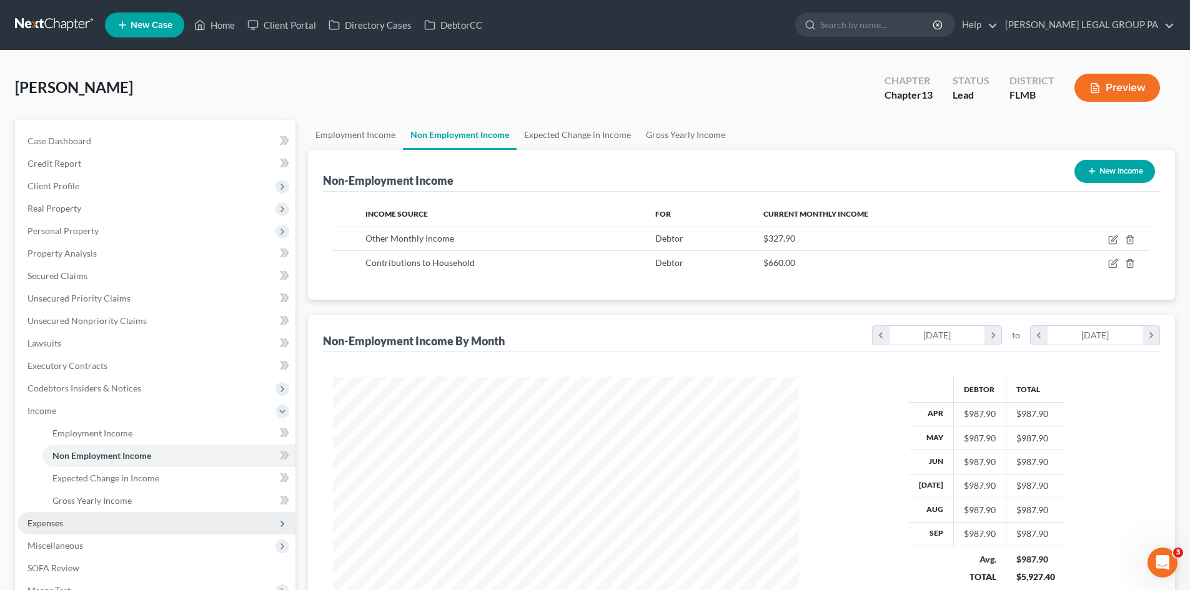
click at [85, 525] on span "Expenses" at bounding box center [156, 523] width 278 height 22
click at [87, 458] on link "Home" at bounding box center [168, 456] width 253 height 22
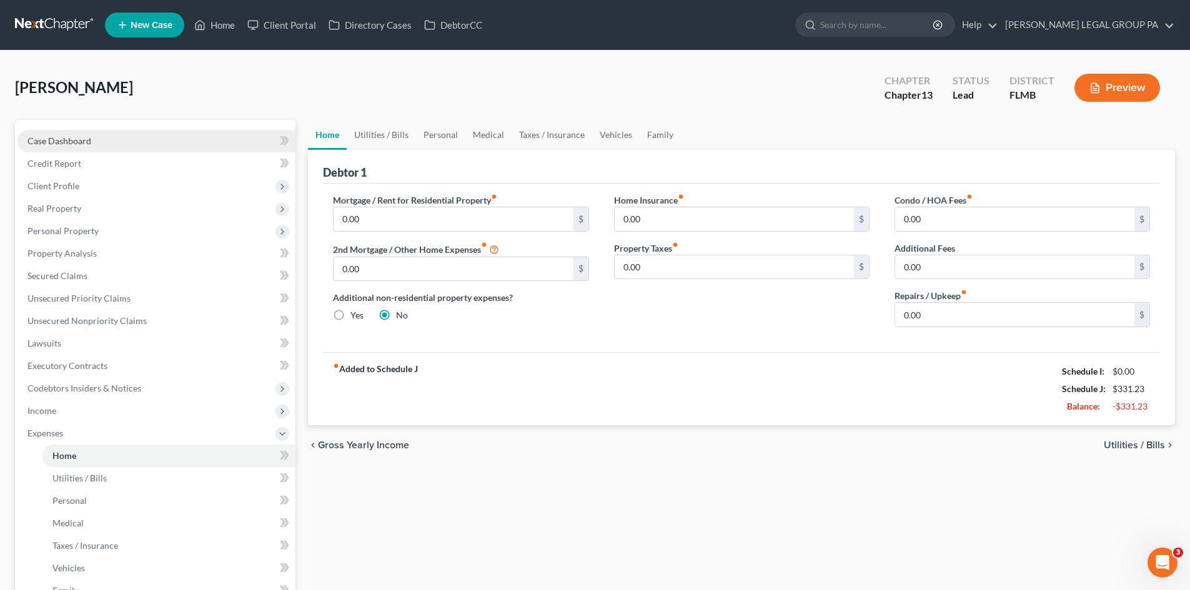
click at [67, 149] on link "Case Dashboard" at bounding box center [156, 141] width 278 height 22
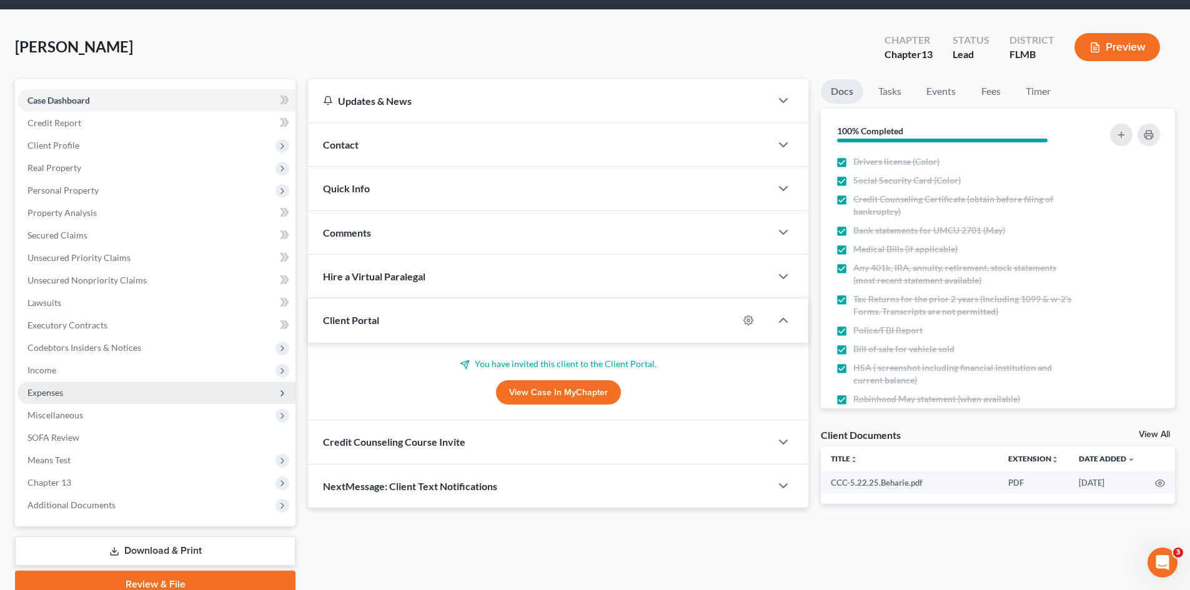
scroll to position [62, 0]
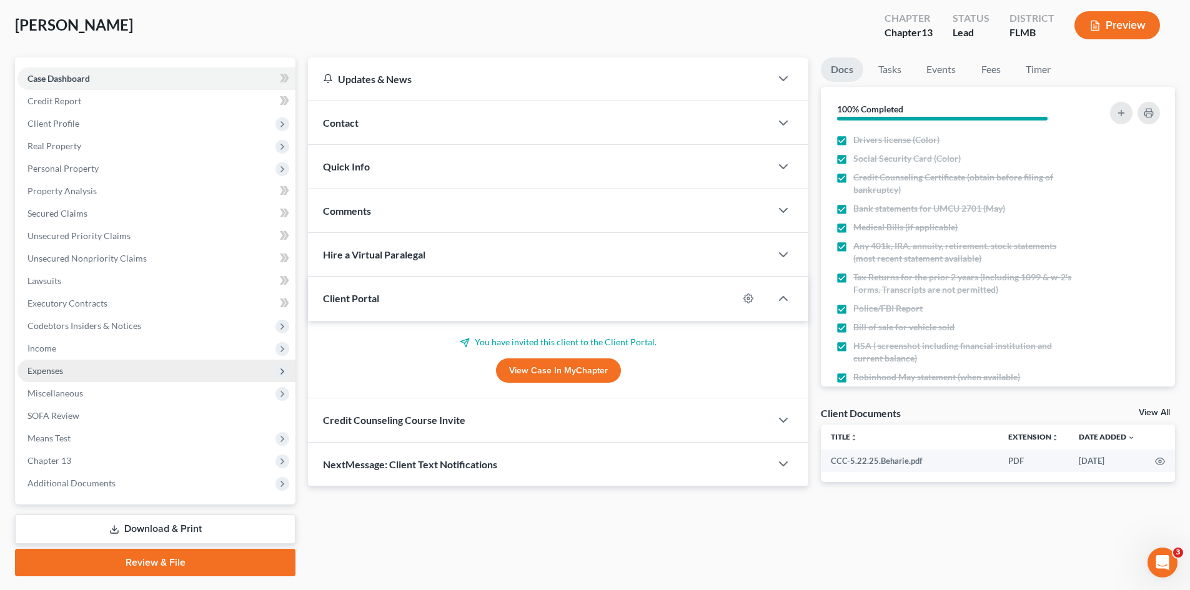
click at [76, 380] on span "Expenses" at bounding box center [156, 371] width 278 height 22
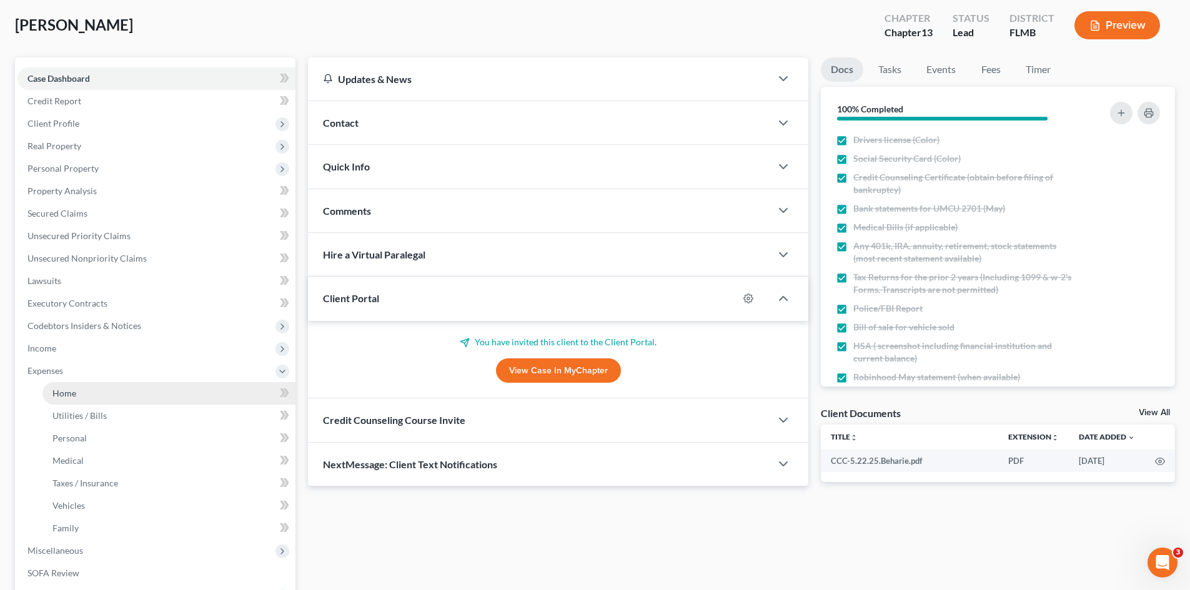
click at [82, 389] on link "Home" at bounding box center [168, 393] width 253 height 22
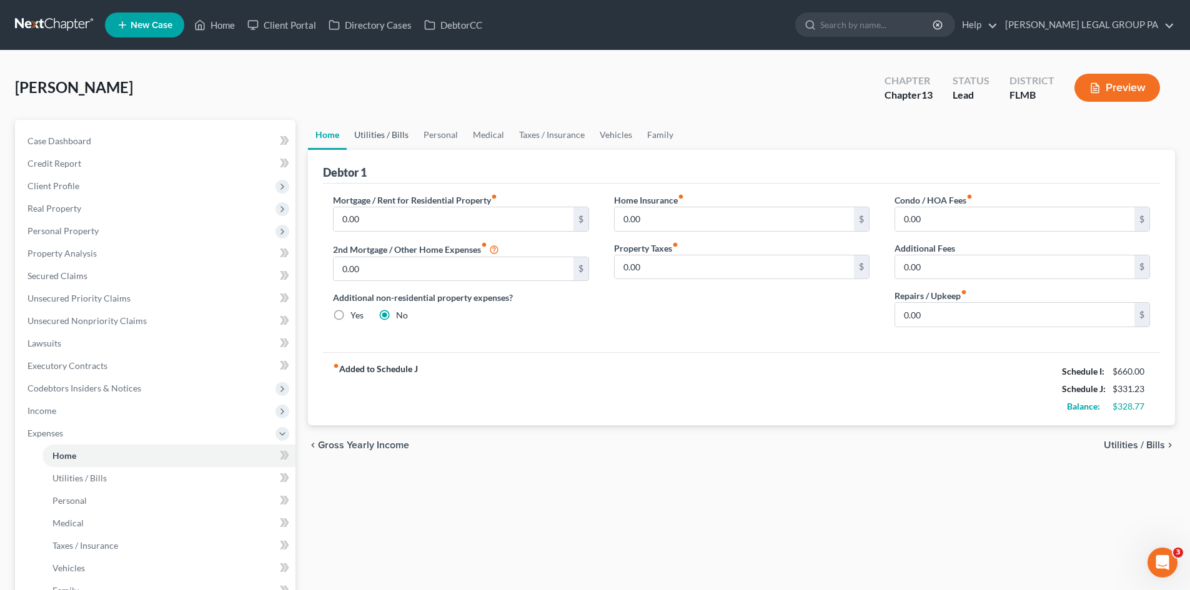
click at [396, 132] on link "Utilities / Bills" at bounding box center [381, 135] width 69 height 30
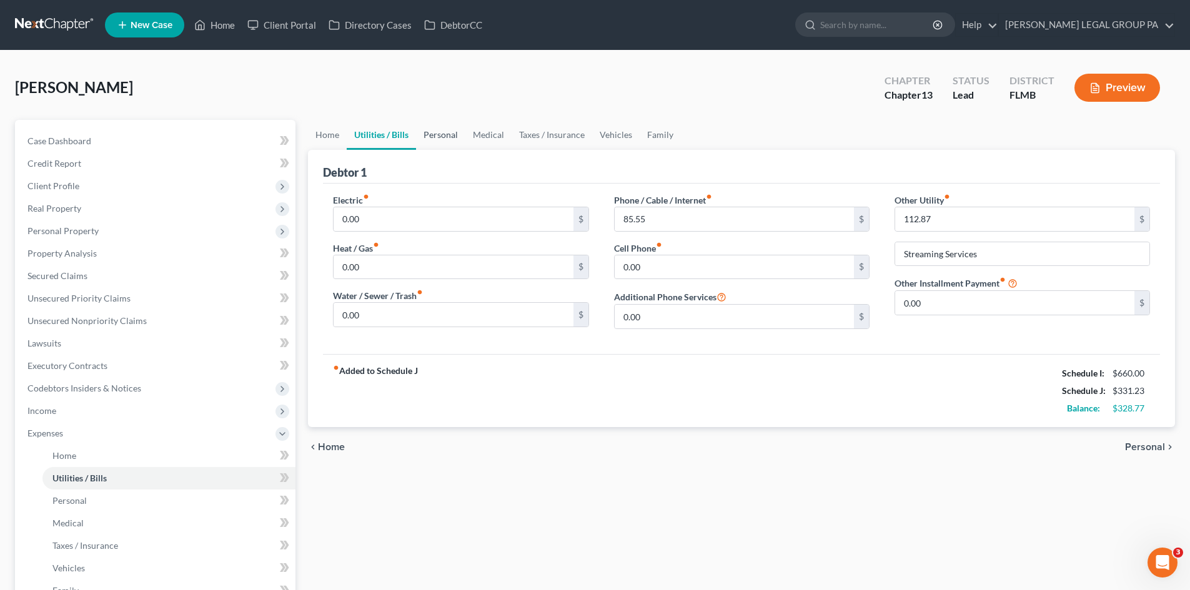
click at [447, 136] on link "Personal" at bounding box center [440, 135] width 49 height 30
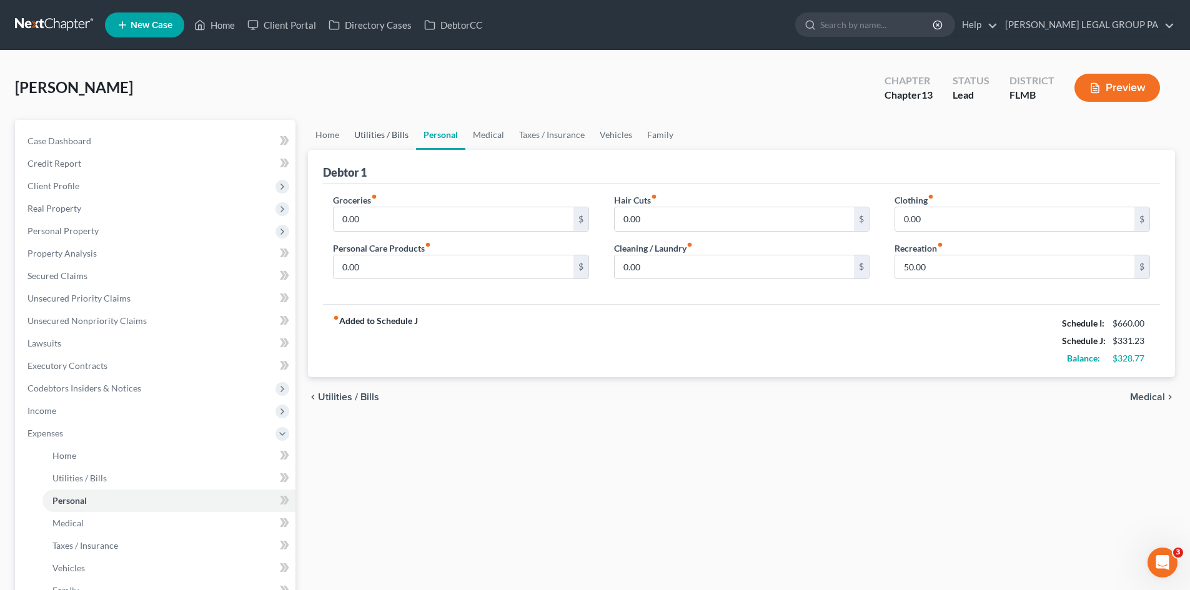
click at [370, 129] on link "Utilities / Bills" at bounding box center [381, 135] width 69 height 30
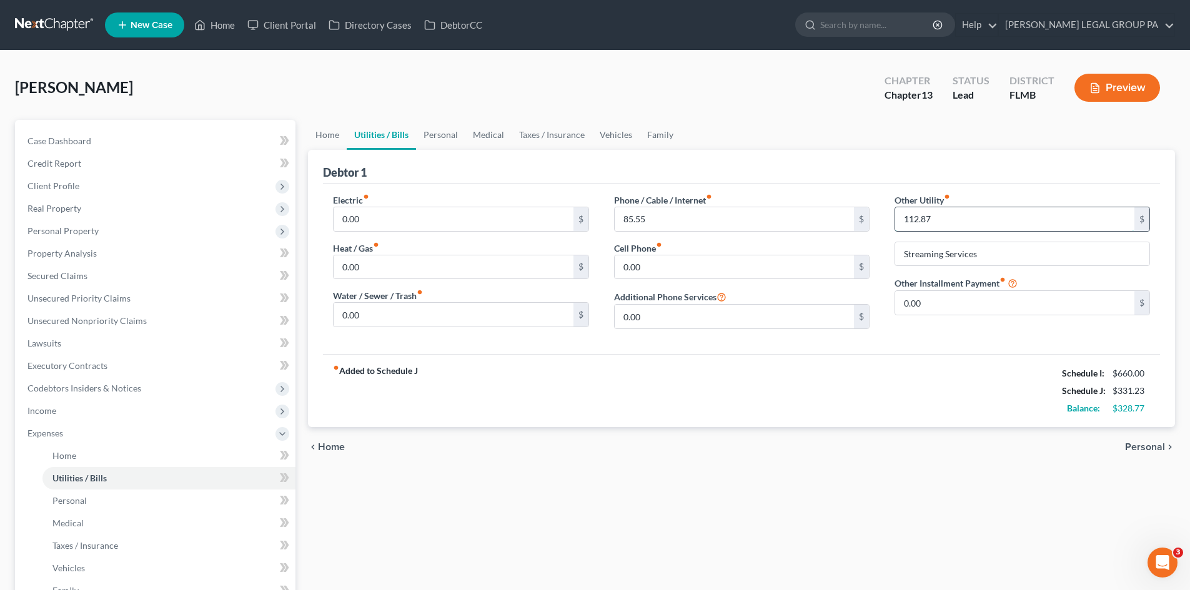
click at [944, 212] on input "112.87" at bounding box center [1014, 219] width 239 height 24
type input "115.00"
click at [631, 543] on div "Home Utilities / Bills Personal Medical Taxes / Insurance Vehicles Family Debto…" at bounding box center [741, 458] width 879 height 676
click at [436, 136] on link "Personal" at bounding box center [440, 135] width 49 height 30
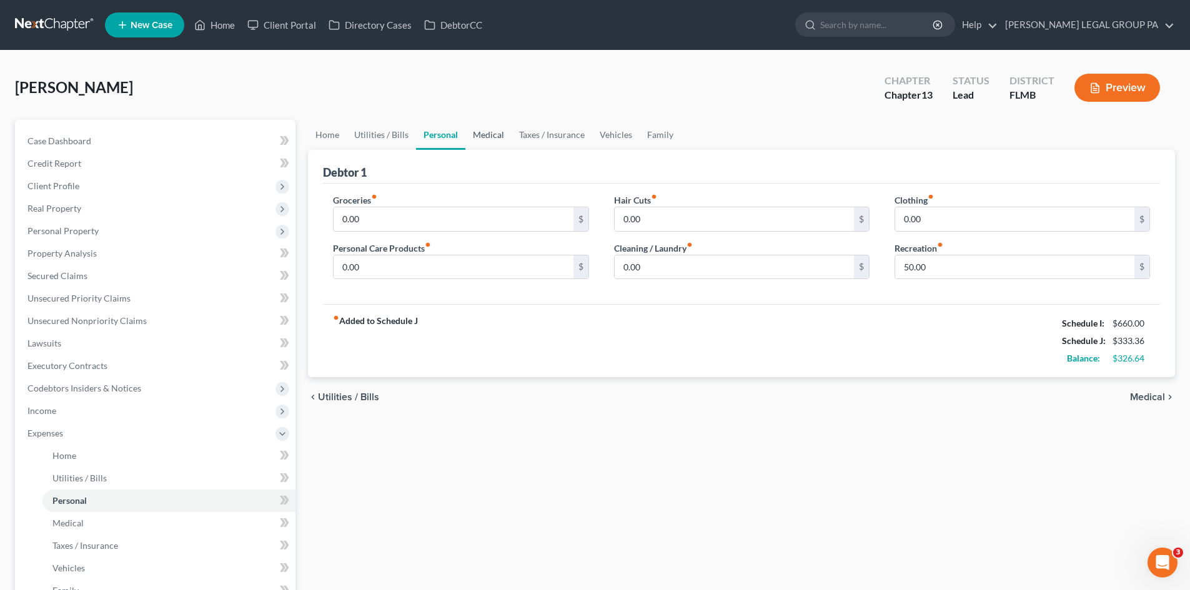
click at [501, 132] on link "Medical" at bounding box center [488, 135] width 46 height 30
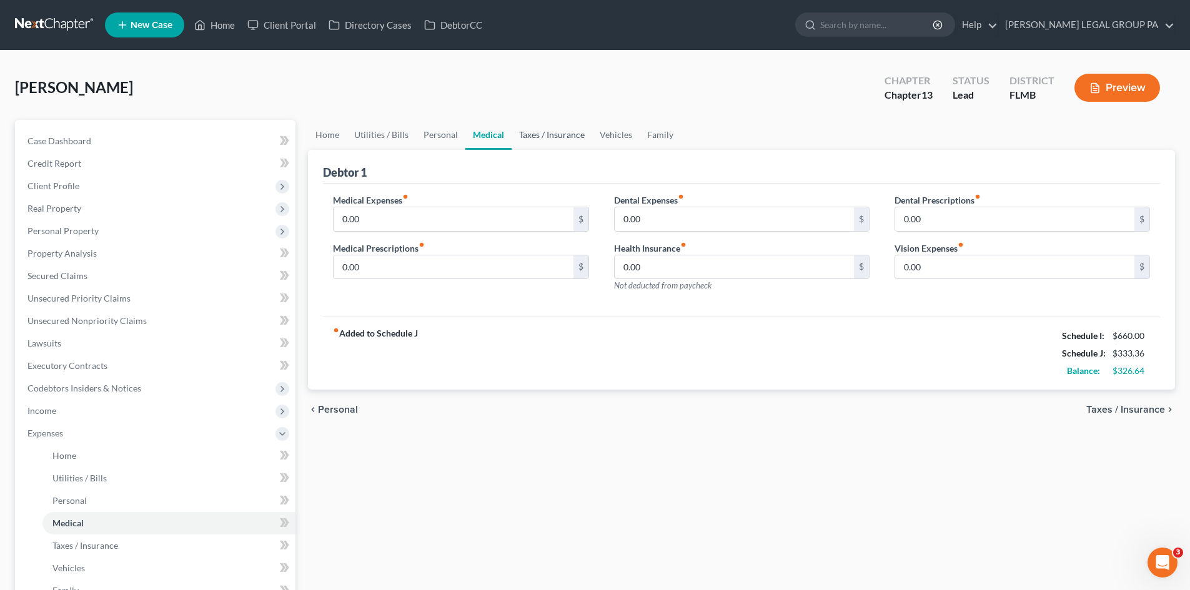
click at [560, 134] on link "Taxes / Insurance" at bounding box center [552, 135] width 81 height 30
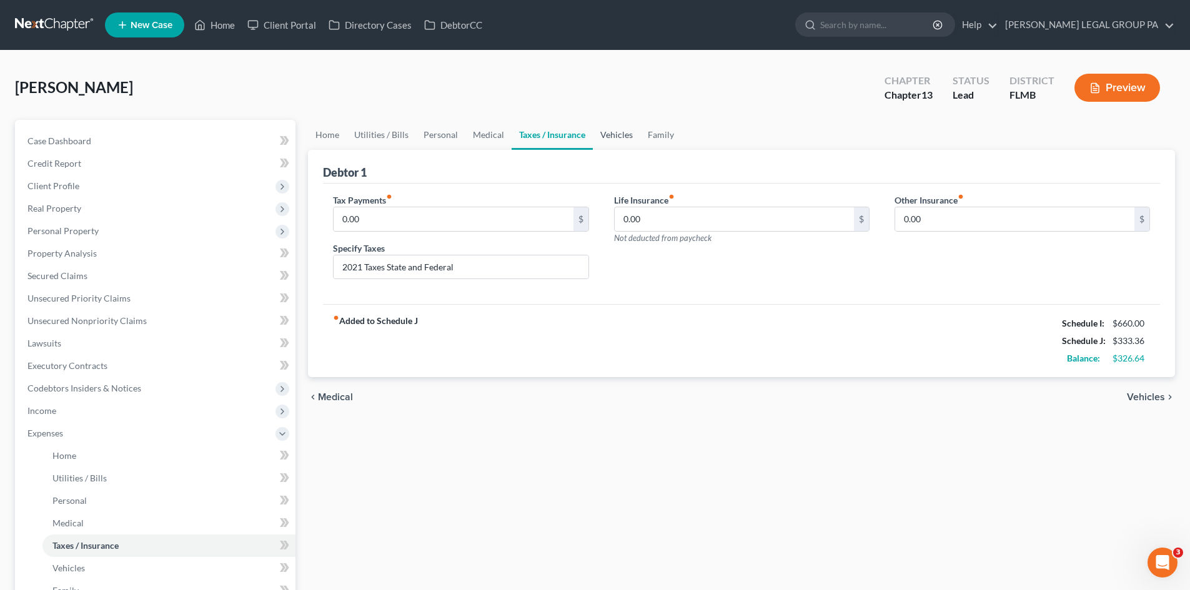
click at [615, 132] on link "Vehicles" at bounding box center [616, 135] width 47 height 30
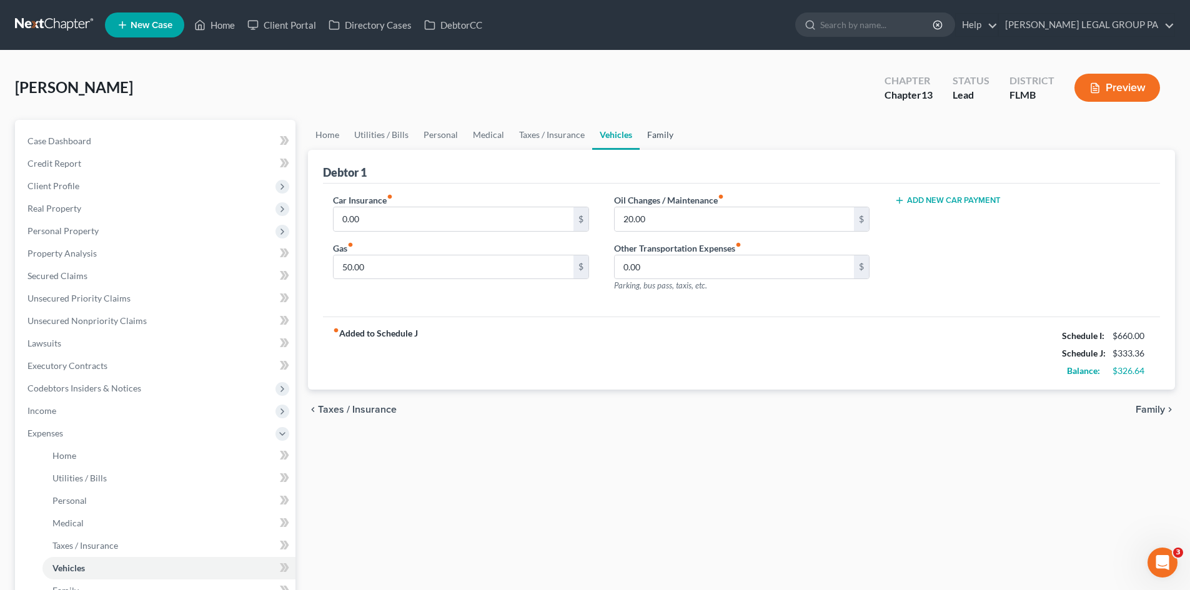
click at [659, 132] on link "Family" at bounding box center [660, 135] width 41 height 30
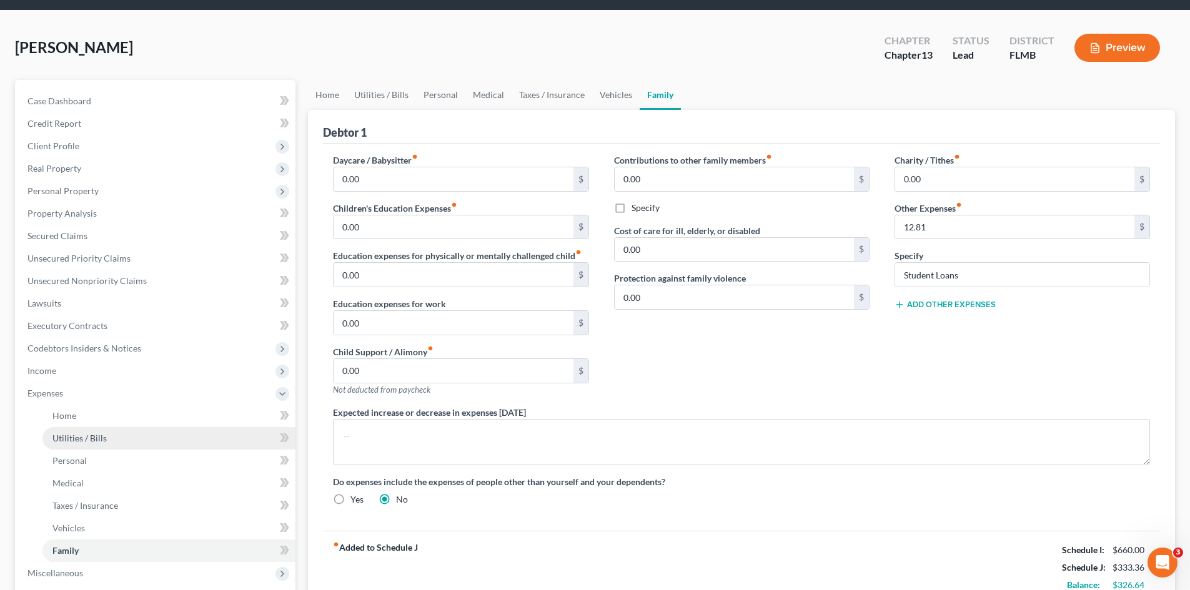
scroll to position [62, 0]
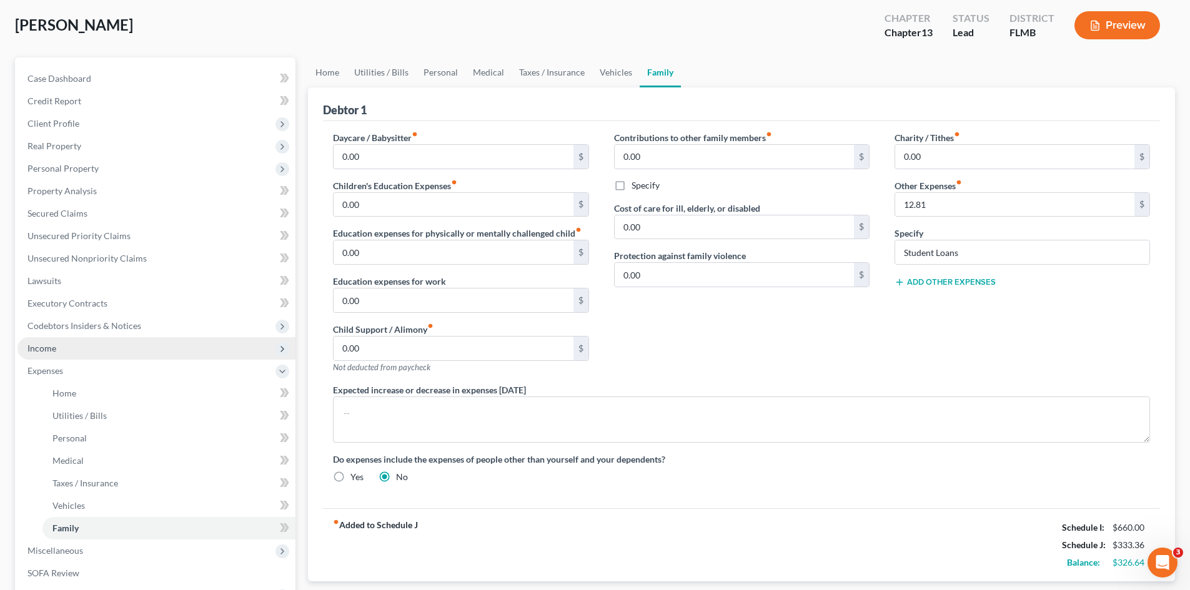
click at [74, 344] on span "Income" at bounding box center [156, 348] width 278 height 22
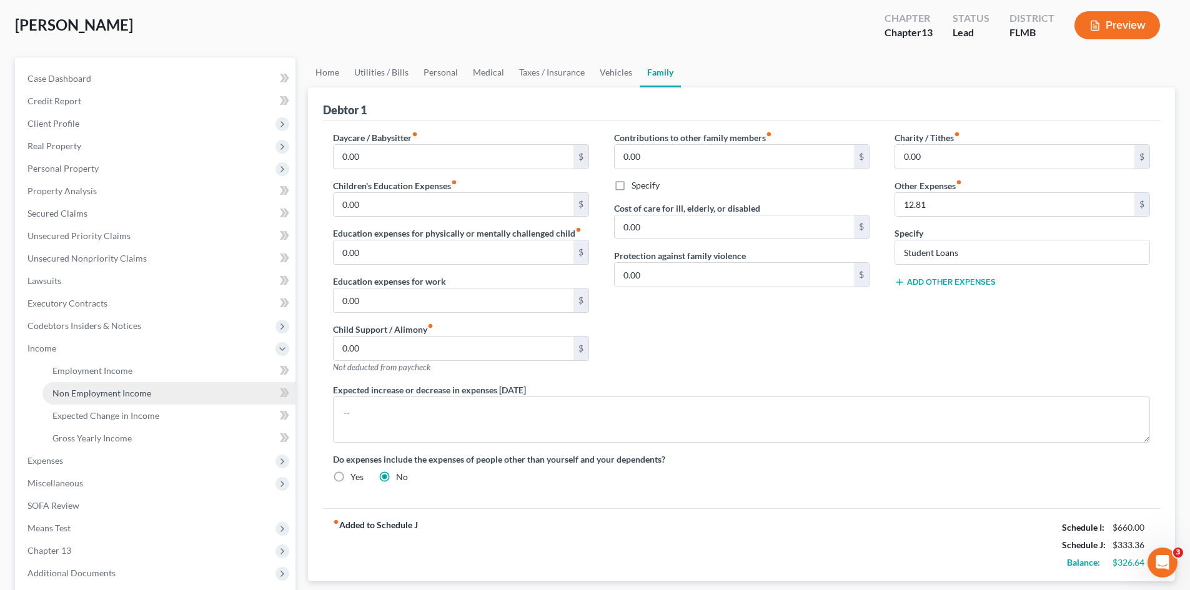
click at [99, 391] on span "Non Employment Income" at bounding box center [101, 393] width 99 height 11
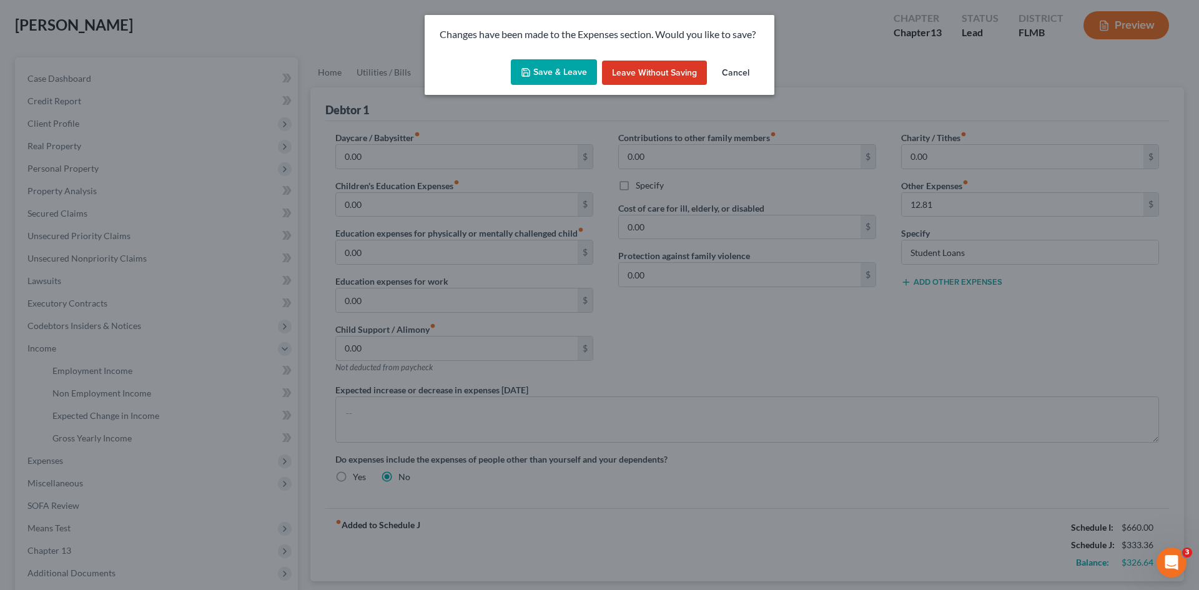
click at [549, 67] on button "Save & Leave" at bounding box center [554, 72] width 86 height 26
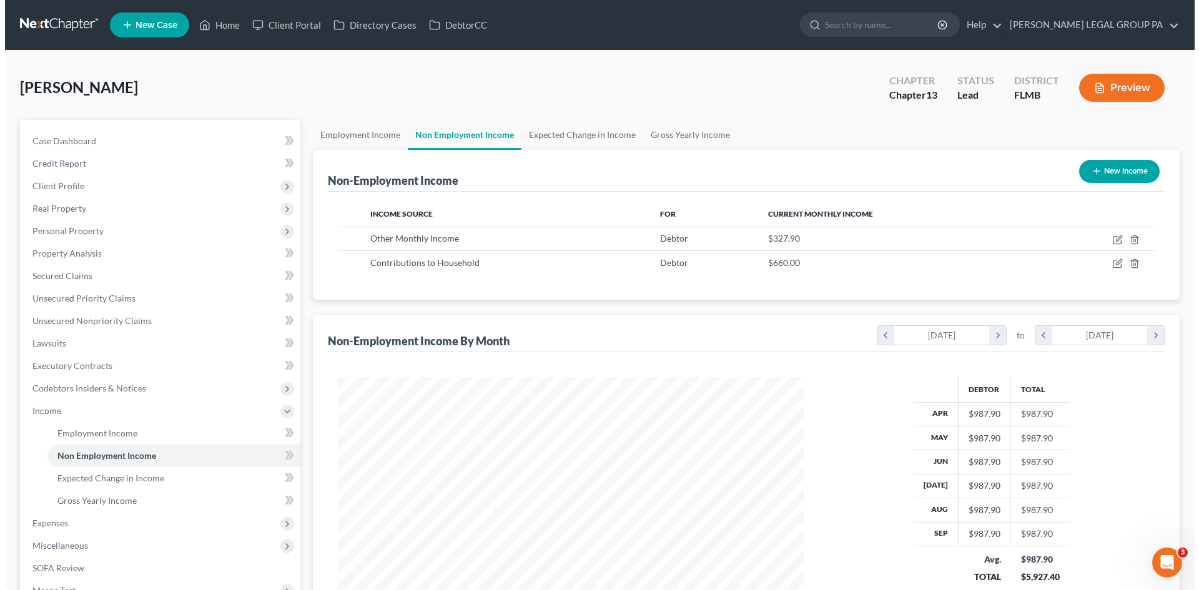
scroll to position [233, 491]
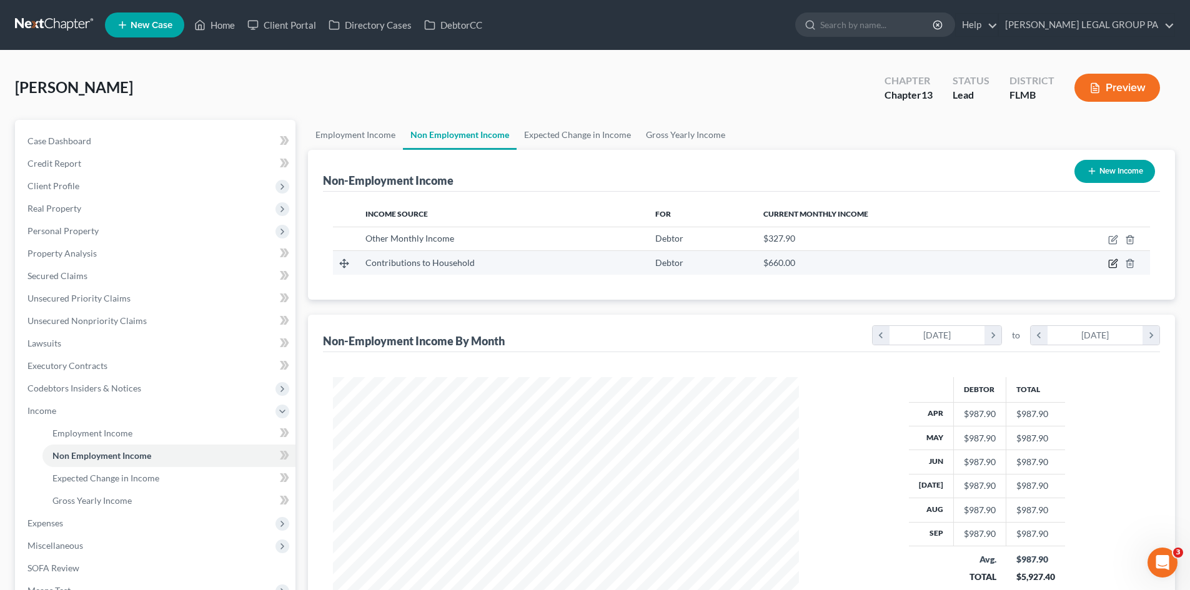
click at [1112, 263] on icon "button" at bounding box center [1114, 263] width 6 height 6
select select "8"
select select "0"
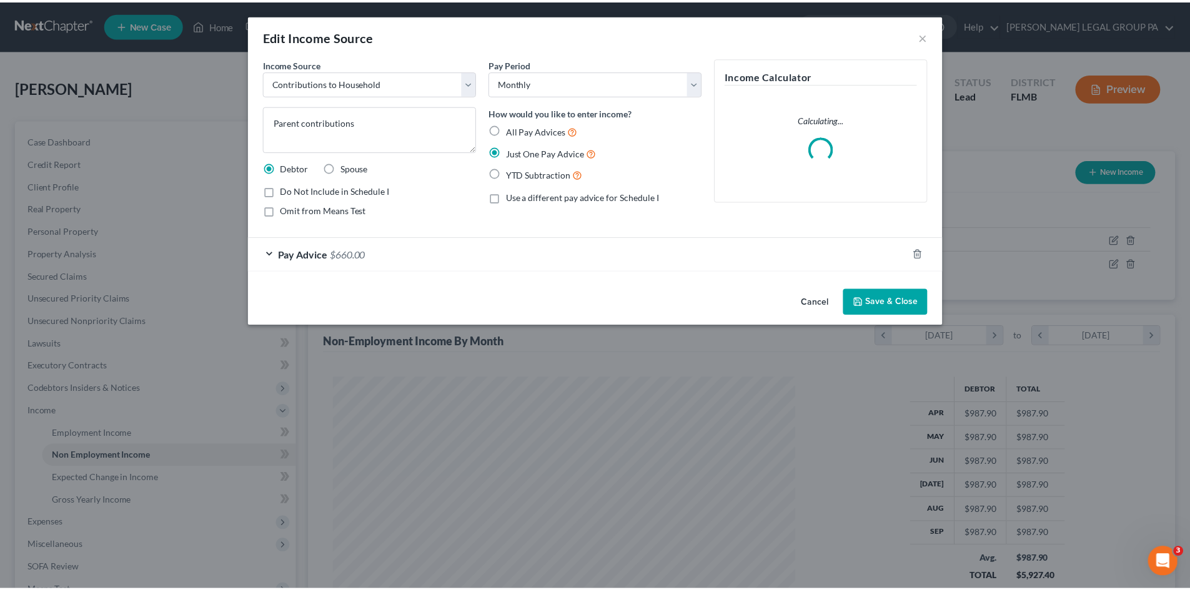
scroll to position [235, 495]
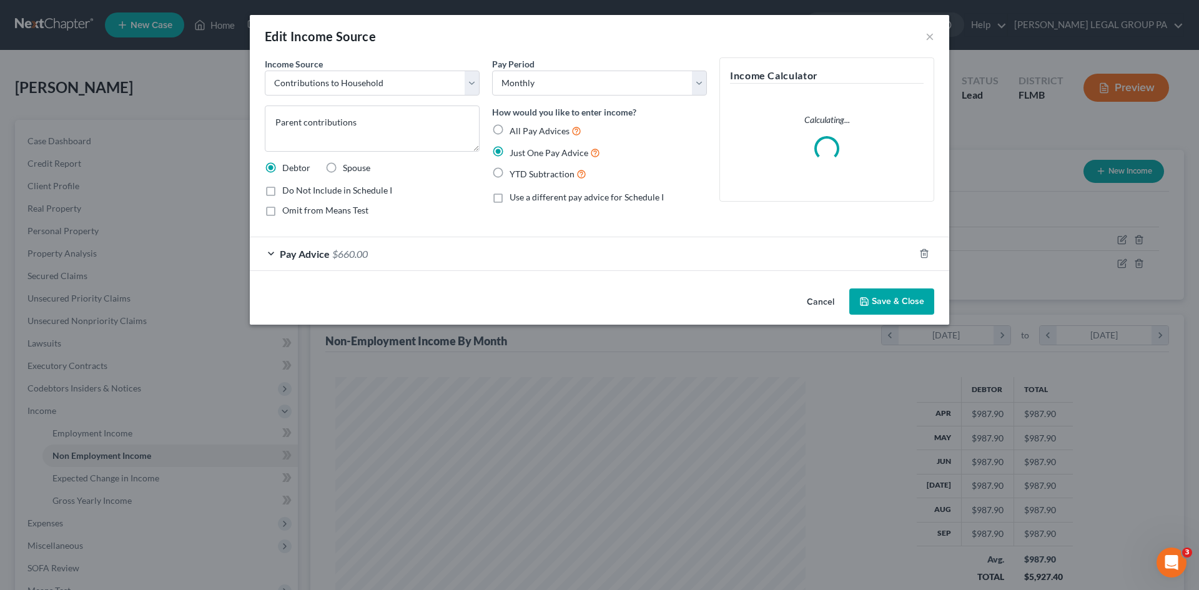
click at [380, 244] on div "Pay Advice $660.00" at bounding box center [582, 253] width 665 height 33
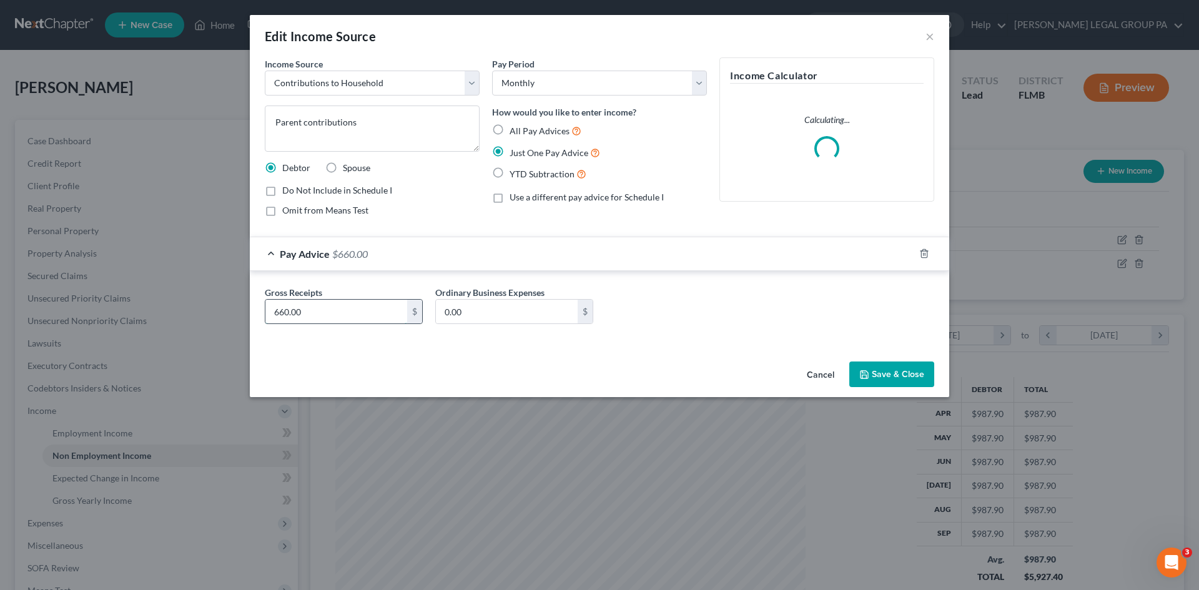
click at [368, 315] on input "660.00" at bounding box center [336, 312] width 142 height 24
type input "665.00"
click at [879, 369] on button "Save & Close" at bounding box center [891, 375] width 85 height 26
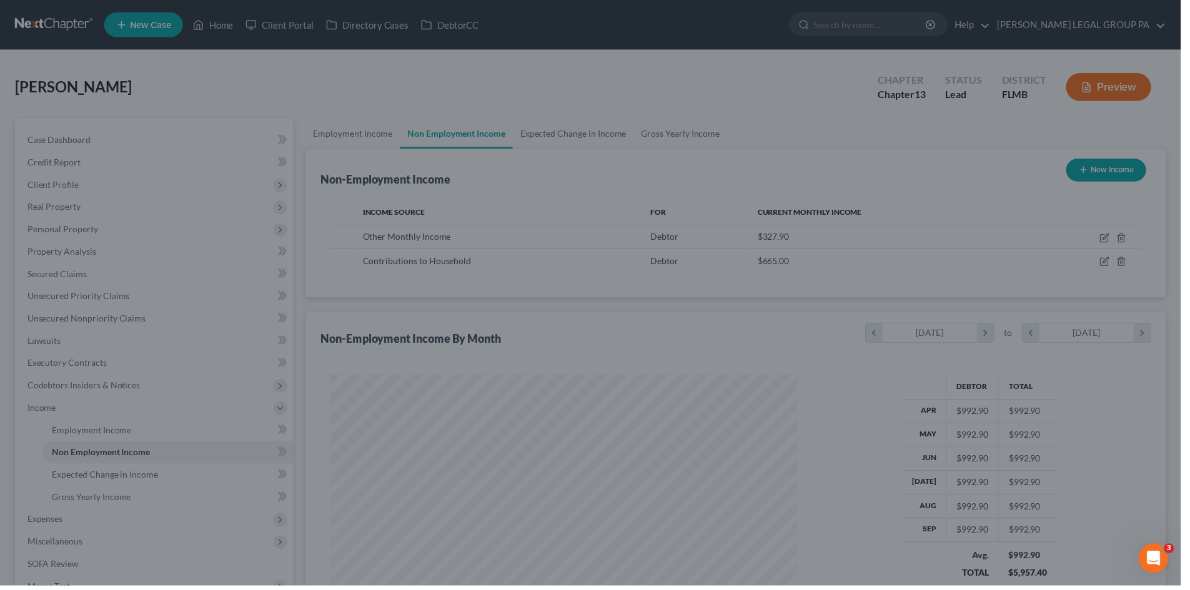
scroll to position [624348, 624090]
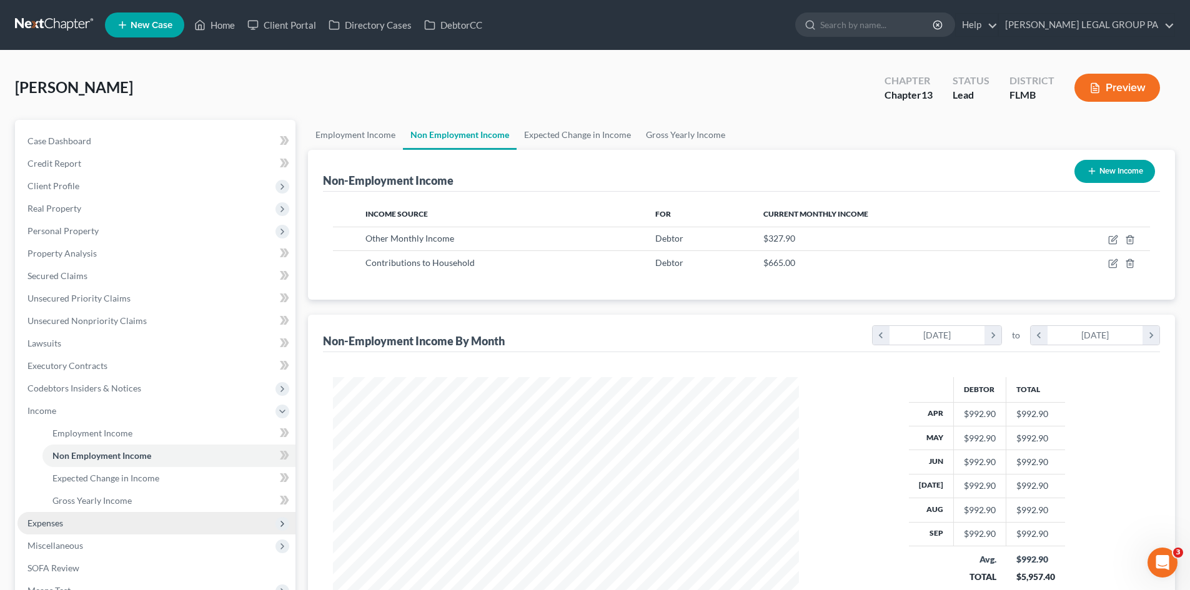
click at [61, 516] on span "Expenses" at bounding box center [156, 523] width 278 height 22
click at [76, 462] on link "Home" at bounding box center [168, 456] width 253 height 22
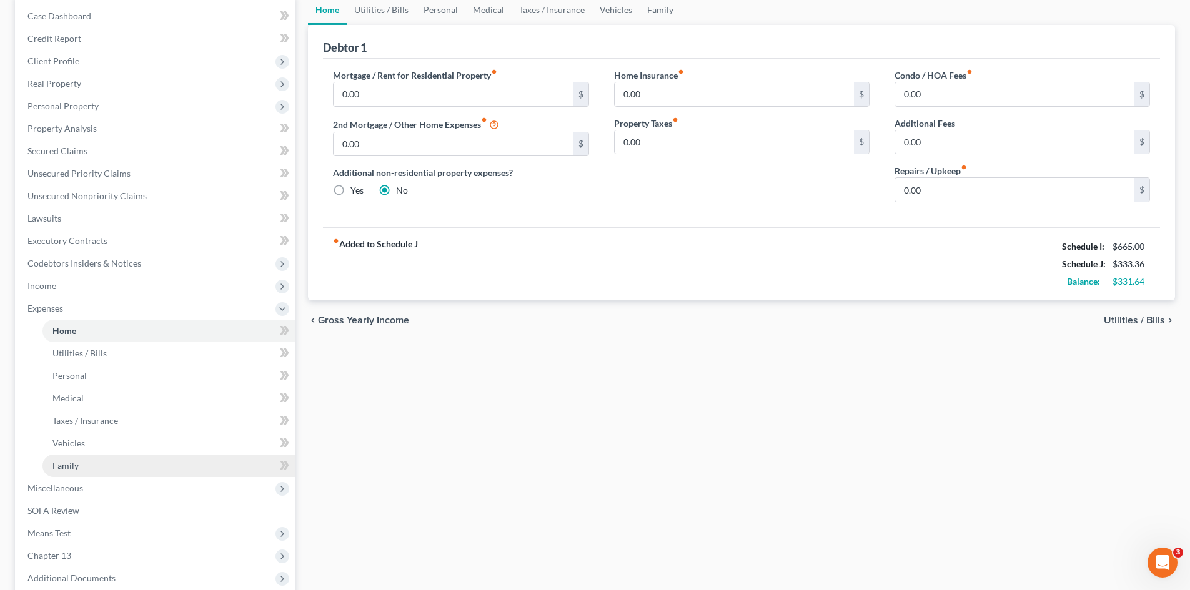
scroll to position [254, 0]
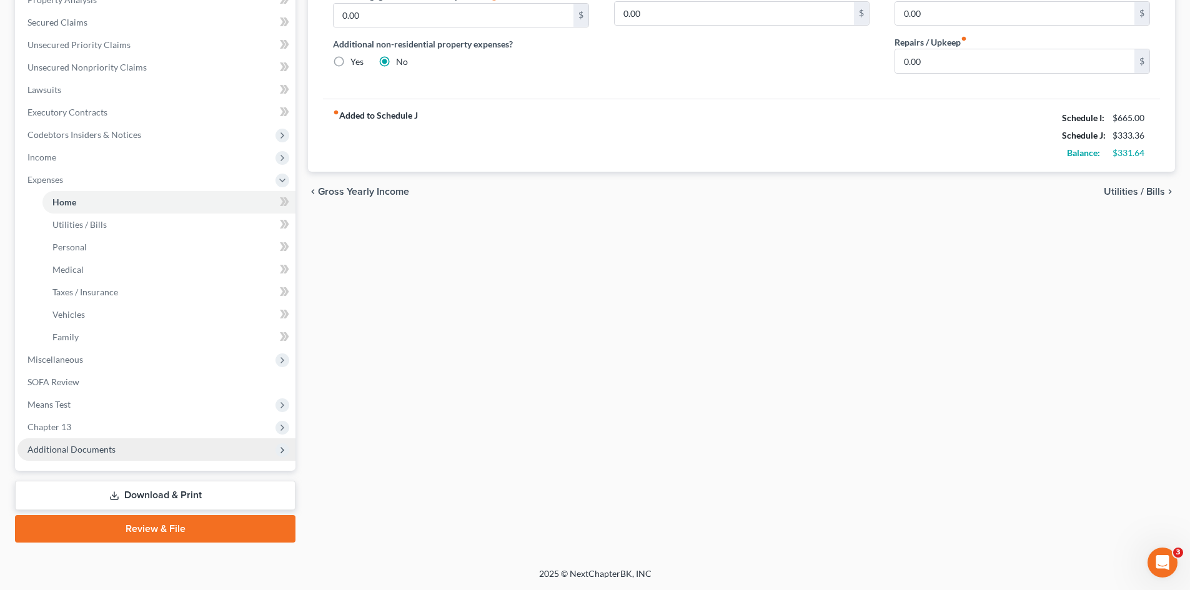
drag, startPoint x: 77, startPoint y: 423, endPoint x: 98, endPoint y: 442, distance: 27.9
click at [77, 423] on span "Chapter 13" at bounding box center [156, 427] width 278 height 22
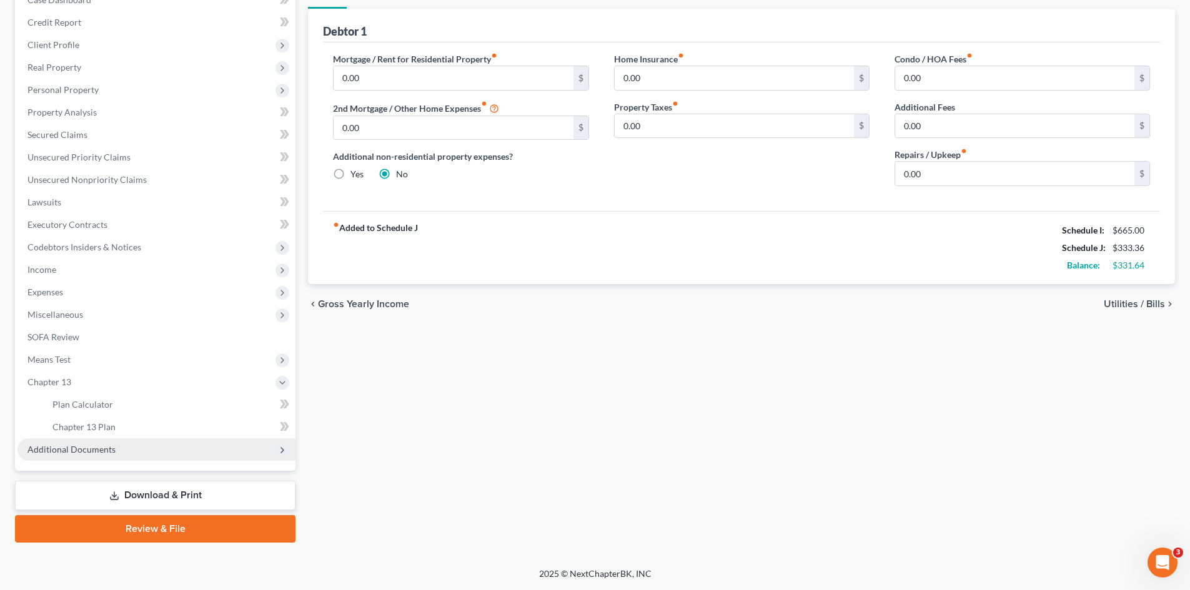
scroll to position [141, 0]
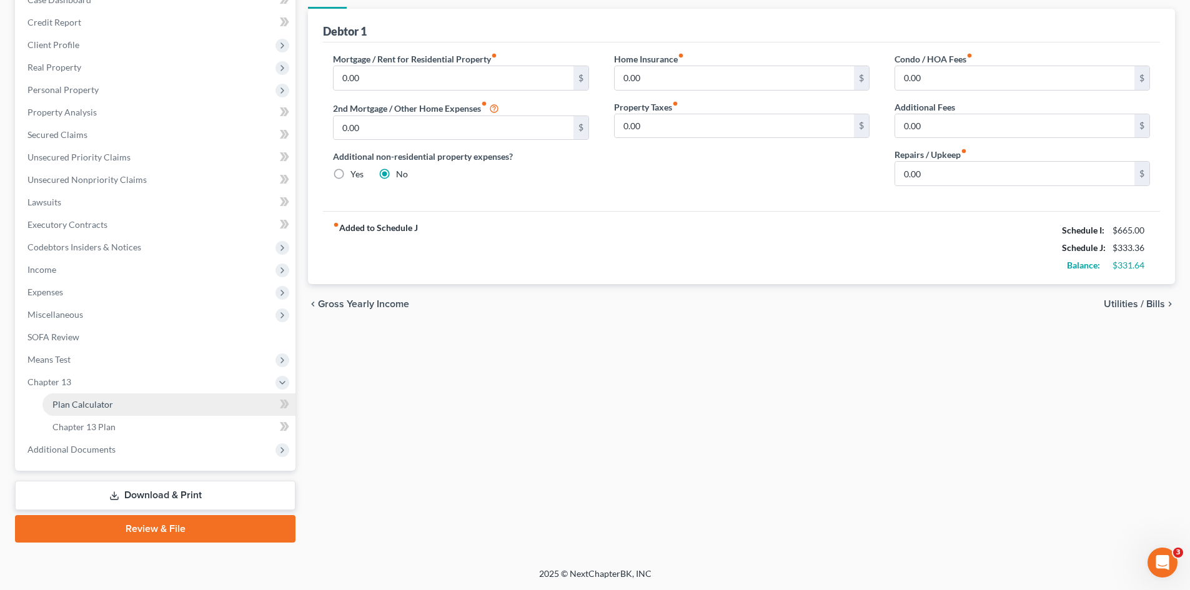
click at [109, 402] on span "Plan Calculator" at bounding box center [82, 404] width 61 height 11
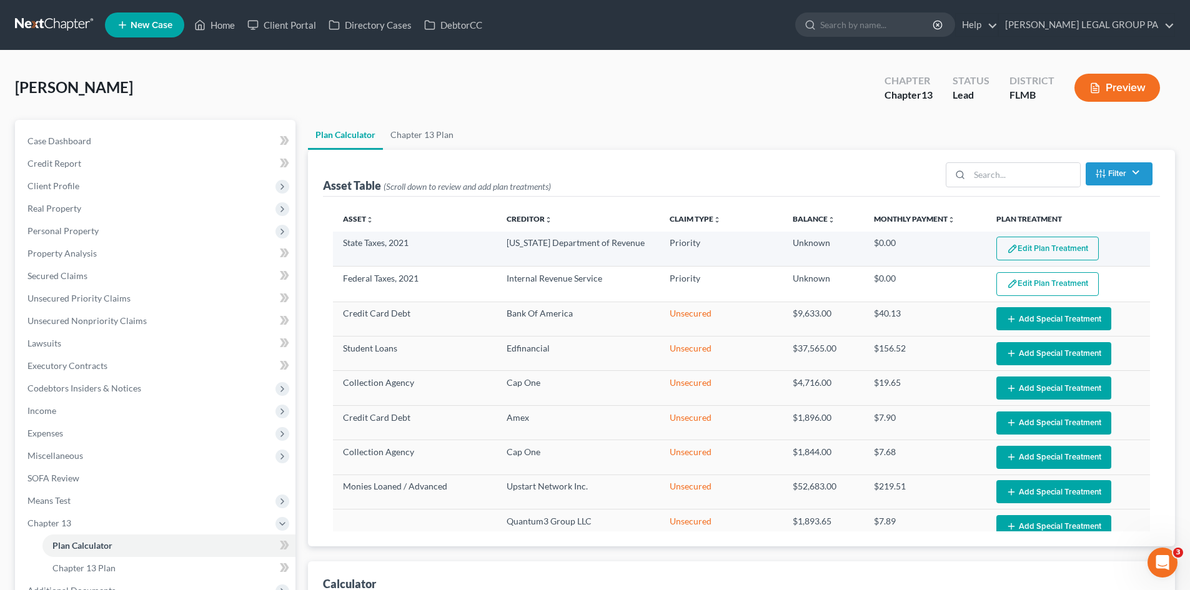
select select "59"
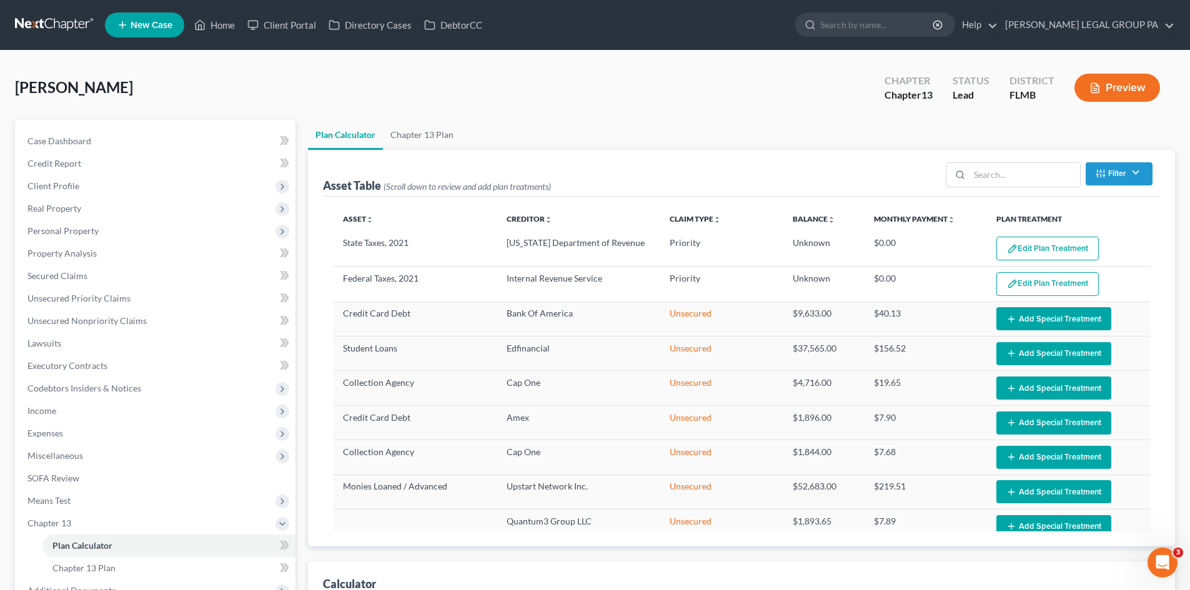
click at [1015, 249] on button "Edit Plan Treatment" at bounding box center [1047, 249] width 102 height 24
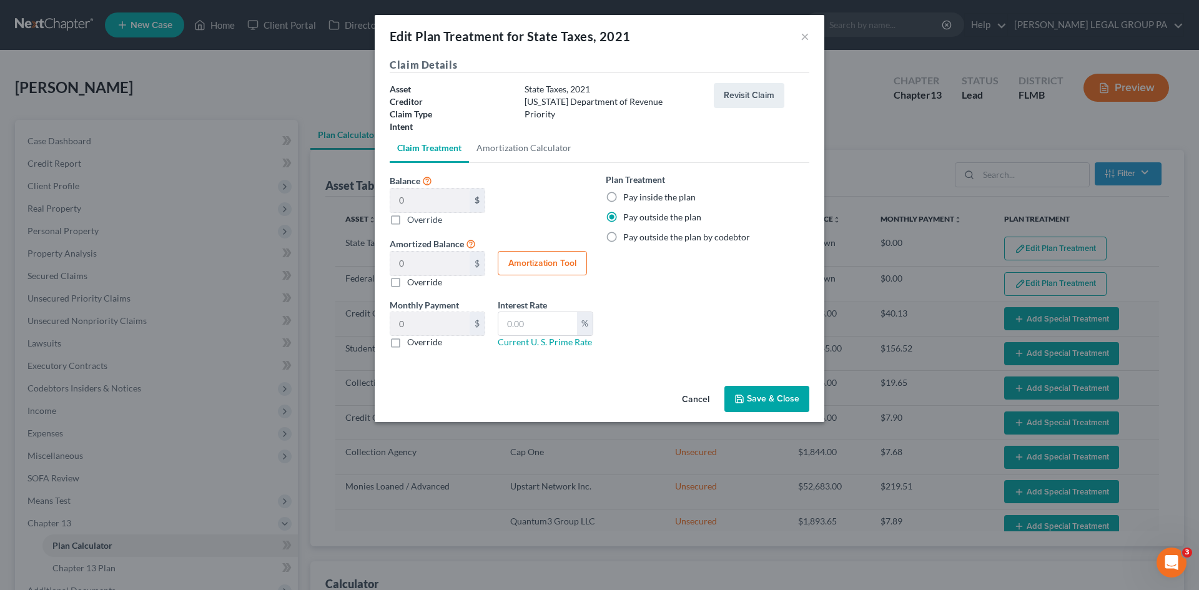
click at [623, 197] on label "Pay inside the plan" at bounding box center [659, 197] width 72 height 12
click at [628, 197] on input "Pay inside the plan" at bounding box center [632, 195] width 8 height 8
radio input "true"
click at [407, 220] on label "Override" at bounding box center [424, 219] width 35 height 13
click at [412, 220] on input "Balance 0 $ 0.00 $ Override" at bounding box center [416, 217] width 8 height 8
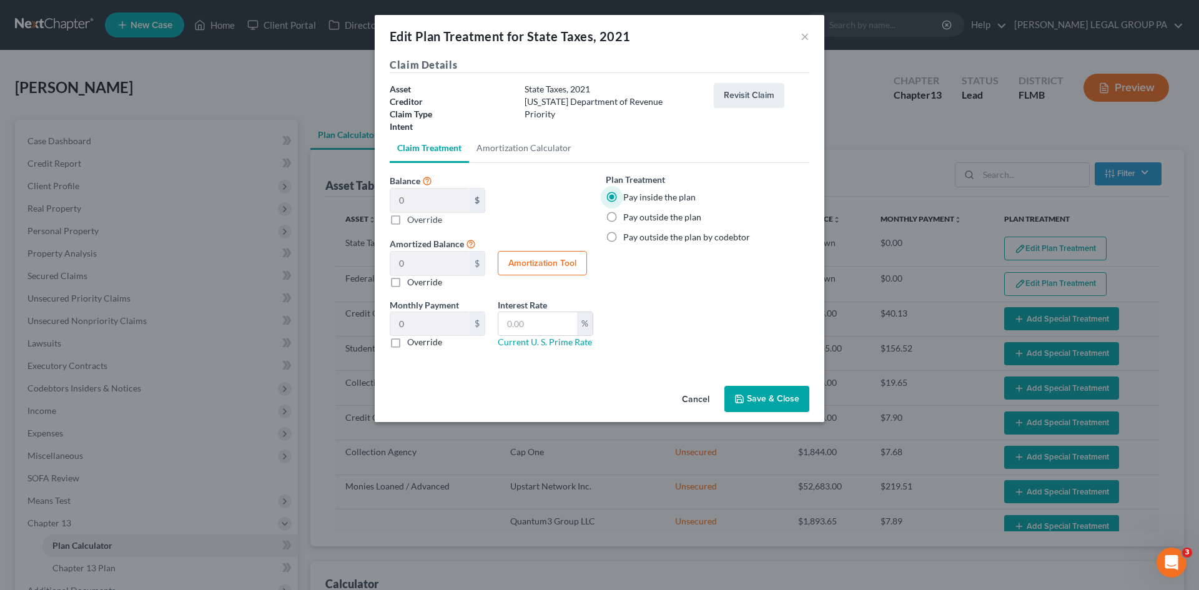
checkbox input "true"
type input "0.00"
click at [413, 202] on input "0.00" at bounding box center [429, 201] width 79 height 24
type input "8"
type input "8.00"
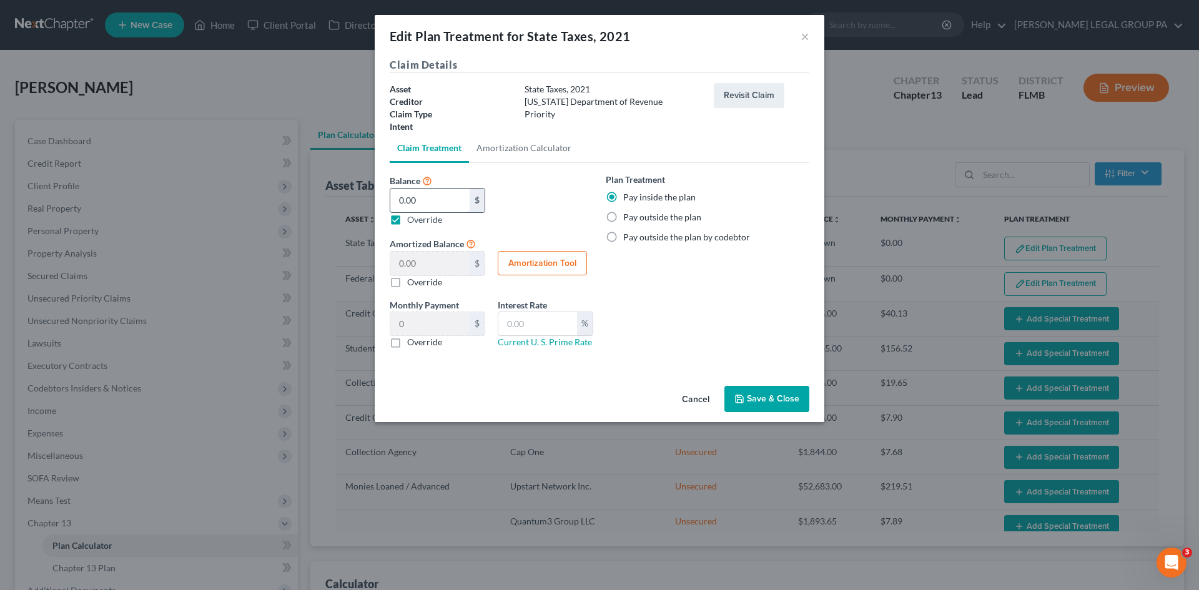
type input "0.13"
type input "87"
type input "87.00"
type input "1.45"
type input "879"
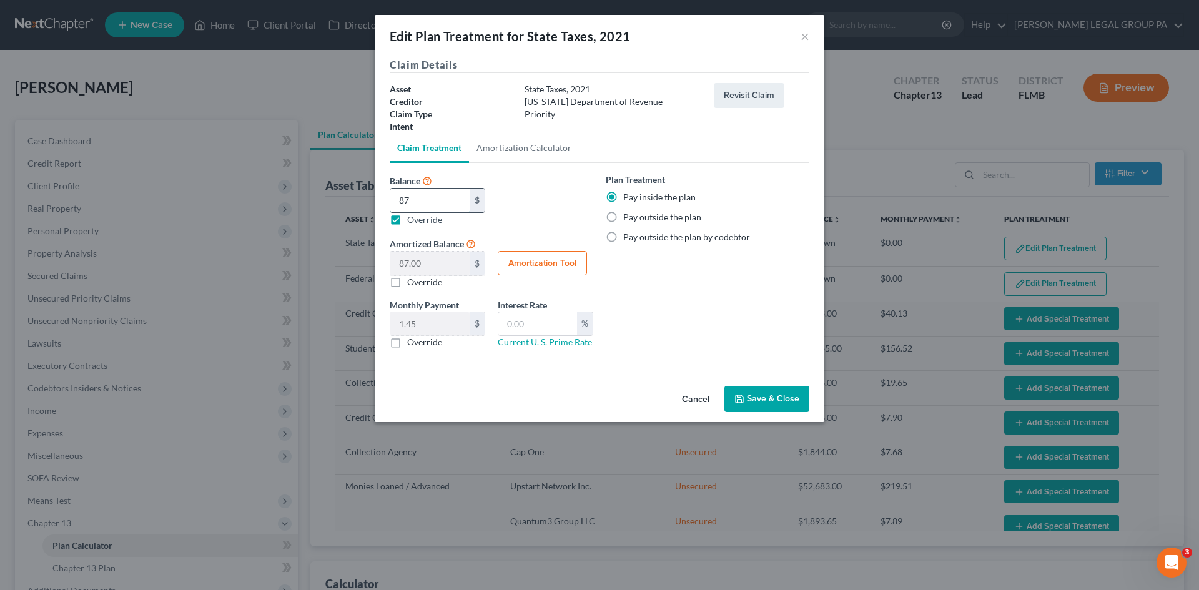
type input "879.00"
type input "14.65"
type input "879.6"
type input "879.60"
type input "14.66"
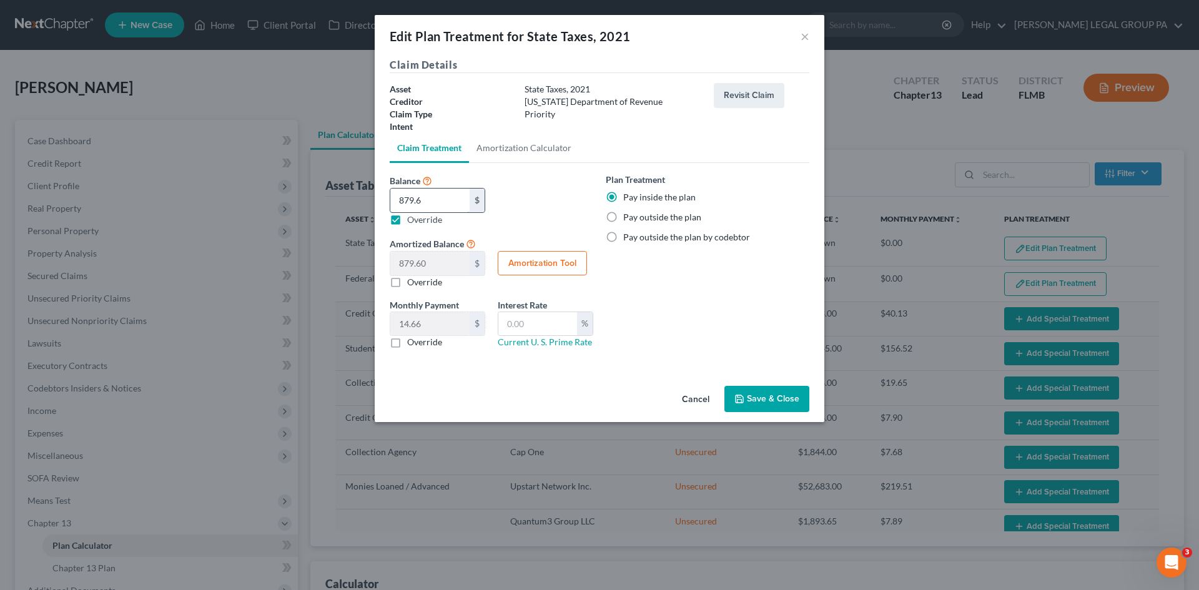
type input "879.69"
click at [761, 395] on button "Save & Close" at bounding box center [767, 399] width 85 height 26
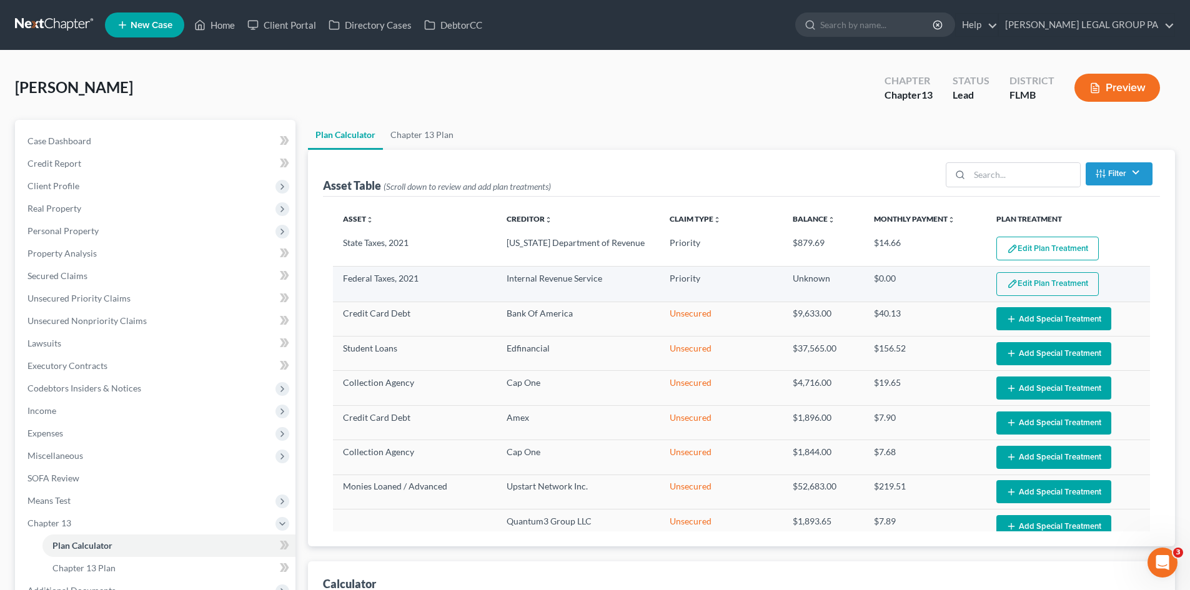
select select "59"
click at [1047, 277] on button "Edit Plan Treatment" at bounding box center [1047, 284] width 102 height 24
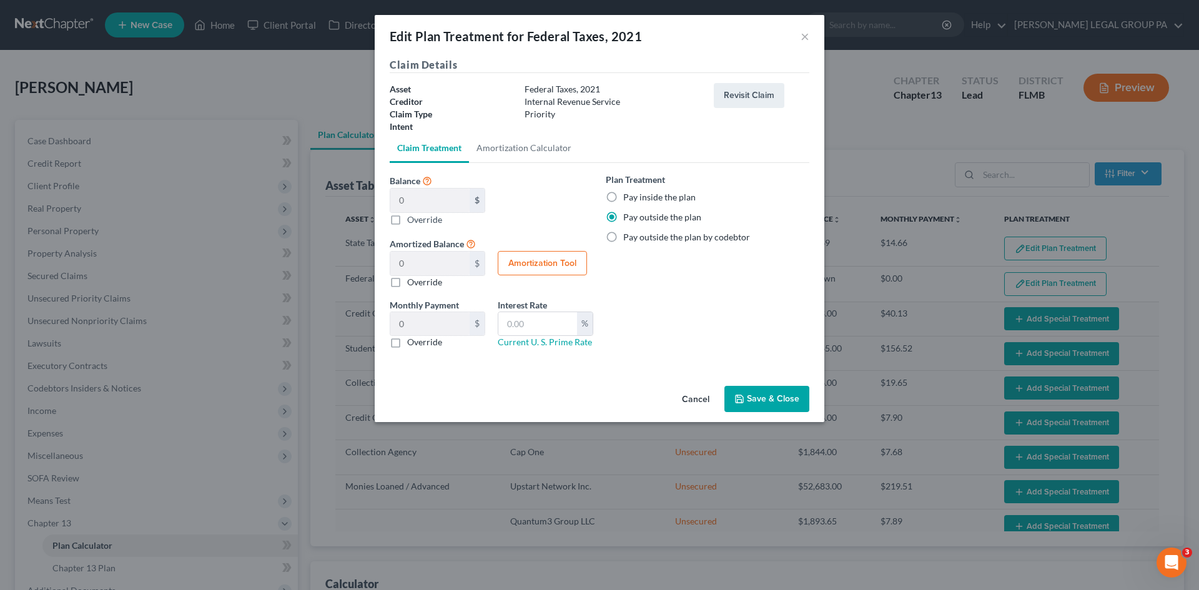
drag, startPoint x: 397, startPoint y: 219, endPoint x: 420, endPoint y: 199, distance: 31.0
click at [407, 219] on label "Override" at bounding box center [424, 219] width 35 height 13
click at [412, 219] on input "Balance 0 $ 0.00 $ Override" at bounding box center [416, 217] width 8 height 8
checkbox input "true"
type input "0.00"
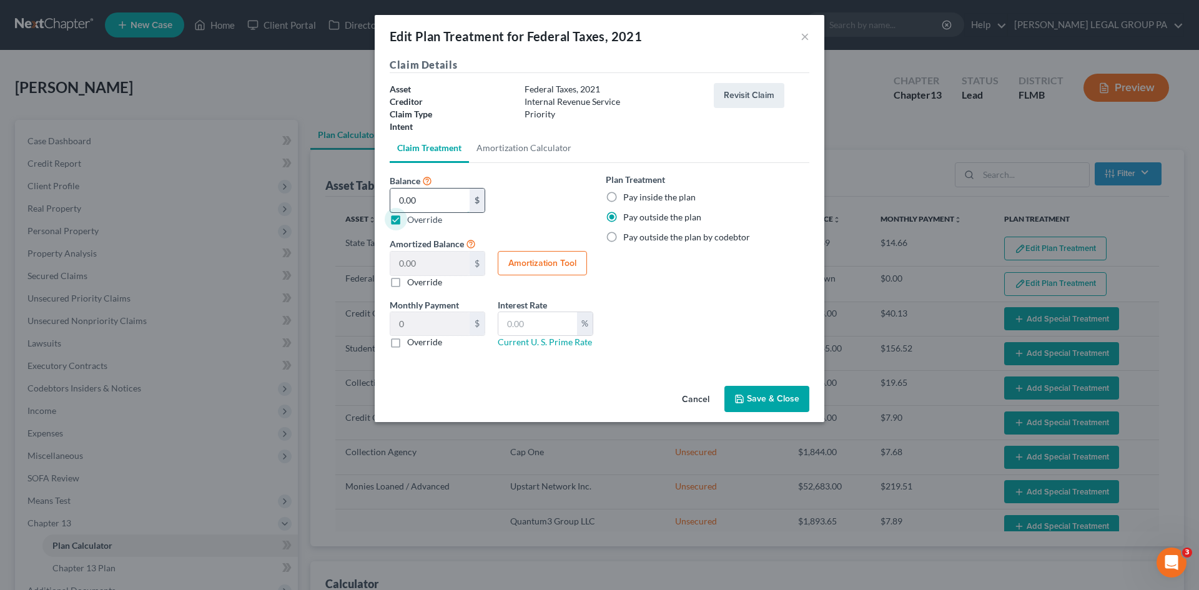
click at [420, 199] on input "0.00" at bounding box center [429, 201] width 79 height 24
type input "1"
type input "1.00"
type input "0.01"
type input "10"
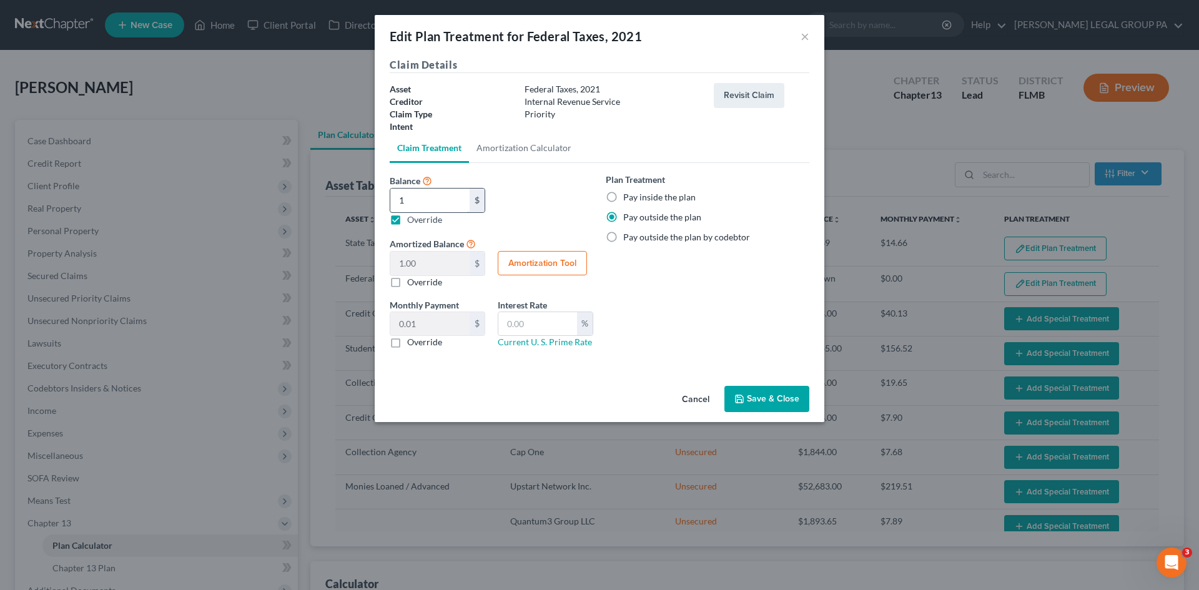
type input "10.00"
type input "0.16"
type input "102"
type input "102.00"
type input "1.70"
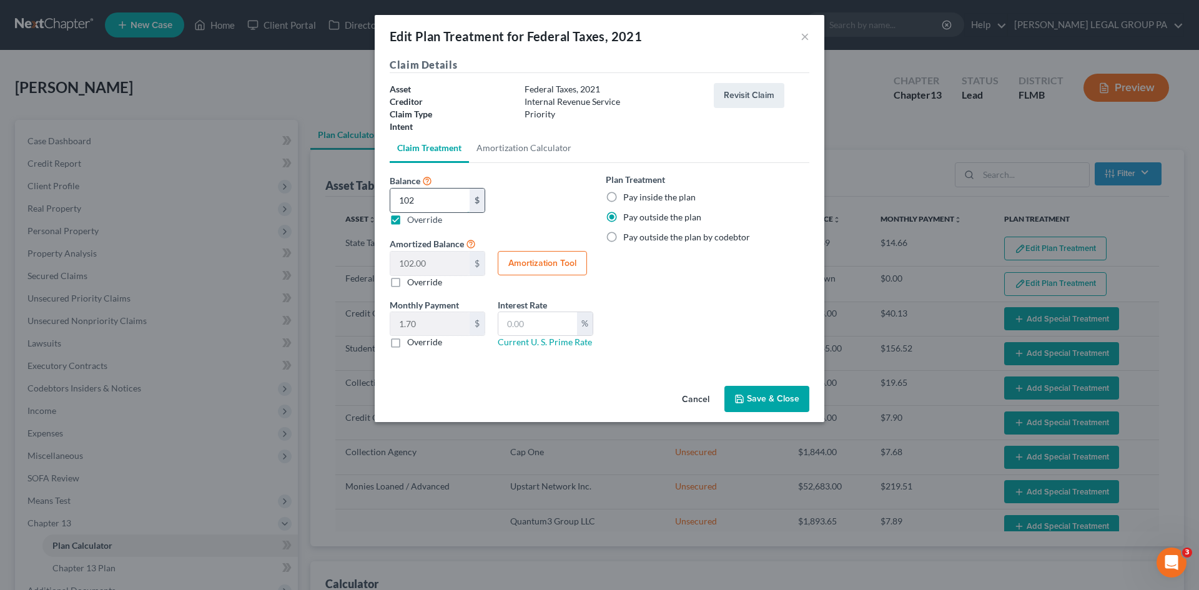
type input "1029"
type input "1,029.00"
type input "17.15"
type input "1,0296"
type input "10,296.00"
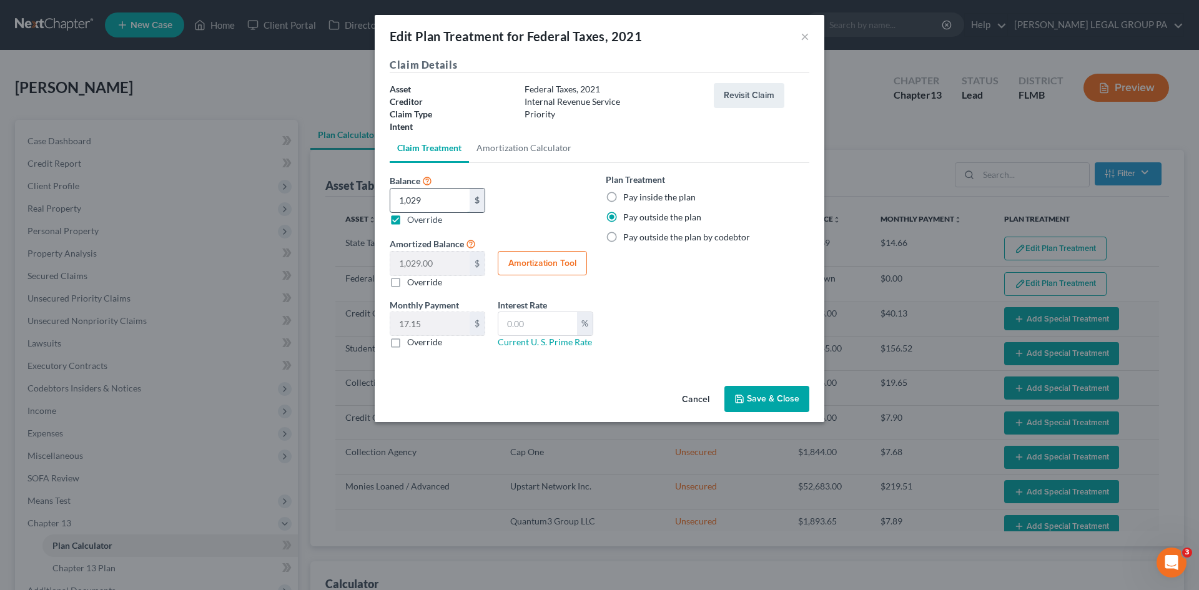
type input "171.60"
type input "10,296.9"
type input "10,296.90"
type input "171.61"
type input "10,296.93"
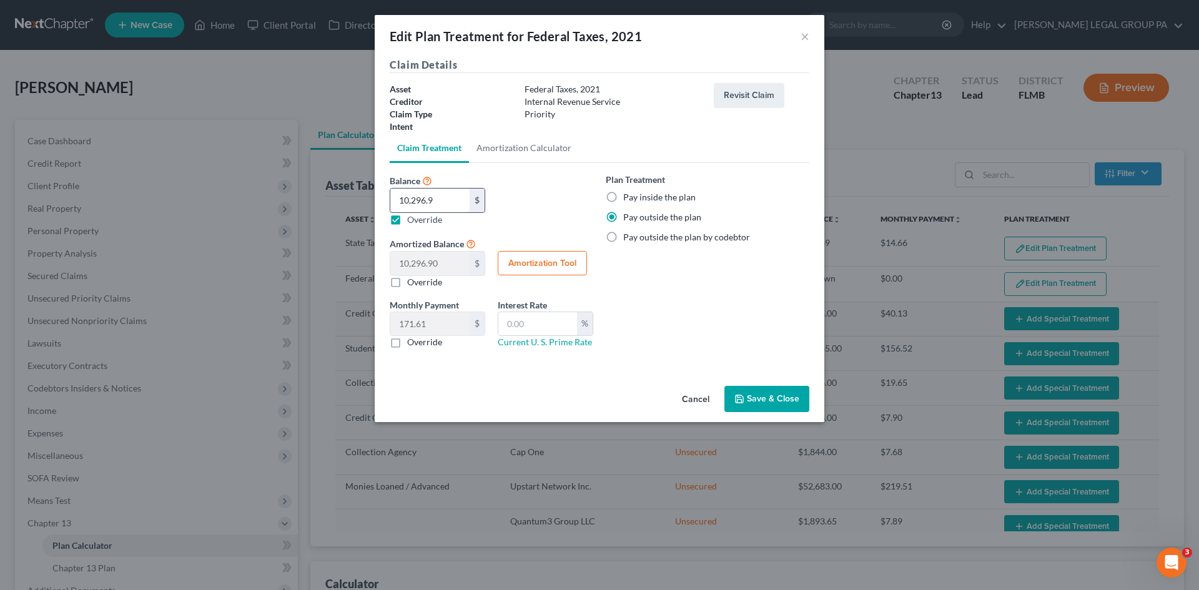
type input "10,296.93"
click at [673, 307] on div "Plan Treatment Pay inside the plan Pay outside the plan Pay outside the plan by…" at bounding box center [708, 266] width 216 height 186
click at [623, 198] on label "Pay inside the plan" at bounding box center [659, 197] width 72 height 12
click at [628, 198] on input "Pay inside the plan" at bounding box center [632, 195] width 8 height 8
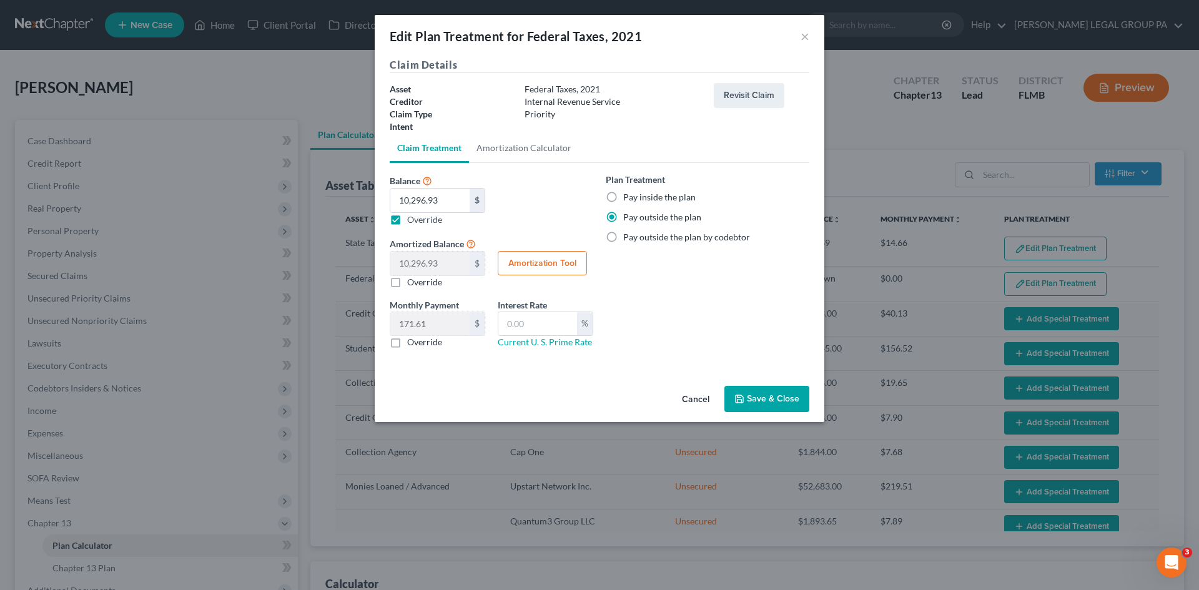
radio input "true"
drag, startPoint x: 395, startPoint y: 342, endPoint x: 457, endPoint y: 330, distance: 62.5
click at [407, 342] on label "Override" at bounding box center [424, 342] width 35 height 12
click at [412, 342] on input "Override" at bounding box center [416, 340] width 8 height 8
checkbox input "true"
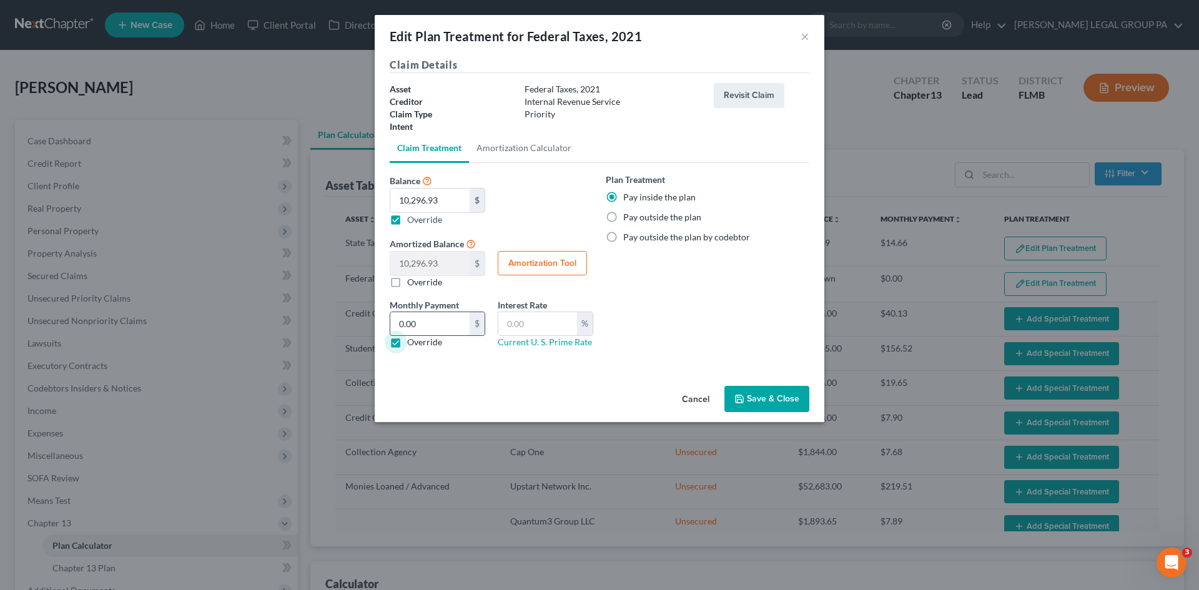
click at [458, 325] on input "0.00" at bounding box center [429, 324] width 79 height 24
type input "171.62"
click at [688, 312] on div "Plan Treatment Pay inside the plan Pay outside the plan Pay outside the plan by…" at bounding box center [708, 266] width 216 height 186
click at [778, 393] on button "Save & Close" at bounding box center [767, 399] width 85 height 26
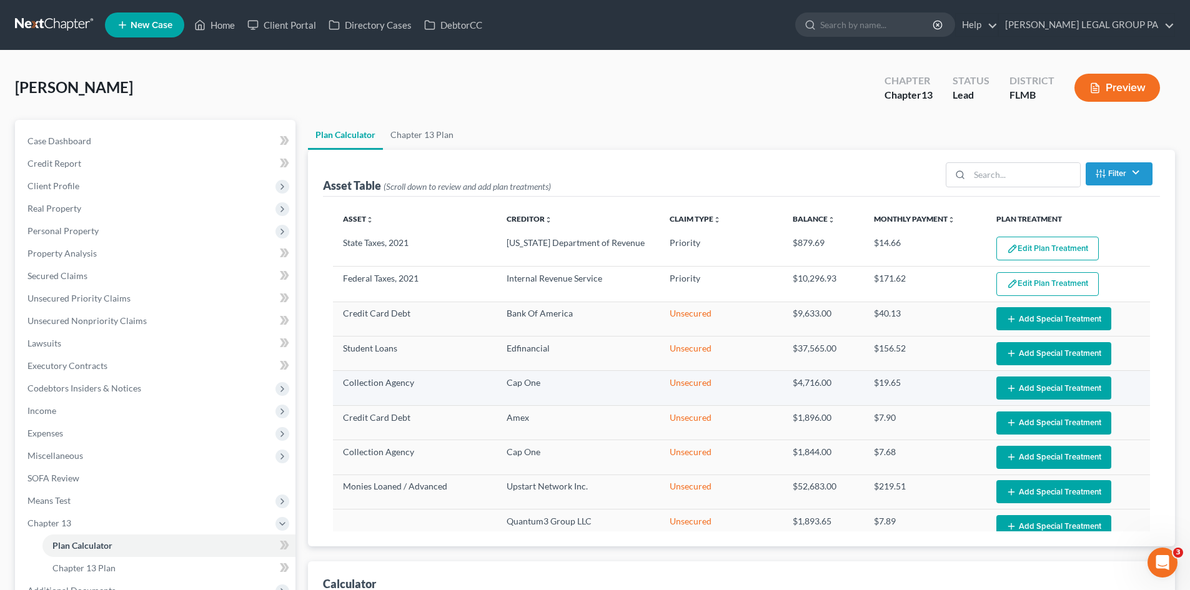
select select "59"
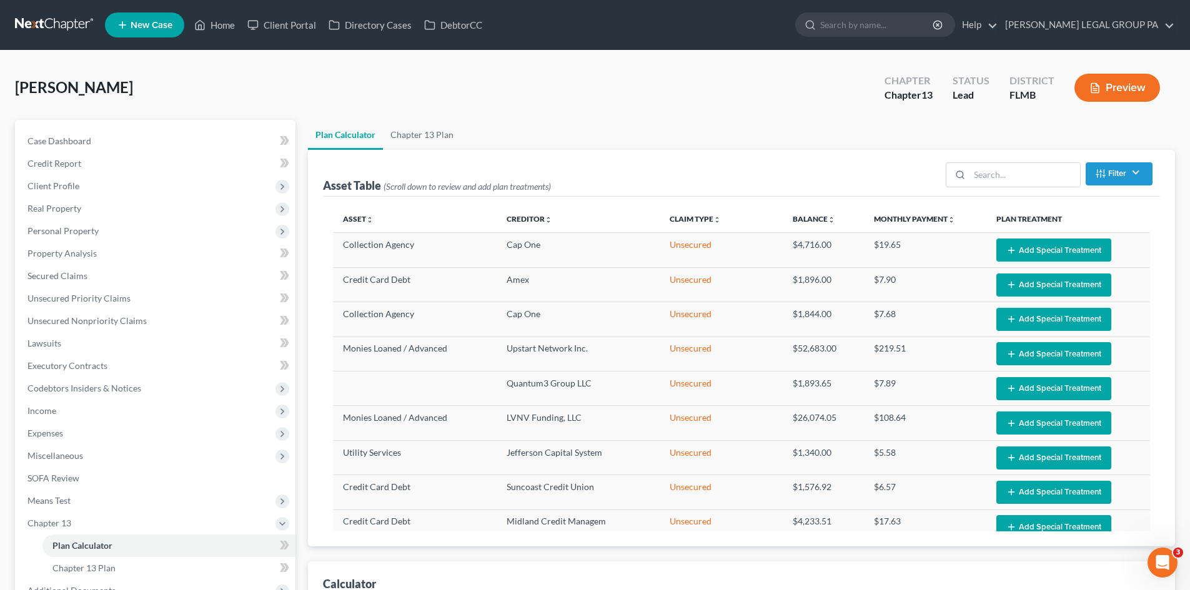
scroll to position [265, 0]
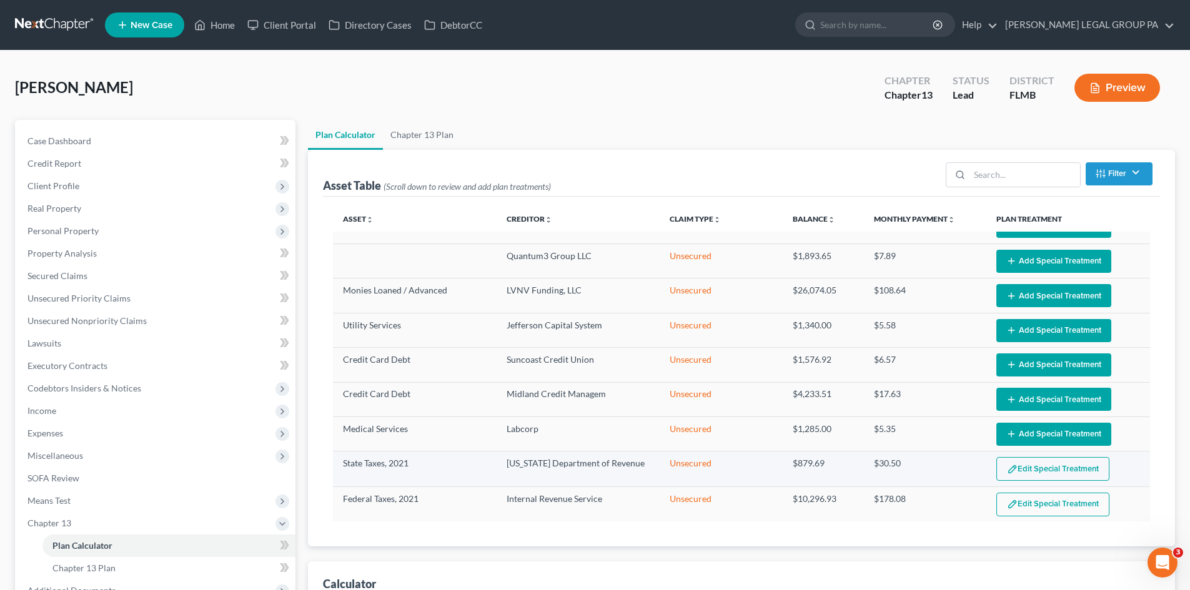
click at [1007, 465] on img "button" at bounding box center [1012, 469] width 11 height 11
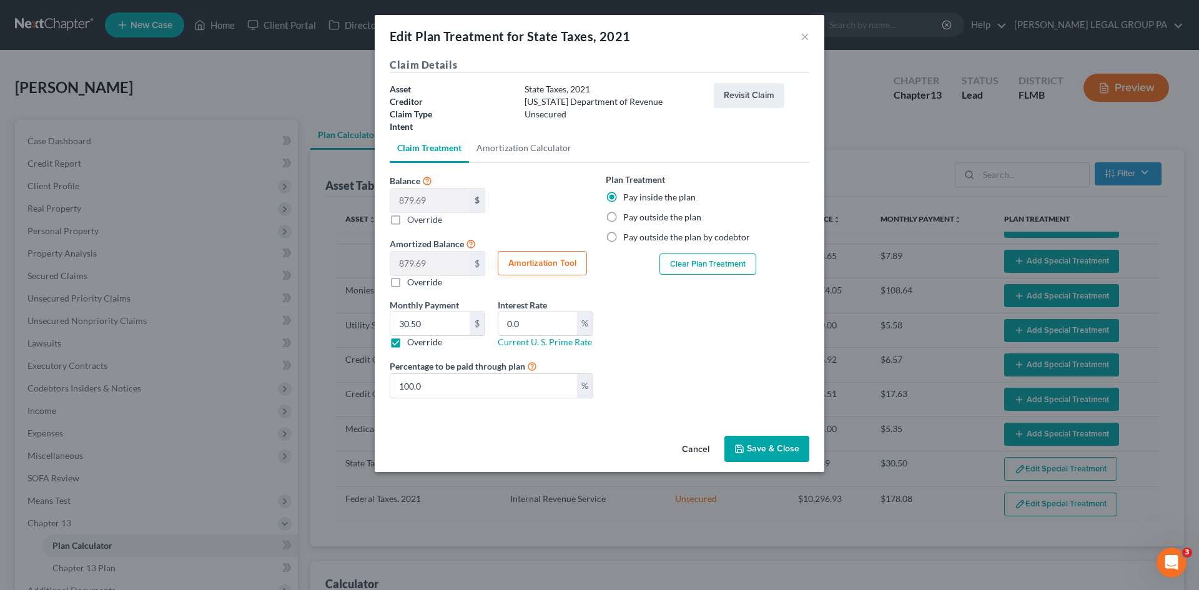
click at [407, 343] on label "Override" at bounding box center [424, 342] width 35 height 12
click at [412, 343] on input "Override" at bounding box center [416, 340] width 8 height 8
click at [407, 342] on label "Override" at bounding box center [424, 342] width 35 height 12
click at [412, 342] on input "Override" at bounding box center [416, 340] width 8 height 8
checkbox input "true"
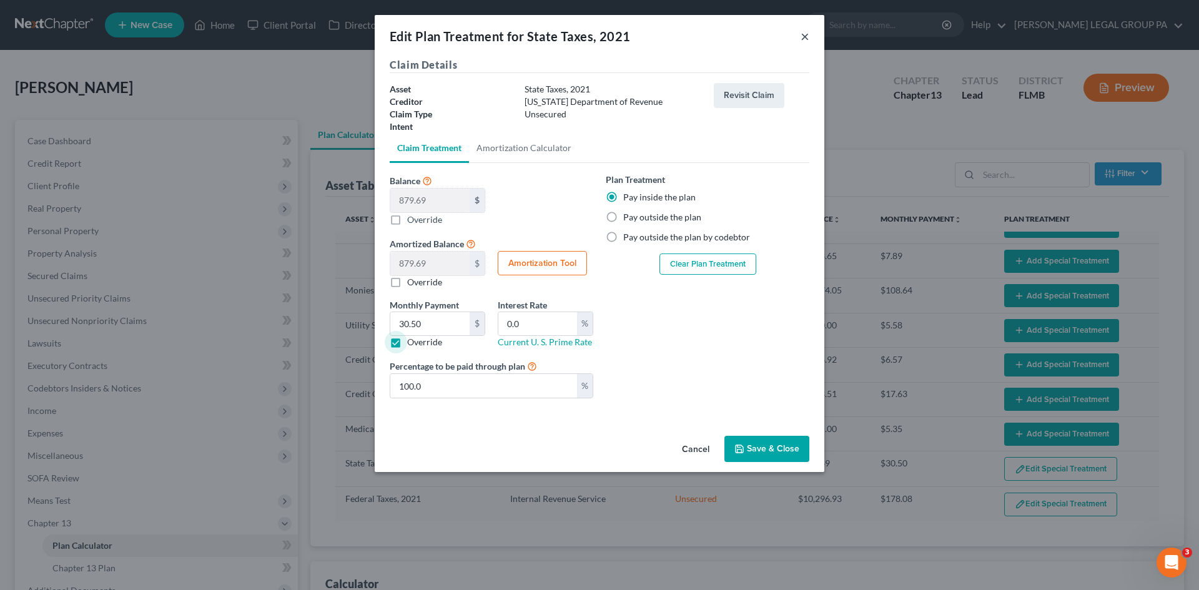
click at [801, 35] on button "×" at bounding box center [805, 36] width 9 height 15
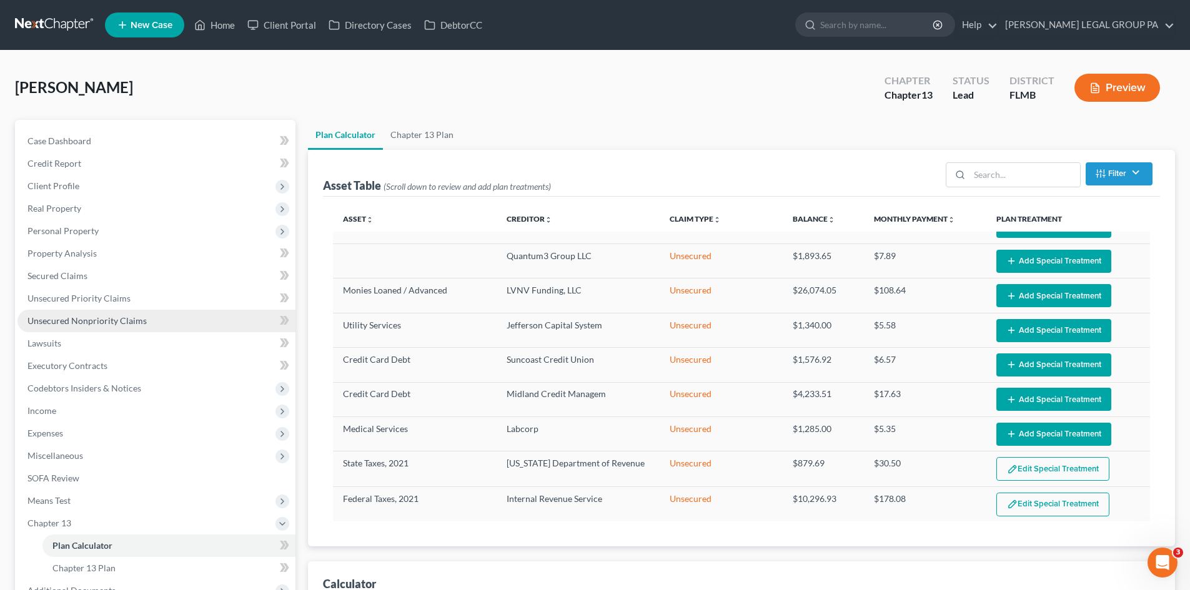
click at [96, 319] on span "Unsecured Nonpriority Claims" at bounding box center [86, 320] width 119 height 11
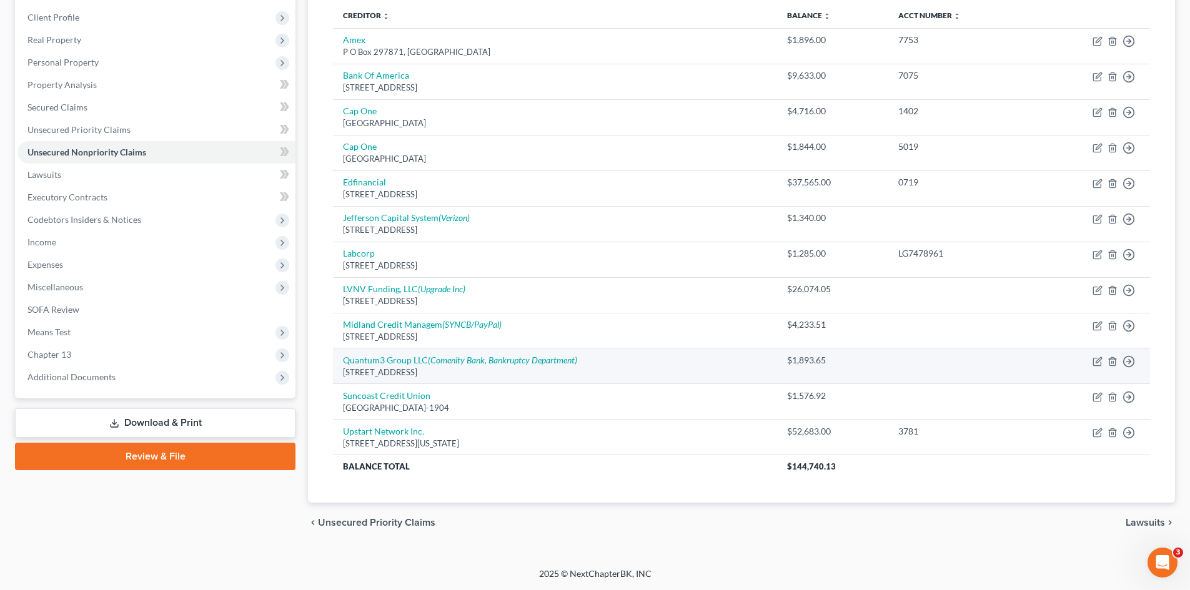
scroll to position [106, 0]
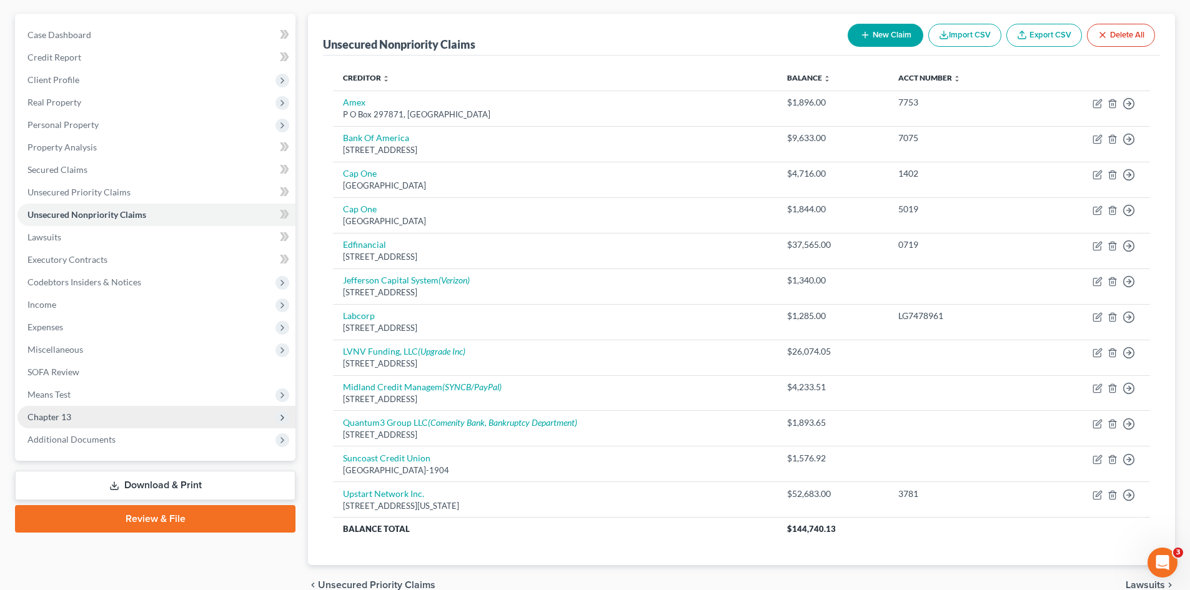
click at [66, 412] on span "Chapter 13" at bounding box center [49, 417] width 44 height 11
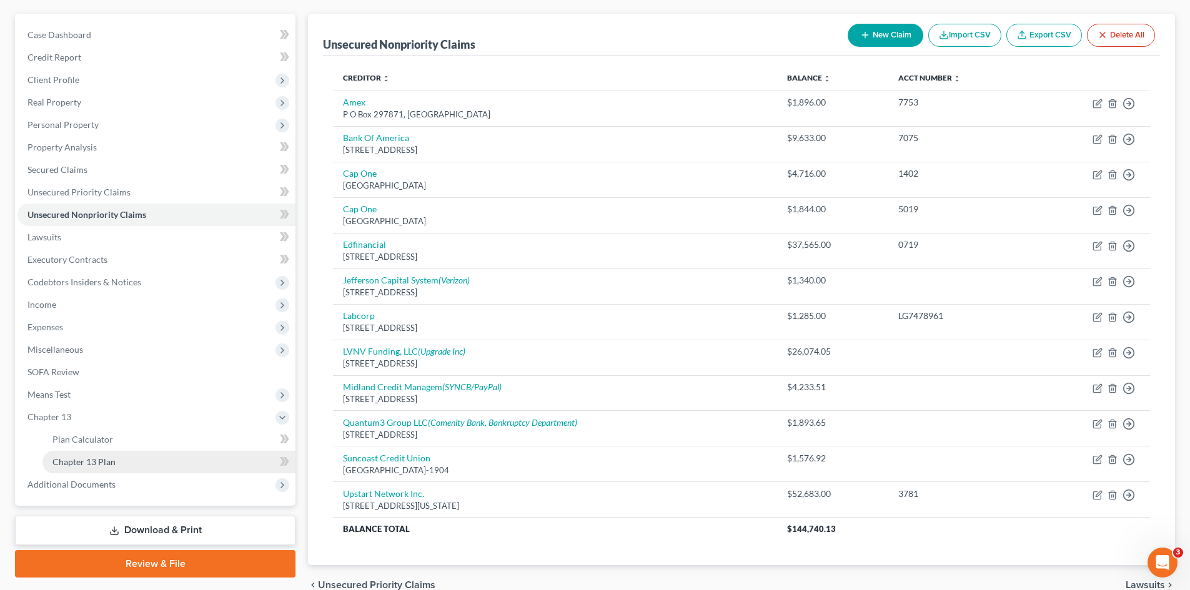
click at [104, 462] on span "Chapter 13 Plan" at bounding box center [83, 462] width 63 height 11
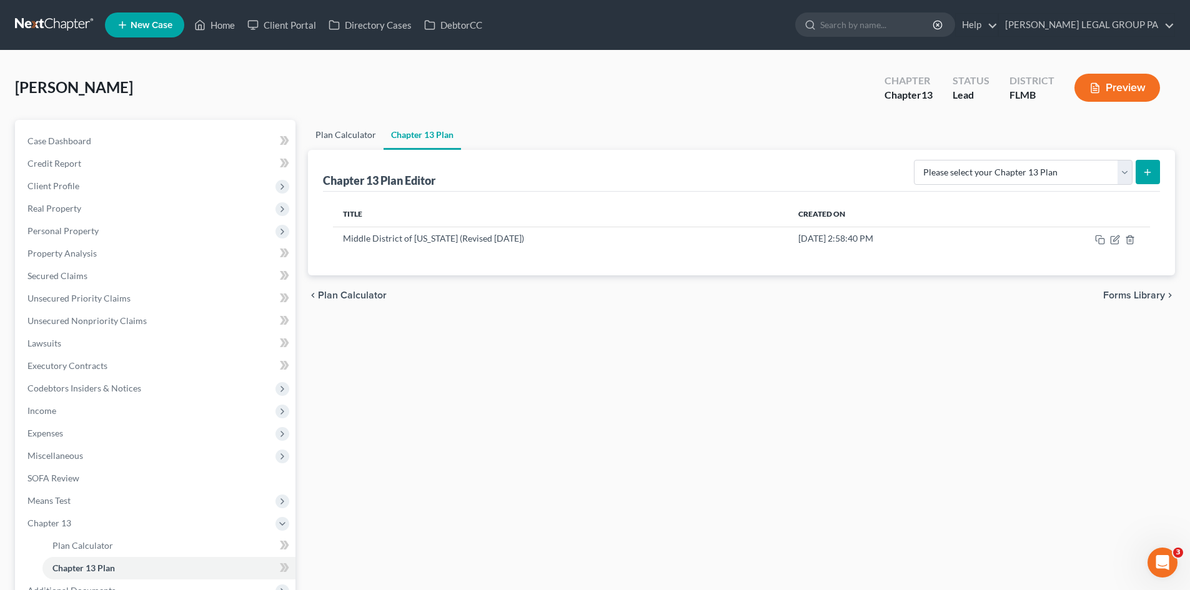
drag, startPoint x: 344, startPoint y: 144, endPoint x: 768, endPoint y: 172, distance: 425.6
click at [344, 144] on link "Plan Calculator" at bounding box center [346, 135] width 76 height 30
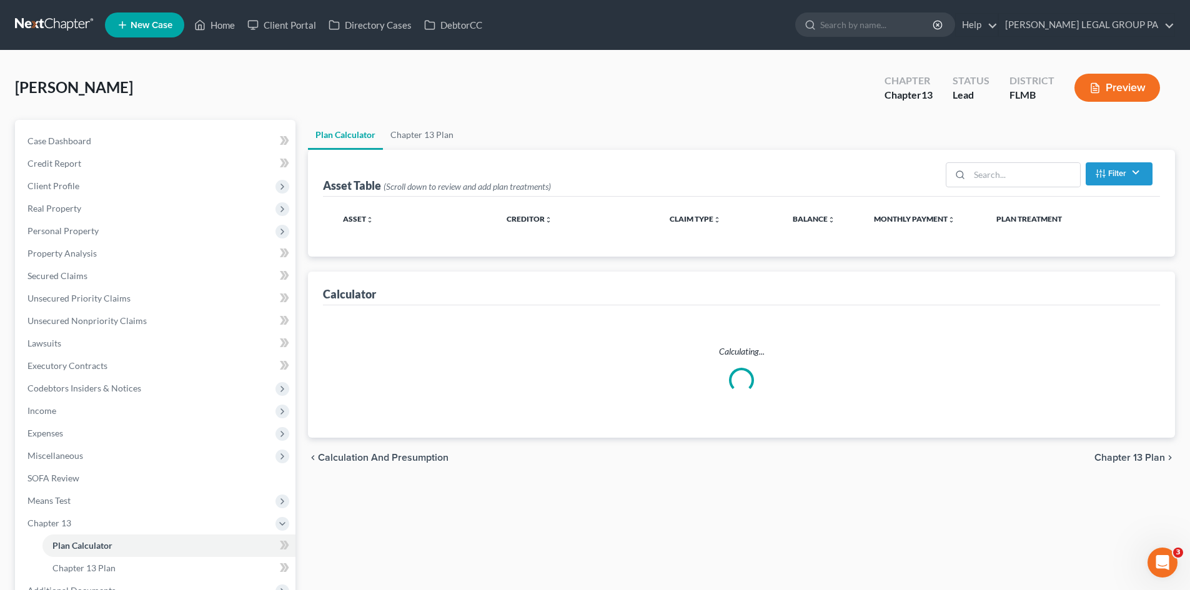
select select "59"
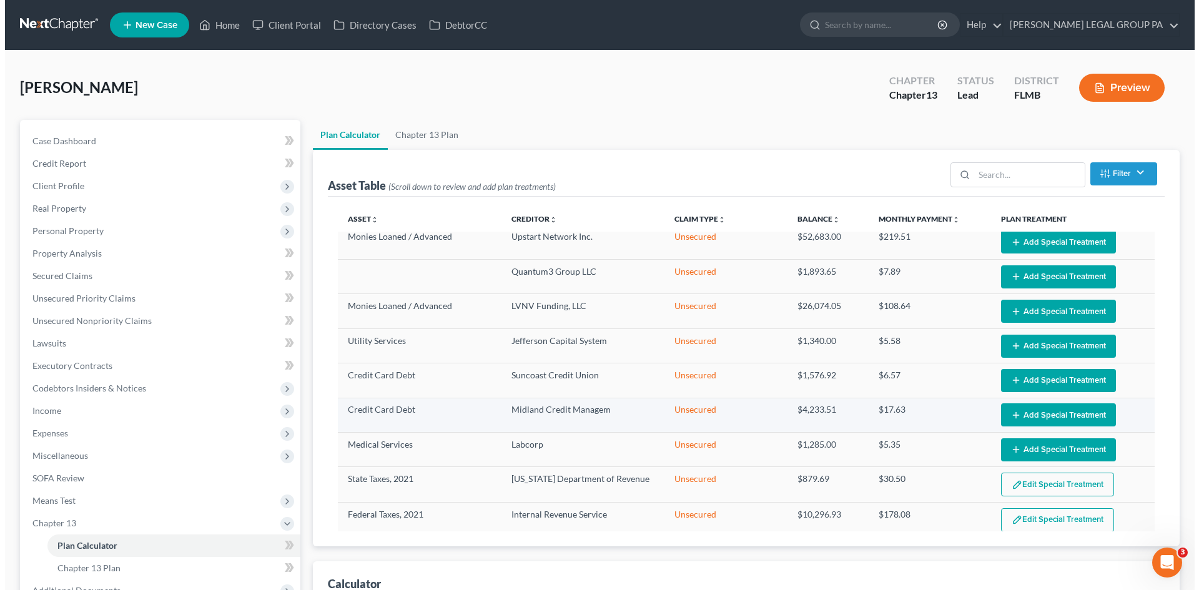
scroll to position [265, 0]
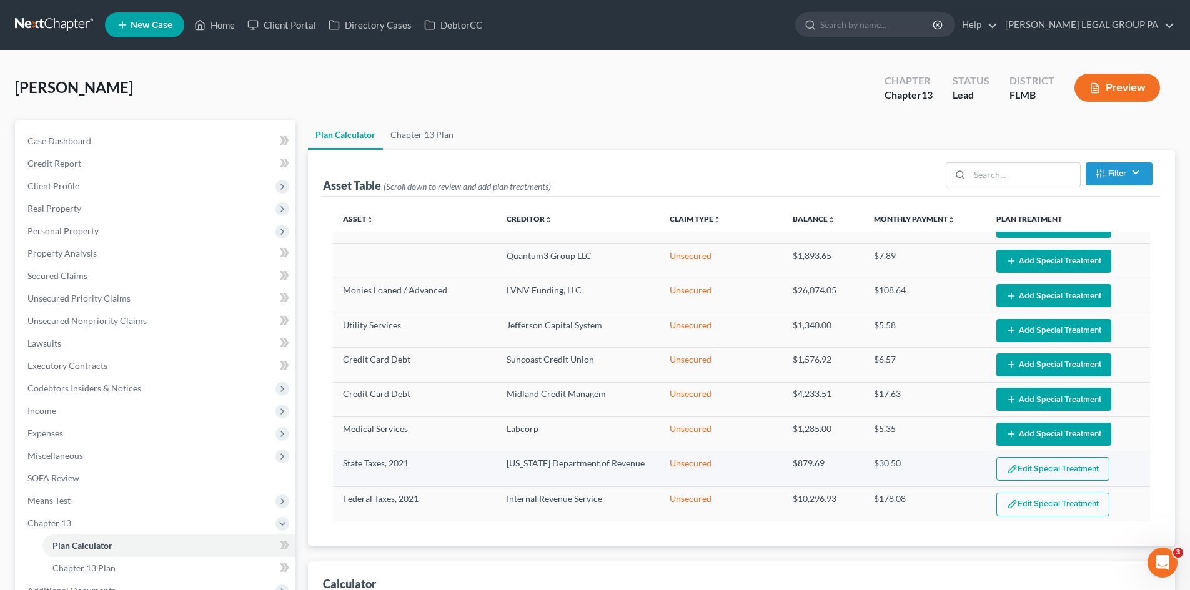
click at [1061, 470] on button "Edit Special Treatment" at bounding box center [1052, 469] width 113 height 24
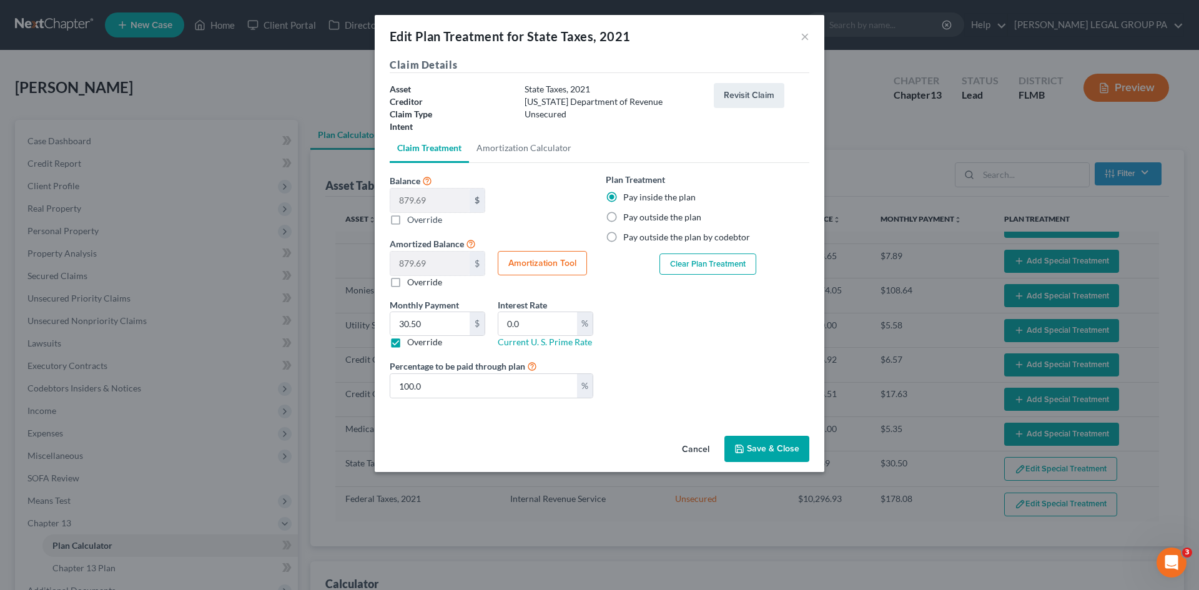
click at [407, 343] on label "Override" at bounding box center [424, 342] width 35 height 12
click at [412, 343] on input "Override" at bounding box center [416, 340] width 8 height 8
checkbox input "false"
click at [779, 450] on button "Save & Close" at bounding box center [767, 449] width 85 height 26
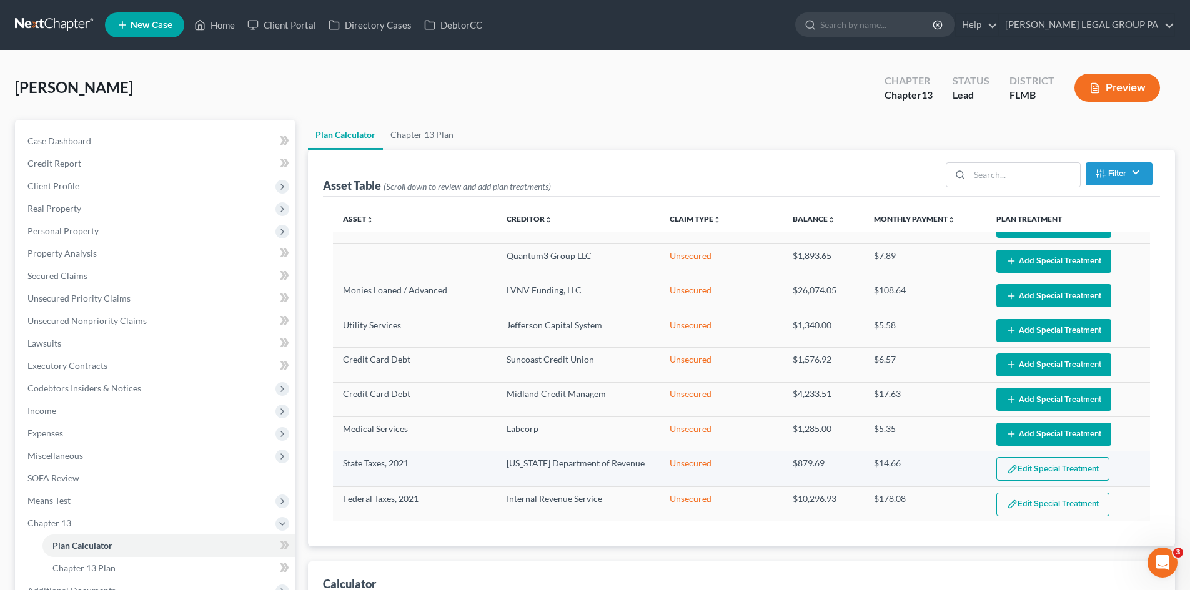
click at [1040, 465] on button "Edit Special Treatment" at bounding box center [1052, 469] width 113 height 24
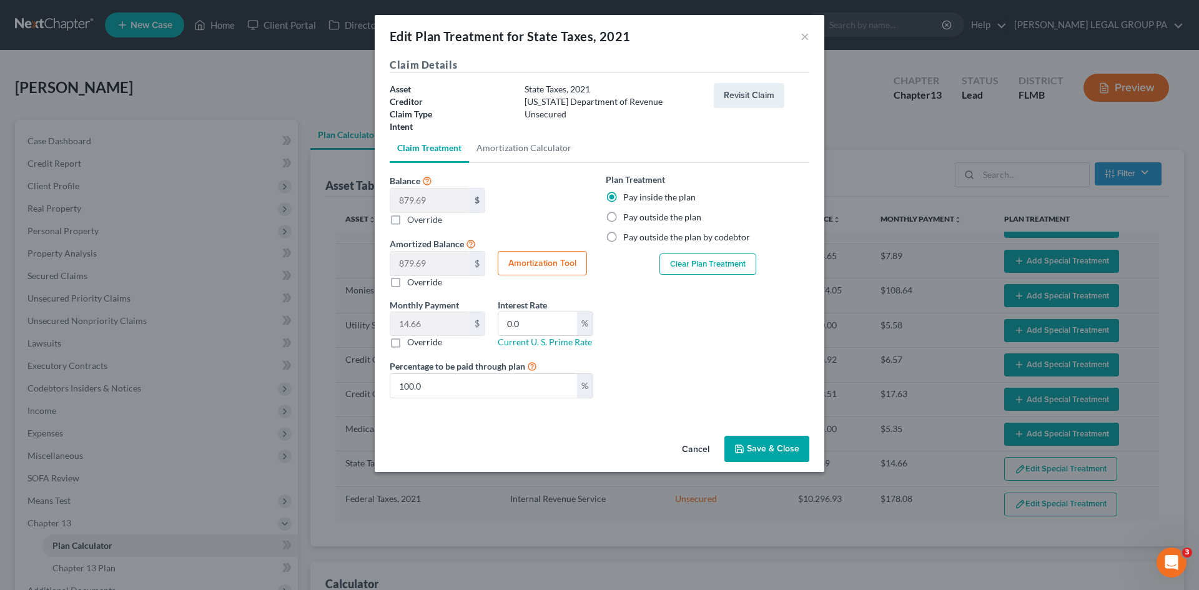
select select "59"
click at [804, 33] on button "×" at bounding box center [805, 36] width 9 height 15
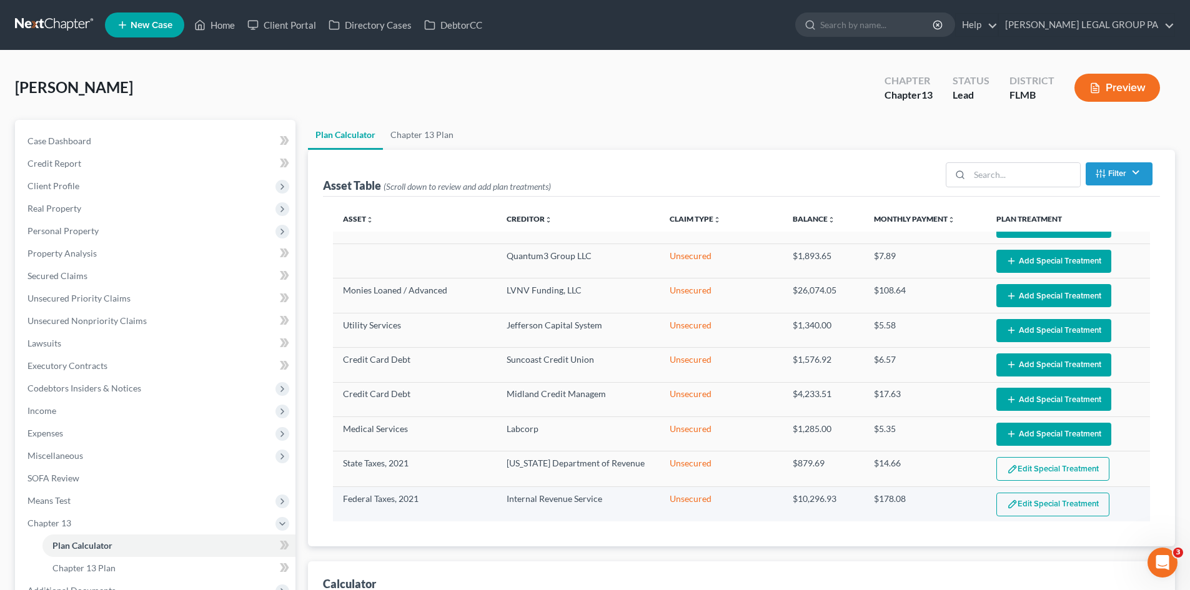
click at [1039, 504] on button "Edit Special Treatment" at bounding box center [1052, 505] width 113 height 24
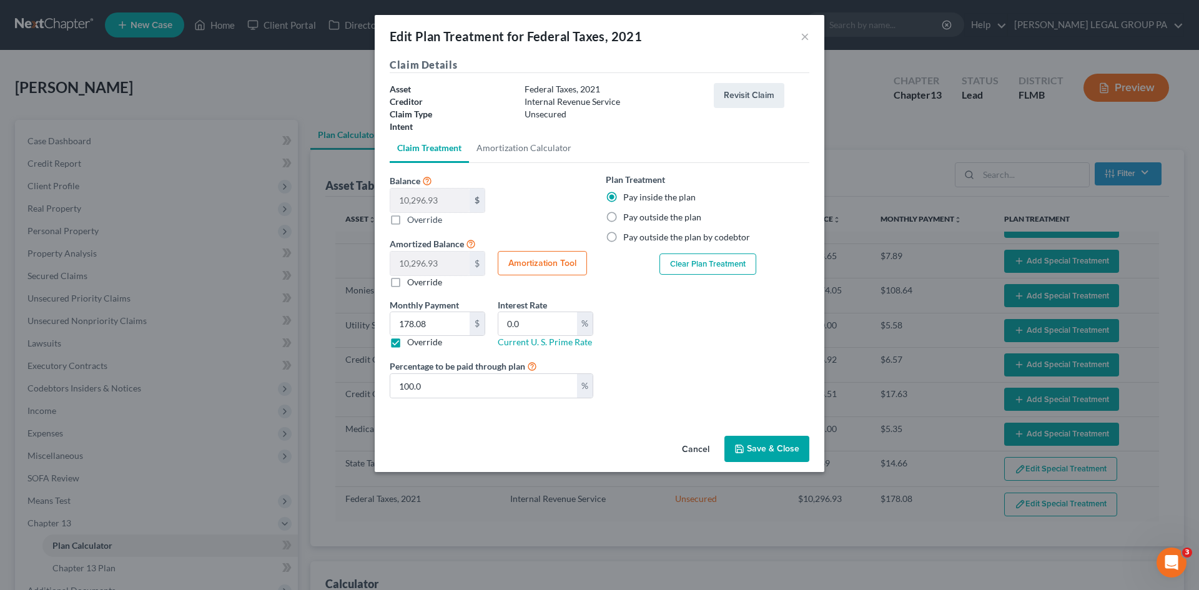
click at [407, 341] on label "Override" at bounding box center [424, 342] width 35 height 12
click at [412, 341] on input "Override" at bounding box center [416, 340] width 8 height 8
click at [407, 345] on label "Override" at bounding box center [424, 342] width 35 height 12
click at [412, 344] on input "Override" at bounding box center [416, 340] width 8 height 8
click at [454, 327] on input "178.08" at bounding box center [429, 324] width 79 height 24
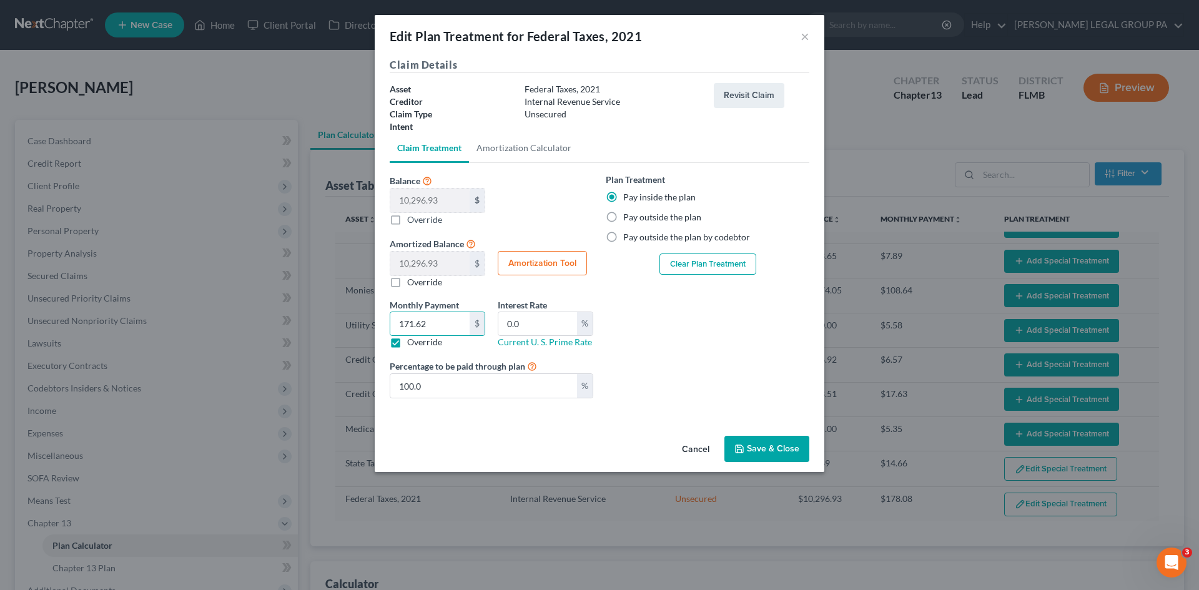
drag, startPoint x: 680, startPoint y: 373, endPoint x: 779, endPoint y: 430, distance: 114.7
click at [680, 373] on div "Plan Treatment Pay inside the plan Pay outside the plan Pay outside the plan by…" at bounding box center [708, 290] width 216 height 235
click at [784, 453] on button "Save & Close" at bounding box center [767, 449] width 85 height 26
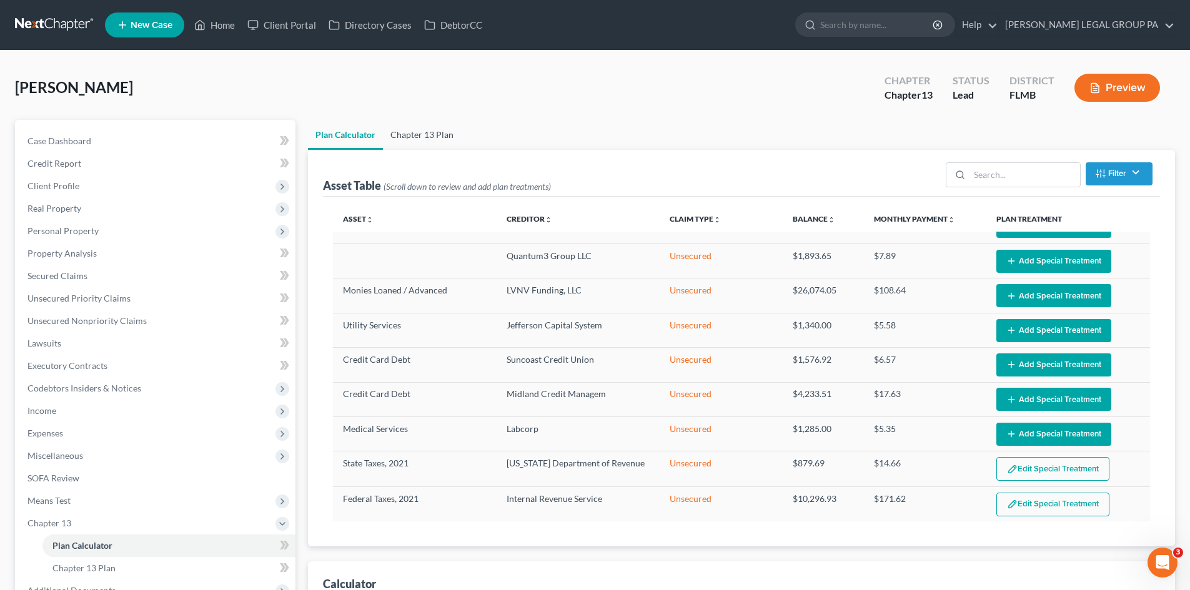
click at [429, 127] on link "Chapter 13 Plan" at bounding box center [422, 135] width 78 height 30
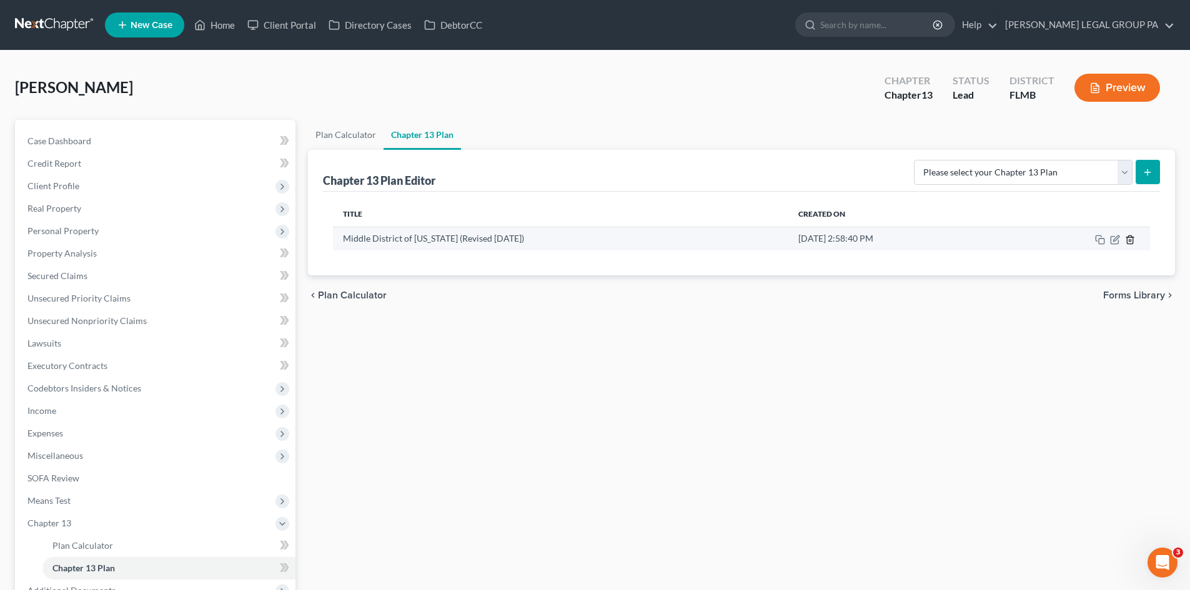
click at [1132, 240] on icon "button" at bounding box center [1130, 239] width 6 height 8
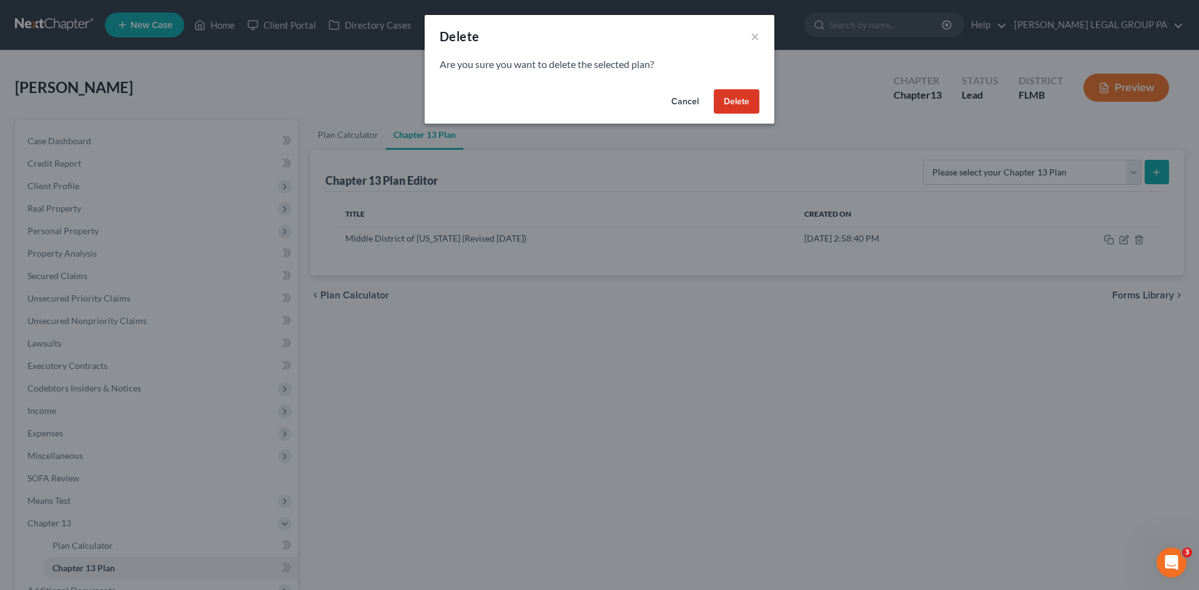
click at [748, 98] on button "Delete" at bounding box center [737, 101] width 46 height 25
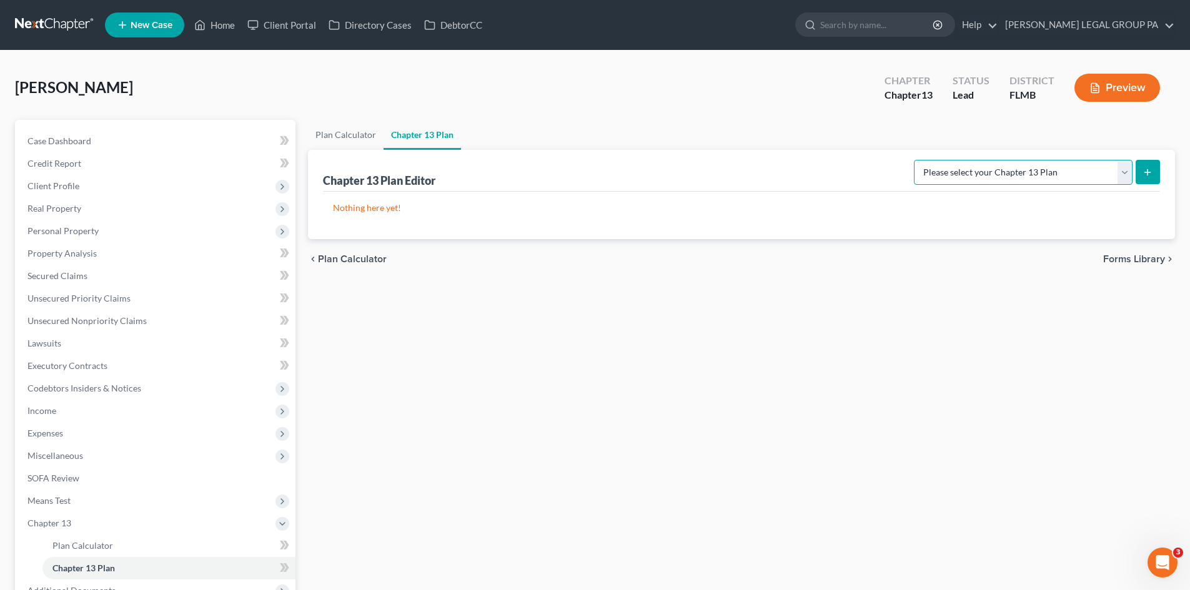
drag, startPoint x: 1057, startPoint y: 174, endPoint x: 1051, endPoint y: 182, distance: 9.9
click at [1056, 174] on select "Please select your Chapter 13 Plan Middle District of Florida Middle District o…" at bounding box center [1023, 172] width 219 height 25
click at [928, 160] on select "Please select your Chapter 13 Plan Middle District of Florida Middle District o…" at bounding box center [1023, 172] width 219 height 25
click at [1072, 181] on select "Please select your Chapter 13 Plan Middle District of Florida Middle District o…" at bounding box center [1023, 172] width 219 height 25
click at [928, 160] on select "Please select your Chapter 13 Plan Middle District of Florida Middle District o…" at bounding box center [1023, 172] width 219 height 25
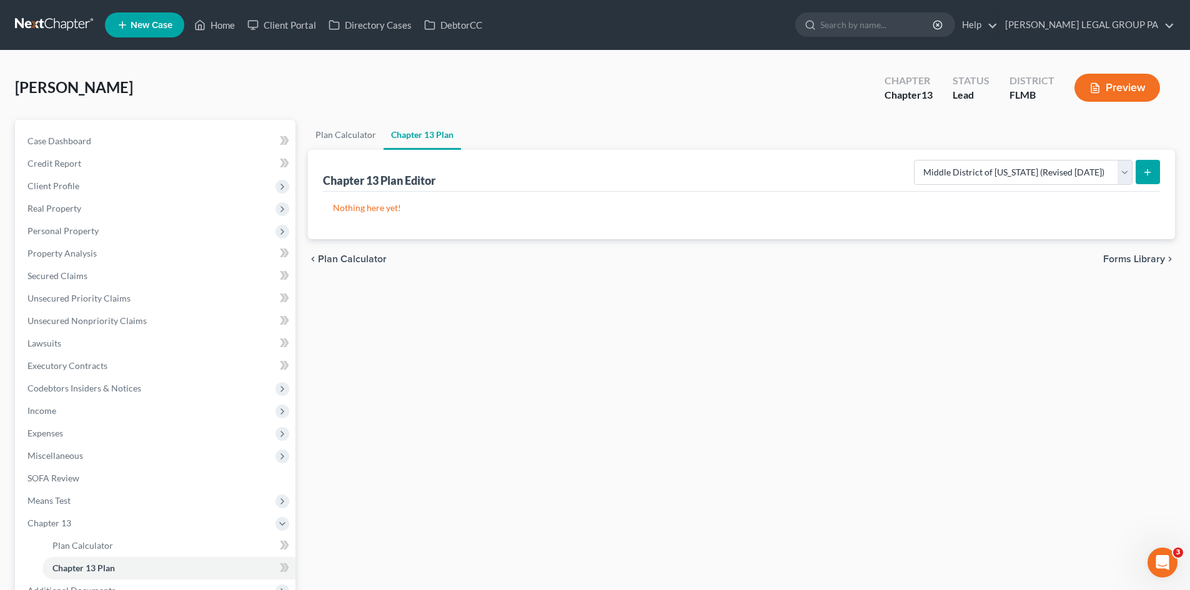
click at [1151, 165] on button "submit" at bounding box center [1147, 172] width 24 height 24
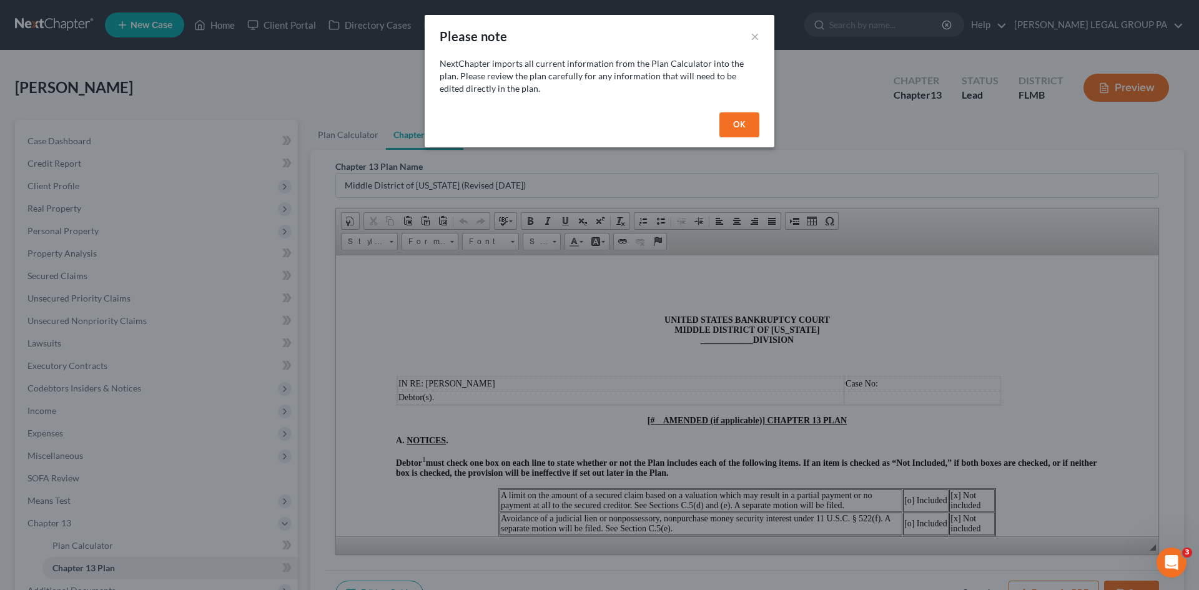
click at [753, 126] on button "OK" at bounding box center [740, 124] width 40 height 25
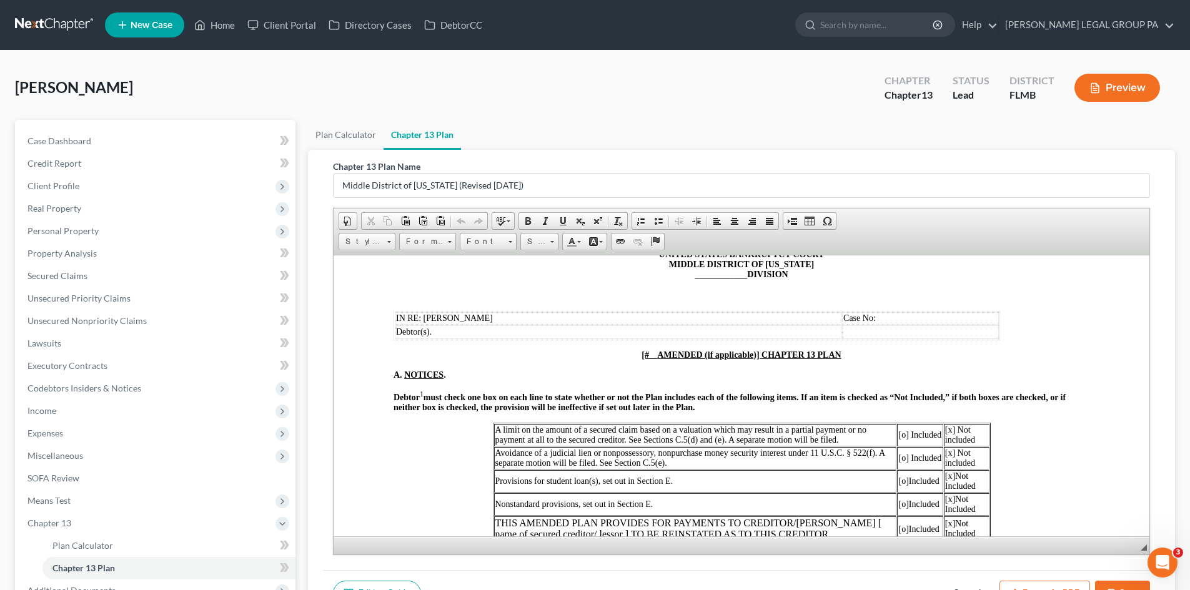
scroll to position [62, 0]
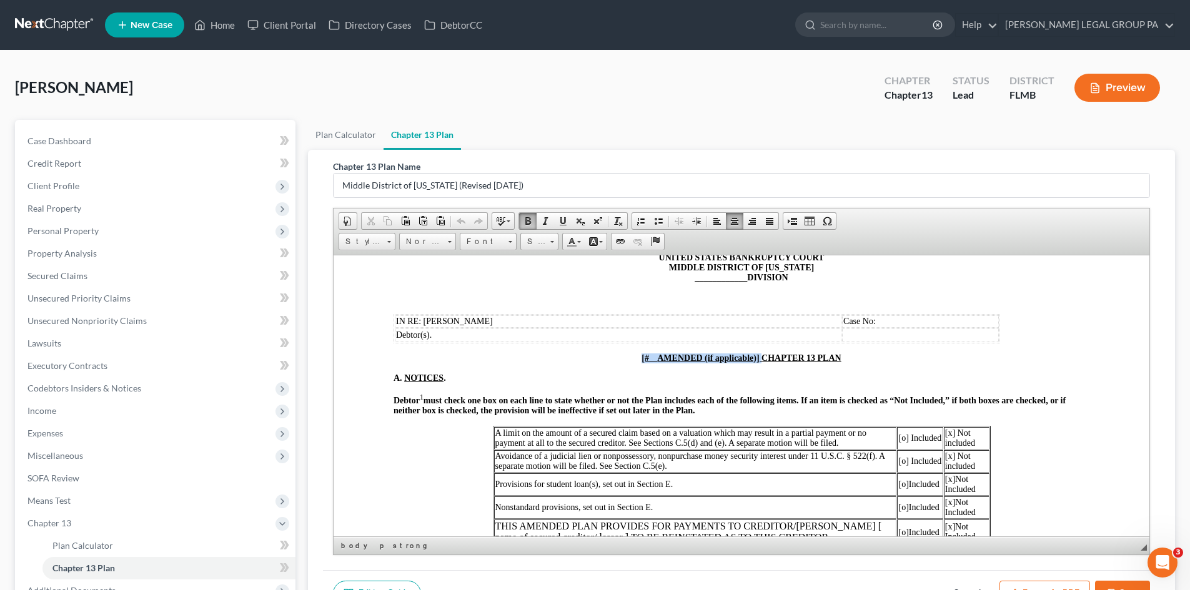
drag, startPoint x: 758, startPoint y: 359, endPoint x: 636, endPoint y: 357, distance: 122.4
click at [641, 357] on u "[# AMENDED (if applicable)] CHAPTER 13 PLAN" at bounding box center [740, 357] width 199 height 9
drag, startPoint x: 744, startPoint y: 277, endPoint x: 689, endPoint y: 281, distance: 55.1
click at [695, 281] on strong "____________ DIVISION" at bounding box center [741, 276] width 93 height 9
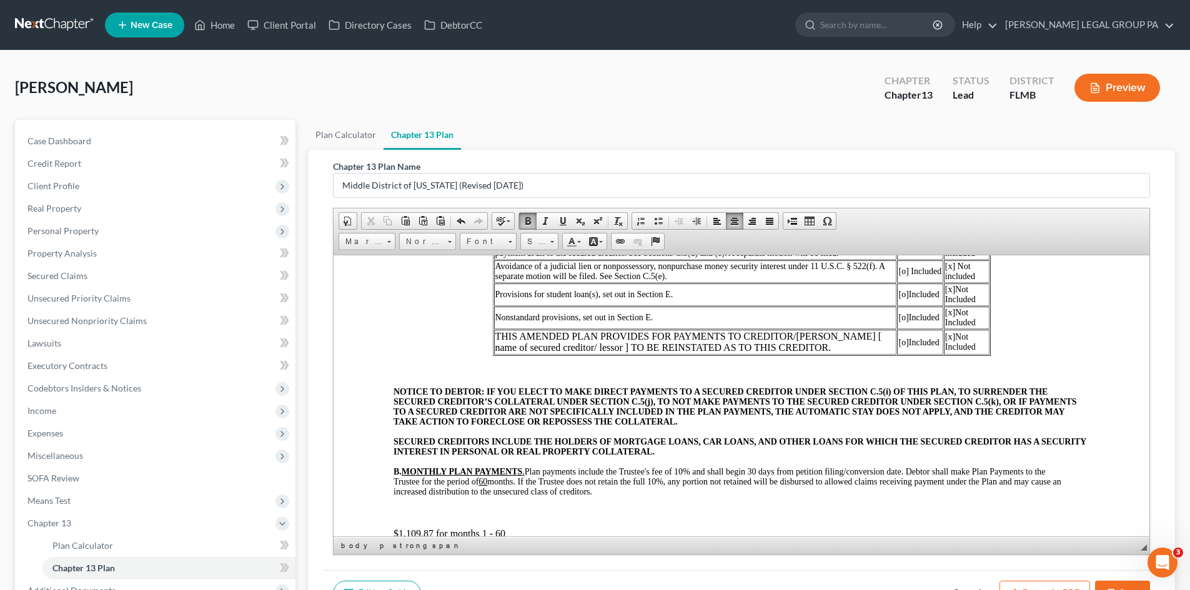
scroll to position [312, 0]
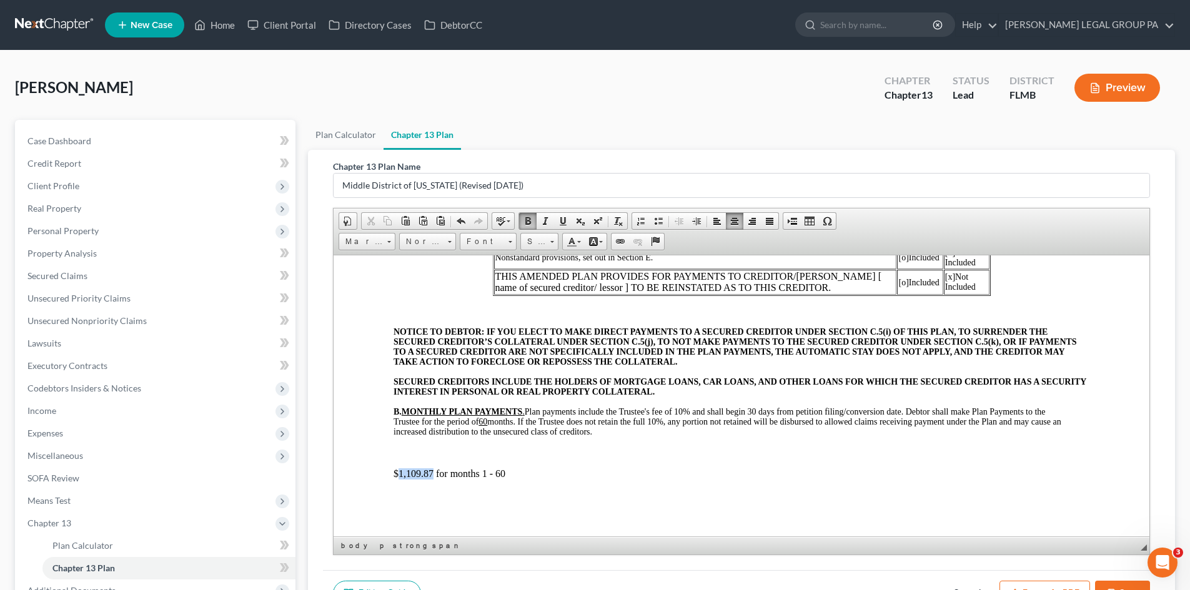
drag, startPoint x: 431, startPoint y: 473, endPoint x: 398, endPoint y: 476, distance: 32.6
click at [398, 476] on p "$1,109.87 for months 1 - 60" at bounding box center [741, 473] width 696 height 11
click at [648, 435] on p "​ B. MONTHLY PLAN PAYMENTS . Plan payments include the Trustee's fee of 10% and…" at bounding box center [741, 422] width 696 height 30
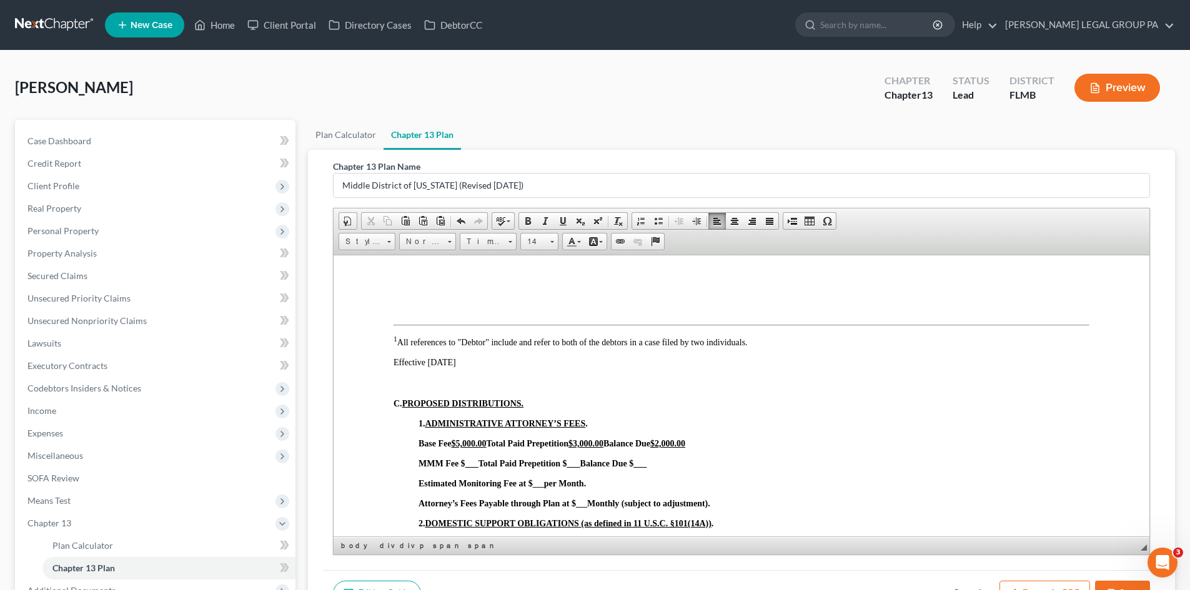
scroll to position [562, 0]
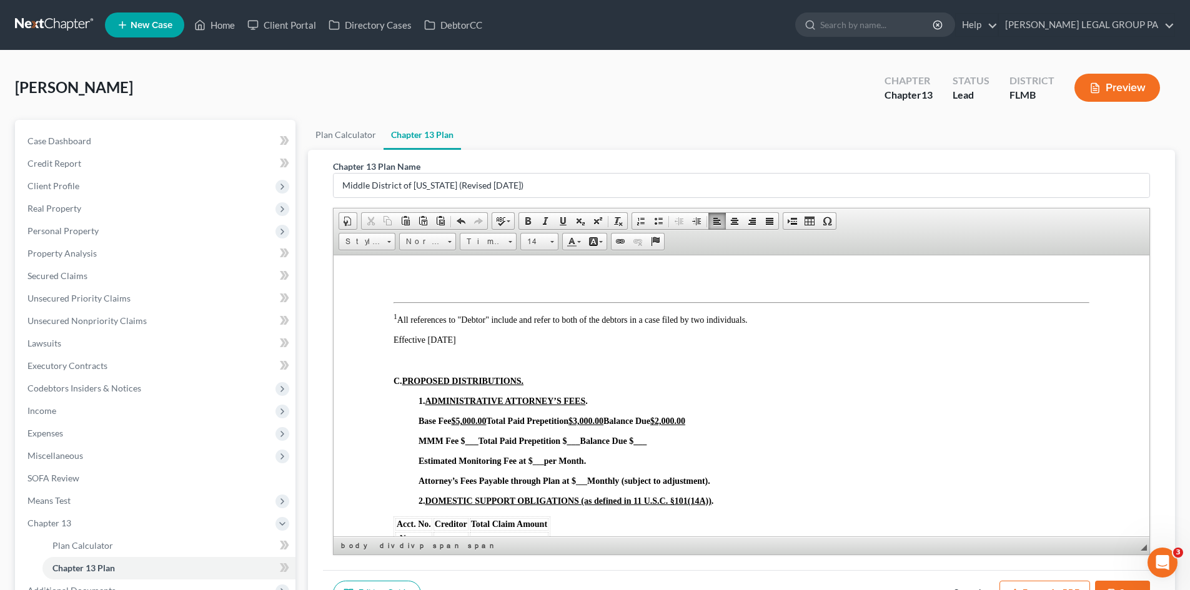
click at [542, 461] on strong "___" at bounding box center [538, 461] width 11 height 9
click at [586, 481] on strong "___" at bounding box center [581, 481] width 11 height 9
click at [701, 430] on div "Base Fee $5,000.00 Total Paid Prepetition $3,000.00 Balance Due $2,000.00 MMM F…" at bounding box center [741, 441] width 696 height 50
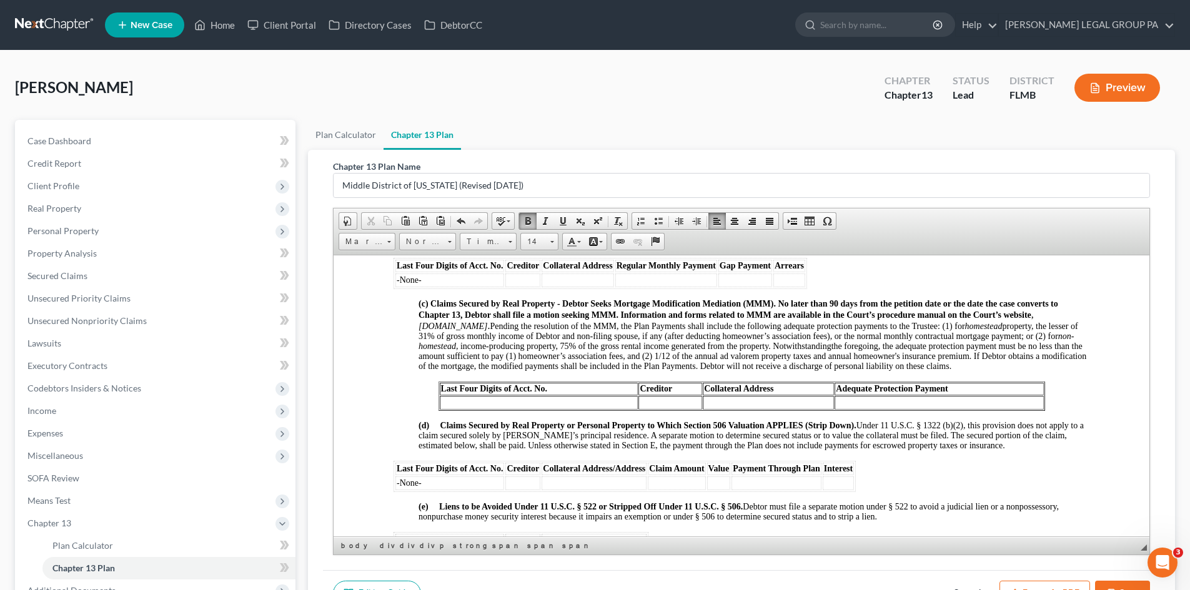
scroll to position [1249, 0]
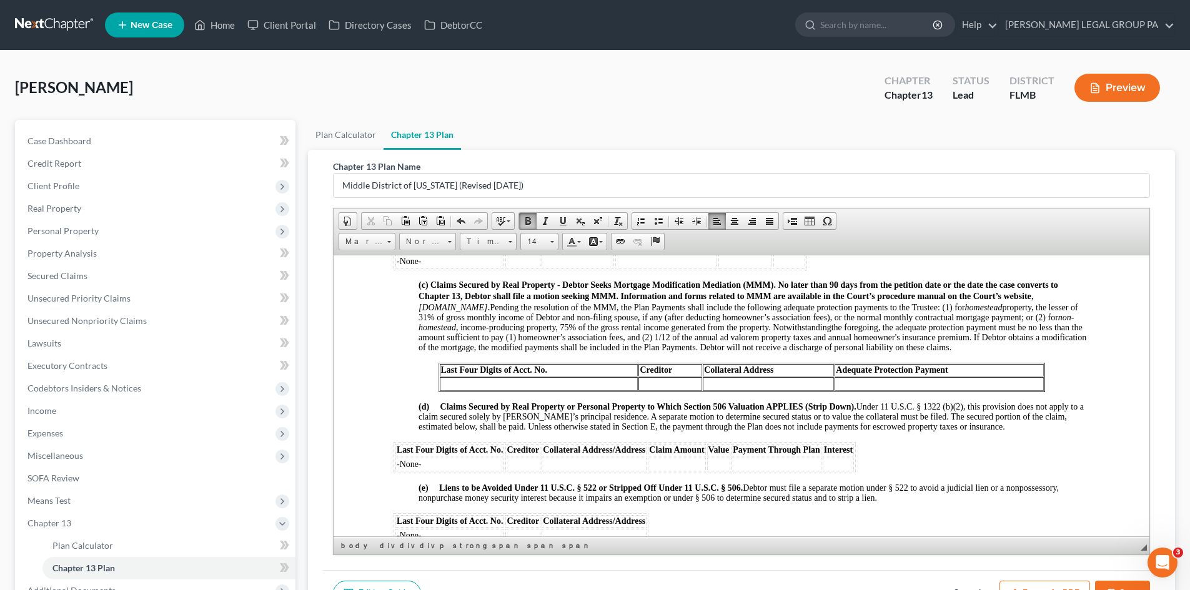
click at [548, 390] on td at bounding box center [539, 384] width 199 height 14
drag, startPoint x: 476, startPoint y: 390, endPoint x: 435, endPoint y: 388, distance: 41.3
click at [438, 388] on table "Last Four Digits of Acct. No. Creditor Collateral Address Adequate Protection P…" at bounding box center [741, 376] width 606 height 29
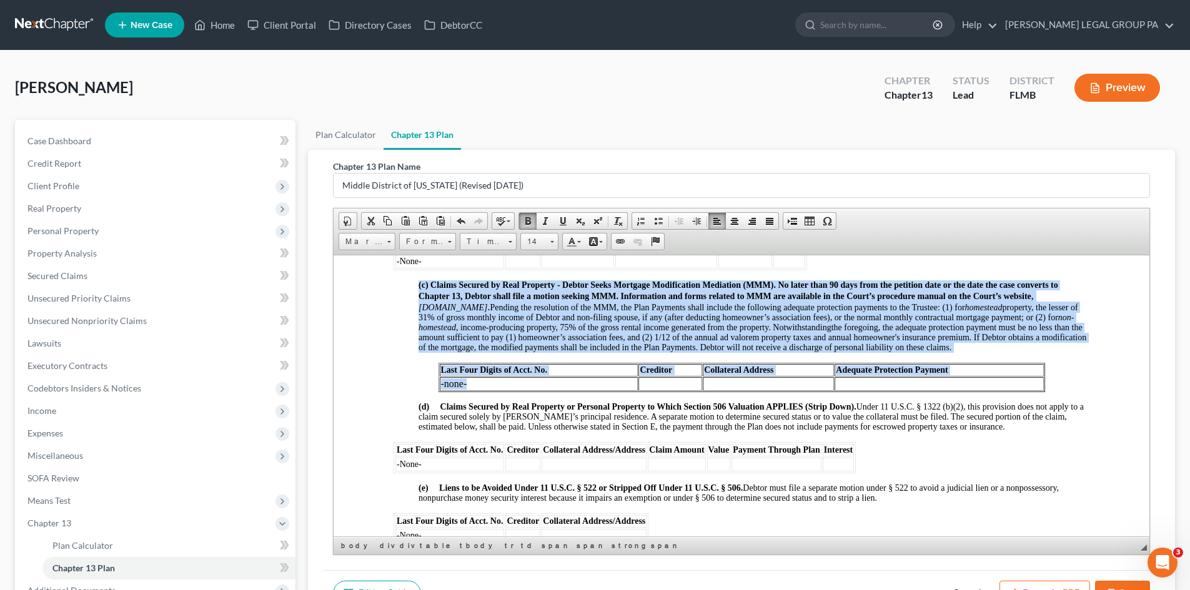
click at [450, 392] on table "Last Four Digits of Acct. No. Creditor Collateral Address Adequate Protection P…" at bounding box center [741, 376] width 606 height 29
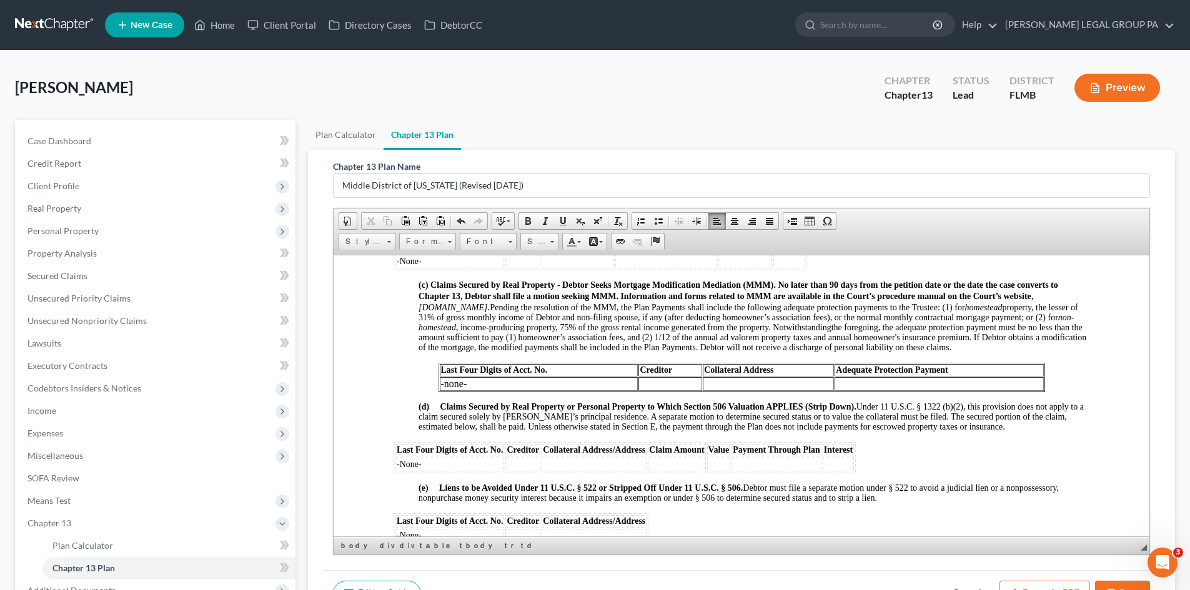
click at [445, 390] on td "-none-" at bounding box center [539, 384] width 199 height 14
click at [502, 431] on span "(d) Claims Secured by Real Property or Personal Property to Which Section 506 V…" at bounding box center [750, 416] width 665 height 29
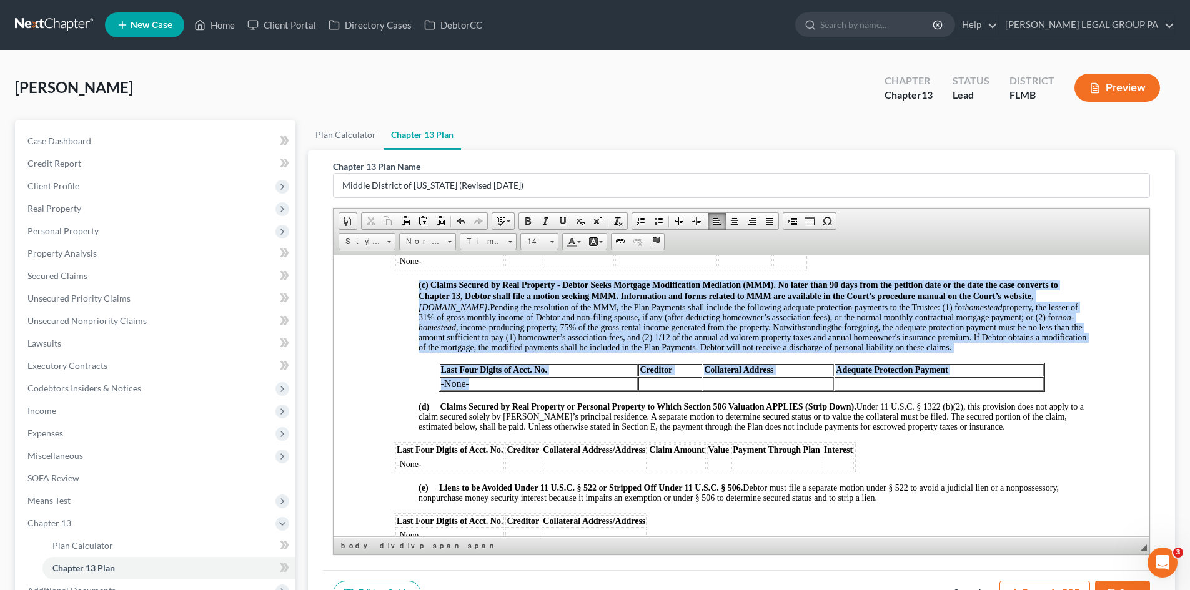
drag, startPoint x: 463, startPoint y: 395, endPoint x: 432, endPoint y: 395, distance: 30.6
click at [447, 390] on td "-None-" at bounding box center [539, 384] width 199 height 14
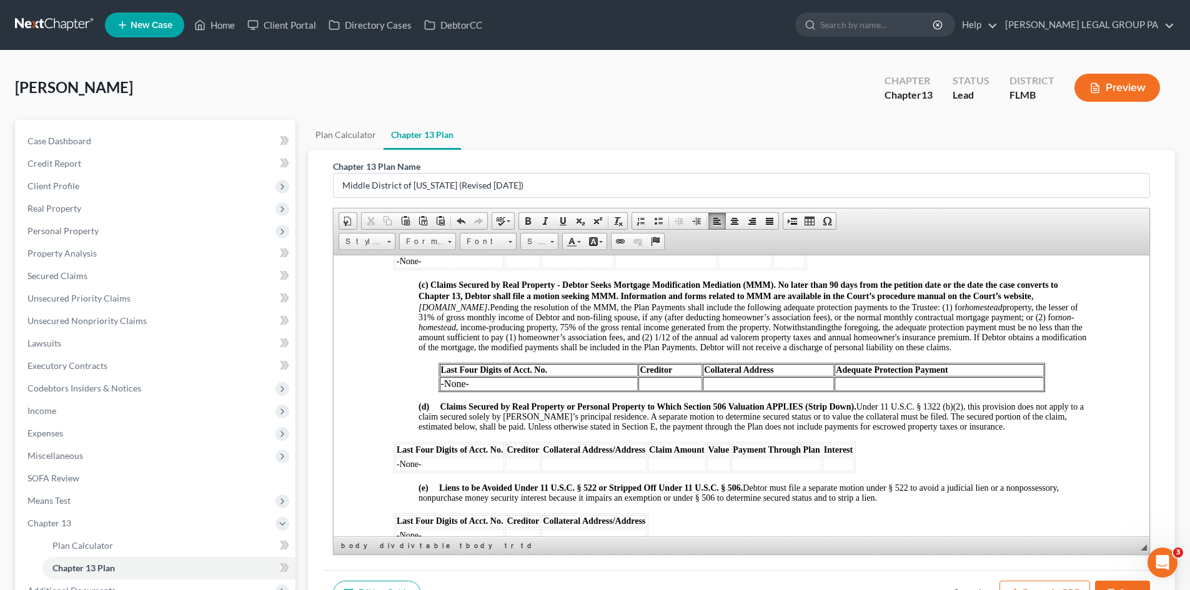
click at [449, 390] on td "-None-" at bounding box center [539, 384] width 199 height 14
click at [444, 244] on link "Format" at bounding box center [427, 241] width 57 height 17
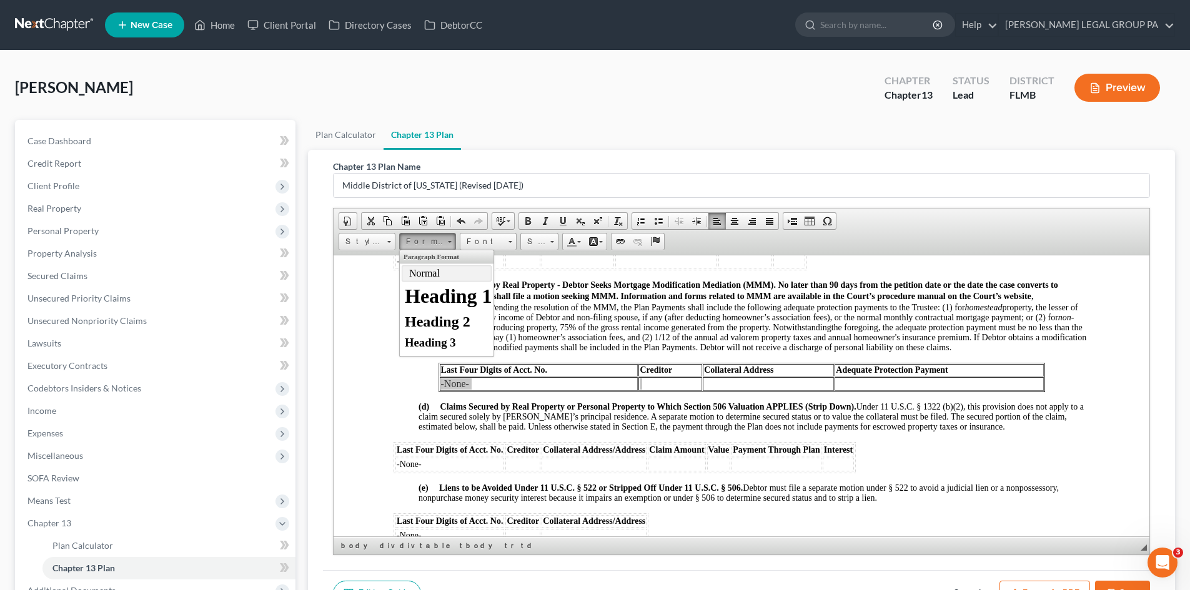
click at [440, 265] on link "Normal" at bounding box center [447, 273] width 90 height 16
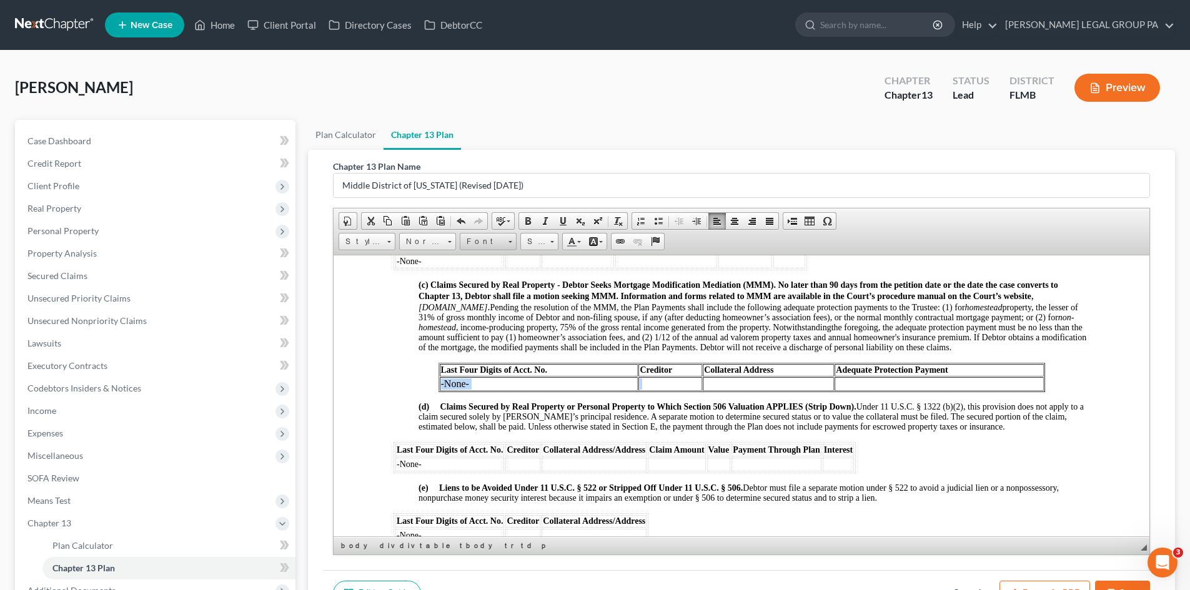
click at [477, 240] on span "Font" at bounding box center [482, 242] width 44 height 16
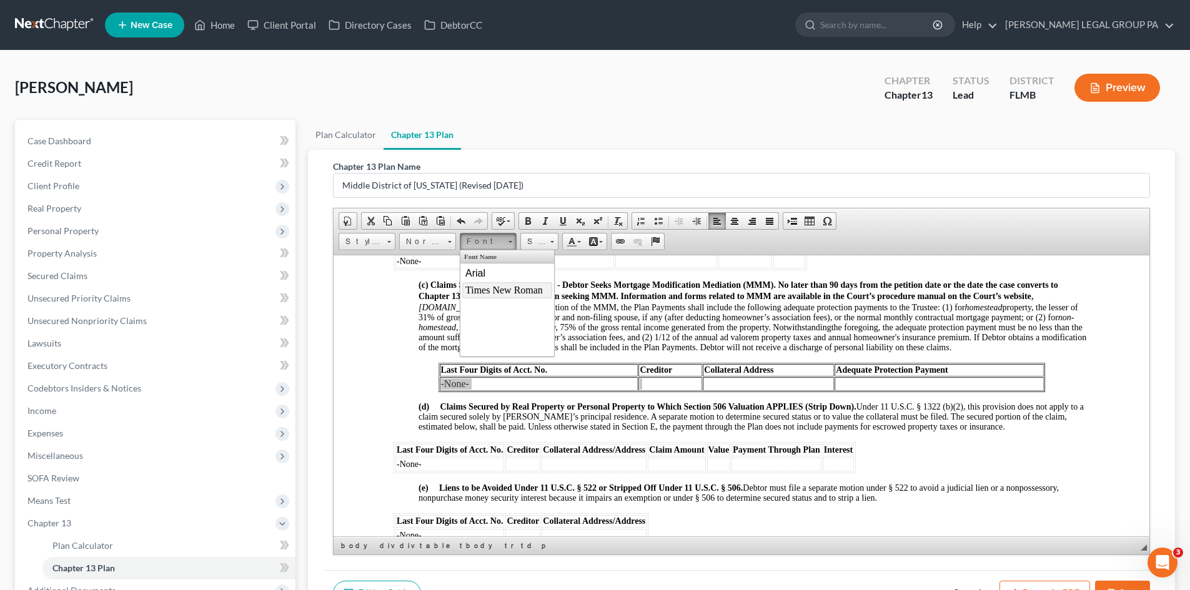
click at [489, 284] on span "Times New Roman" at bounding box center [503, 289] width 77 height 11
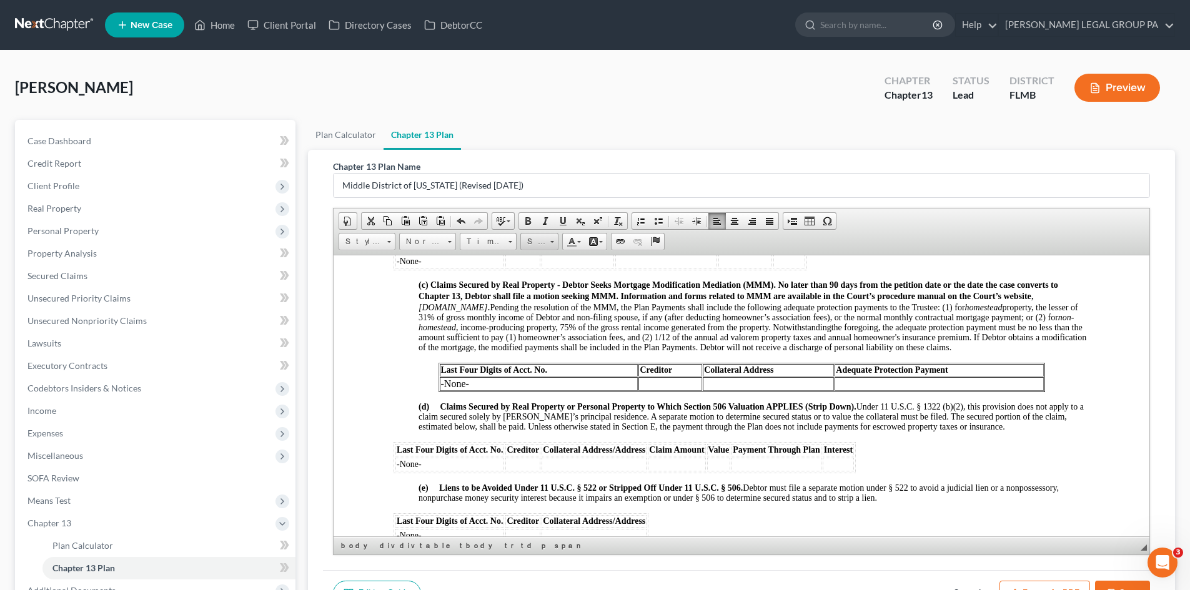
click at [530, 247] on span "Size" at bounding box center [533, 242] width 25 height 16
click at [546, 288] on link "14" at bounding box center [558, 295] width 71 height 16
click at [547, 319] on span "Pending the resolution of the MMM, the Plan Payments shall include the followin…" at bounding box center [748, 316] width 660 height 29
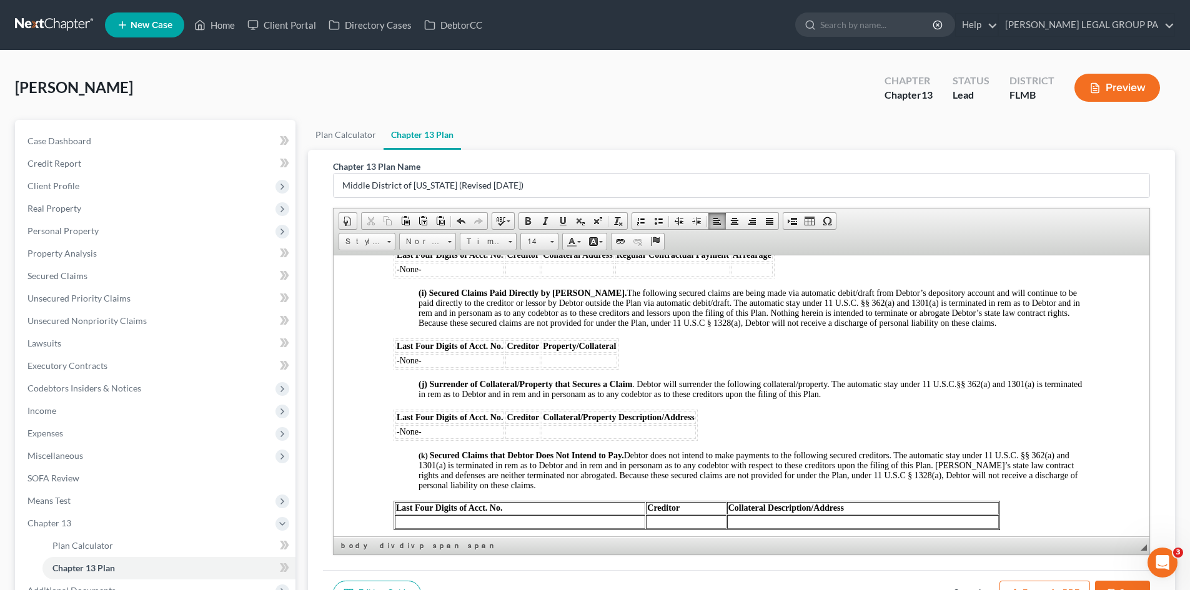
scroll to position [1874, 0]
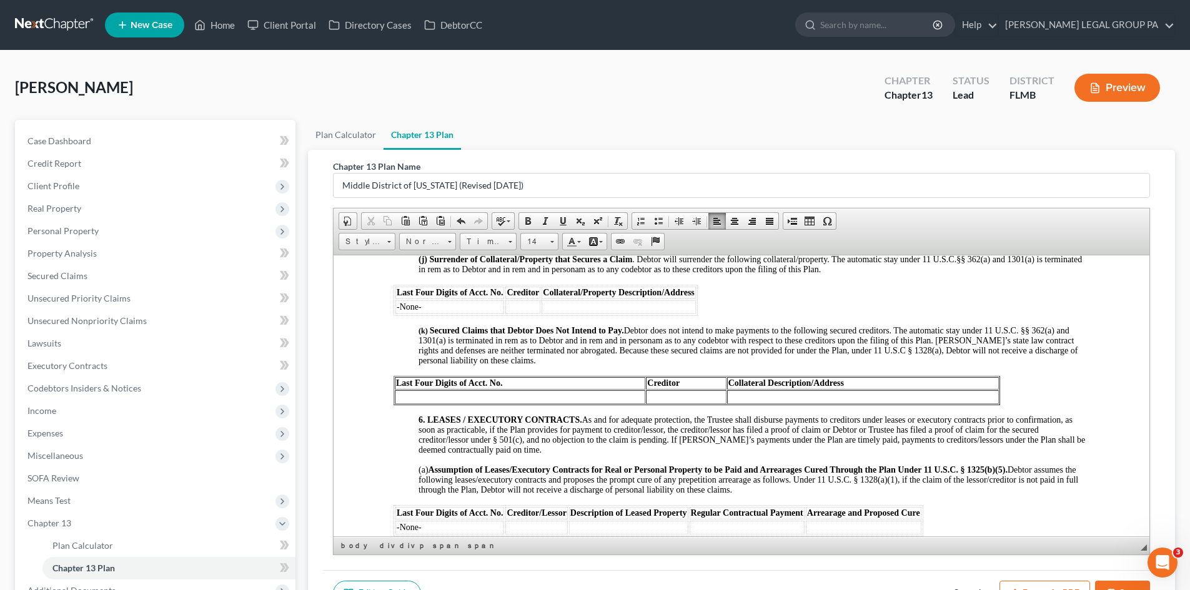
click at [531, 403] on td at bounding box center [520, 397] width 250 height 14
click at [405, 403] on td "-none-" at bounding box center [520, 397] width 250 height 14
click at [581, 442] on span "6. LEASES / EXECUTORY CONTRACTS. As and for adequate protection, the Trustee sh…" at bounding box center [751, 434] width 666 height 39
drag, startPoint x: 423, startPoint y: 405, endPoint x: 394, endPoint y: 405, distance: 29.4
click at [395, 403] on td "-None-" at bounding box center [520, 397] width 250 height 14
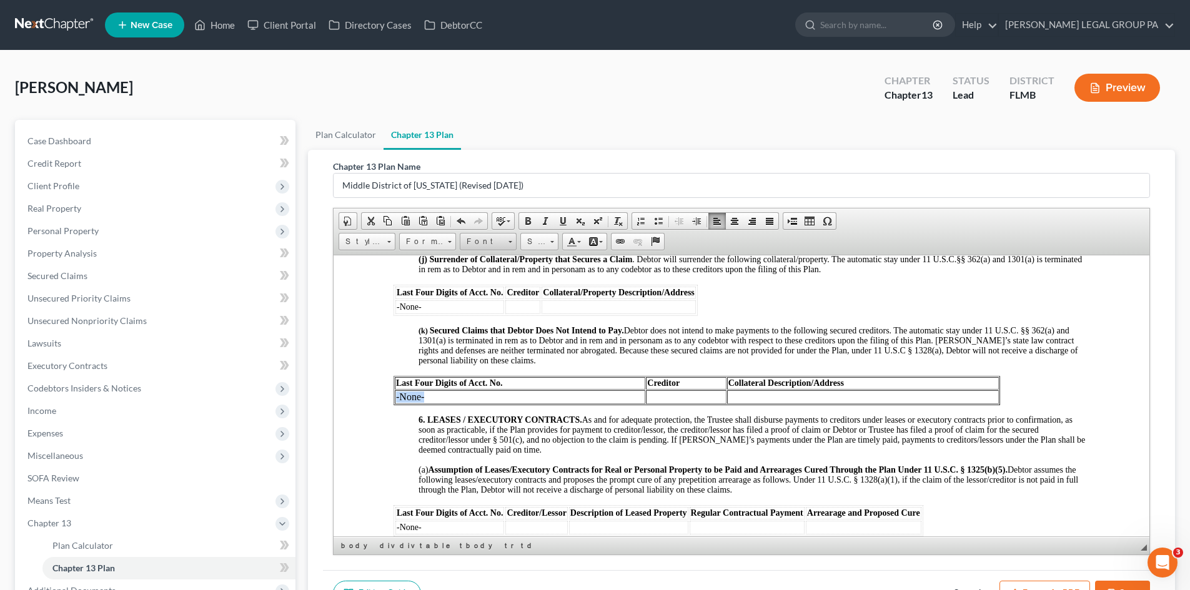
drag, startPoint x: 500, startPoint y: 240, endPoint x: 480, endPoint y: 245, distance: 20.5
click at [500, 240] on span "Font" at bounding box center [482, 242] width 44 height 16
click at [488, 288] on span "Times New Roman" at bounding box center [503, 289] width 77 height 11
drag, startPoint x: 538, startPoint y: 244, endPoint x: 19, endPoint y: 1, distance: 573.6
click at [538, 244] on span "Size" at bounding box center [533, 242] width 25 height 16
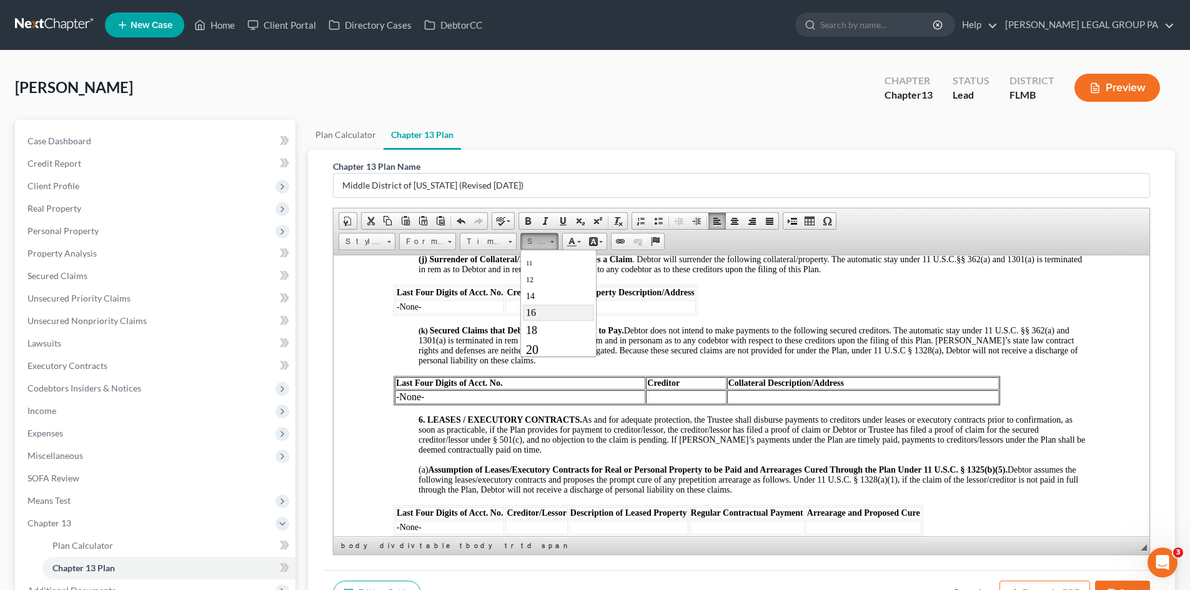
scroll to position [62, 0]
click at [548, 299] on link "14" at bounding box center [558, 295] width 71 height 16
click at [530, 362] on span "Secured Claims that Debtor Does Not Intend to Pay. Debtor does not intend to ma…" at bounding box center [747, 344] width 659 height 39
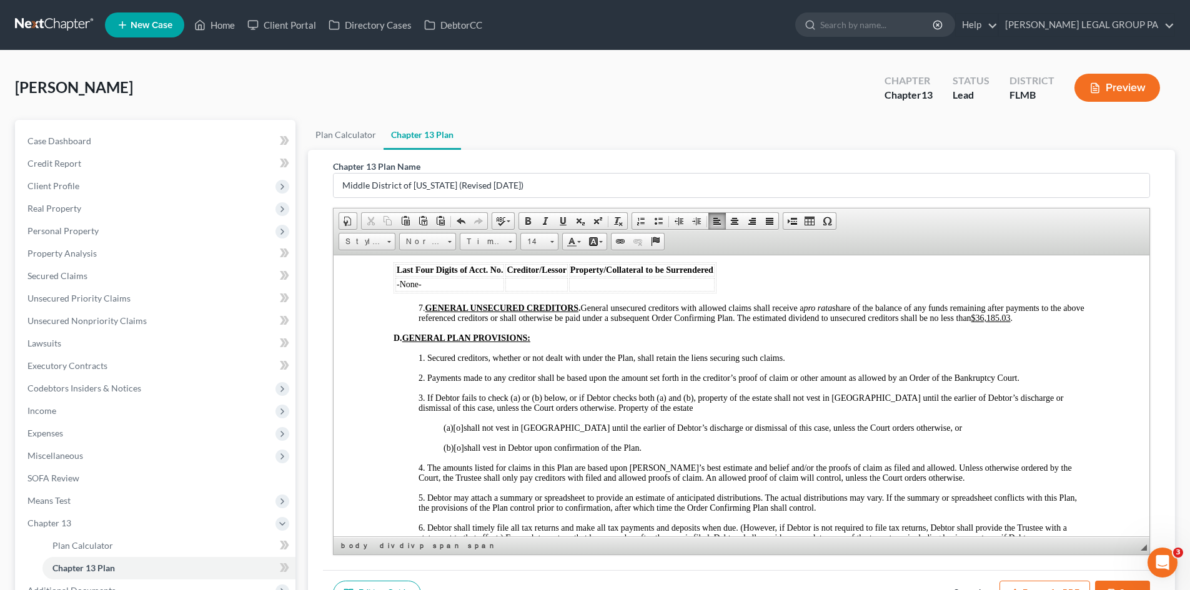
scroll to position [2311, 0]
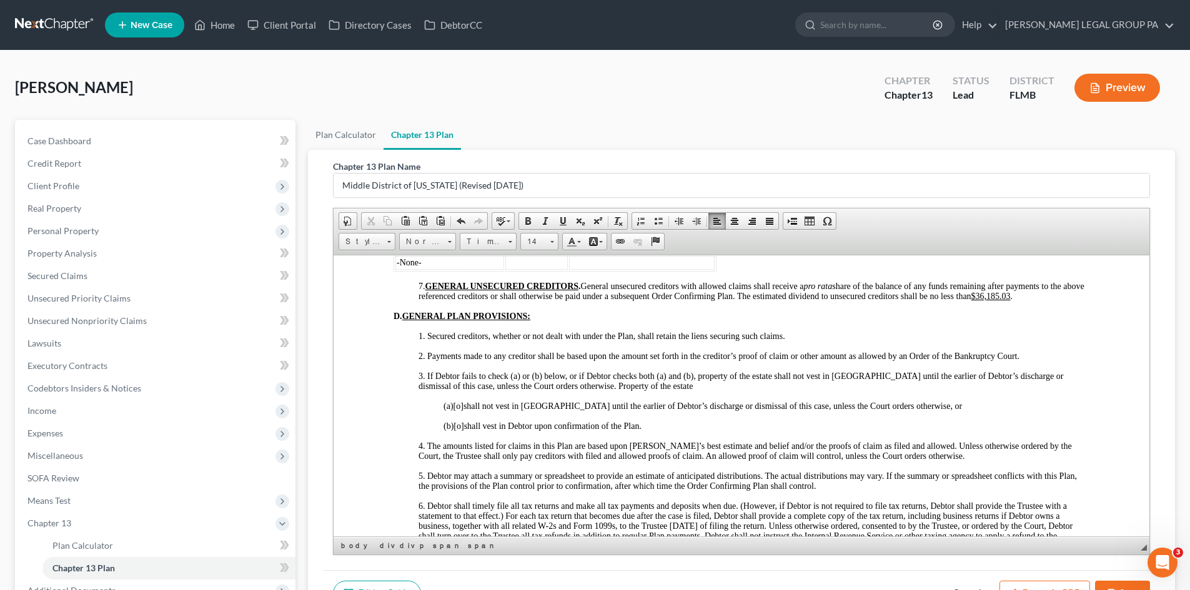
click at [463, 430] on span "[o]" at bounding box center [458, 425] width 10 height 9
click at [762, 460] on span "4. The amounts listed for claims in this Plan are based upon [PERSON_NAME]’s be…" at bounding box center [744, 450] width 653 height 19
drag, startPoint x: 1014, startPoint y: 314, endPoint x: 1047, endPoint y: 314, distance: 32.5
click at [1011, 300] on u "$36,185.03" at bounding box center [990, 295] width 39 height 9
click at [989, 461] on p "4. The amounts listed for claims in this Plan are based upon [PERSON_NAME]’s be…" at bounding box center [753, 451] width 671 height 20
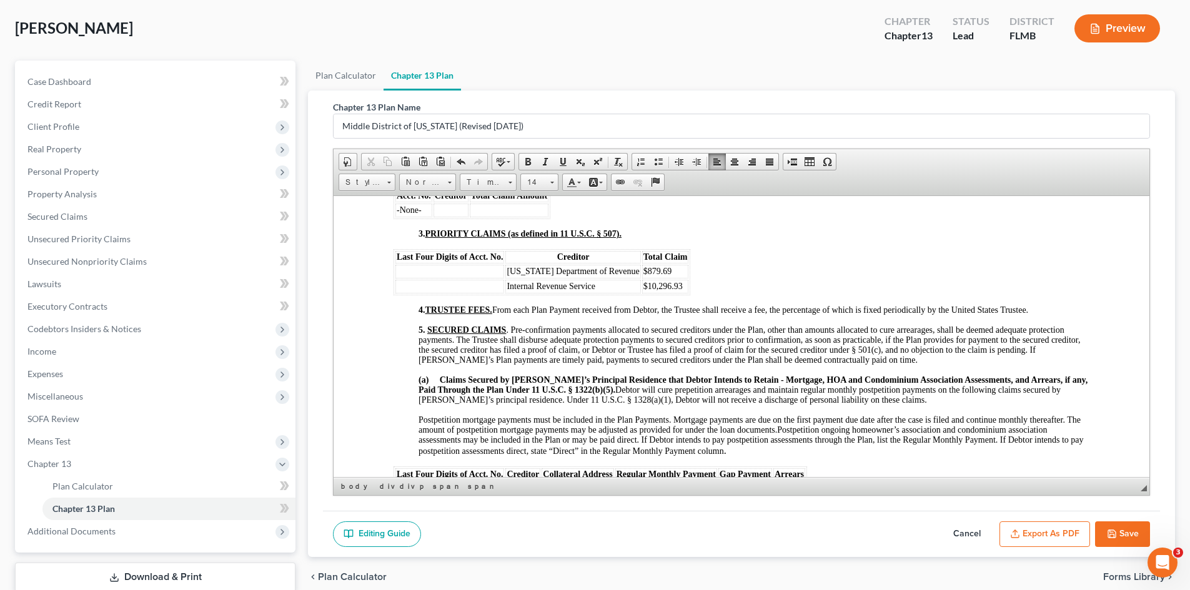
scroll to position [141, 0]
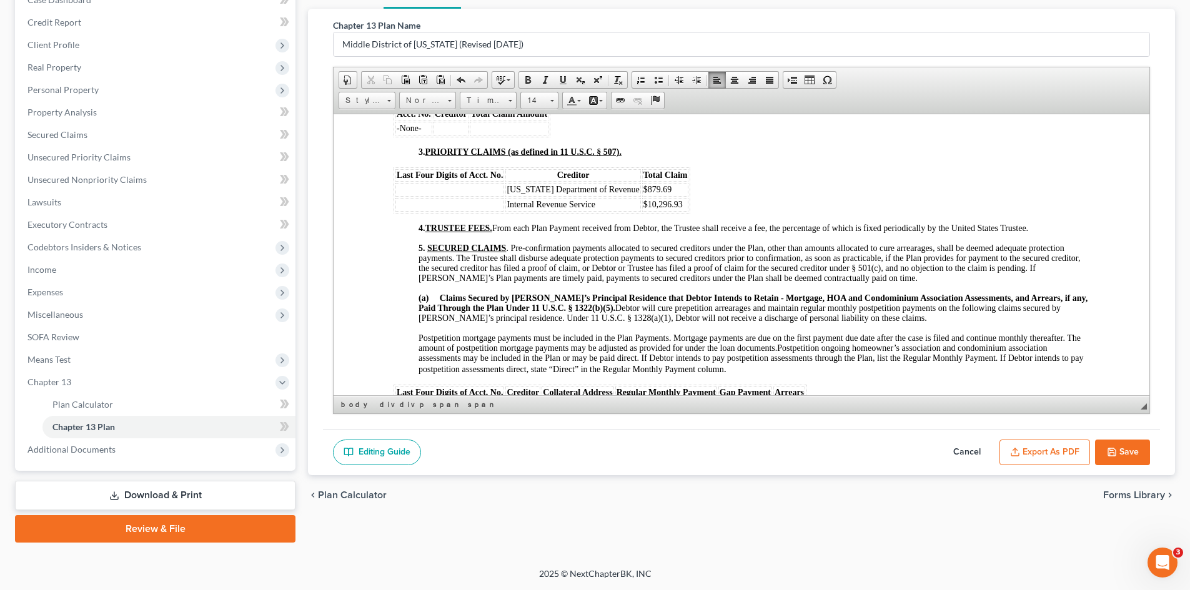
drag, startPoint x: 1120, startPoint y: 456, endPoint x: 3, endPoint y: 106, distance: 1170.4
click at [1120, 456] on button "Save" at bounding box center [1122, 453] width 55 height 26
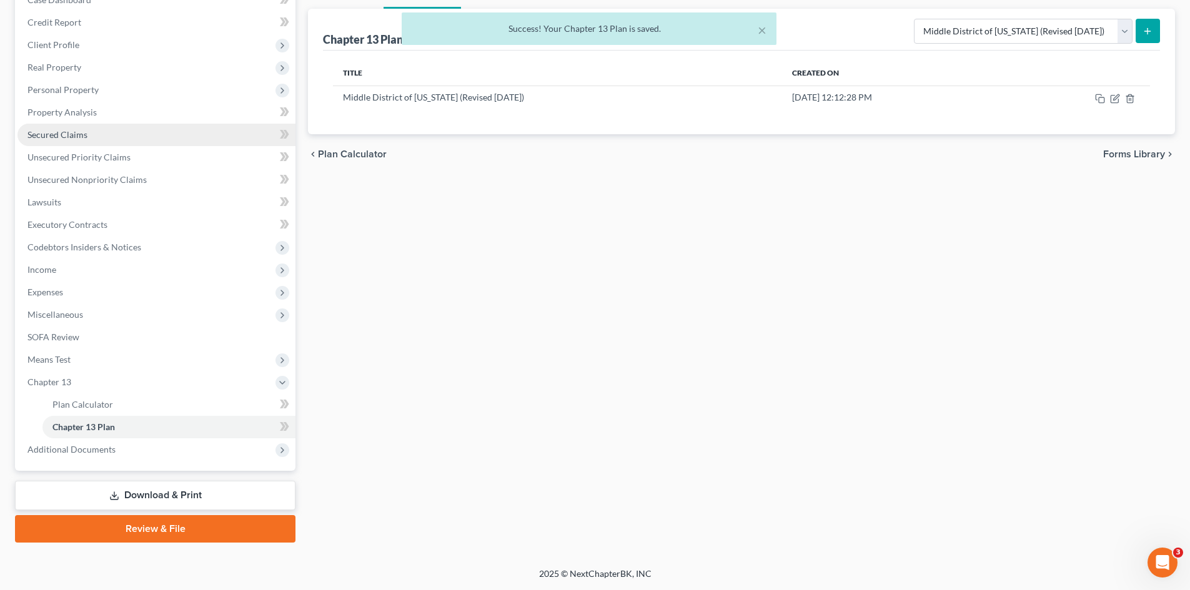
click at [97, 141] on link "Secured Claims" at bounding box center [156, 135] width 278 height 22
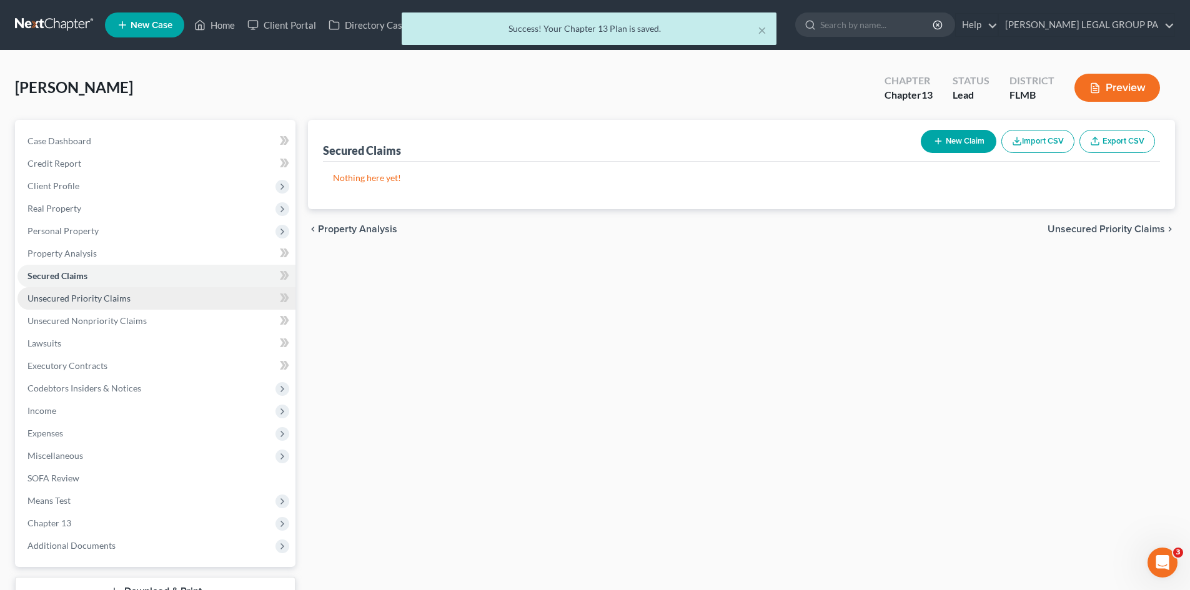
click at [107, 301] on span "Unsecured Priority Claims" at bounding box center [78, 298] width 103 height 11
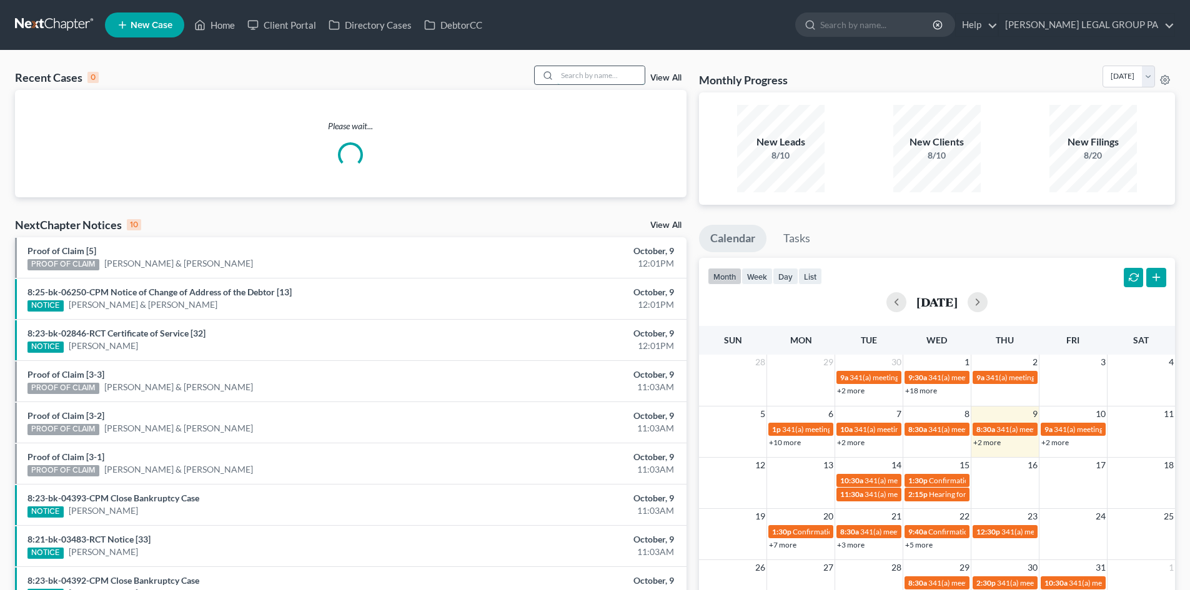
click at [598, 79] on input "search" at bounding box center [600, 75] width 87 height 18
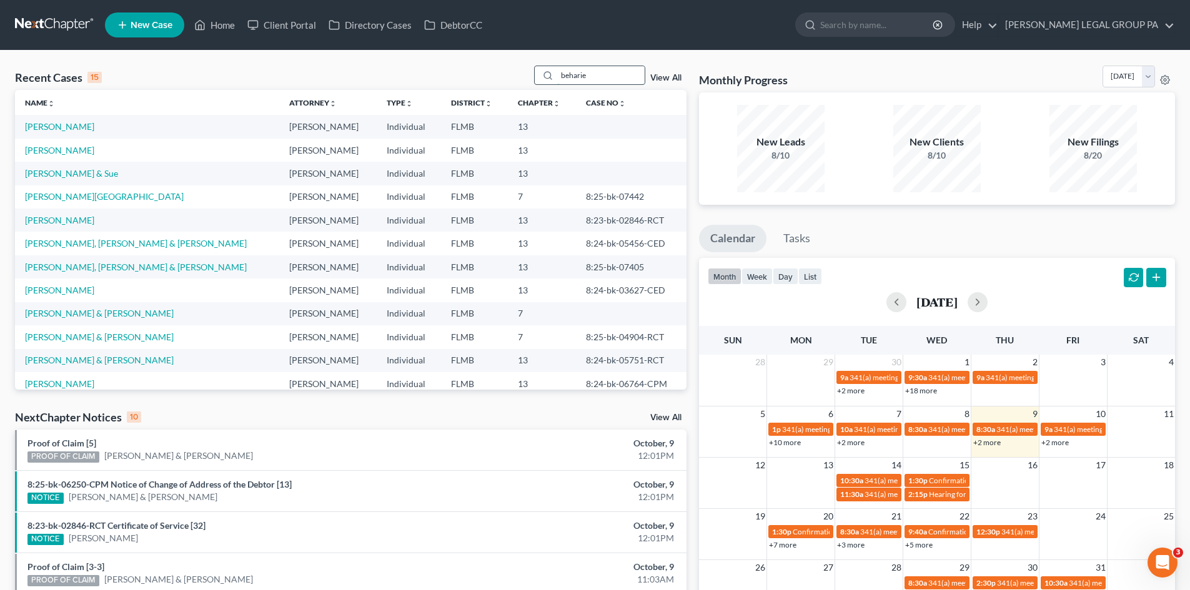
type input "beharie"
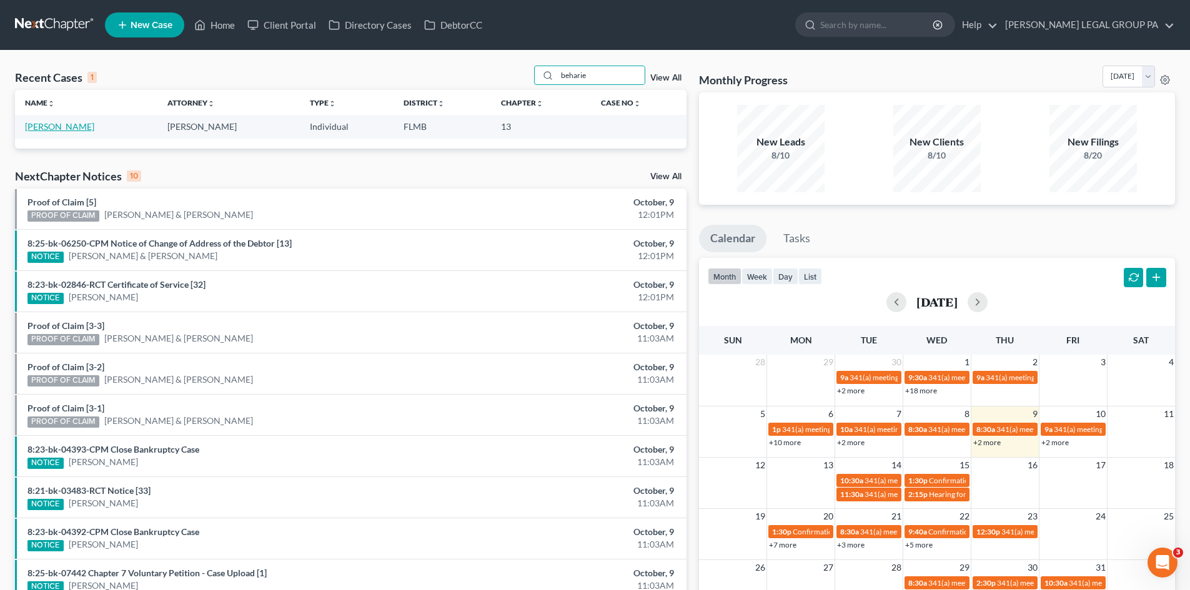
click at [60, 128] on link "[PERSON_NAME]" at bounding box center [59, 126] width 69 height 11
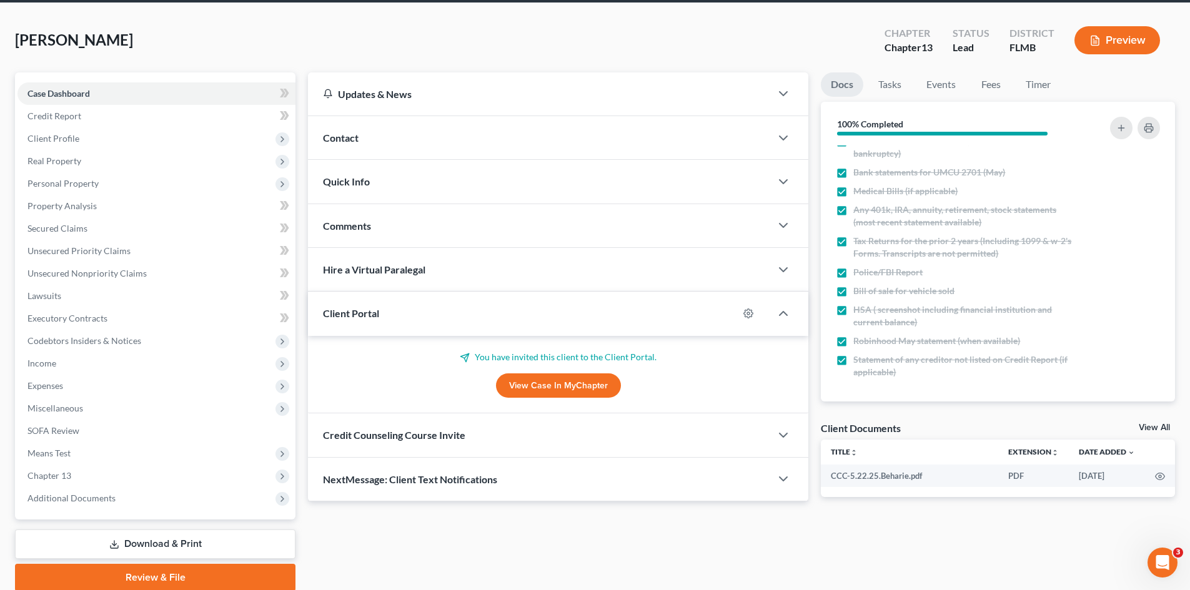
scroll to position [96, 0]
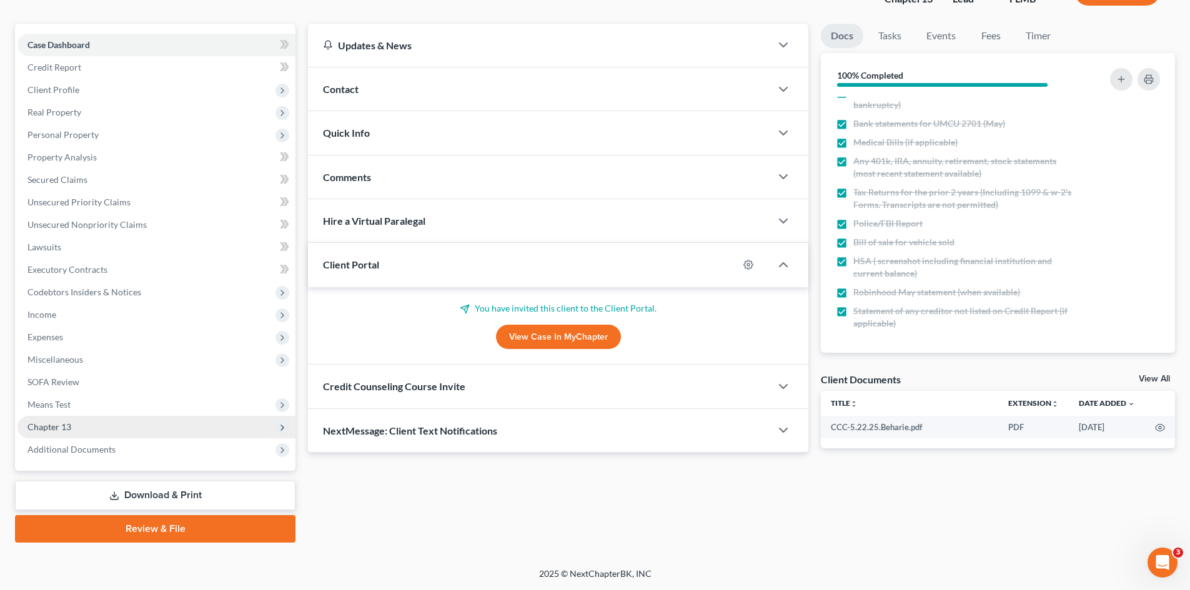
click at [92, 423] on span "Chapter 13" at bounding box center [156, 427] width 278 height 22
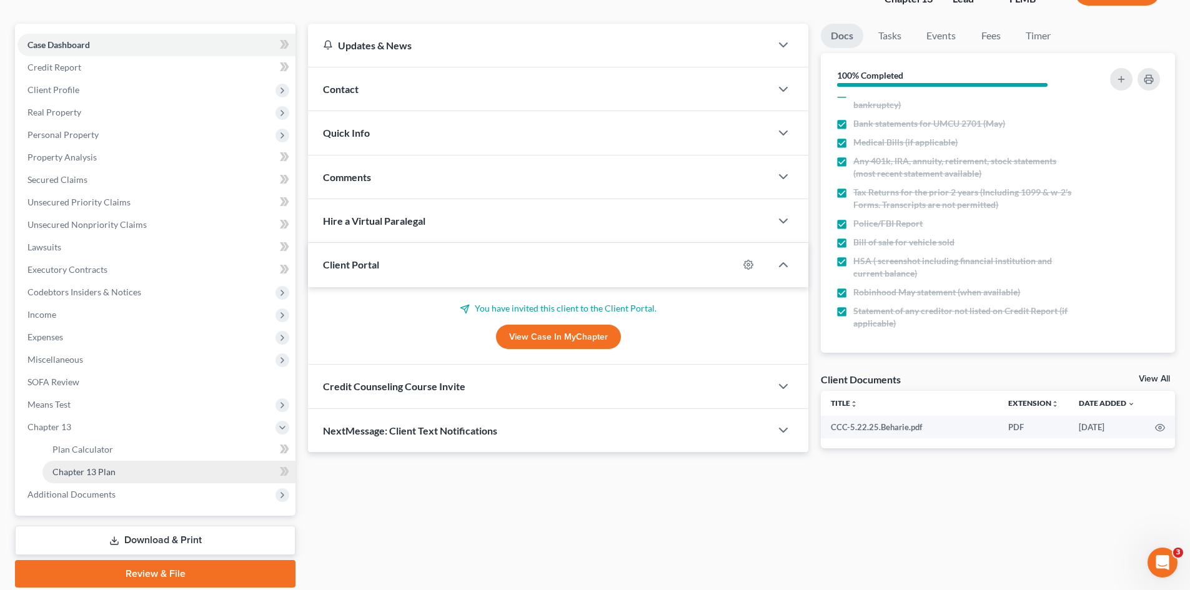
click at [107, 472] on span "Chapter 13 Plan" at bounding box center [83, 472] width 63 height 11
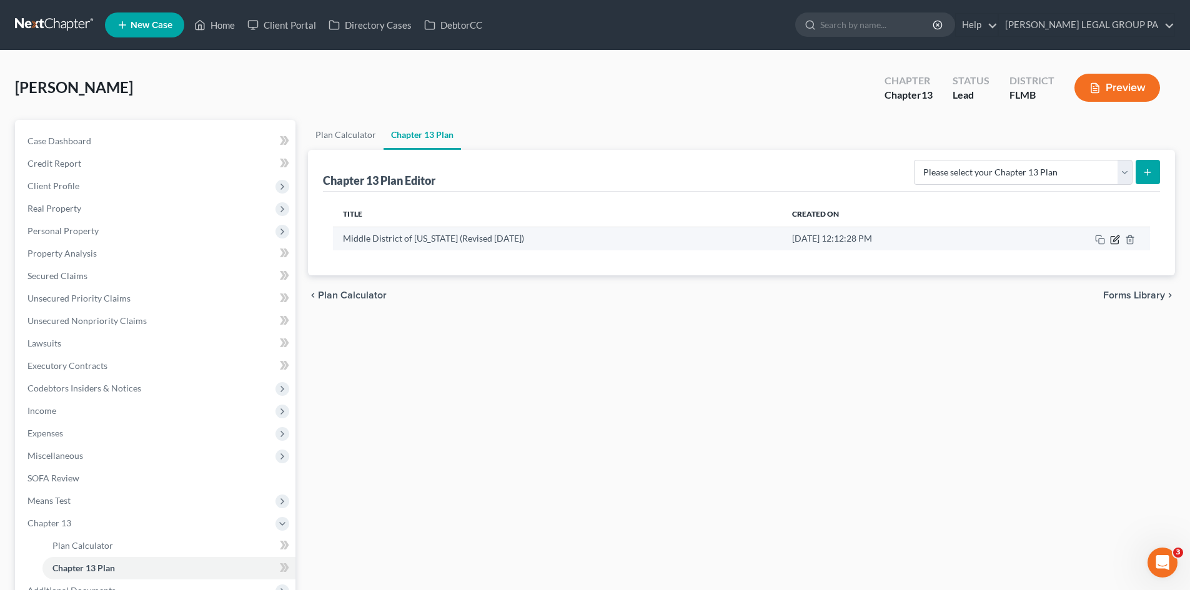
click at [1113, 239] on icon "button" at bounding box center [1115, 240] width 10 height 10
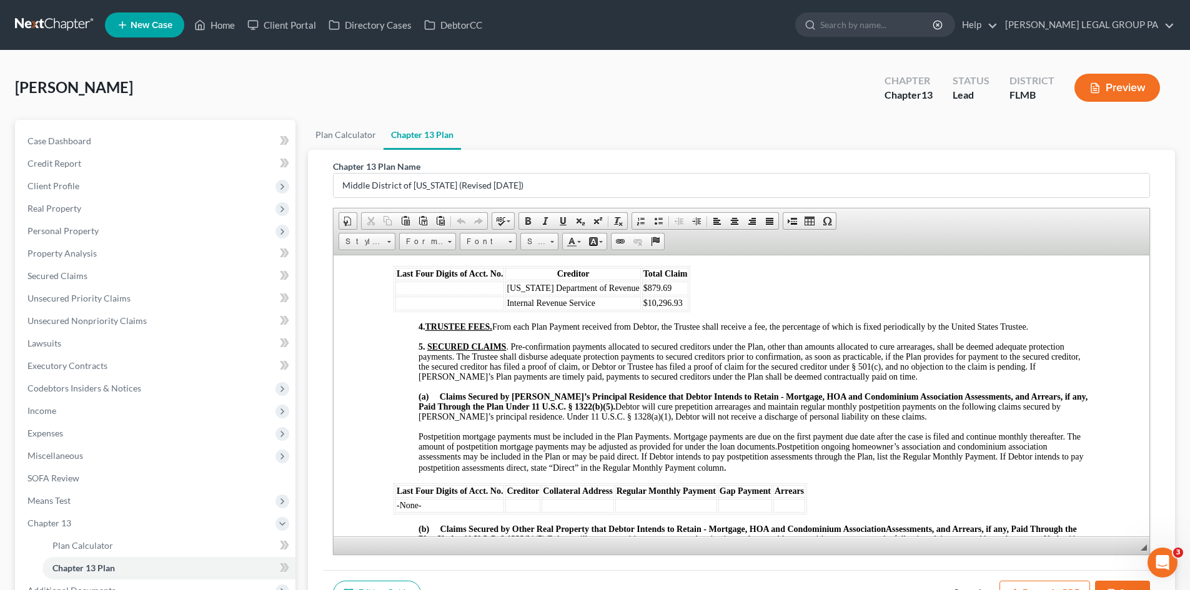
scroll to position [874, 0]
click at [463, 284] on td at bounding box center [449, 287] width 109 height 14
click at [477, 306] on td at bounding box center [449, 302] width 109 height 14
drag, startPoint x: 431, startPoint y: 302, endPoint x: 396, endPoint y: 307, distance: 35.3
click at [396, 307] on td "3819" at bounding box center [449, 302] width 109 height 14
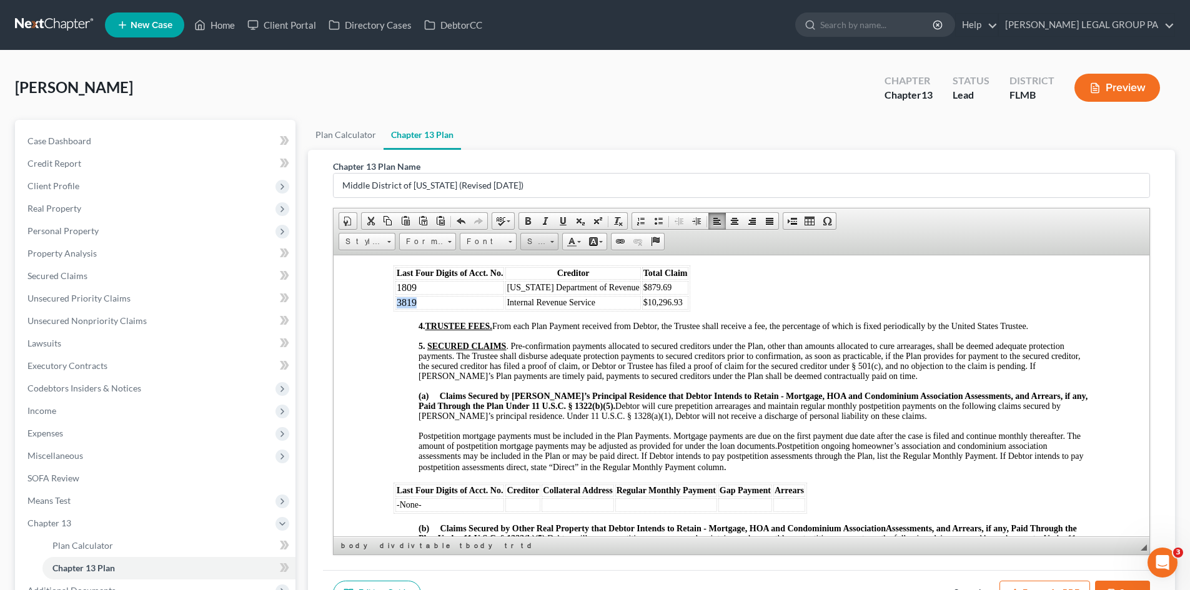
click at [543, 240] on span "Size" at bounding box center [533, 242] width 25 height 16
click at [545, 295] on link "14" at bounding box center [558, 295] width 71 height 16
click at [478, 242] on span "Font" at bounding box center [482, 242] width 44 height 16
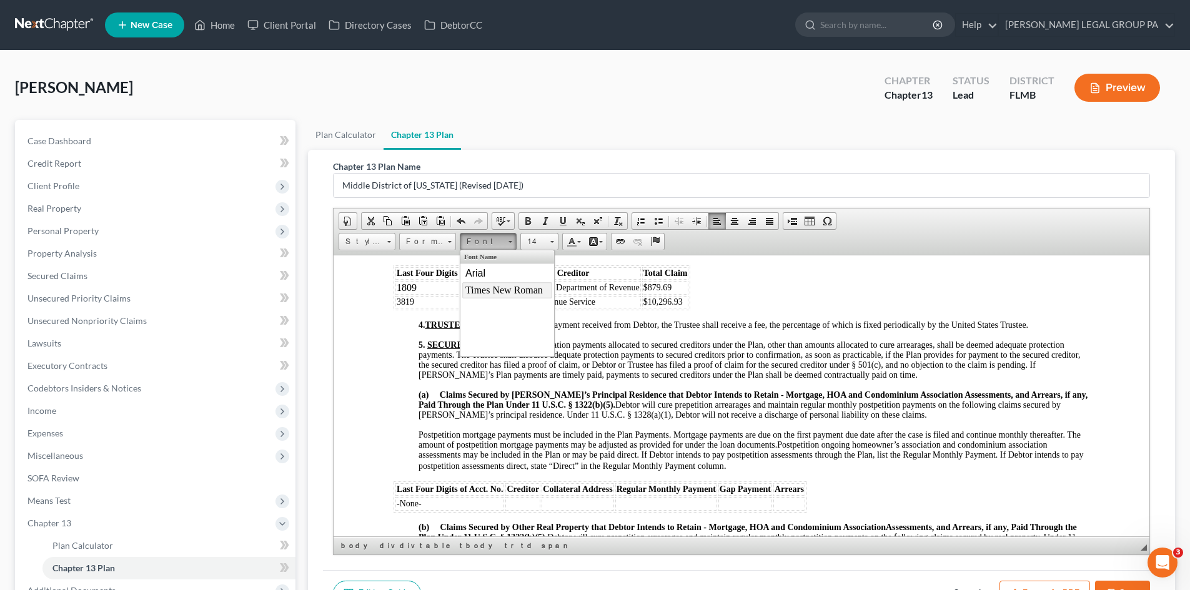
click at [492, 286] on span "Times New Roman" at bounding box center [503, 289] width 77 height 11
click at [410, 288] on td "1809" at bounding box center [449, 287] width 109 height 14
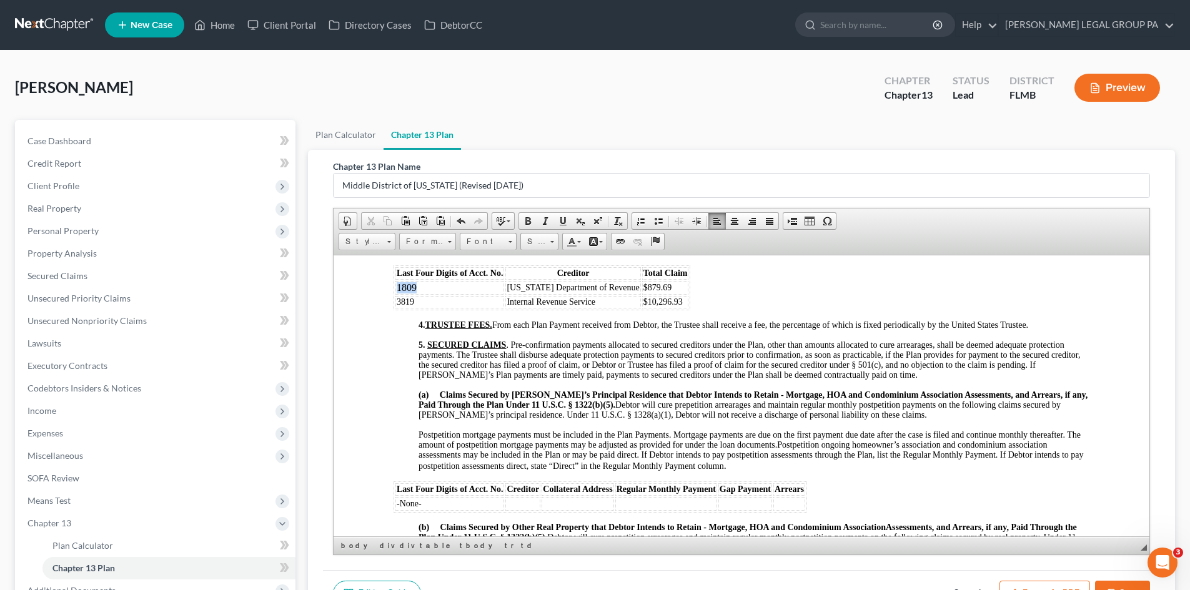
click at [410, 288] on td "1809" at bounding box center [449, 287] width 109 height 14
click at [480, 240] on span "Font" at bounding box center [482, 242] width 44 height 16
drag, startPoint x: 487, startPoint y: 288, endPoint x: 639, endPoint y: 254, distance: 156.1
click at [487, 288] on span "Times New Roman" at bounding box center [503, 289] width 77 height 11
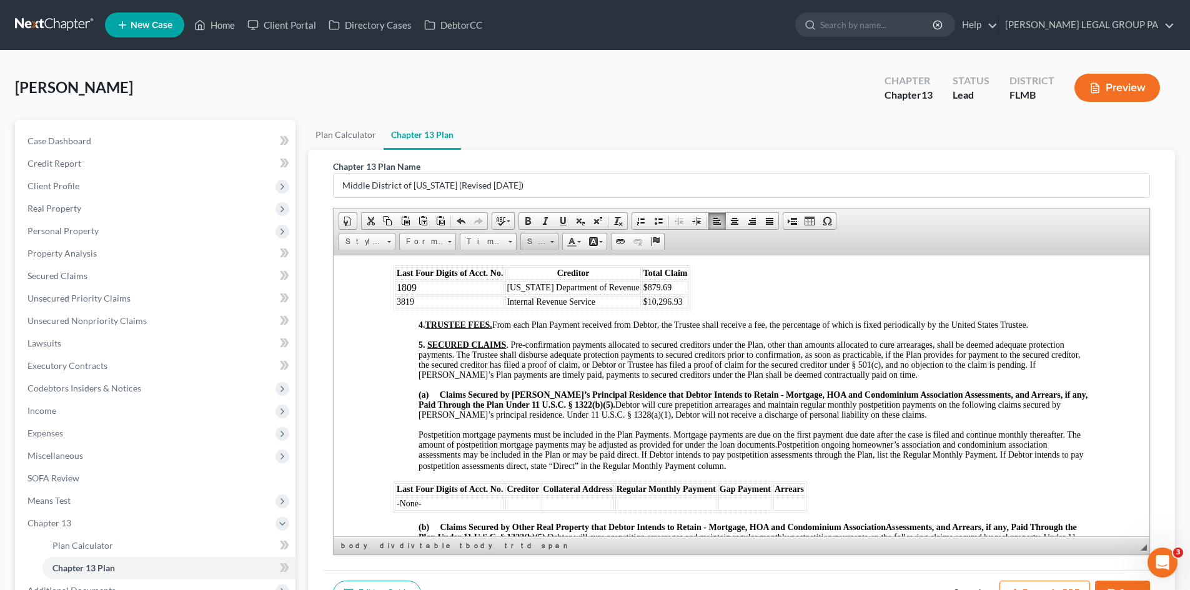
click at [533, 243] on span "Size" at bounding box center [533, 242] width 25 height 16
click at [545, 295] on link "14" at bounding box center [558, 295] width 71 height 16
click at [581, 339] on span "5. SECURED CLAIMS . Pre-confirmation payments allocated to secured creditors un…" at bounding box center [748, 358] width 661 height 39
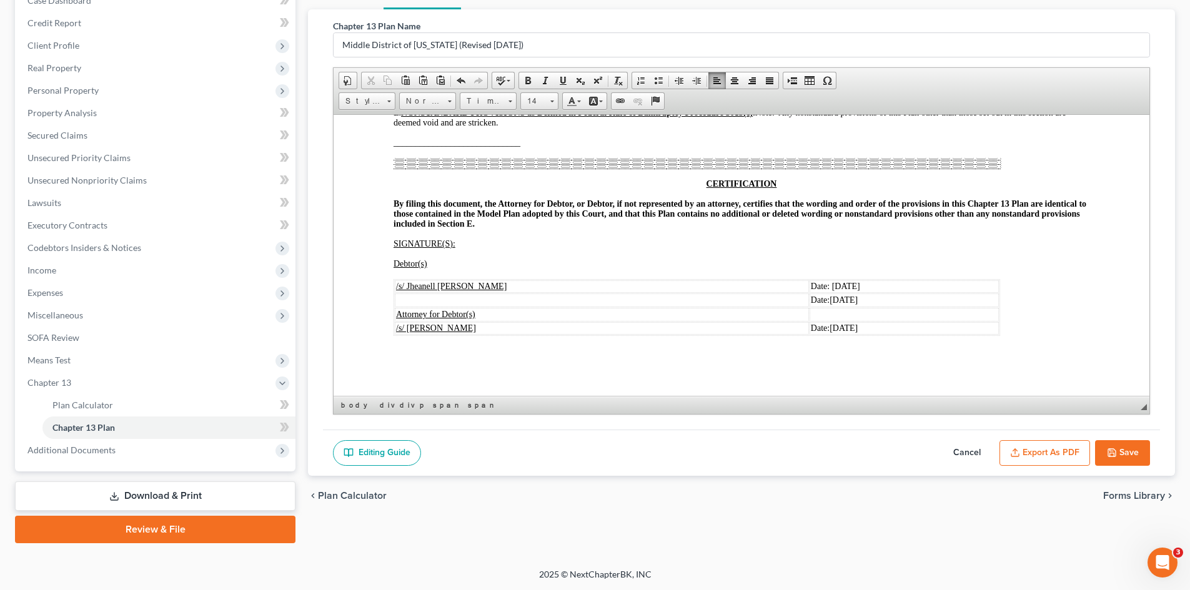
scroll to position [141, 0]
click at [1119, 448] on button "Save" at bounding box center [1122, 453] width 55 height 26
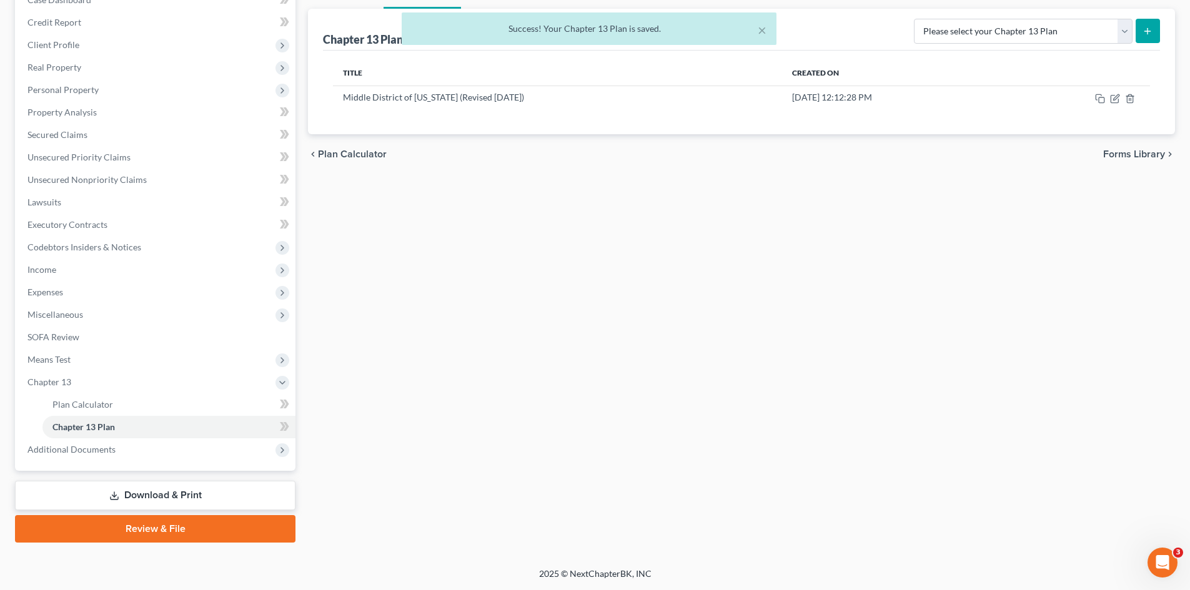
scroll to position [16, 0]
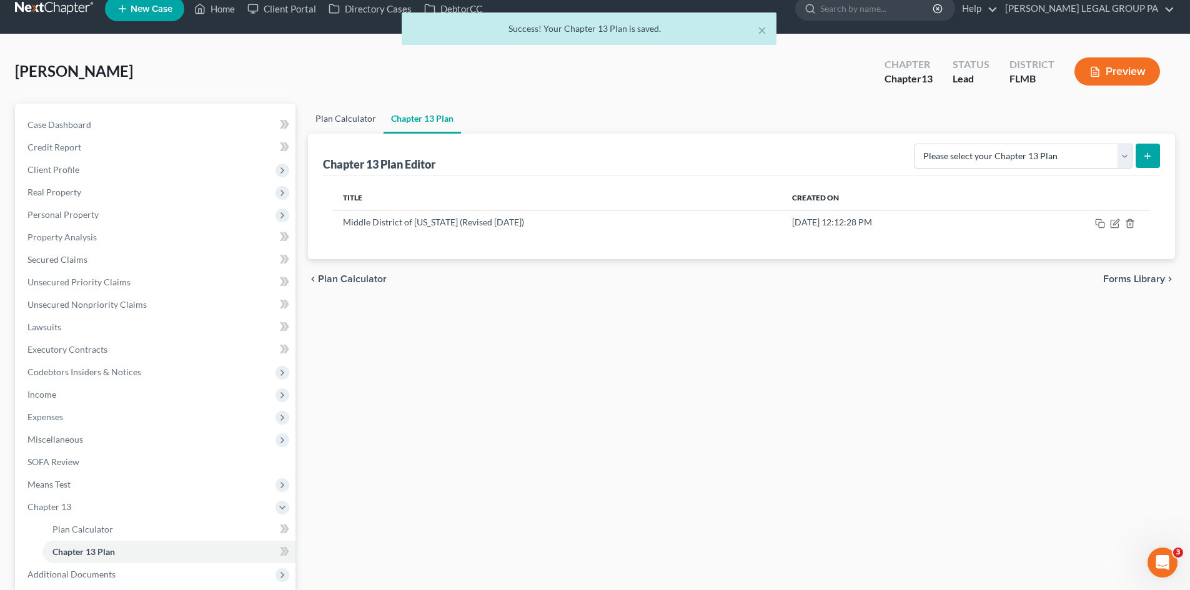
click at [350, 120] on link "Plan Calculator" at bounding box center [346, 119] width 76 height 30
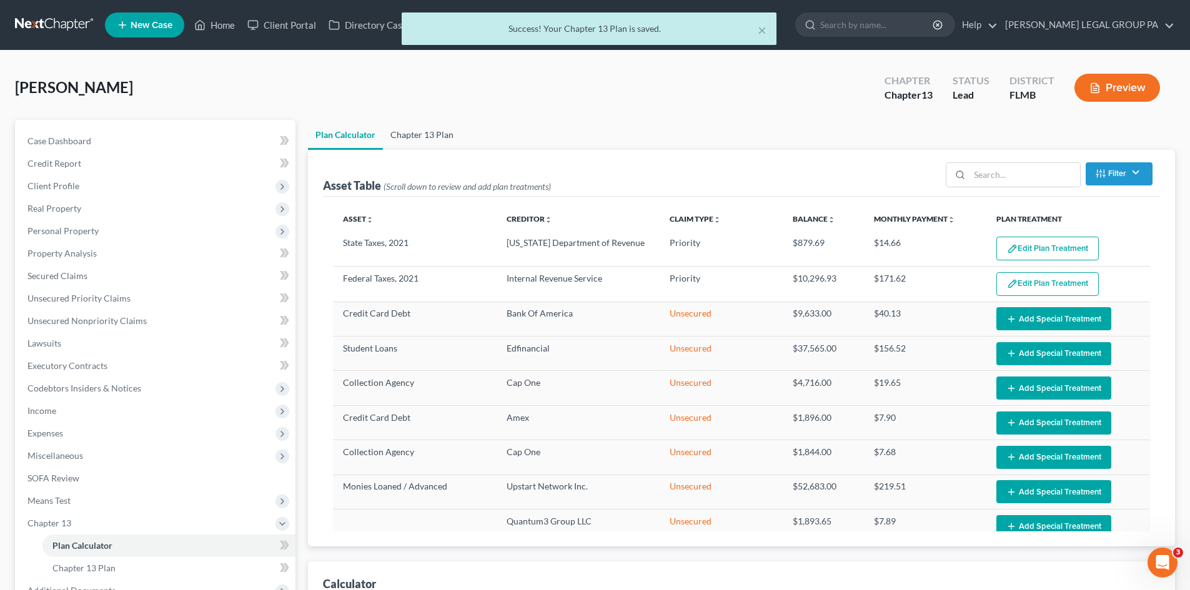
click at [395, 137] on link "Chapter 13 Plan" at bounding box center [422, 135] width 78 height 30
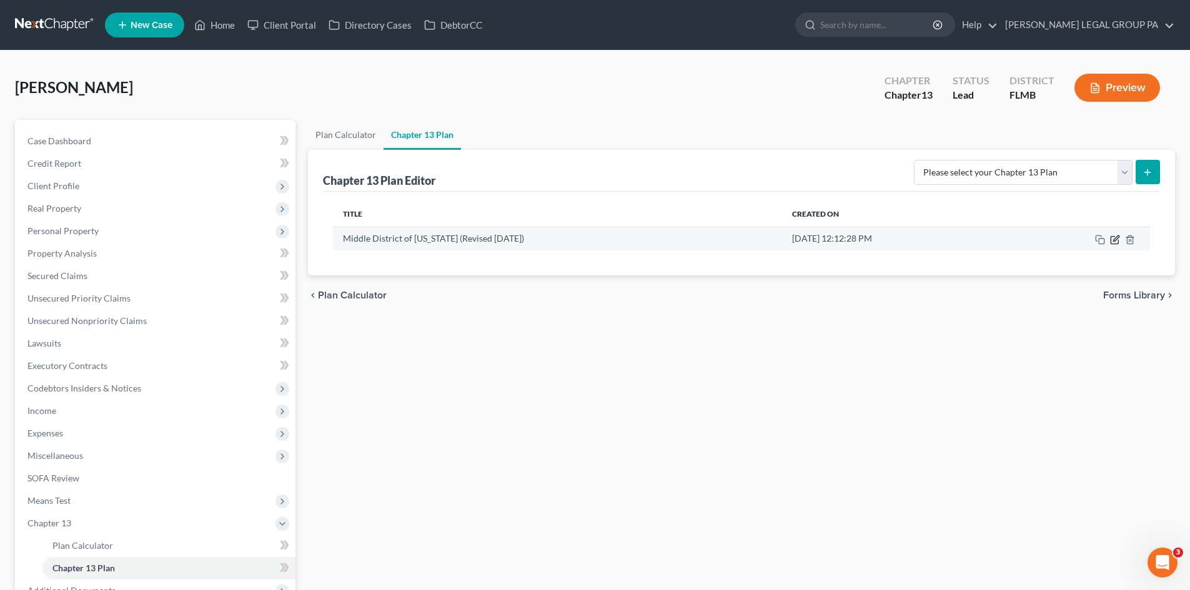
click at [1113, 243] on icon "button" at bounding box center [1115, 240] width 10 height 10
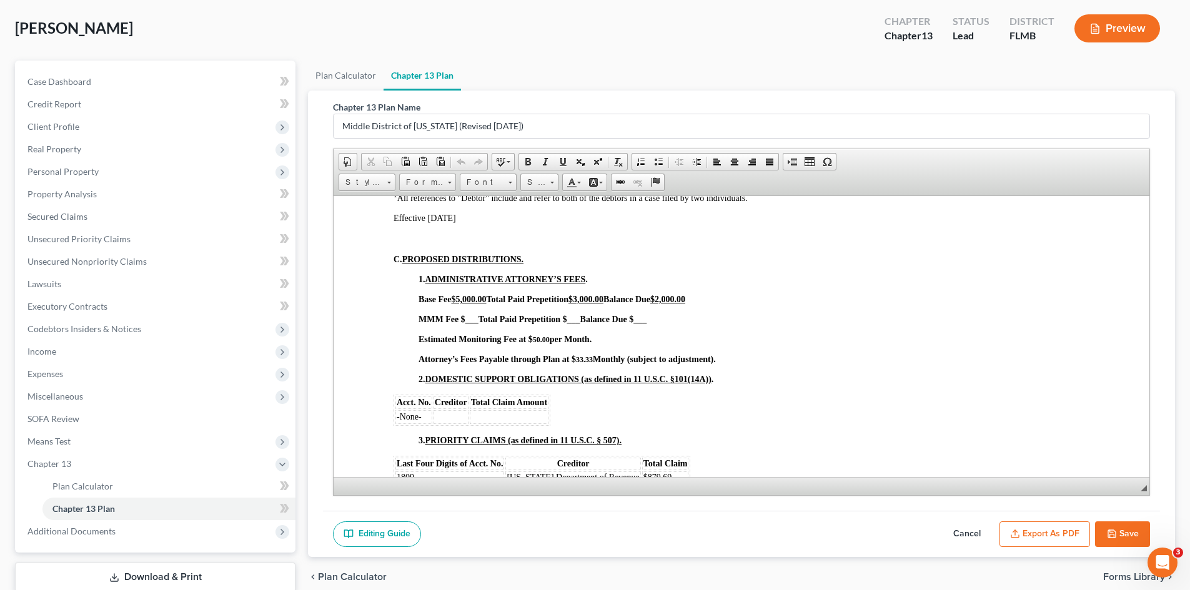
scroll to position [141, 0]
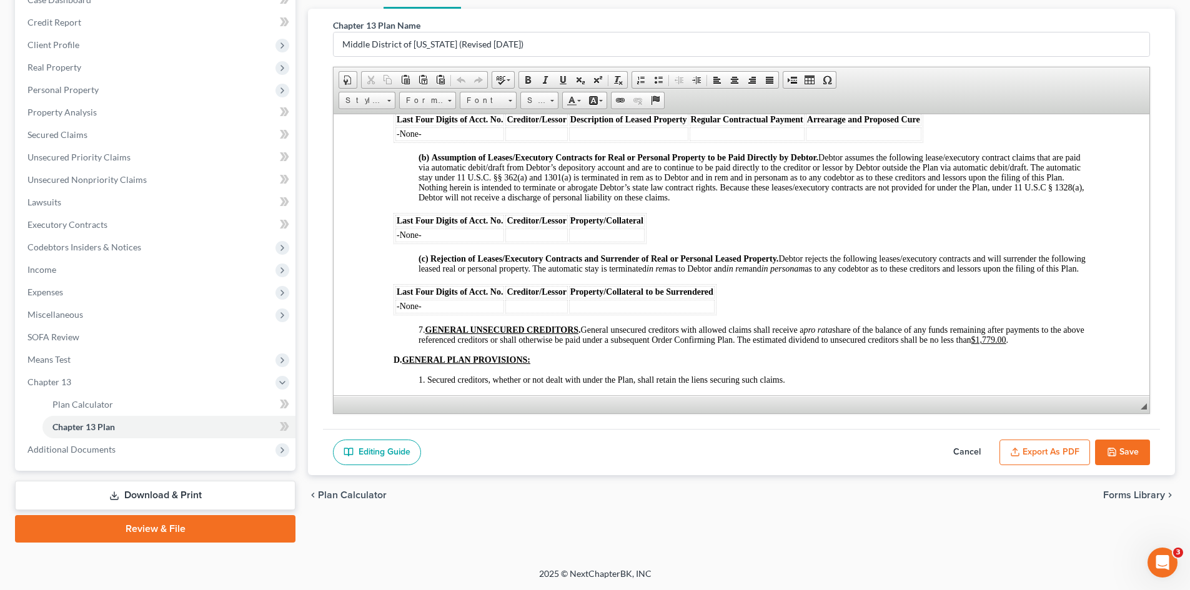
click at [1056, 454] on button "Export as PDF" at bounding box center [1044, 453] width 91 height 26
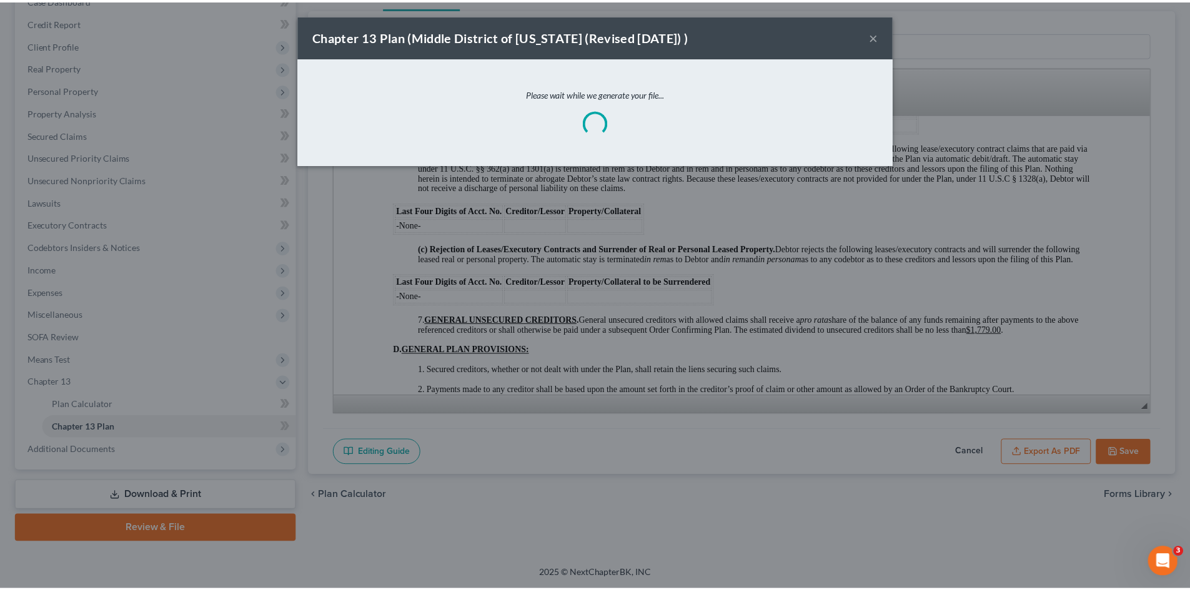
scroll to position [2114, 0]
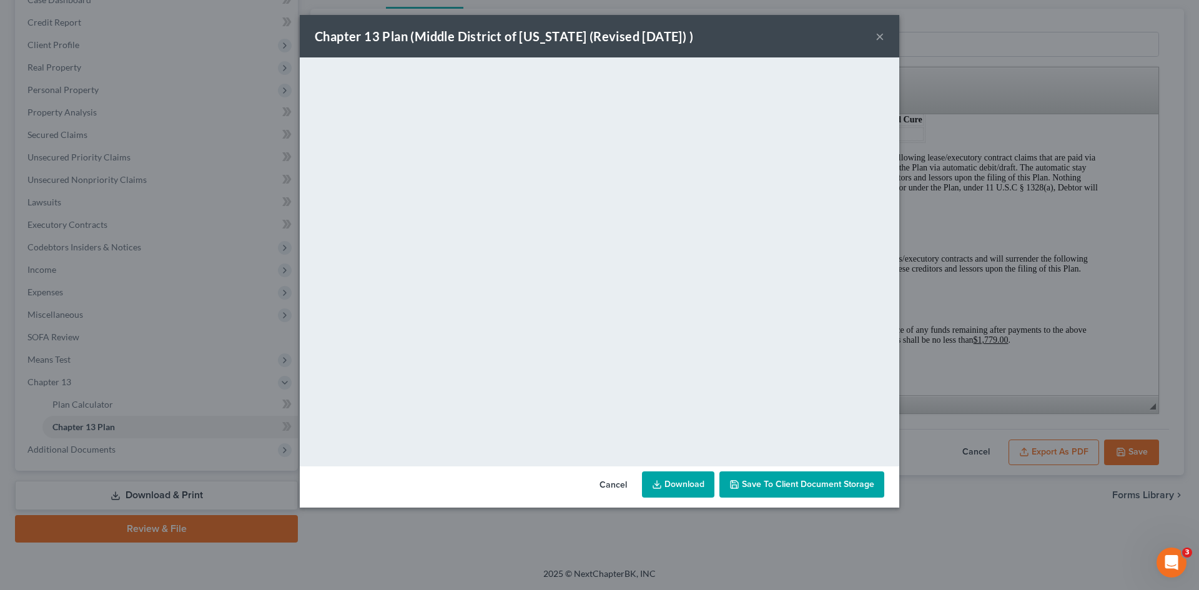
click at [694, 490] on link "Download" at bounding box center [678, 485] width 72 height 26
click at [809, 485] on span "Save to Client Document Storage" at bounding box center [808, 484] width 132 height 11
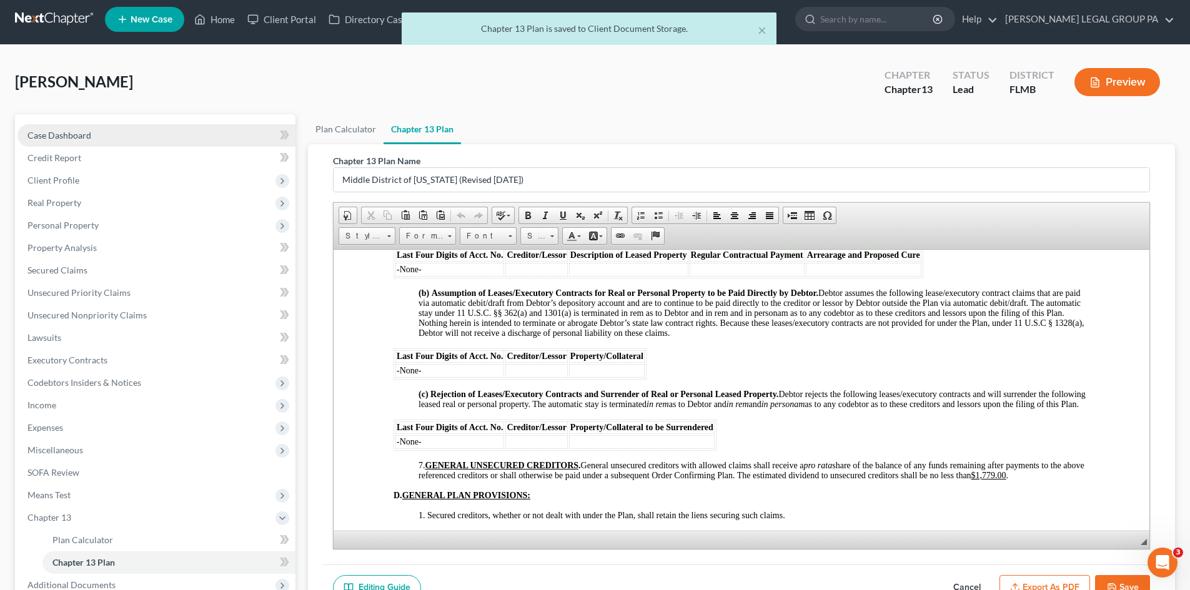
scroll to position [0, 0]
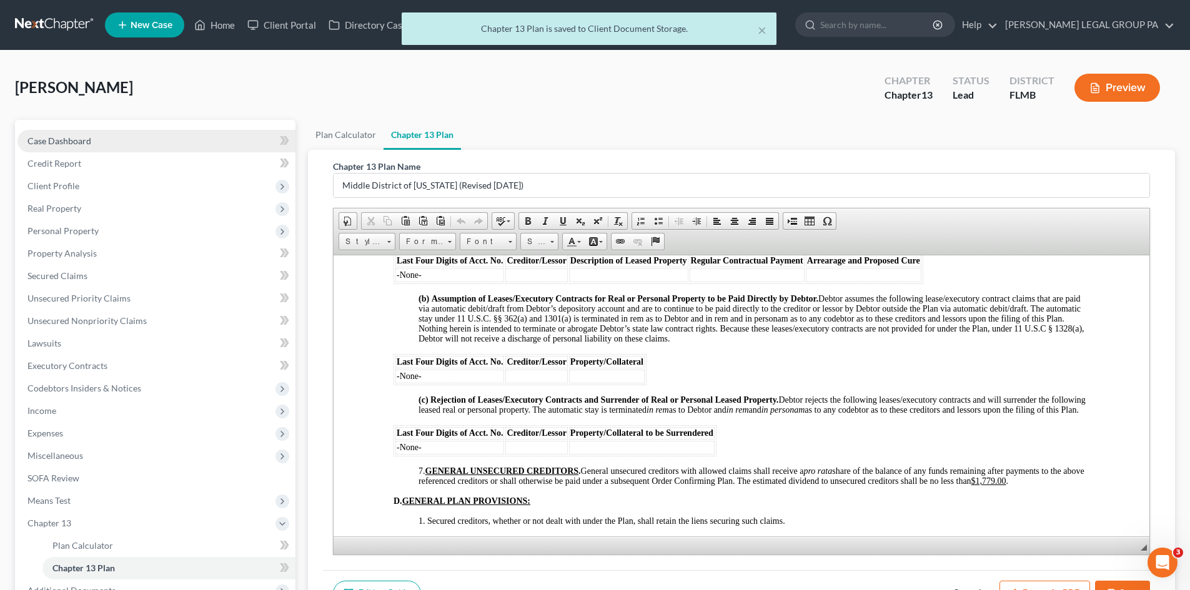
click at [107, 134] on link "Case Dashboard" at bounding box center [156, 141] width 278 height 22
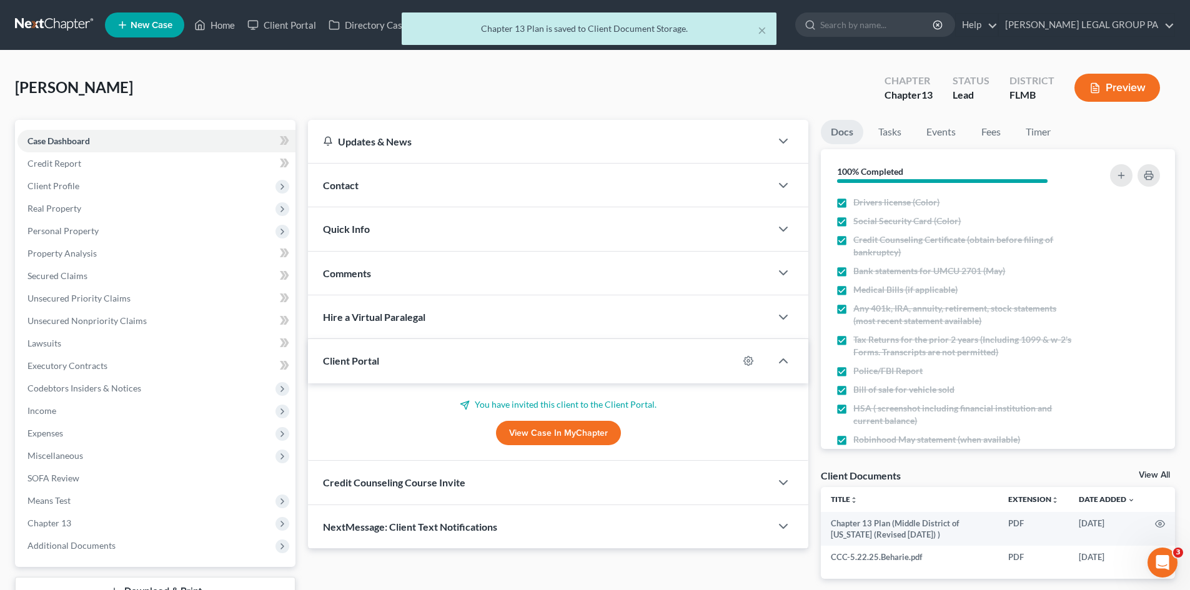
click at [1157, 477] on link "View All" at bounding box center [1154, 475] width 31 height 9
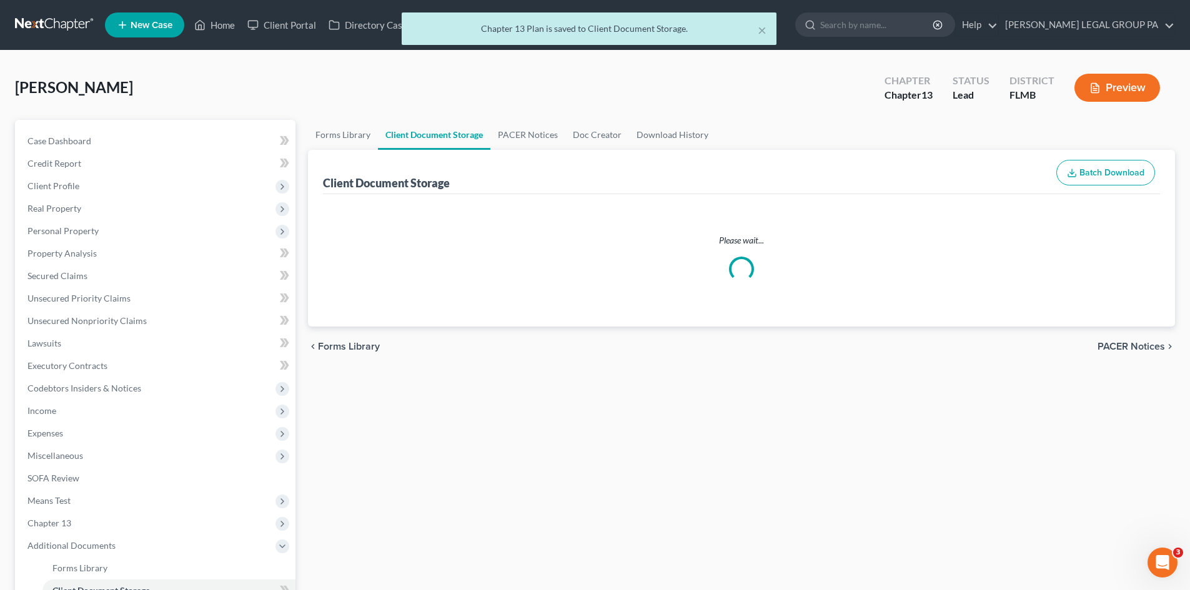
select select "9"
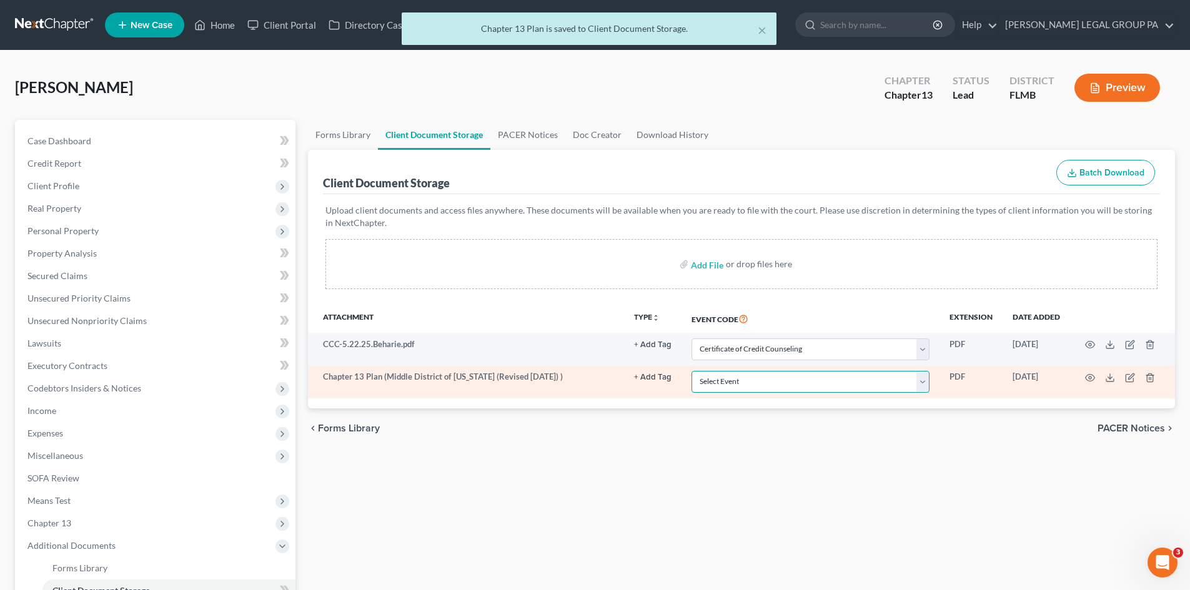
click at [783, 382] on select "Select Event 20 Largest Unsecured Creditors Amended Chapter 13 Plan Amended Cre…" at bounding box center [810, 382] width 238 height 22
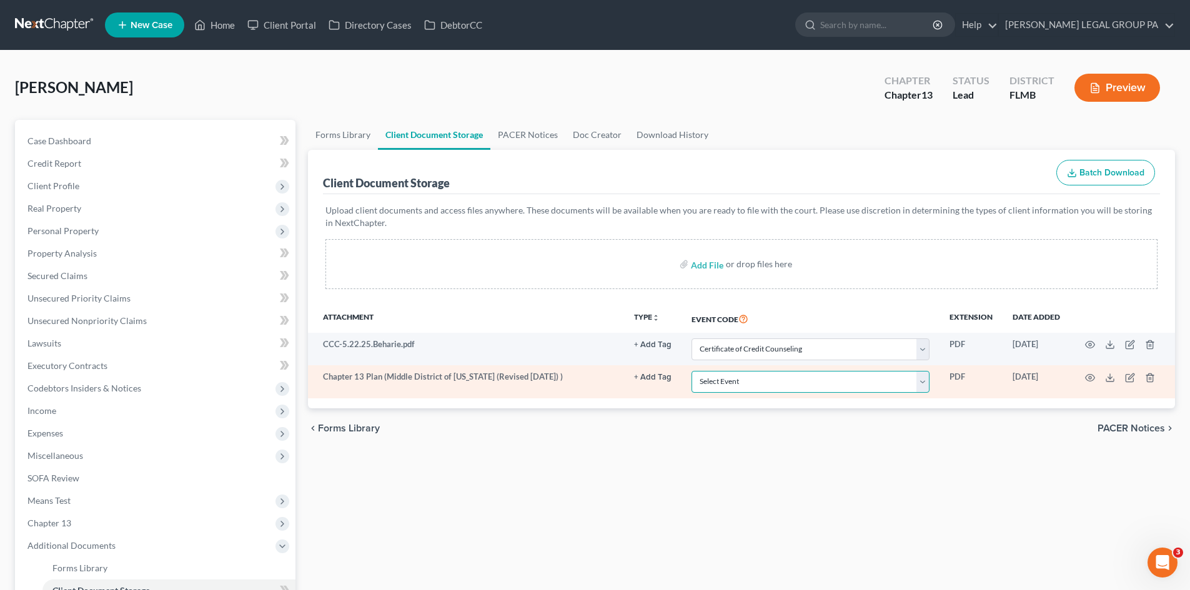
select select "12"
click at [691, 371] on select "Select Event 20 Largest Unsecured Creditors Amended Chapter 13 Plan Amended Cre…" at bounding box center [810, 382] width 238 height 22
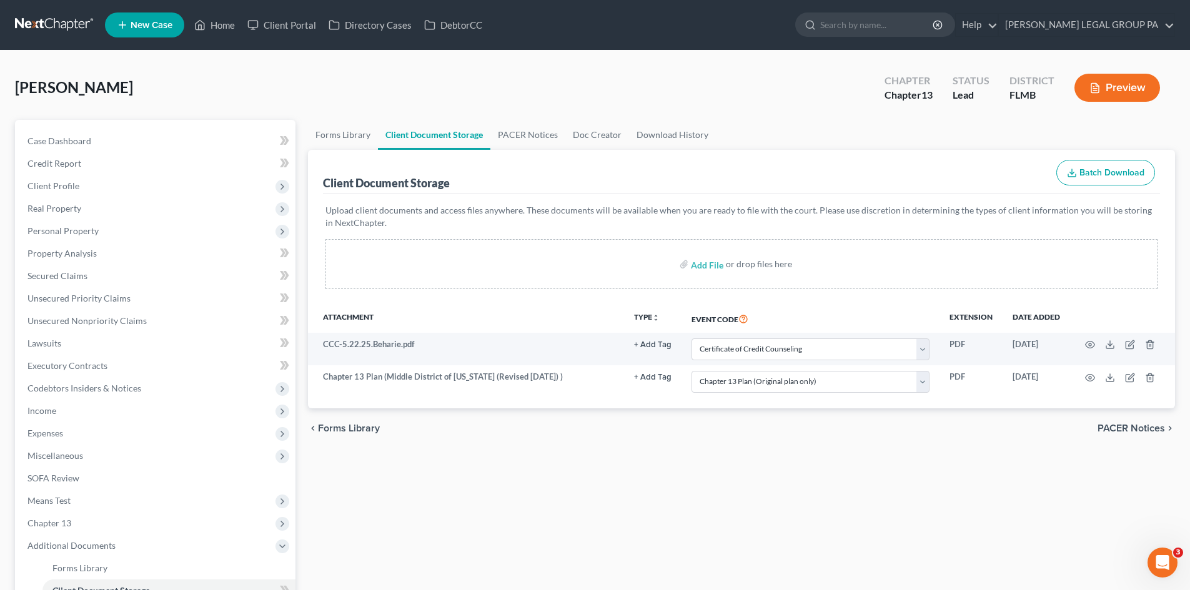
click at [781, 495] on div "Forms Library Client Document Storage PACER Notices Doc Creator Download Histor…" at bounding box center [741, 435] width 879 height 631
click at [87, 141] on span "Case Dashboard" at bounding box center [59, 141] width 64 height 11
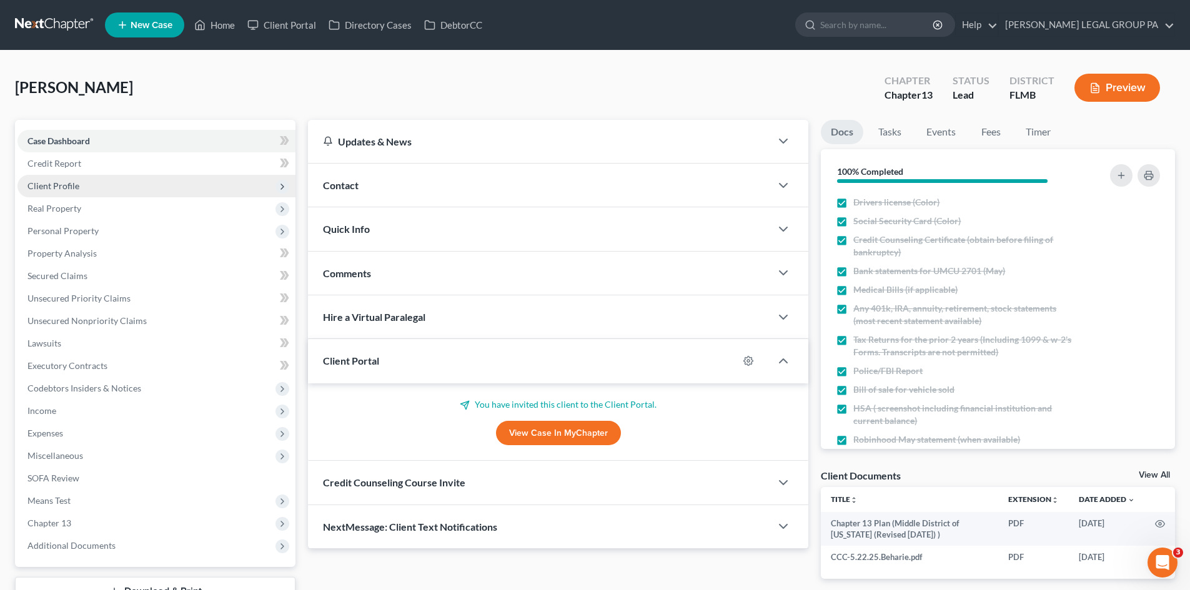
click at [116, 192] on span "Client Profile" at bounding box center [156, 186] width 278 height 22
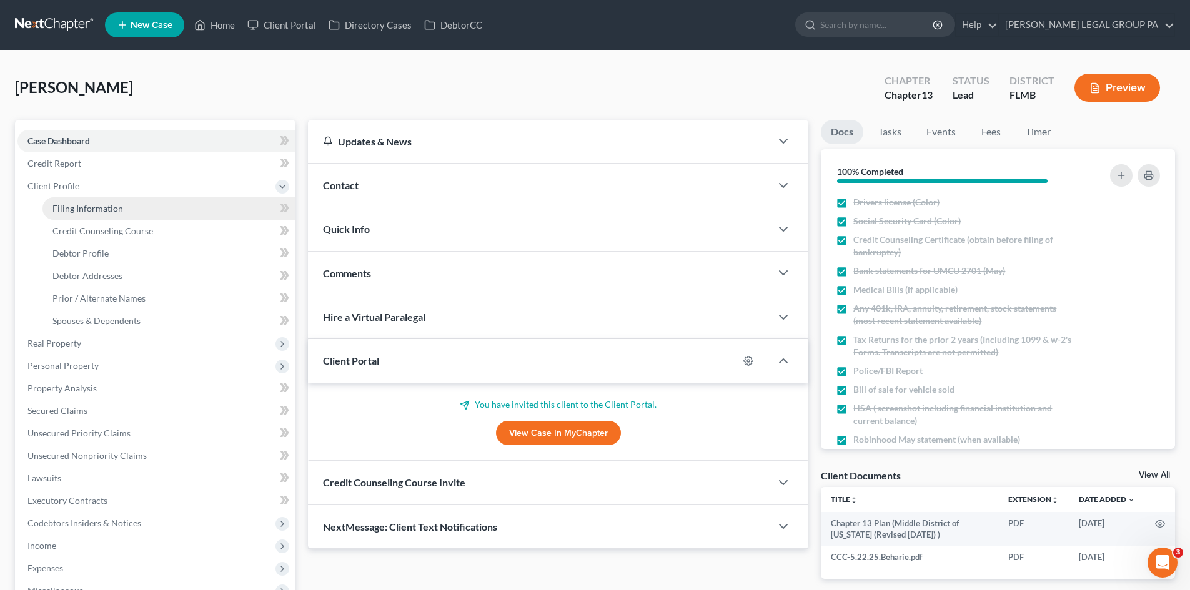
click at [96, 213] on span "Filing Information" at bounding box center [87, 208] width 71 height 11
select select "1"
select select "0"
select select "3"
select select "9"
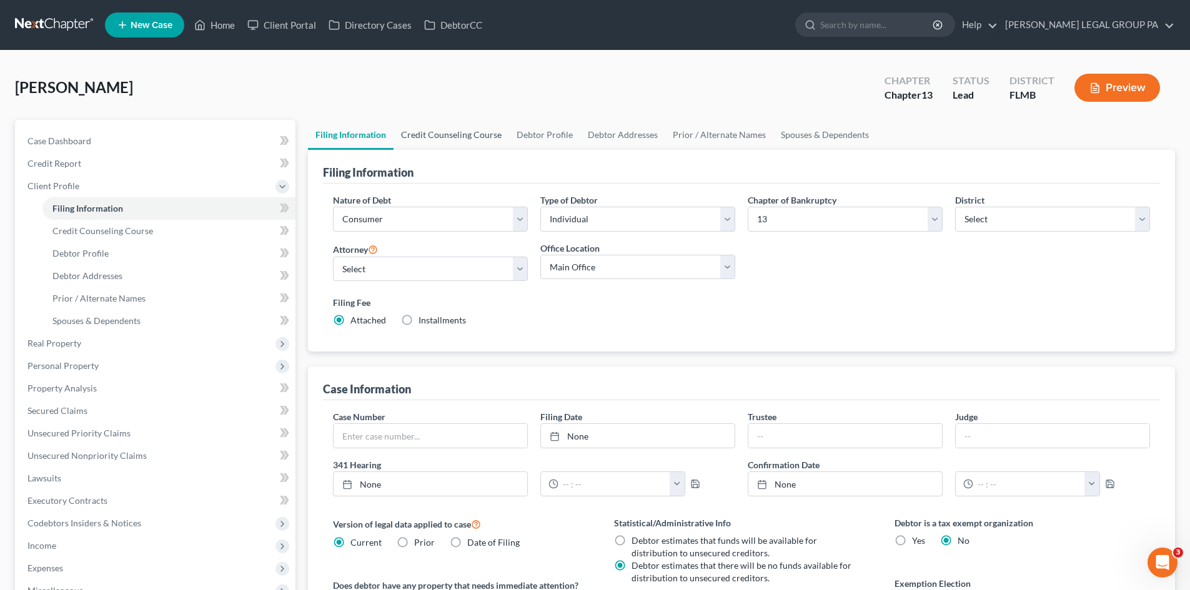
click at [420, 129] on link "Credit Counseling Course" at bounding box center [451, 135] width 116 height 30
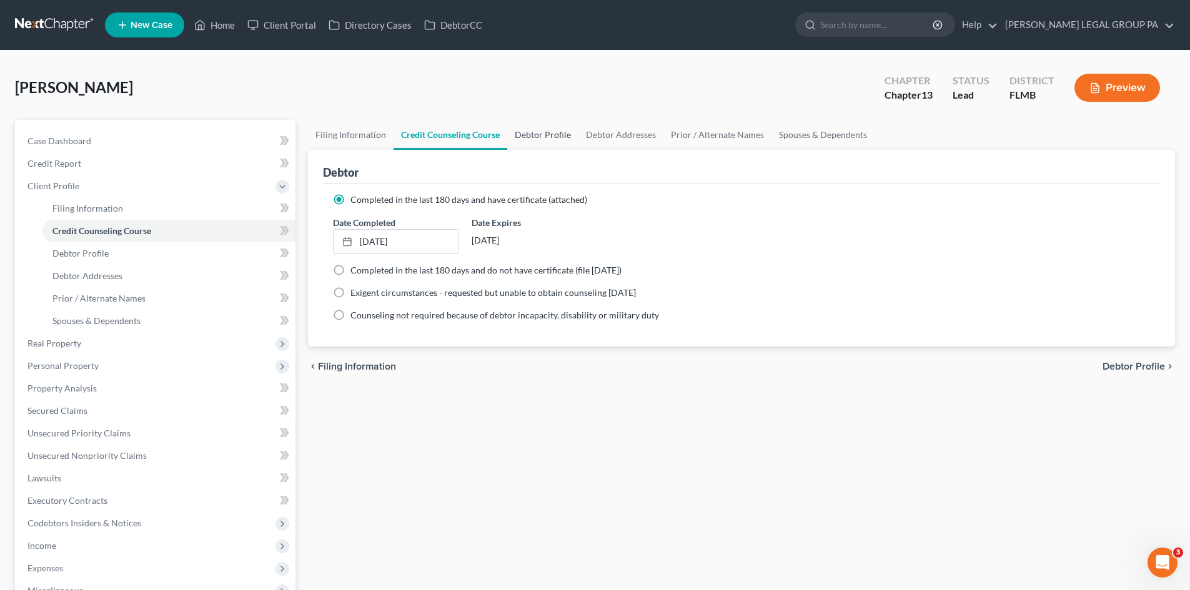
click at [543, 139] on link "Debtor Profile" at bounding box center [542, 135] width 71 height 30
select select "0"
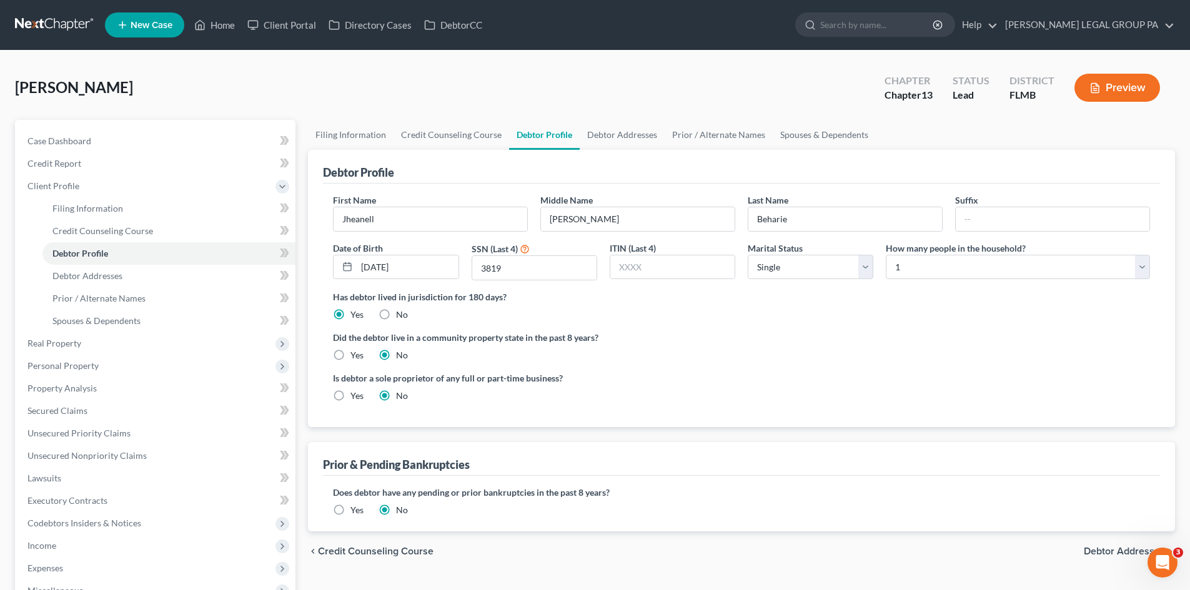
radio input "true"
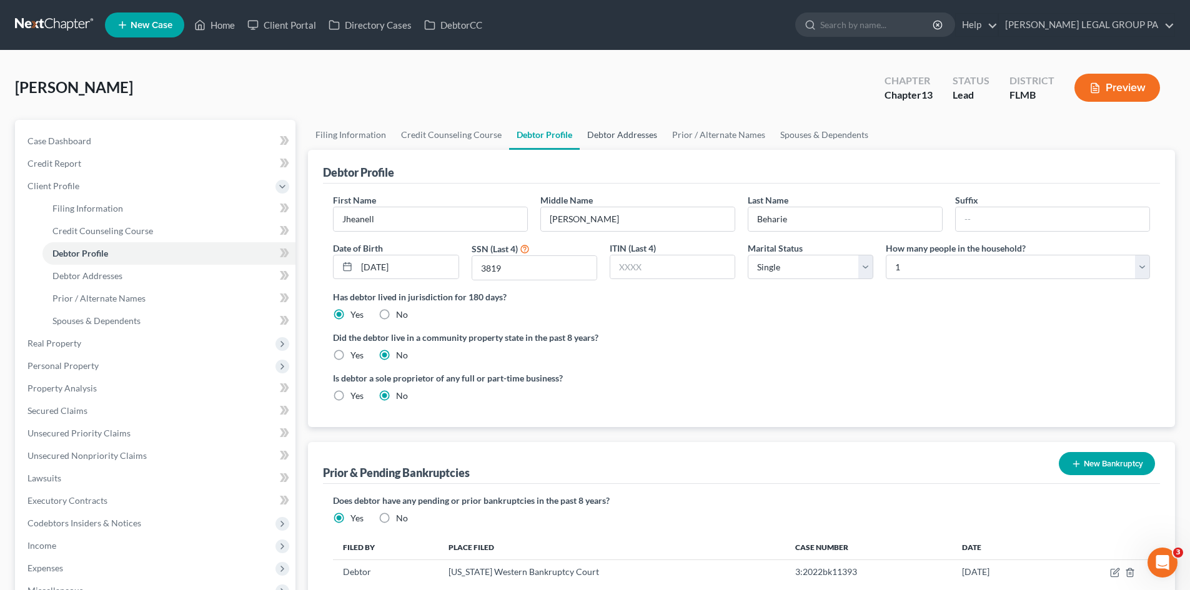
click at [626, 135] on link "Debtor Addresses" at bounding box center [622, 135] width 85 height 30
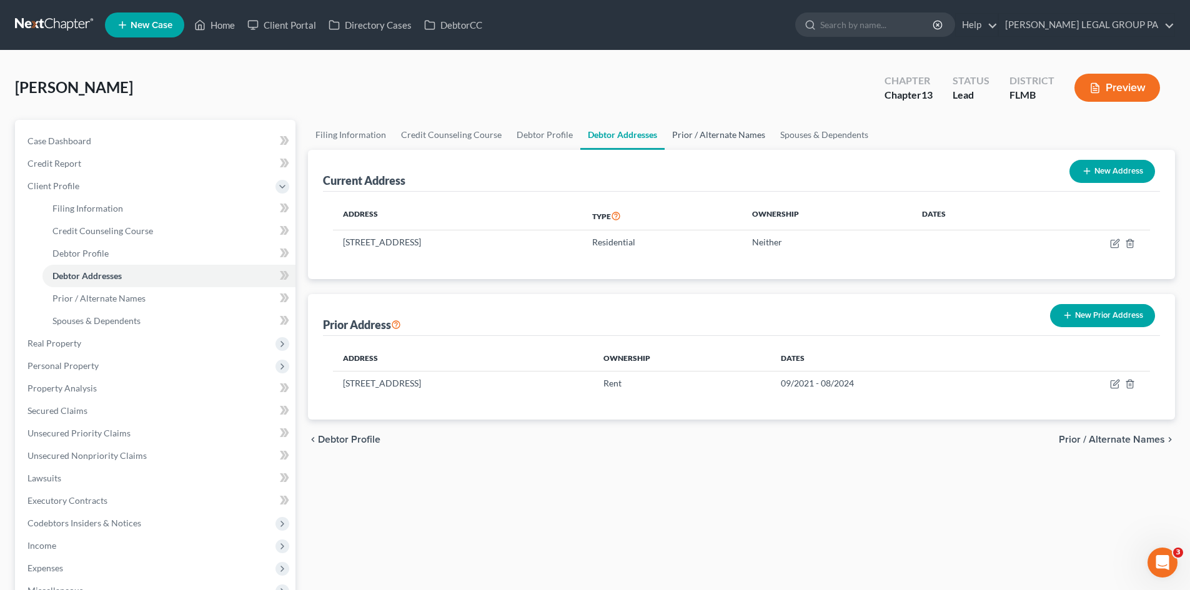
click at [718, 134] on link "Prior / Alternate Names" at bounding box center [719, 135] width 108 height 30
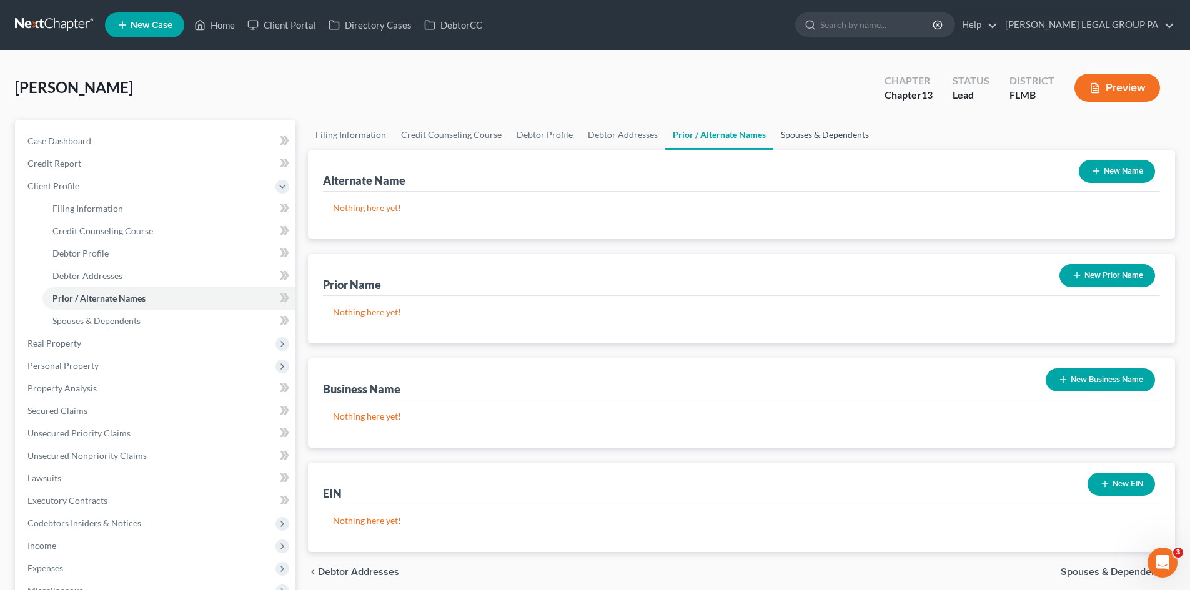
click at [801, 131] on link "Spouses & Dependents" at bounding box center [824, 135] width 103 height 30
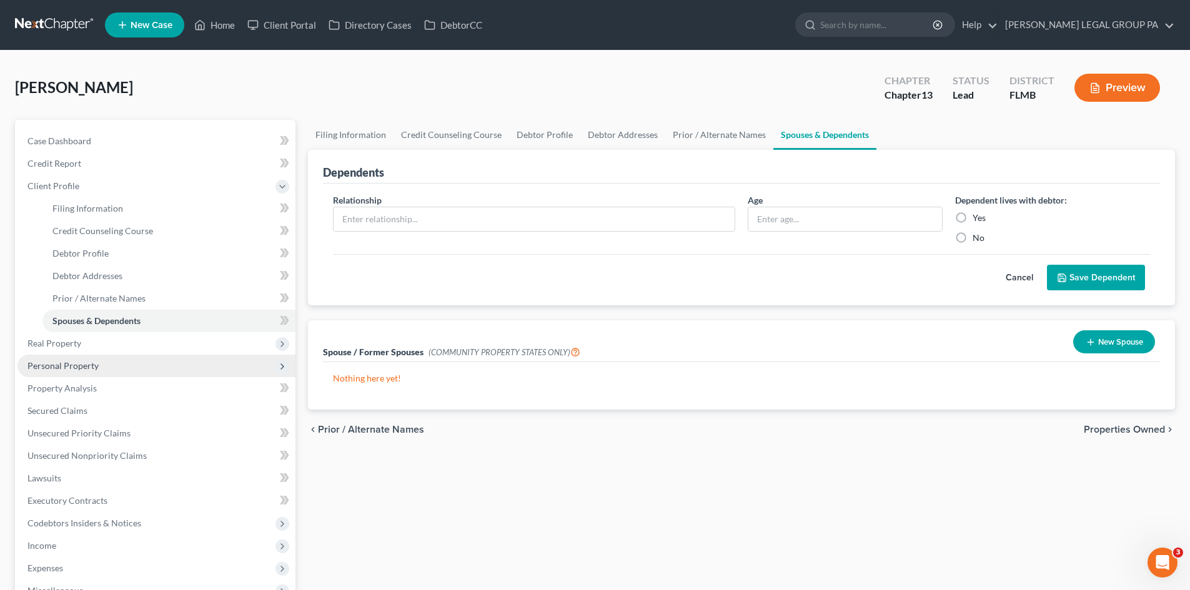
scroll to position [62, 0]
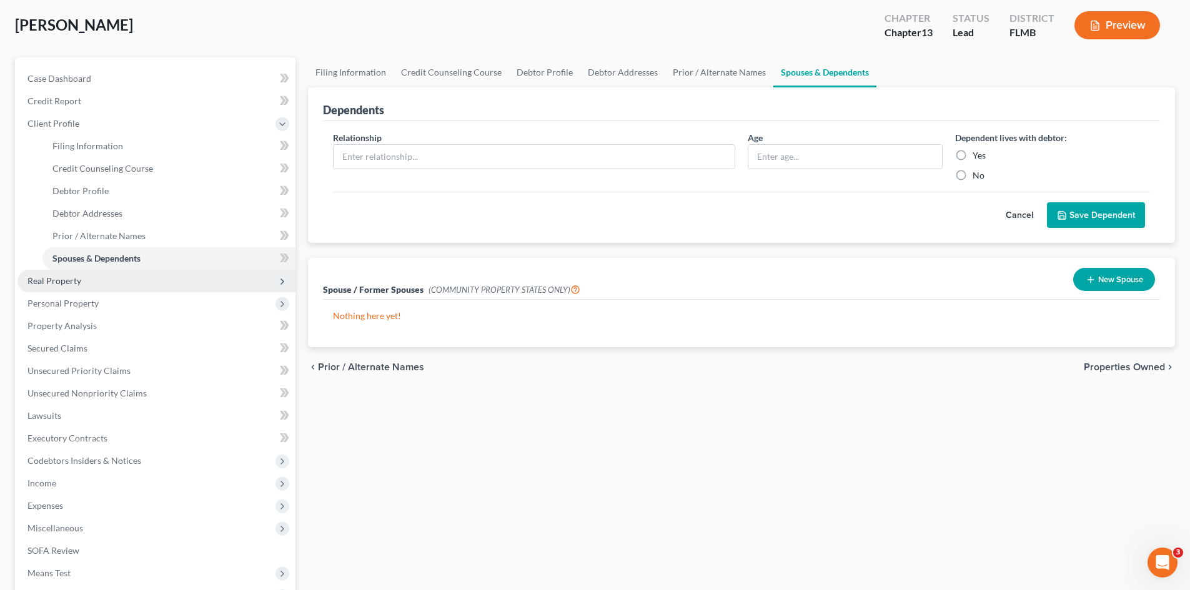
click at [83, 273] on span "Real Property" at bounding box center [156, 281] width 278 height 22
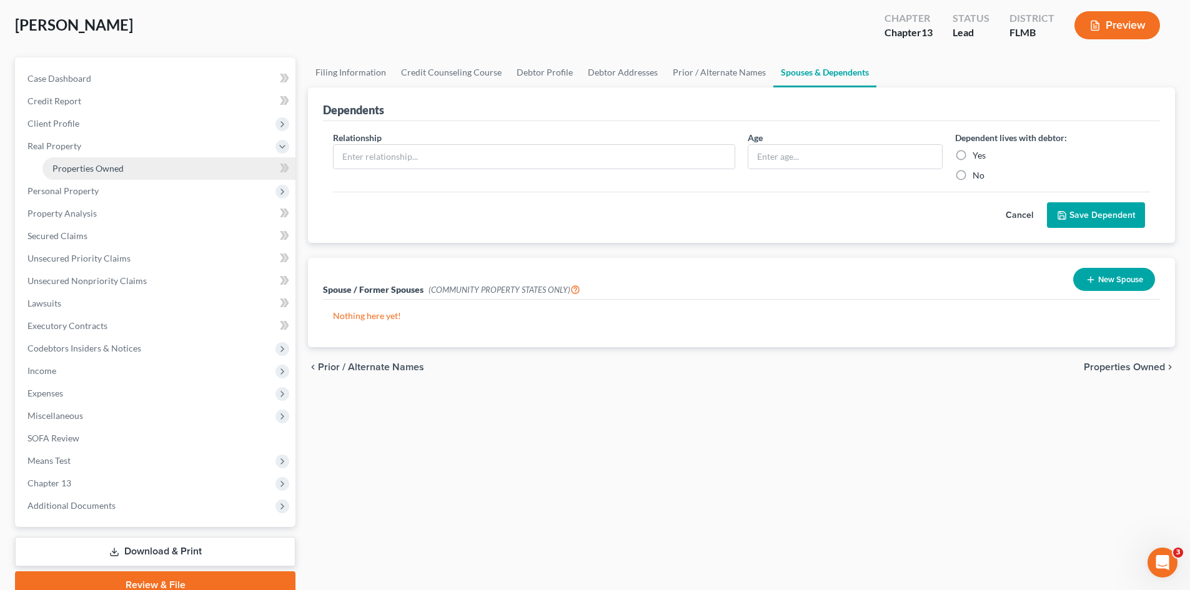
click at [99, 171] on span "Properties Owned" at bounding box center [87, 168] width 71 height 11
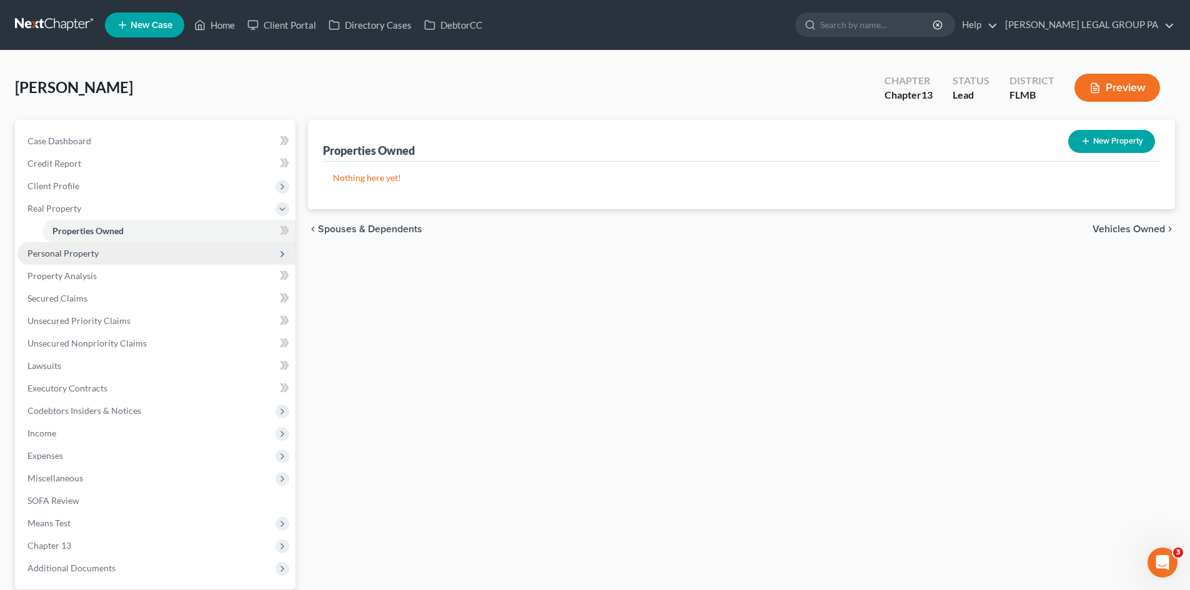
click at [101, 256] on span "Personal Property" at bounding box center [156, 253] width 278 height 22
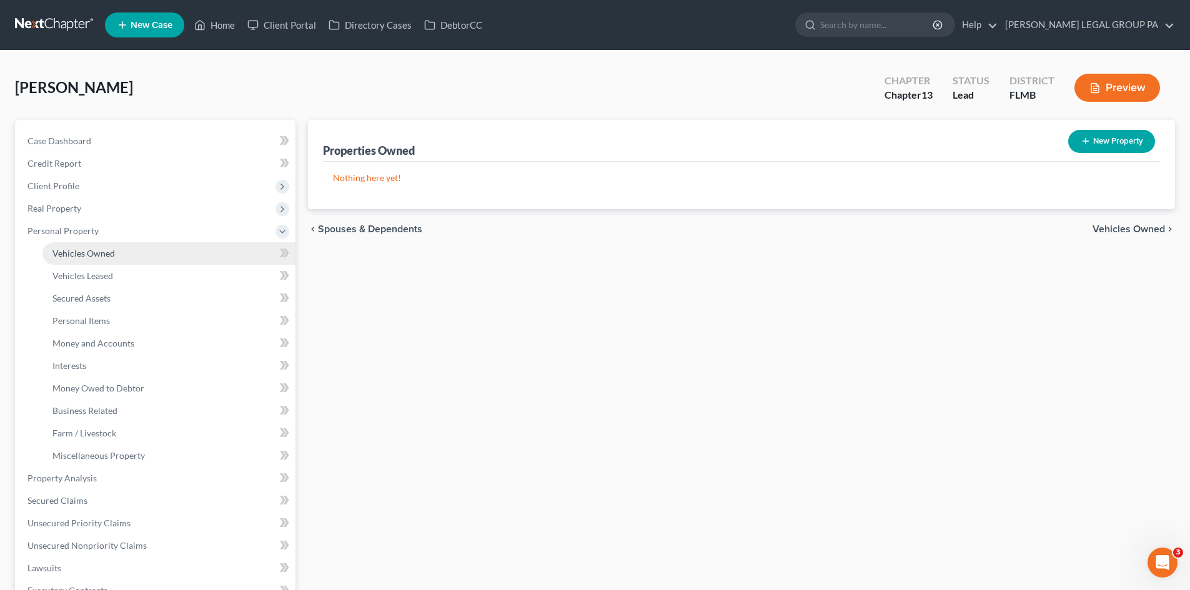
click at [101, 259] on link "Vehicles Owned" at bounding box center [168, 253] width 253 height 22
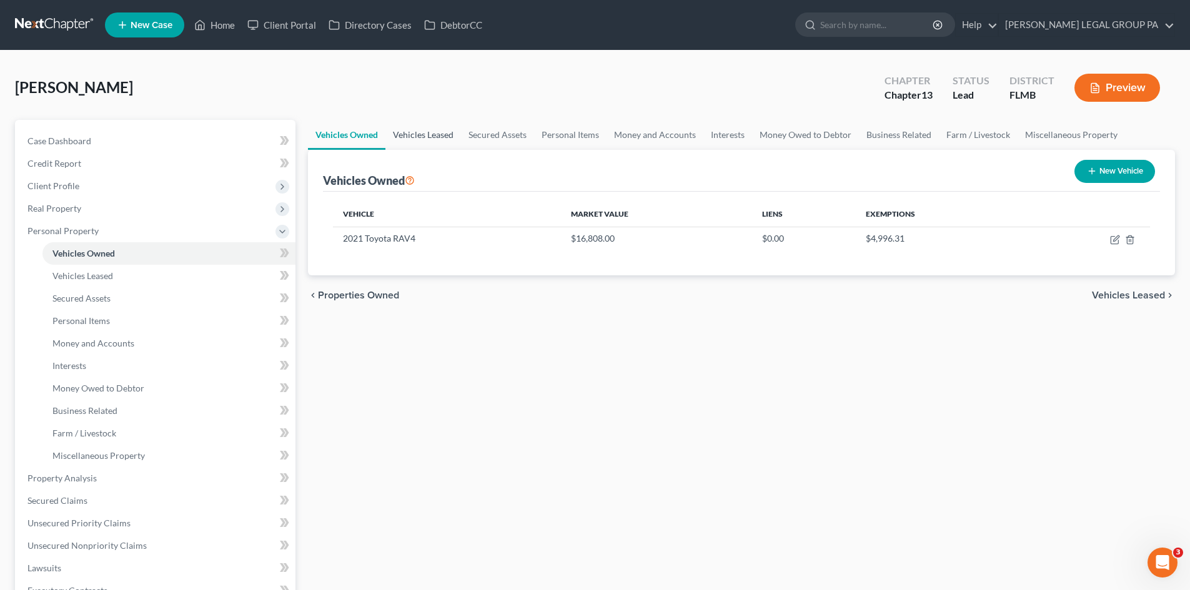
click at [419, 136] on link "Vehicles Leased" at bounding box center [423, 135] width 76 height 30
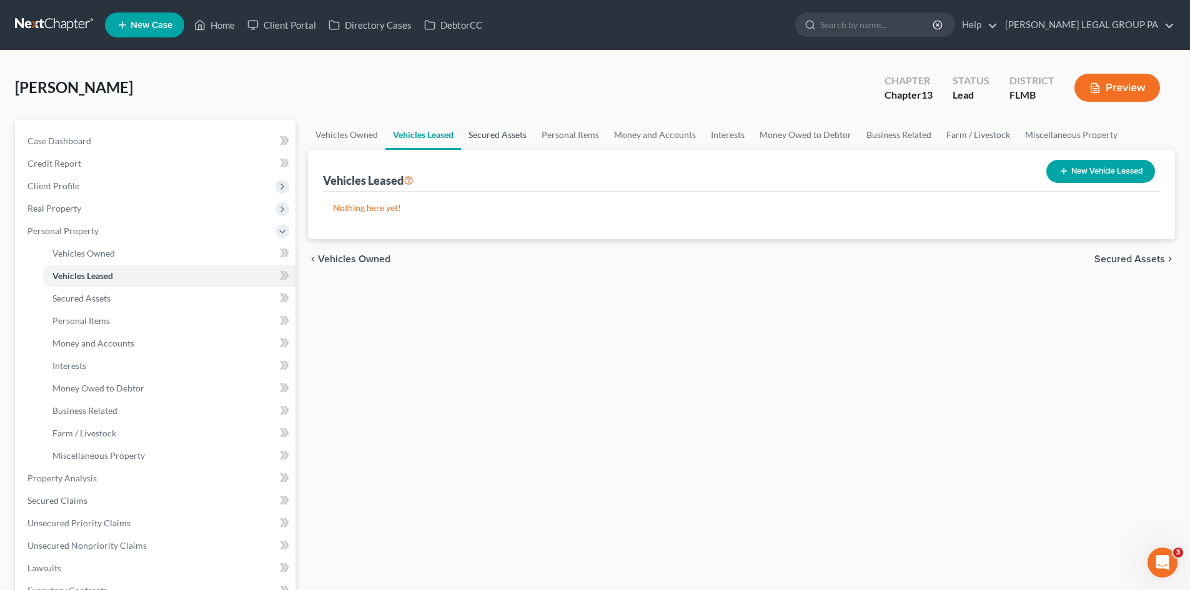
click at [506, 137] on link "Secured Assets" at bounding box center [497, 135] width 73 height 30
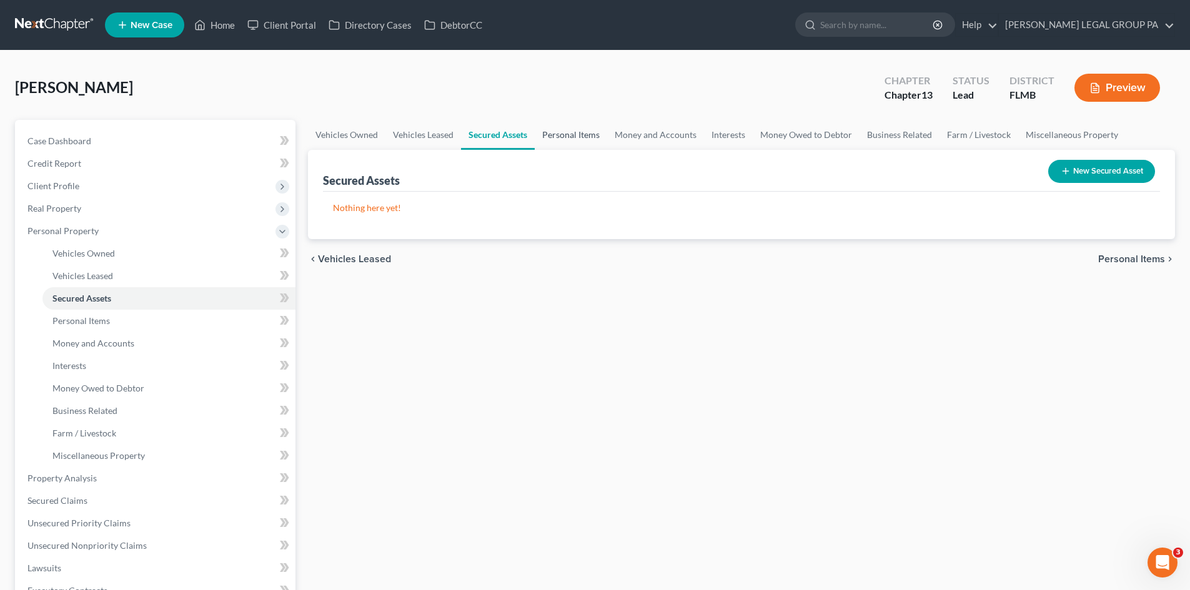
click at [595, 136] on link "Personal Items" at bounding box center [571, 135] width 72 height 30
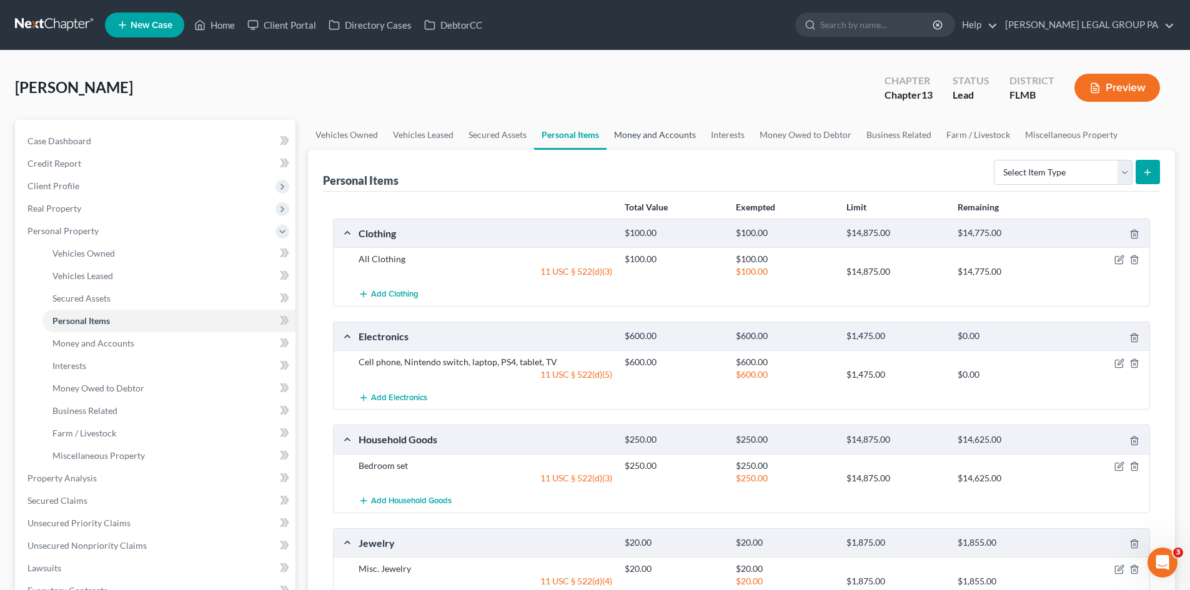
click at [663, 136] on link "Money and Accounts" at bounding box center [654, 135] width 97 height 30
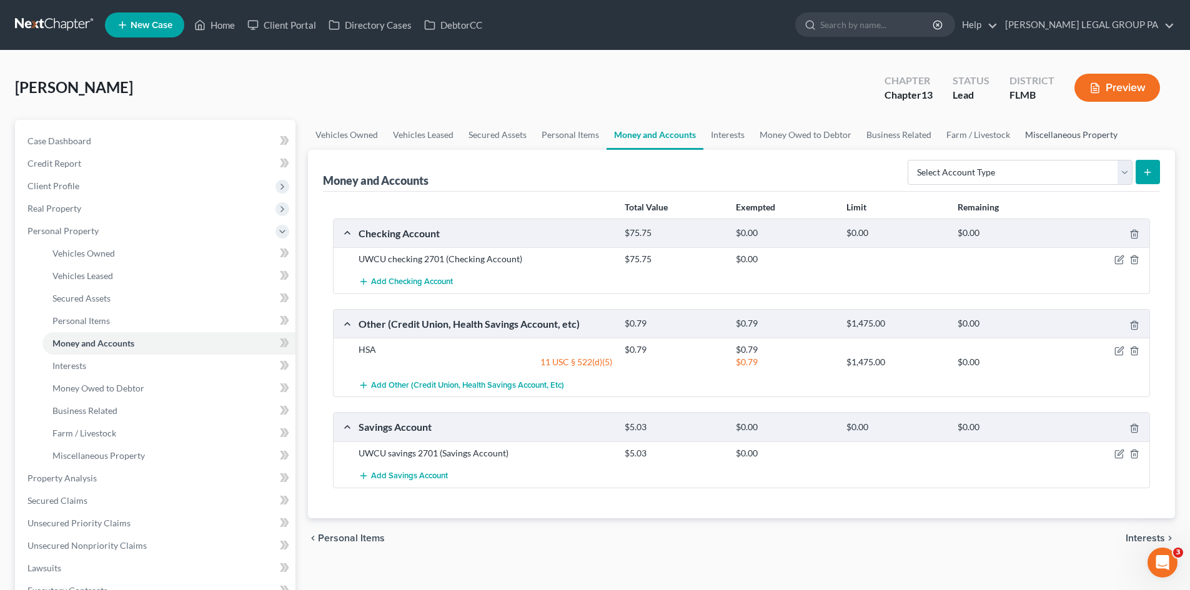
click at [1069, 142] on link "Miscellaneous Property" at bounding box center [1070, 135] width 107 height 30
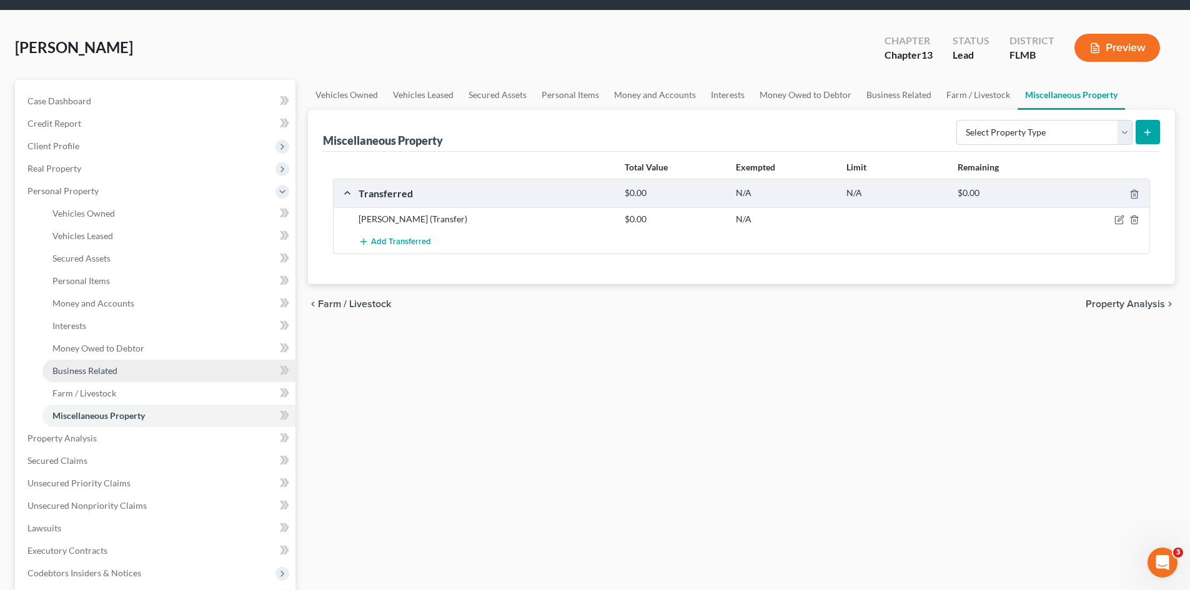
scroll to position [62, 0]
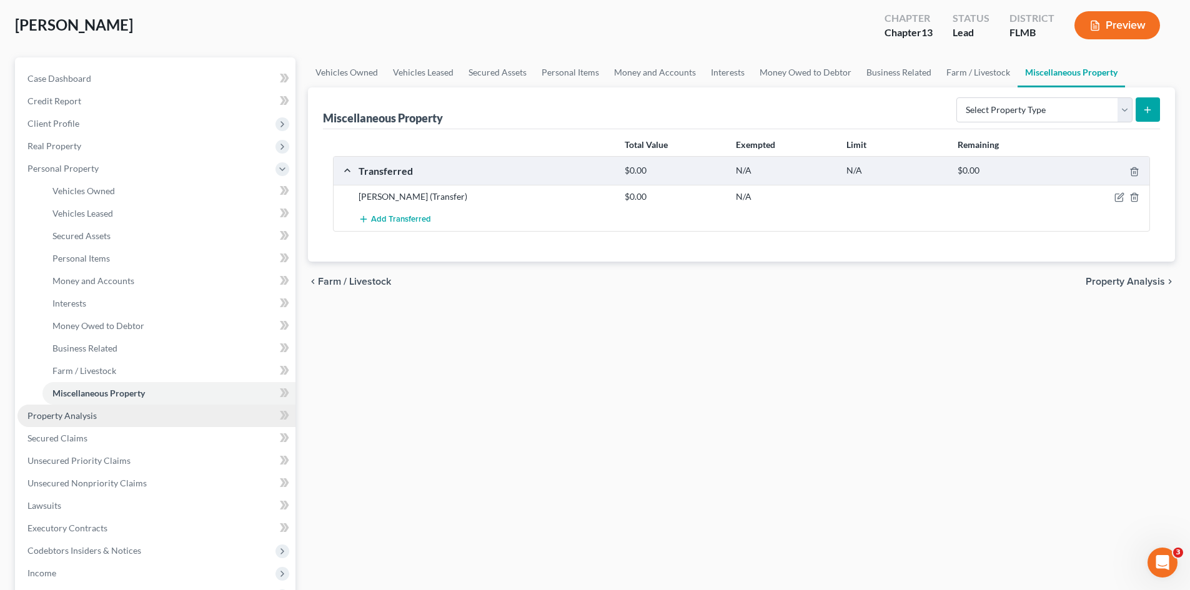
click at [92, 413] on span "Property Analysis" at bounding box center [61, 415] width 69 height 11
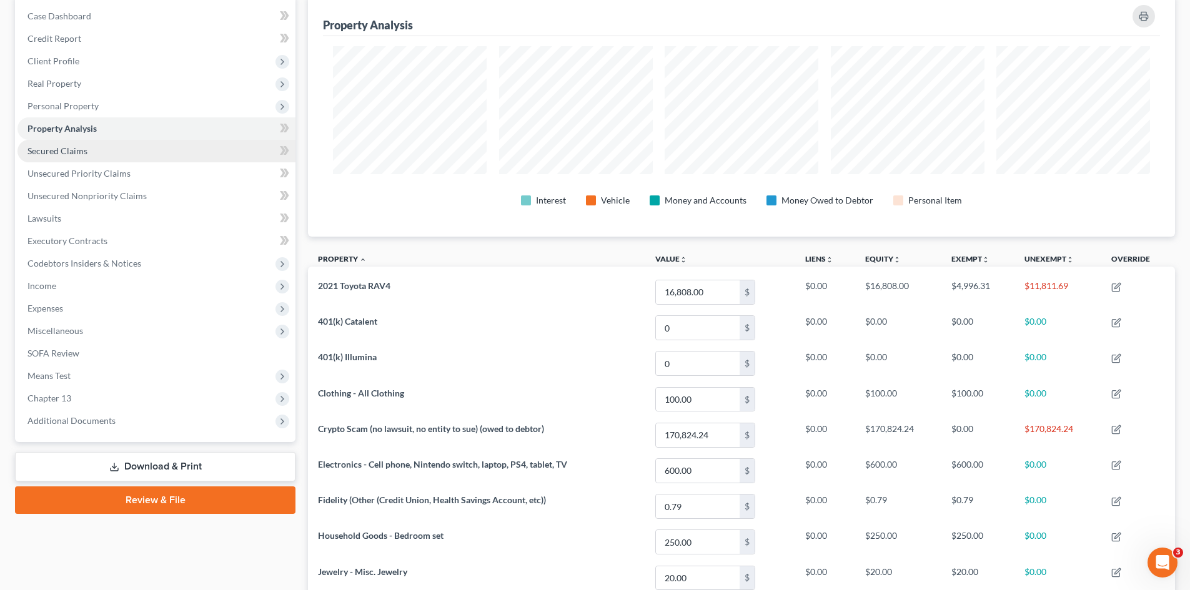
click at [76, 149] on span "Secured Claims" at bounding box center [57, 151] width 60 height 11
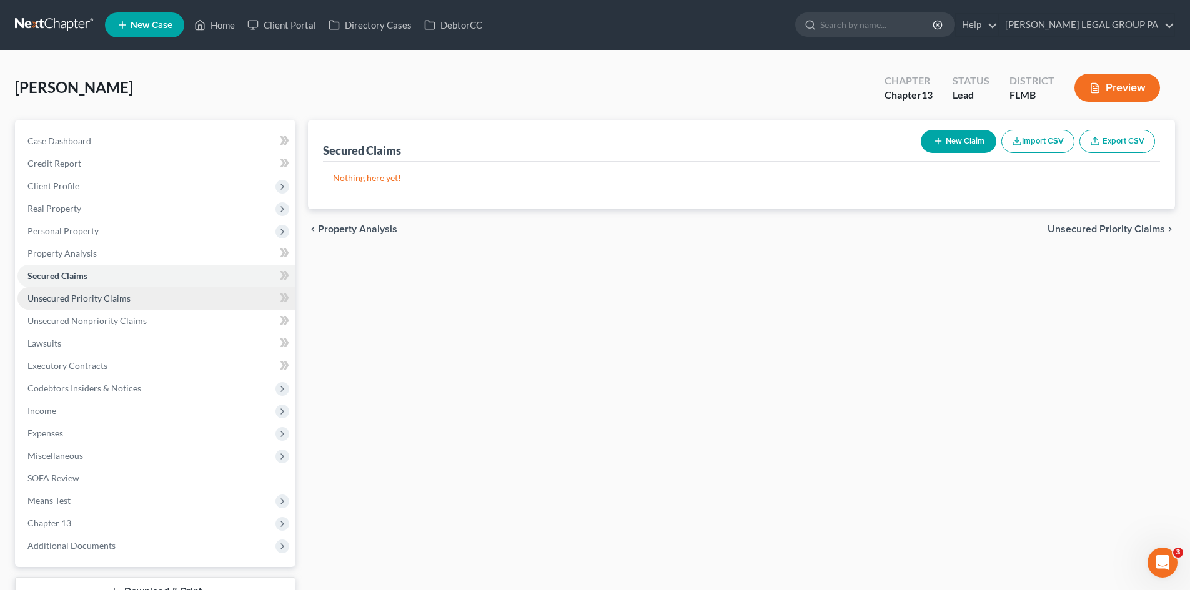
click at [89, 304] on link "Unsecured Priority Claims" at bounding box center [156, 298] width 278 height 22
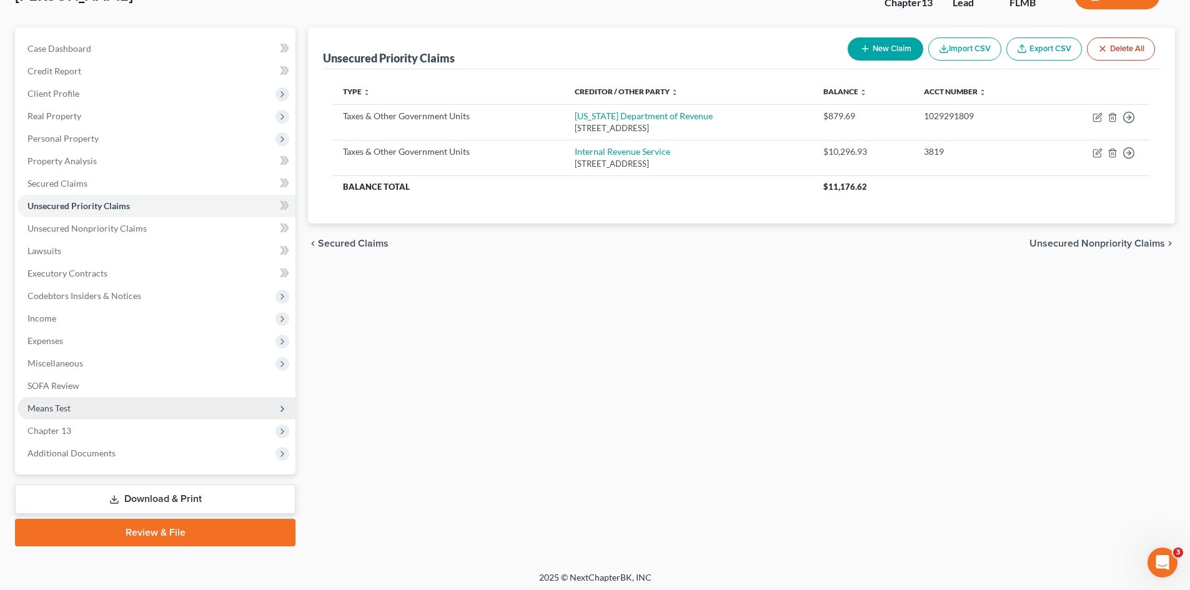
scroll to position [96, 0]
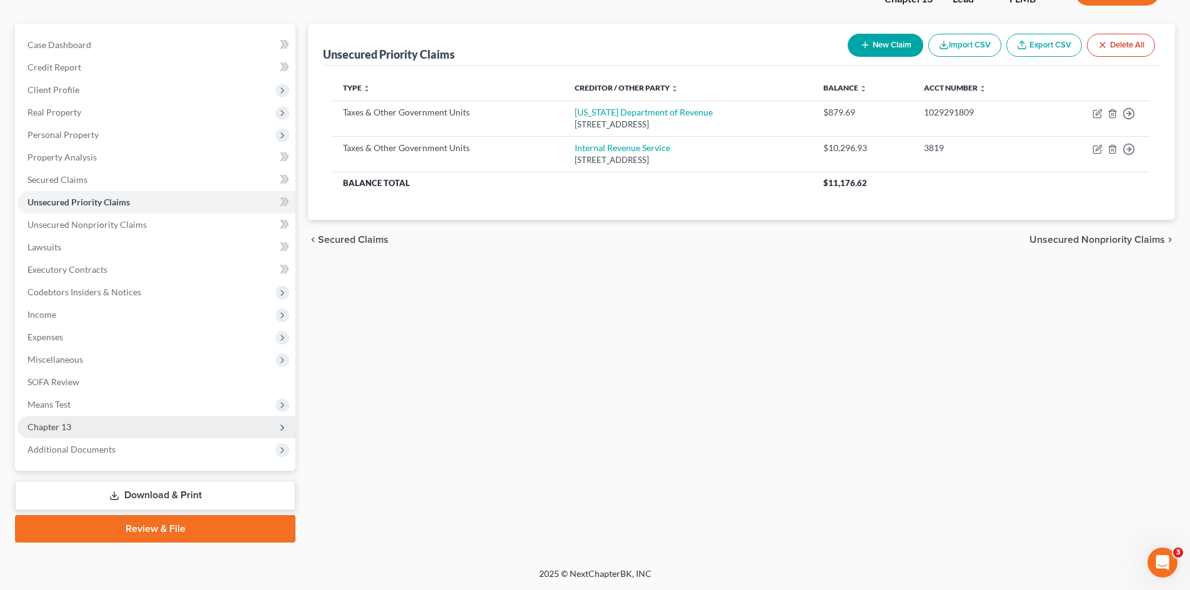
click at [89, 428] on span "Chapter 13" at bounding box center [156, 427] width 278 height 22
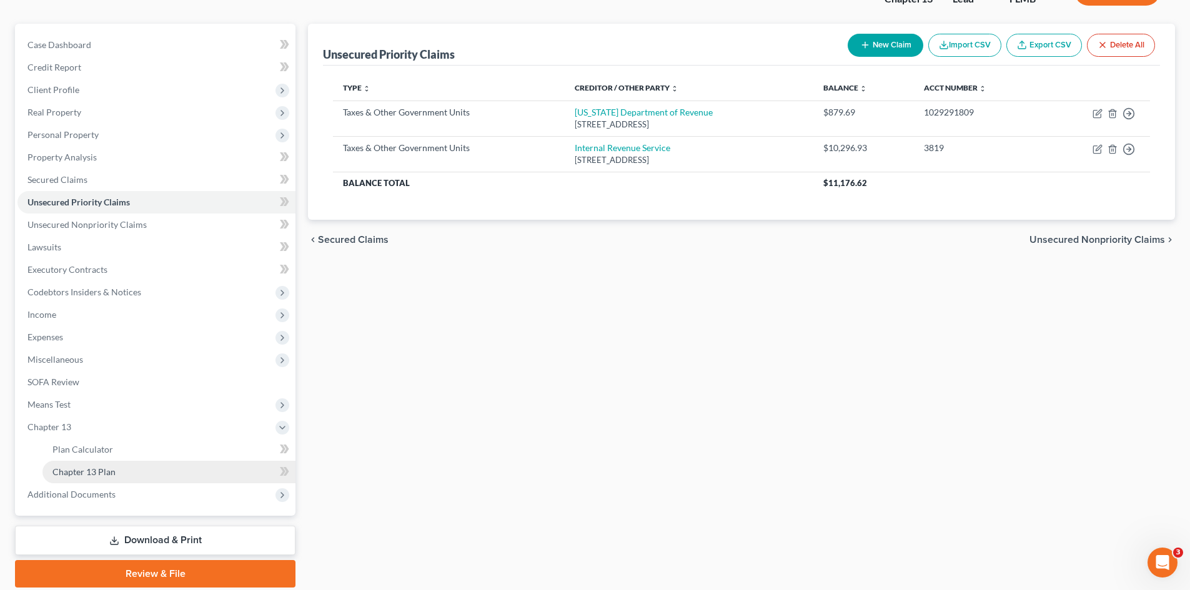
click at [102, 468] on span "Chapter 13 Plan" at bounding box center [83, 472] width 63 height 11
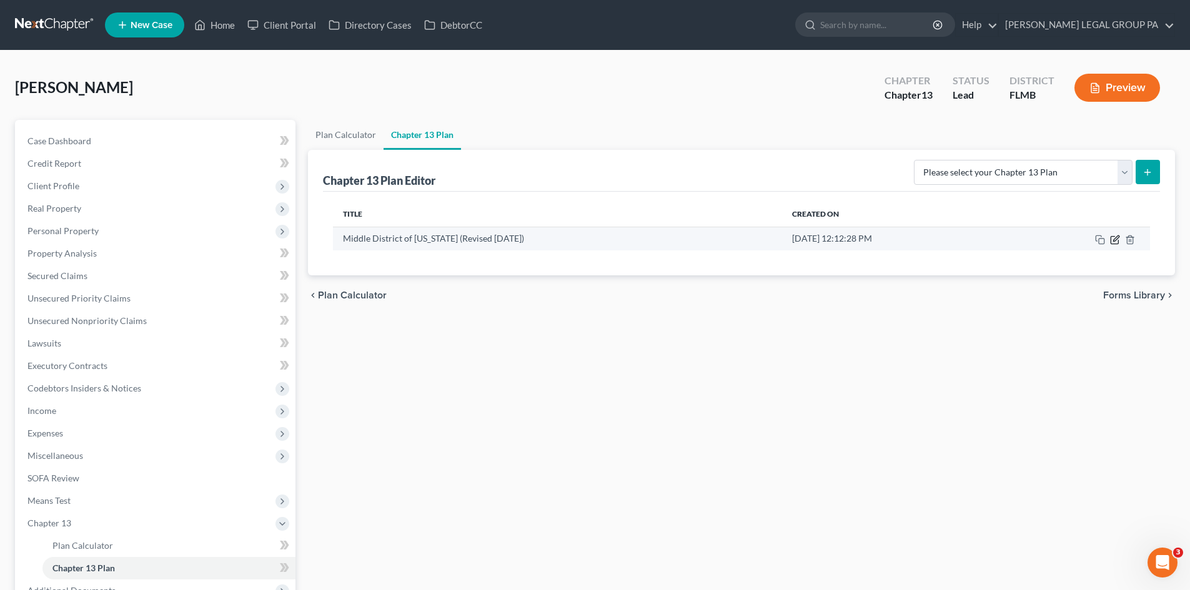
click at [1111, 240] on icon "button" at bounding box center [1114, 239] width 7 height 7
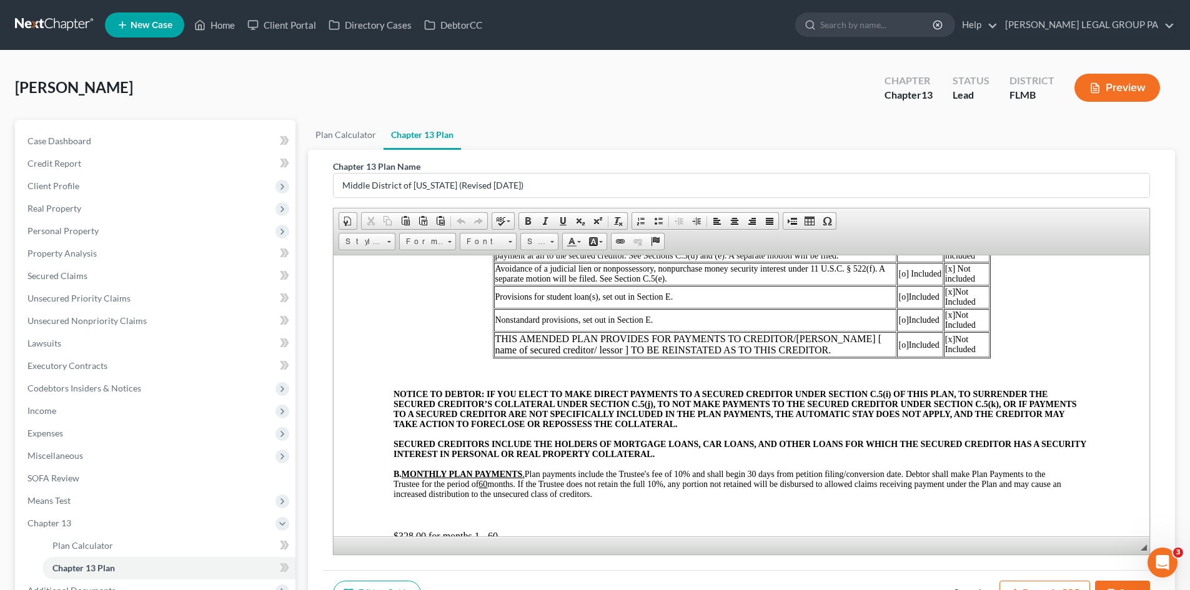
scroll to position [312, 0]
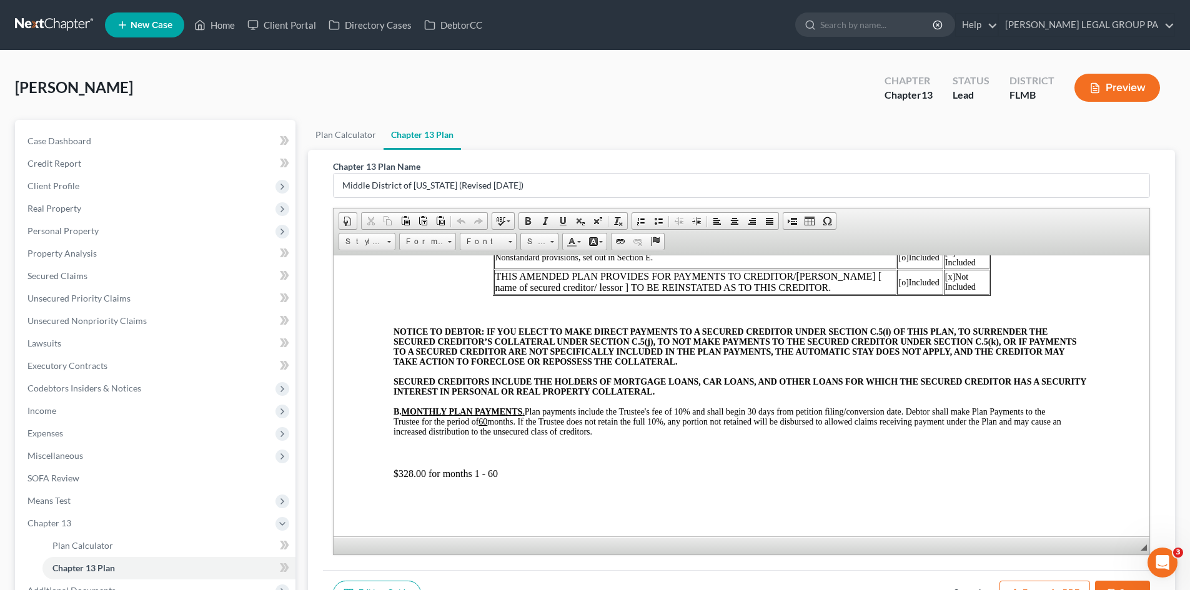
click at [412, 475] on p "$328.00 for months 1 - 60" at bounding box center [741, 473] width 696 height 11
click at [765, 408] on span "B. MONTHLY PLAN PAYMENTS . Plan payments include the Trustee's fee of 10% and s…" at bounding box center [727, 421] width 668 height 29
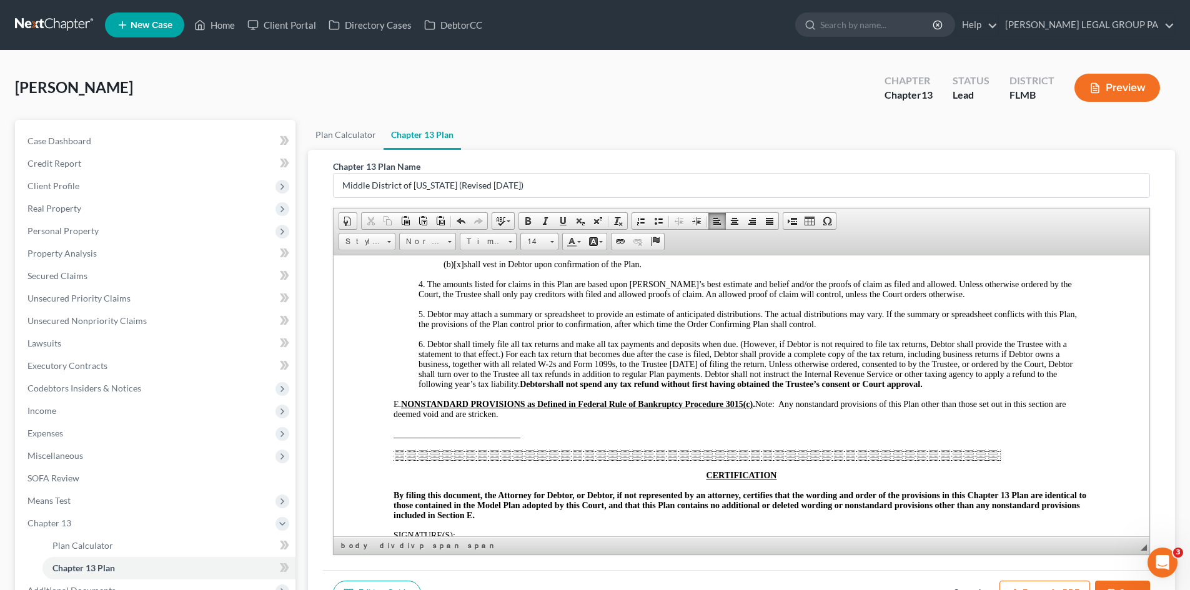
scroll to position [2311, 0]
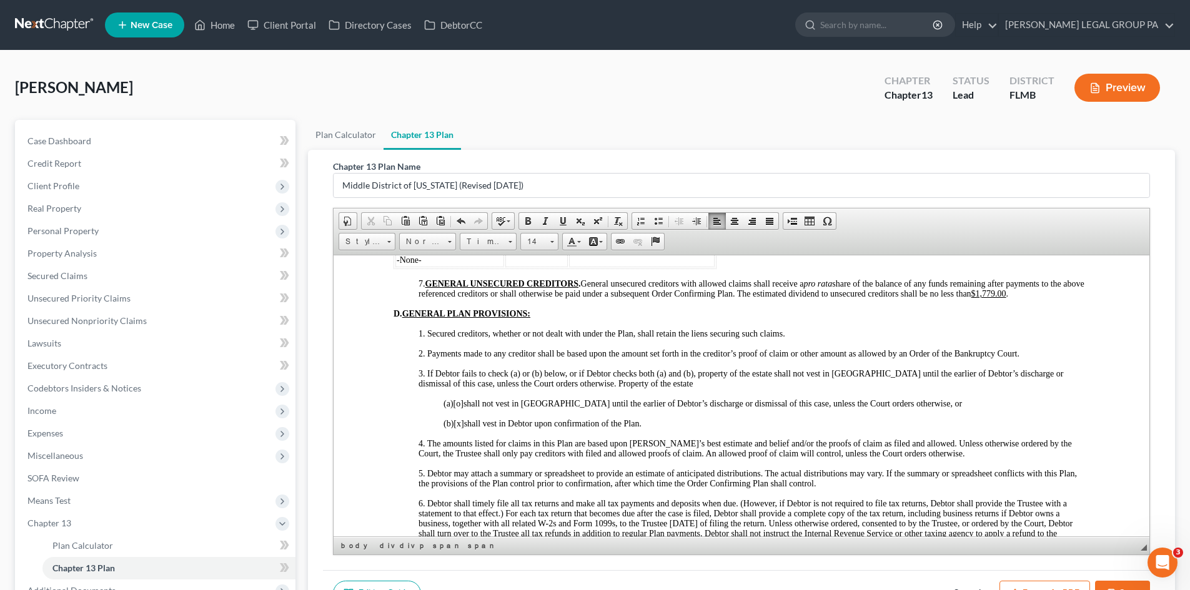
click at [1006, 298] on u "$1,779.00" at bounding box center [988, 293] width 35 height 9
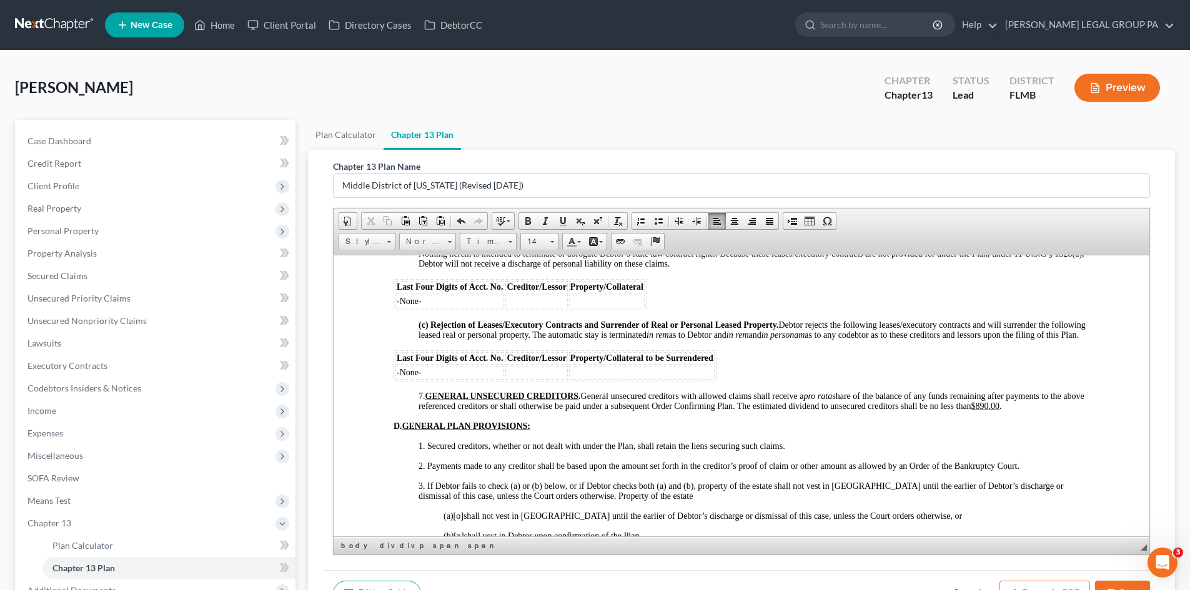
scroll to position [2186, 0]
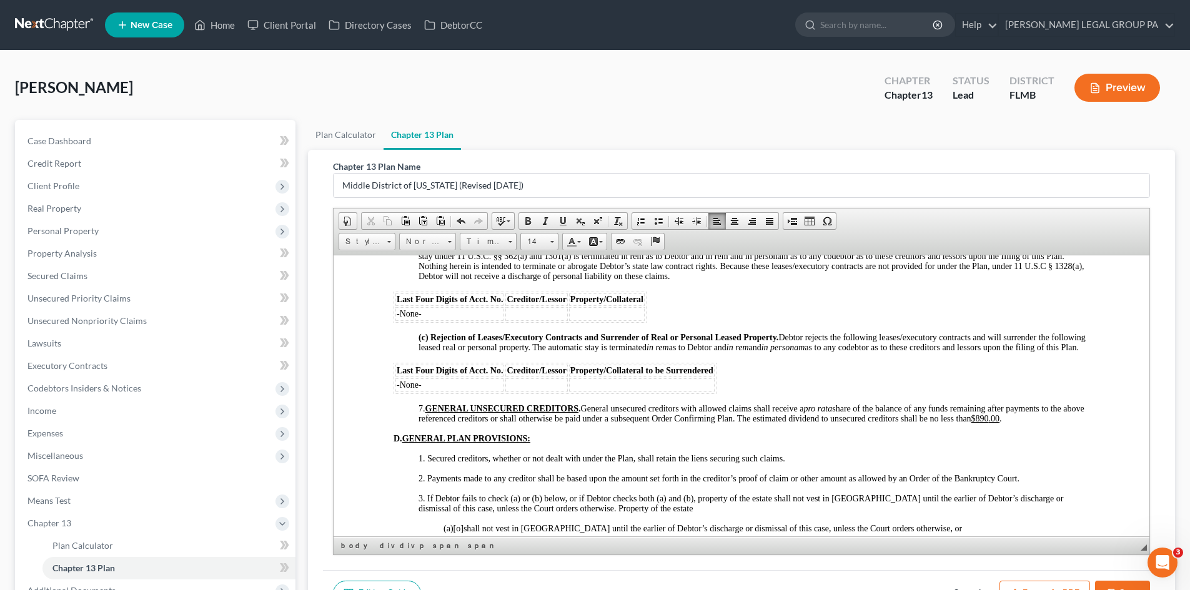
click at [1000, 423] on u "$890 .00" at bounding box center [985, 417] width 29 height 9
click at [1011, 352] on span "(c) Rejection of Leases/Executory Contracts and Surrender of Real or Personal L…" at bounding box center [751, 341] width 667 height 19
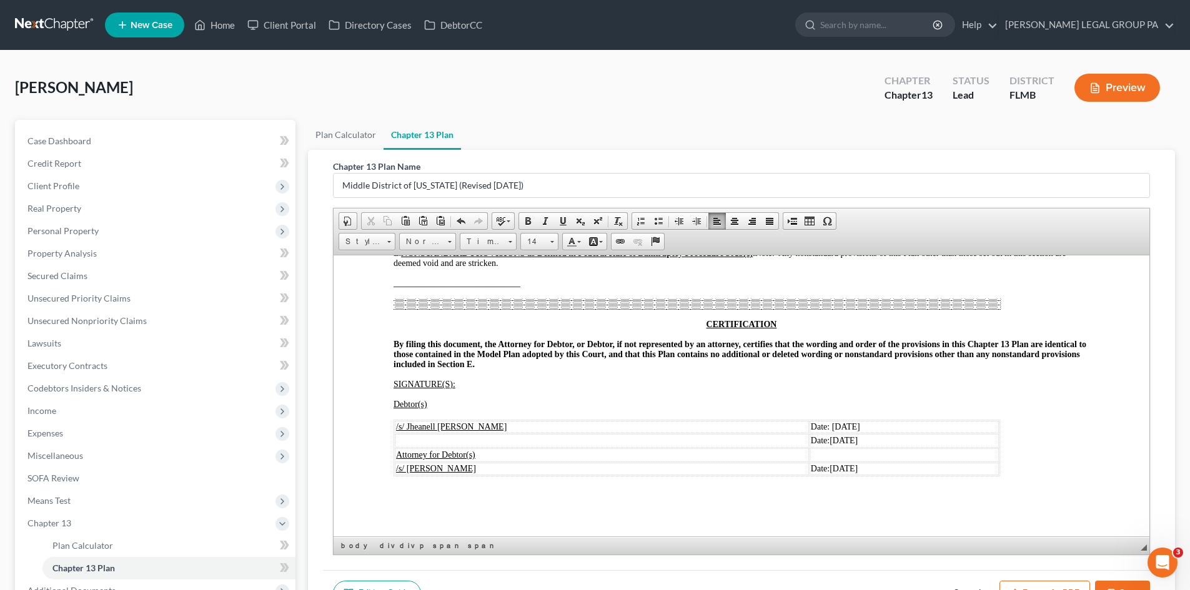
scroll to position [62, 0]
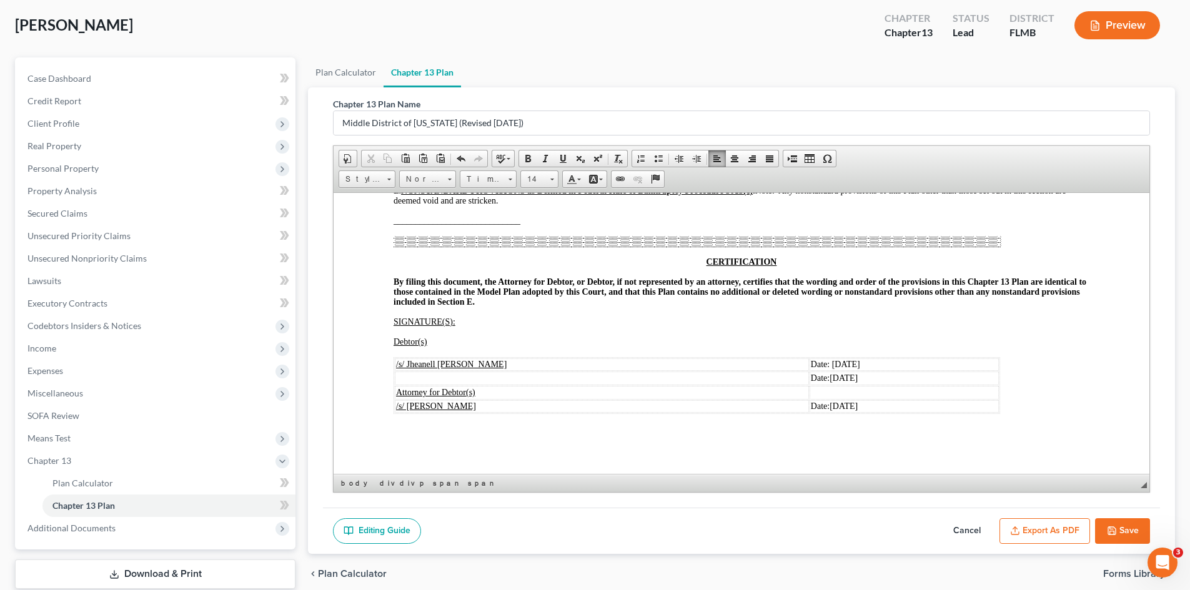
click at [1124, 538] on button "Save" at bounding box center [1122, 531] width 55 height 26
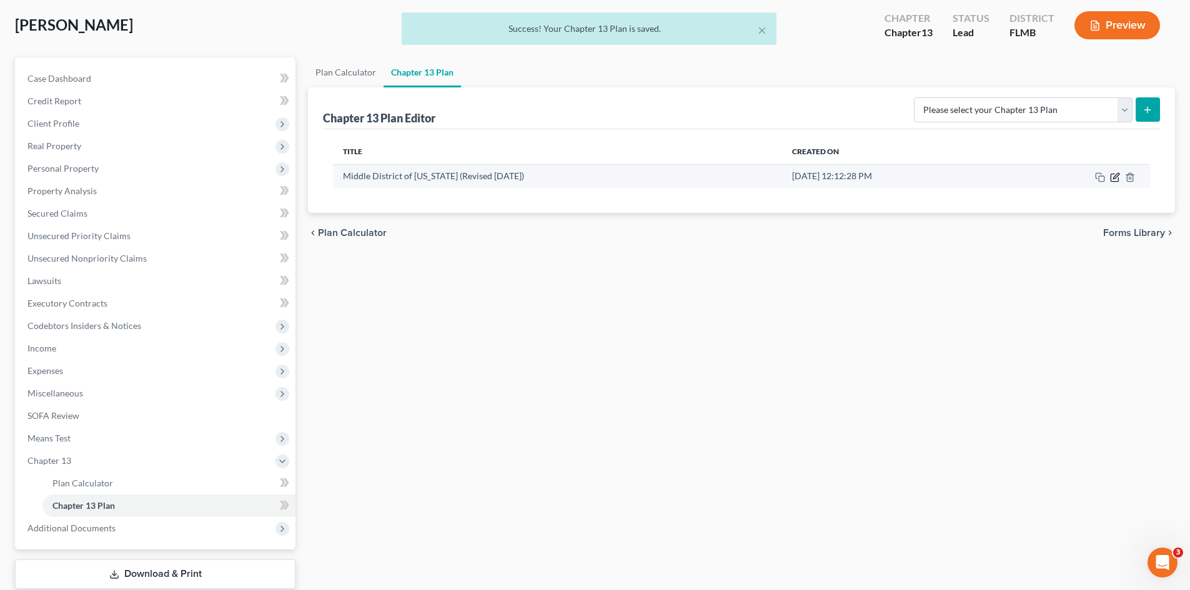
click at [1116, 178] on icon "button" at bounding box center [1115, 177] width 10 height 10
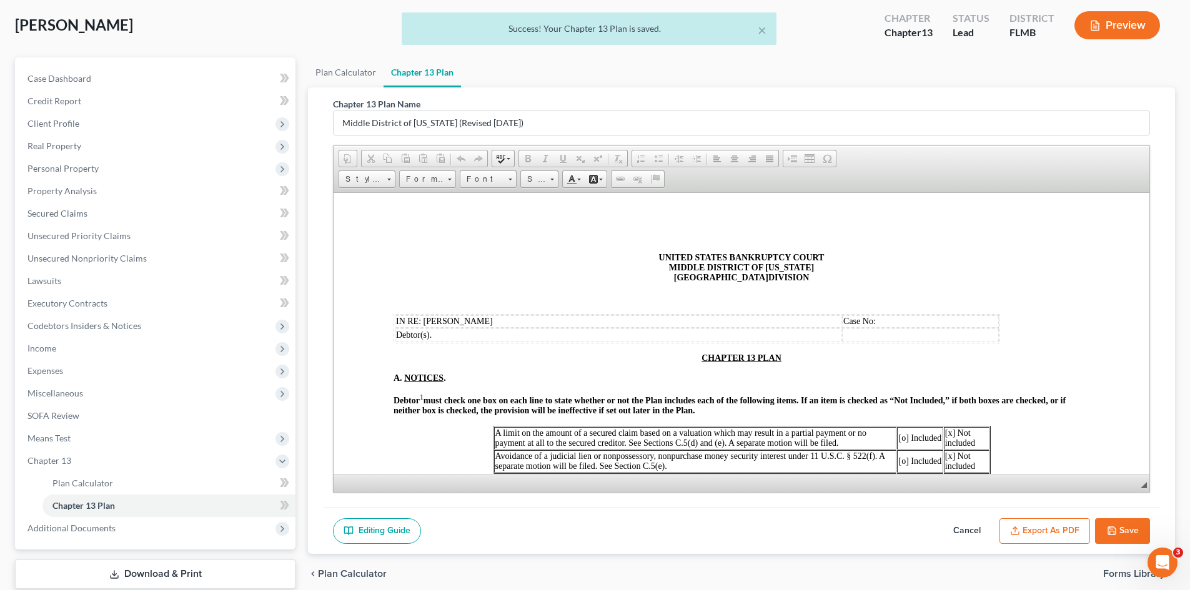
scroll to position [0, 0]
click at [1052, 534] on button "Export as PDF" at bounding box center [1044, 531] width 91 height 26
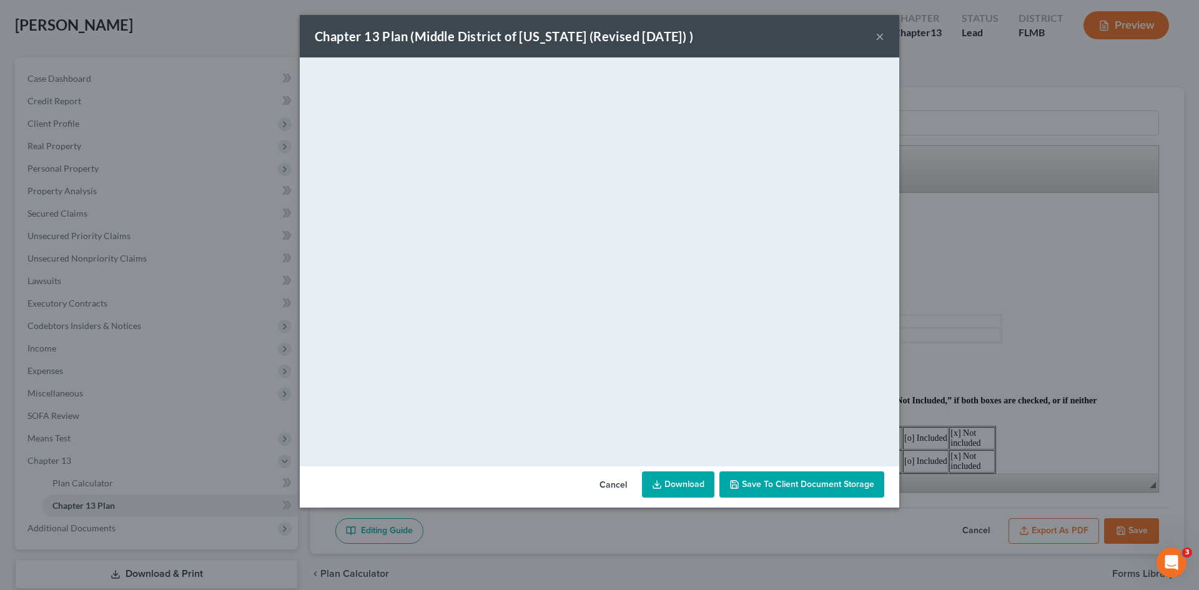
click at [764, 489] on span "Save to Client Document Storage" at bounding box center [808, 484] width 132 height 11
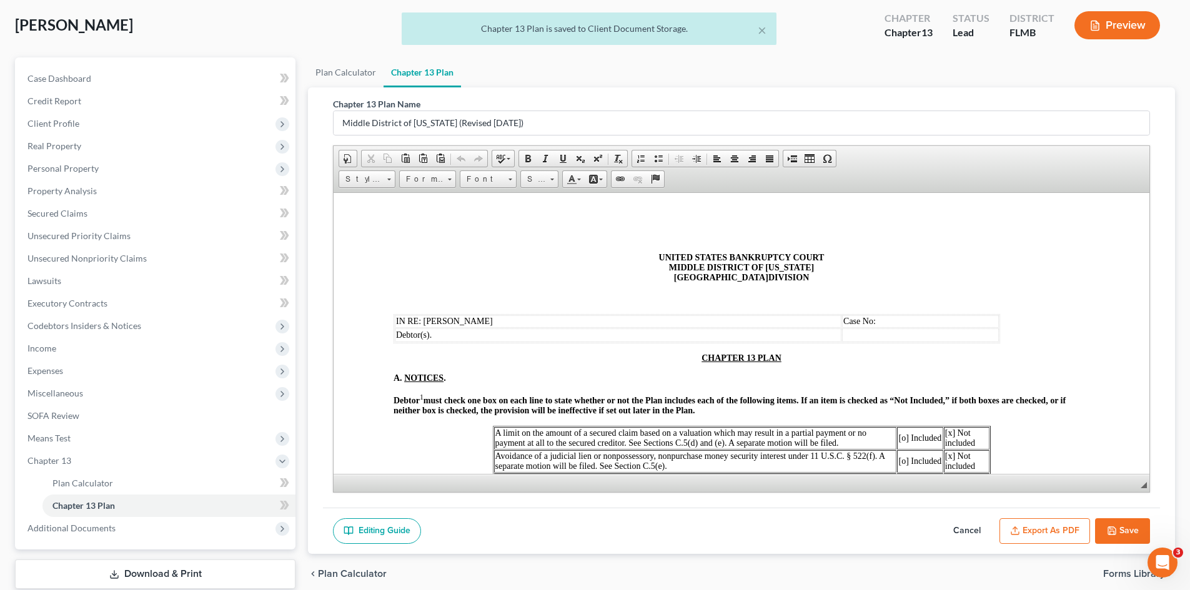
click at [1034, 533] on button "Export as PDF" at bounding box center [1044, 531] width 91 height 26
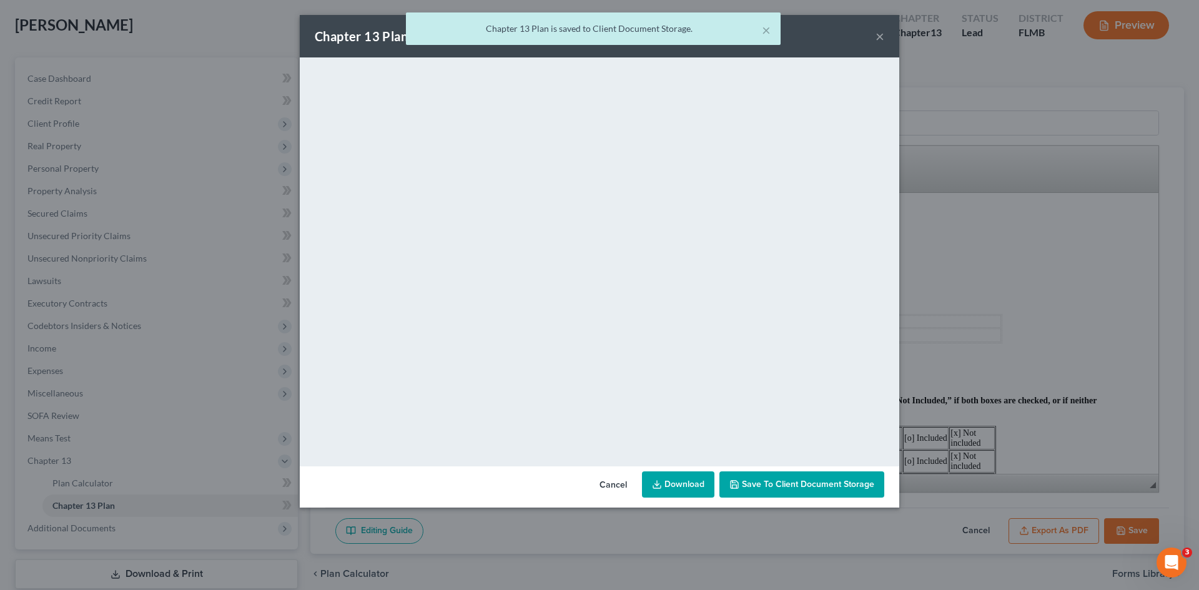
click at [675, 477] on link "Download" at bounding box center [678, 485] width 72 height 26
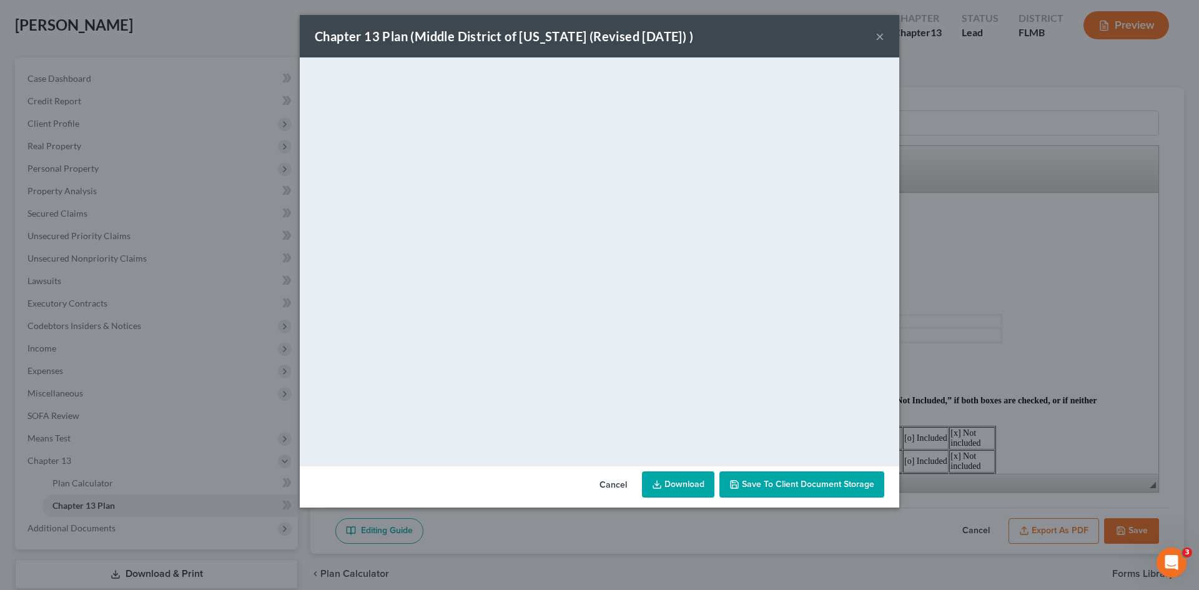
click at [882, 37] on button "×" at bounding box center [880, 36] width 9 height 15
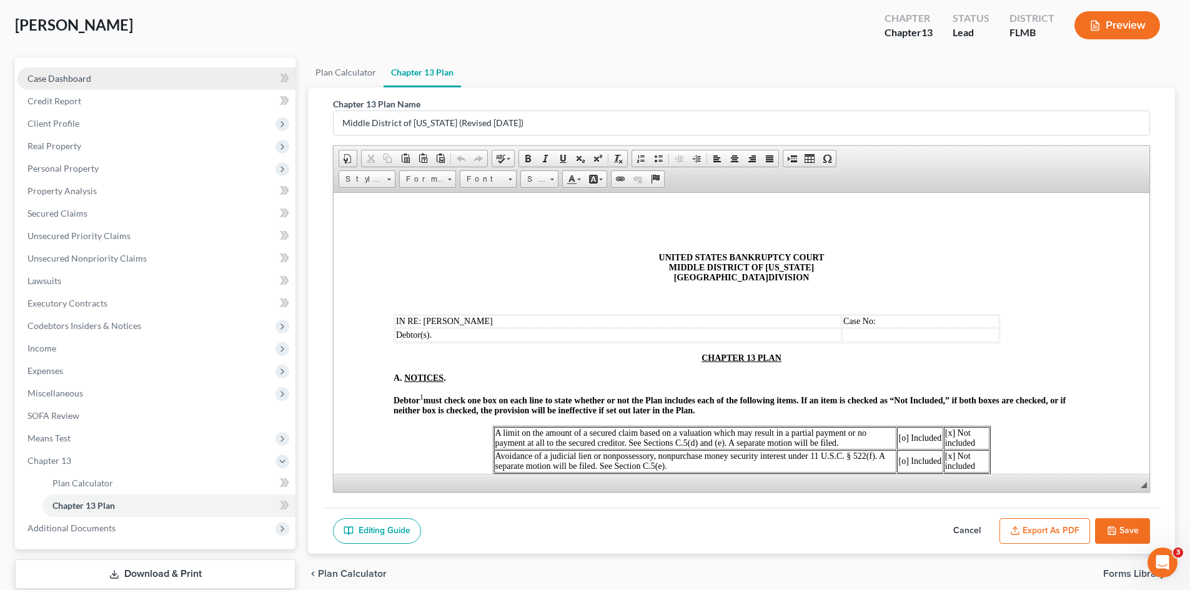
click at [112, 79] on link "Case Dashboard" at bounding box center [156, 78] width 278 height 22
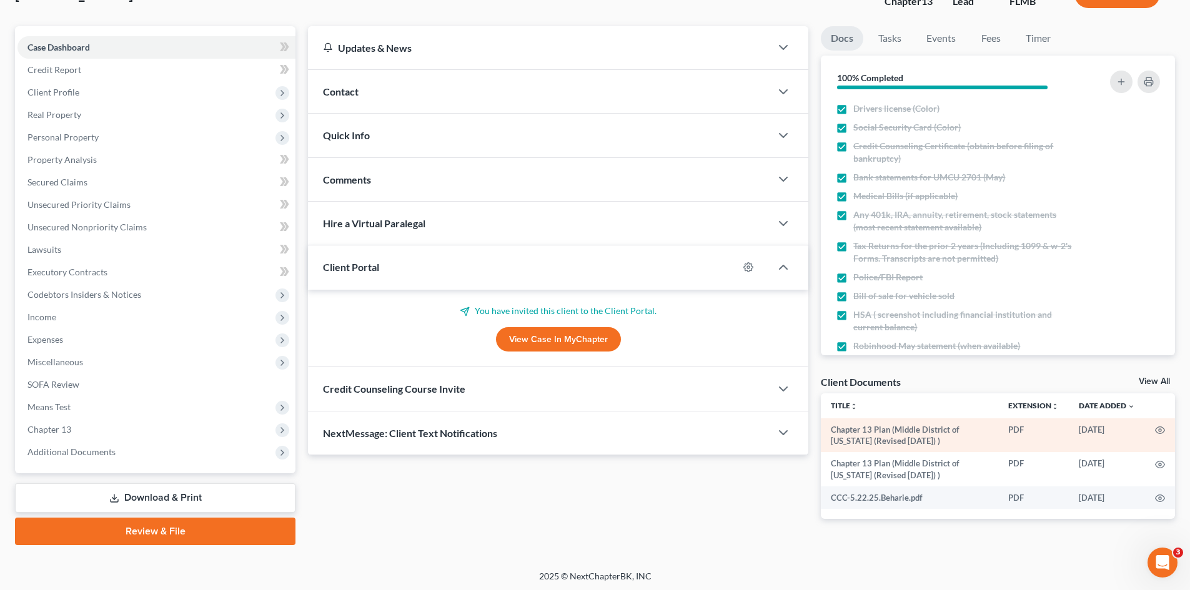
scroll to position [96, 0]
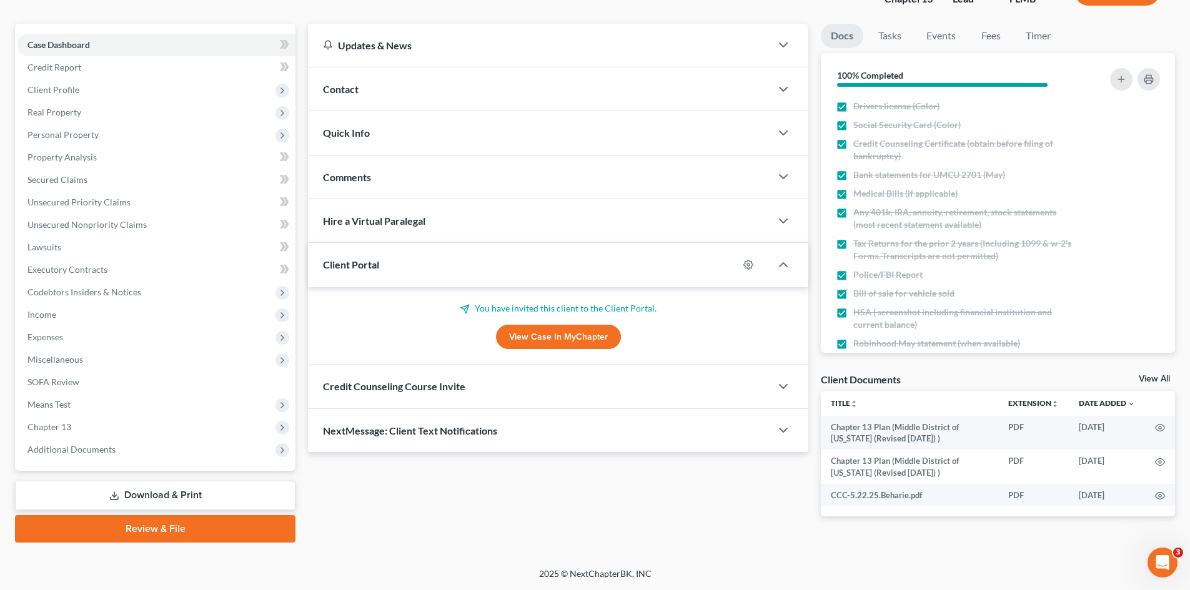
click at [1151, 377] on link "View All" at bounding box center [1154, 379] width 31 height 9
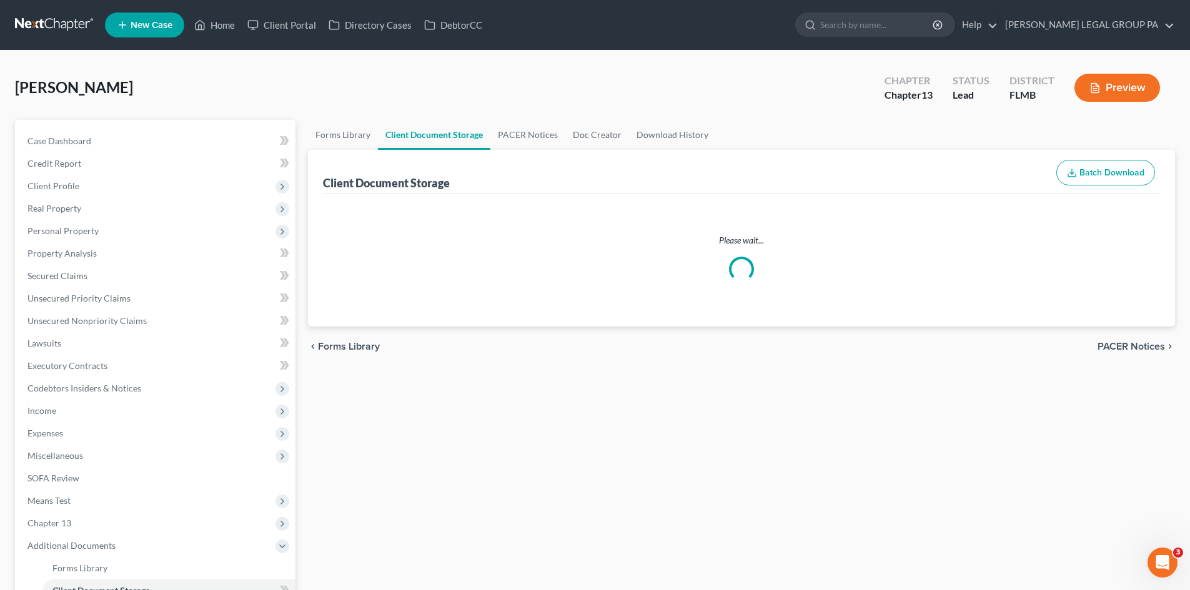
select select "9"
select select "12"
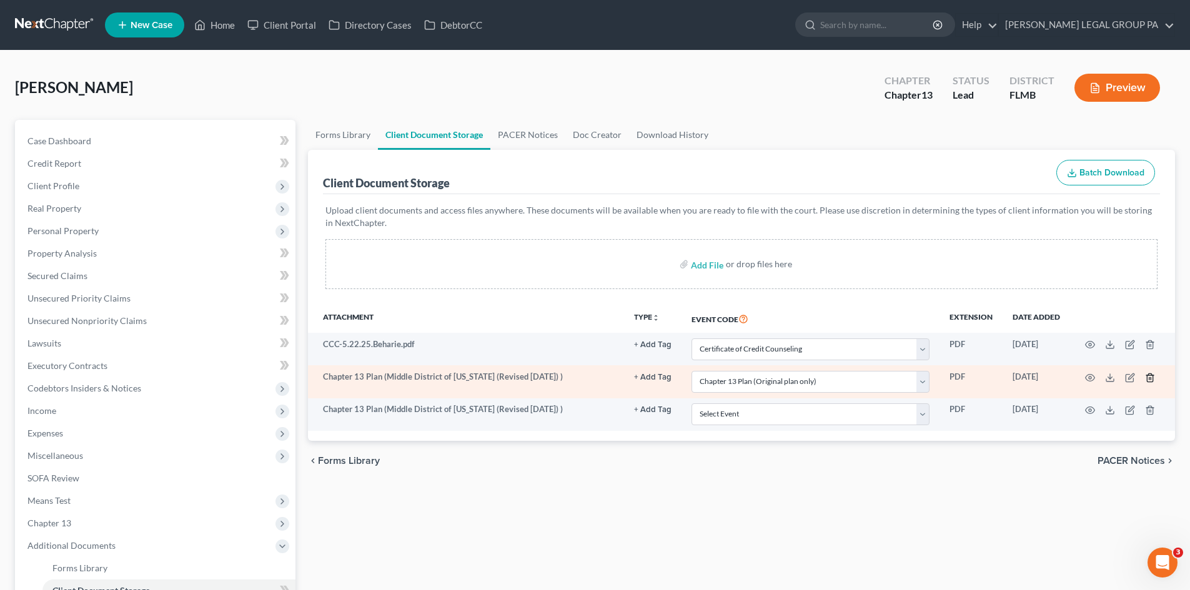
click at [1150, 380] on icon "button" at bounding box center [1150, 378] width 10 height 10
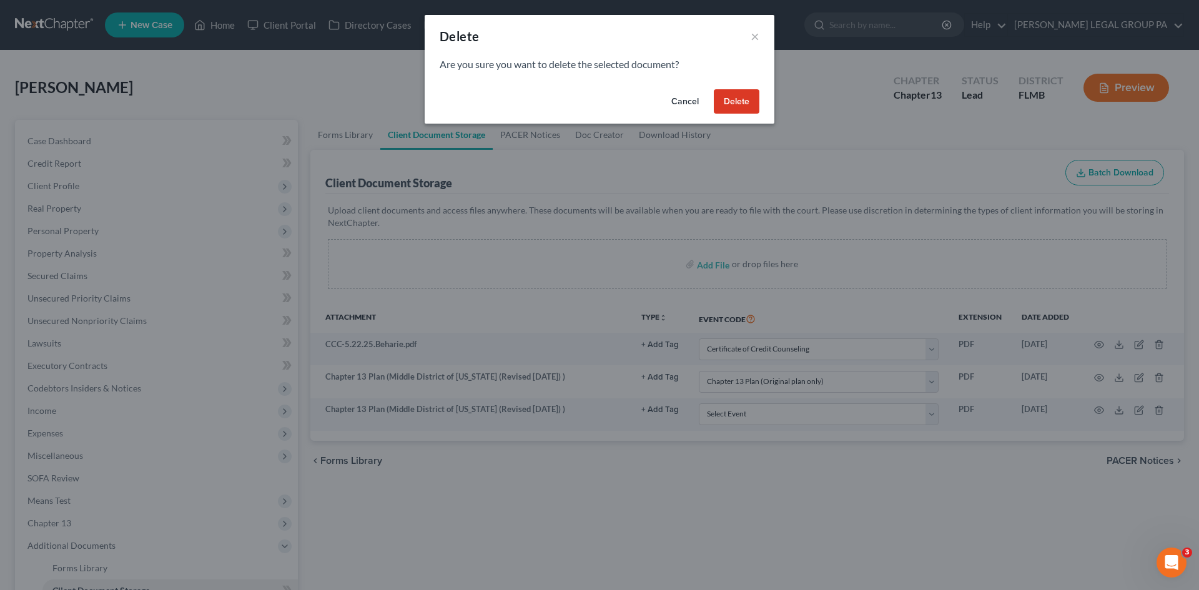
click at [742, 99] on button "Delete" at bounding box center [737, 101] width 46 height 25
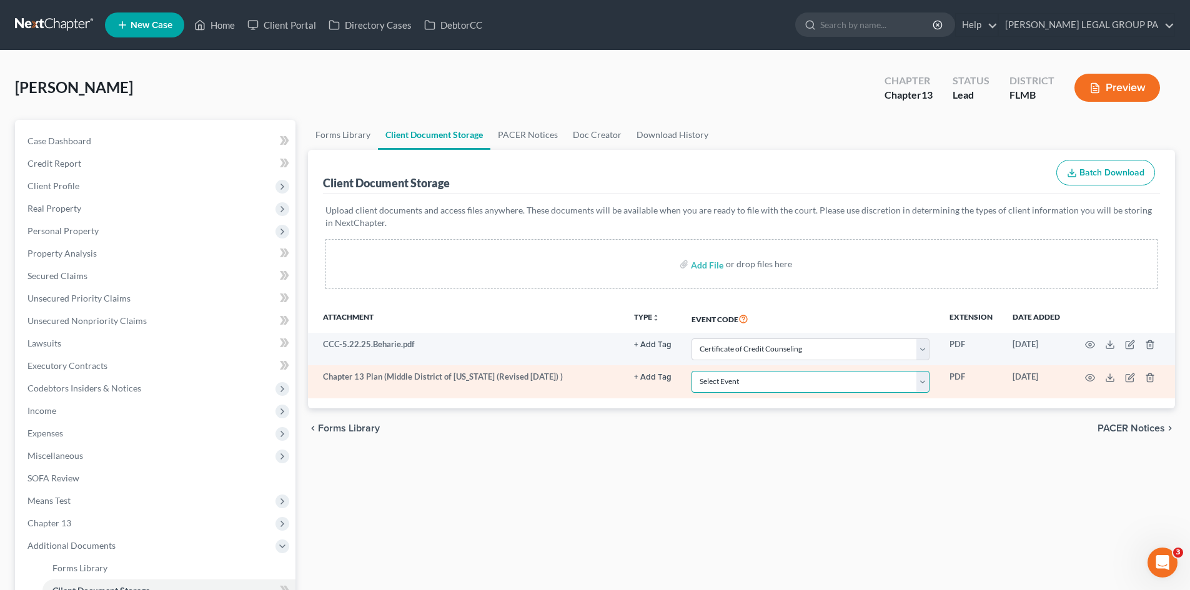
click at [787, 384] on select "Select Event 20 Largest Unsecured Creditors Amended Chapter 13 Plan Amended Cre…" at bounding box center [810, 382] width 238 height 22
select select "12"
click at [691, 371] on select "Select Event 20 Largest Unsecured Creditors Amended Chapter 13 Plan Amended Cre…" at bounding box center [810, 382] width 238 height 22
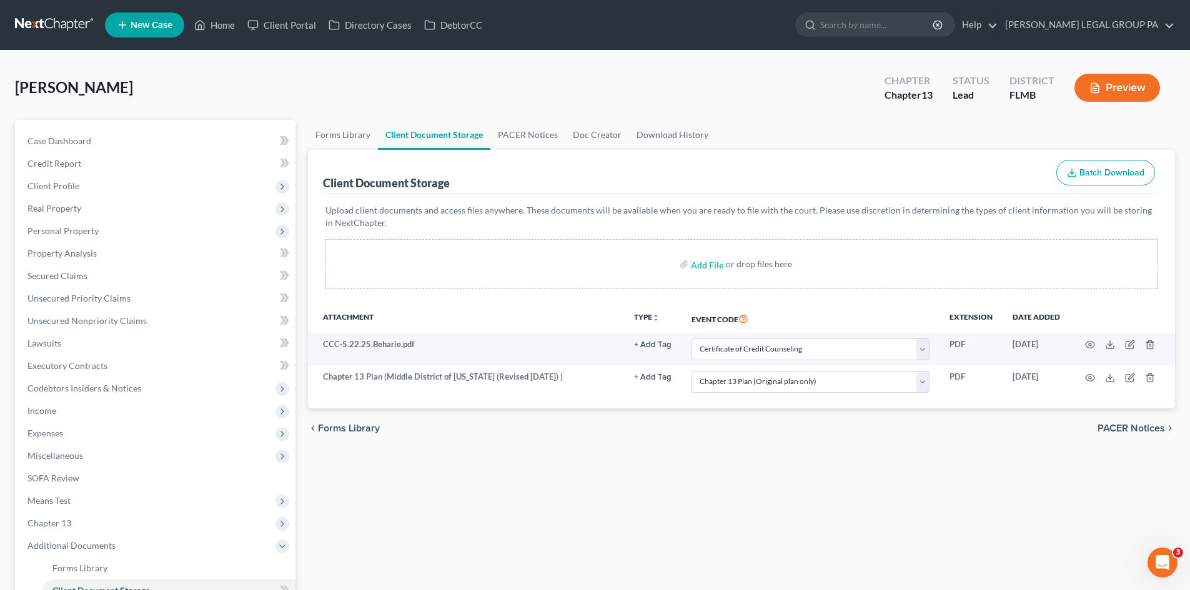
click at [747, 524] on div "Forms Library Client Document Storage PACER Notices Doc Creator Download Histor…" at bounding box center [741, 435] width 879 height 631
click at [114, 141] on link "Case Dashboard" at bounding box center [156, 141] width 278 height 22
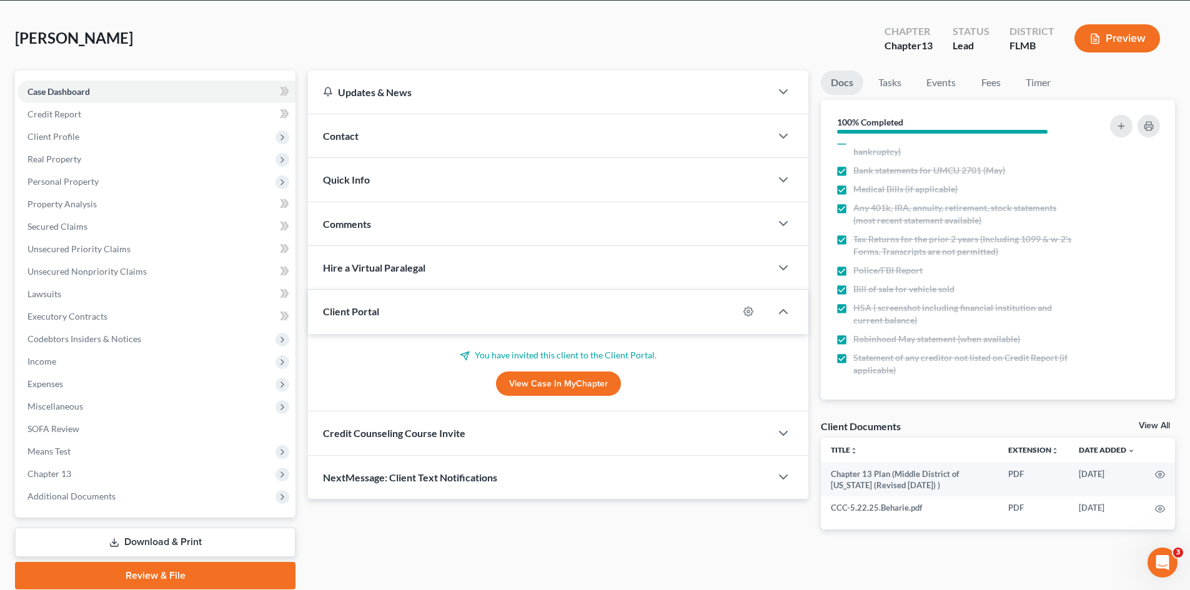
scroll to position [96, 0]
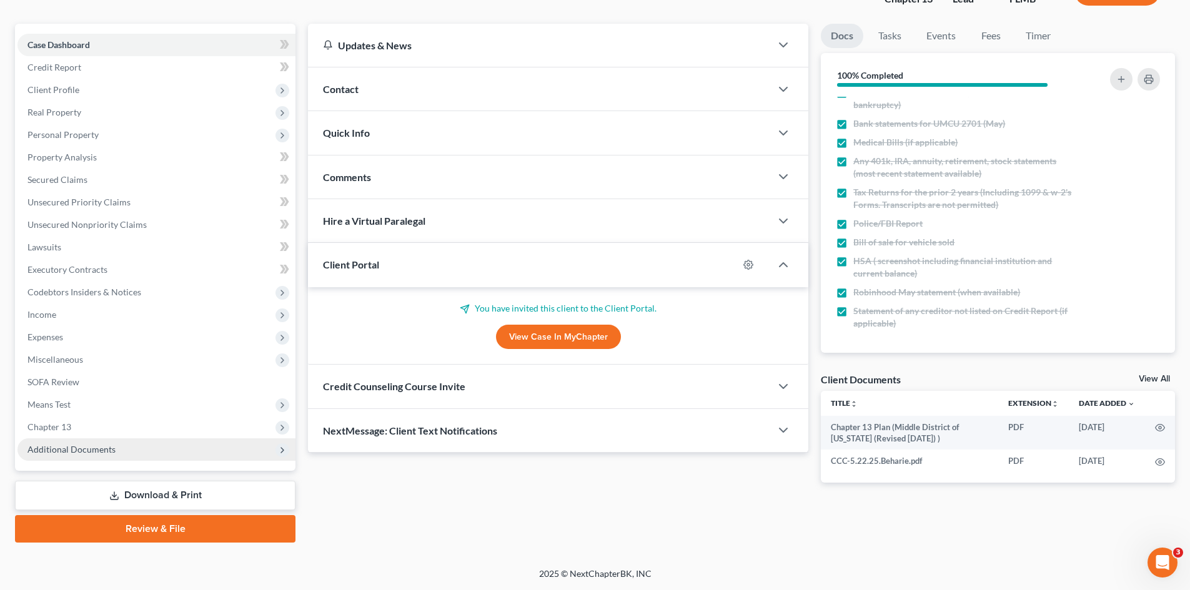
click at [112, 455] on span "Additional Documents" at bounding box center [156, 449] width 278 height 22
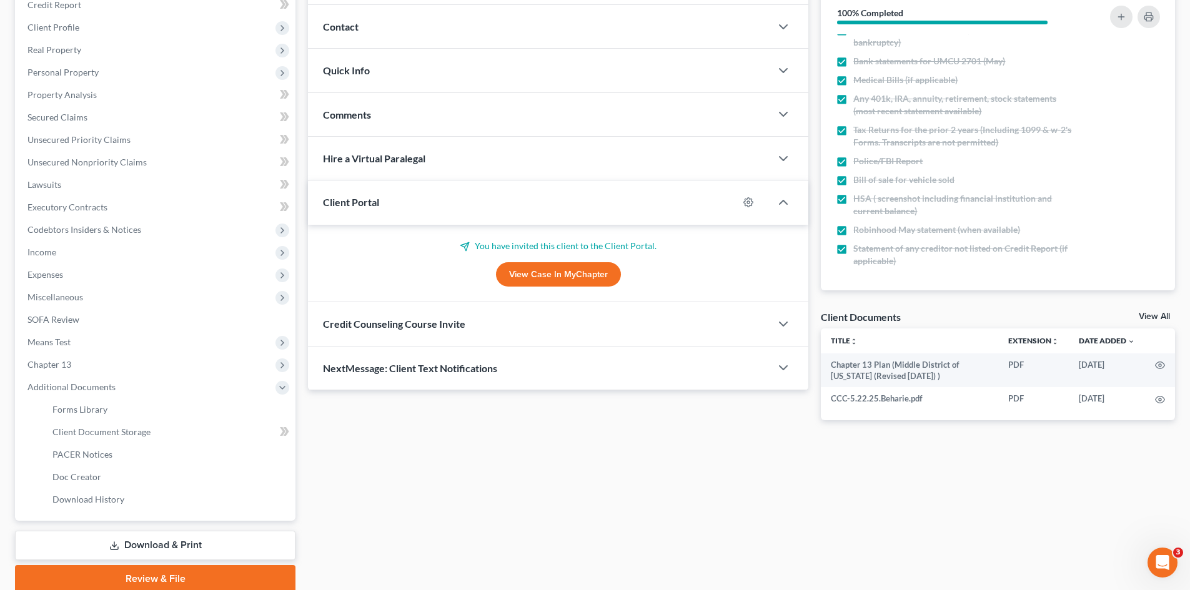
scroll to position [209, 0]
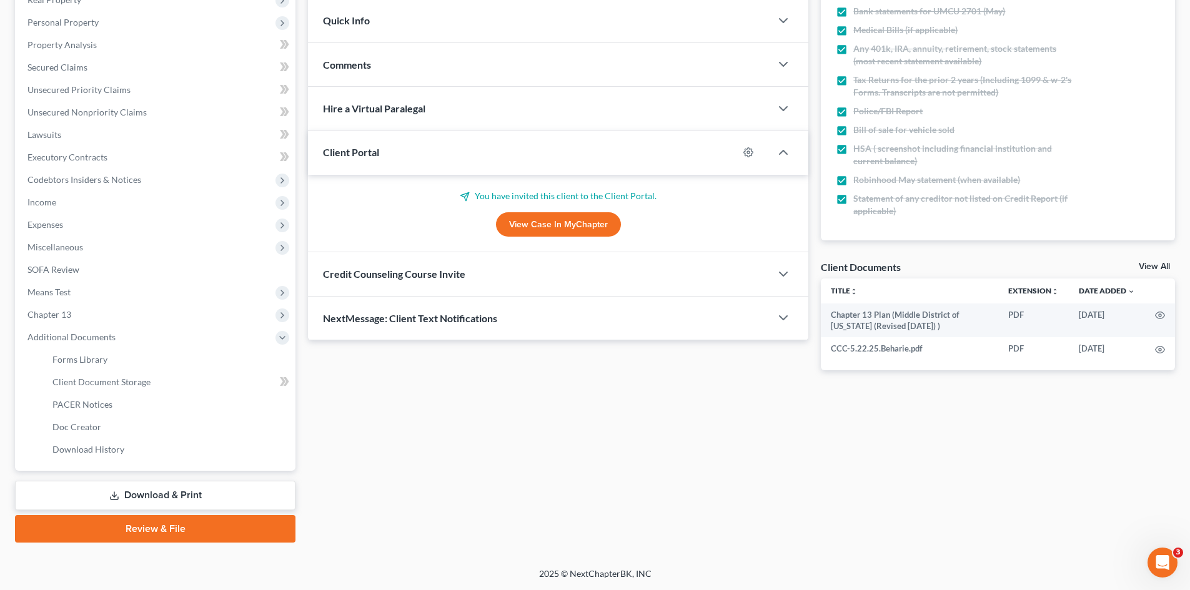
click at [181, 503] on link "Download & Print" at bounding box center [155, 495] width 280 height 29
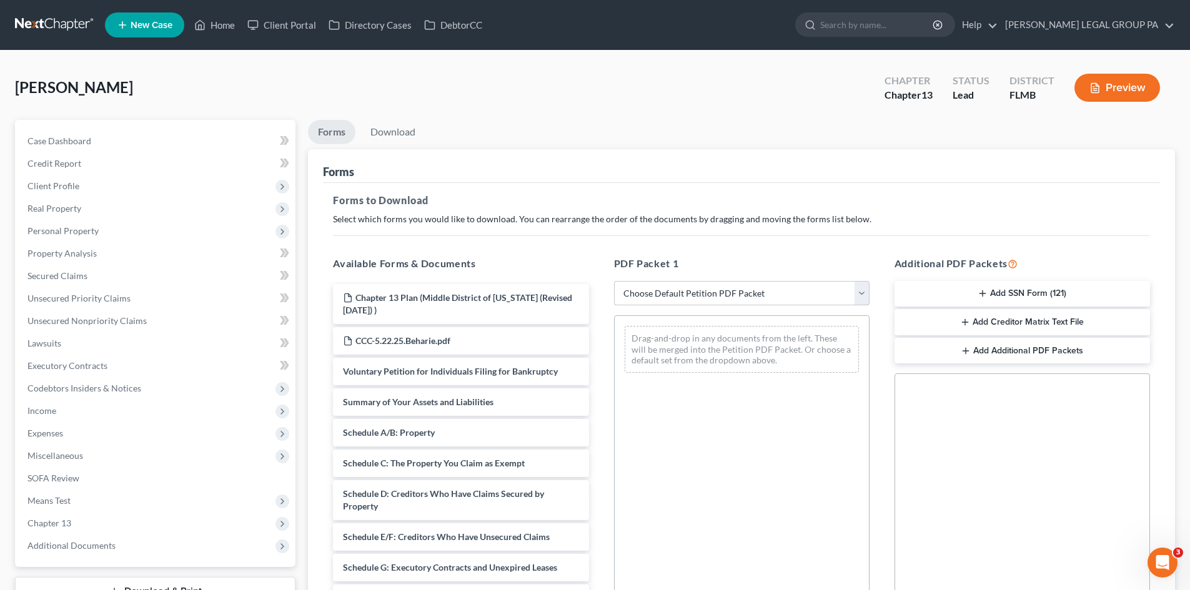
click at [783, 297] on select "Choose Default Petition PDF Packet Complete Bankruptcy Petition (all forms and …" at bounding box center [741, 293] width 255 height 25
select select "0"
click at [614, 281] on select "Choose Default Petition PDF Packet Complete Bankruptcy Petition (all forms and …" at bounding box center [741, 293] width 255 height 25
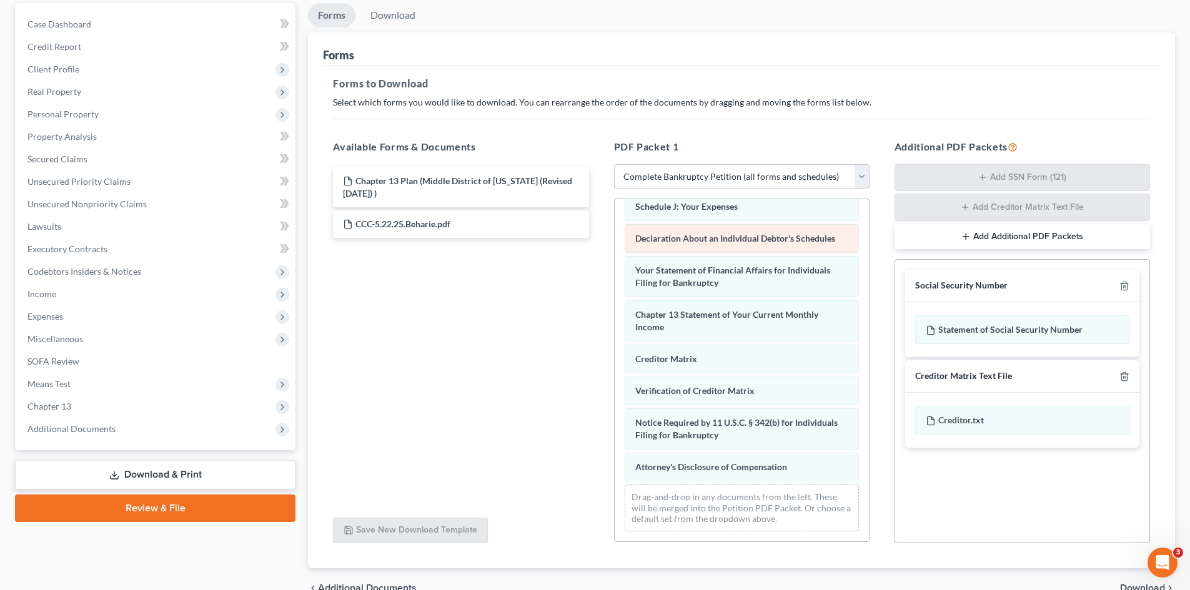
scroll to position [182, 0]
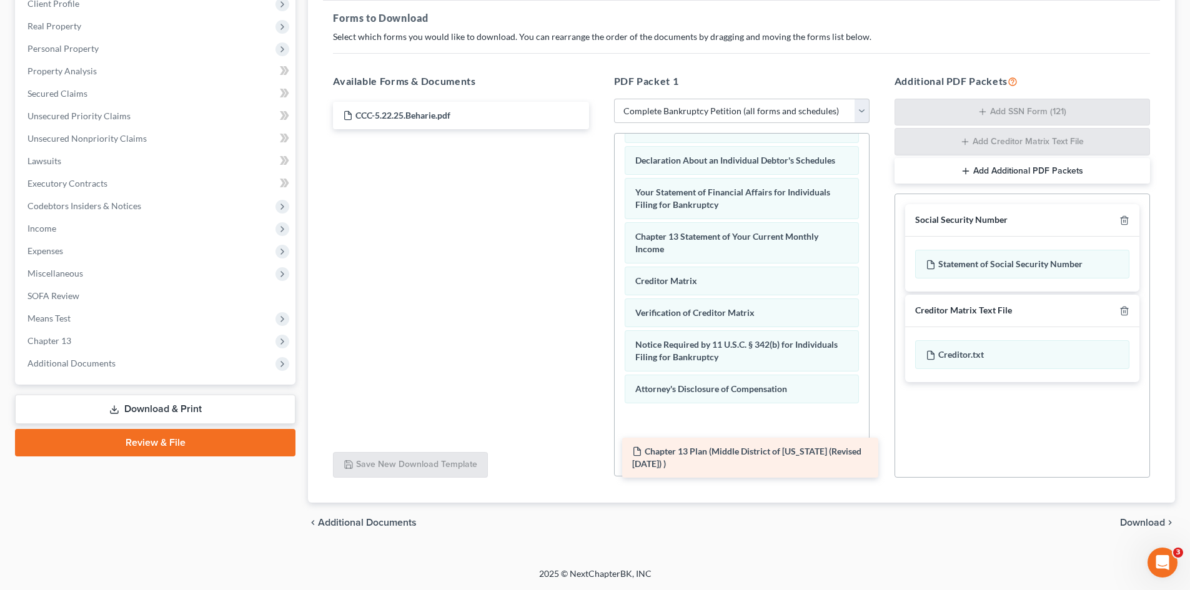
drag, startPoint x: 408, startPoint y: 119, endPoint x: 698, endPoint y: 455, distance: 442.9
click at [598, 129] on div "Chapter 13 Plan (Middle District of [US_STATE] (Revised [DATE]) ) Chapter 13 Pl…" at bounding box center [460, 115] width 275 height 27
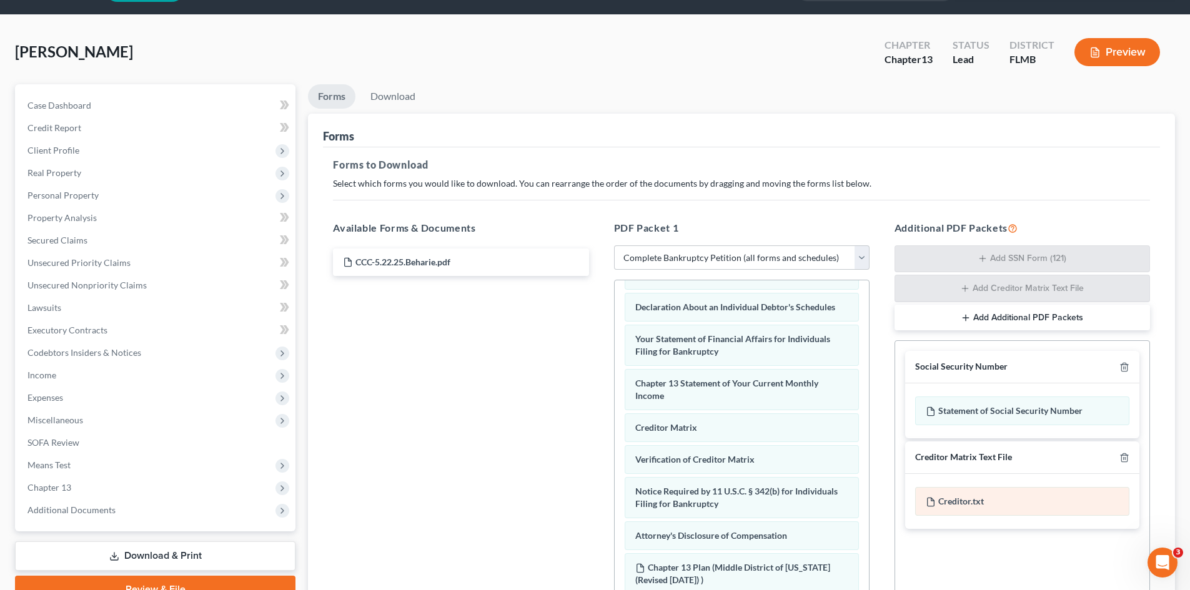
scroll to position [62, 0]
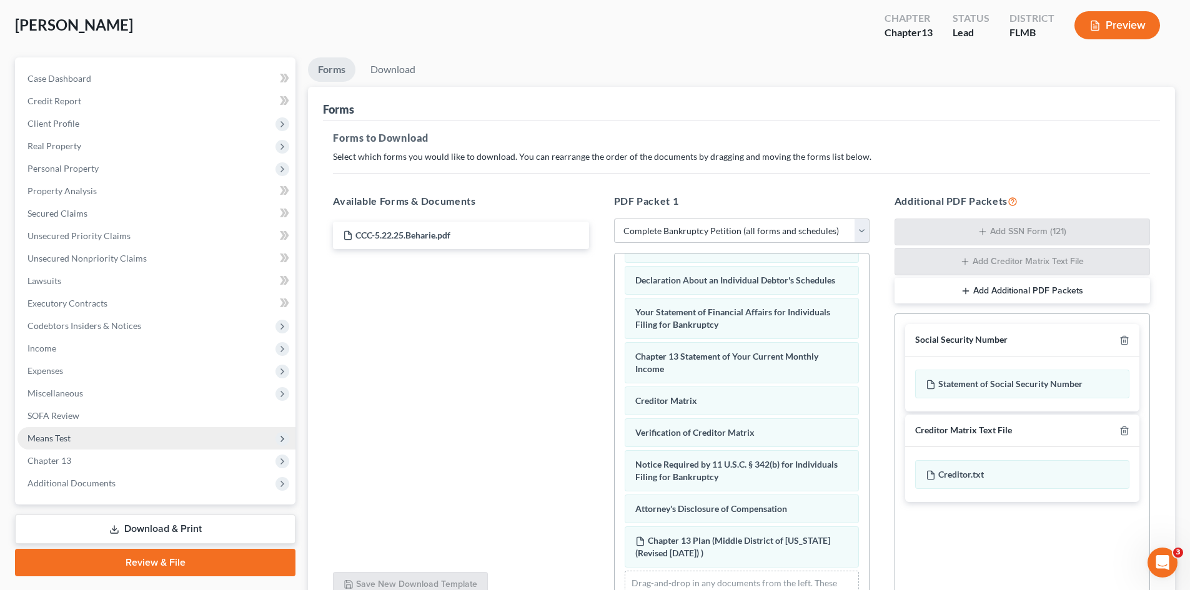
click at [143, 436] on span "Means Test" at bounding box center [156, 438] width 278 height 22
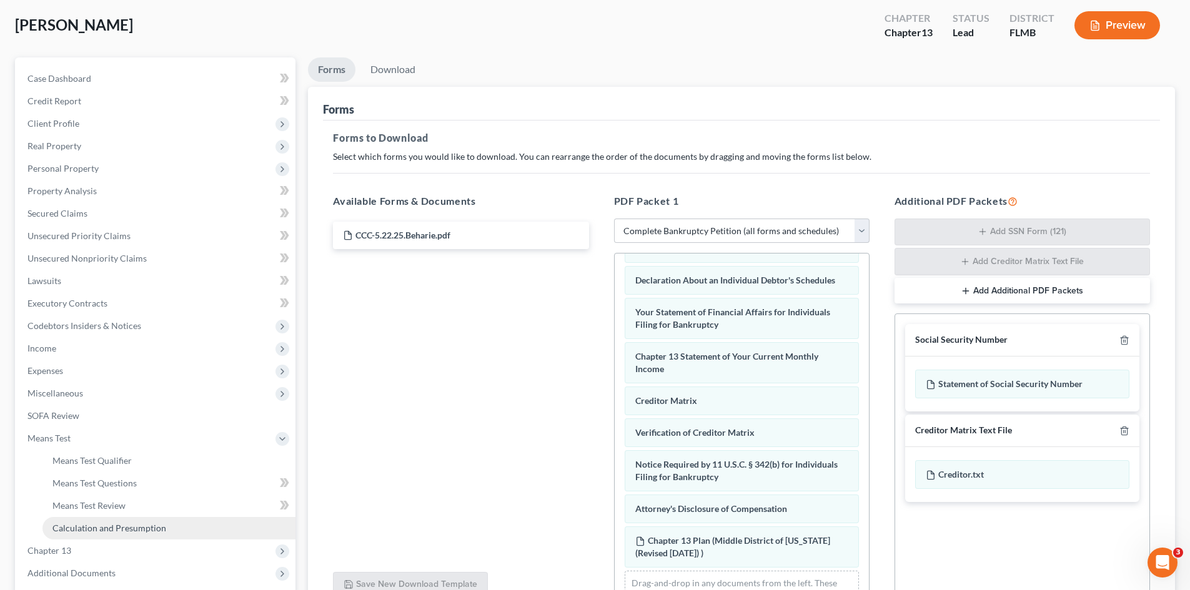
click at [160, 530] on span "Calculation and Presumption" at bounding box center [109, 528] width 114 height 11
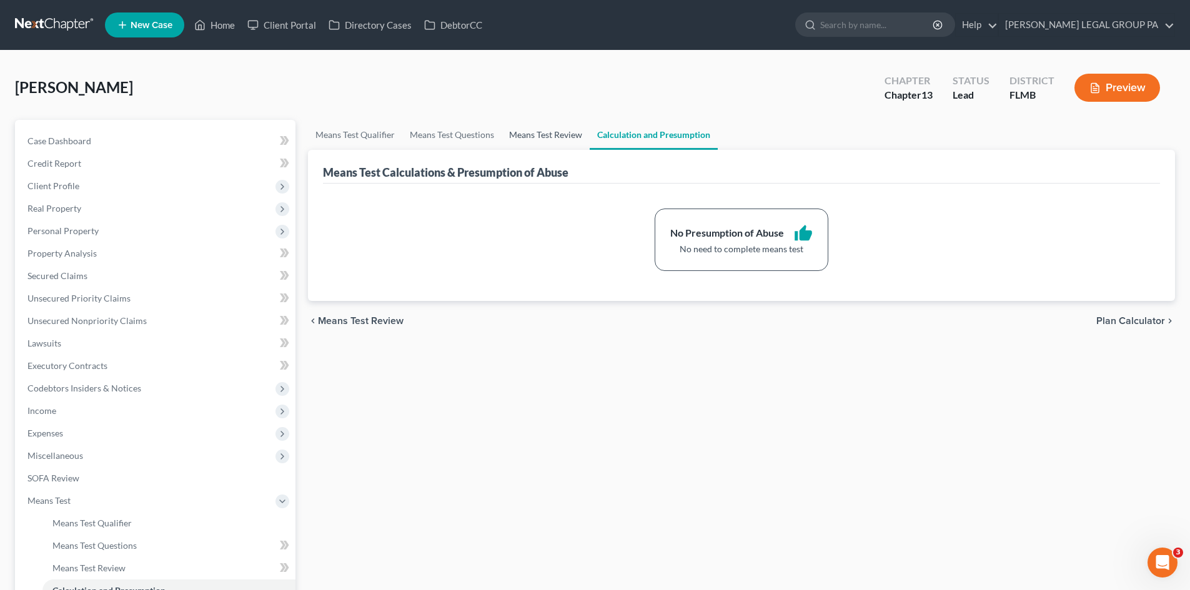
click at [540, 136] on link "Means Test Review" at bounding box center [546, 135] width 88 height 30
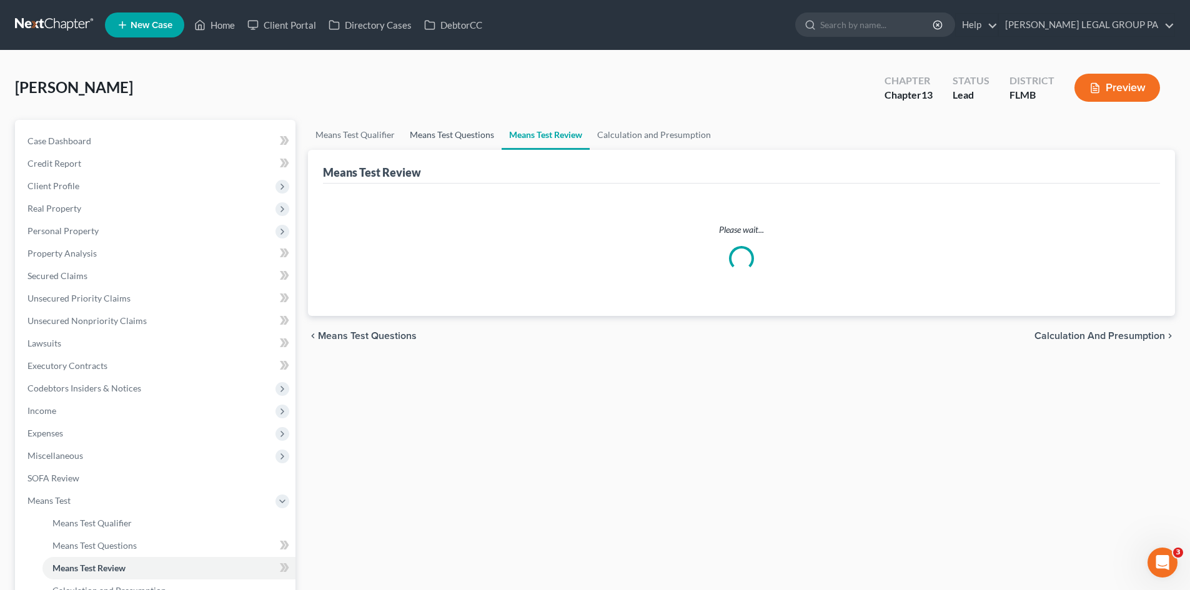
click at [482, 136] on link "Means Test Questions" at bounding box center [451, 135] width 99 height 30
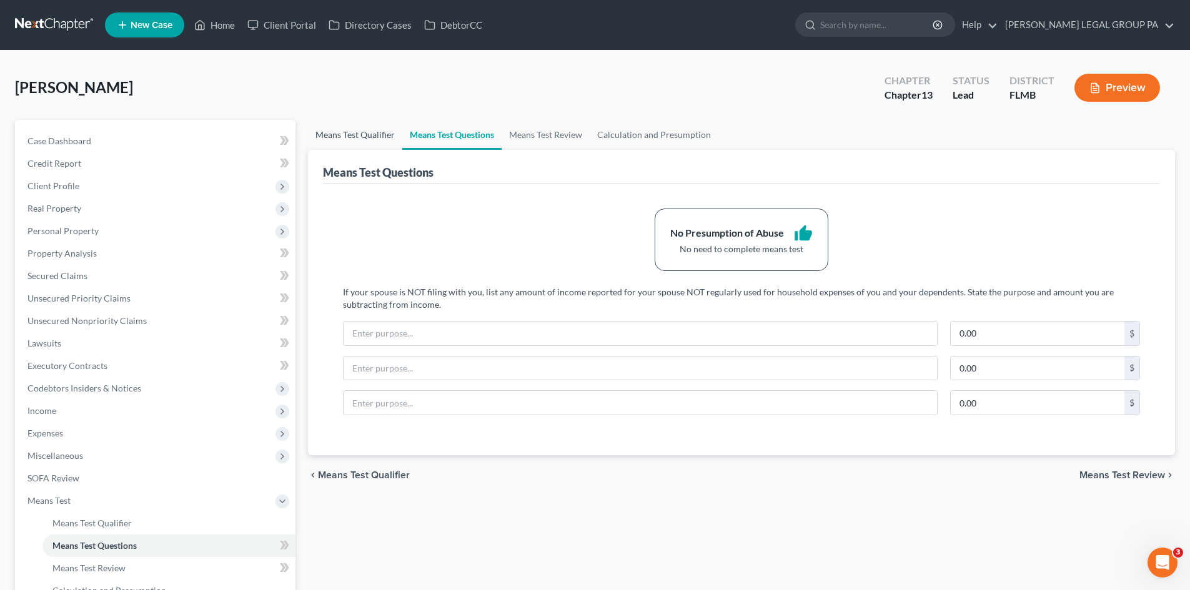
click at [369, 125] on link "Means Test Qualifier" at bounding box center [355, 135] width 94 height 30
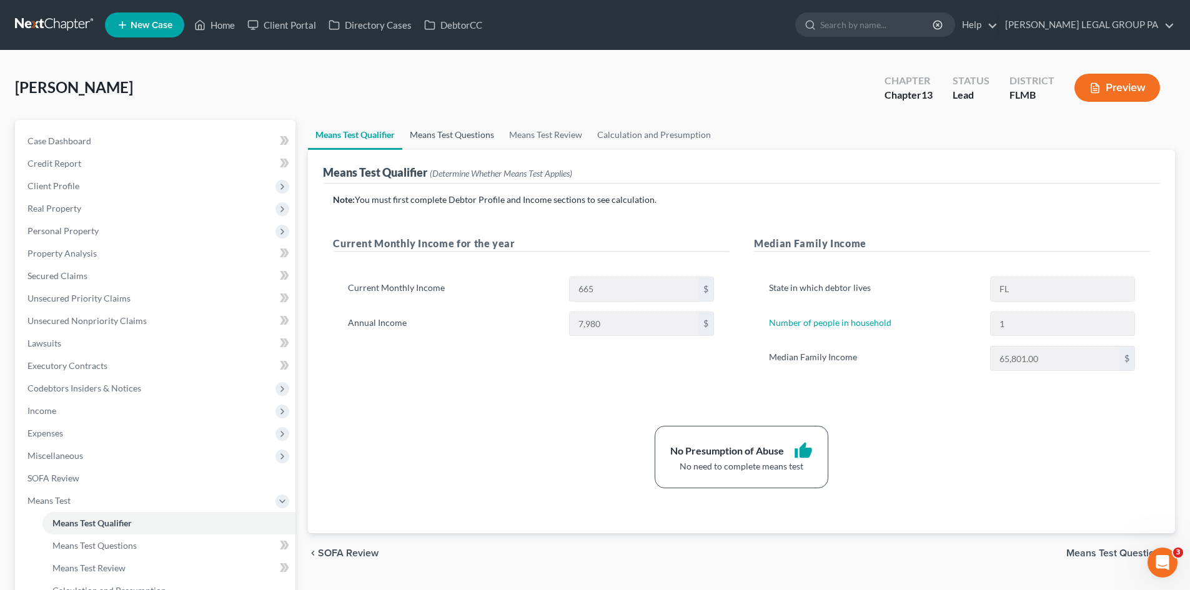
click at [474, 129] on link "Means Test Questions" at bounding box center [451, 135] width 99 height 30
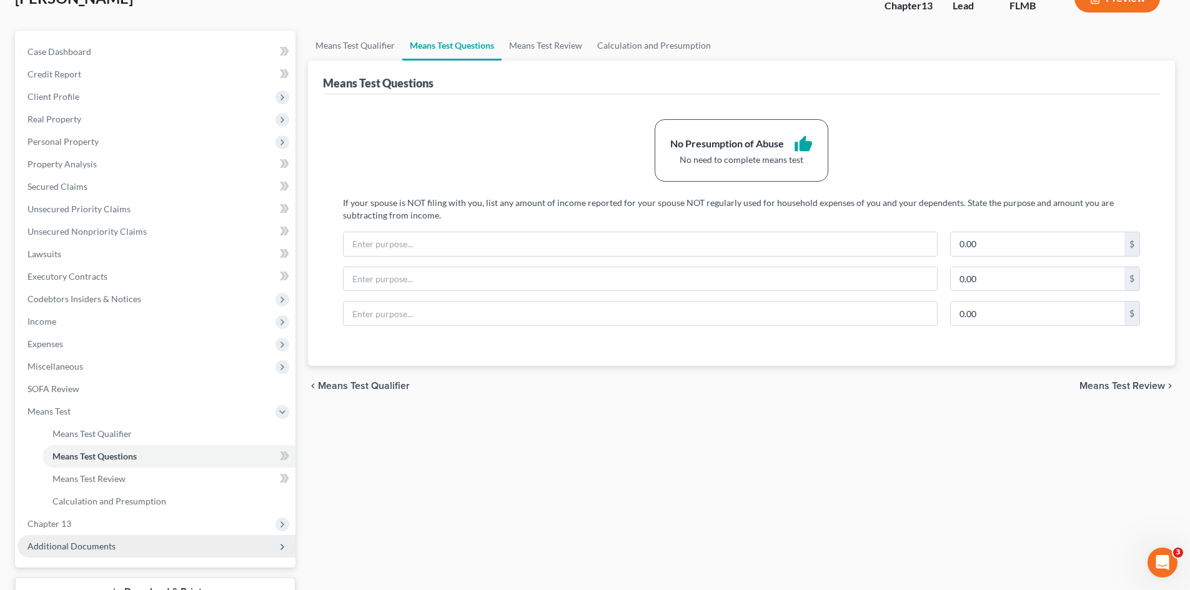
scroll to position [186, 0]
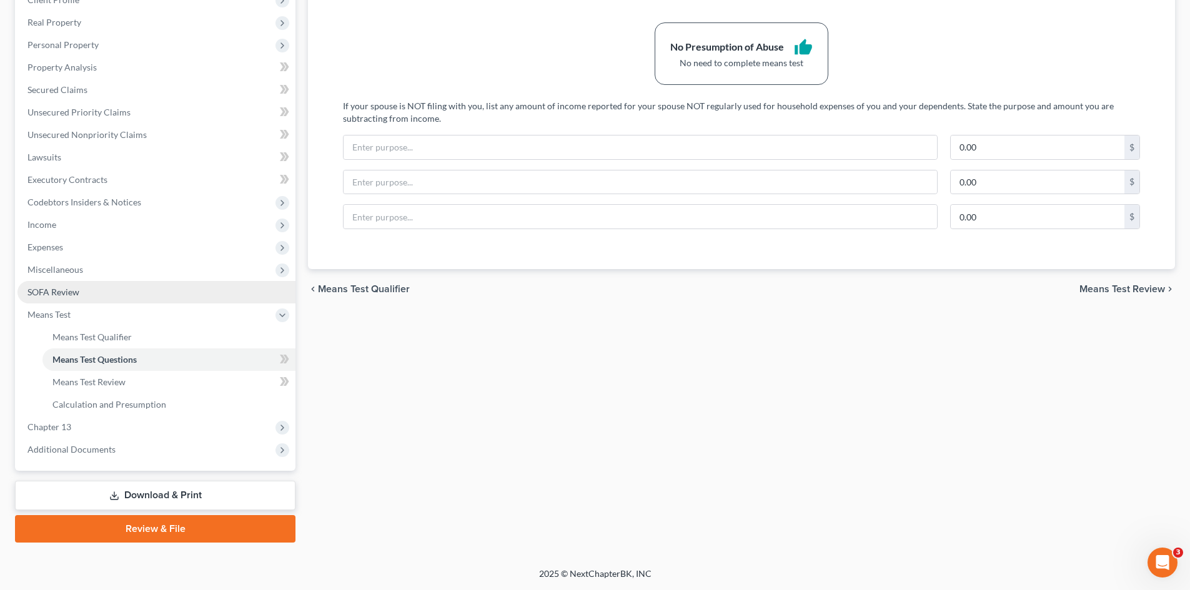
click at [71, 289] on span "SOFA Review" at bounding box center [53, 292] width 52 height 11
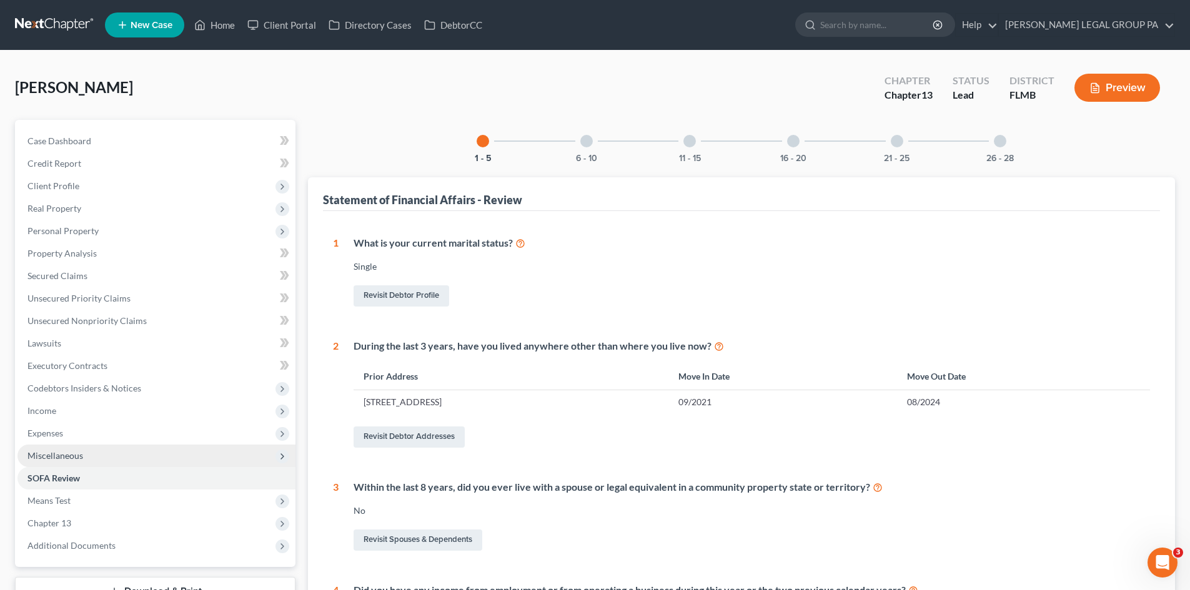
click at [66, 459] on span "Miscellaneous" at bounding box center [55, 455] width 56 height 11
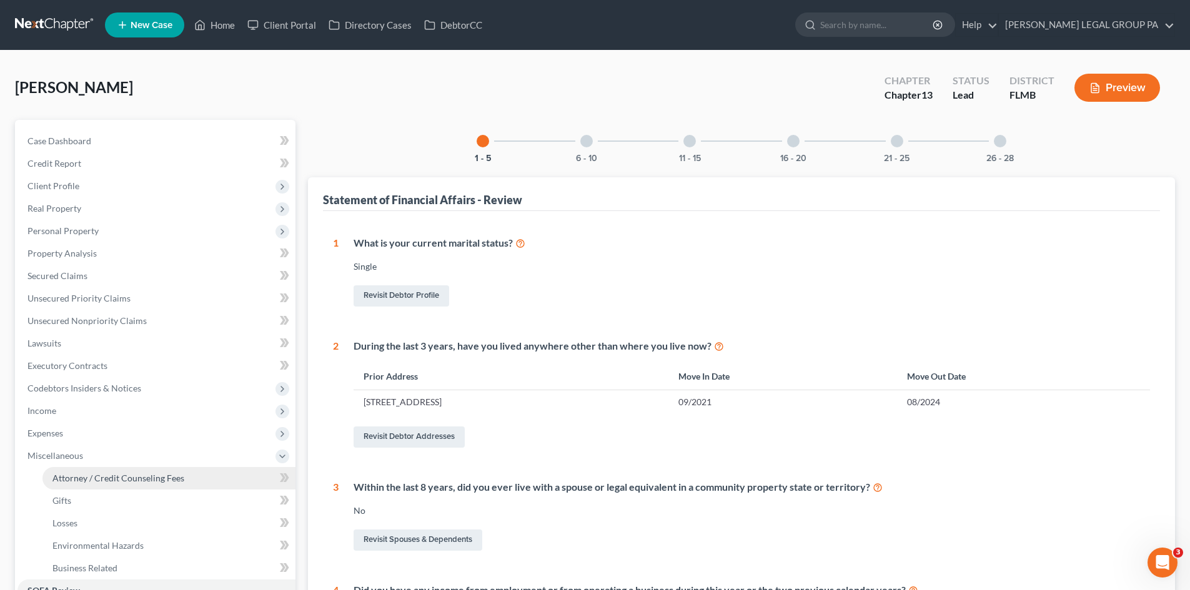
click at [74, 470] on link "Attorney / Credit Counseling Fees" at bounding box center [168, 478] width 253 height 22
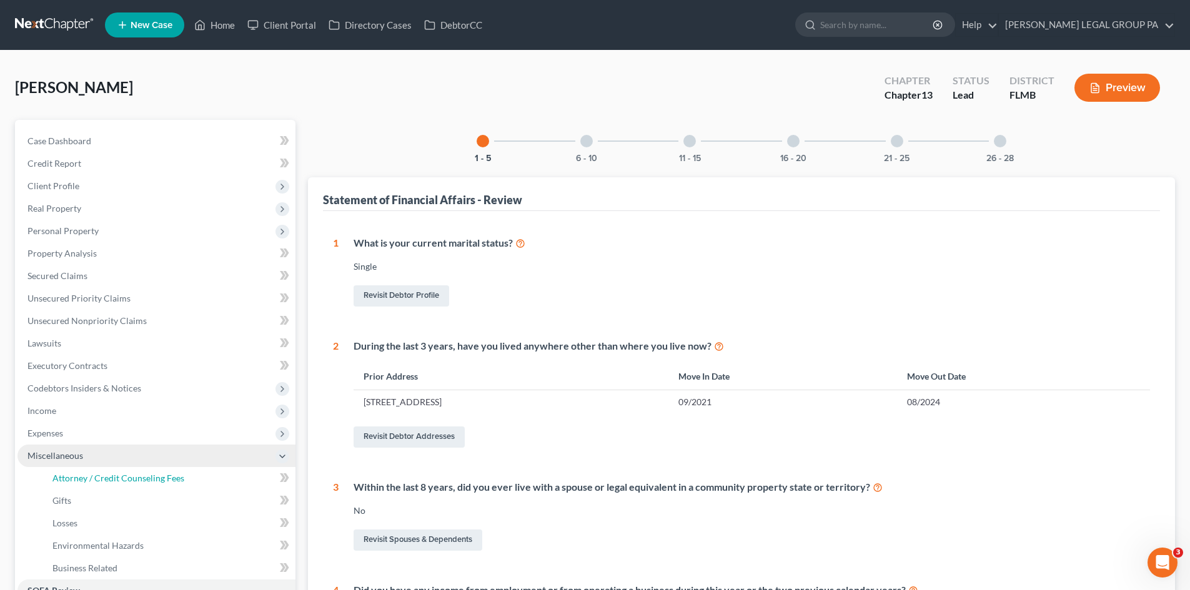
select select "0"
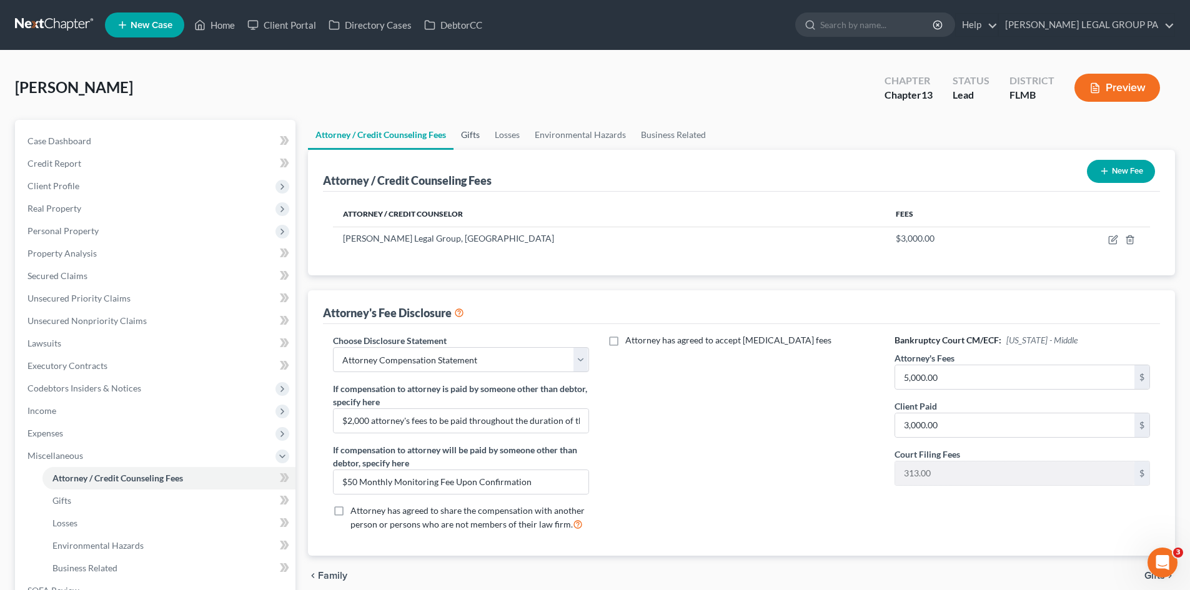
click at [468, 134] on link "Gifts" at bounding box center [470, 135] width 34 height 30
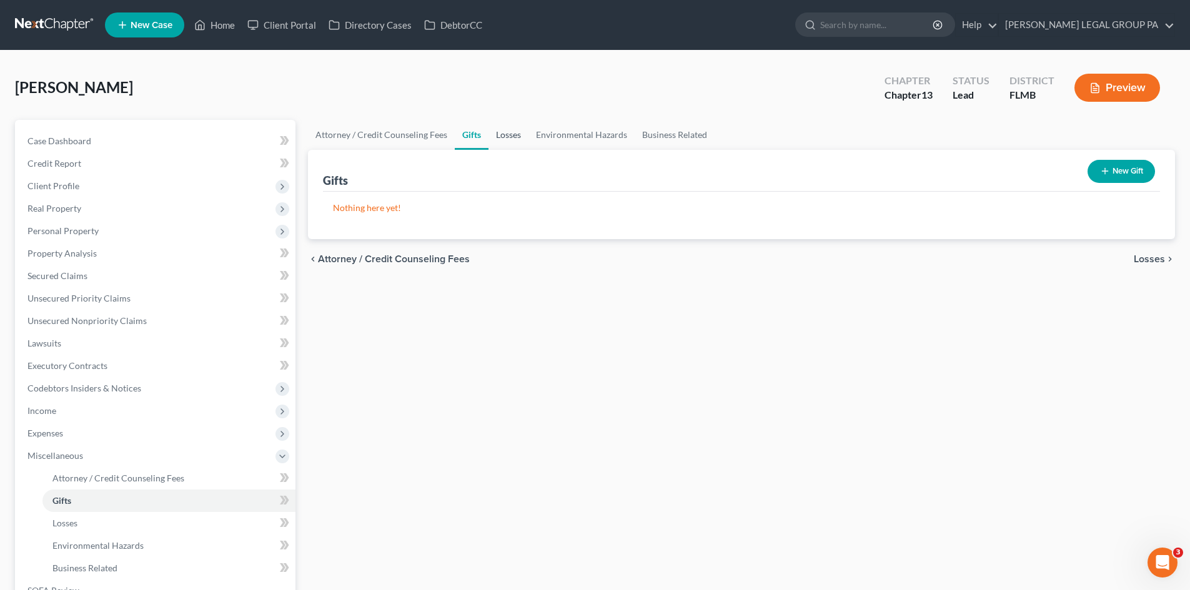
click at [506, 130] on link "Losses" at bounding box center [508, 135] width 40 height 30
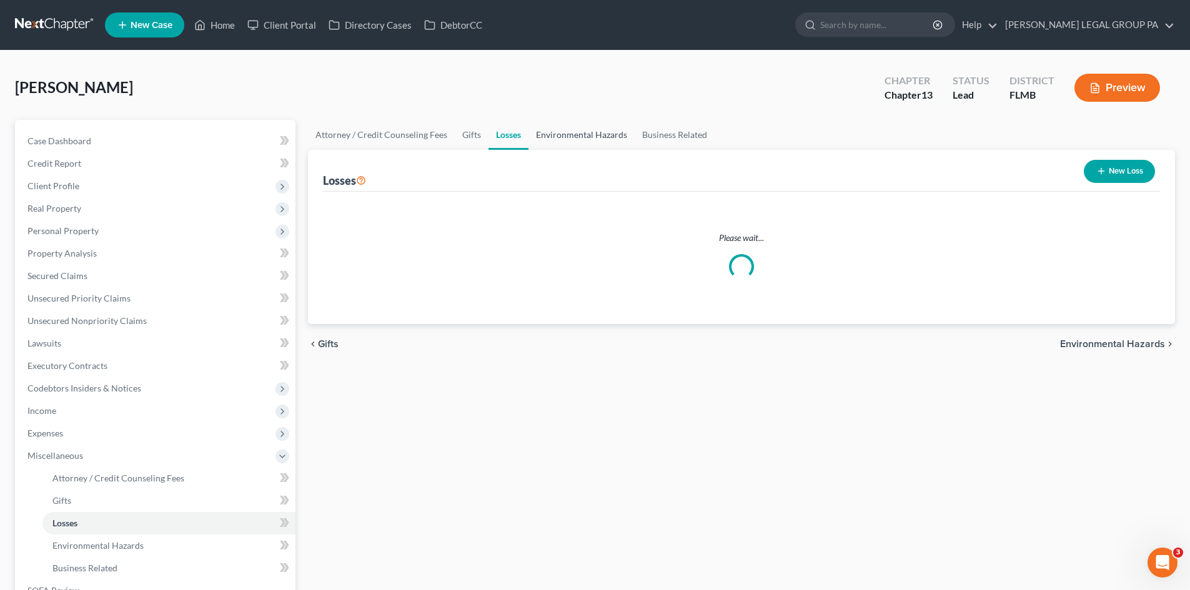
click at [586, 128] on link "Environmental Hazards" at bounding box center [581, 135] width 106 height 30
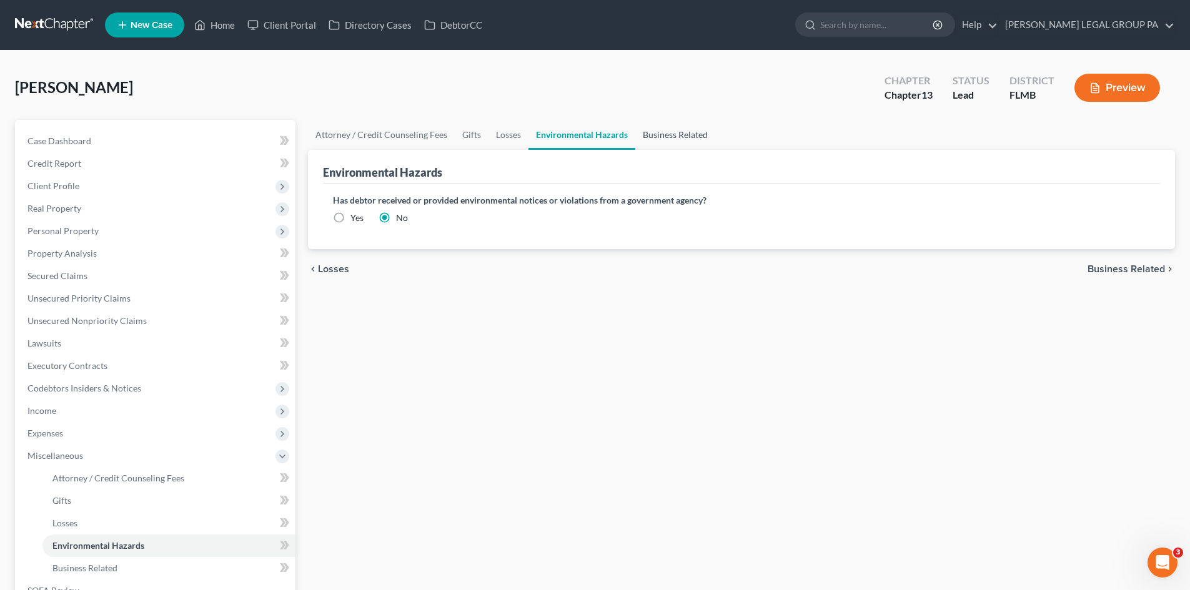
click at [693, 129] on link "Business Related" at bounding box center [675, 135] width 80 height 30
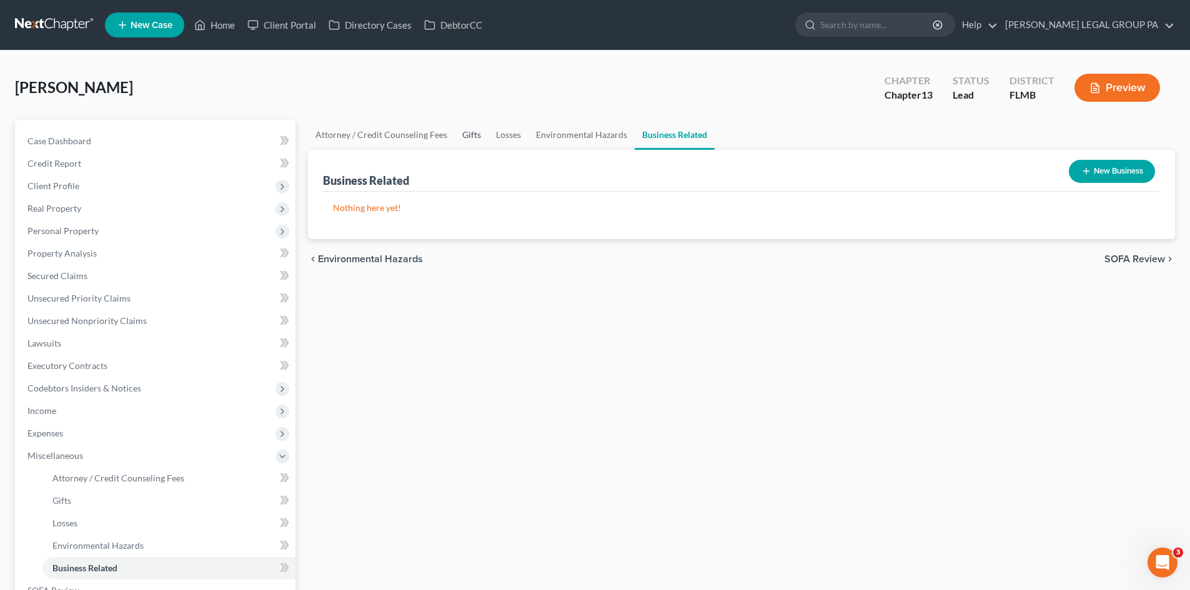
click at [463, 121] on link "Gifts" at bounding box center [472, 135] width 34 height 30
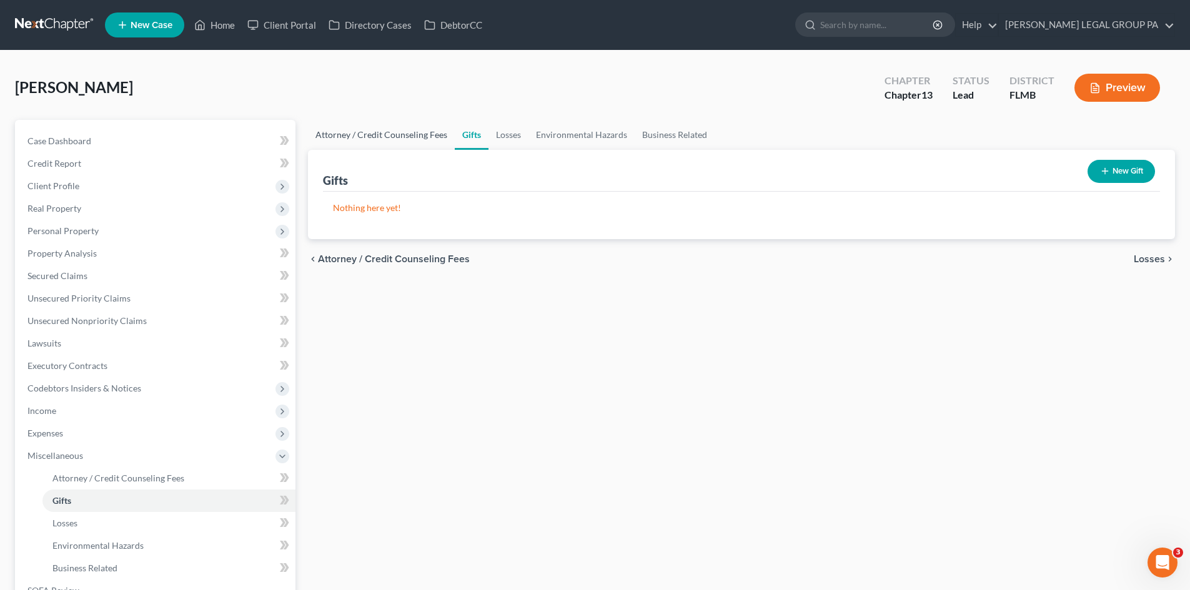
click link "Attorney / Credit Counseling Fees"
select select "0"
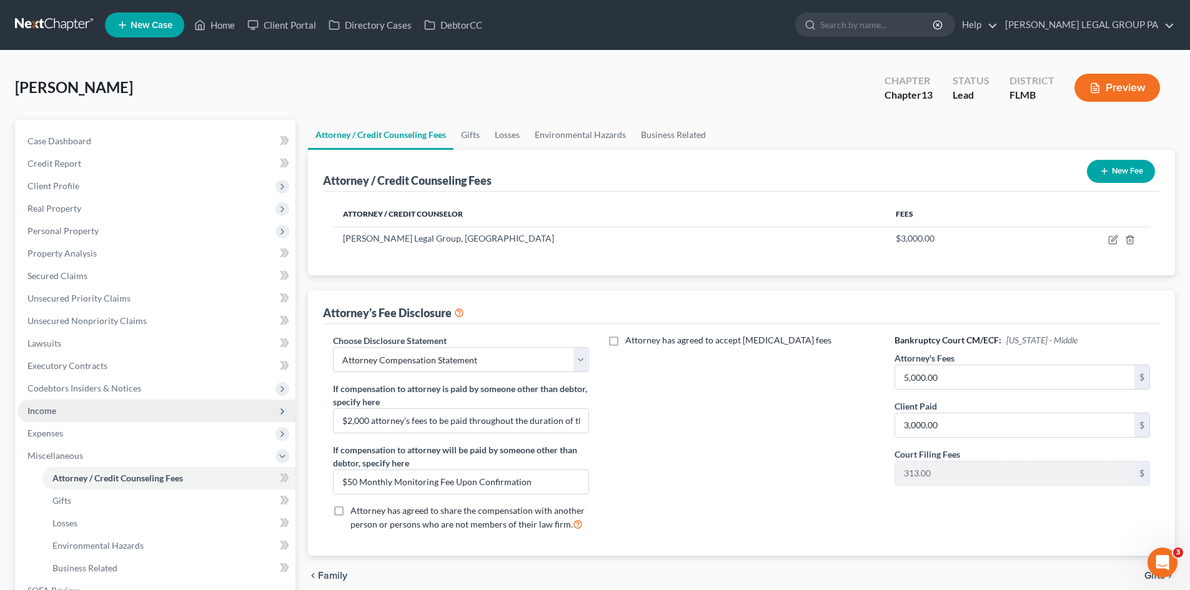
click span "Income"
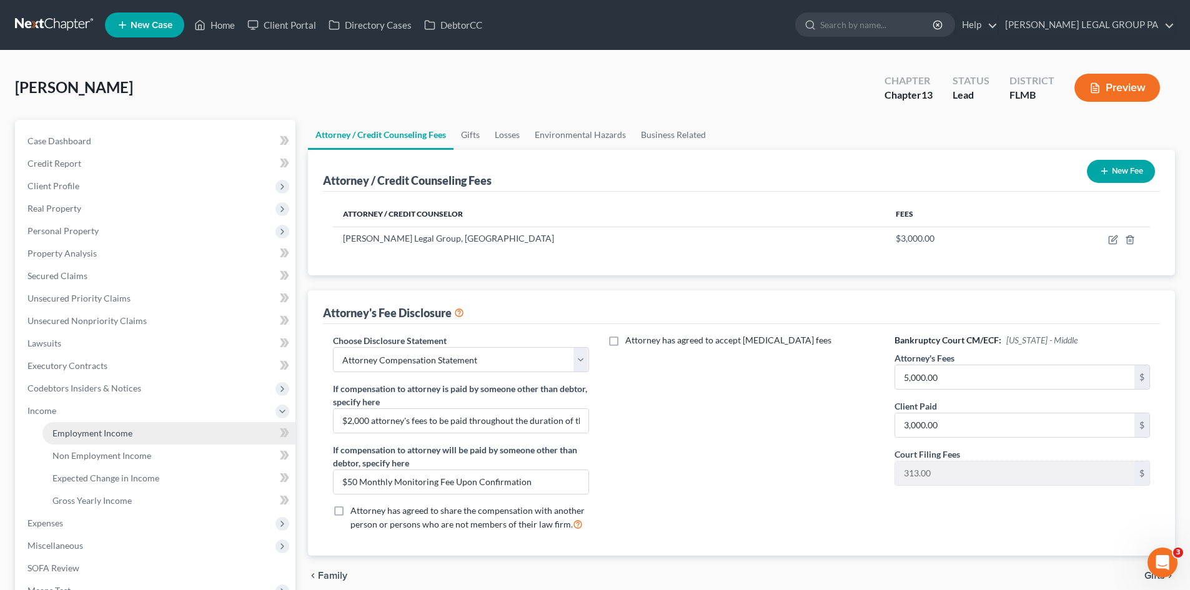
click span "Employment Income"
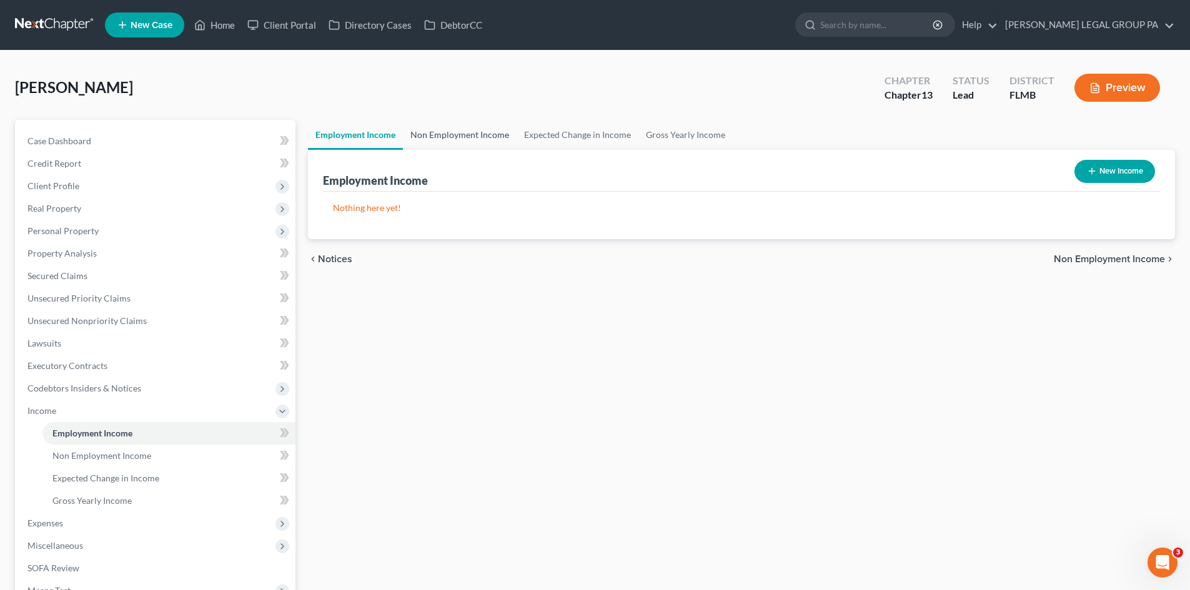
click link "Non Employment Income"
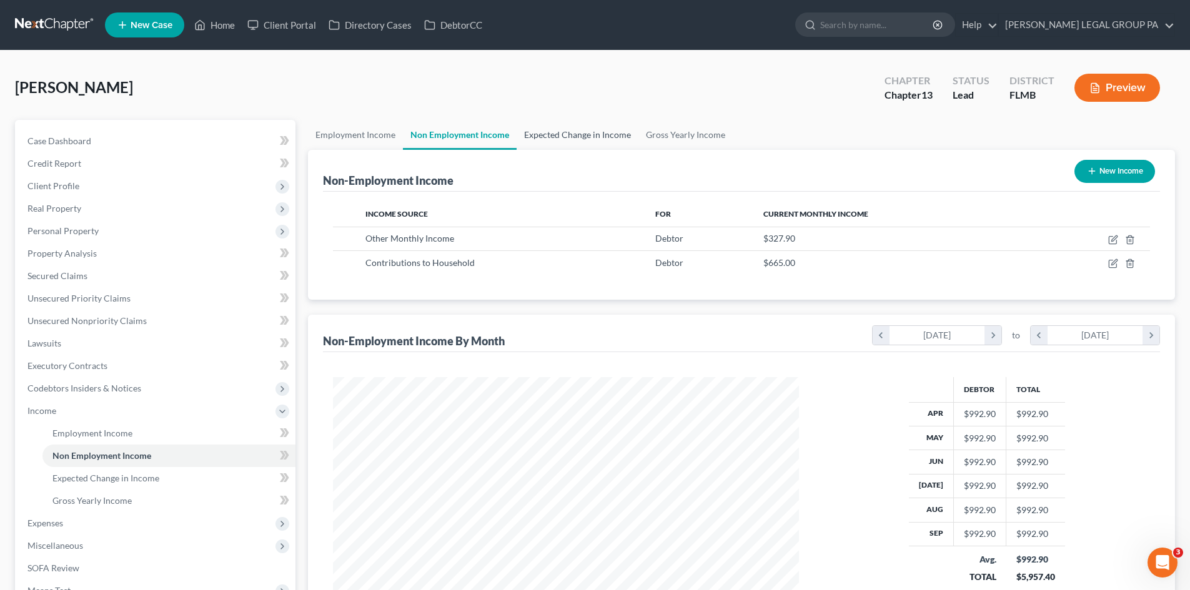
scroll to position [233, 491]
drag, startPoint x: 555, startPoint y: 131, endPoint x: 599, endPoint y: 131, distance: 43.7
click link "Expected Change in Income"
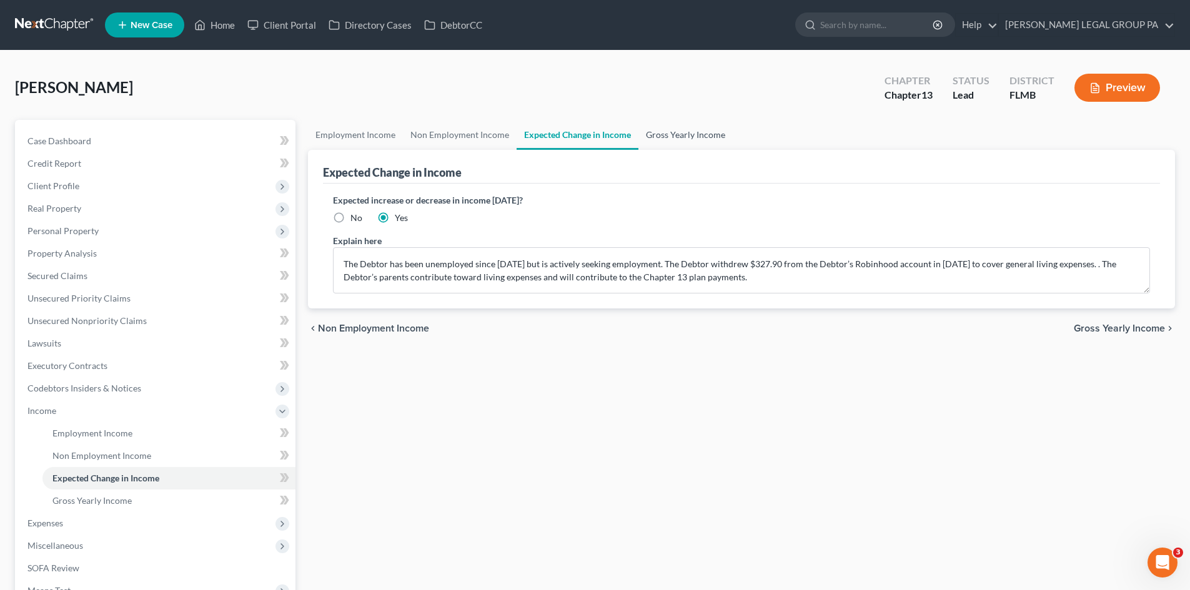
click link "Gross Yearly Income"
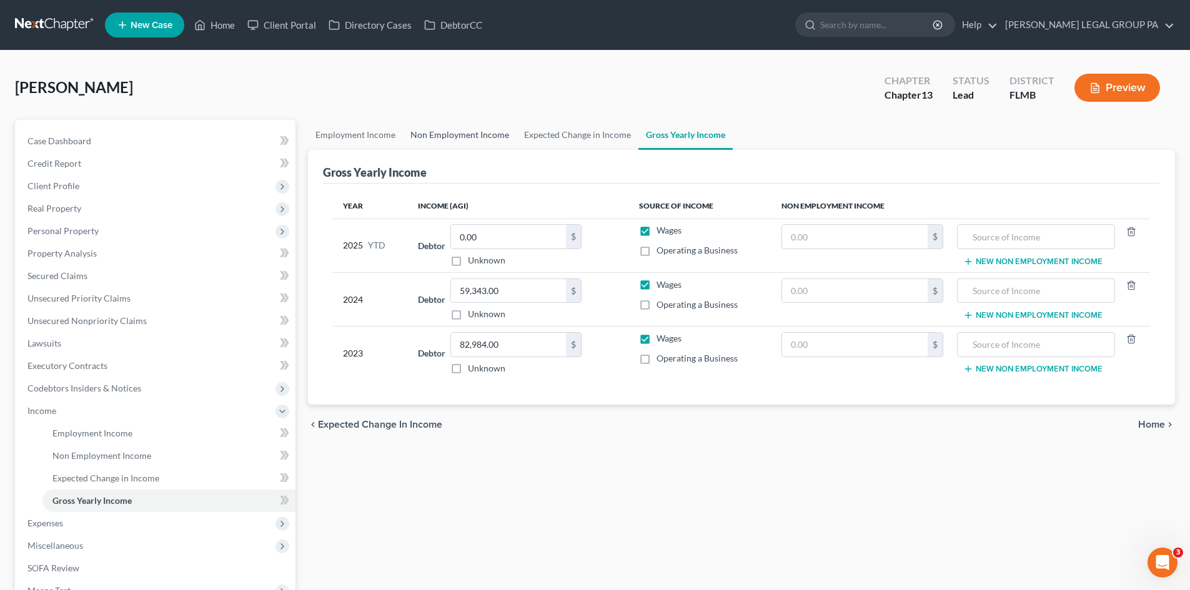
click link "Non Employment Income"
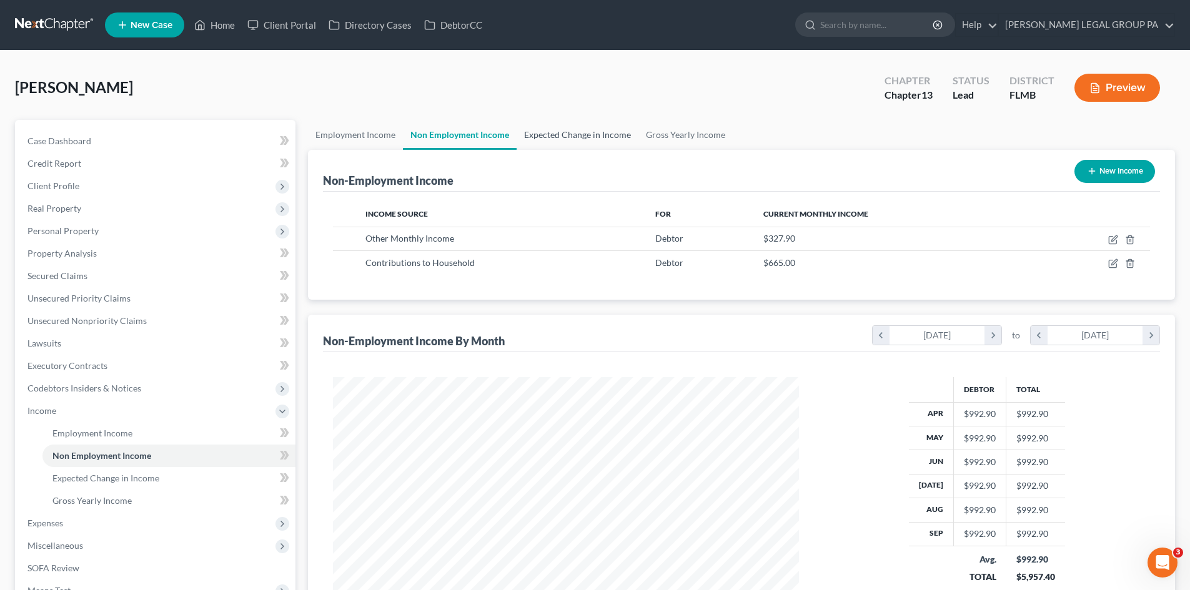
scroll to position [233, 491]
click link "Gross Yearly Income"
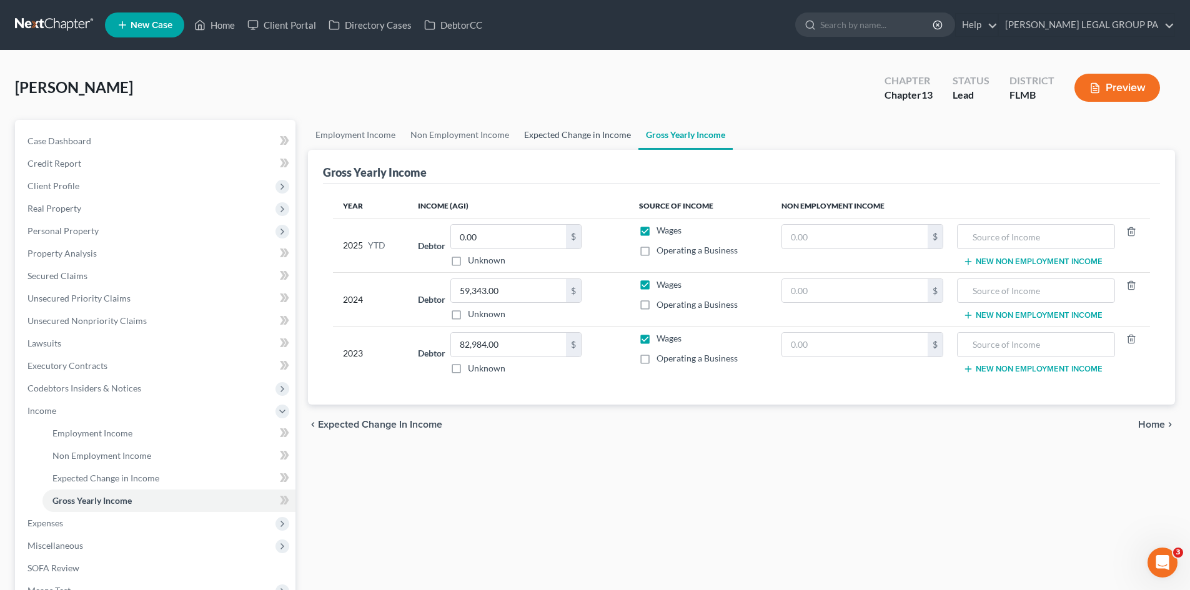
click link "Expected Change in Income"
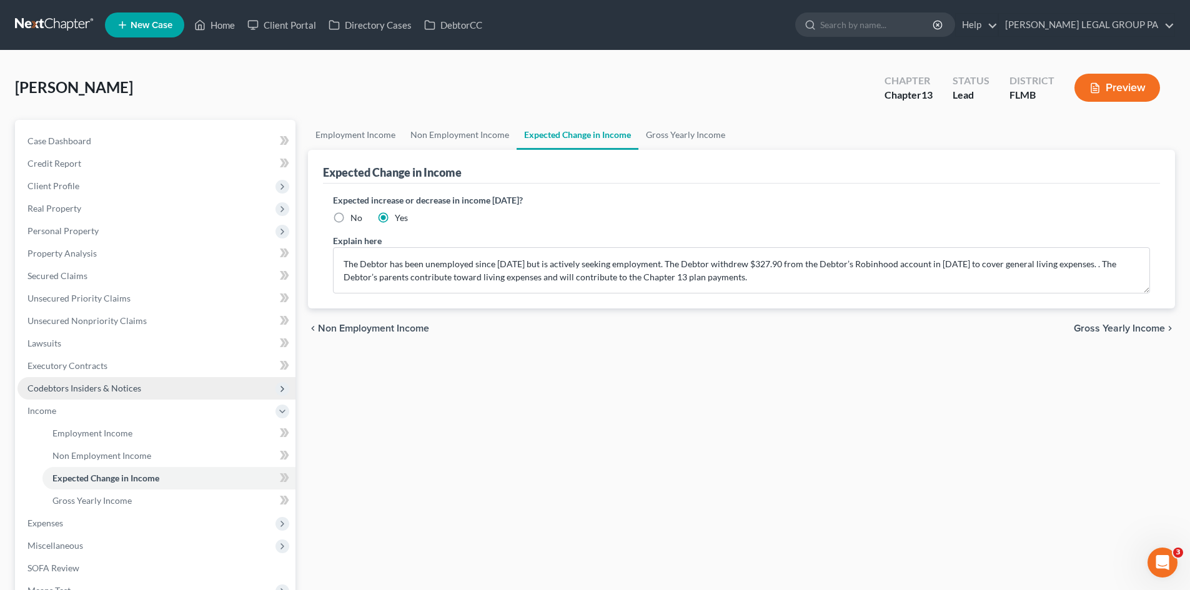
click span "Codebtors Insiders & Notices"
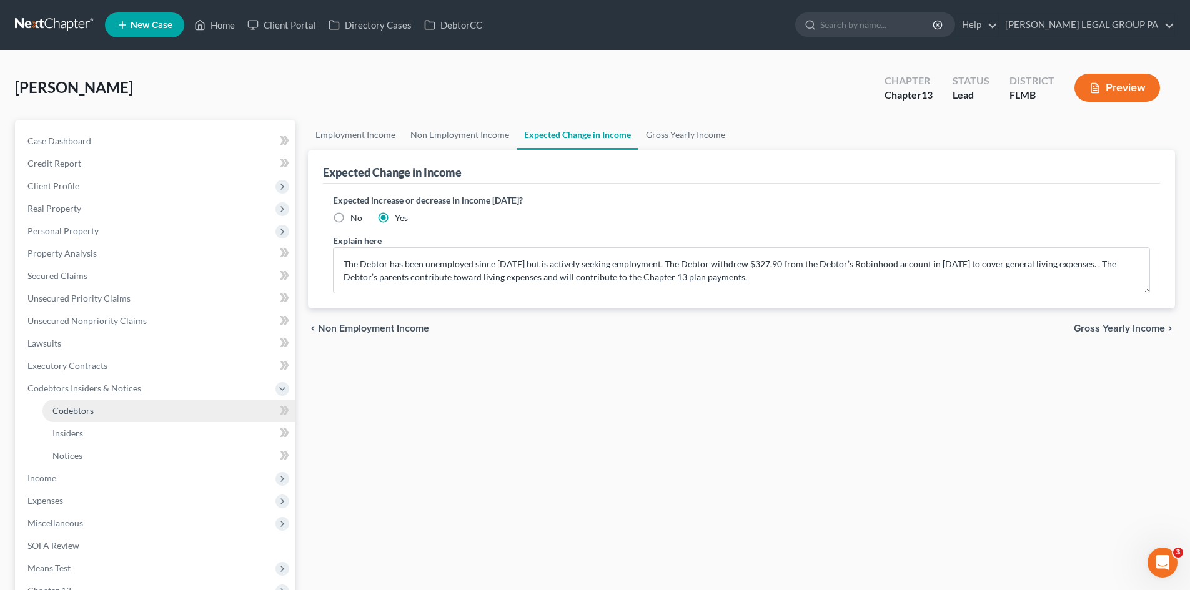
click span "Codebtors"
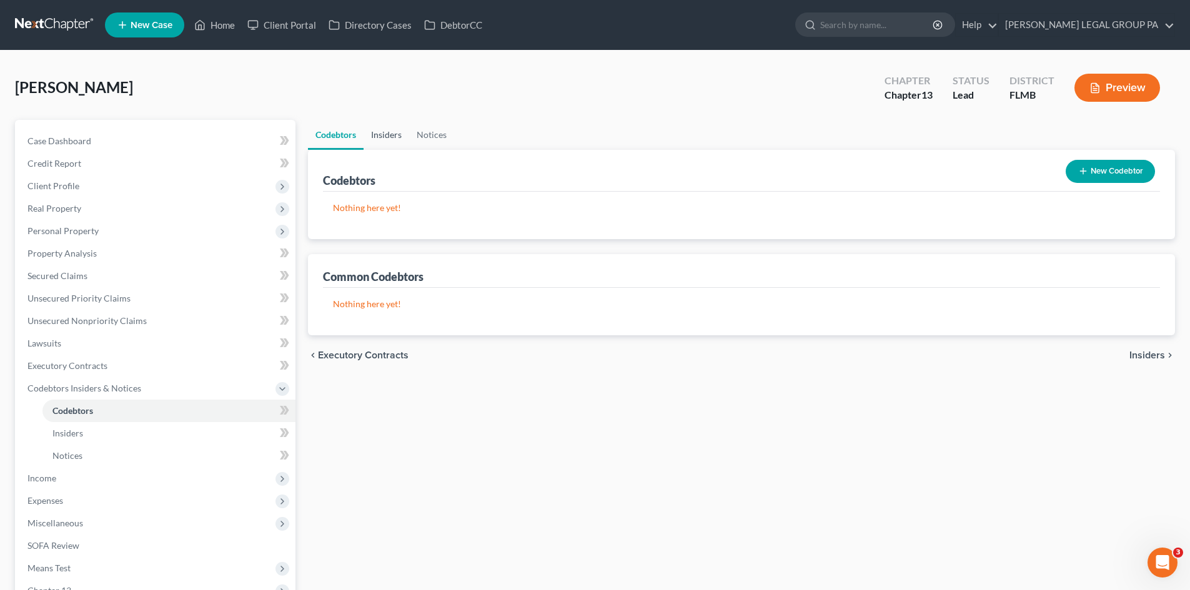
click link "Insiders"
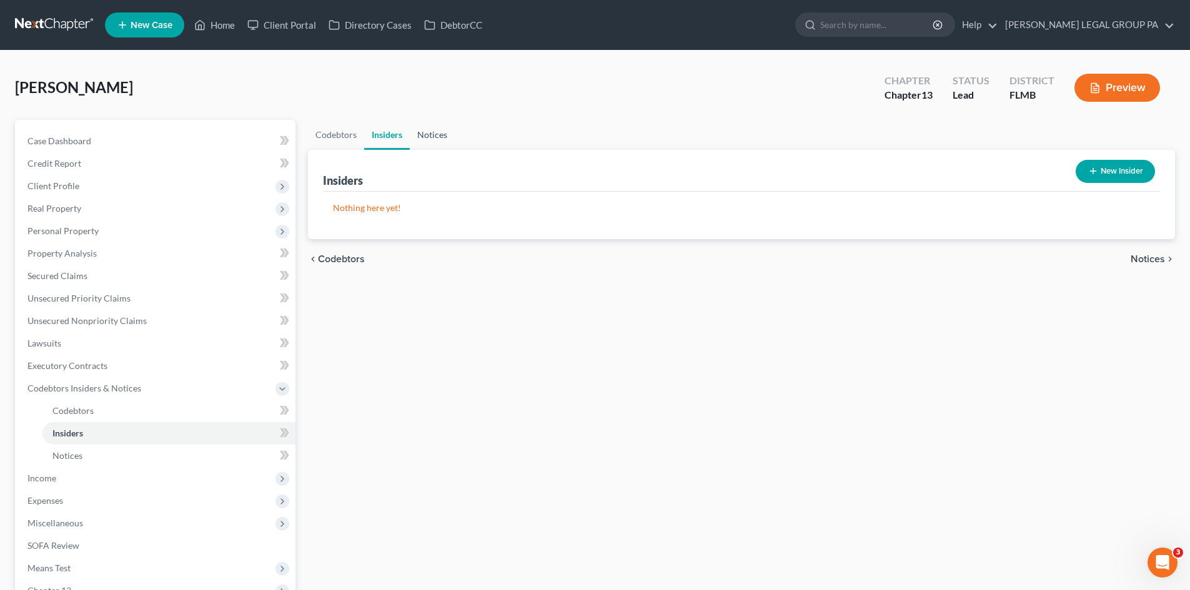
click link "Notices"
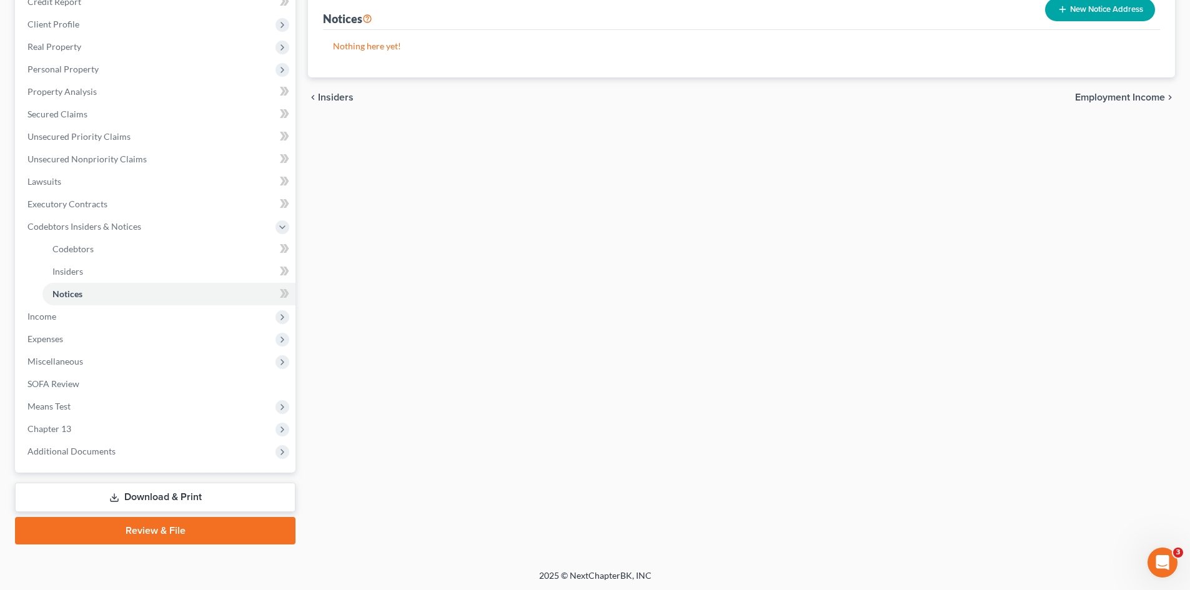
scroll to position [164, 0]
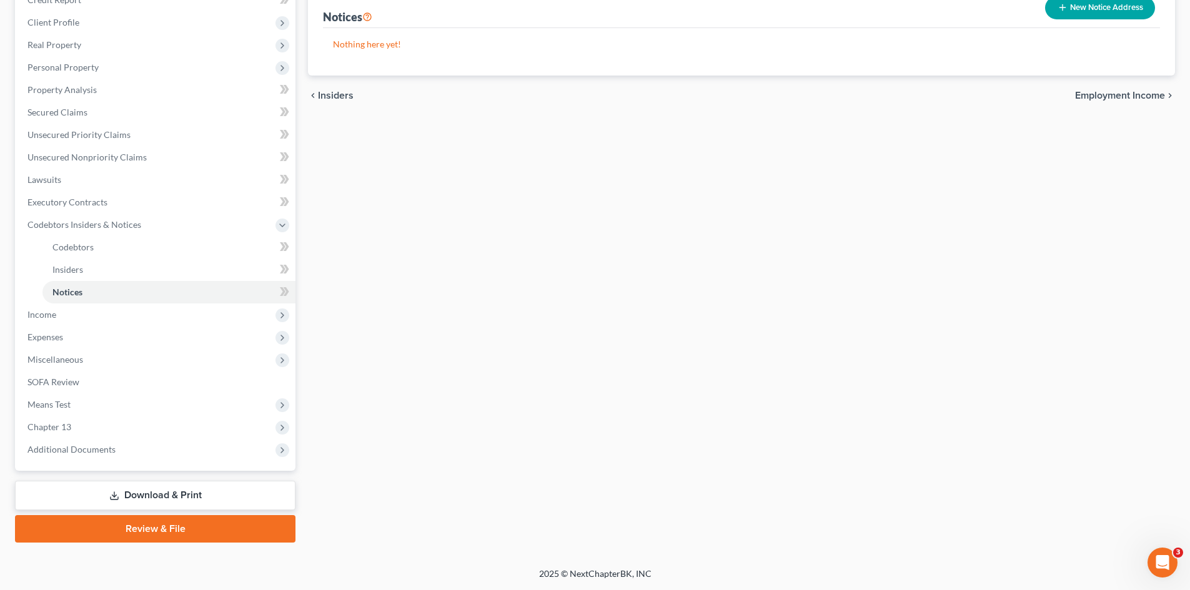
click link "Download & Print"
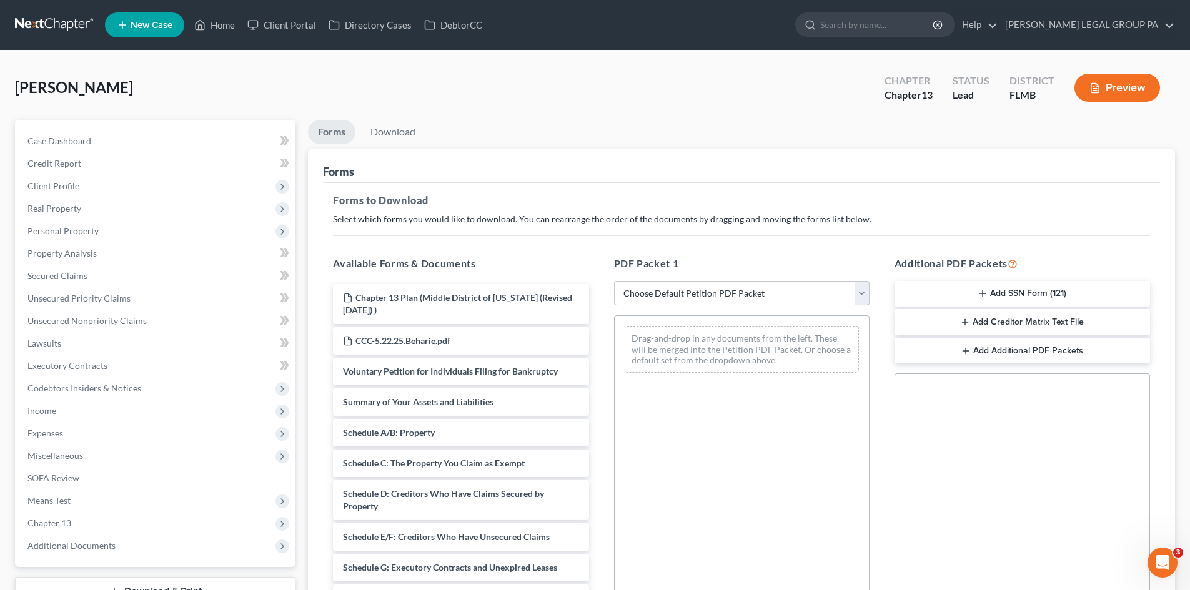
click select "Choose Default Petition PDF Packet Complete Bankruptcy Petition (all forms and …"
select select "0"
click select "Choose Default Petition PDF Packet Complete Bankruptcy Petition (all forms and …"
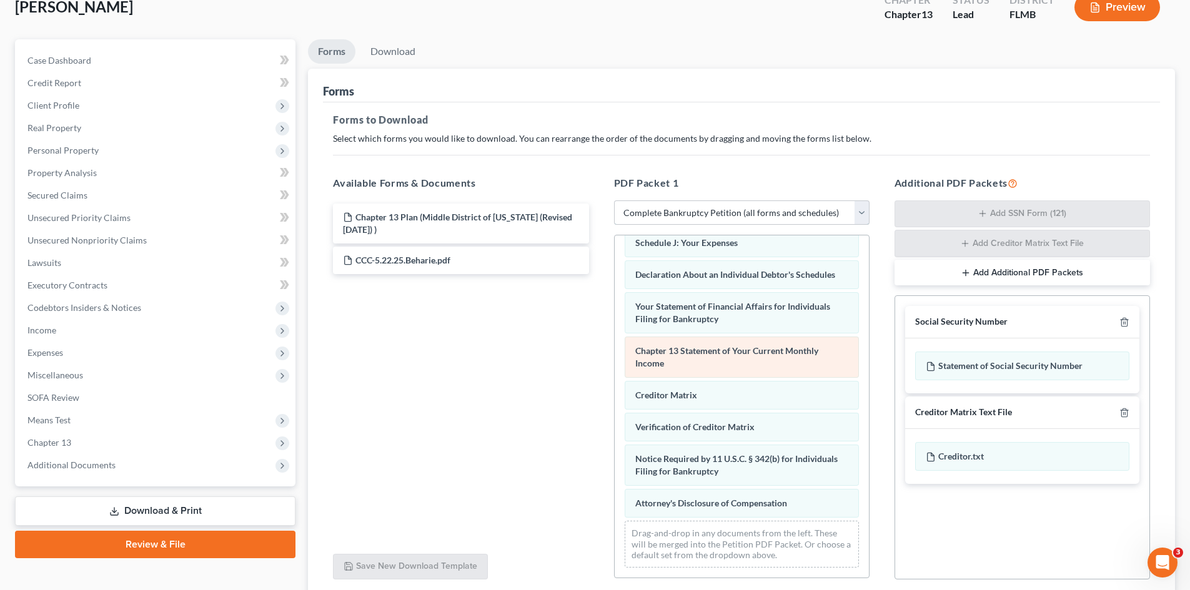
scroll to position [182, 0]
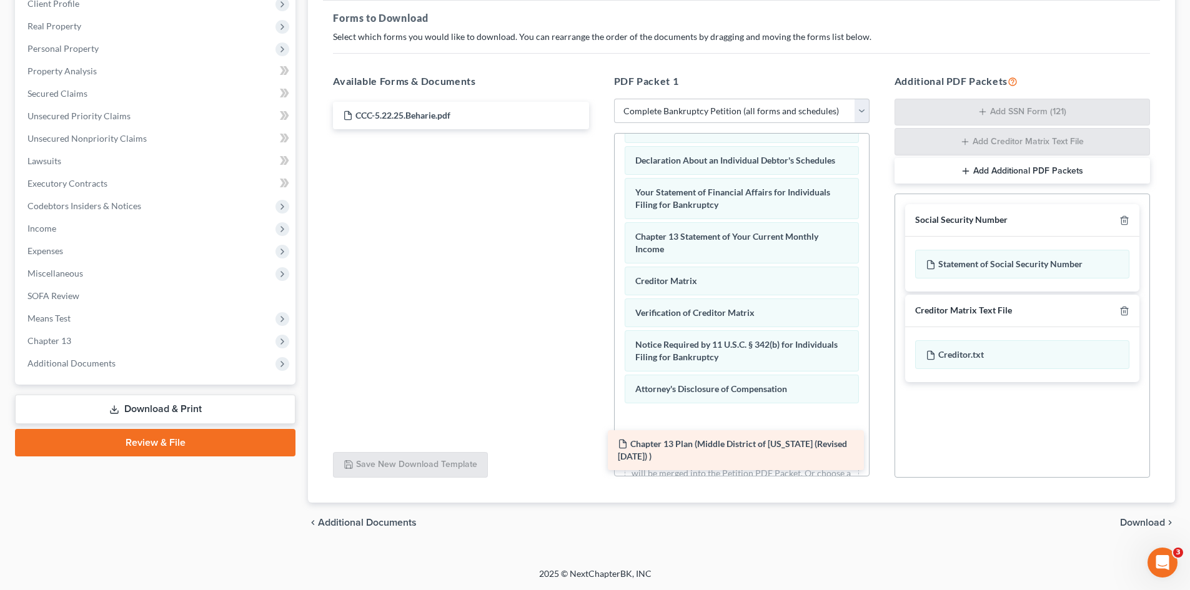
drag, startPoint x: 482, startPoint y: 119, endPoint x: 756, endPoint y: 447, distance: 428.3
click div "Chapter 13 Plan (Middle District of [US_STATE] (Revised [DATE]) ) Chapter 13 Pl…"
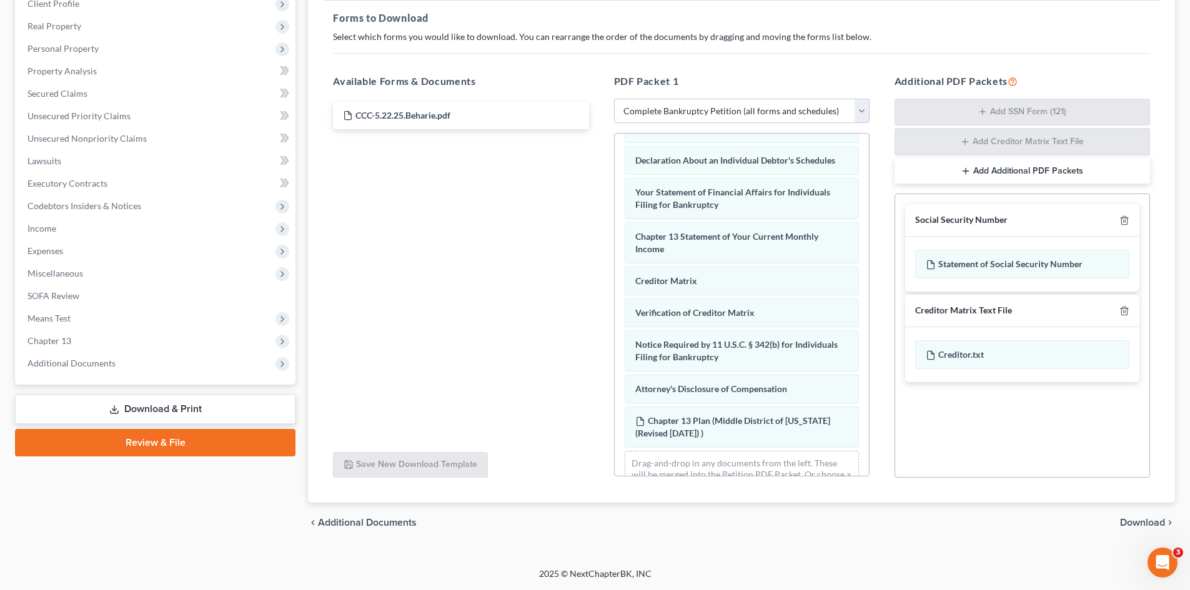
click span "Download"
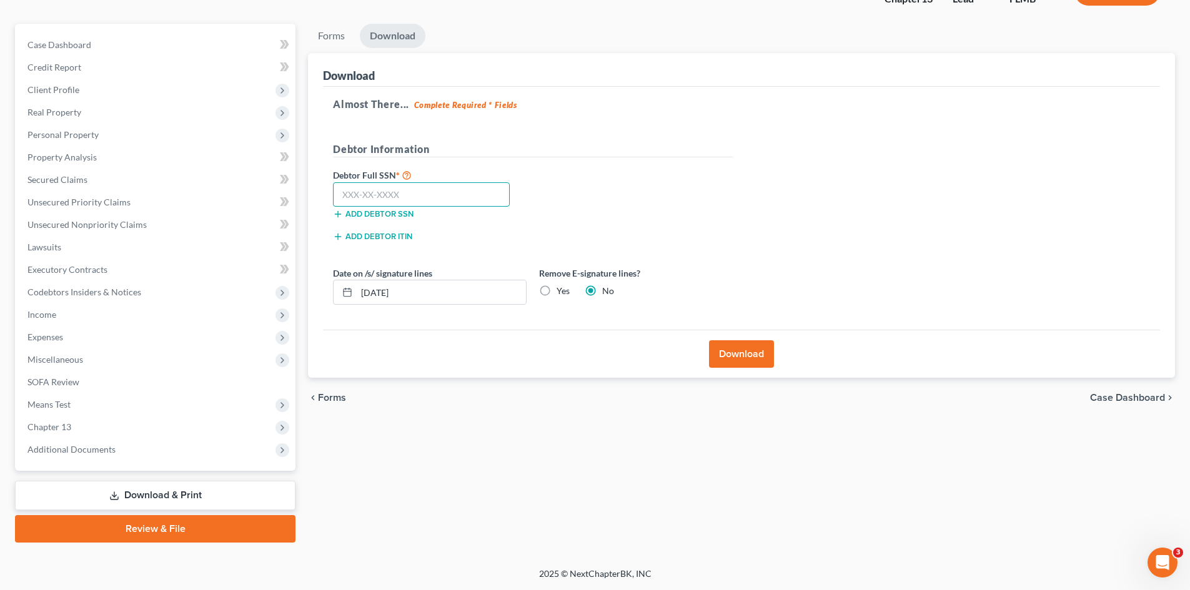
click input "text"
type input "133-82-3819"
click button "Download"
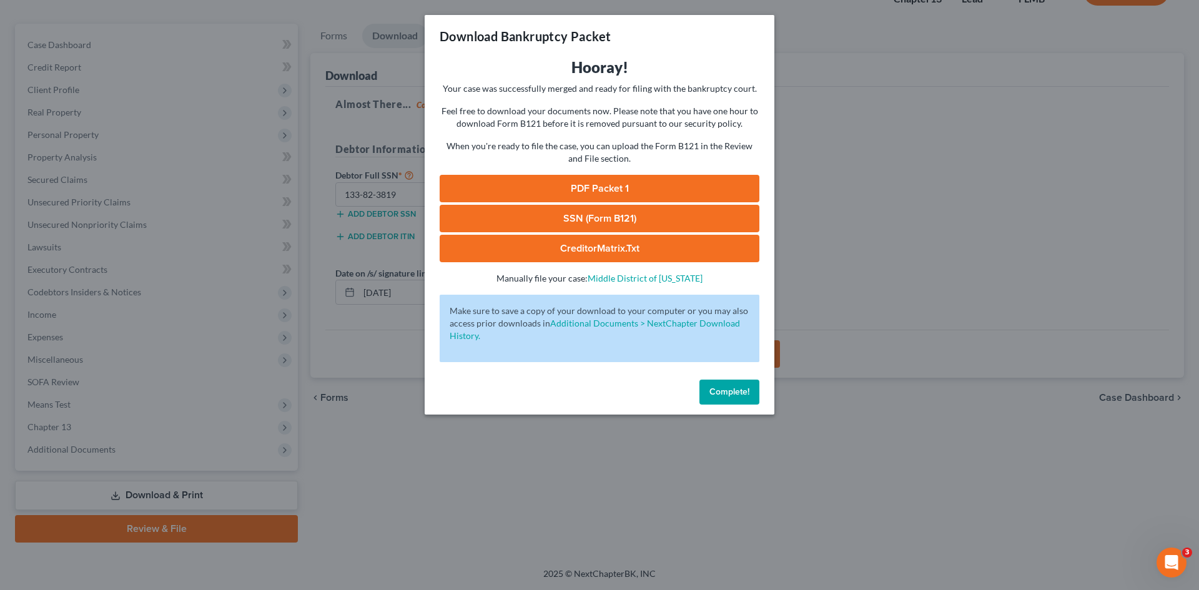
click link "SSN (Form B121)"
click link "PDF Packet 1"
drag, startPoint x: 748, startPoint y: 385, endPoint x: 620, endPoint y: 215, distance: 212.6
click button "Complete!"
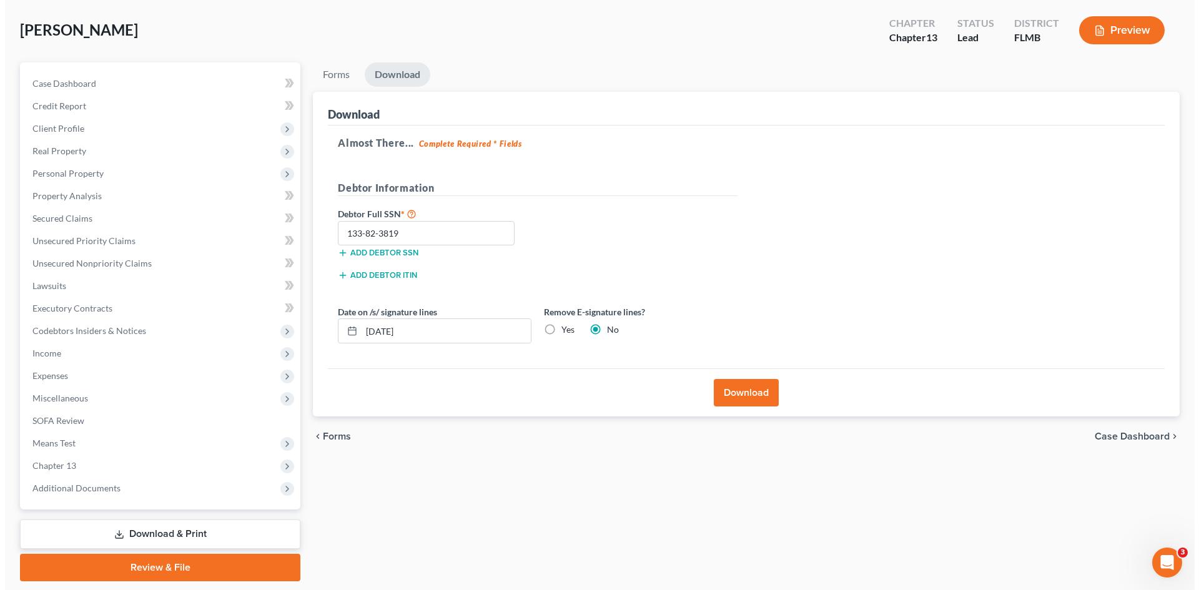
scroll to position [0, 0]
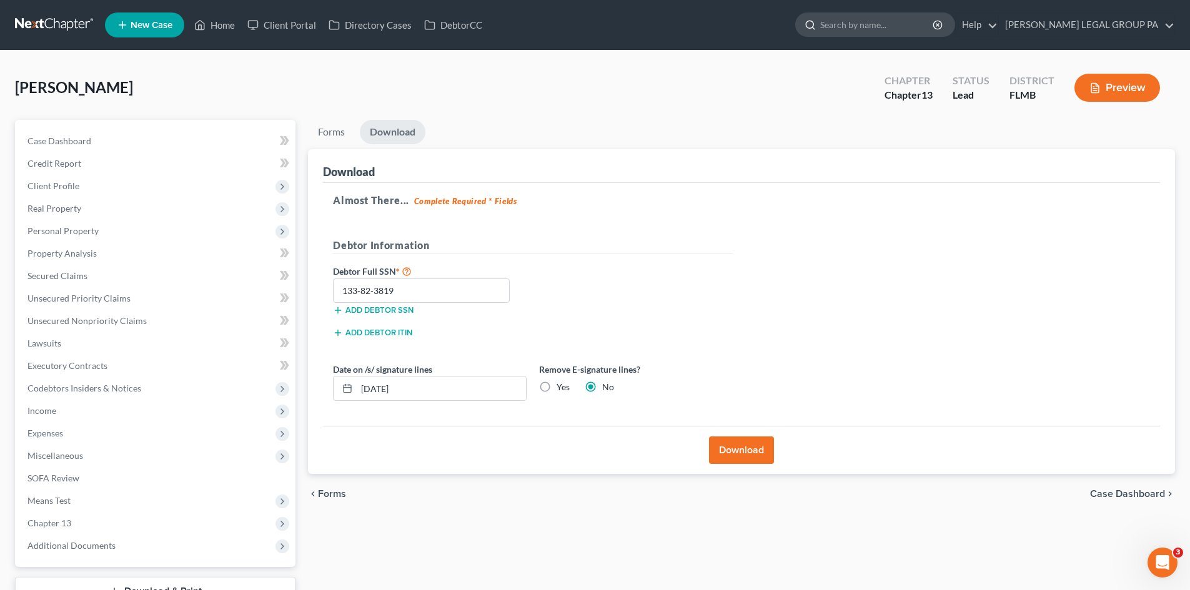
click input "search"
type input "[PERSON_NAME]"
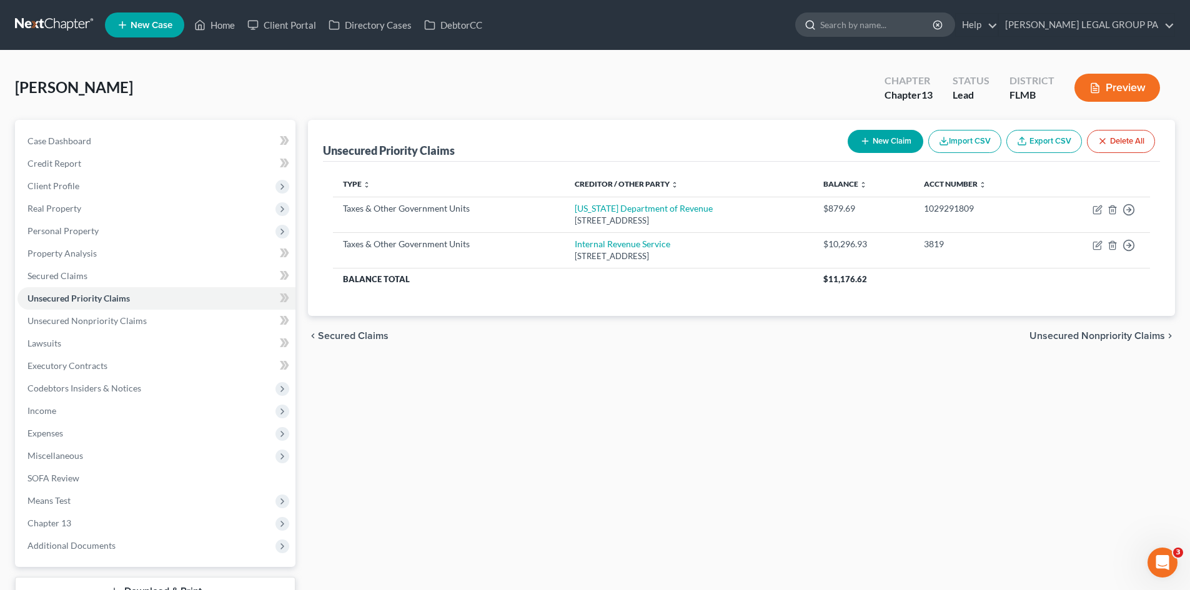
click at [926, 19] on input "search" at bounding box center [877, 24] width 114 height 23
type input "k"
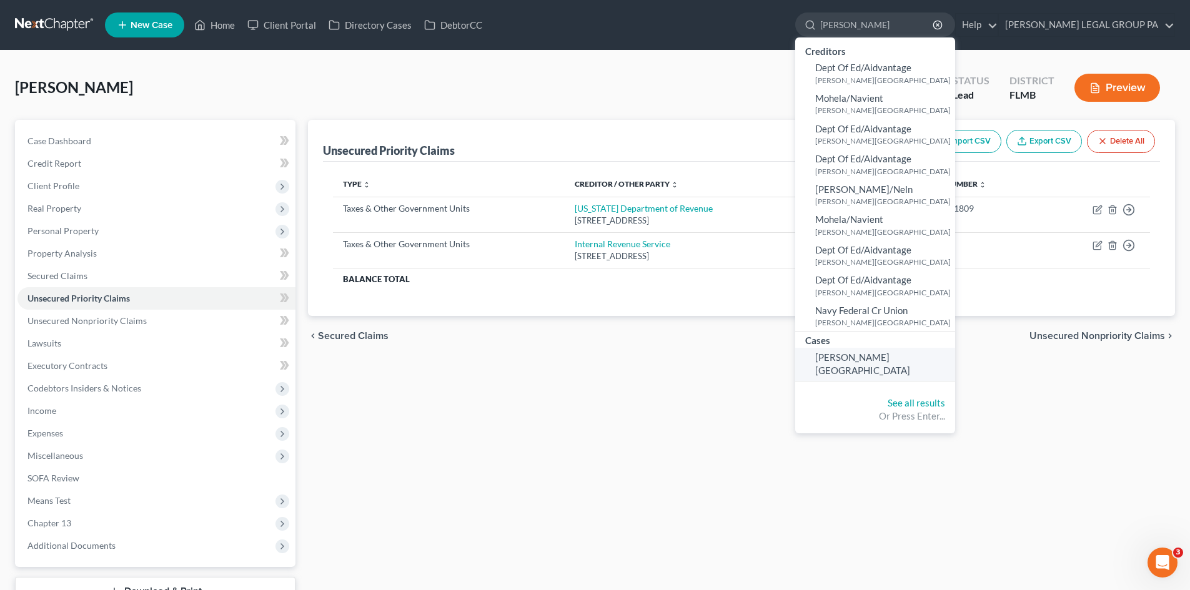
type input "[PERSON_NAME]"
click at [901, 357] on span "[PERSON_NAME][GEOGRAPHIC_DATA]" at bounding box center [862, 364] width 95 height 24
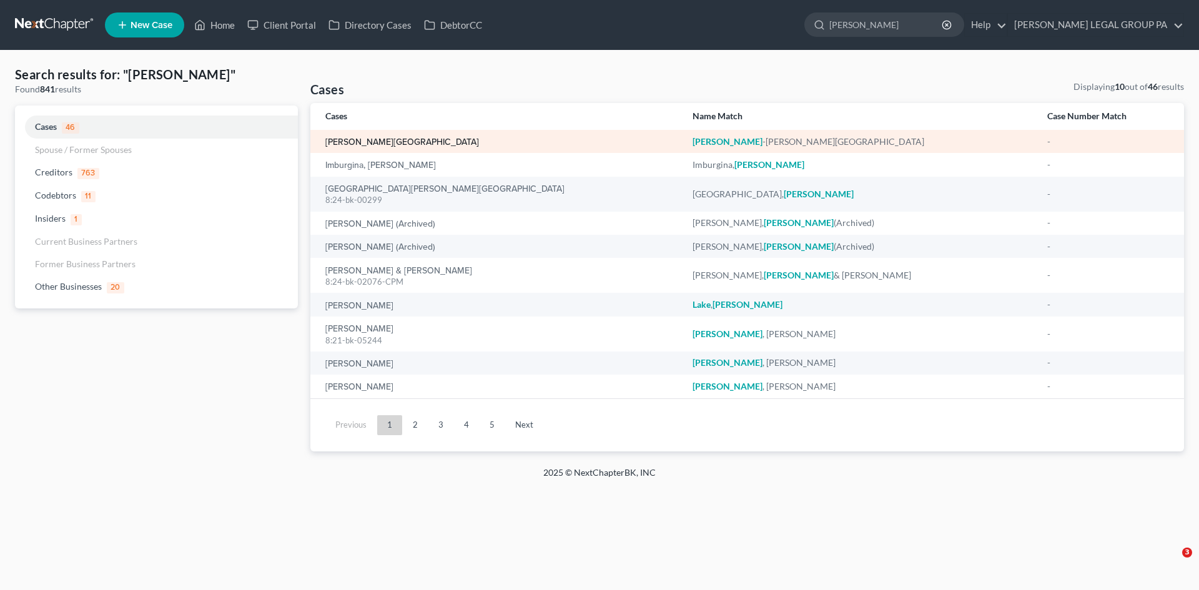
click at [377, 138] on link "[PERSON_NAME][GEOGRAPHIC_DATA]" at bounding box center [402, 142] width 154 height 9
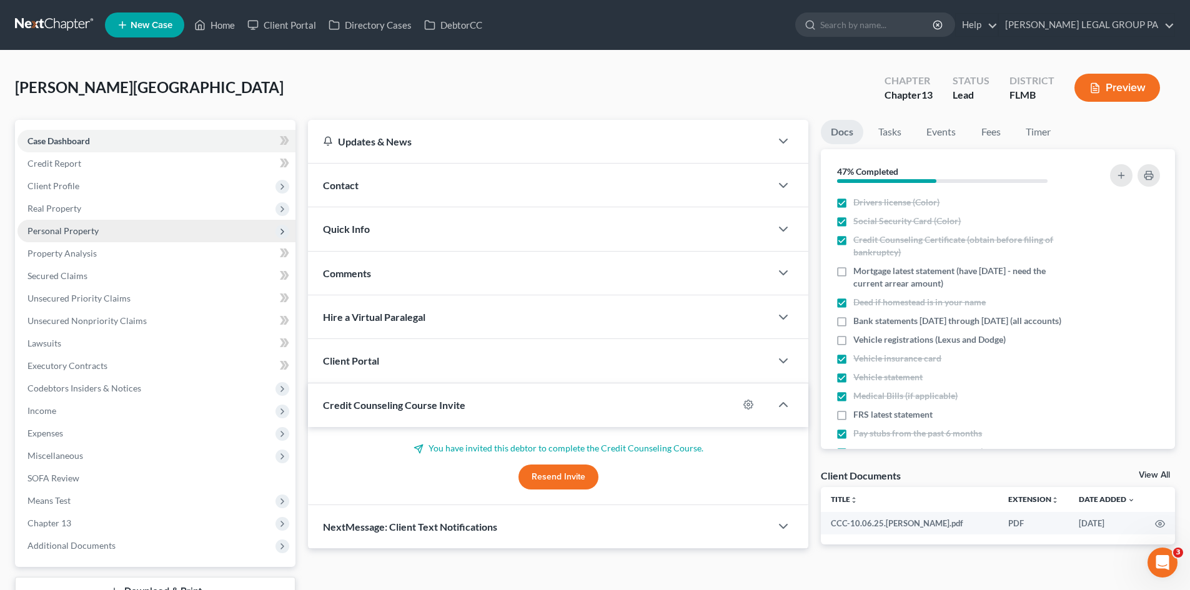
click at [117, 226] on span "Personal Property" at bounding box center [156, 231] width 278 height 22
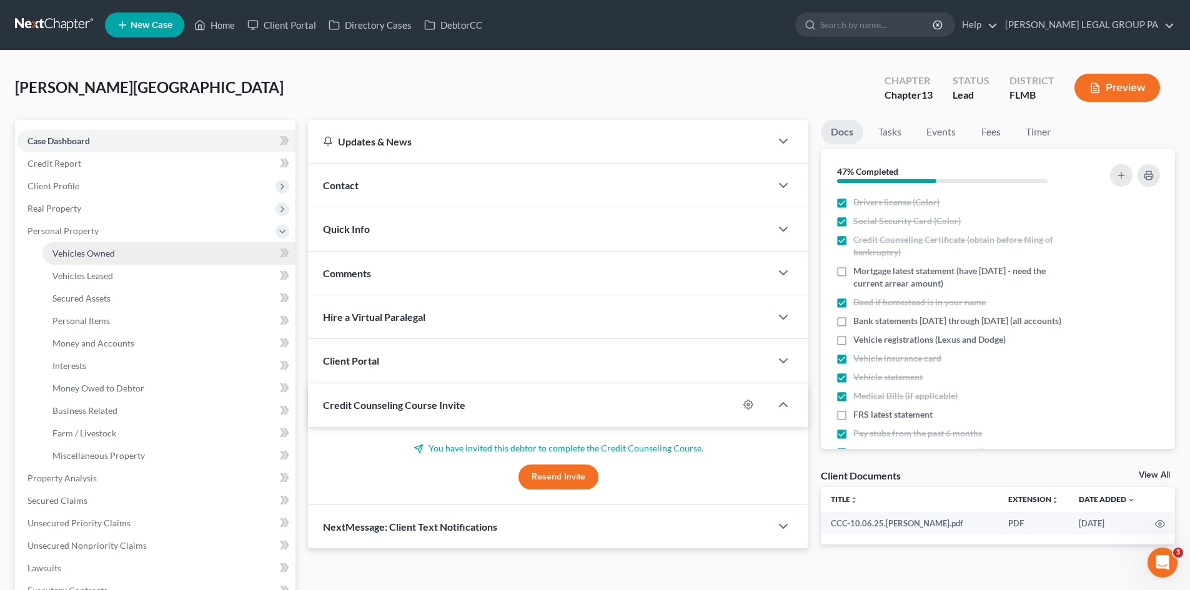
click at [112, 248] on span "Vehicles Owned" at bounding box center [83, 253] width 62 height 11
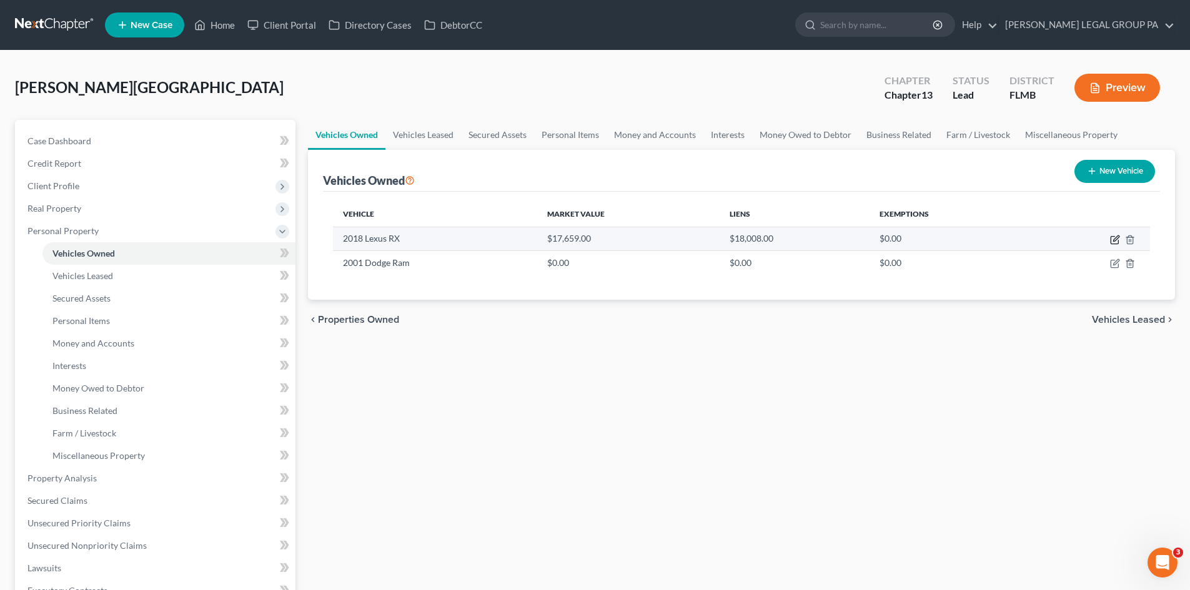
click at [1114, 242] on icon "button" at bounding box center [1115, 240] width 10 height 10
select select "0"
select select "8"
select select "2"
select select "0"
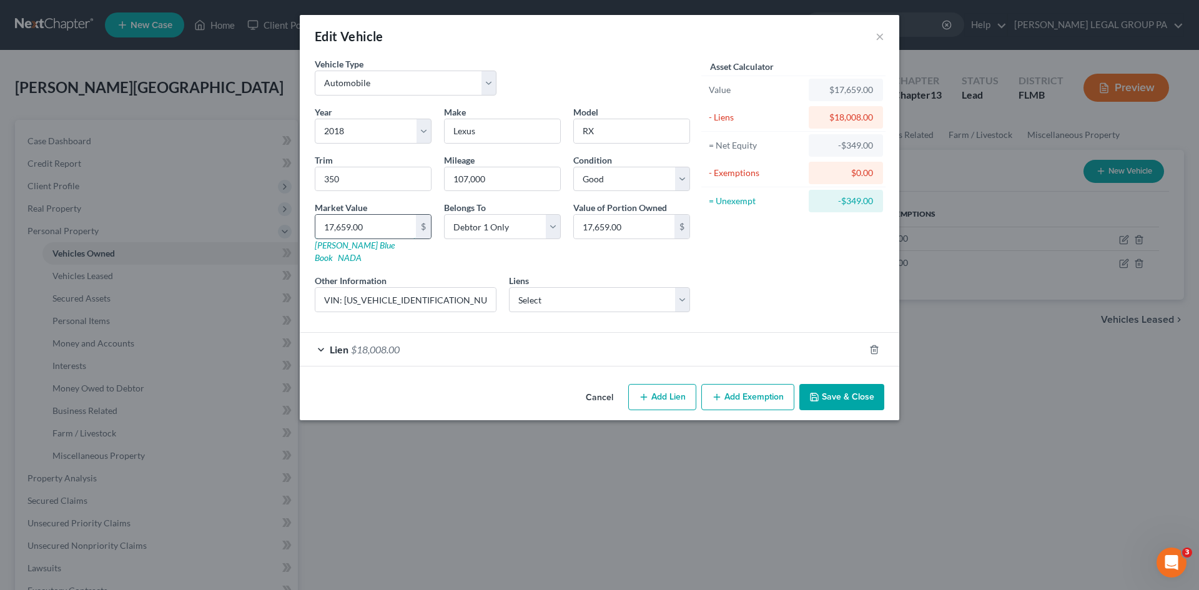
click at [387, 224] on input "17,659.00" at bounding box center [365, 227] width 101 height 24
click at [378, 179] on input "350" at bounding box center [373, 179] width 116 height 24
click at [527, 186] on input "107,000" at bounding box center [503, 179] width 116 height 24
drag, startPoint x: 497, startPoint y: 177, endPoint x: 473, endPoint y: 177, distance: 23.7
click at [473, 177] on input "107,000" at bounding box center [503, 179] width 116 height 24
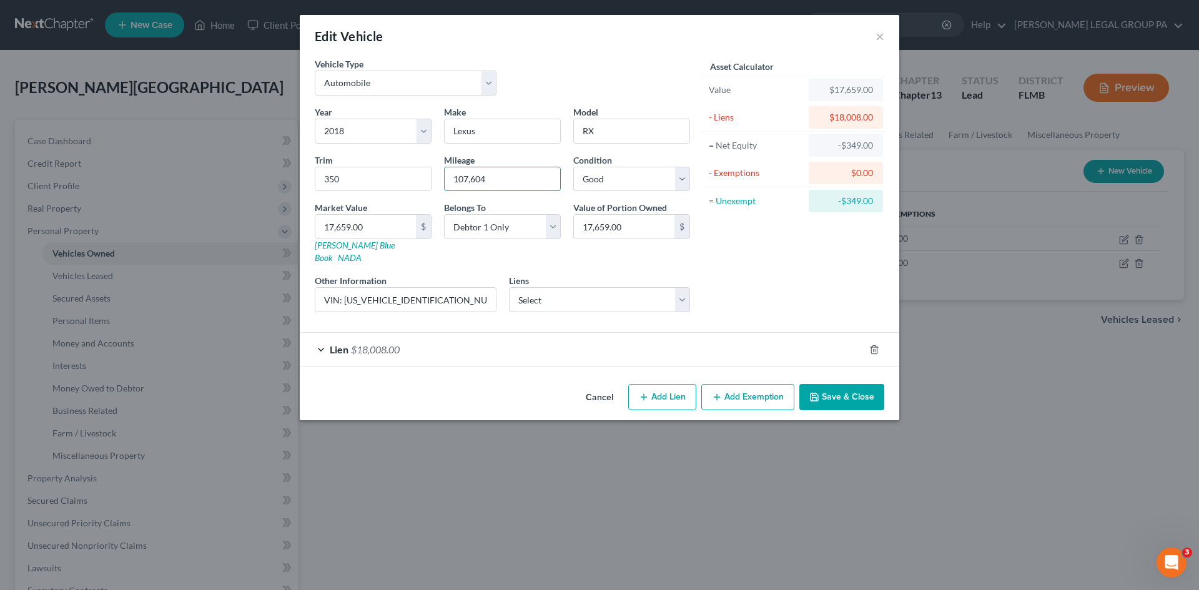
type input "107,604"
click at [803, 257] on div "Asset Calculator Value $17,659.00 - Liens $18,008.00 = Net Equity -$349.00 - Ex…" at bounding box center [793, 189] width 194 height 265
click at [850, 384] on button "Save & Close" at bounding box center [841, 397] width 85 height 26
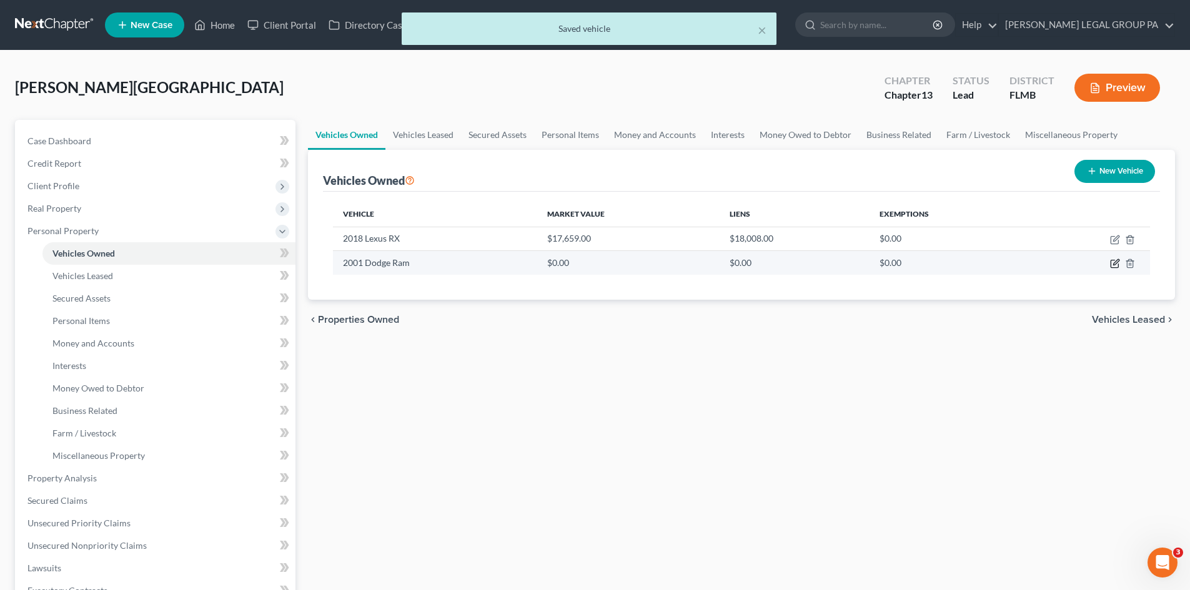
click at [1114, 264] on icon "button" at bounding box center [1116, 263] width 6 height 6
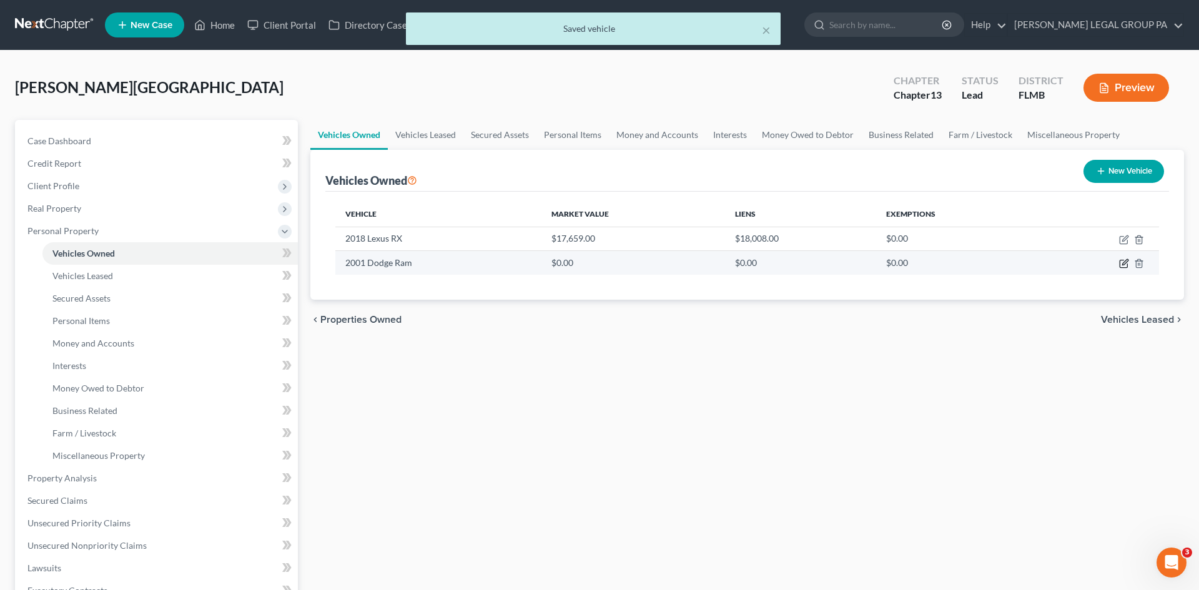
select select "0"
select select "25"
select select "2"
select select "0"
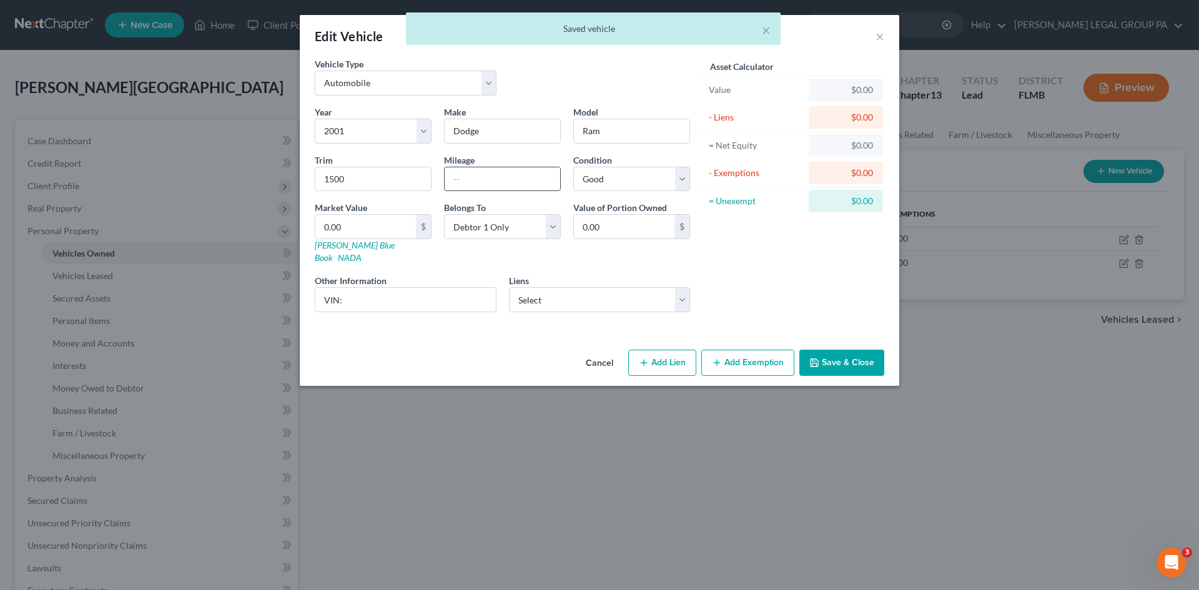
click at [489, 174] on input "text" at bounding box center [503, 179] width 116 height 24
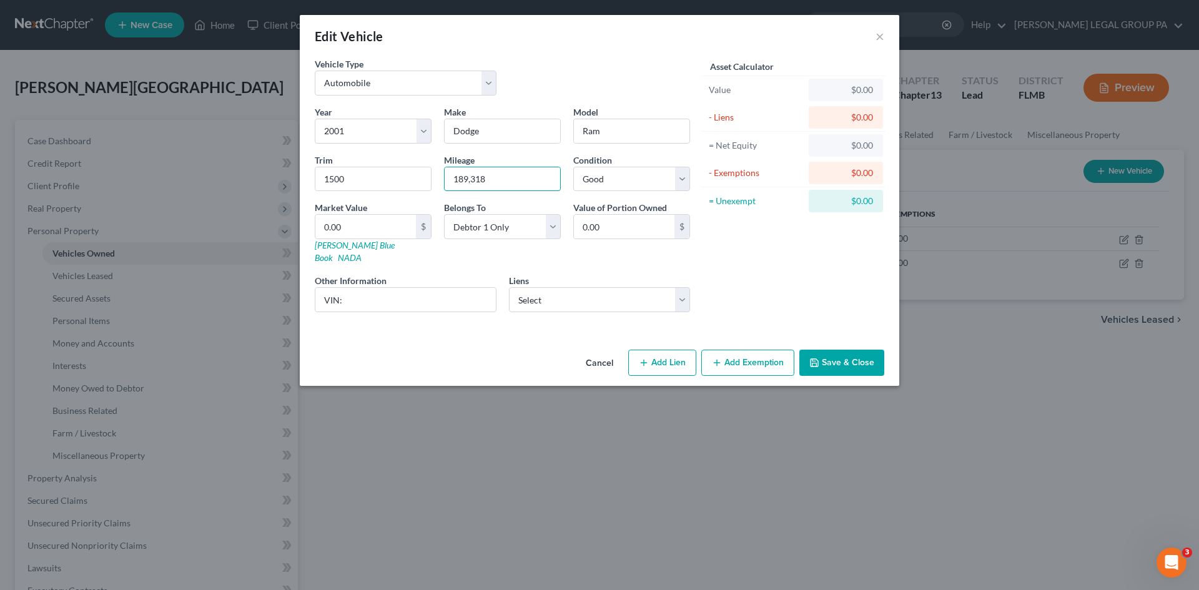
type input "189,318"
click at [788, 292] on div "Asset Calculator Value $0.00 - Liens $0.00 = Net Equity $0.00 - Exemptions $0.0…" at bounding box center [793, 189] width 194 height 265
click at [622, 292] on select "Select Gte Fcu - $1,822.00" at bounding box center [600, 299] width 182 height 25
drag, startPoint x: 821, startPoint y: 272, endPoint x: 734, endPoint y: 280, distance: 87.9
click at [821, 272] on div "Asset Calculator Value $0.00 - Liens $0.00 = Net Equity $0.00 - Exemptions $0.0…" at bounding box center [793, 189] width 194 height 265
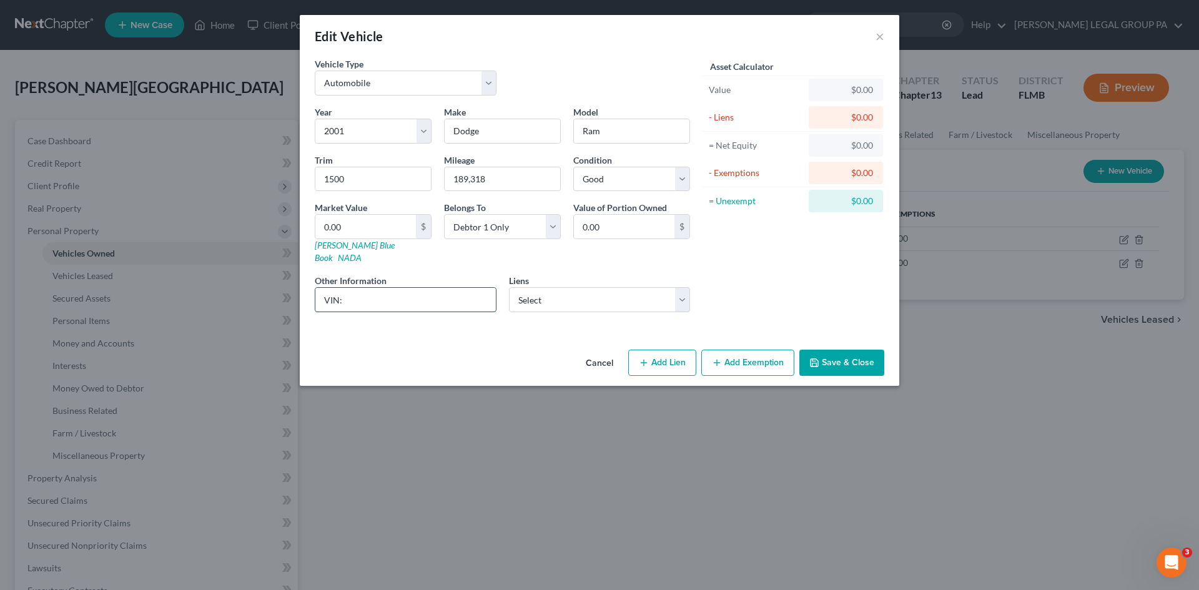
click at [392, 290] on input "VIN:" at bounding box center [405, 300] width 181 height 24
click at [853, 355] on button "Save & Close" at bounding box center [841, 363] width 85 height 26
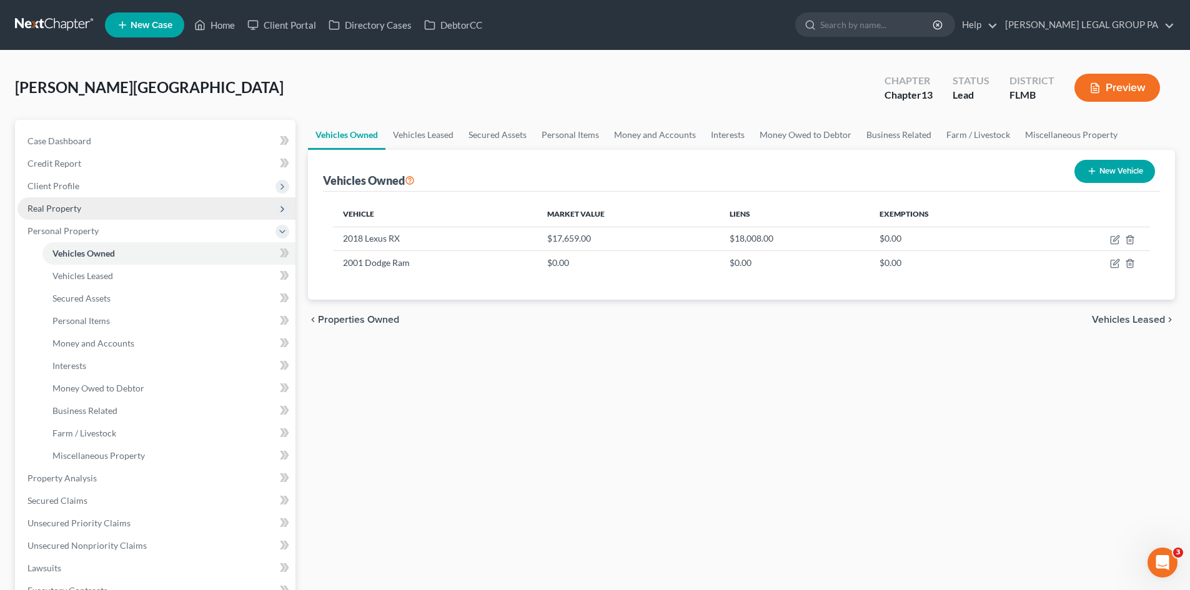
click at [82, 212] on span "Real Property" at bounding box center [156, 208] width 278 height 22
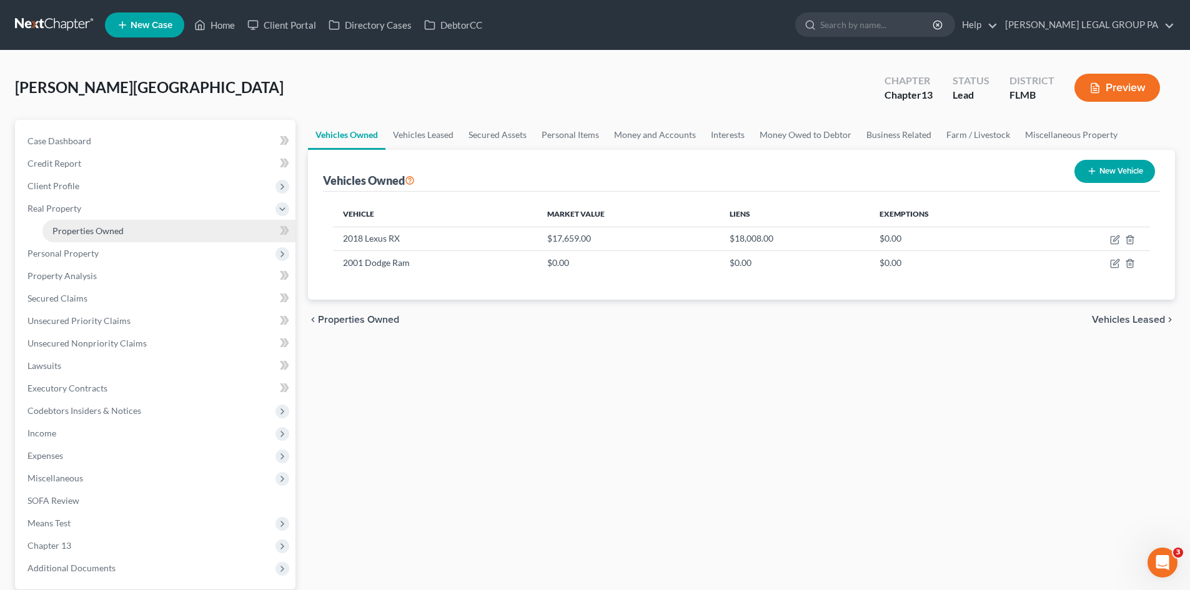
click at [92, 231] on span "Properties Owned" at bounding box center [87, 230] width 71 height 11
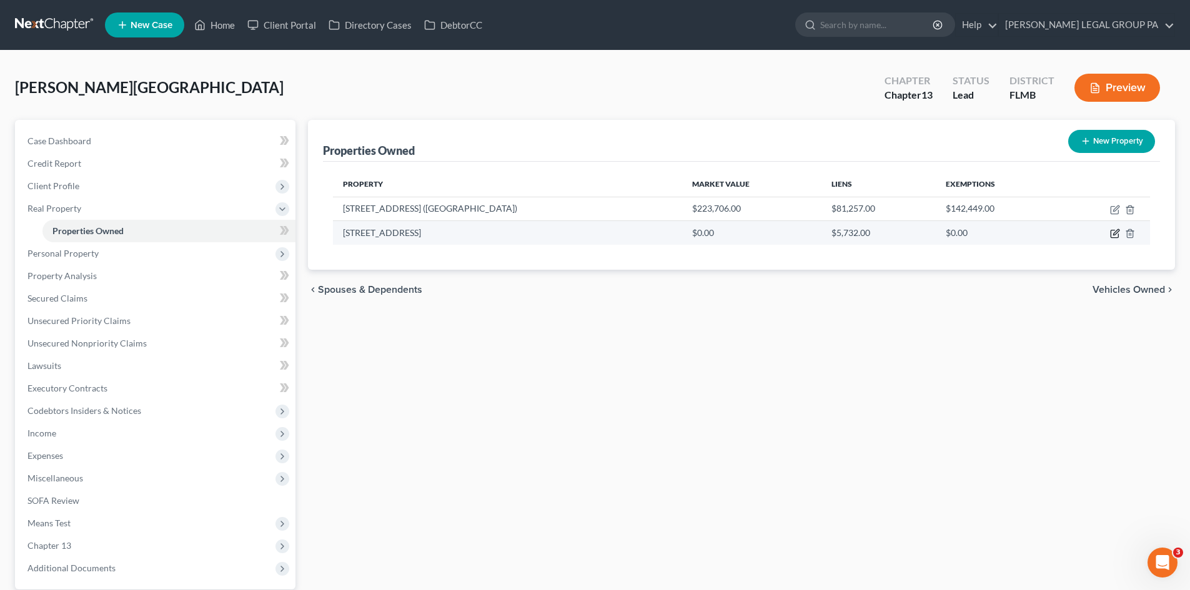
click at [1111, 234] on icon "button" at bounding box center [1114, 233] width 7 height 7
select select "9"
select select "3"
select select "0"
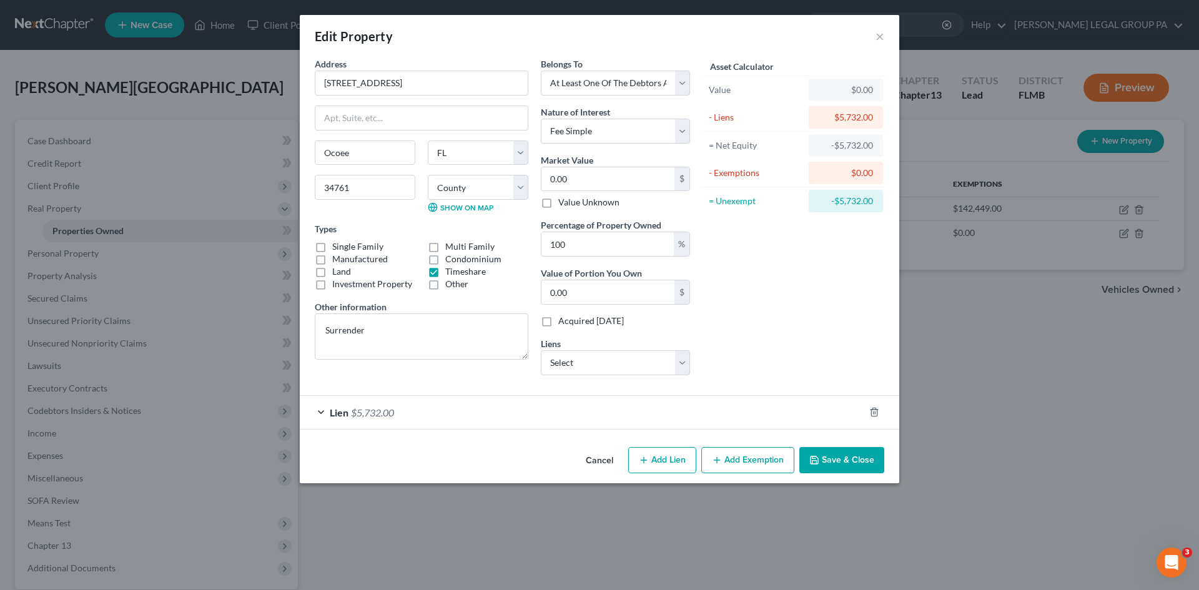
click at [454, 413] on div "Lien $5,732.00" at bounding box center [582, 412] width 565 height 33
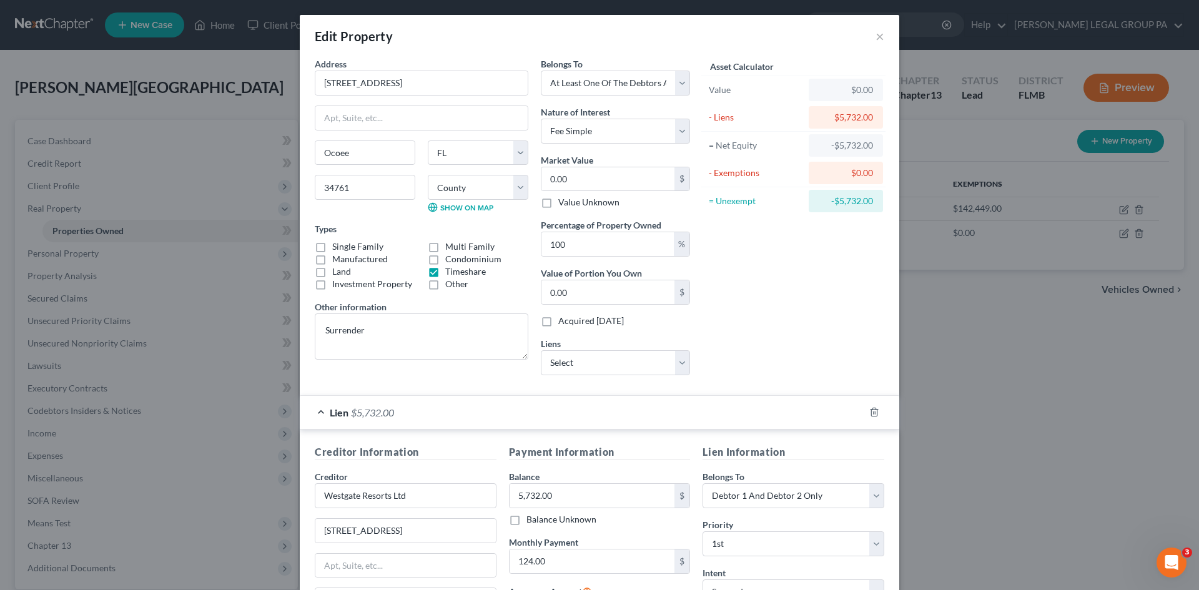
scroll to position [250, 0]
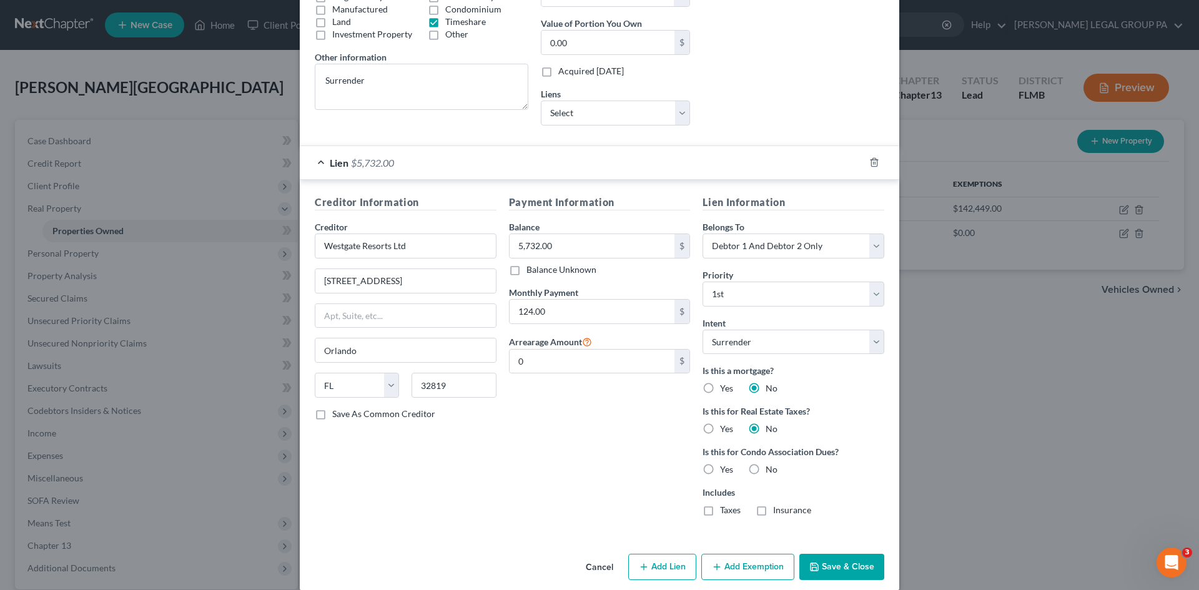
click at [766, 469] on label "No" at bounding box center [772, 469] width 12 height 12
click at [771, 469] on input "No" at bounding box center [775, 467] width 8 height 8
radio input "true"
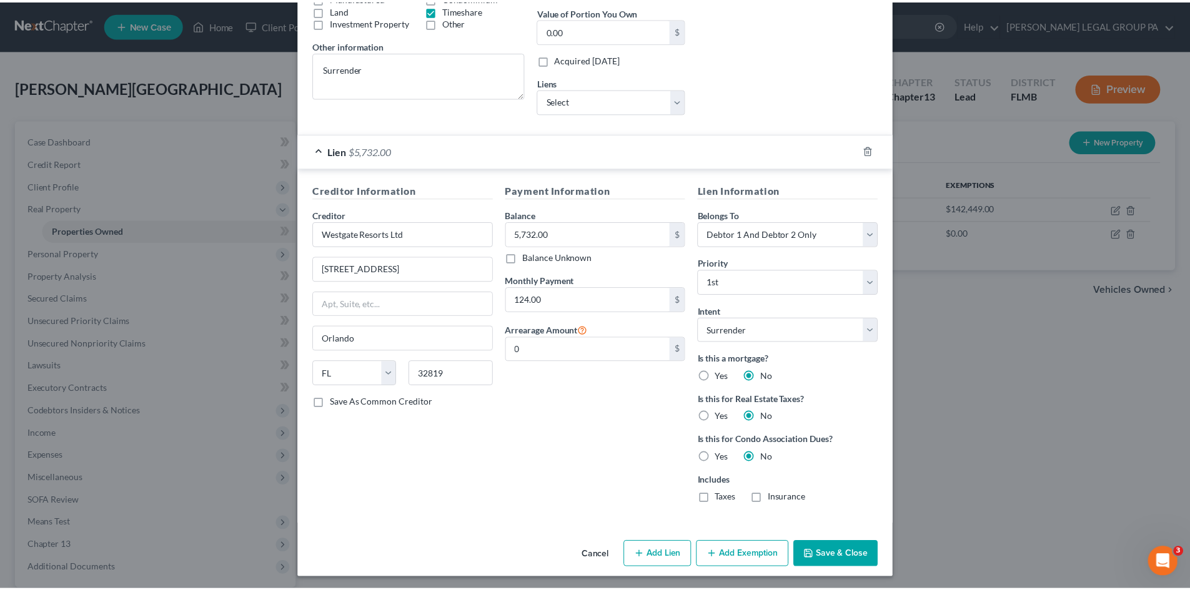
scroll to position [265, 0]
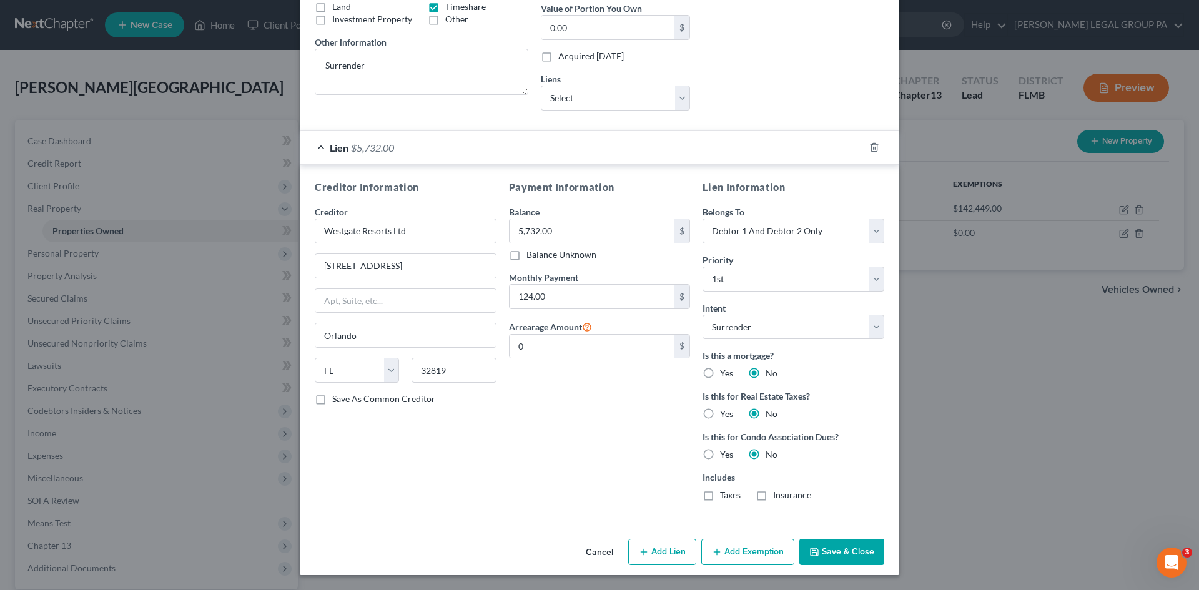
click at [841, 550] on button "Save & Close" at bounding box center [841, 552] width 85 height 26
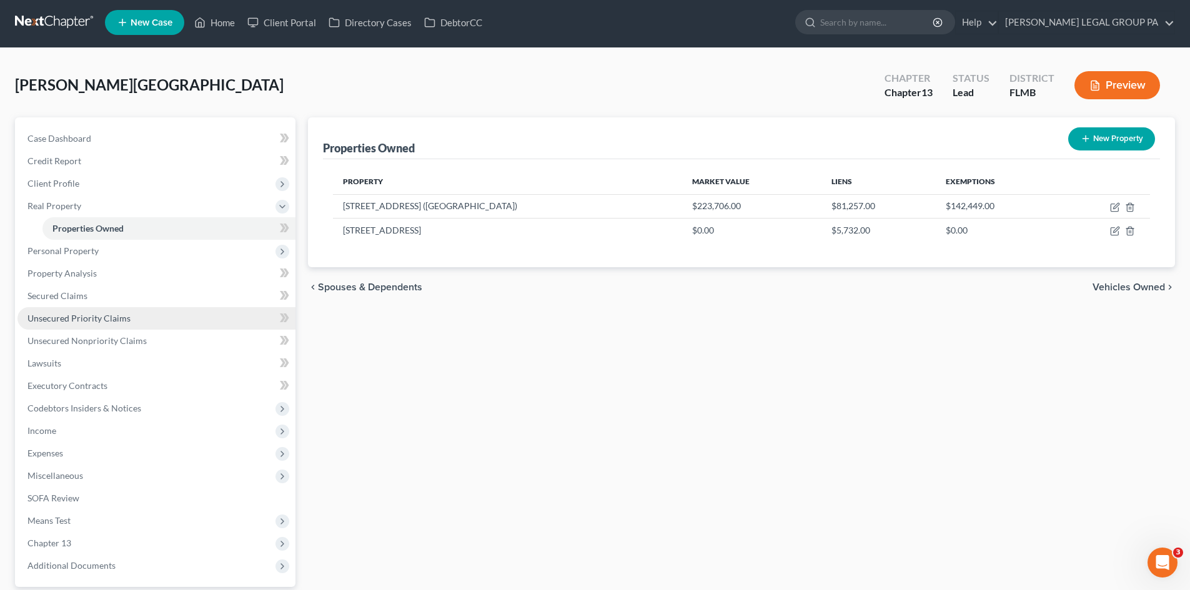
scroll to position [0, 0]
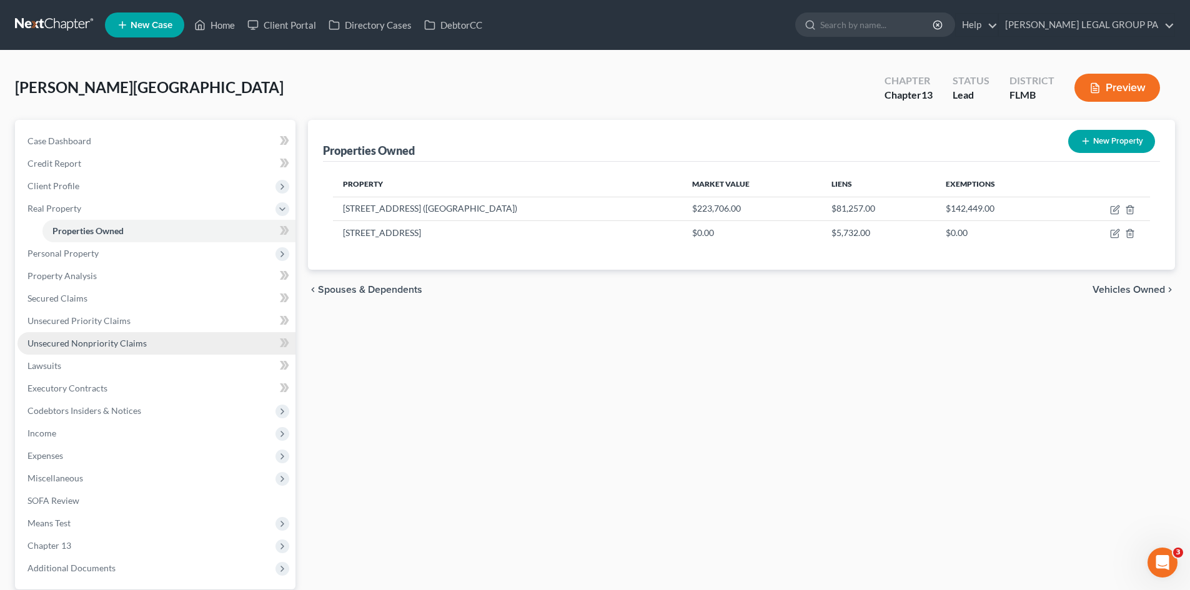
click at [86, 342] on span "Unsecured Nonpriority Claims" at bounding box center [86, 343] width 119 height 11
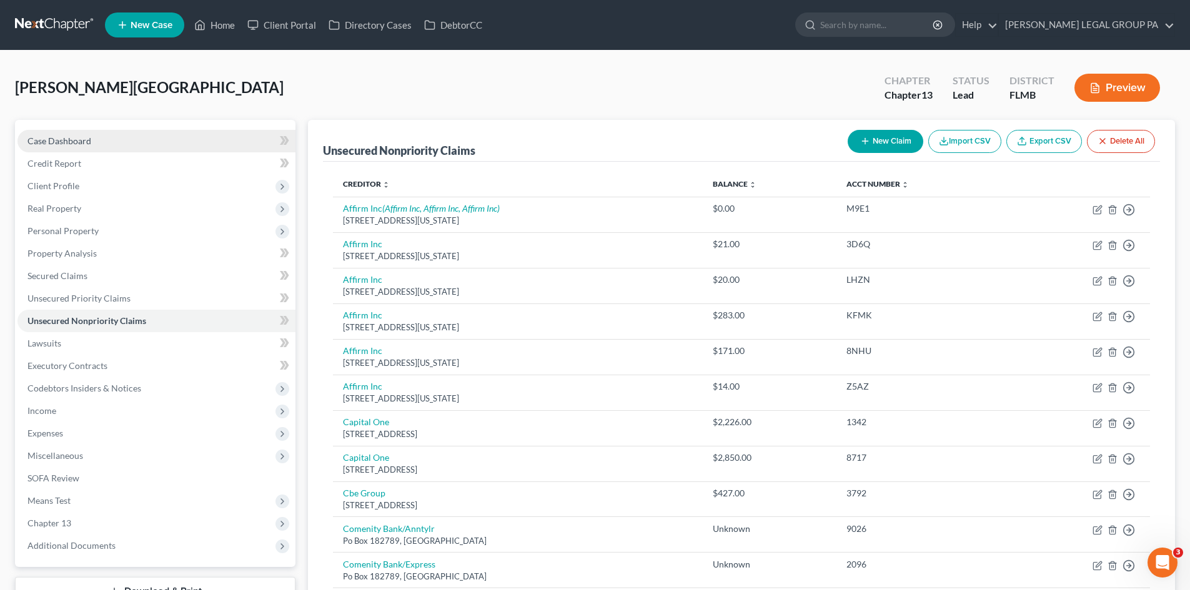
click at [104, 142] on link "Case Dashboard" at bounding box center [156, 141] width 278 height 22
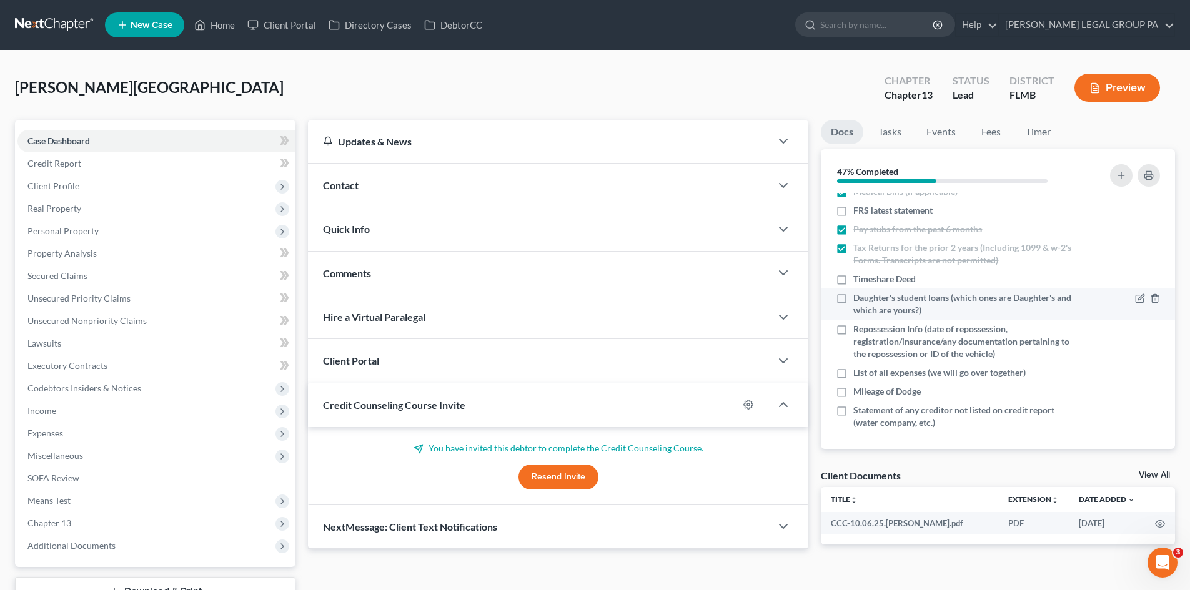
scroll to position [220, 0]
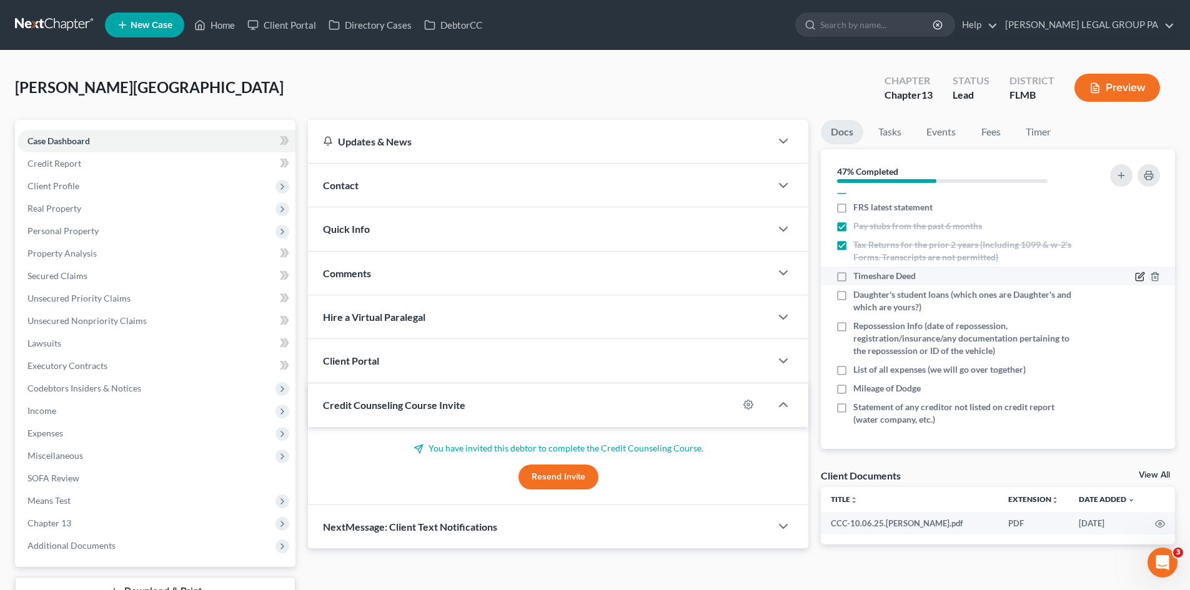
click at [1138, 275] on icon "button" at bounding box center [1141, 276] width 6 height 6
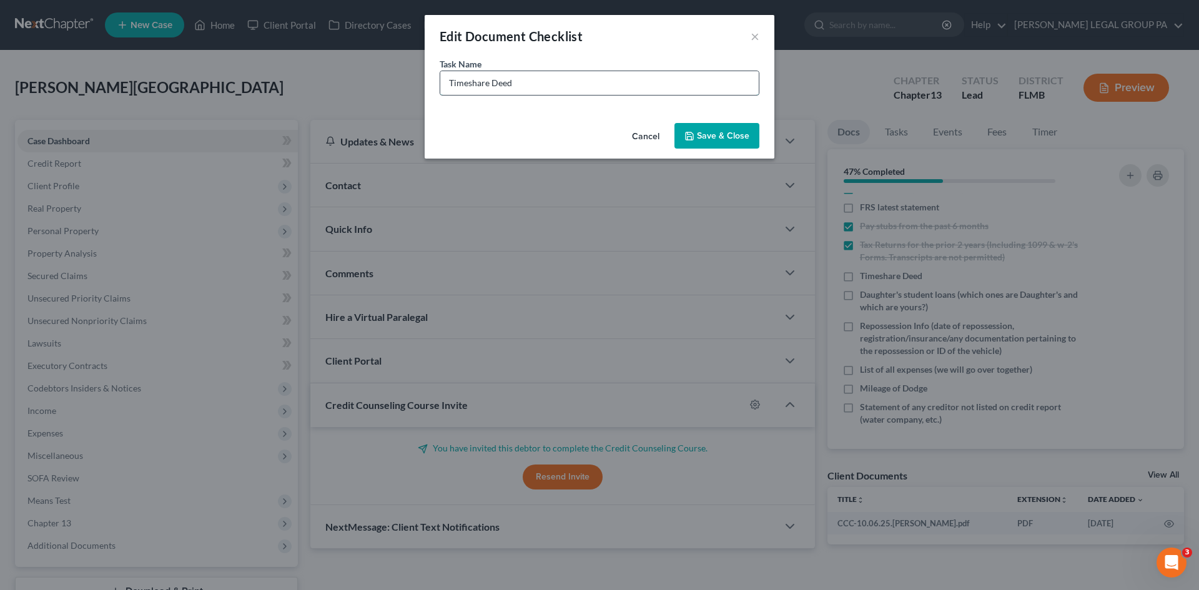
click at [506, 84] on input "Timeshare Deed" at bounding box center [599, 83] width 319 height 24
type input "Timeshare Statement"
click at [718, 135] on button "Save & Close" at bounding box center [717, 136] width 85 height 26
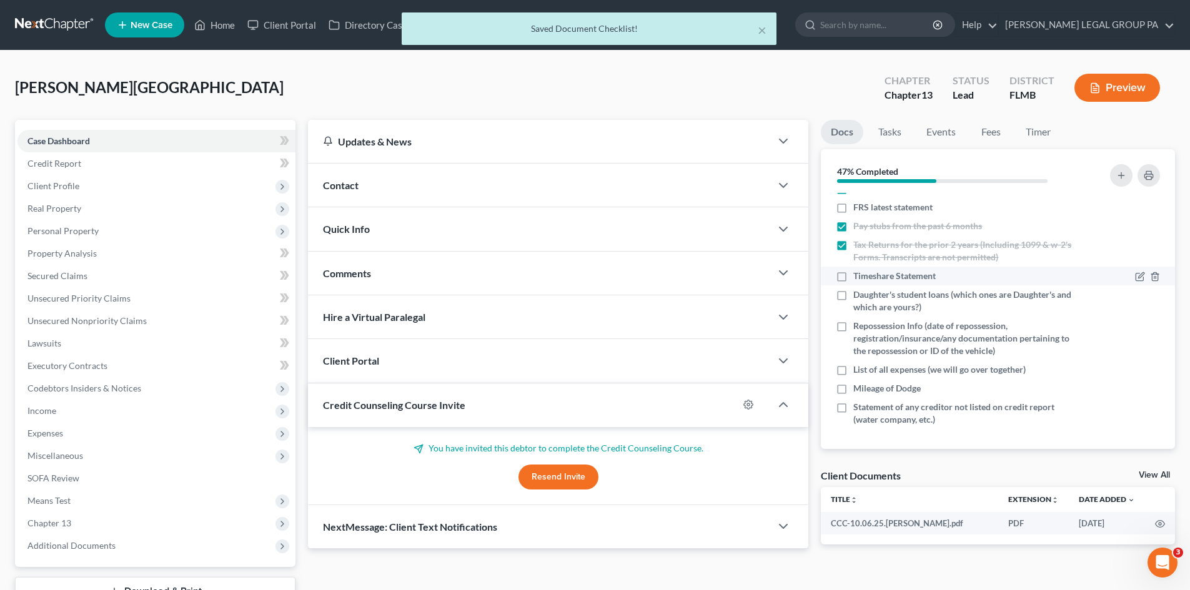
click at [853, 277] on label "Timeshare Statement" at bounding box center [894, 276] width 82 height 12
click at [858, 277] on input "Timeshare Statement" at bounding box center [862, 274] width 8 height 8
checkbox input "true"
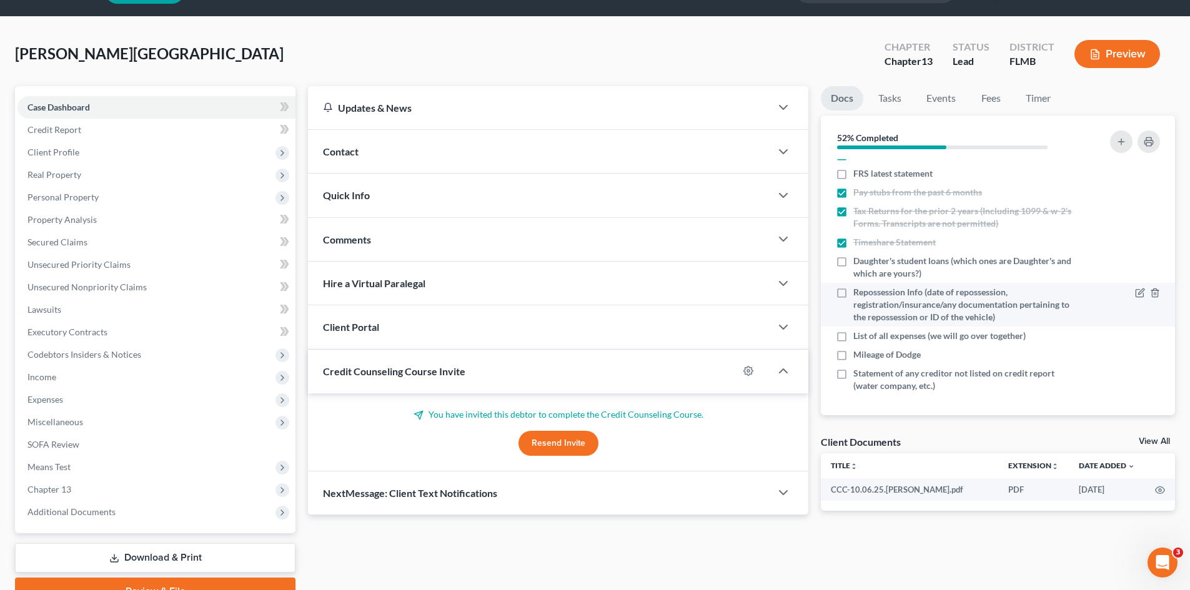
scroll to position [62, 0]
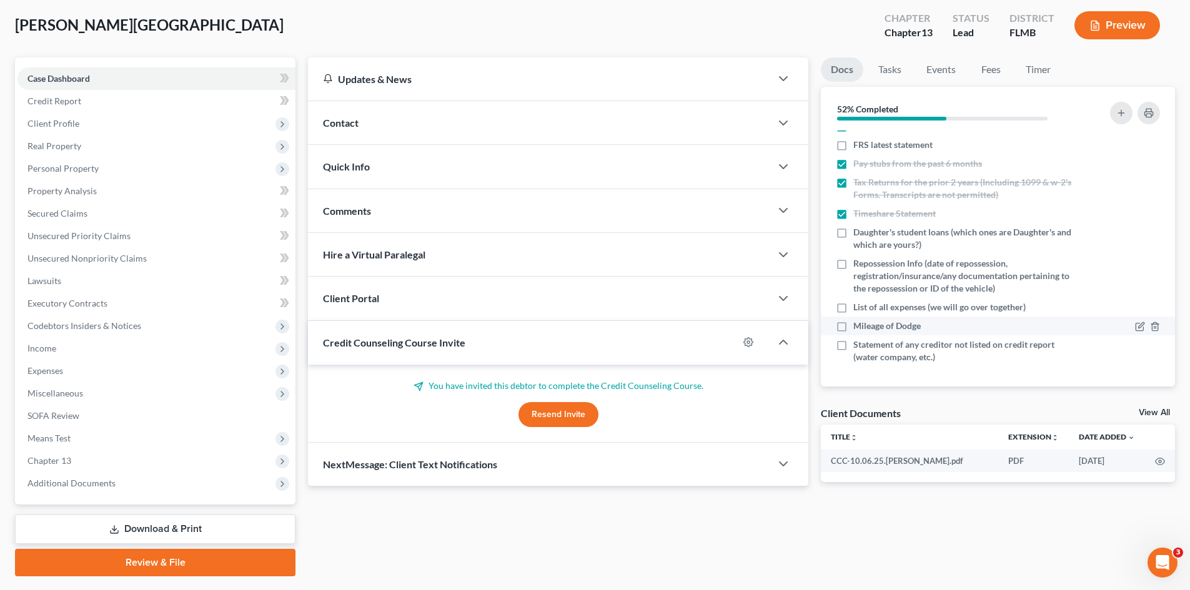
click at [853, 328] on label "Mileage of Dodge" at bounding box center [886, 326] width 67 height 12
click at [858, 328] on input "Mileage of Dodge" at bounding box center [862, 324] width 8 height 8
checkbox input "true"
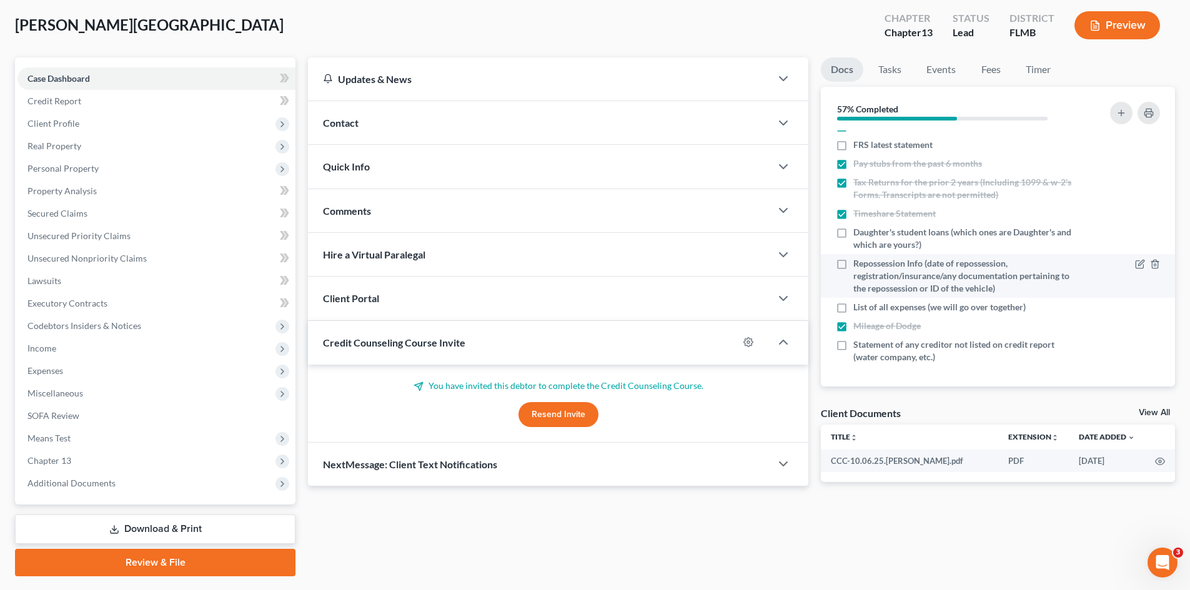
click at [853, 261] on label "Repossession Info (date of repossession, registration/insurance/any documentati…" at bounding box center [964, 275] width 222 height 37
click at [858, 261] on input "Repossession Info (date of repossession, registration/insurance/any documentati…" at bounding box center [862, 261] width 8 height 8
checkbox input "true"
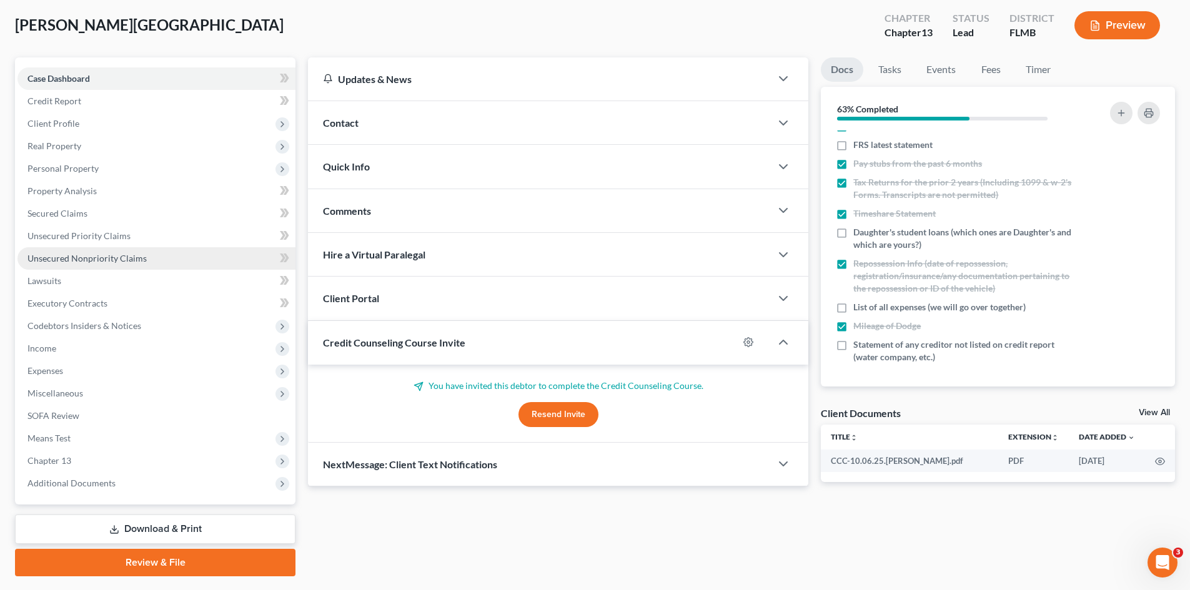
click at [71, 258] on span "Unsecured Nonpriority Claims" at bounding box center [86, 258] width 119 height 11
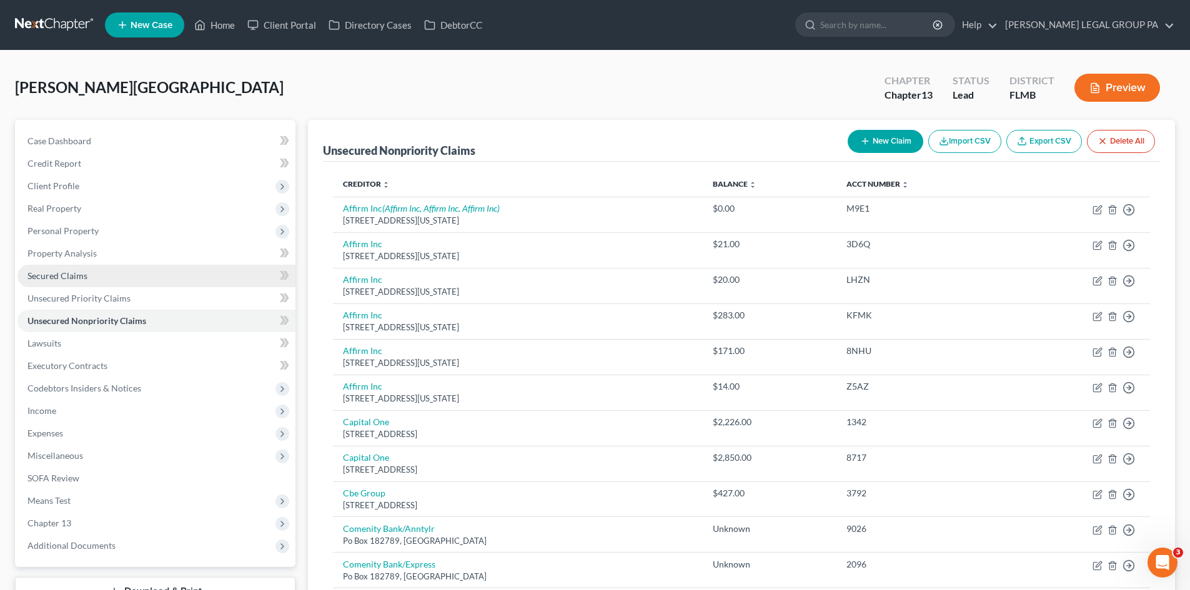
click at [56, 276] on span "Secured Claims" at bounding box center [57, 275] width 60 height 11
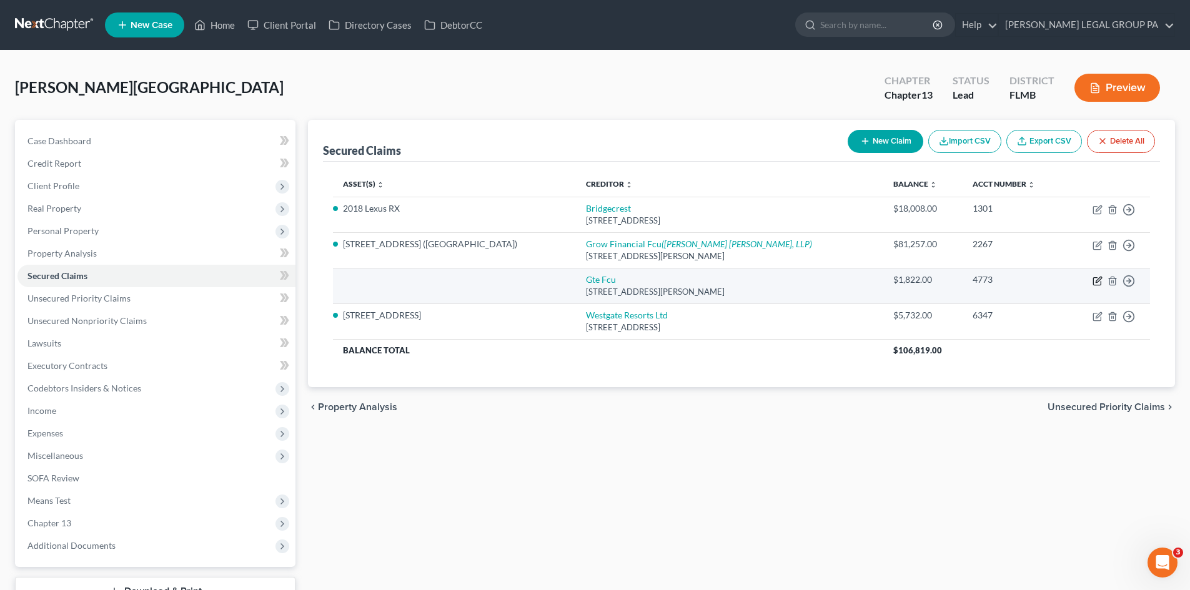
click at [1098, 283] on icon "button" at bounding box center [1097, 281] width 10 height 10
select select "9"
select select "0"
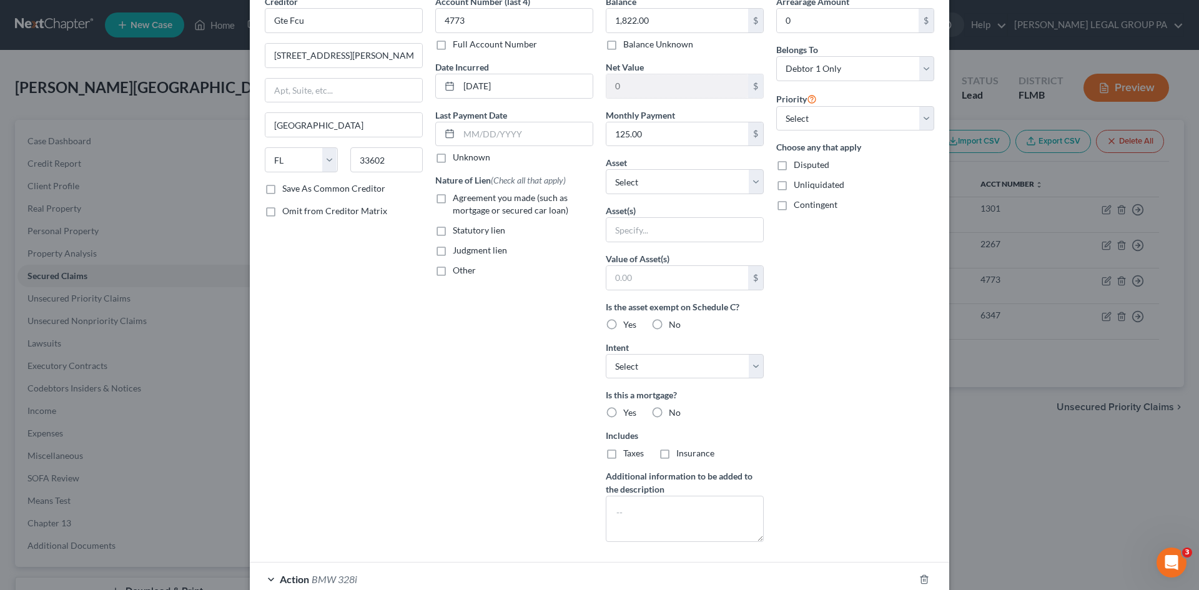
scroll to position [174, 0]
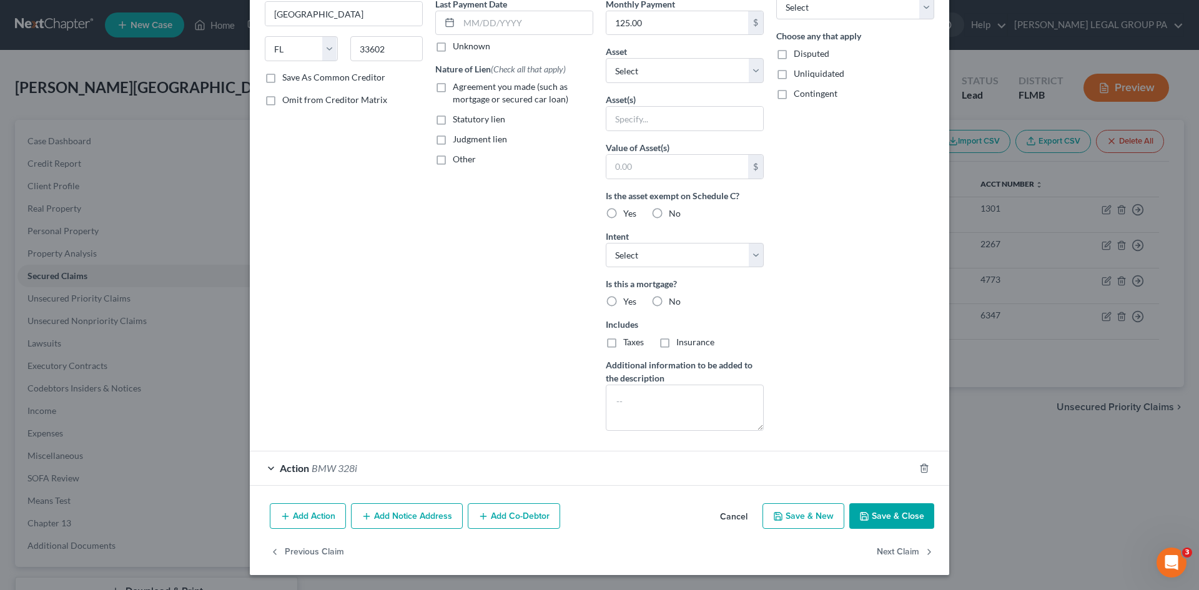
click at [412, 466] on div "Action BMW 328i" at bounding box center [582, 468] width 665 height 33
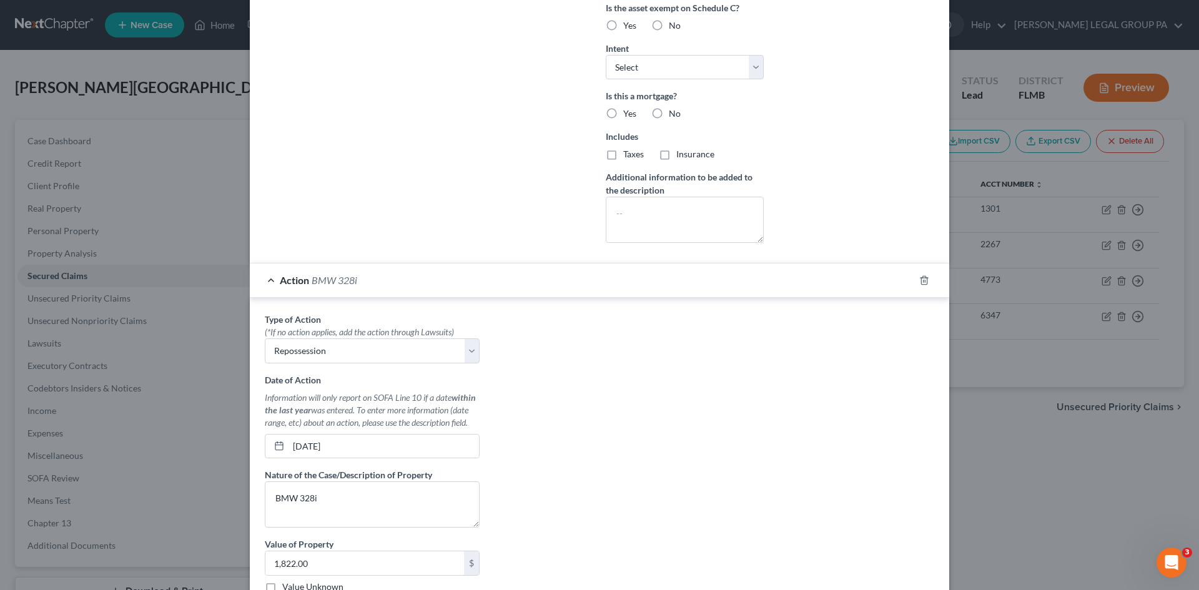
scroll to position [486, 0]
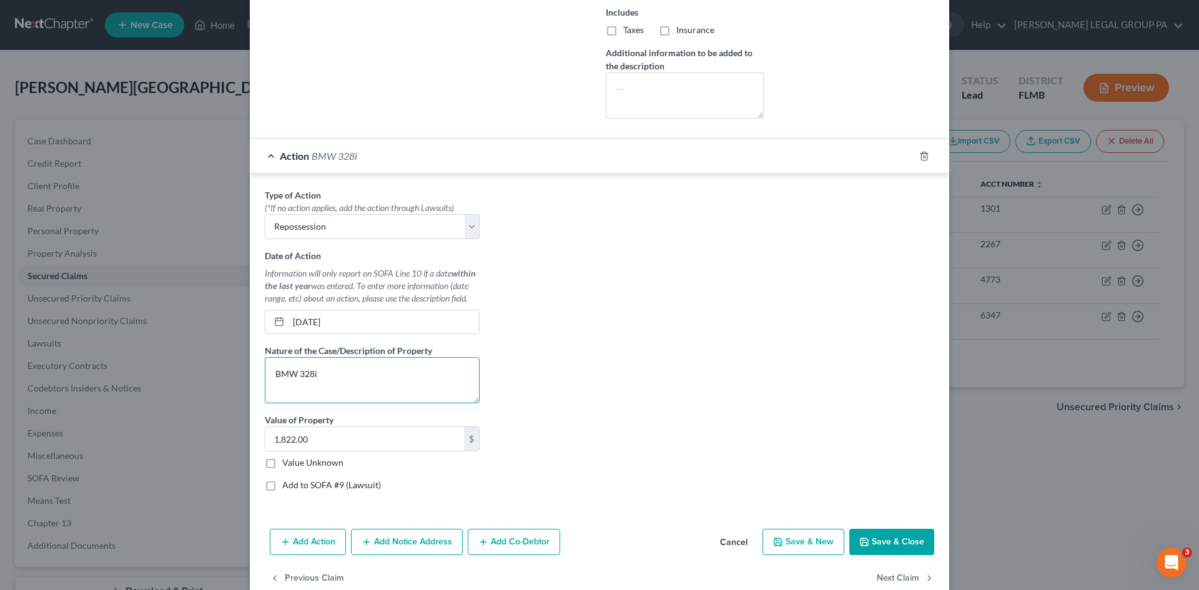
click at [328, 374] on textarea "BMW 328i" at bounding box center [372, 380] width 215 height 46
click at [270, 372] on textarea "BMW 328i" at bounding box center [372, 380] width 215 height 46
drag, startPoint x: 317, startPoint y: 375, endPoint x: 376, endPoint y: 372, distance: 58.8
click at [369, 372] on textarea "2015 BMW 328i" at bounding box center [372, 380] width 215 height 46
type textarea "2015 BMW 3 Series"
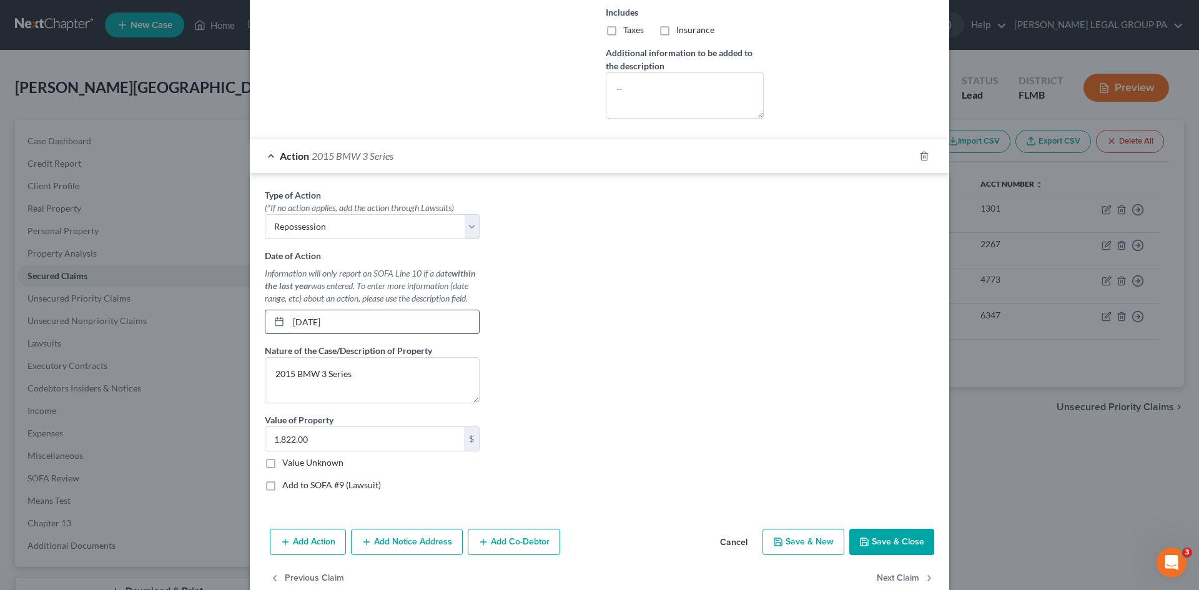
drag, startPoint x: 335, startPoint y: 324, endPoint x: 266, endPoint y: 324, distance: 69.3
click at [266, 324] on div "01/01/2018" at bounding box center [372, 322] width 215 height 25
type input "08/24/2020"
click at [365, 376] on textarea "2015 BMW 3 Series" at bounding box center [372, 380] width 215 height 46
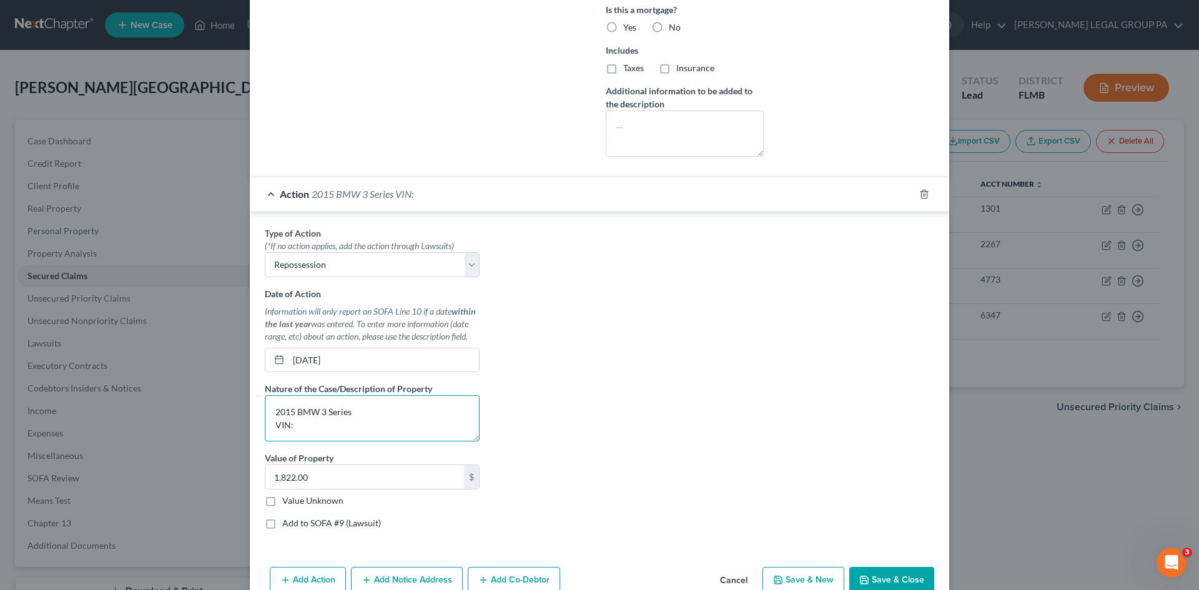
scroll to position [512, 0]
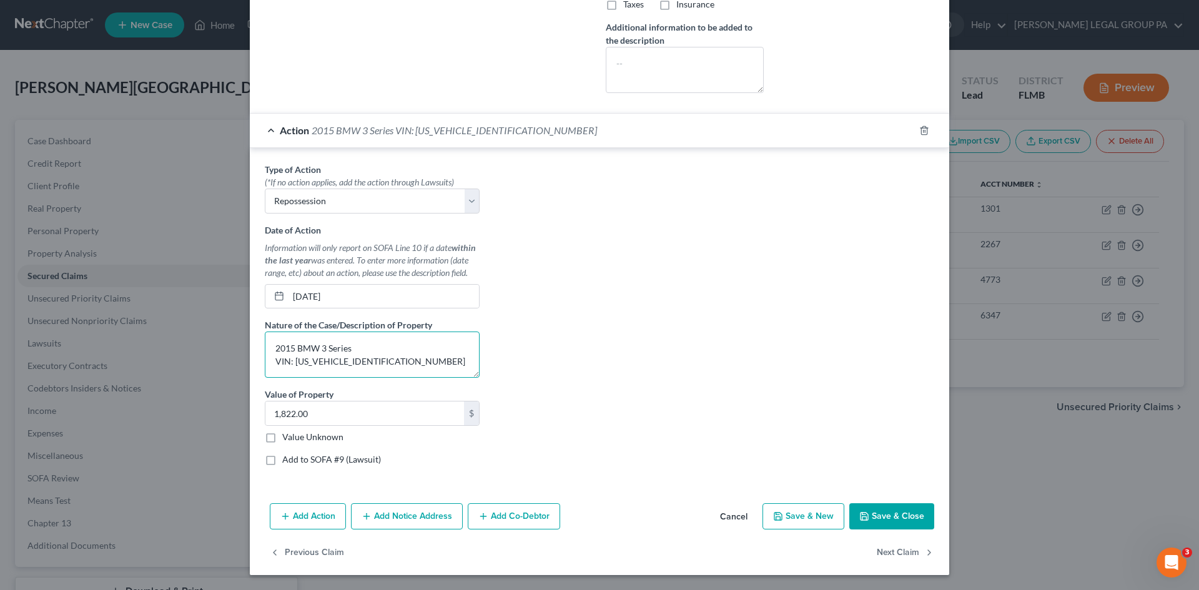
type textarea "2015 BMW 3 Series VIN: WBA3A5C50FP605079"
click at [896, 519] on button "Save & Close" at bounding box center [891, 516] width 85 height 26
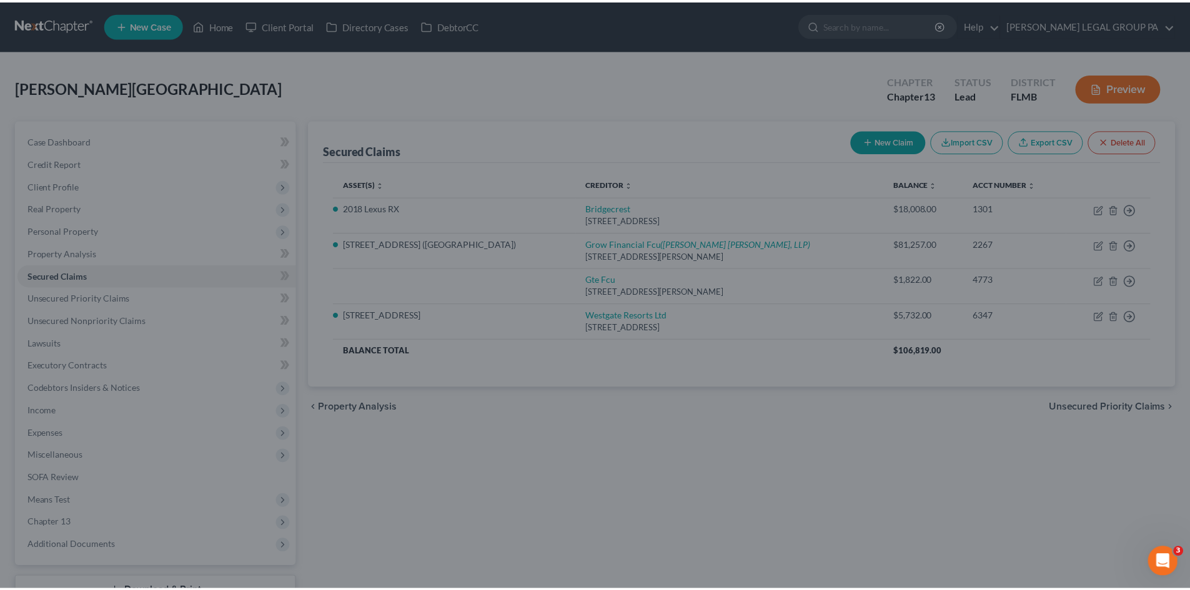
scroll to position [375, 0]
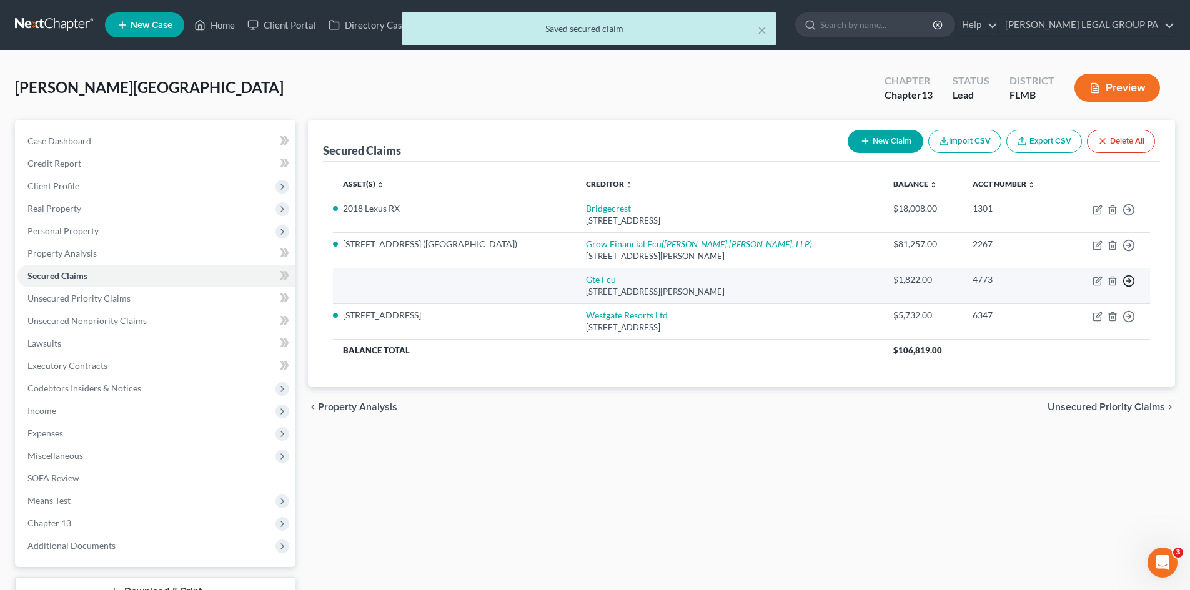
click at [1125, 284] on icon "button" at bounding box center [1128, 281] width 12 height 12
click at [1092, 312] on link "Move to F" at bounding box center [1071, 310] width 104 height 21
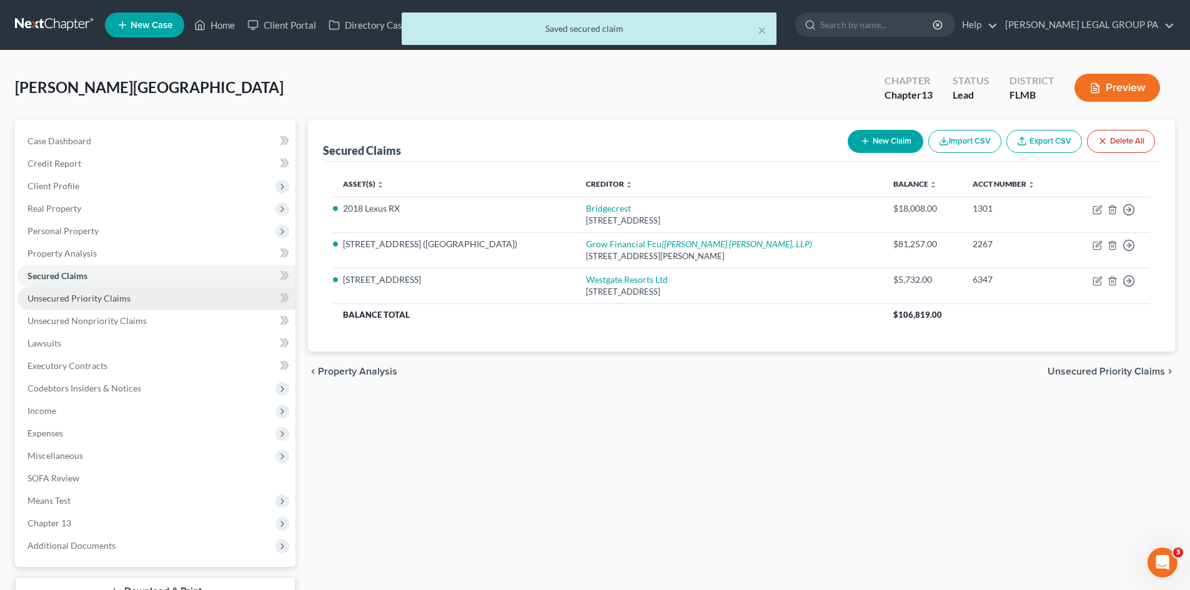
click at [132, 304] on link "Unsecured Priority Claims" at bounding box center [156, 298] width 278 height 22
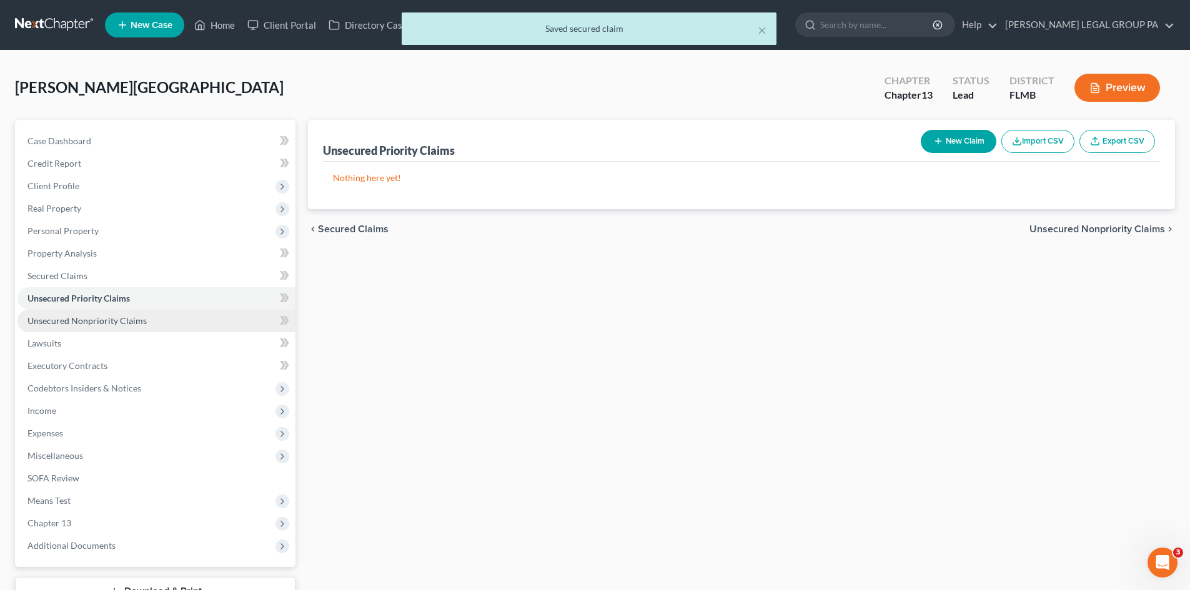
click at [135, 322] on span "Unsecured Nonpriority Claims" at bounding box center [86, 320] width 119 height 11
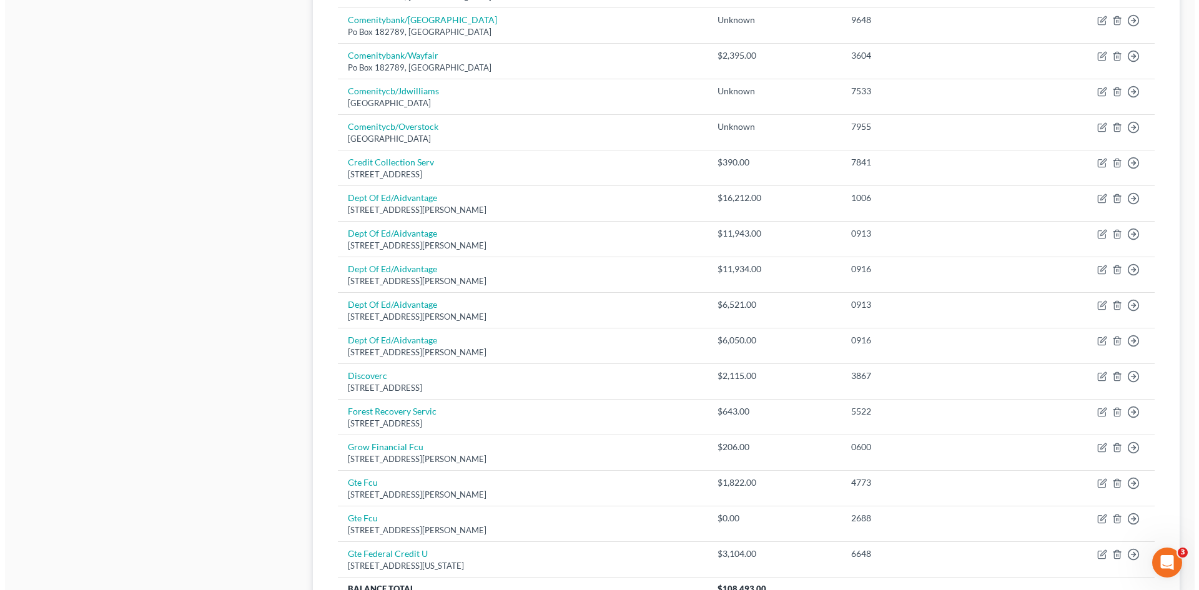
scroll to position [812, 0]
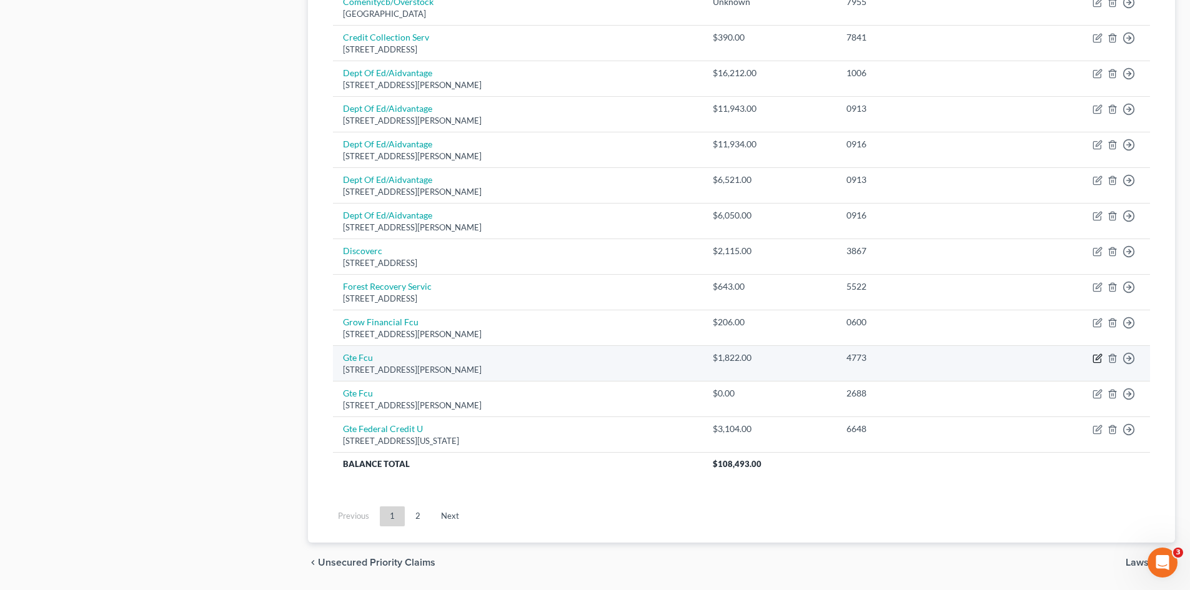
click at [1095, 356] on icon "button" at bounding box center [1097, 359] width 10 height 10
select select "9"
select select "0"
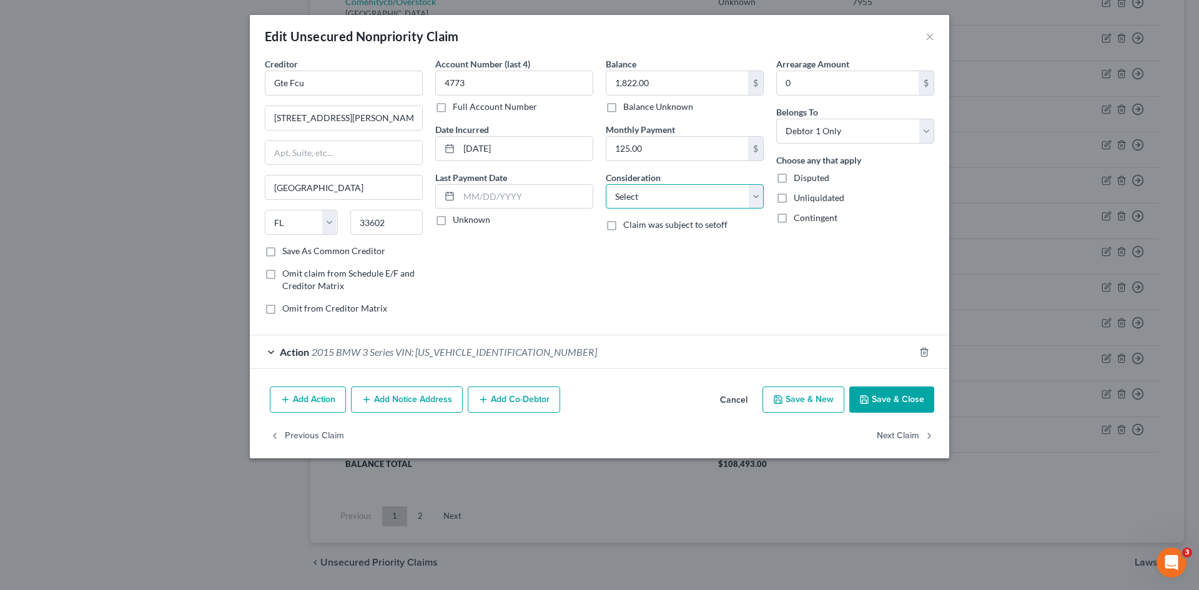
click at [644, 205] on select "Select Cable / Satellite Services Collection Agency Credit Card Debt Debt Couns…" at bounding box center [685, 196] width 158 height 25
click at [535, 259] on div "Account Number (last 4) 4773 Full Account Number Date Incurred 03-28-2016 Last …" at bounding box center [514, 190] width 171 height 267
click at [390, 357] on span "2015 BMW 3 Series VIN: WBA3A5C50FP605079" at bounding box center [454, 352] width 285 height 12
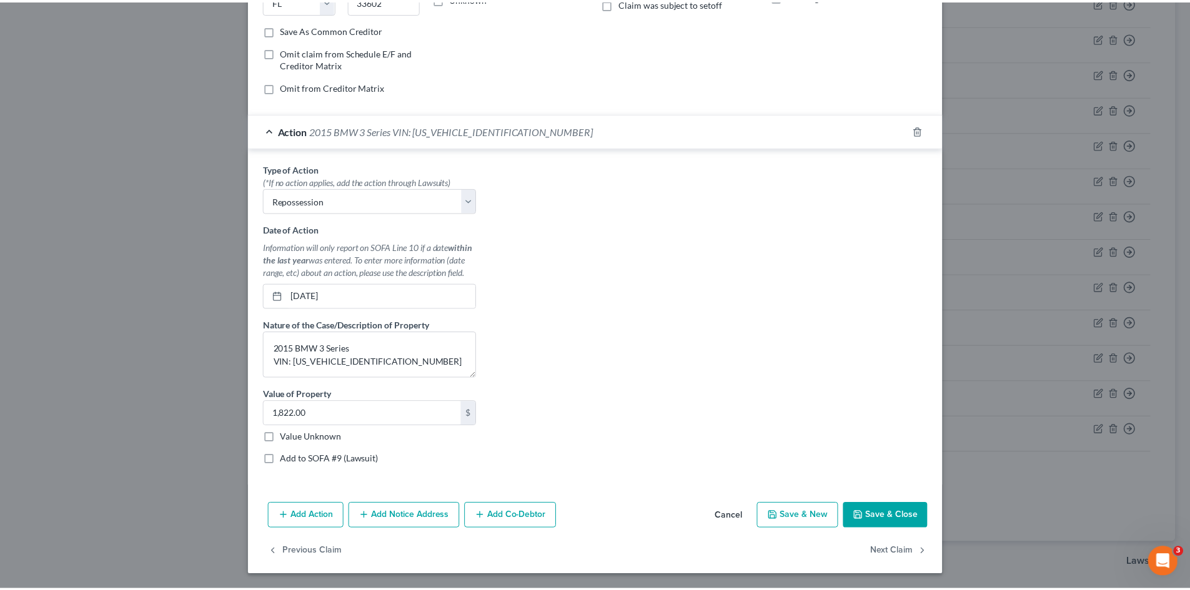
scroll to position [0, 0]
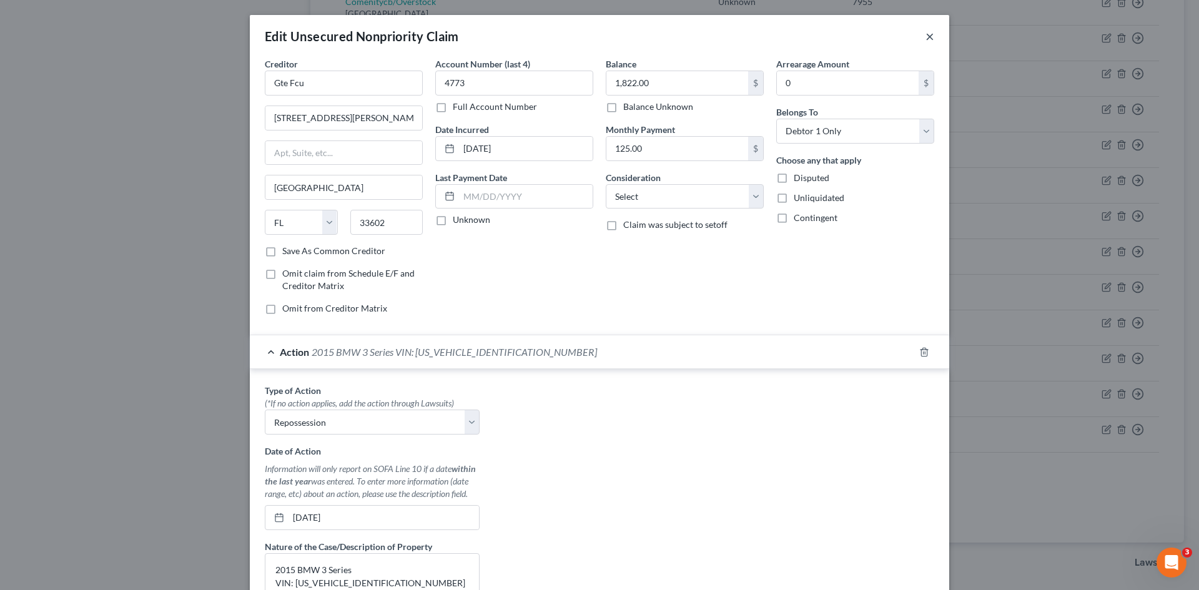
click at [927, 36] on button "×" at bounding box center [930, 36] width 9 height 15
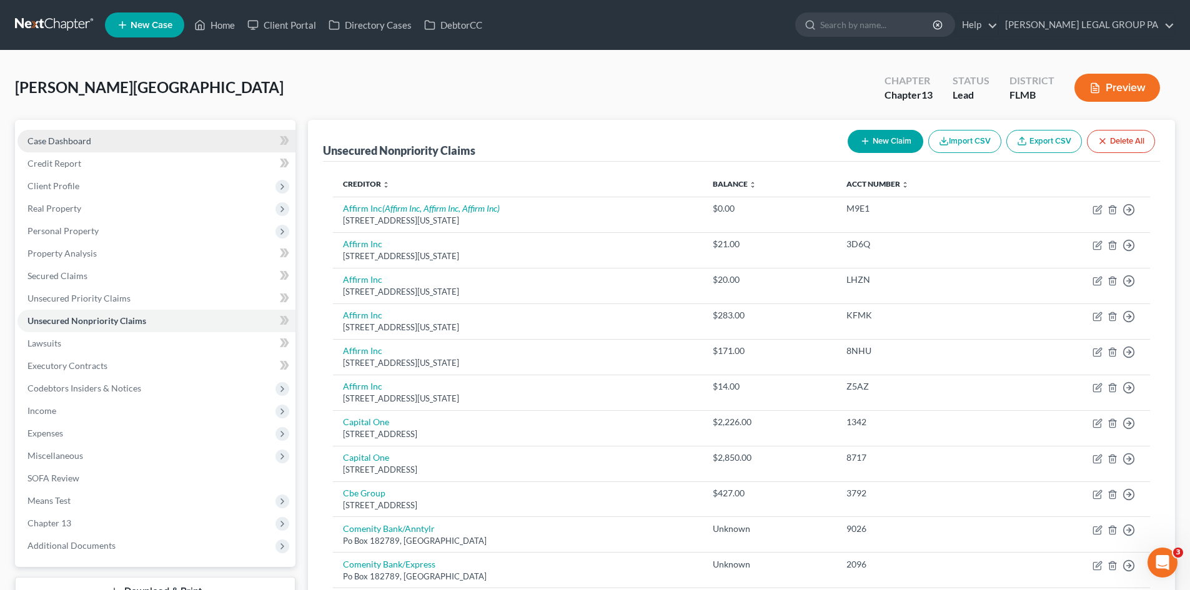
click at [76, 137] on span "Case Dashboard" at bounding box center [59, 141] width 64 height 11
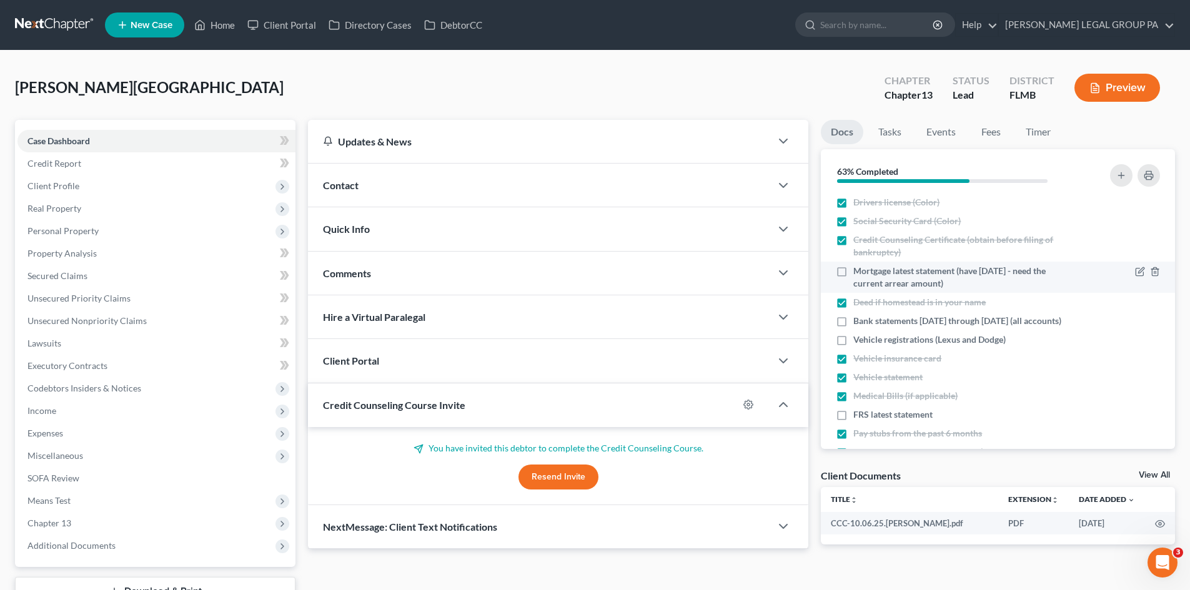
click at [853, 270] on label "Mortgage latest statement (have 4/18/25 - need the current arrear amount)" at bounding box center [964, 277] width 222 height 25
click at [858, 270] on input "Mortgage latest statement (have 4/18/25 - need the current arrear amount)" at bounding box center [862, 269] width 8 height 8
checkbox input "true"
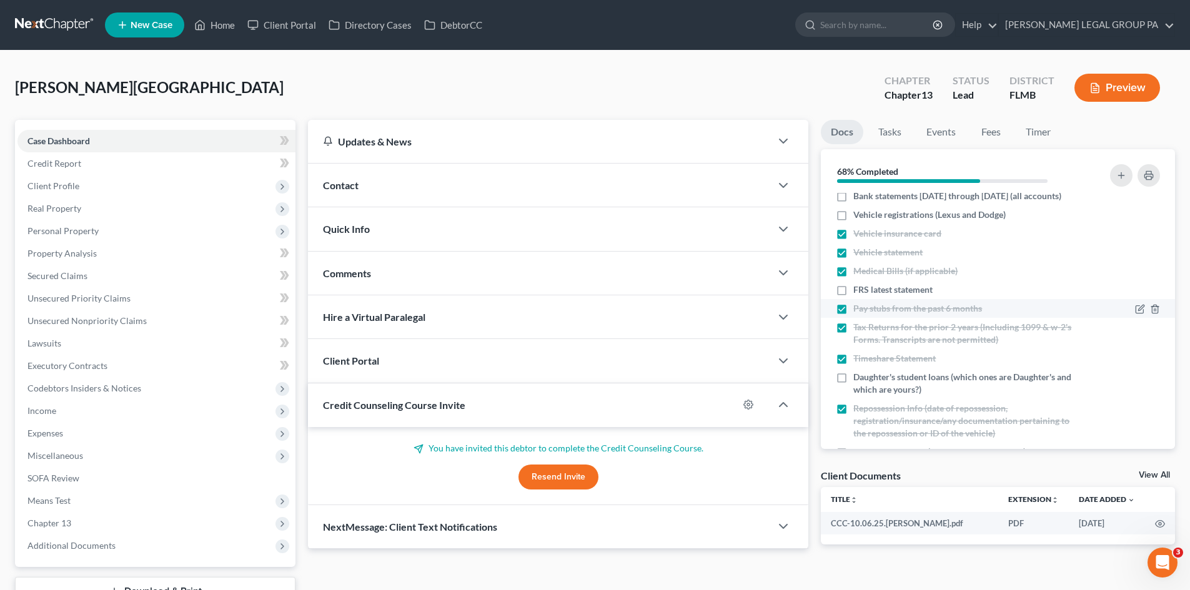
scroll to position [187, 0]
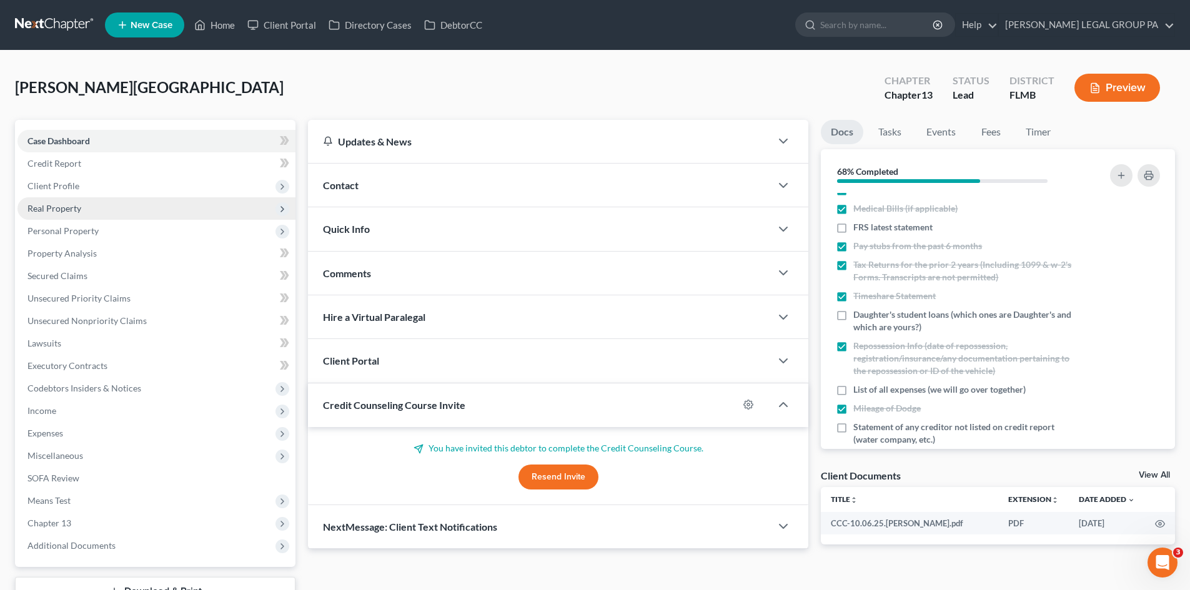
click at [120, 207] on span "Real Property" at bounding box center [156, 208] width 278 height 22
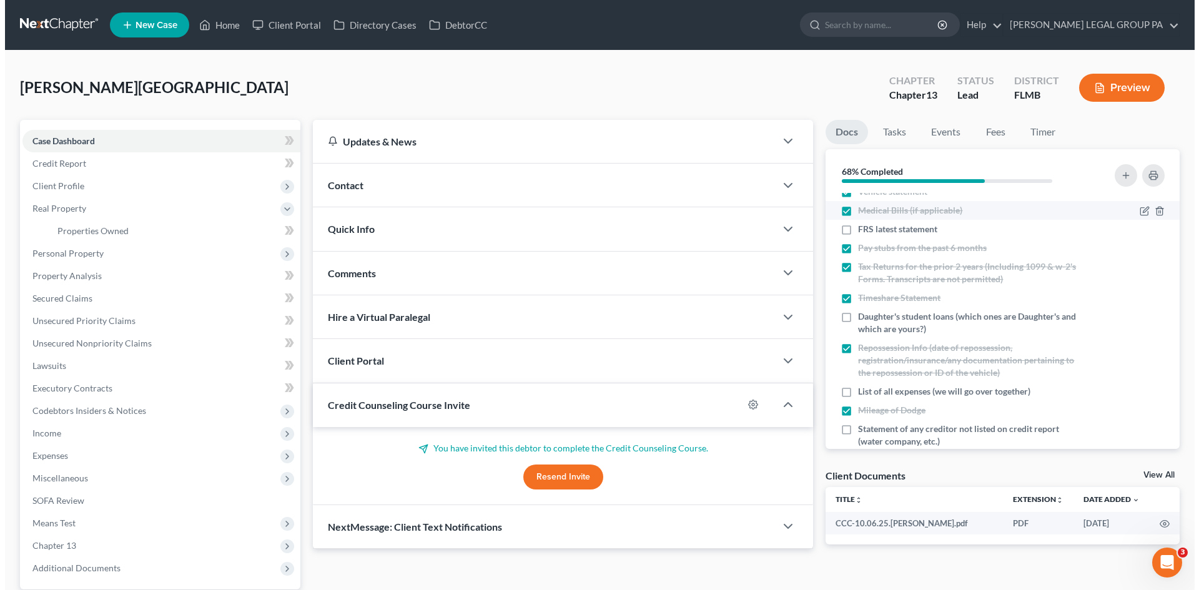
scroll to position [157, 0]
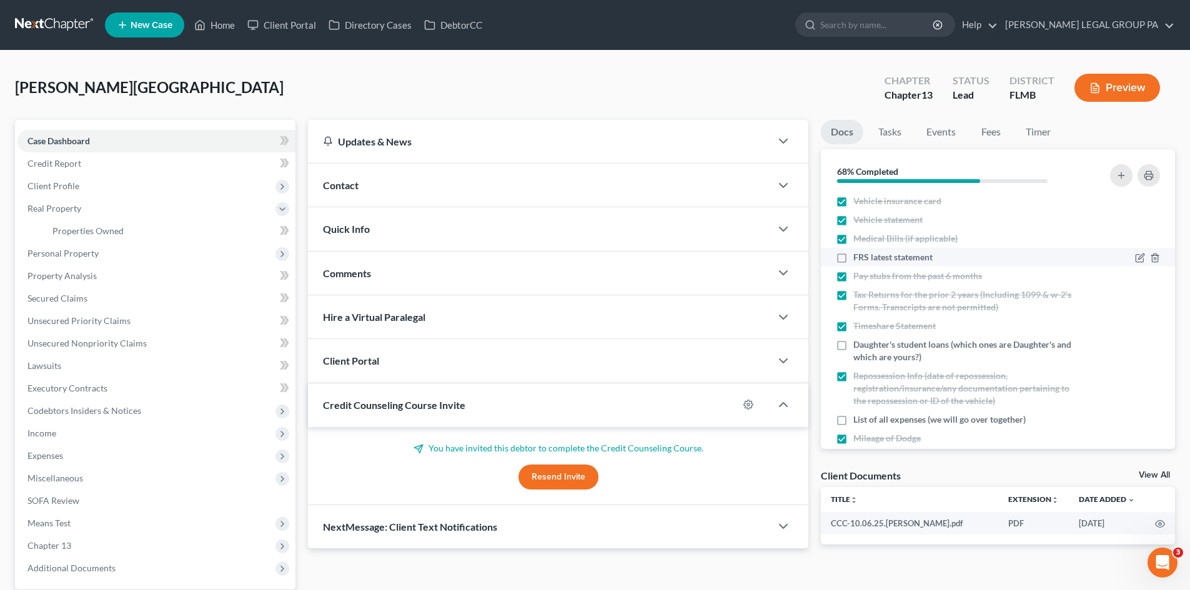
click at [853, 264] on label "FRS latest statement" at bounding box center [892, 257] width 79 height 12
click at [858, 259] on input "FRS latest statement" at bounding box center [862, 255] width 8 height 8
checkbox input "true"
click at [80, 252] on span "Personal Property" at bounding box center [62, 253] width 71 height 11
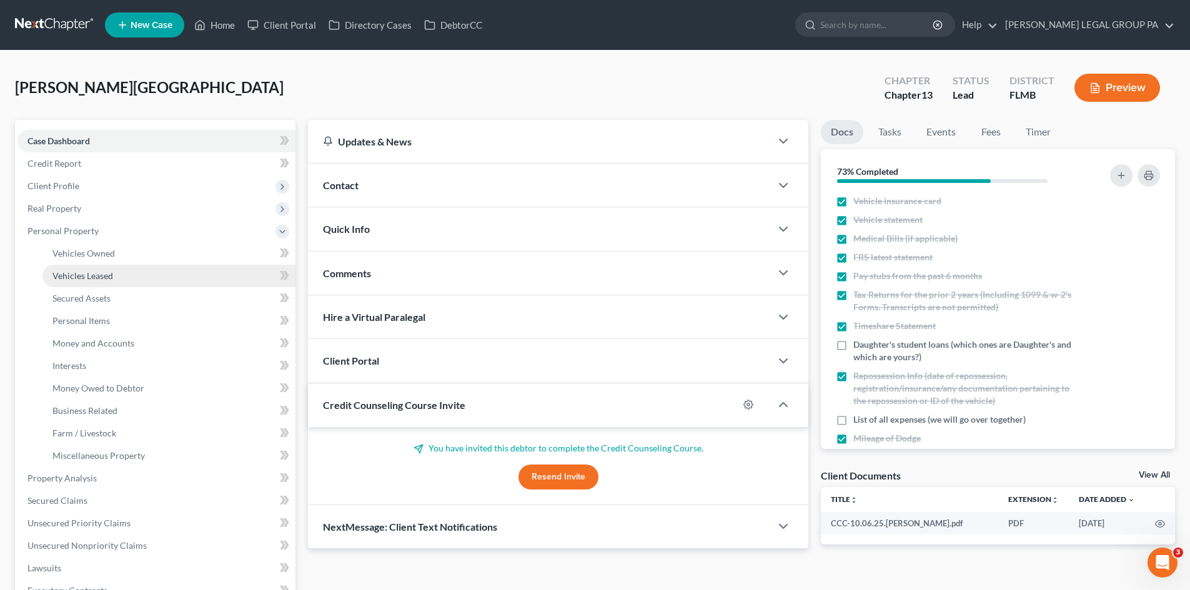
click at [84, 276] on span "Vehicles Leased" at bounding box center [82, 275] width 61 height 11
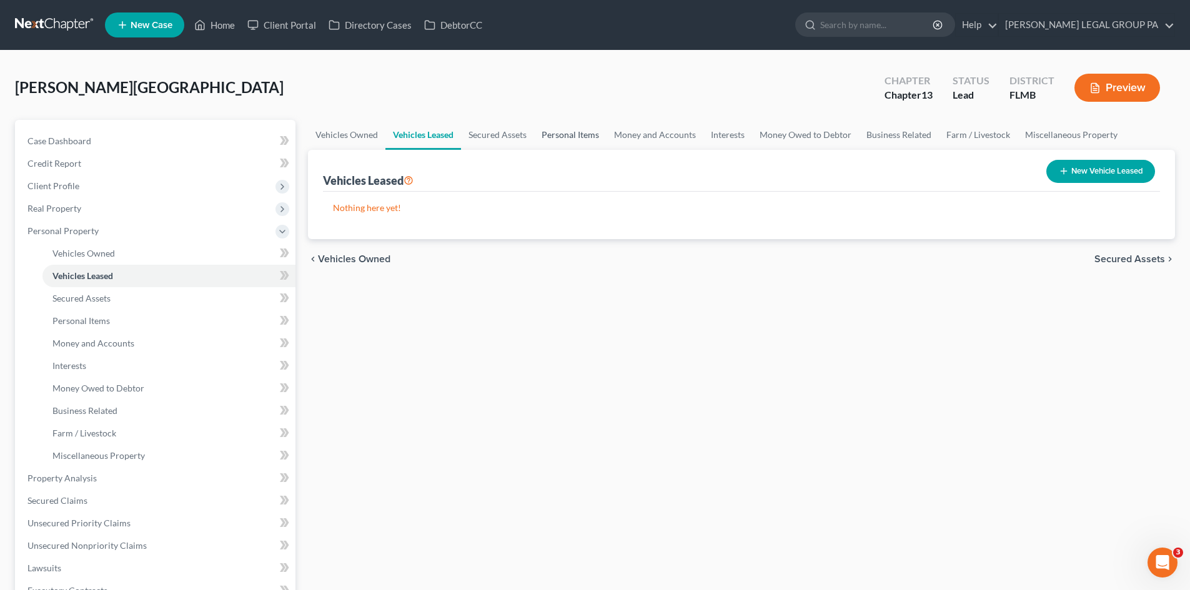
click at [566, 134] on link "Personal Items" at bounding box center [570, 135] width 72 height 30
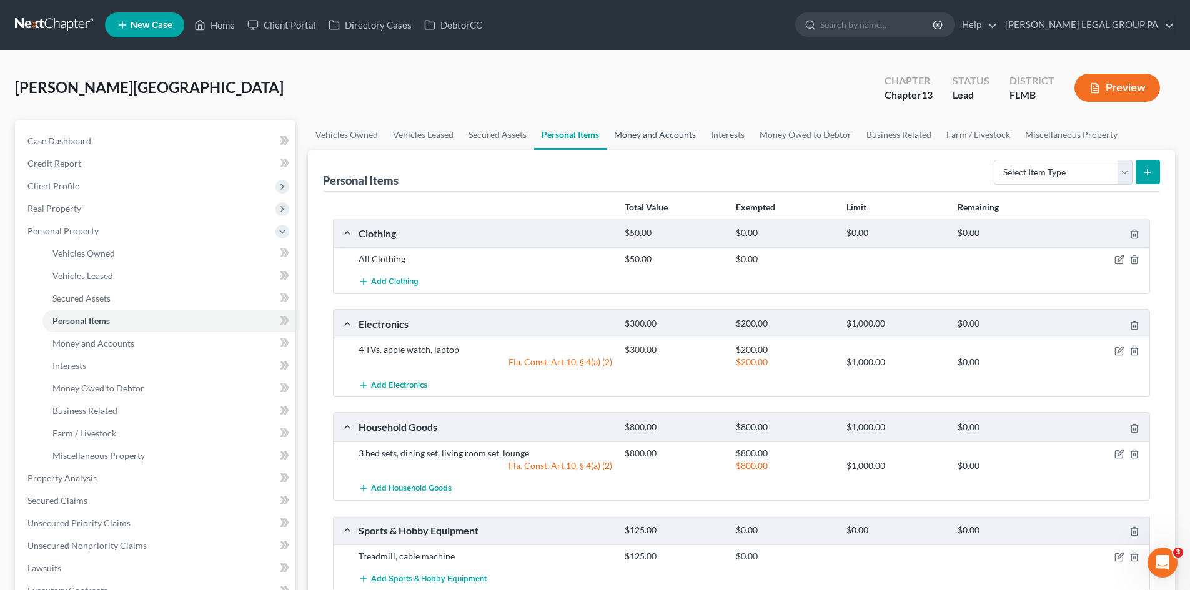
click at [674, 140] on link "Money and Accounts" at bounding box center [654, 135] width 97 height 30
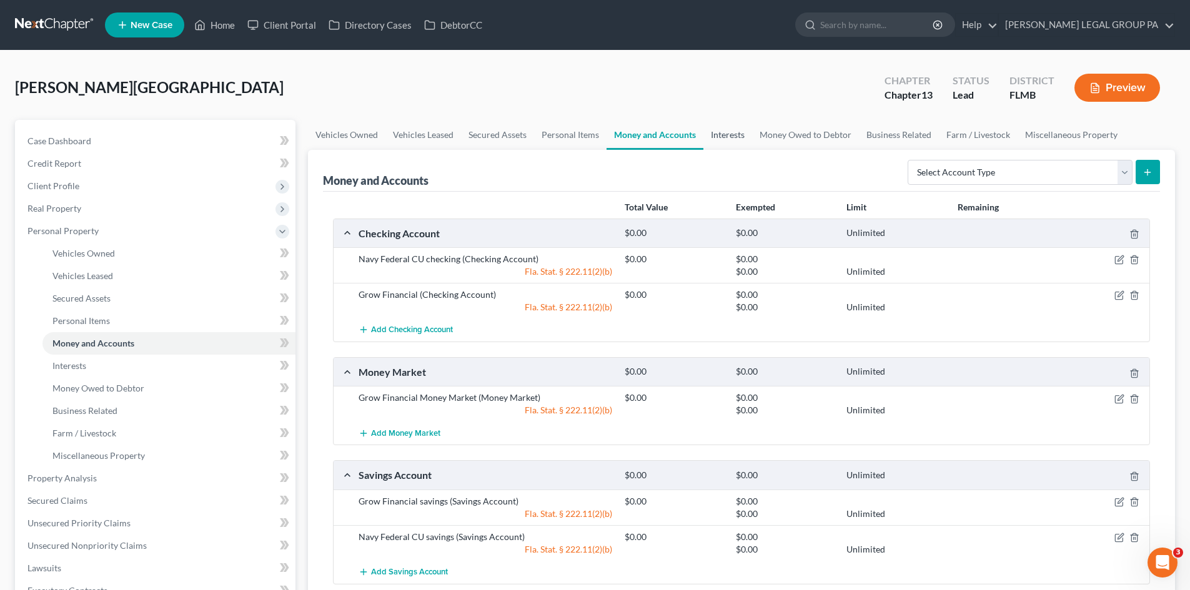
click at [748, 132] on link "Interests" at bounding box center [727, 135] width 49 height 30
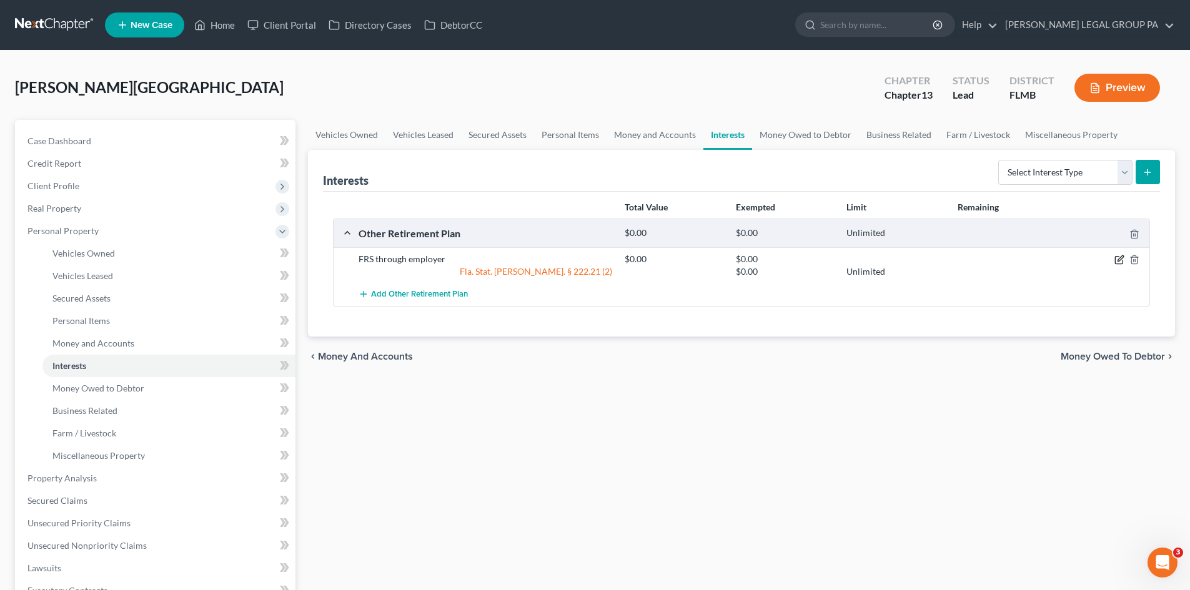
click at [1115, 261] on icon "button" at bounding box center [1118, 260] width 7 height 7
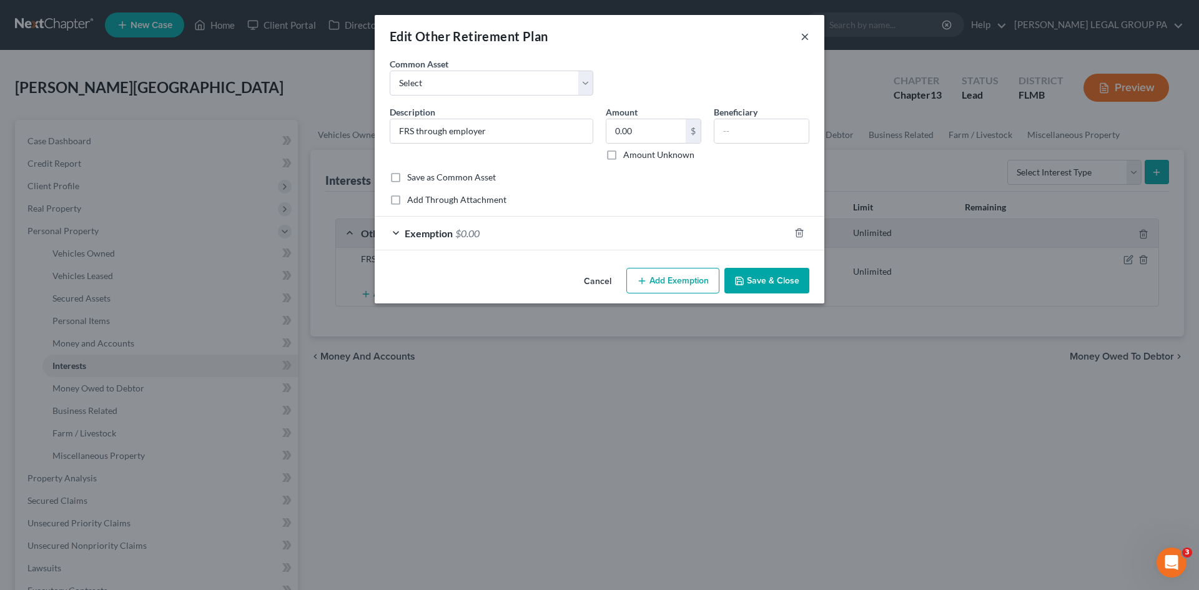
click at [808, 33] on button "×" at bounding box center [805, 36] width 9 height 15
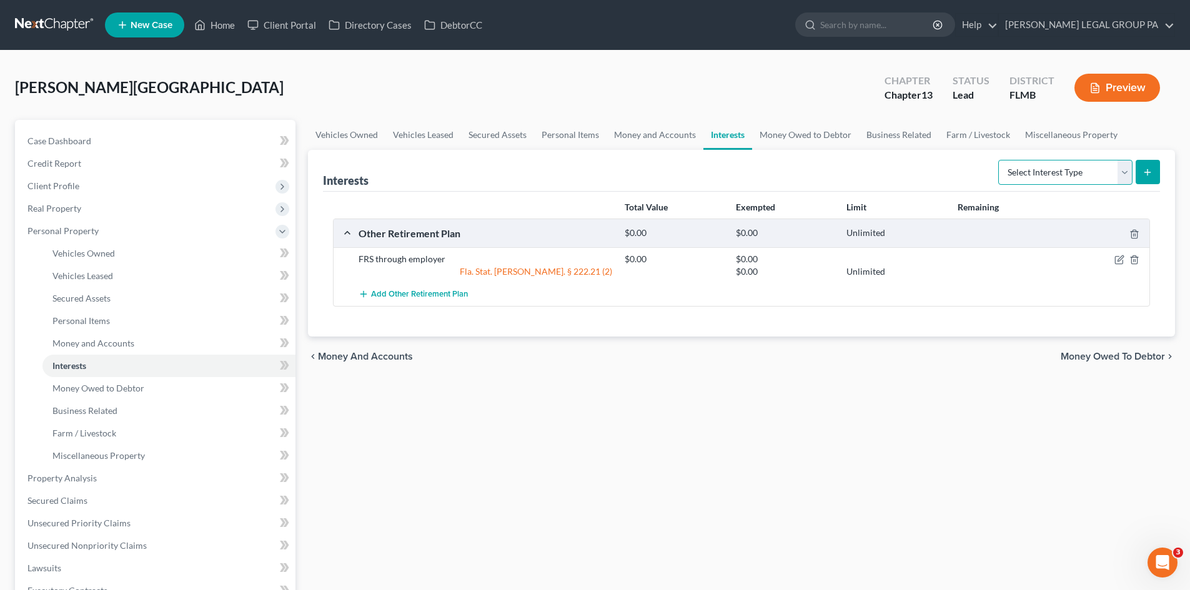
click at [1062, 173] on select "Select Interest Type 401K Annuity Bond Education IRA Government Bond Government…" at bounding box center [1065, 172] width 134 height 25
click at [894, 186] on div "Interests Select Interest Type 401K Annuity Bond Education IRA Government Bond …" at bounding box center [741, 171] width 837 height 42
click at [1119, 257] on icon "button" at bounding box center [1119, 260] width 10 height 10
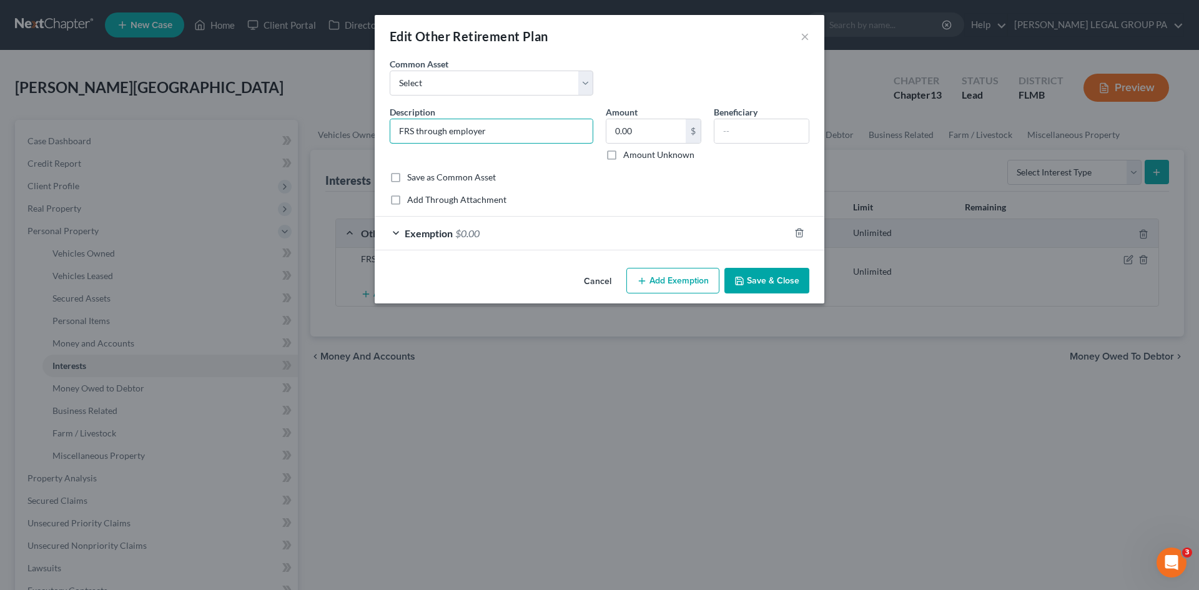
drag, startPoint x: 410, startPoint y: 131, endPoint x: 320, endPoint y: 122, distance: 90.9
click at [322, 127] on div "Edit Other Retirement Plan × An exemption set must first be selected from the F…" at bounding box center [599, 295] width 1199 height 590
type input "401(a) through employer"
click at [655, 127] on input "0.00" at bounding box center [645, 131] width 79 height 24
type input "89.07"
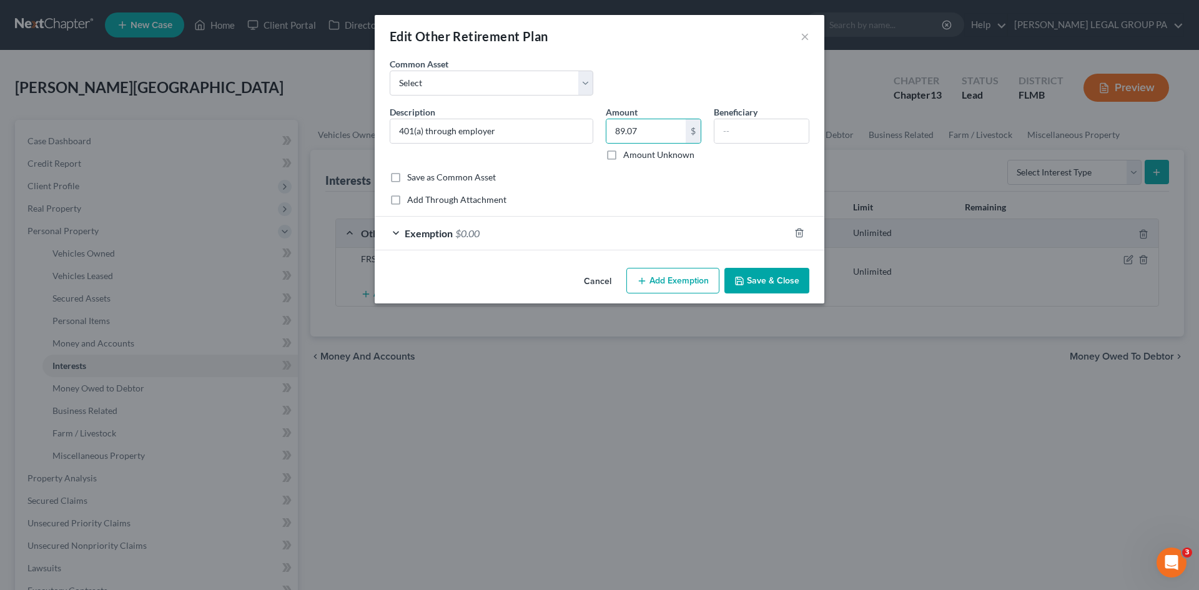
click at [458, 230] on span "$0.00" at bounding box center [467, 233] width 24 height 12
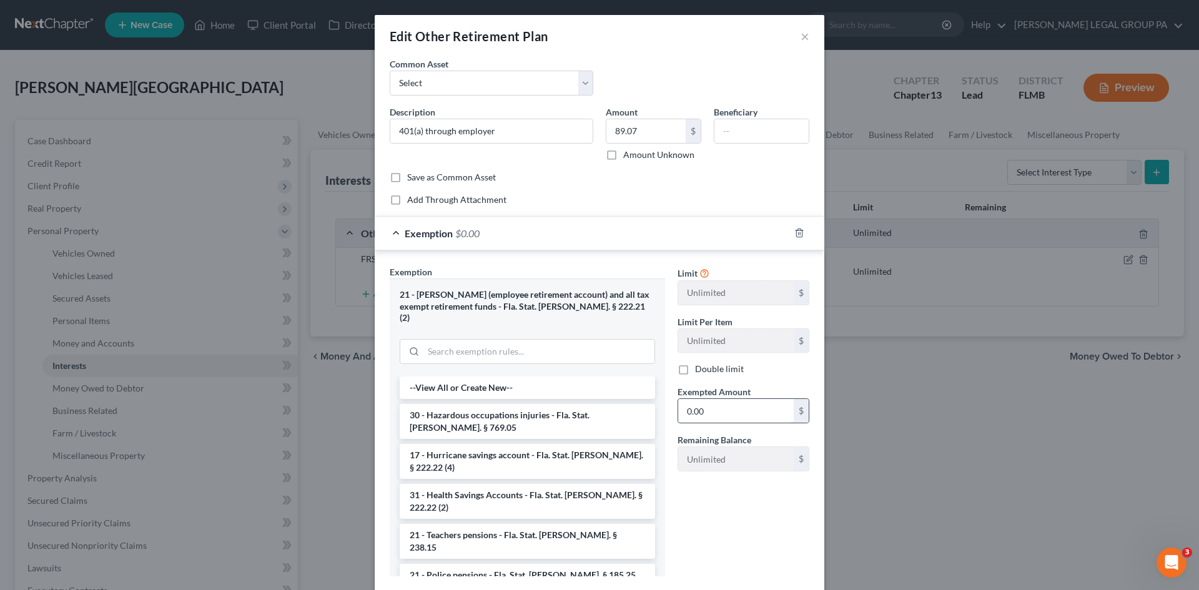
click at [758, 410] on input "0.00" at bounding box center [736, 411] width 116 height 24
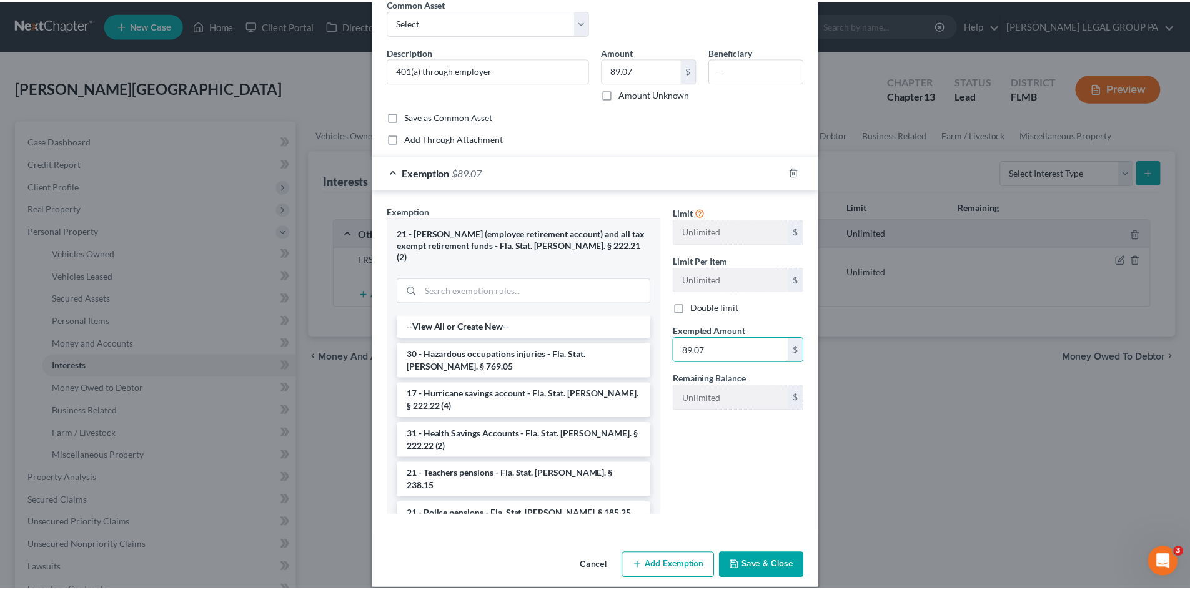
scroll to position [64, 0]
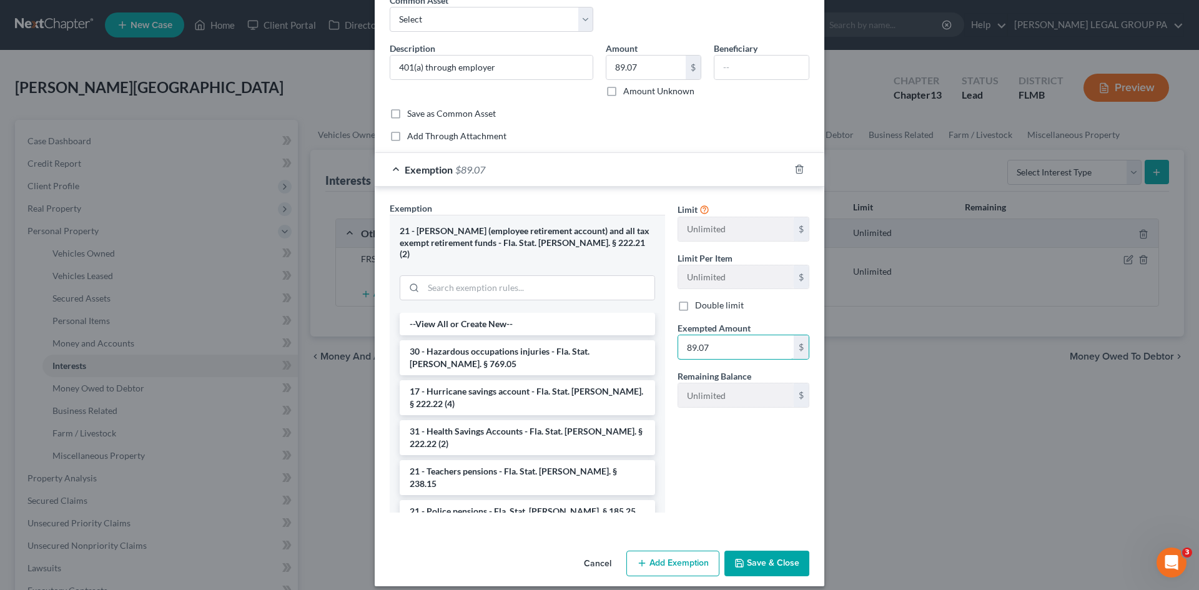
type input "89.07"
click at [766, 551] on button "Save & Close" at bounding box center [767, 564] width 85 height 26
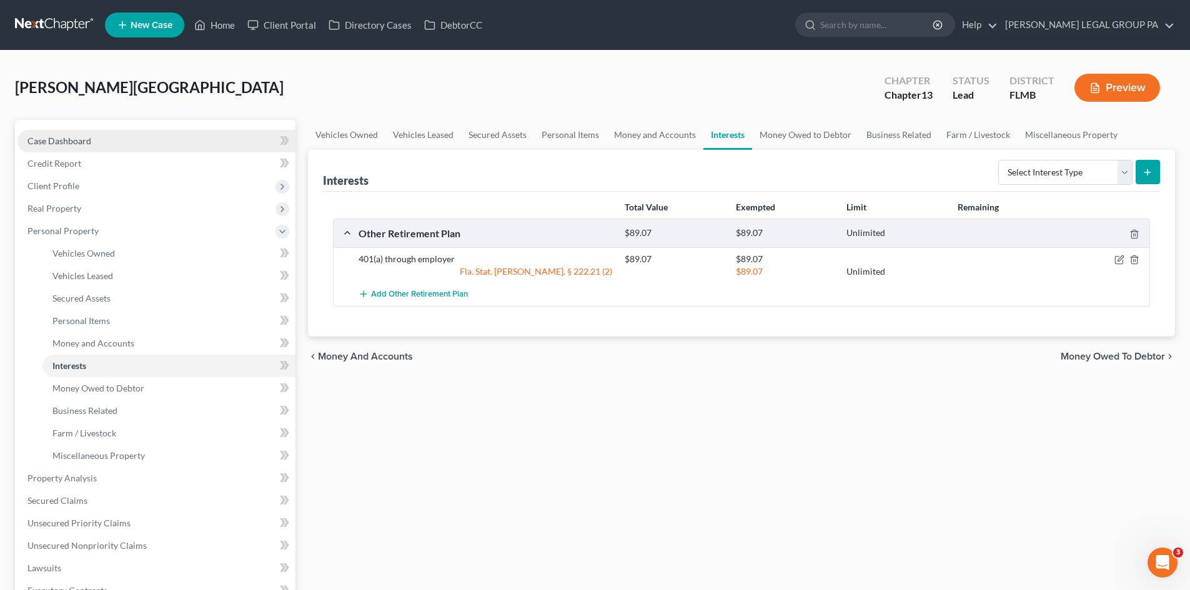
click at [99, 139] on link "Case Dashboard" at bounding box center [156, 141] width 278 height 22
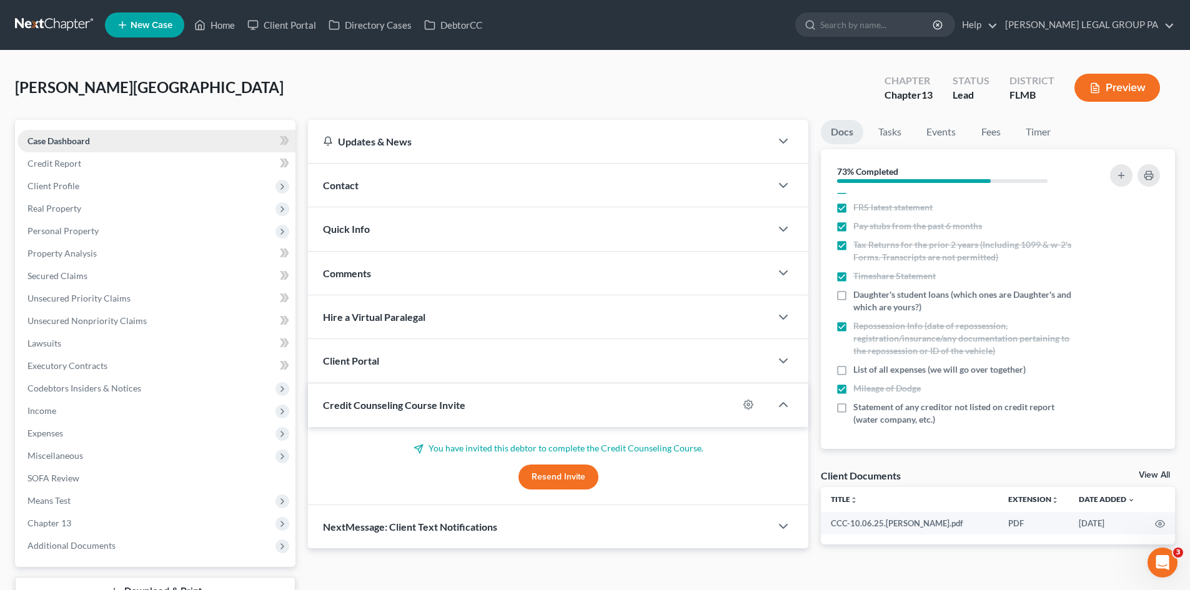
scroll to position [220, 0]
click at [79, 320] on span "Unsecured Nonpriority Claims" at bounding box center [86, 320] width 119 height 11
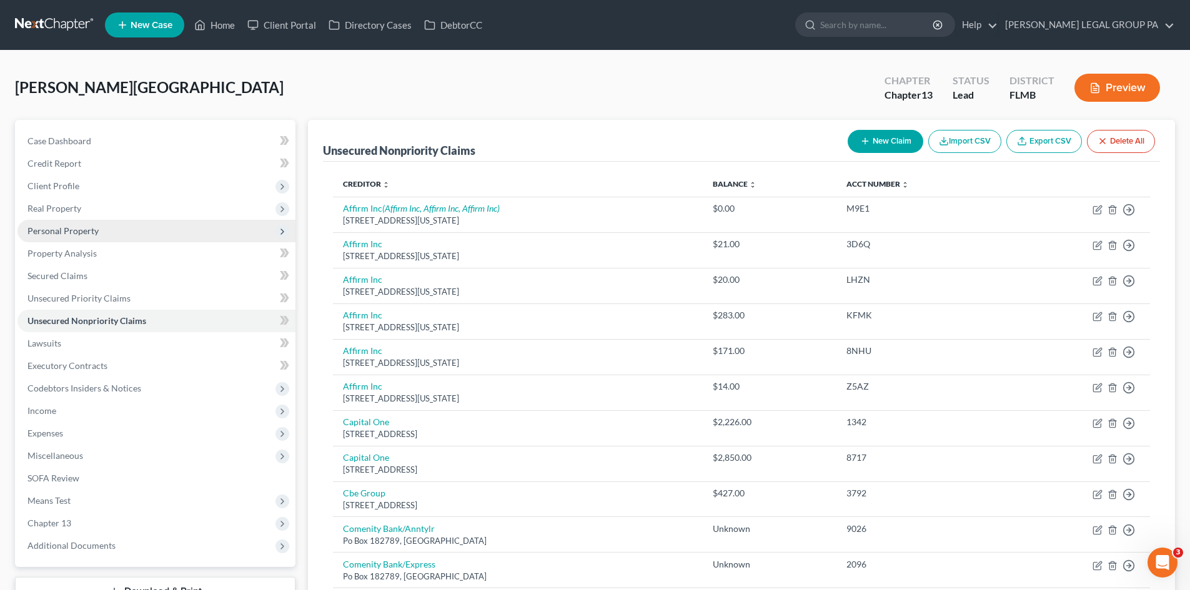
click at [79, 227] on span "Personal Property" at bounding box center [62, 230] width 71 height 11
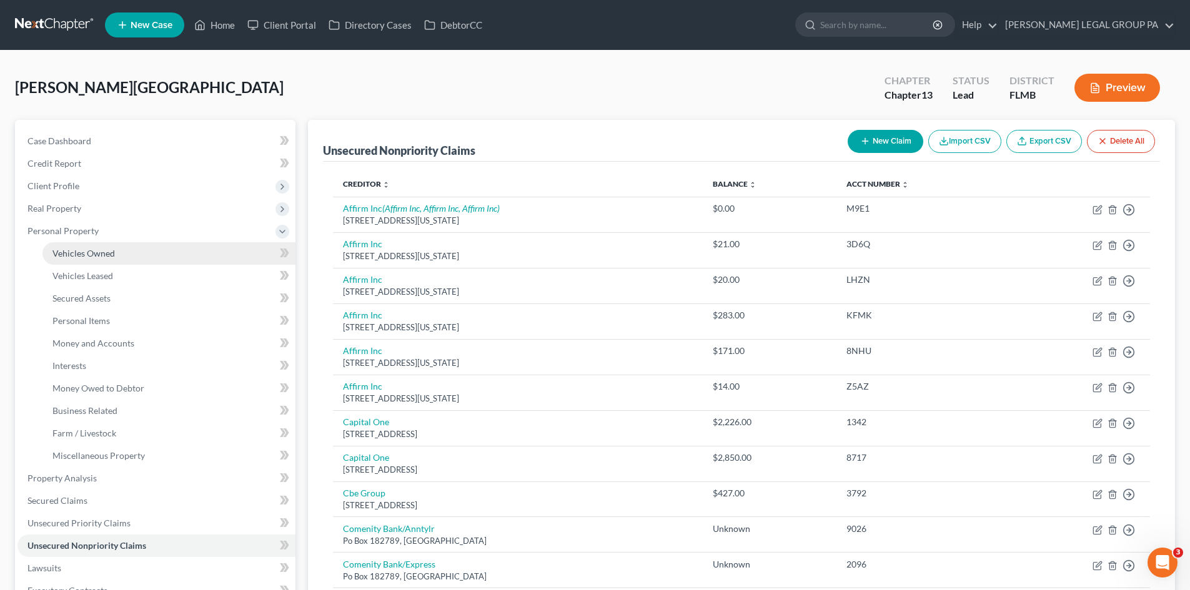
click at [94, 256] on span "Vehicles Owned" at bounding box center [83, 253] width 62 height 11
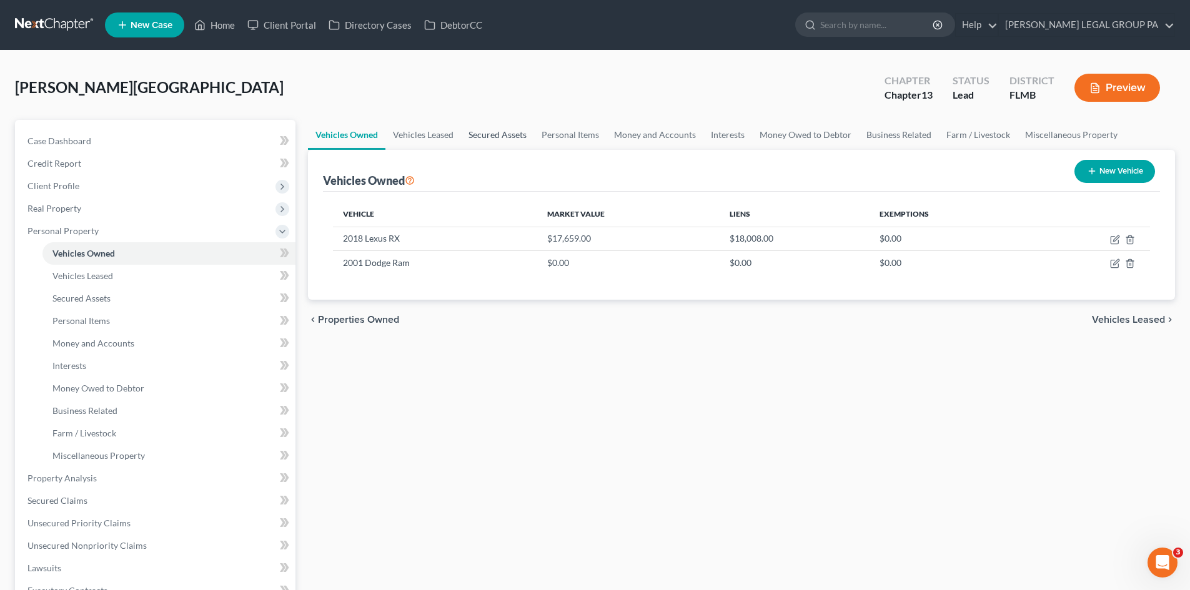
click at [495, 146] on link "Secured Assets" at bounding box center [497, 135] width 73 height 30
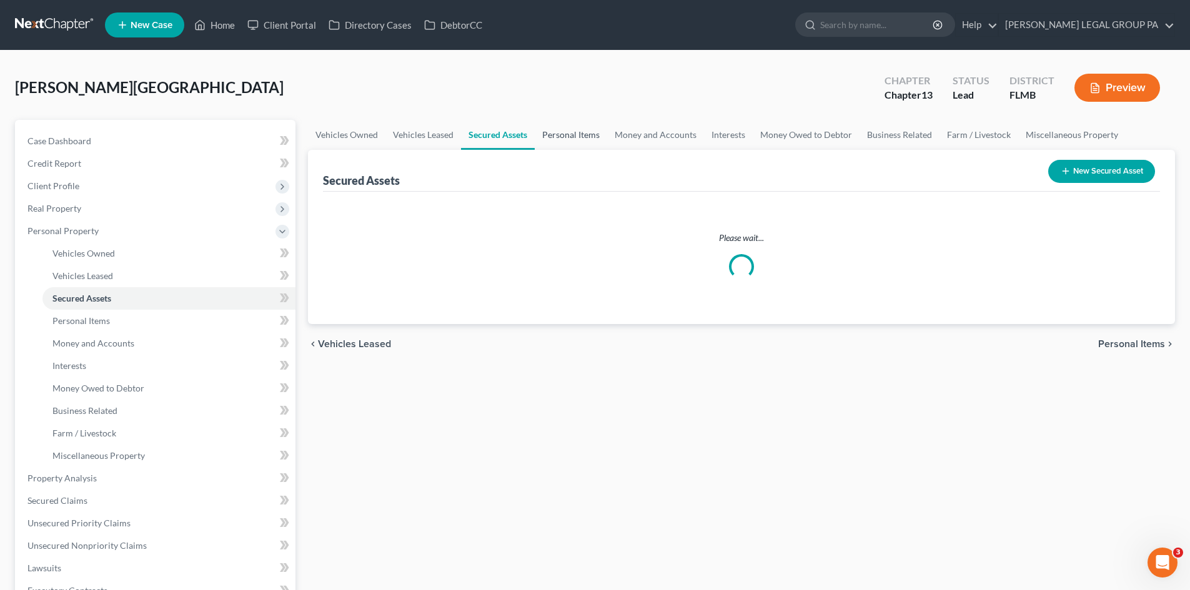
click at [571, 134] on link "Personal Items" at bounding box center [571, 135] width 72 height 30
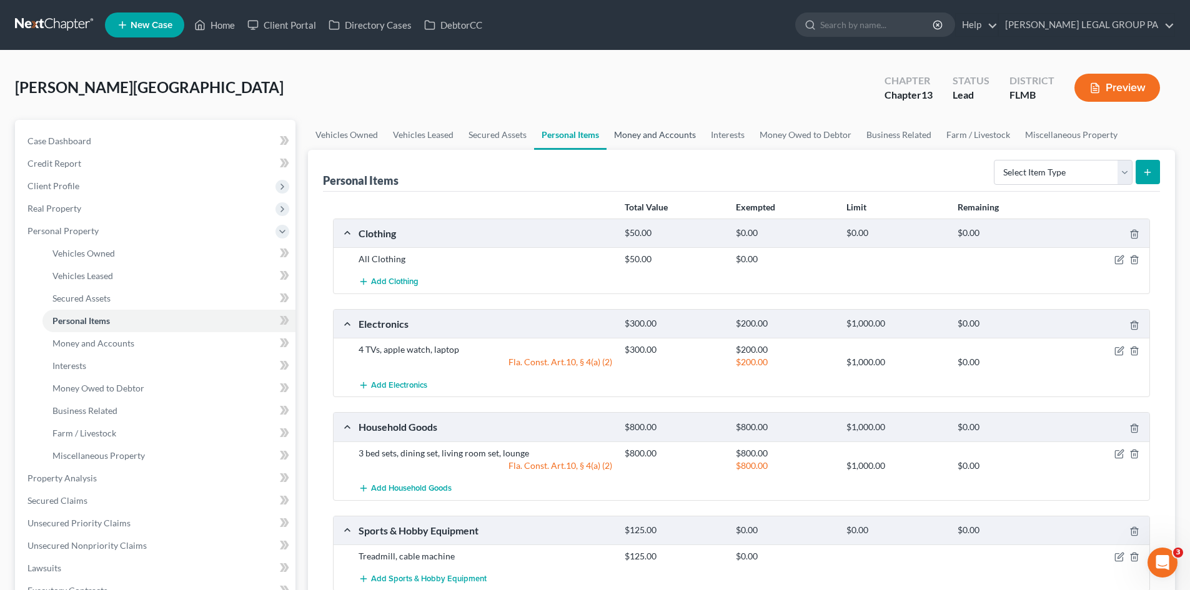
click at [661, 137] on link "Money and Accounts" at bounding box center [654, 135] width 97 height 30
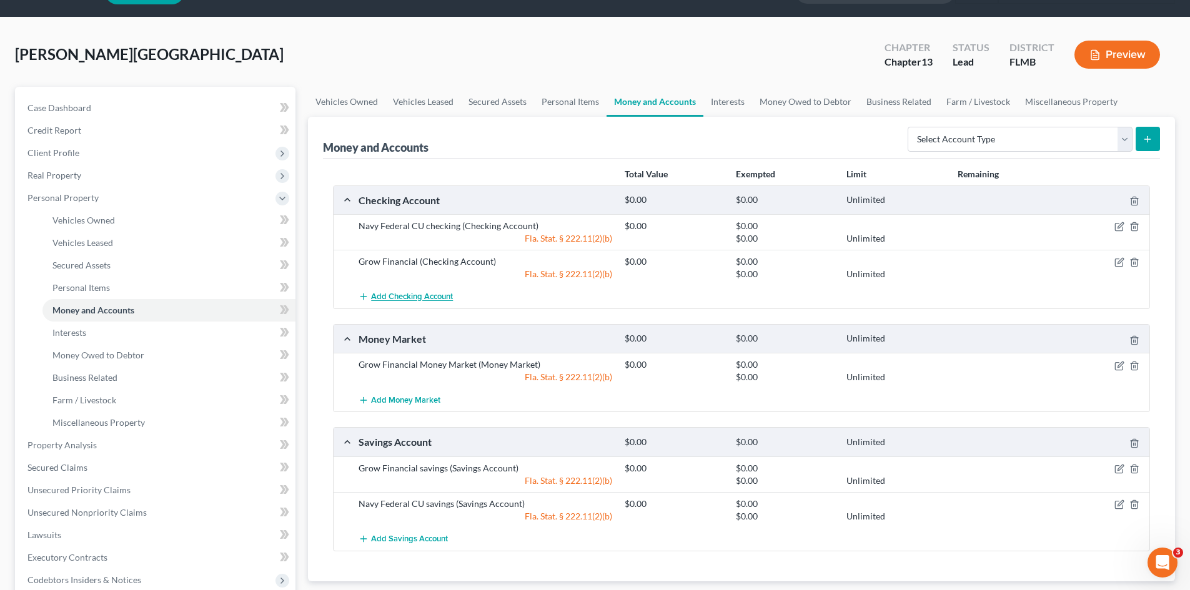
scroll to position [62, 0]
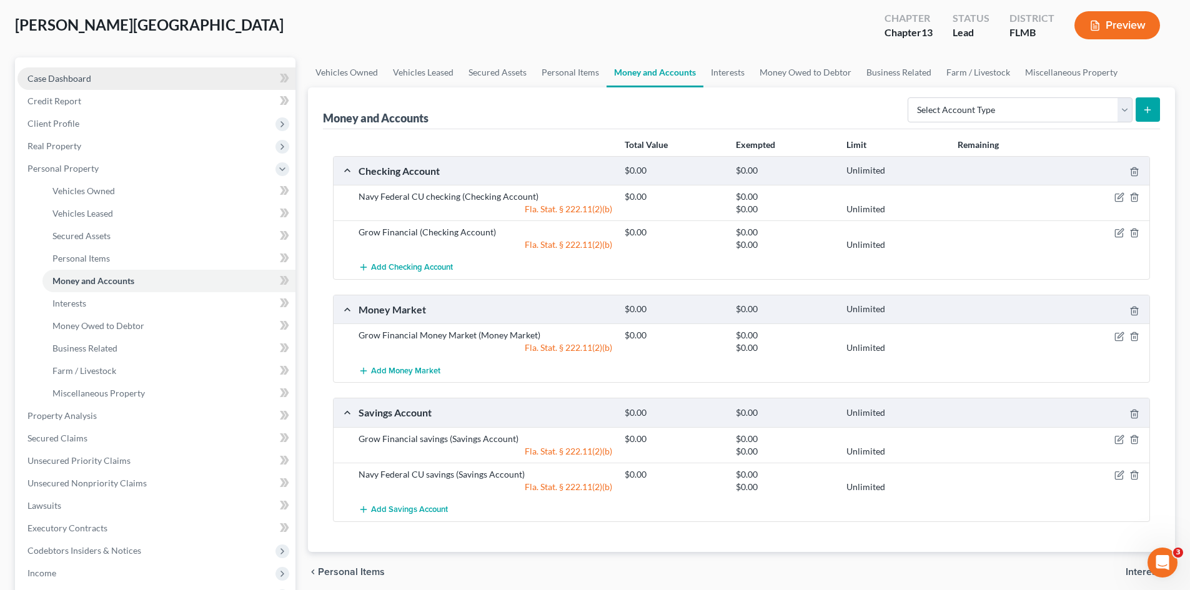
drag, startPoint x: 140, startPoint y: 76, endPoint x: 146, endPoint y: 80, distance: 7.3
click at [140, 76] on link "Case Dashboard" at bounding box center [156, 78] width 278 height 22
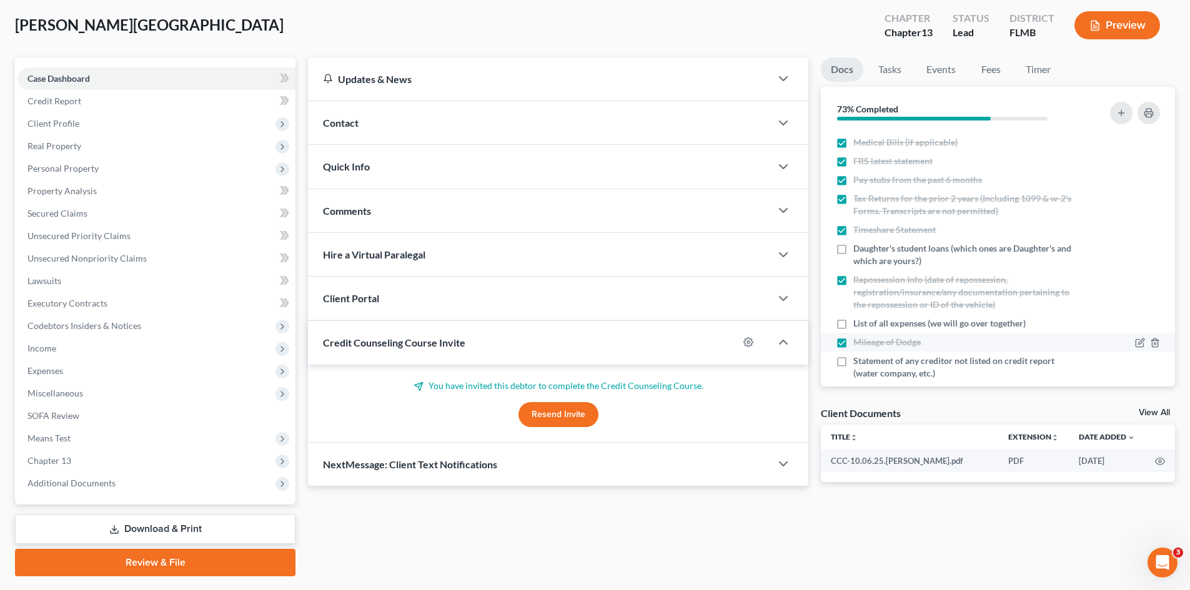
scroll to position [220, 0]
